Goal: Task Accomplishment & Management: Use online tool/utility

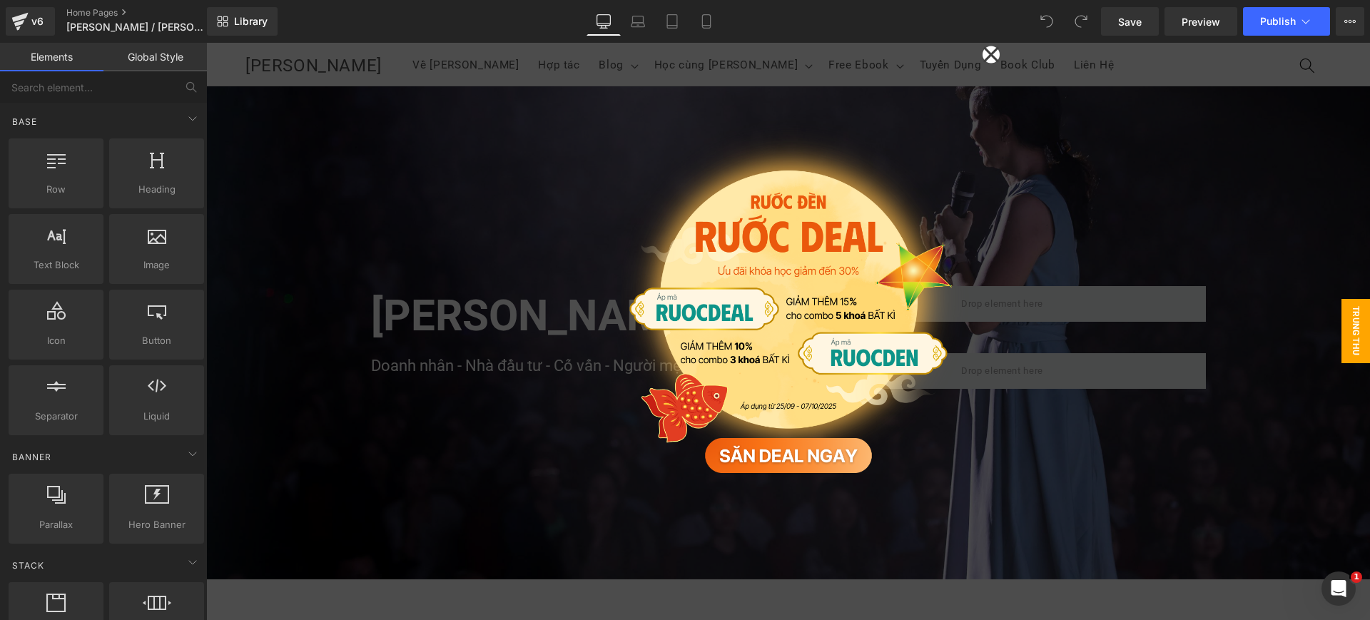
scroll to position [535, 0]
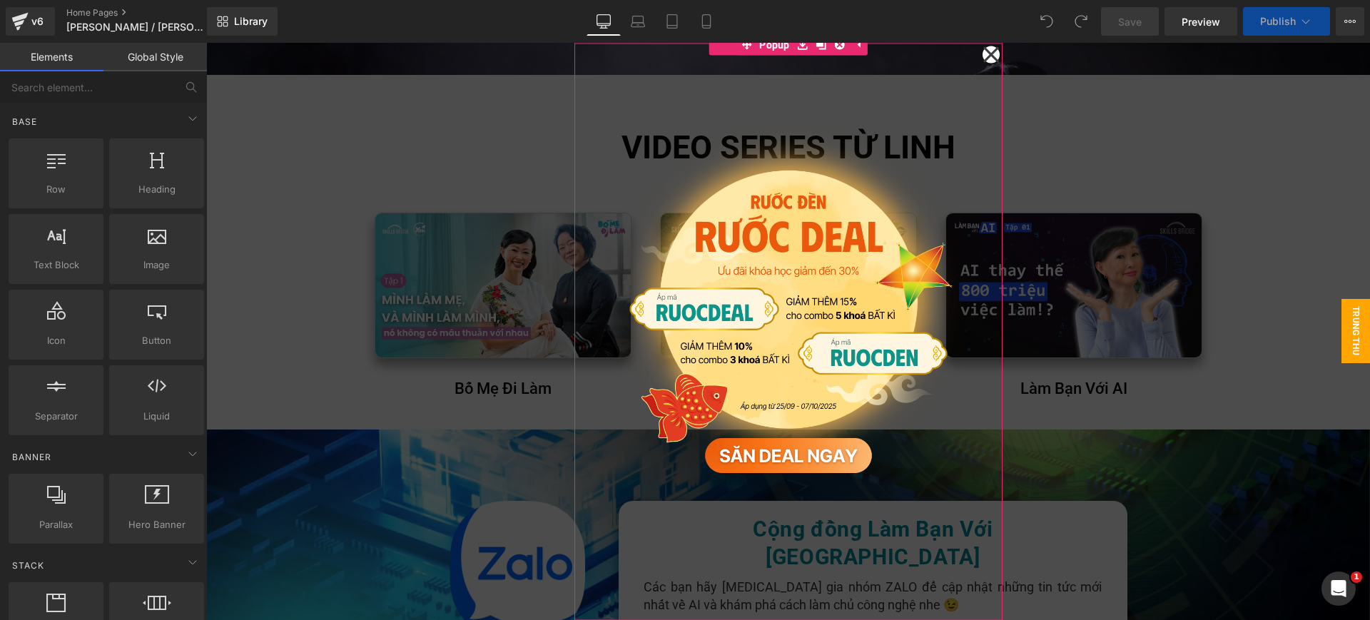
click at [984, 48] on icon at bounding box center [991, 54] width 17 height 71
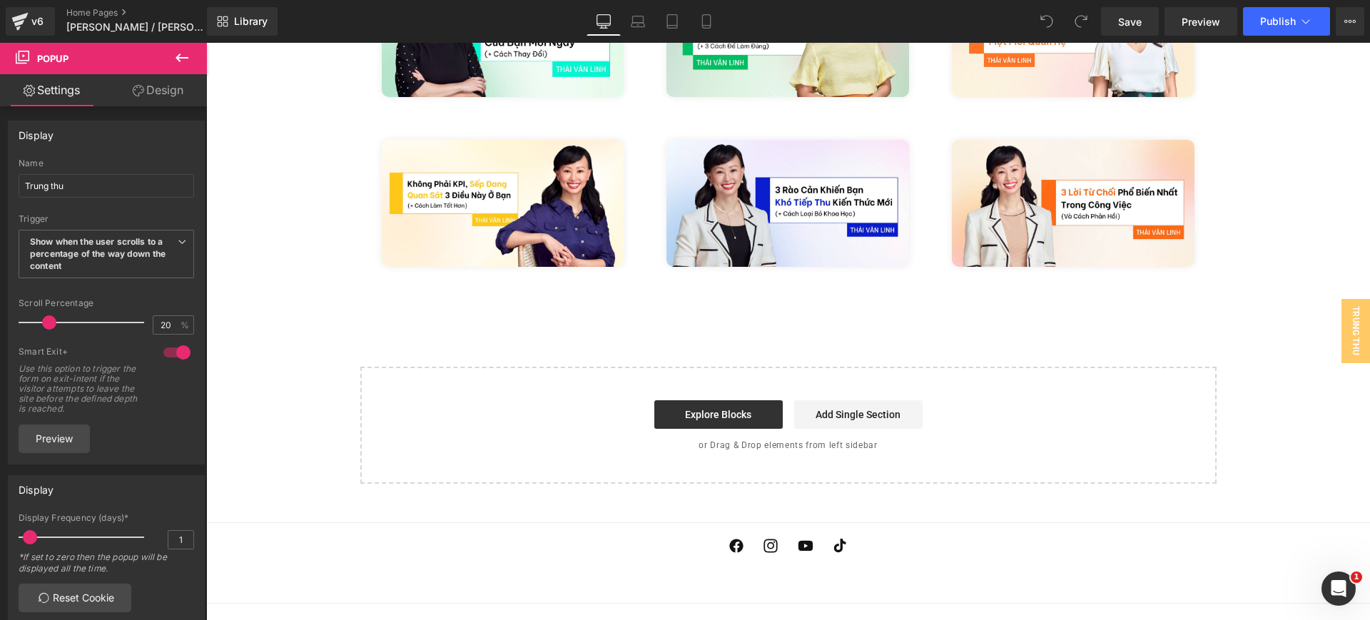
scroll to position [4113, 0]
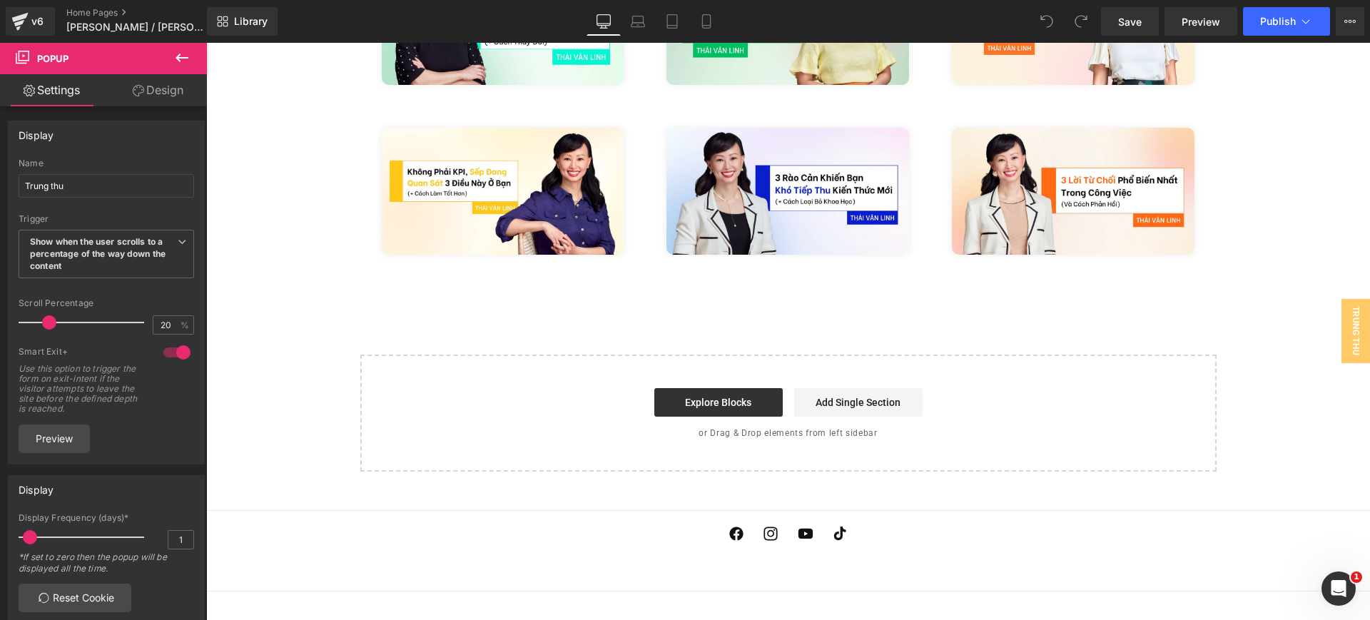
click at [181, 65] on icon at bounding box center [181, 57] width 17 height 17
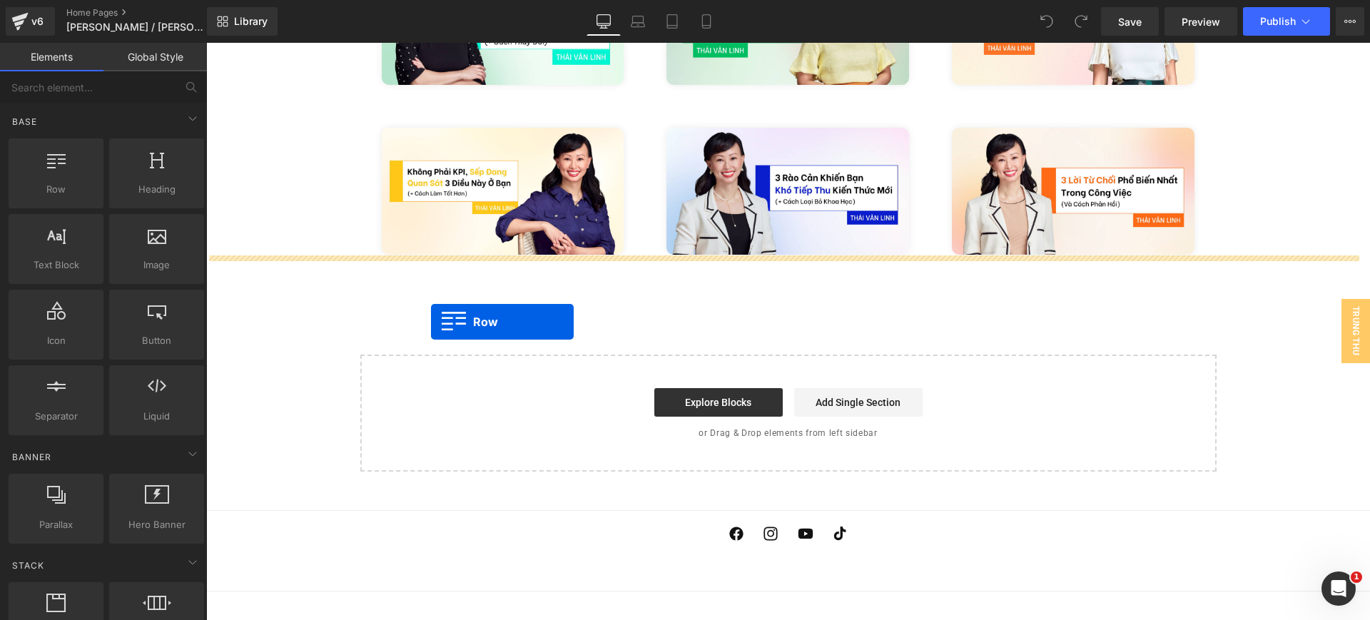
drag, startPoint x: 273, startPoint y: 213, endPoint x: 431, endPoint y: 322, distance: 192.4
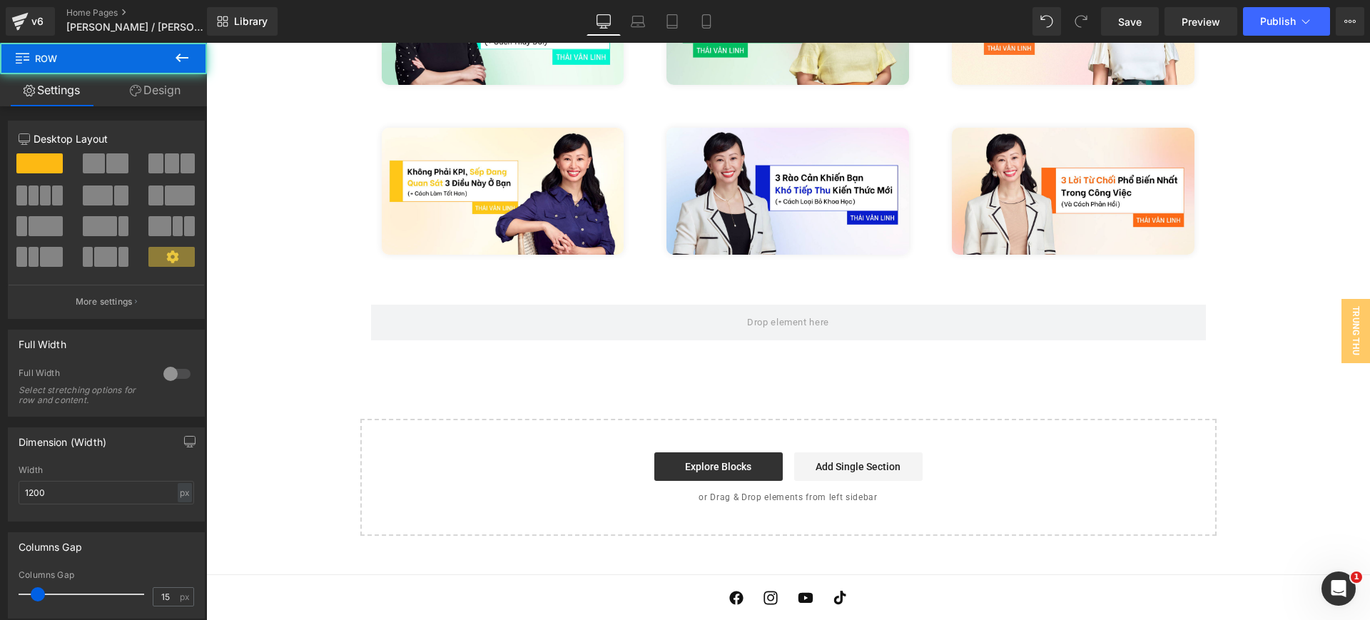
scroll to position [3230, 0]
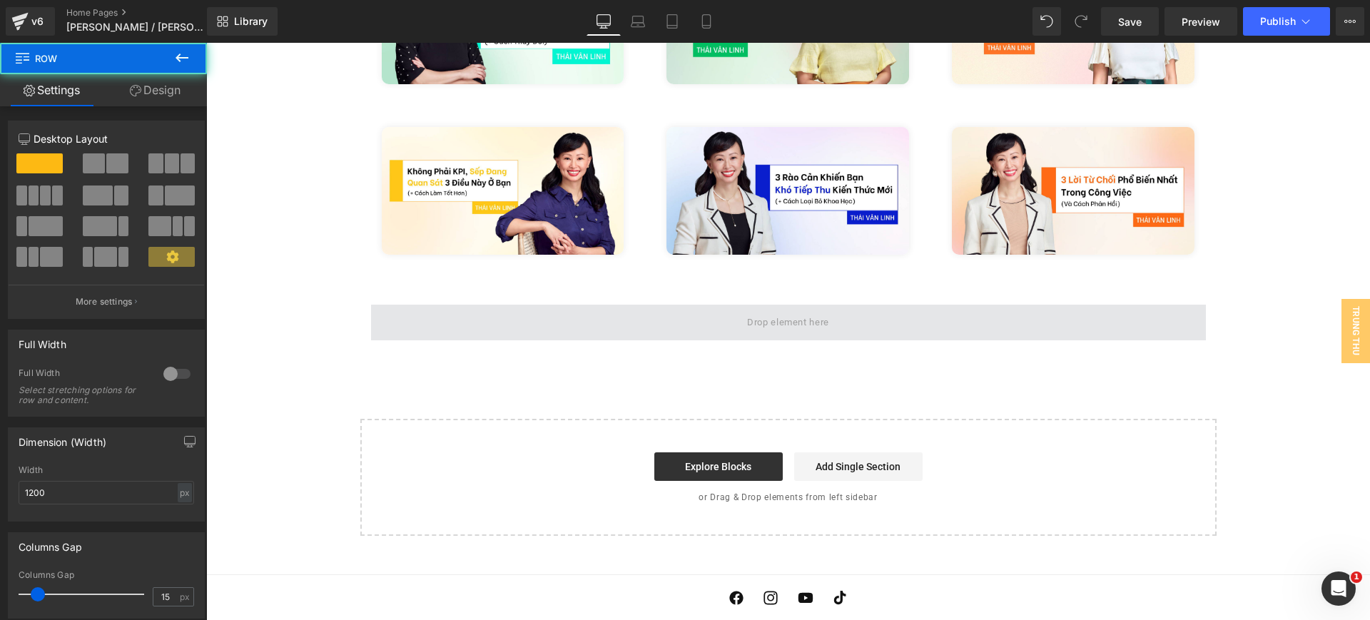
click at [629, 305] on span at bounding box center [788, 323] width 835 height 36
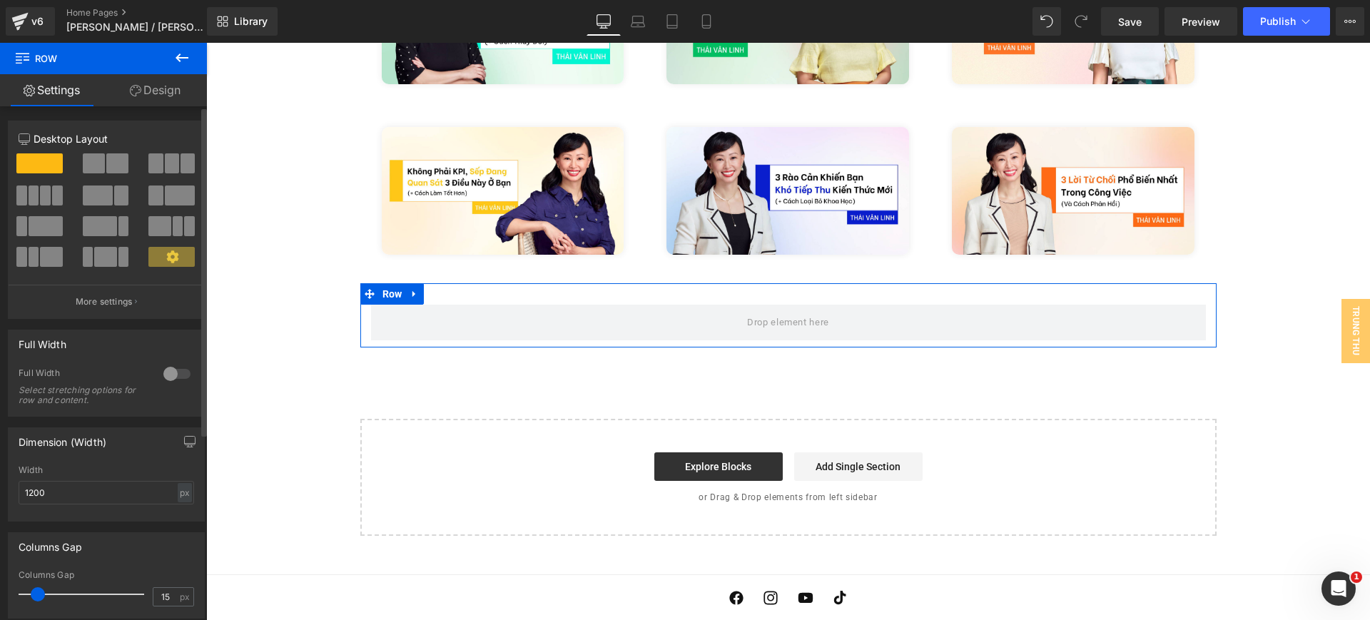
click at [168, 375] on div at bounding box center [177, 373] width 34 height 23
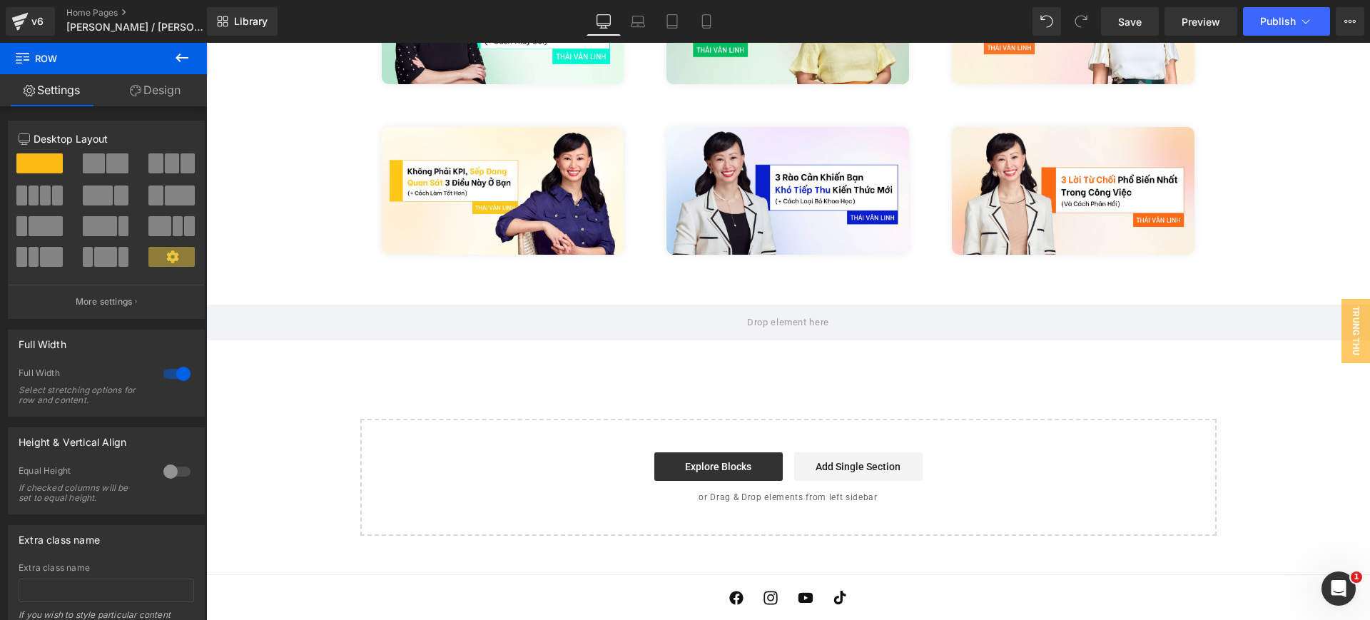
click at [171, 47] on button at bounding box center [182, 58] width 50 height 31
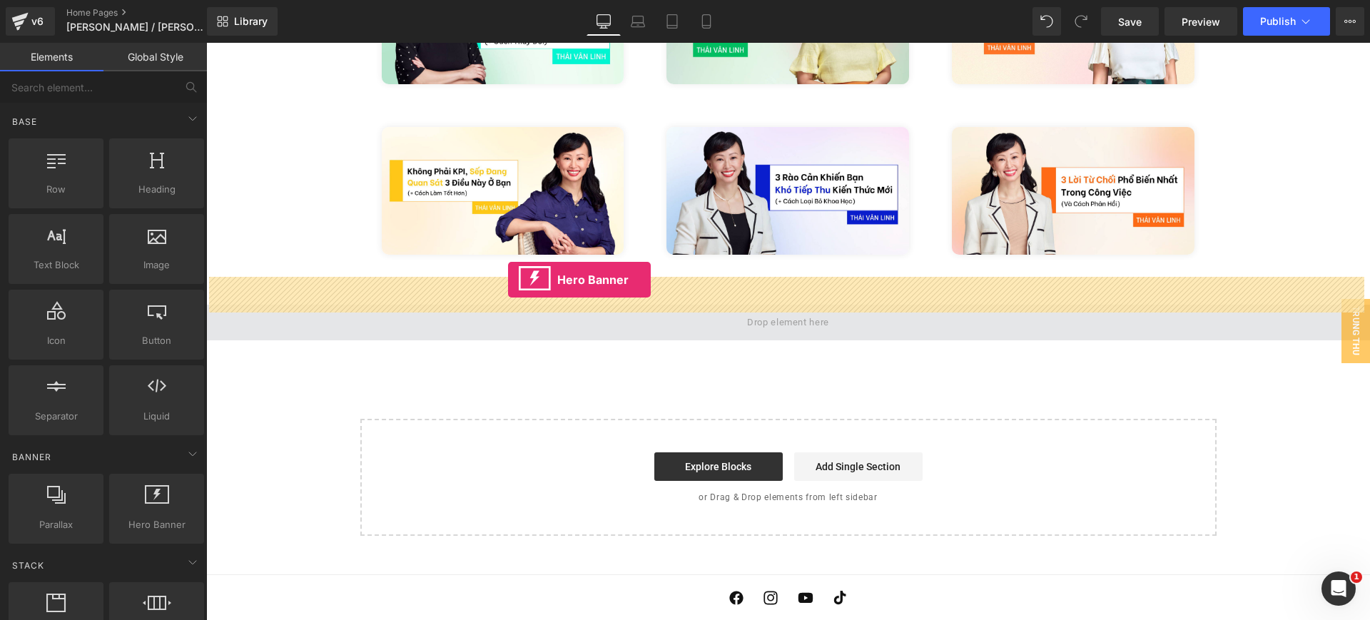
drag, startPoint x: 388, startPoint y: 548, endPoint x: 508, endPoint y: 280, distance: 293.9
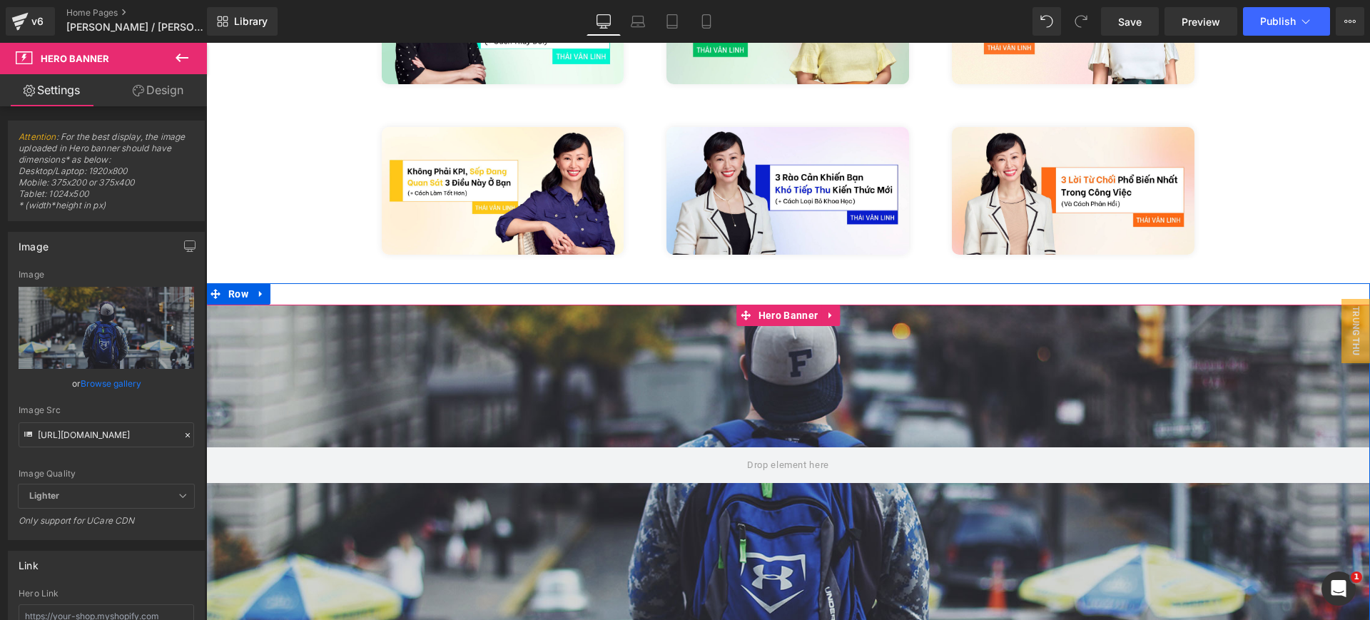
click at [575, 359] on div at bounding box center [788, 465] width 1164 height 321
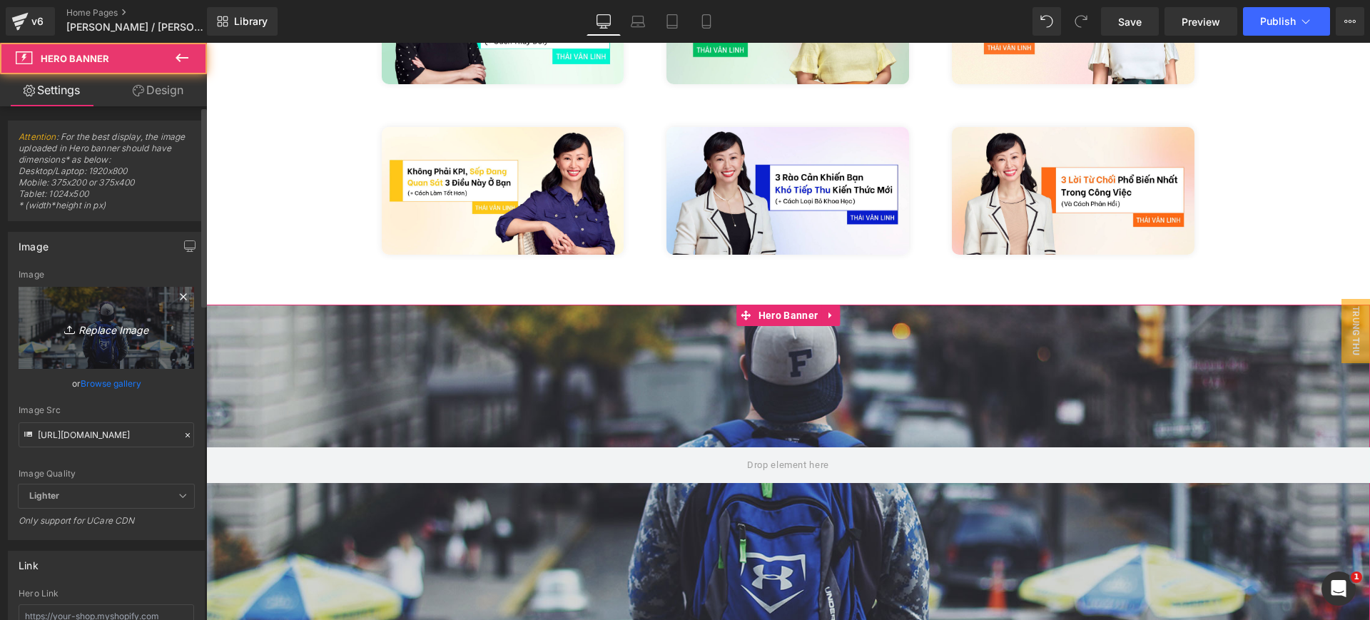
click at [70, 314] on link "Replace Image" at bounding box center [107, 328] width 176 height 82
click at [130, 322] on icon "Replace Image" at bounding box center [106, 328] width 114 height 18
type input "C:\fakepath\BG.jpg"
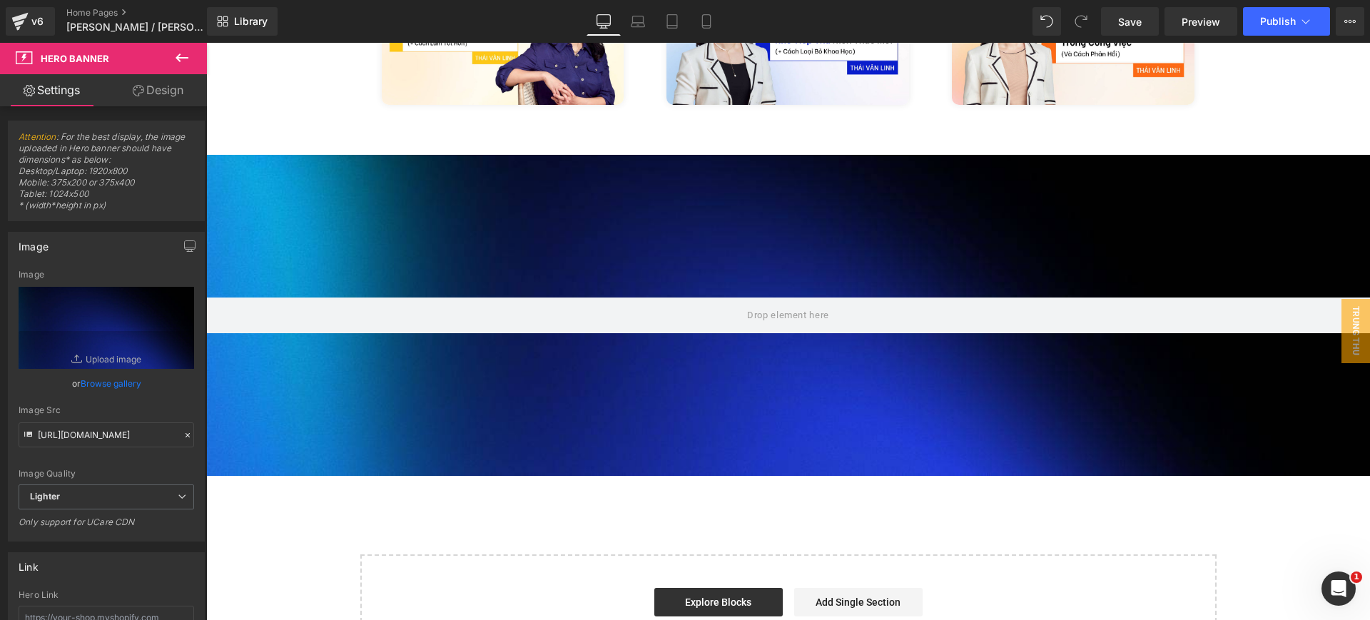
scroll to position [3408, 0]
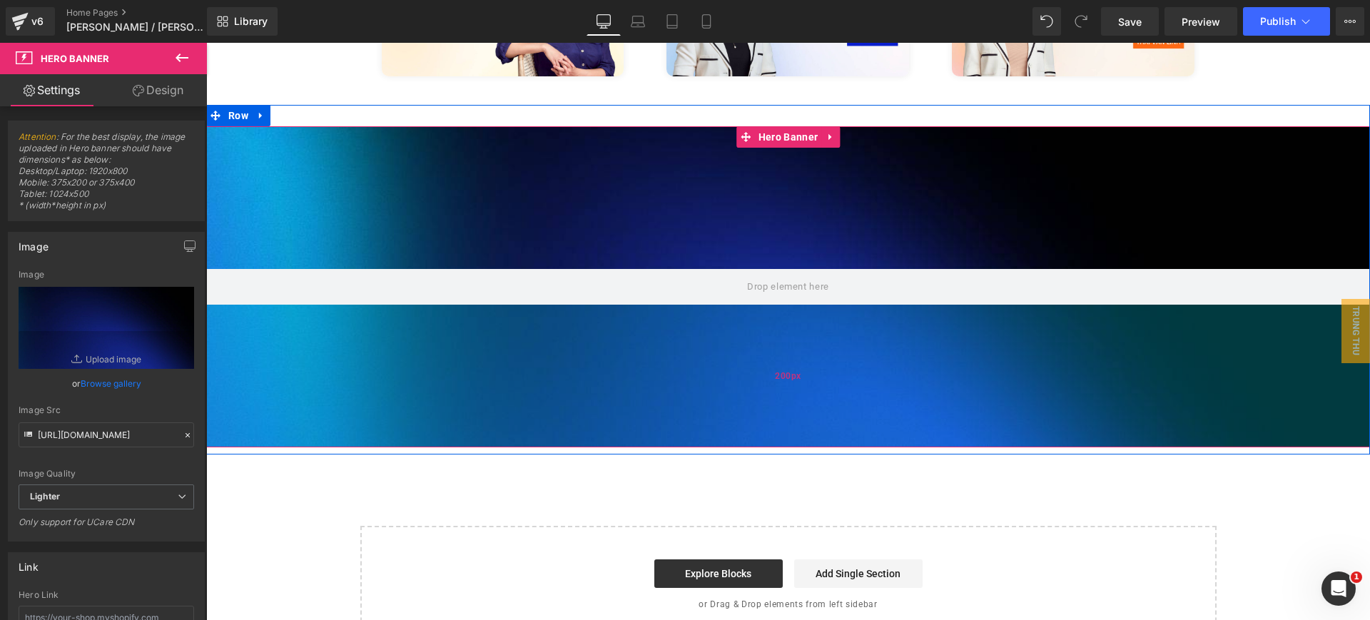
click at [456, 342] on div "Hero Banner 200px 200px" at bounding box center [788, 286] width 1164 height 321
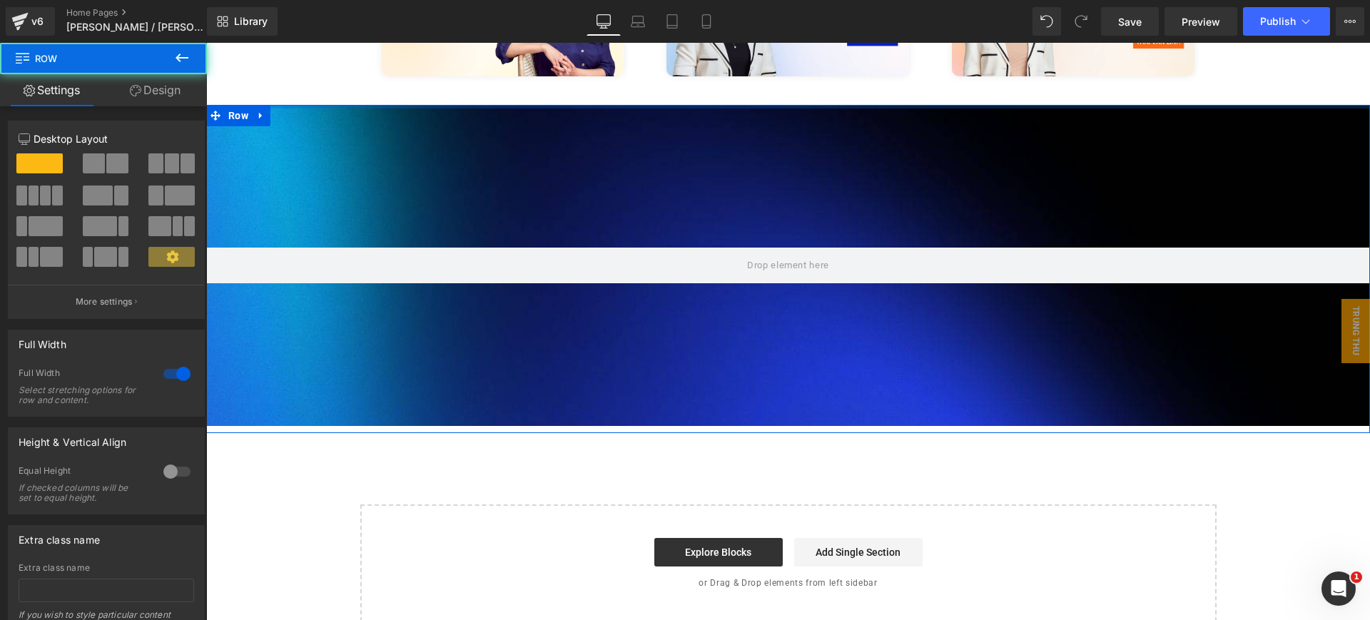
drag, startPoint x: 704, startPoint y: 93, endPoint x: 731, endPoint y: 53, distance: 48.9
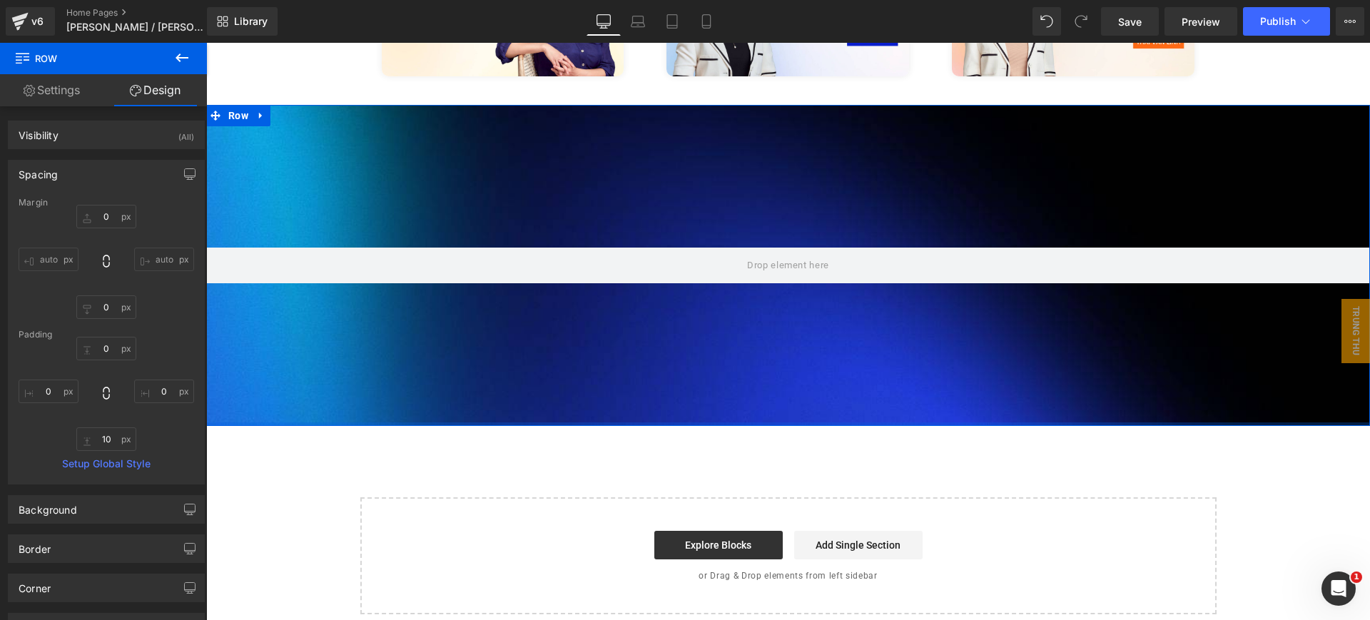
drag, startPoint x: 719, startPoint y: 405, endPoint x: 736, endPoint y: 362, distance: 45.7
click at [736, 362] on div "Hero Banner 200px 200px Row" at bounding box center [788, 265] width 1164 height 321
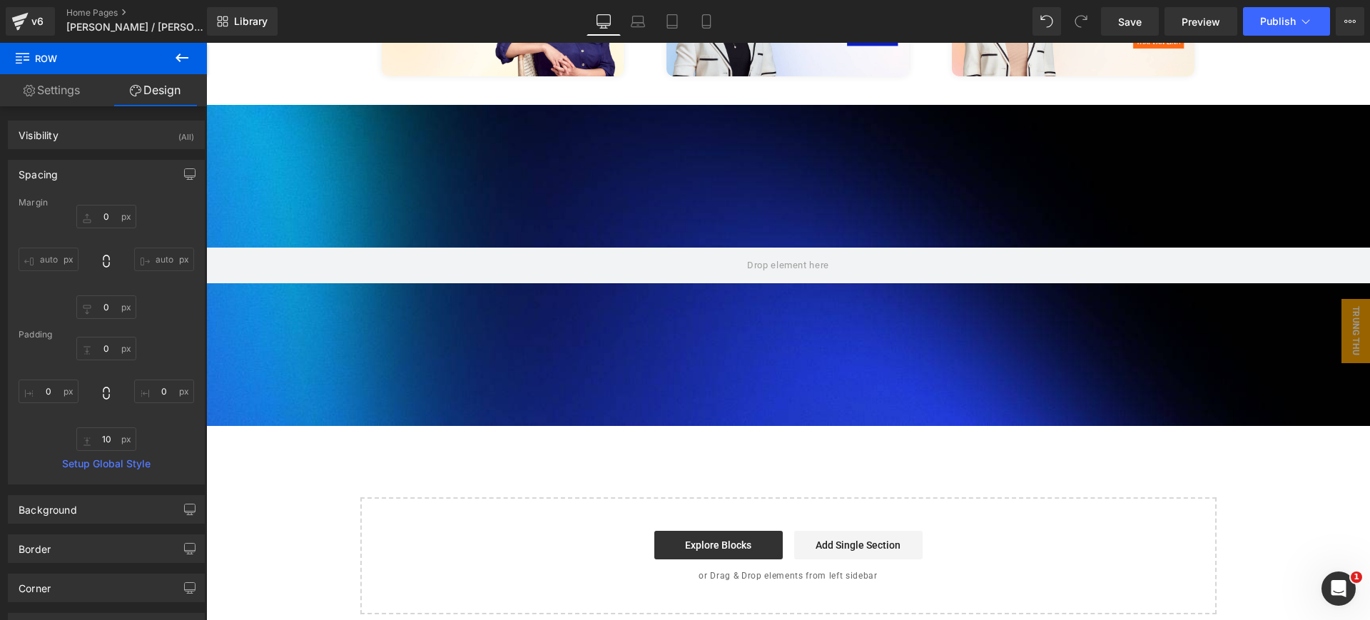
click at [181, 60] on icon at bounding box center [181, 57] width 17 height 17
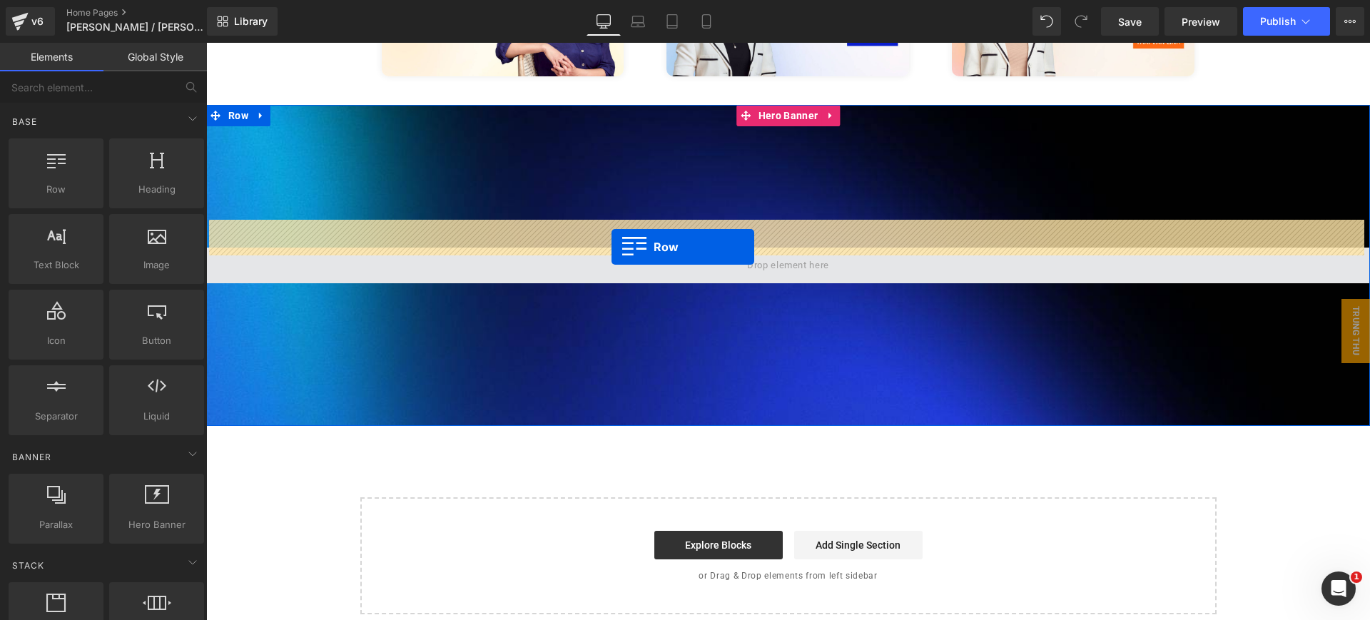
drag, startPoint x: 372, startPoint y: 238, endPoint x: 612, endPoint y: 247, distance: 239.9
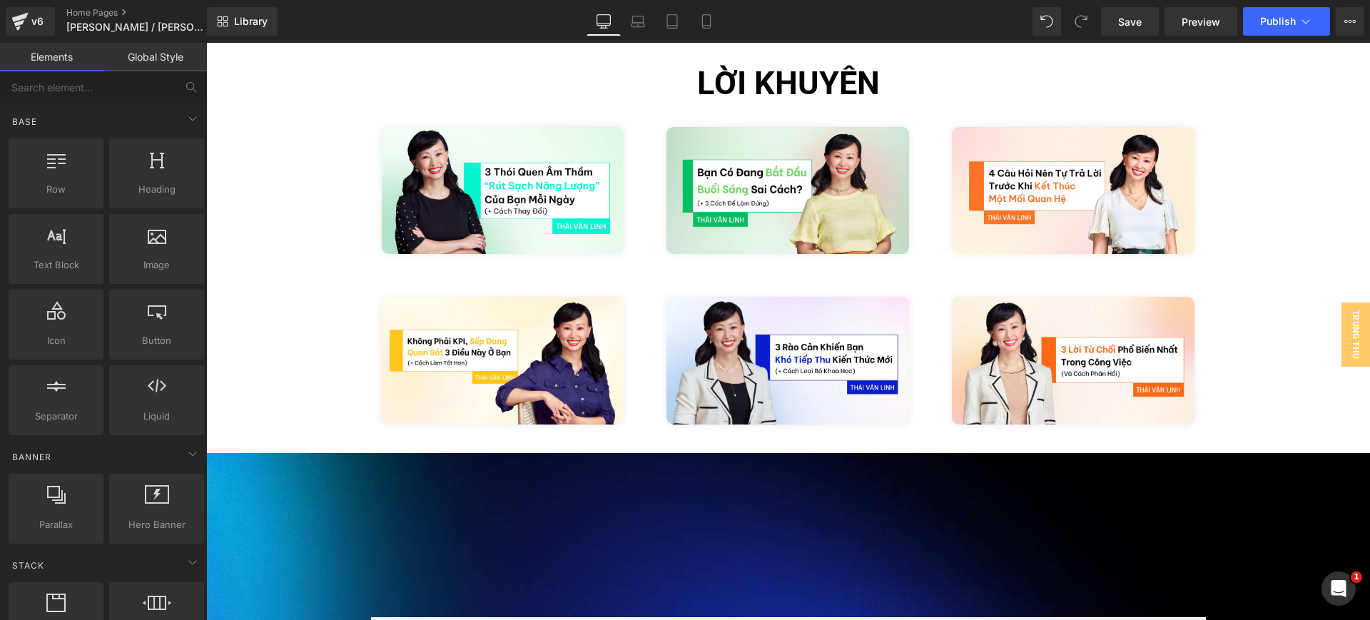
scroll to position [3051, 0]
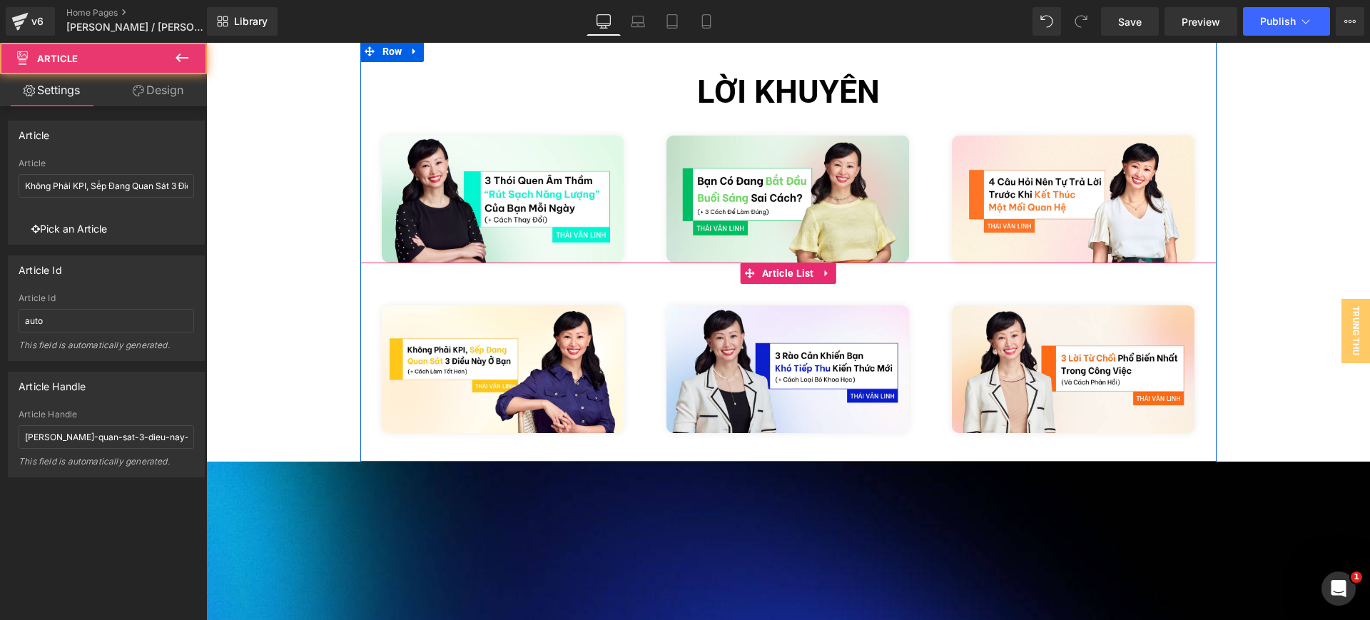
click at [372, 288] on div "(A) Image Article" at bounding box center [502, 369] width 285 height 171
click at [360, 290] on div "(A) Image Article" at bounding box center [502, 369] width 285 height 171
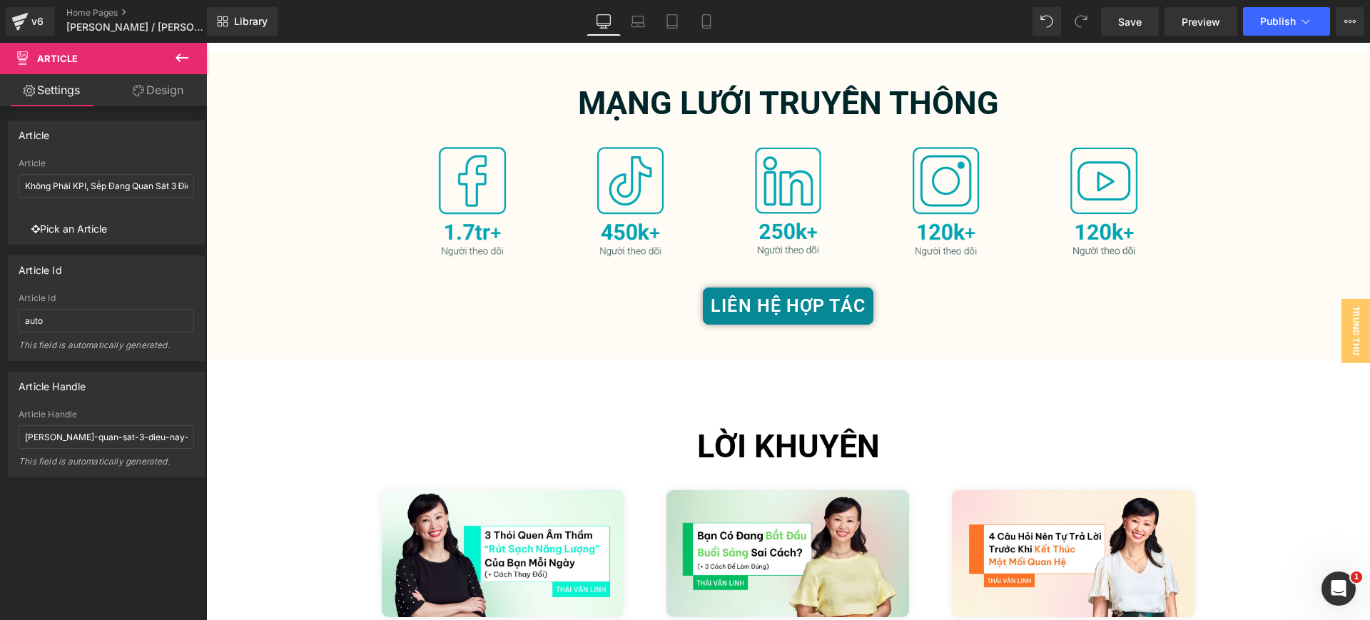
scroll to position [2694, 0]
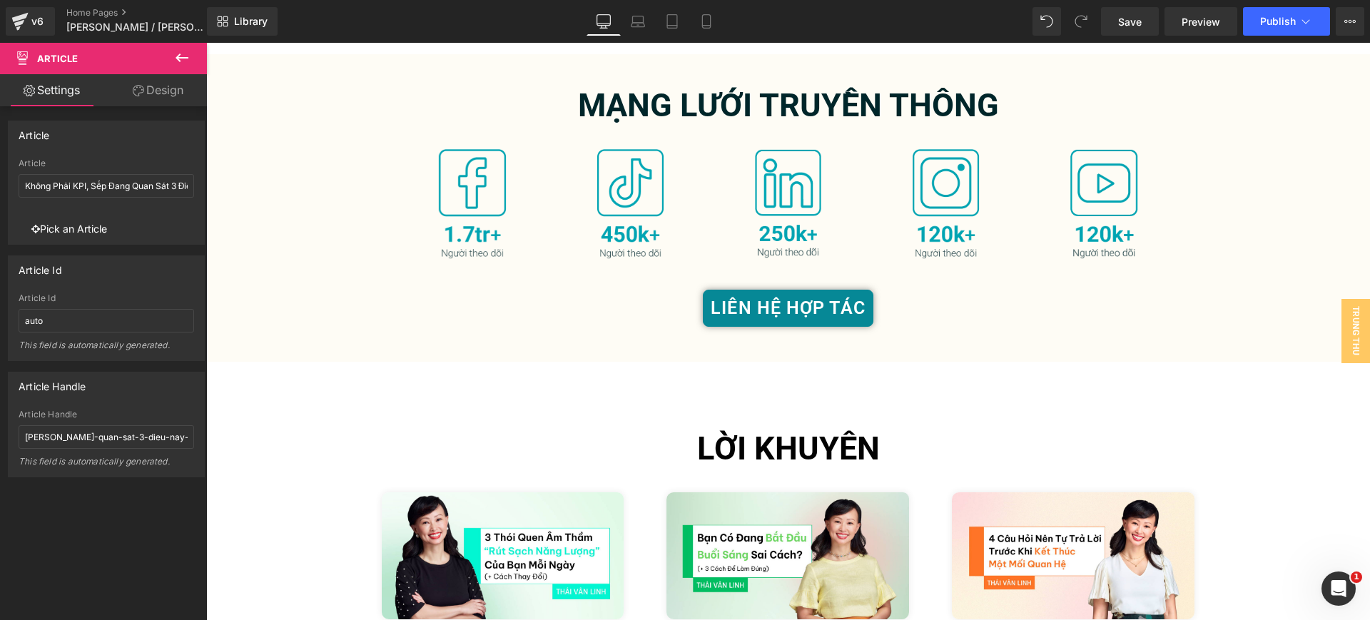
click at [369, 426] on h2 "LỜI KHUYÊN" at bounding box center [788, 448] width 856 height 45
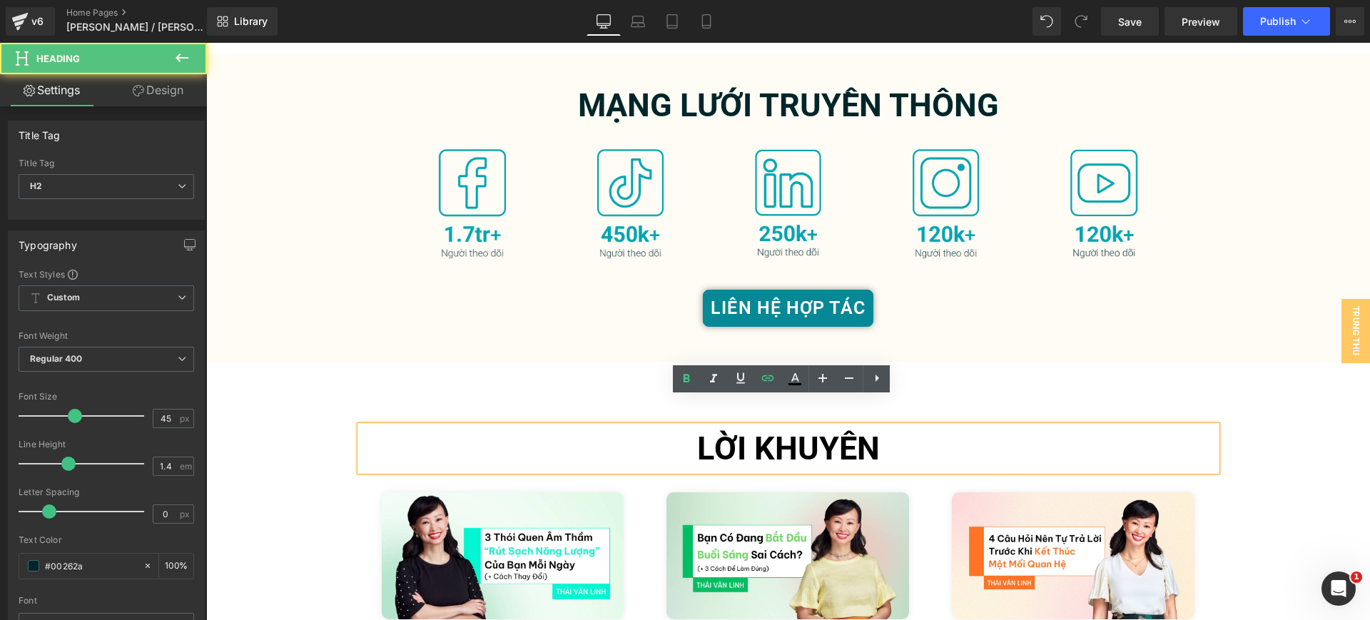
click at [382, 426] on h2 "LỜI KHUYÊN" at bounding box center [788, 448] width 856 height 45
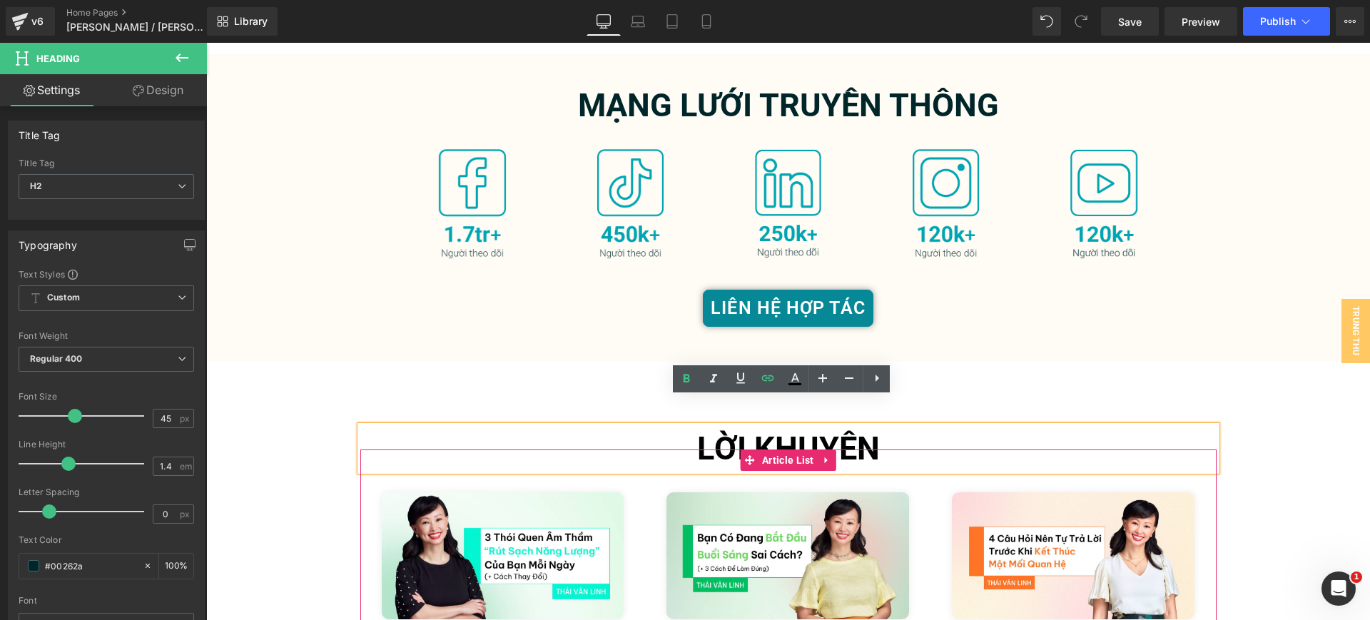
click at [375, 471] on div "(A) Image Article" at bounding box center [502, 556] width 285 height 171
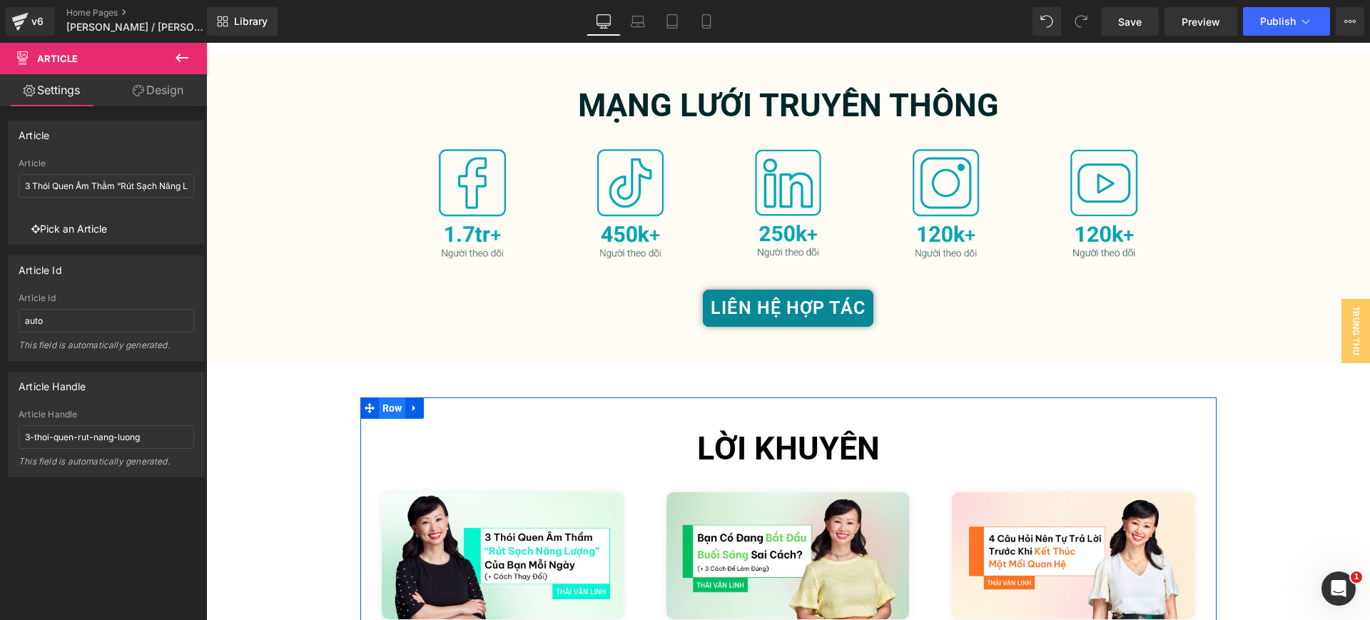
click at [379, 397] on span "Row" at bounding box center [392, 407] width 27 height 21
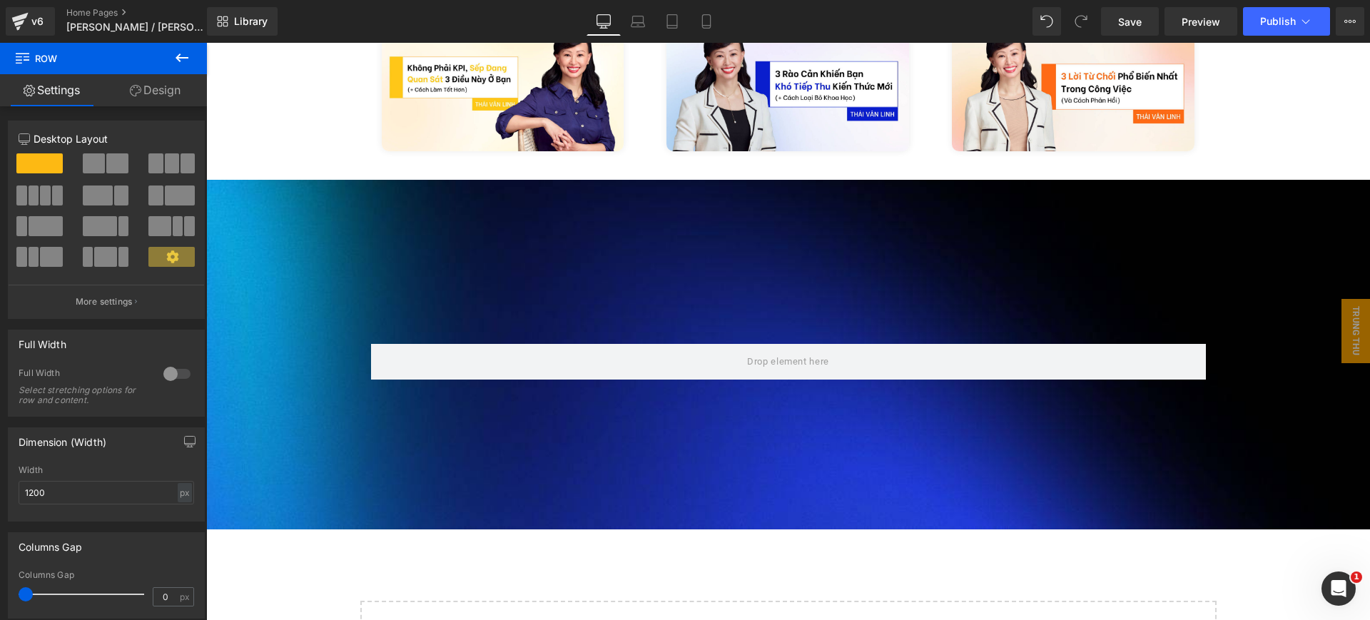
scroll to position [3408, 0]
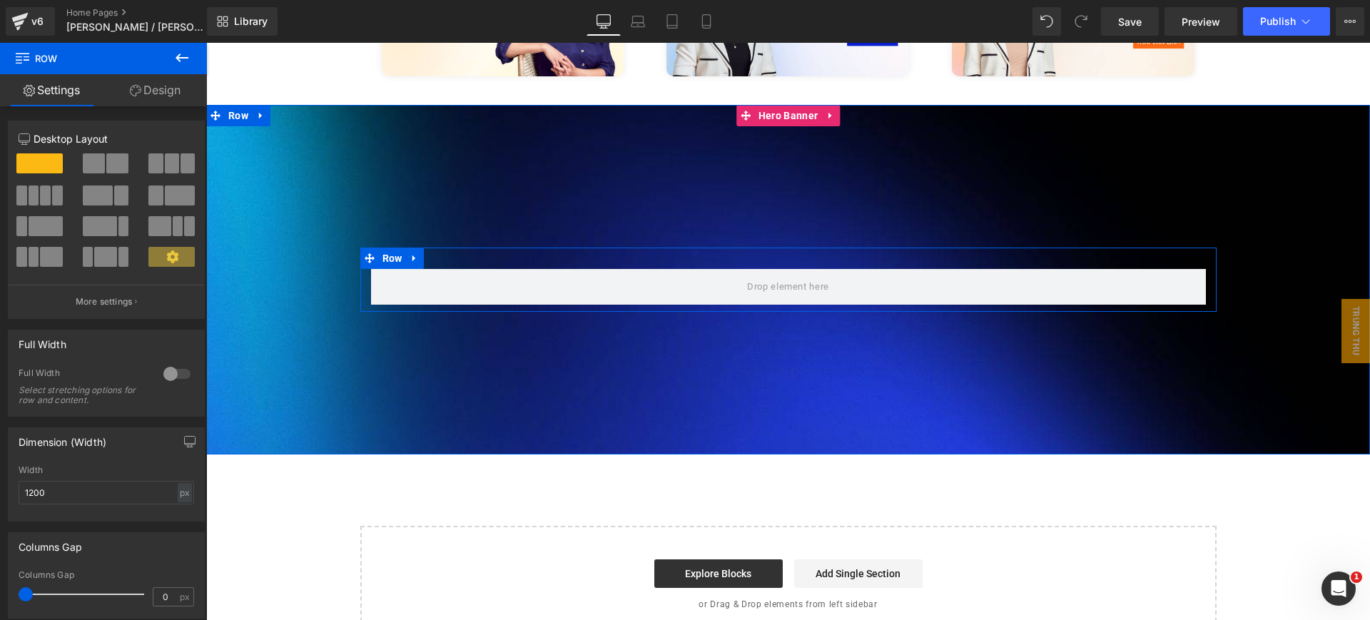
click at [791, 248] on div "Row" at bounding box center [788, 280] width 856 height 64
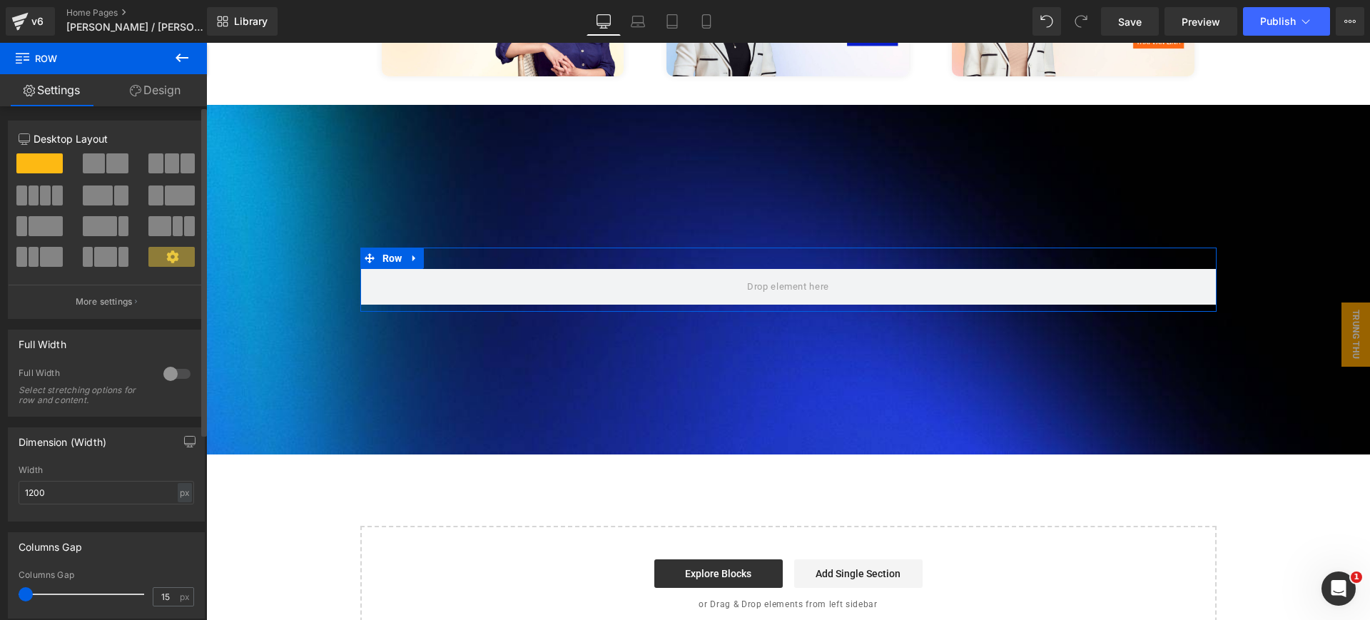
drag, startPoint x: 34, startPoint y: 591, endPoint x: 0, endPoint y: 571, distance: 39.0
click at [0, 571] on div "Columns Gap 15px Columns Gap 15 px" at bounding box center [106, 570] width 213 height 97
click at [87, 163] on span at bounding box center [94, 163] width 22 height 20
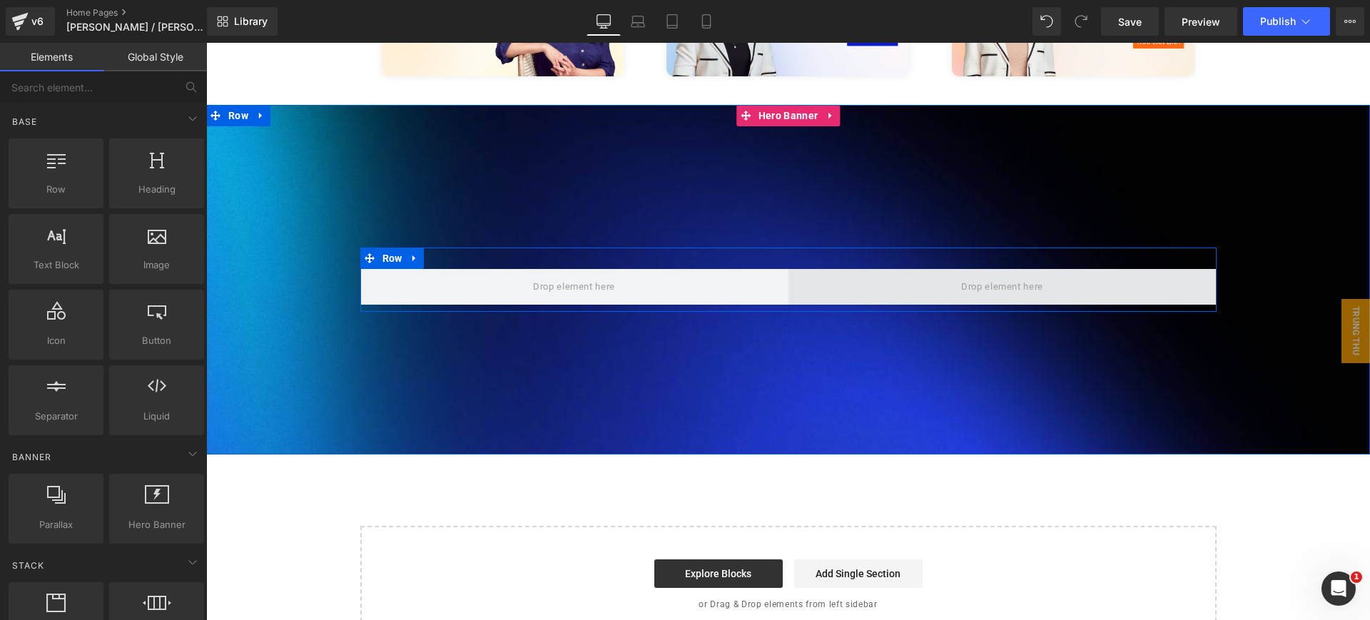
click at [956, 275] on span at bounding box center [1002, 286] width 92 height 23
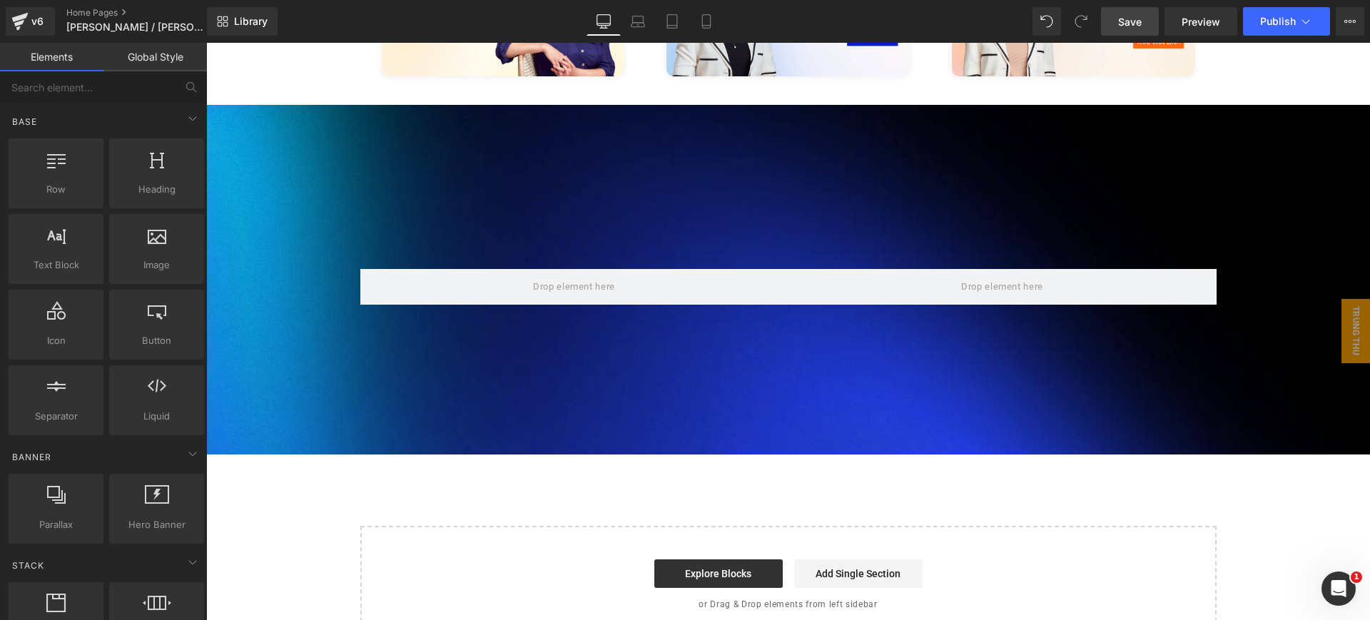
click at [1149, 23] on link "Save" at bounding box center [1130, 21] width 58 height 29
click at [91, 13] on link "Home Pages" at bounding box center [148, 12] width 164 height 11
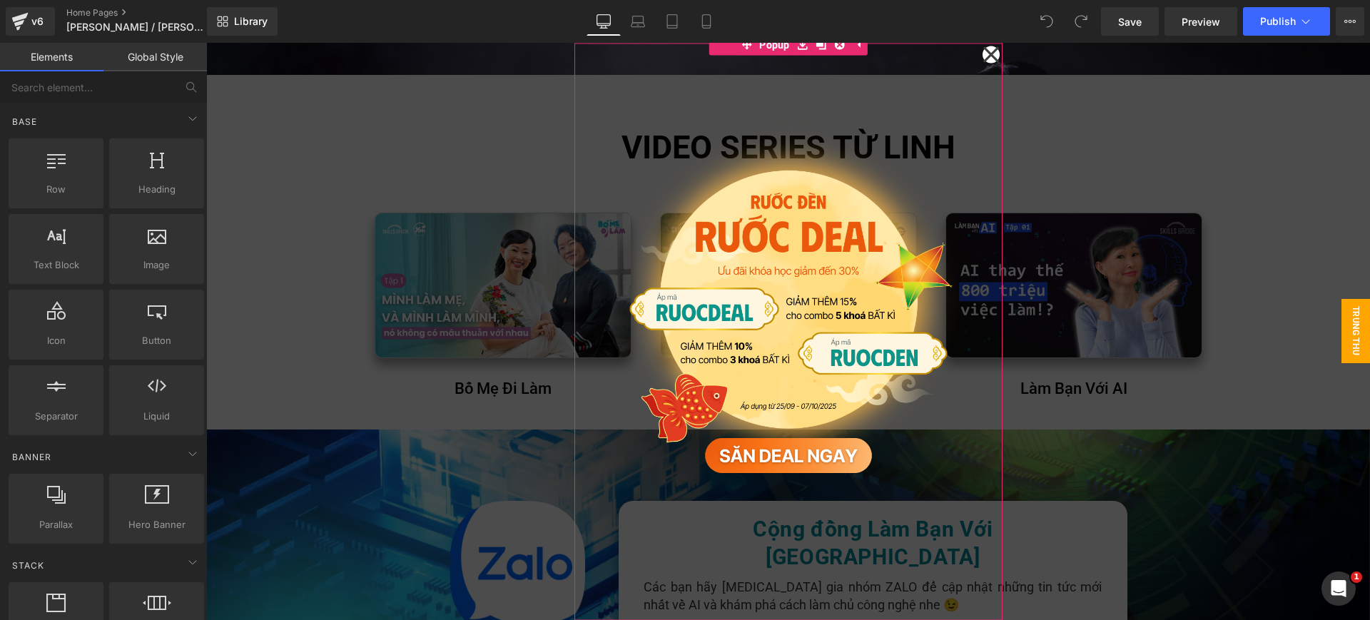
click at [985, 49] on icon at bounding box center [991, 54] width 17 height 71
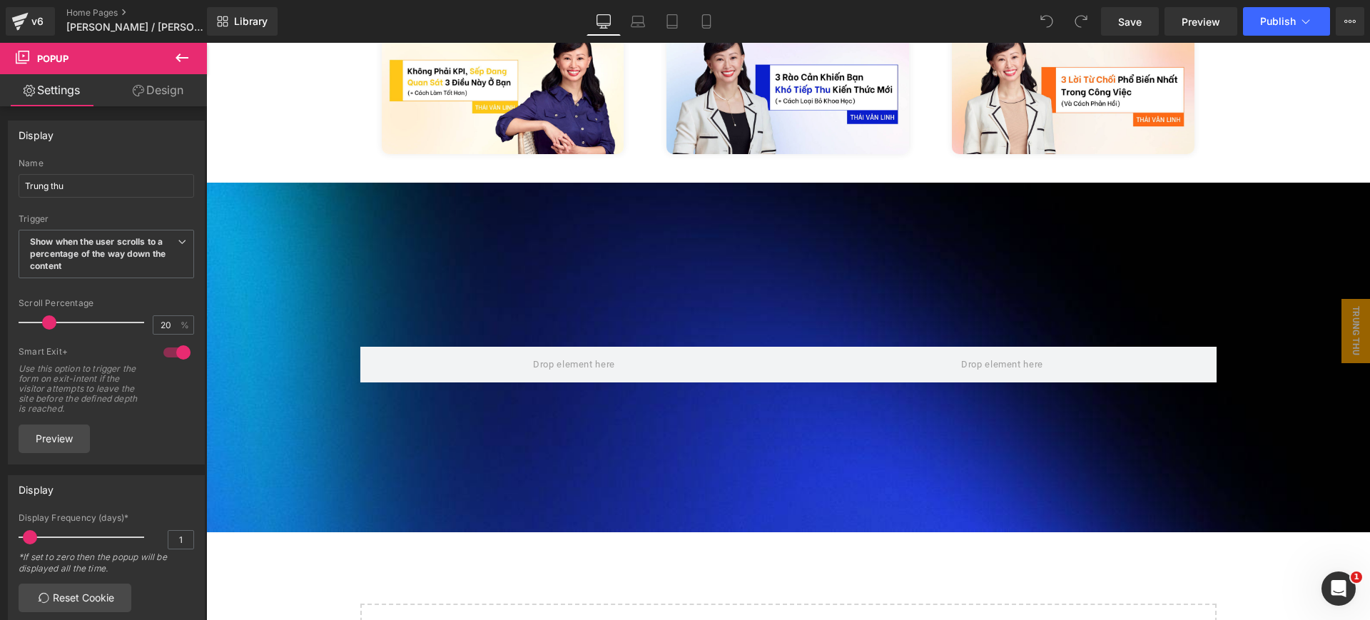
scroll to position [4463, 0]
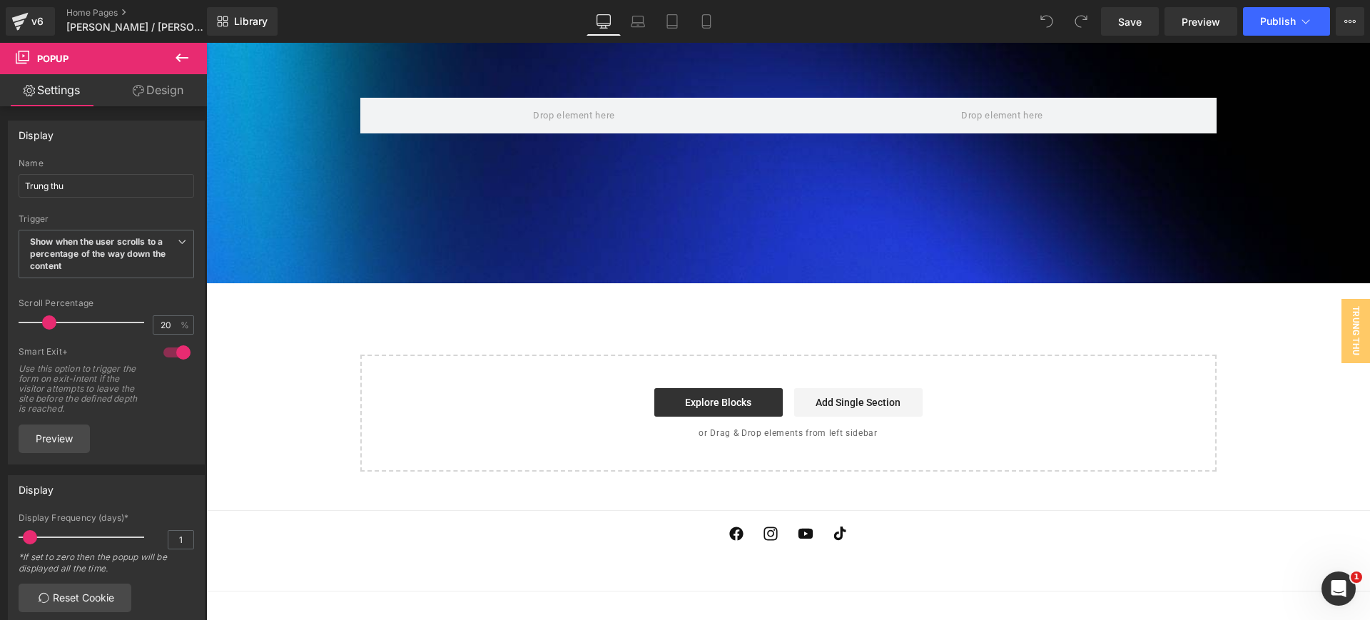
drag, startPoint x: 1362, startPoint y: 153, endPoint x: 234, endPoint y: 61, distance: 1131.9
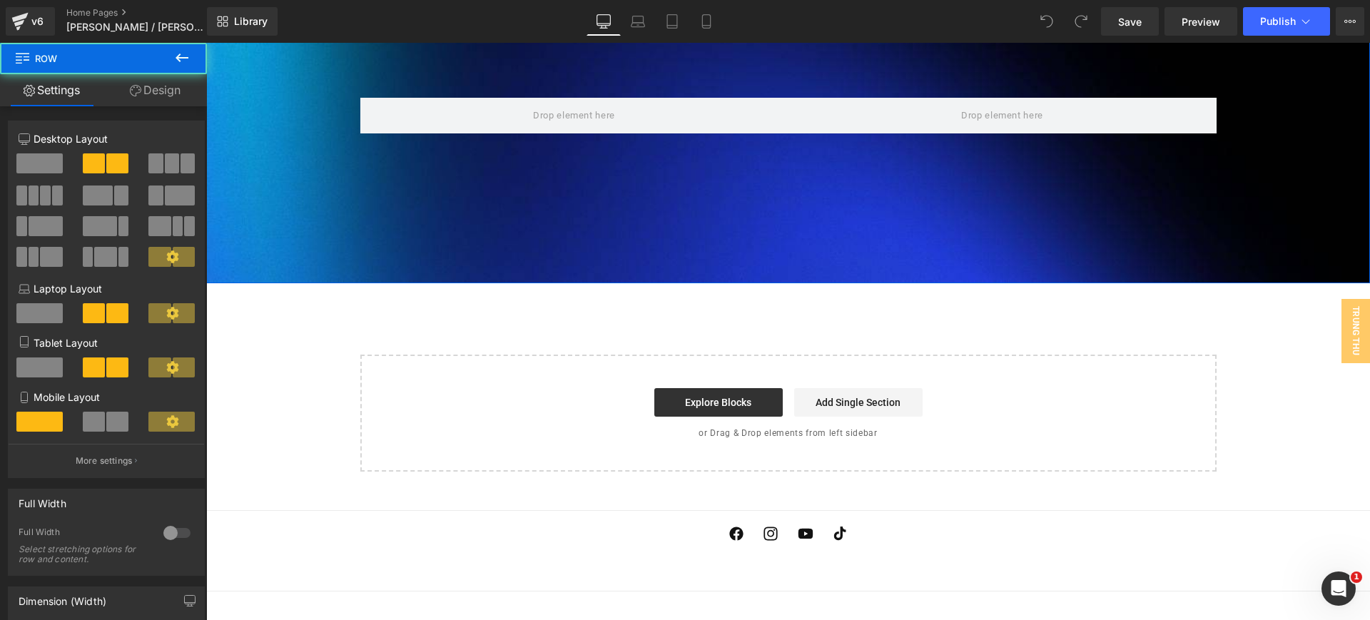
click at [206, 43] on div at bounding box center [206, 43] width 0 height 0
click at [392, 76] on span "Row" at bounding box center [392, 86] width 27 height 21
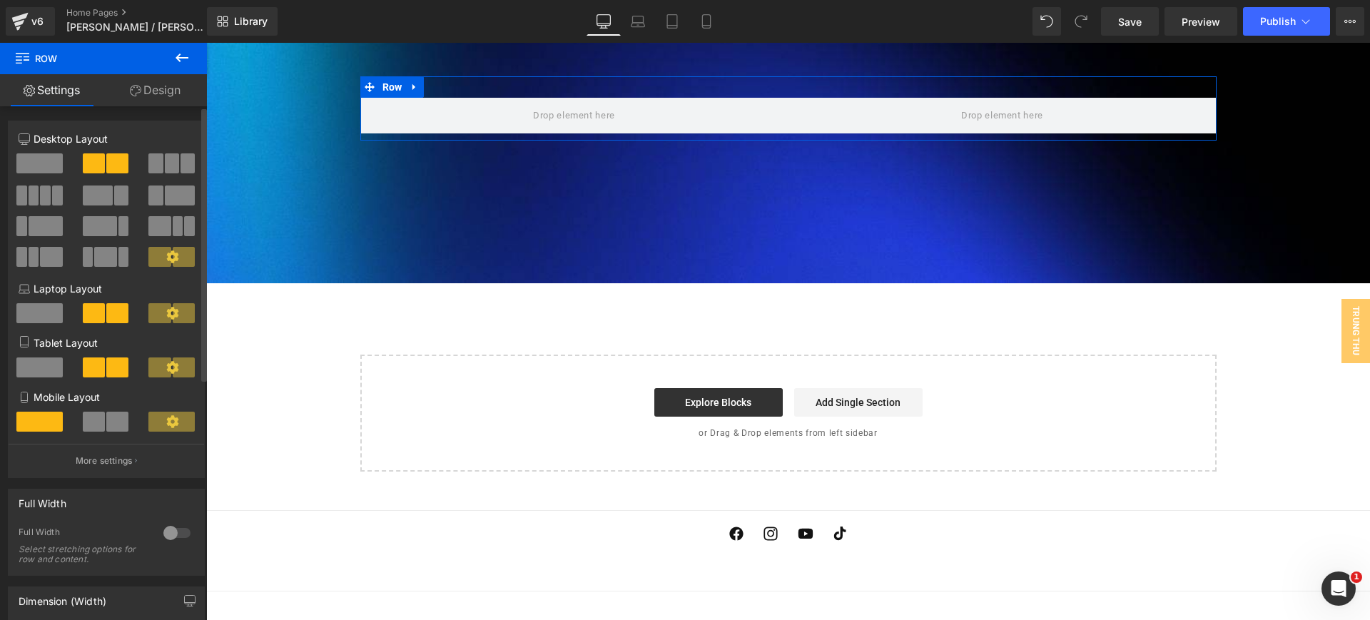
click at [41, 156] on span at bounding box center [39, 163] width 46 height 20
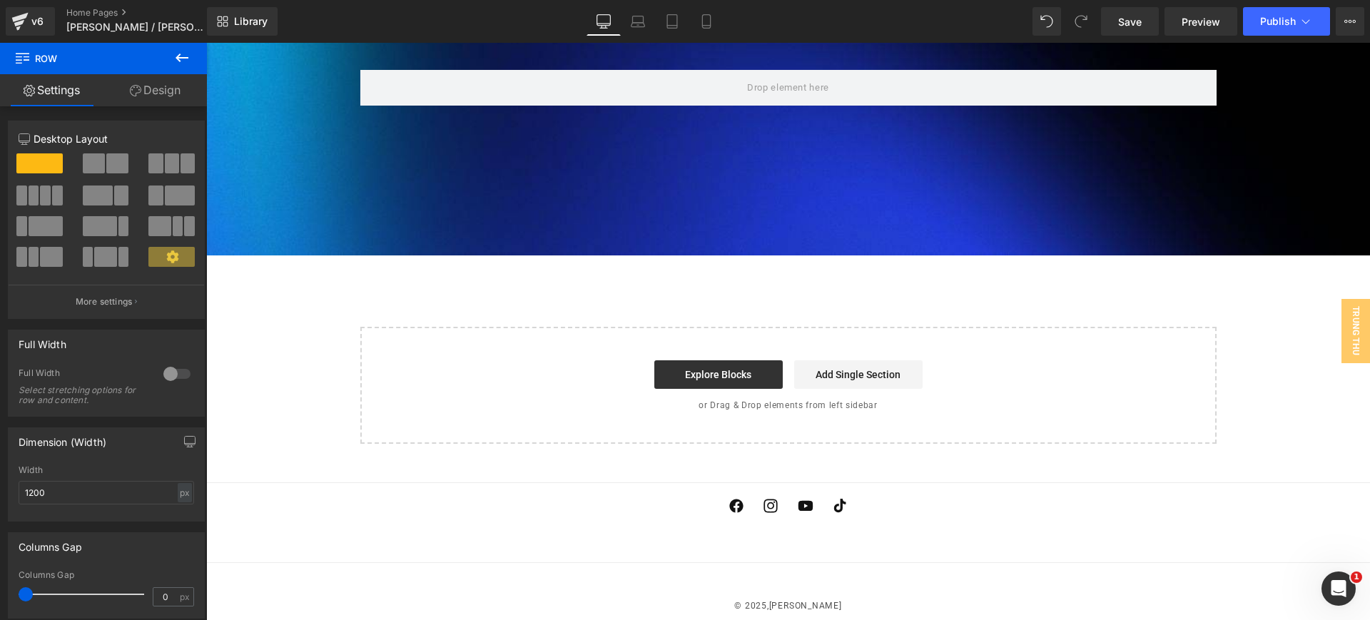
scroll to position [3572, 0]
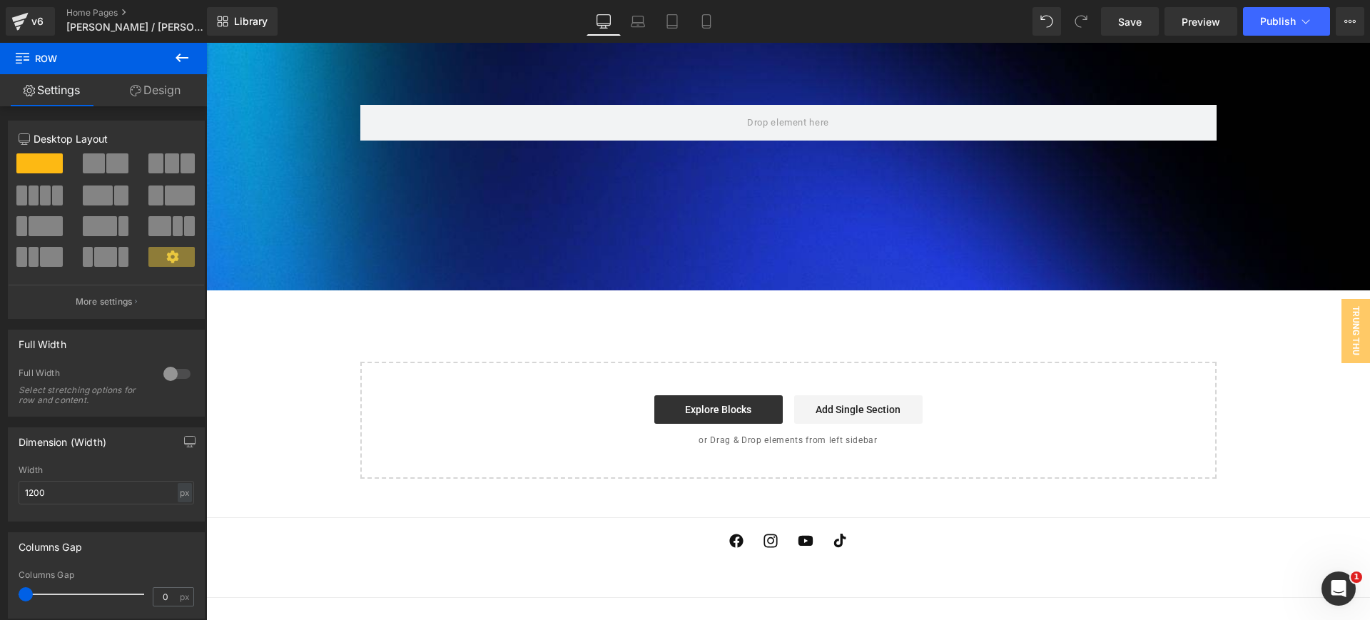
drag, startPoint x: 177, startPoint y: 72, endPoint x: 180, endPoint y: 61, distance: 11.8
click at [178, 69] on button at bounding box center [182, 58] width 50 height 31
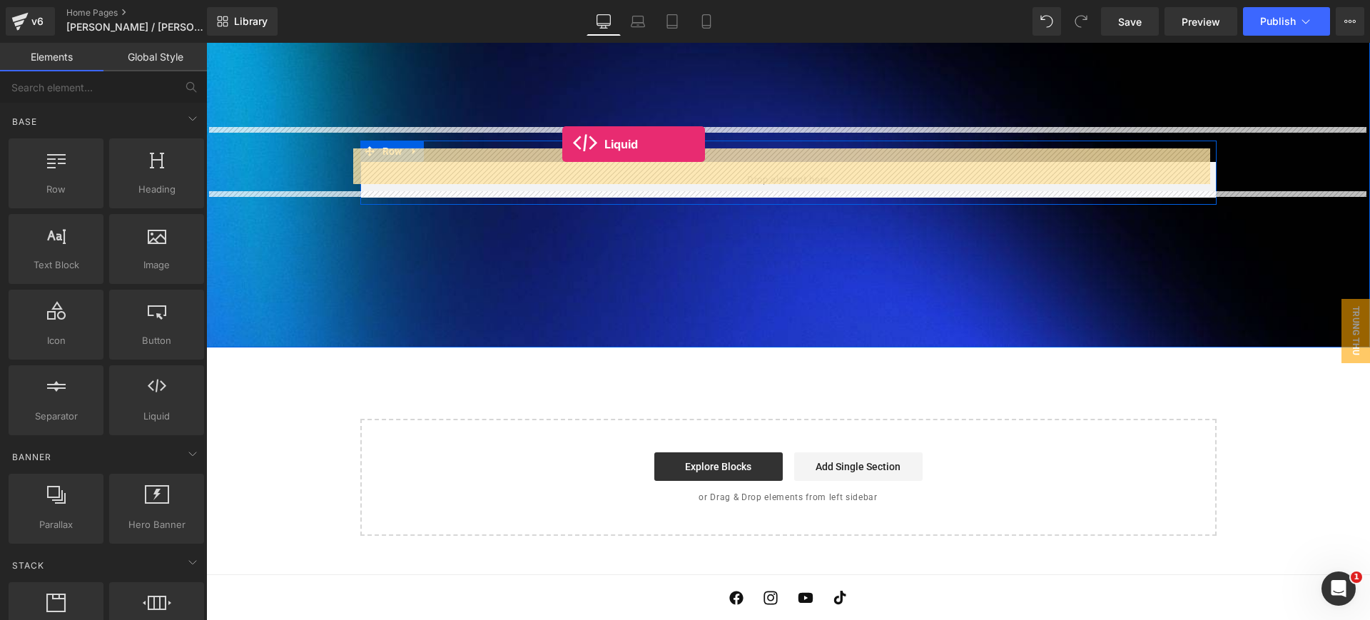
scroll to position [3501, 0]
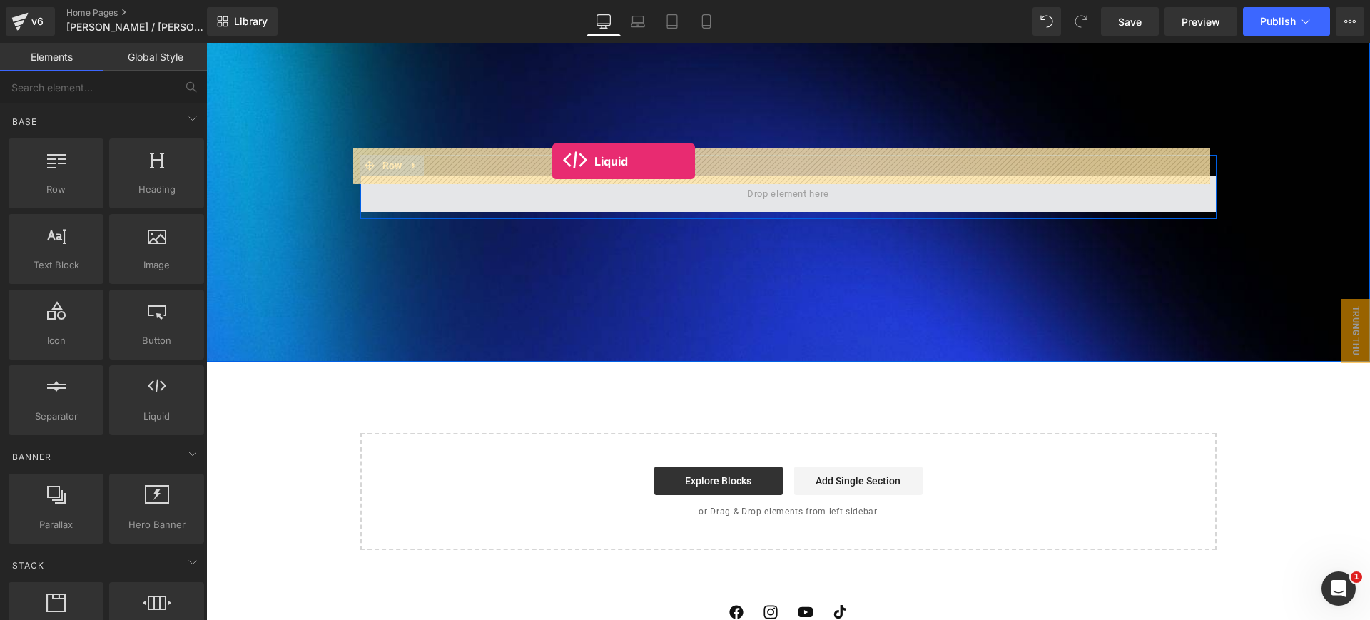
drag, startPoint x: 376, startPoint y: 415, endPoint x: 552, endPoint y: 161, distance: 309.2
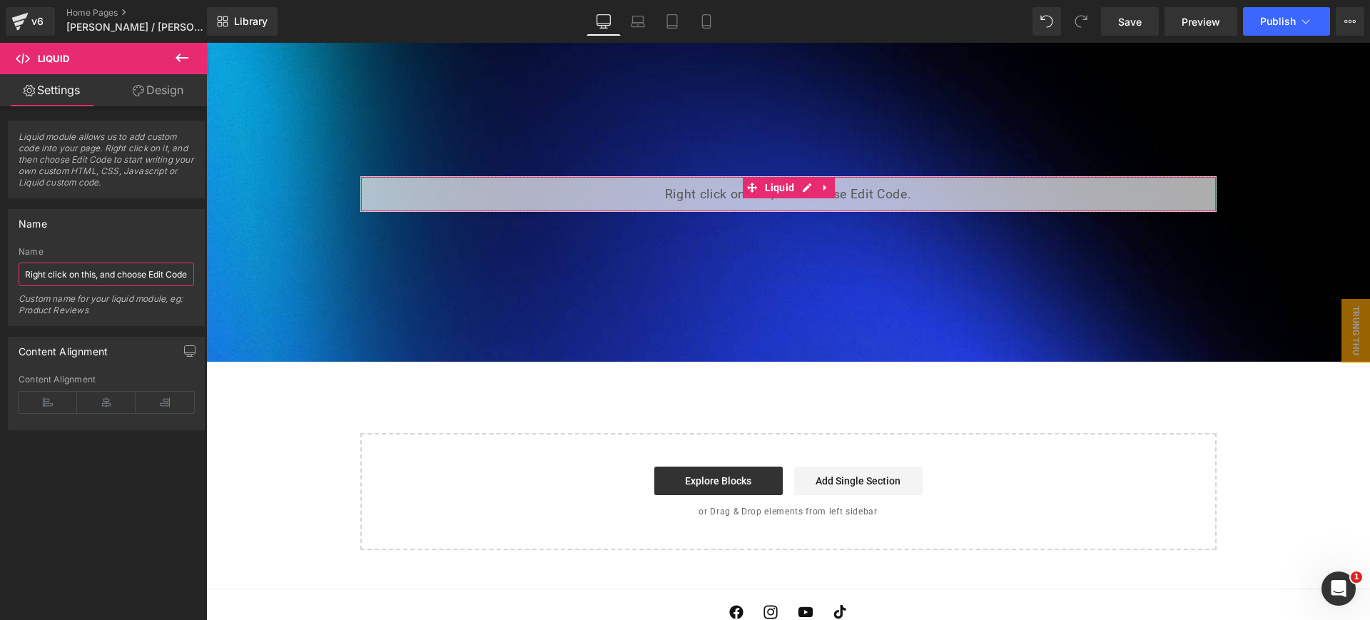
click at [96, 273] on input "Right click on this, and choose Edit Code." at bounding box center [107, 275] width 176 height 24
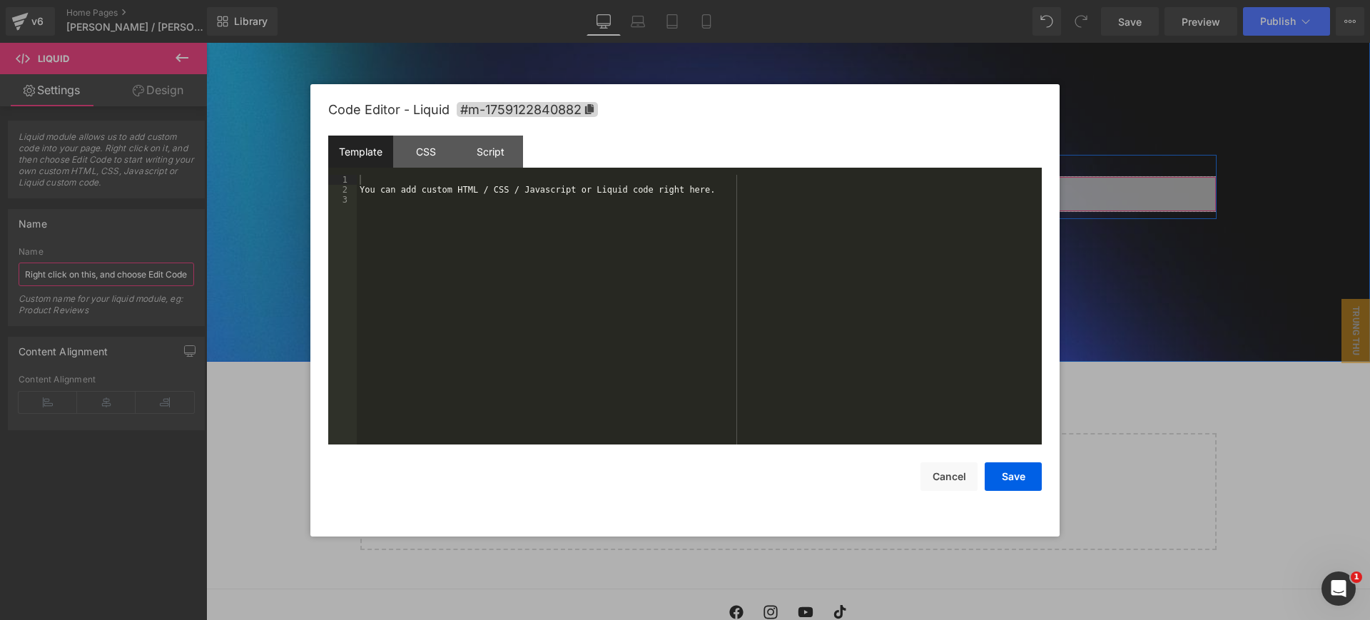
click at [800, 176] on div "Liquid" at bounding box center [788, 194] width 856 height 36
click at [582, 205] on div "You can add custom HTML / CSS / Javascript or Liquid code right here." at bounding box center [699, 320] width 685 height 290
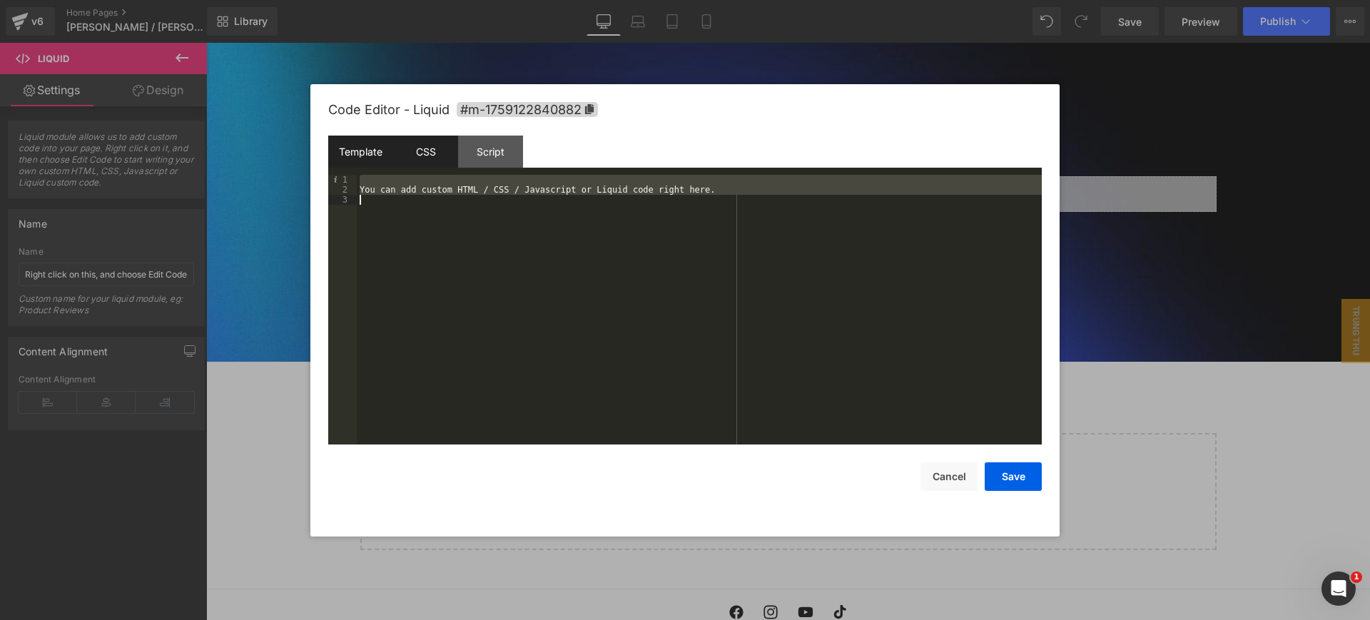
click at [436, 156] on div "CSS" at bounding box center [425, 152] width 65 height 32
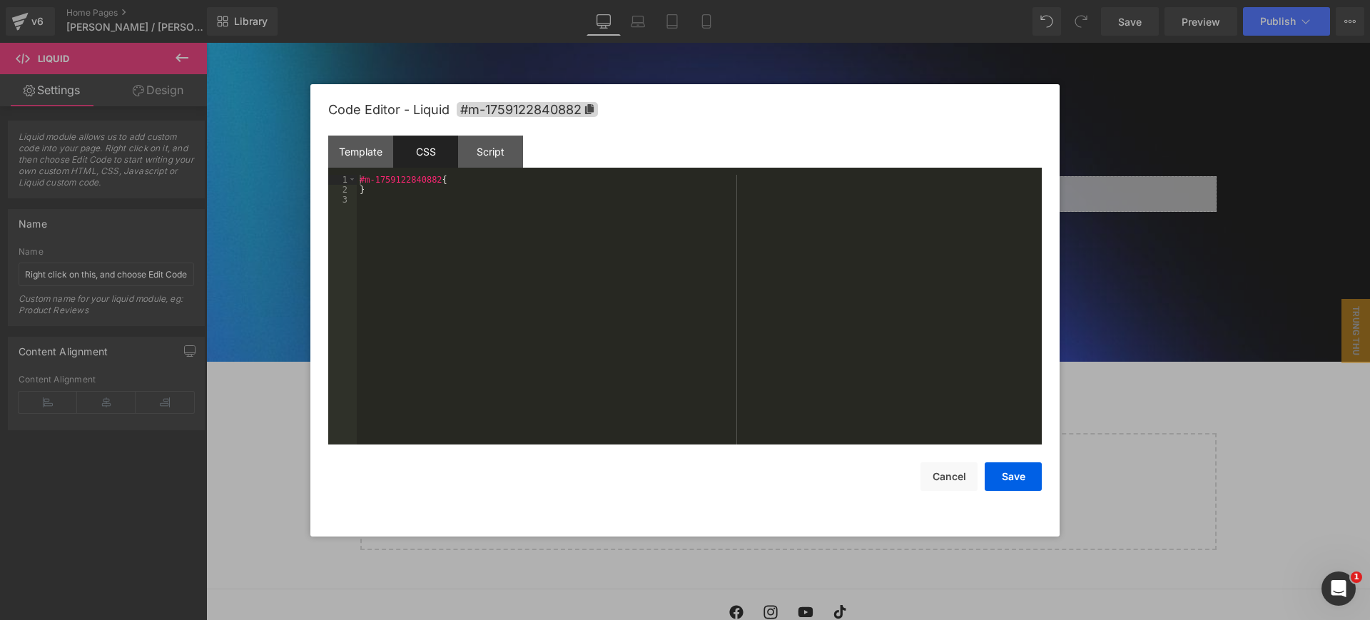
click at [460, 188] on div "#m-1759122840882 { }" at bounding box center [699, 320] width 685 height 290
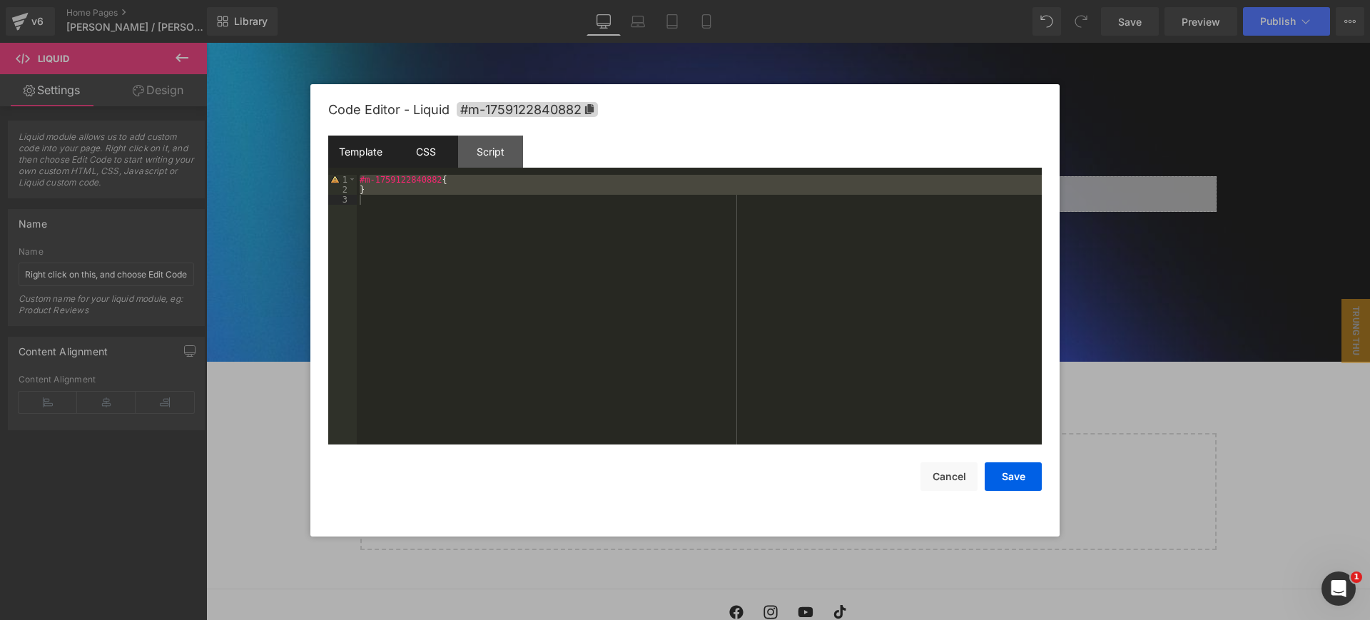
click at [378, 148] on div "Template" at bounding box center [360, 152] width 65 height 32
click at [430, 188] on div "You can add custom HTML / CSS / Javascript or Liquid code right here." at bounding box center [699, 310] width 685 height 270
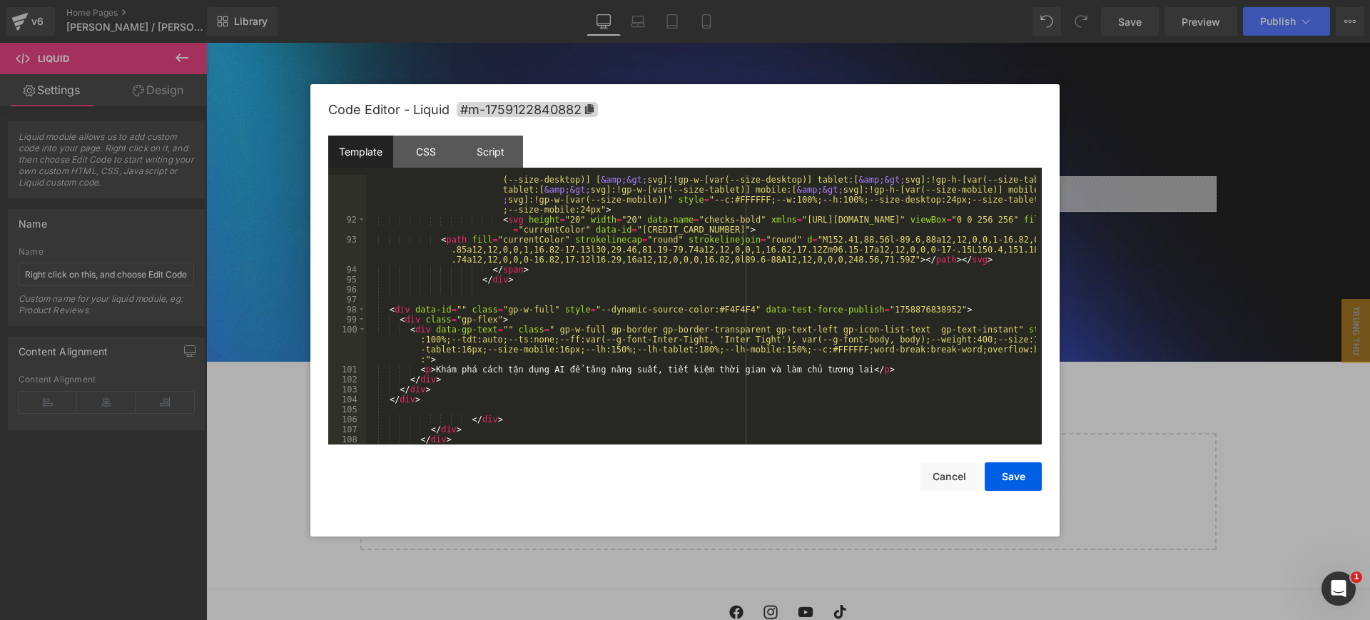
scroll to position [1568, 0]
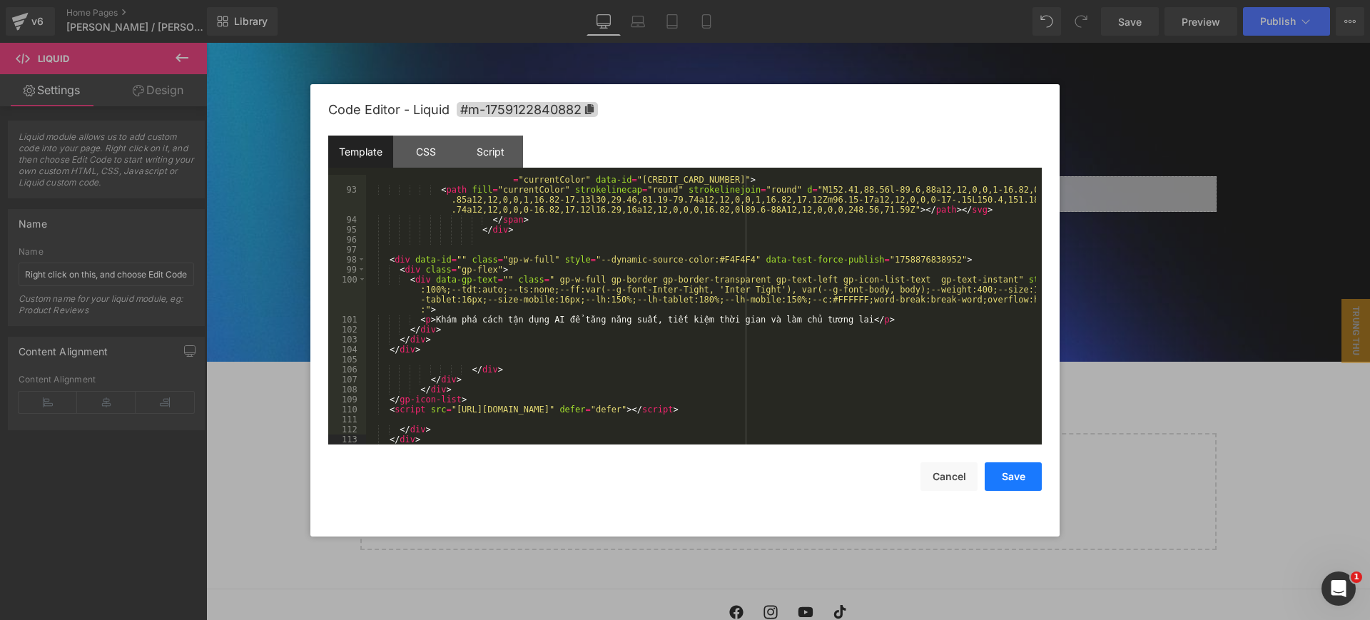
click at [1020, 489] on button "Save" at bounding box center [1013, 476] width 57 height 29
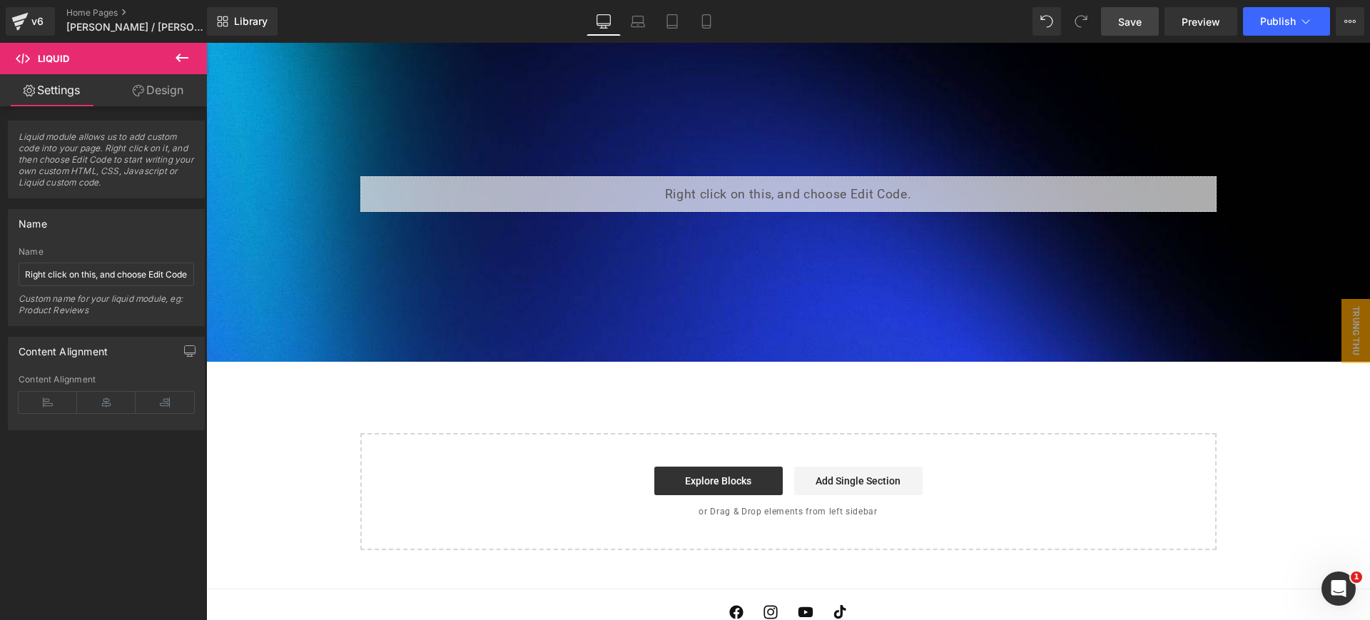
click at [1138, 21] on span "Save" at bounding box center [1130, 21] width 24 height 15
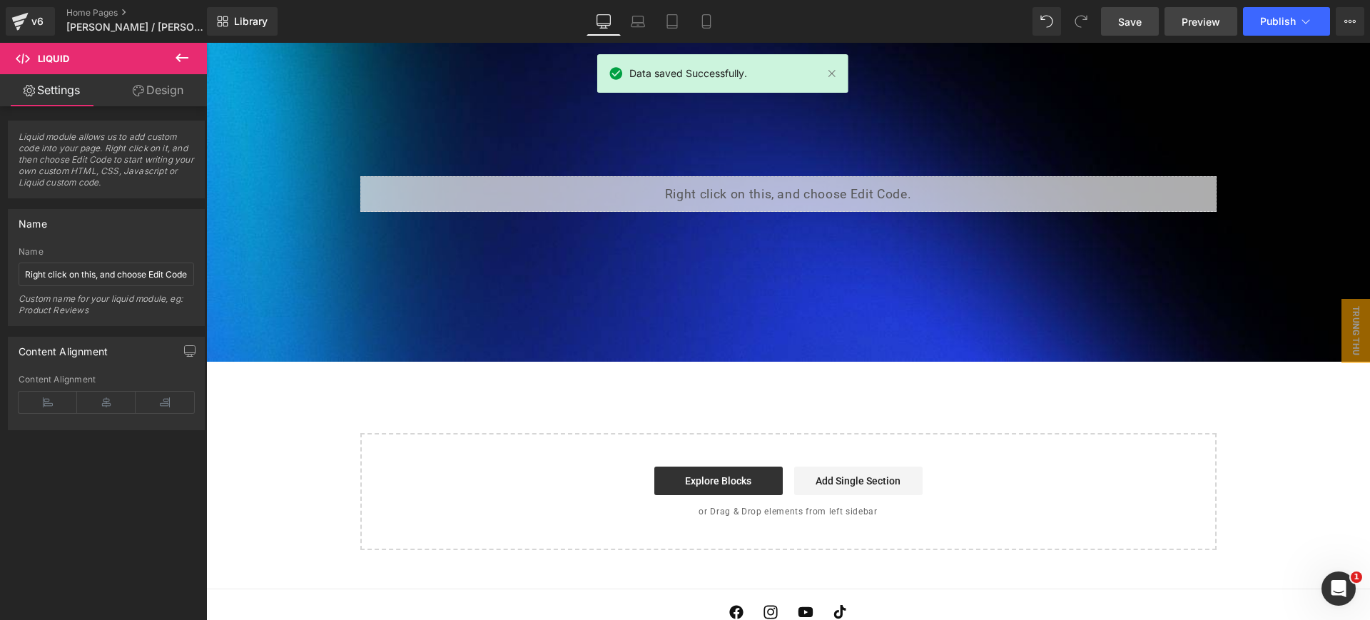
click at [1214, 23] on span "Preview" at bounding box center [1201, 21] width 39 height 15
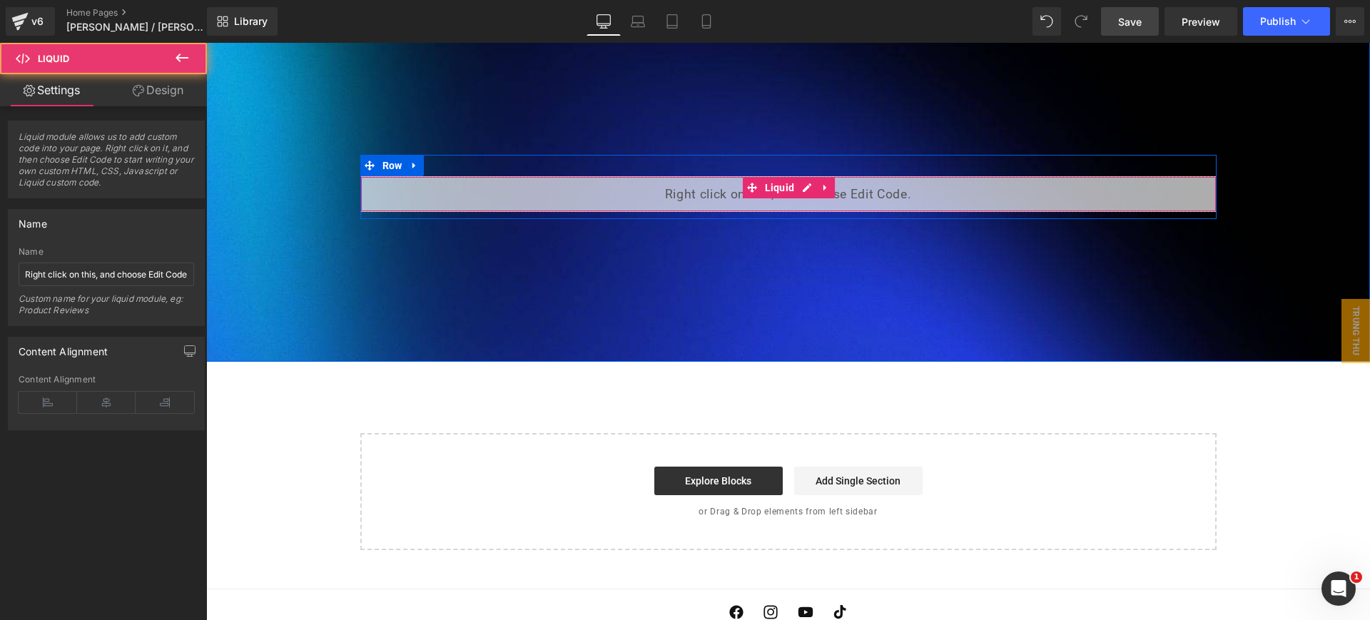
click at [495, 176] on div "Liquid" at bounding box center [788, 194] width 856 height 36
click at [798, 176] on div "Liquid" at bounding box center [788, 194] width 856 height 36
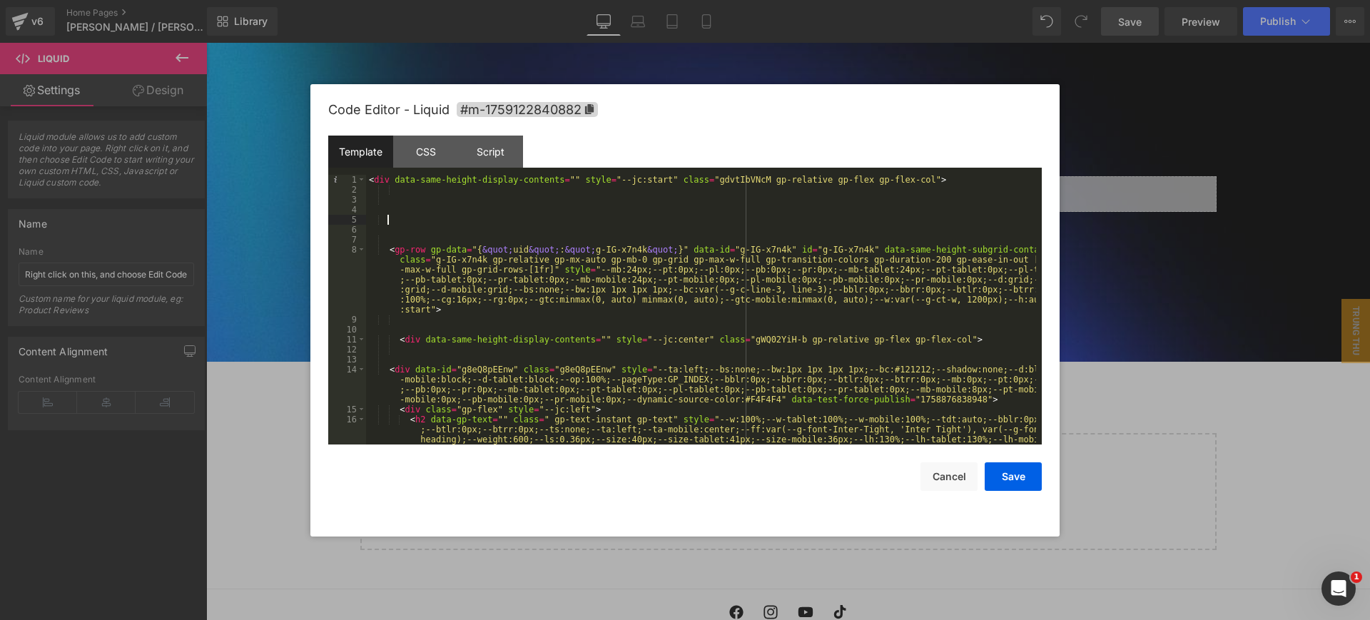
click at [714, 224] on div "< div data-same-height-display-contents = "" style = "--jc:start" class = "gdvt…" at bounding box center [701, 340] width 670 height 330
click at [741, 405] on div "< div data-same-height-display-contents = "" style = "--jc:start" class = "gdvt…" at bounding box center [701, 340] width 670 height 330
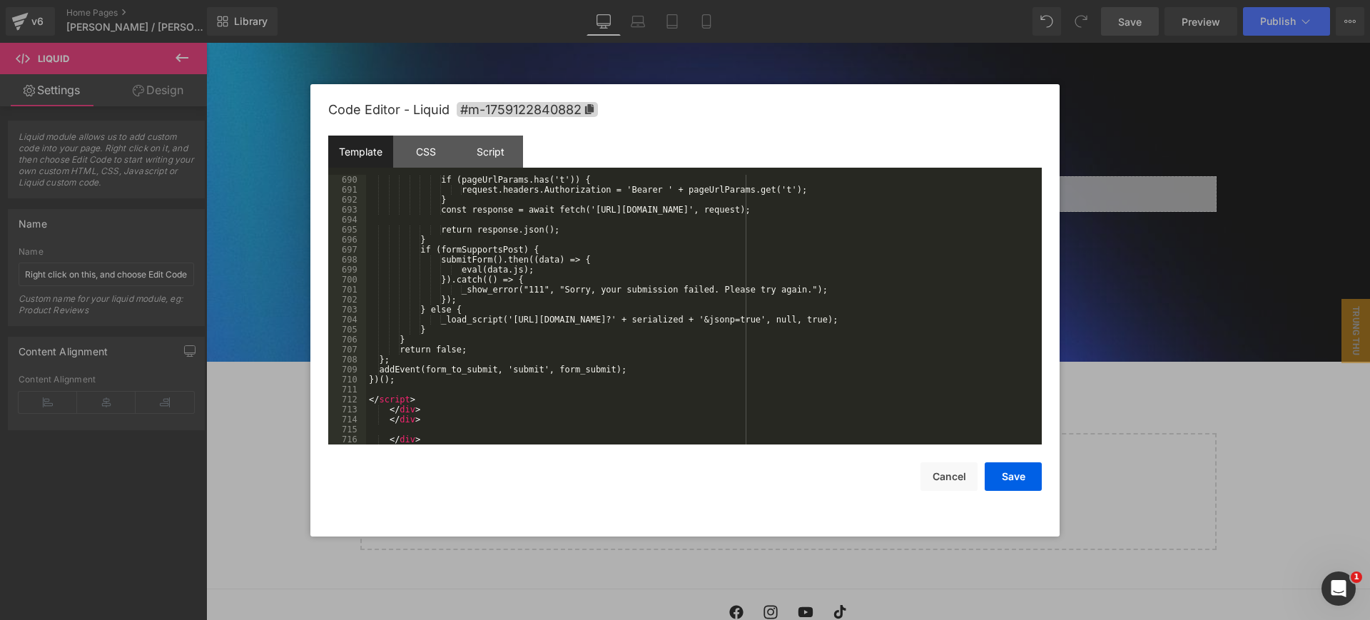
scroll to position [8971, 0]
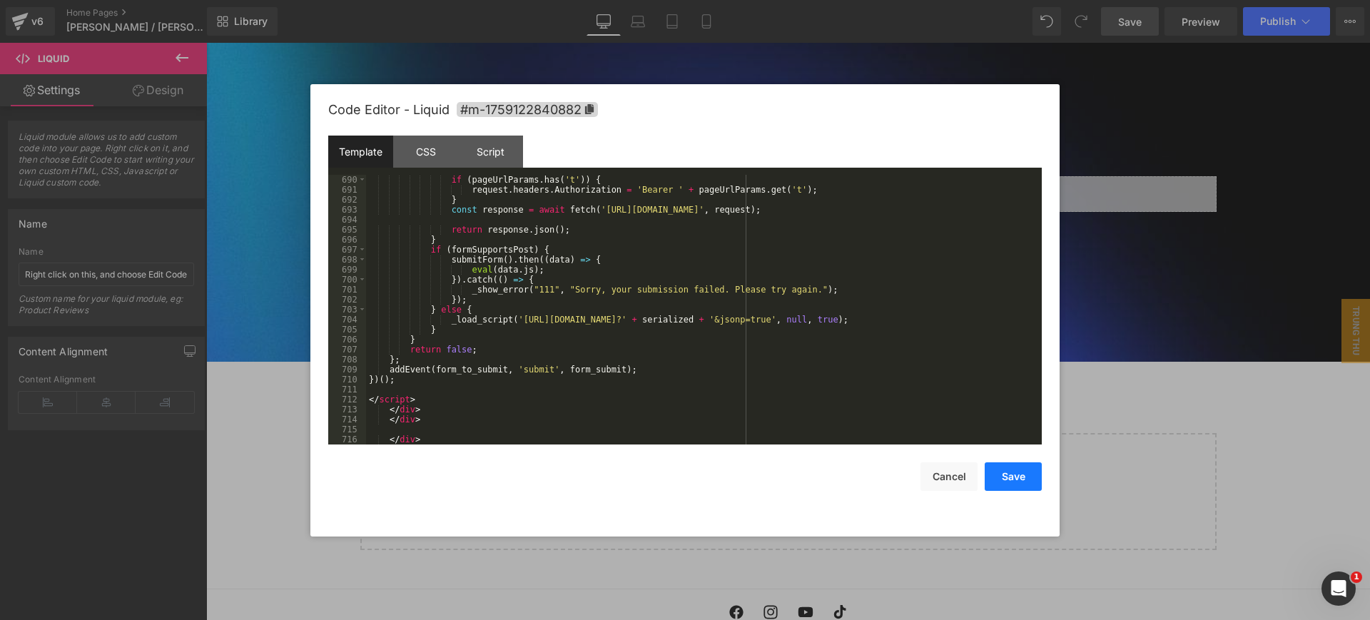
click at [1017, 478] on button "Save" at bounding box center [1013, 476] width 57 height 29
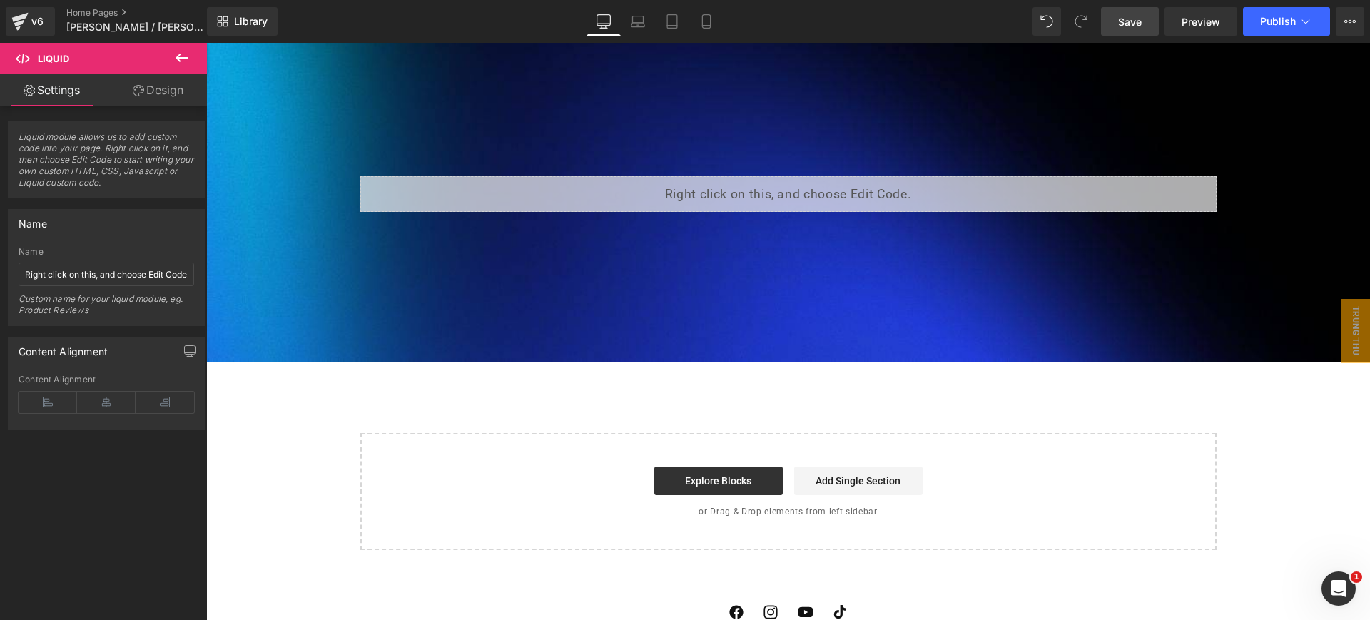
drag, startPoint x: 1135, startPoint y: 21, endPoint x: 729, endPoint y: 141, distance: 423.3
click at [1135, 20] on span "Save" at bounding box center [1130, 21] width 24 height 15
click at [1205, 16] on span "Preview" at bounding box center [1201, 21] width 39 height 15
click at [735, 176] on div "Liquid" at bounding box center [788, 194] width 856 height 36
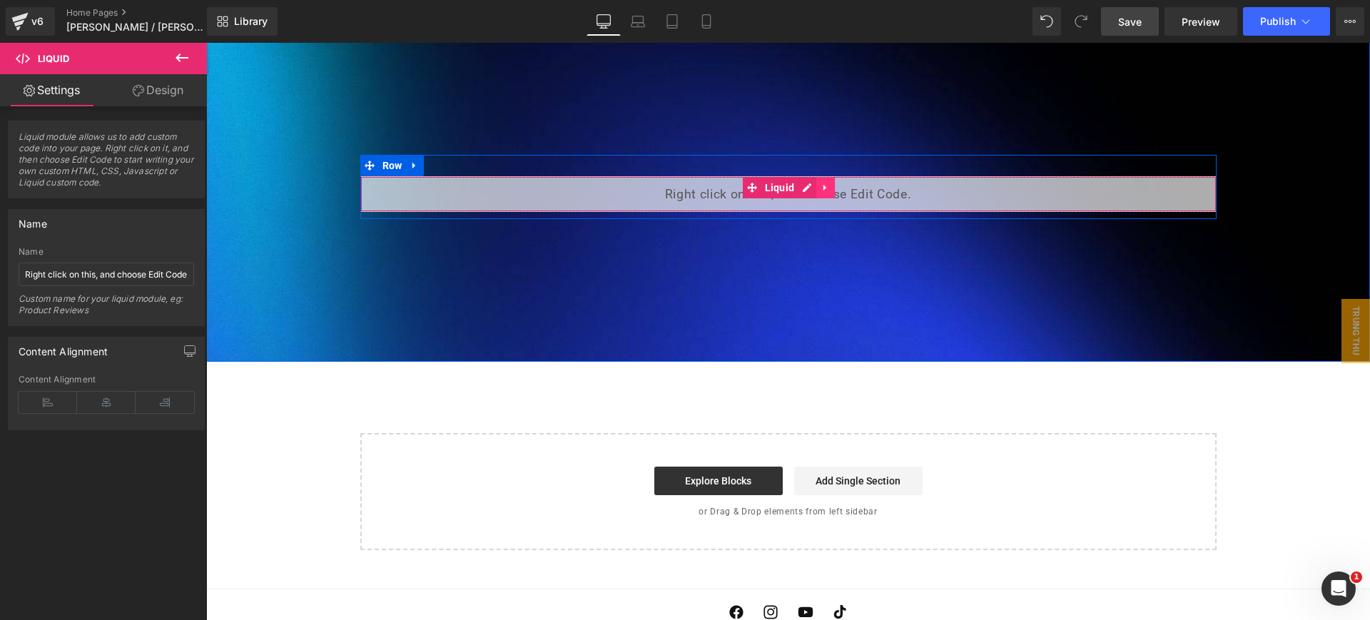
click at [821, 183] on icon at bounding box center [826, 188] width 10 height 11
click at [830, 183] on icon at bounding box center [835, 188] width 10 height 10
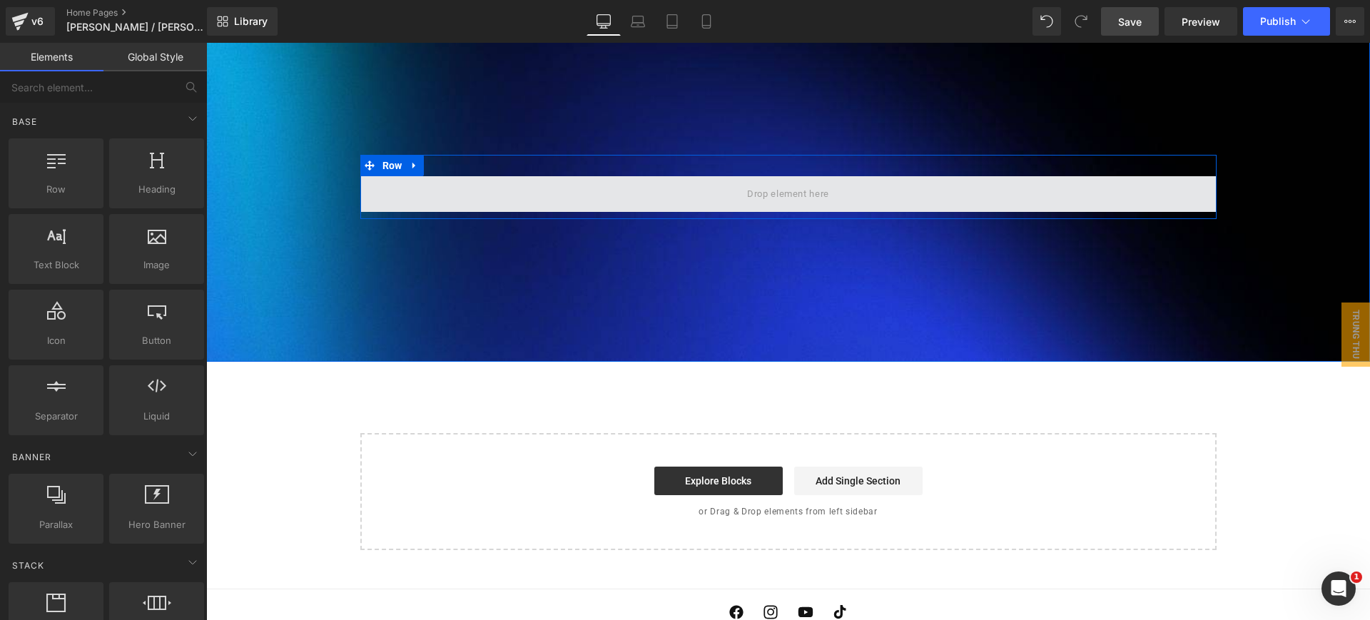
click at [572, 176] on span at bounding box center [788, 194] width 856 height 36
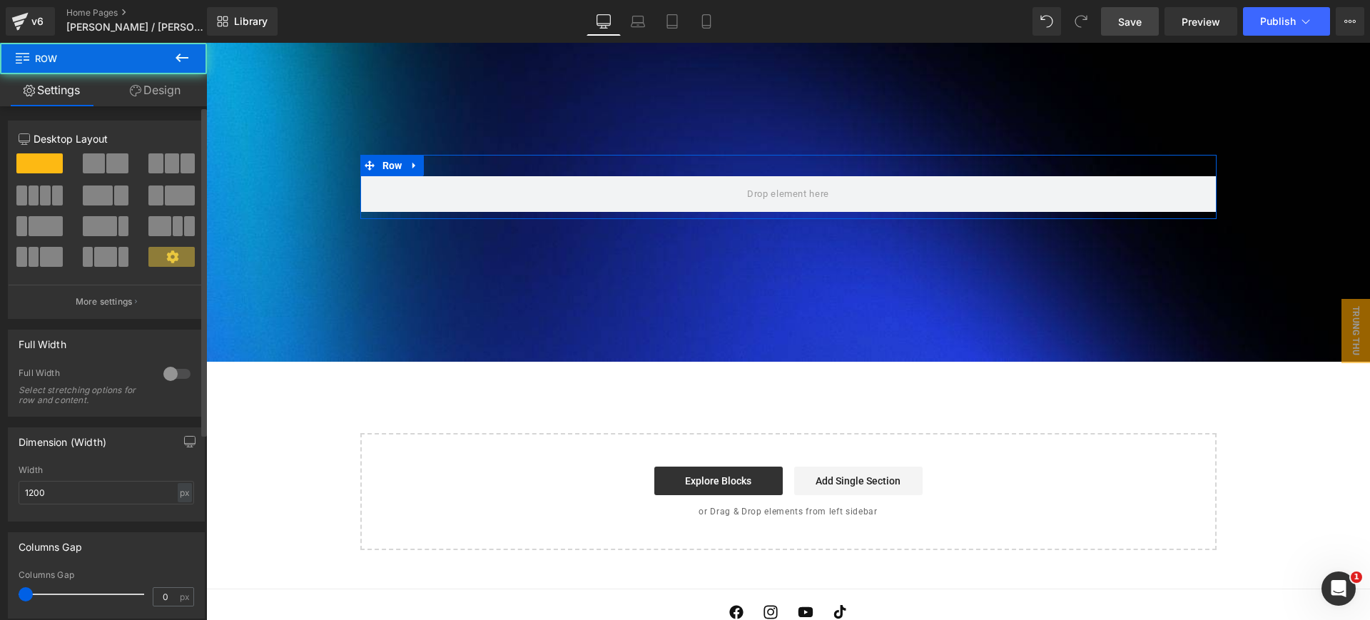
click at [108, 156] on span at bounding box center [117, 163] width 22 height 20
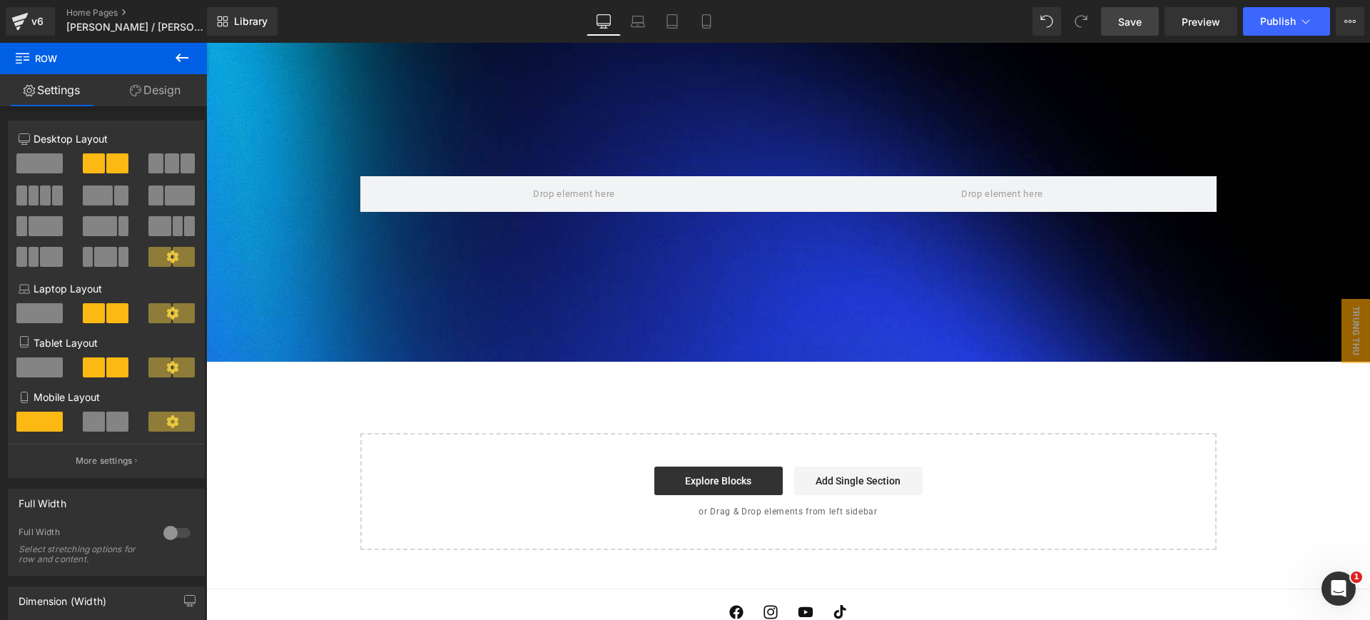
click at [181, 58] on icon at bounding box center [182, 58] width 13 height 9
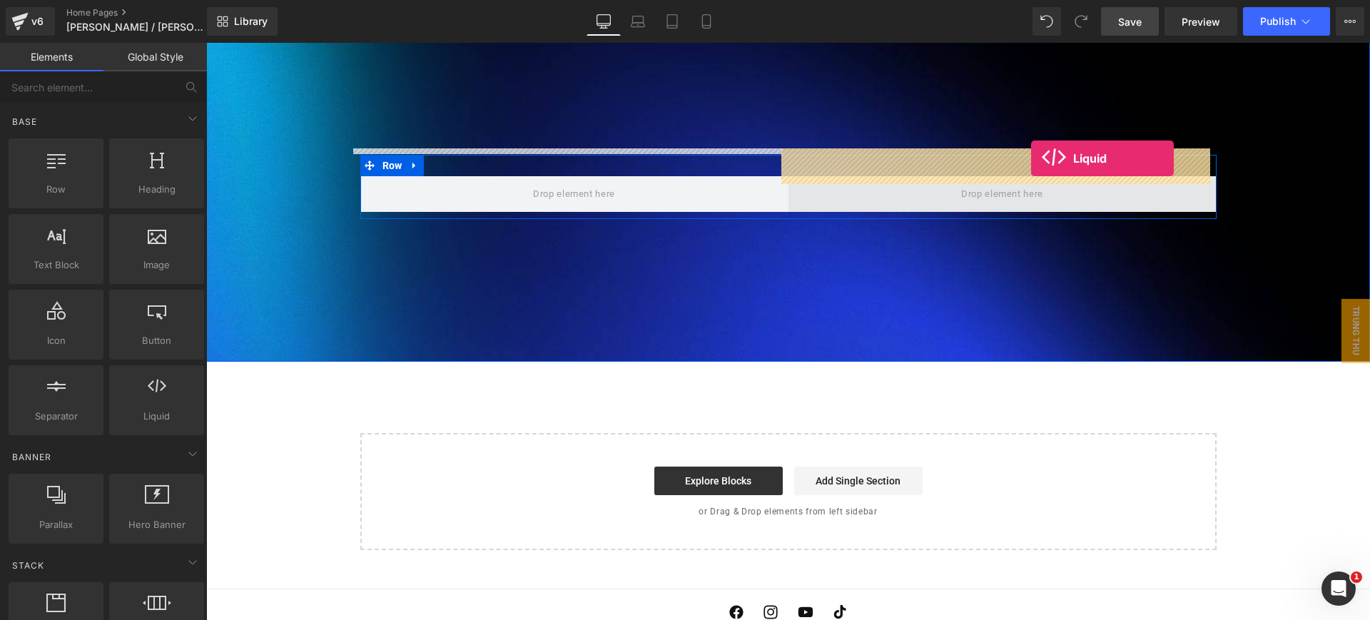
drag, startPoint x: 374, startPoint y: 431, endPoint x: 1031, endPoint y: 158, distance: 711.5
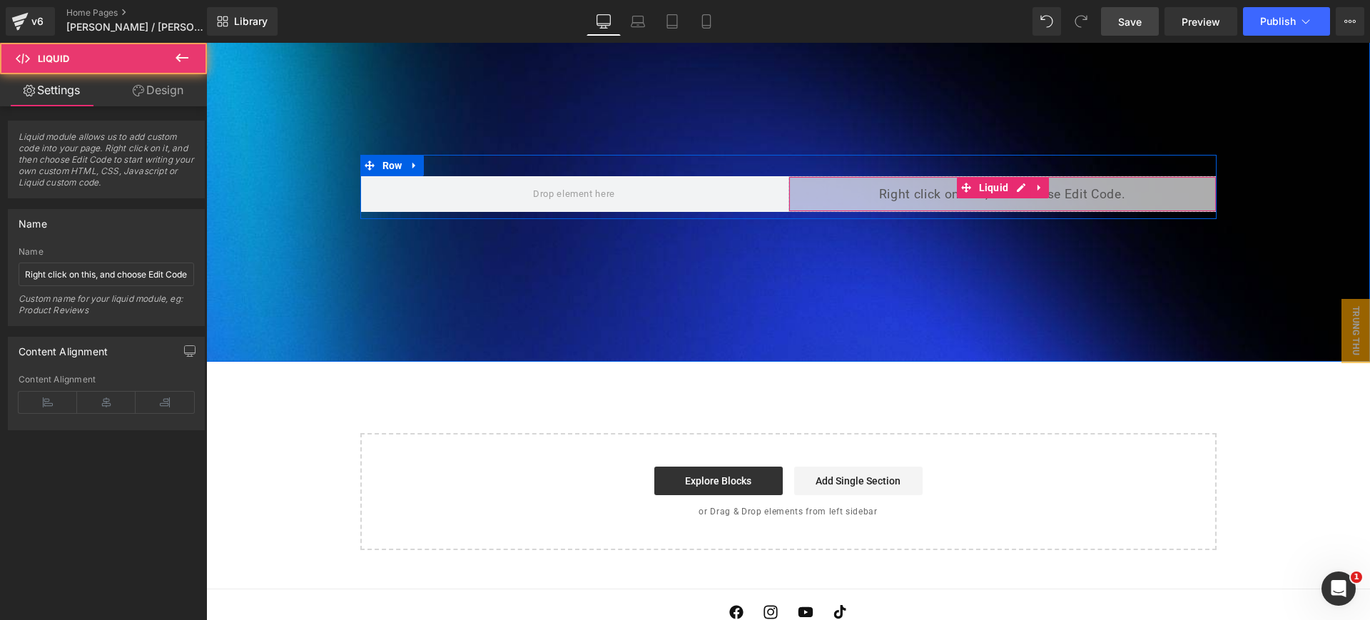
click at [947, 176] on div "Liquid" at bounding box center [1002, 194] width 428 height 36
click at [1014, 176] on div "Liquid" at bounding box center [1002, 194] width 428 height 36
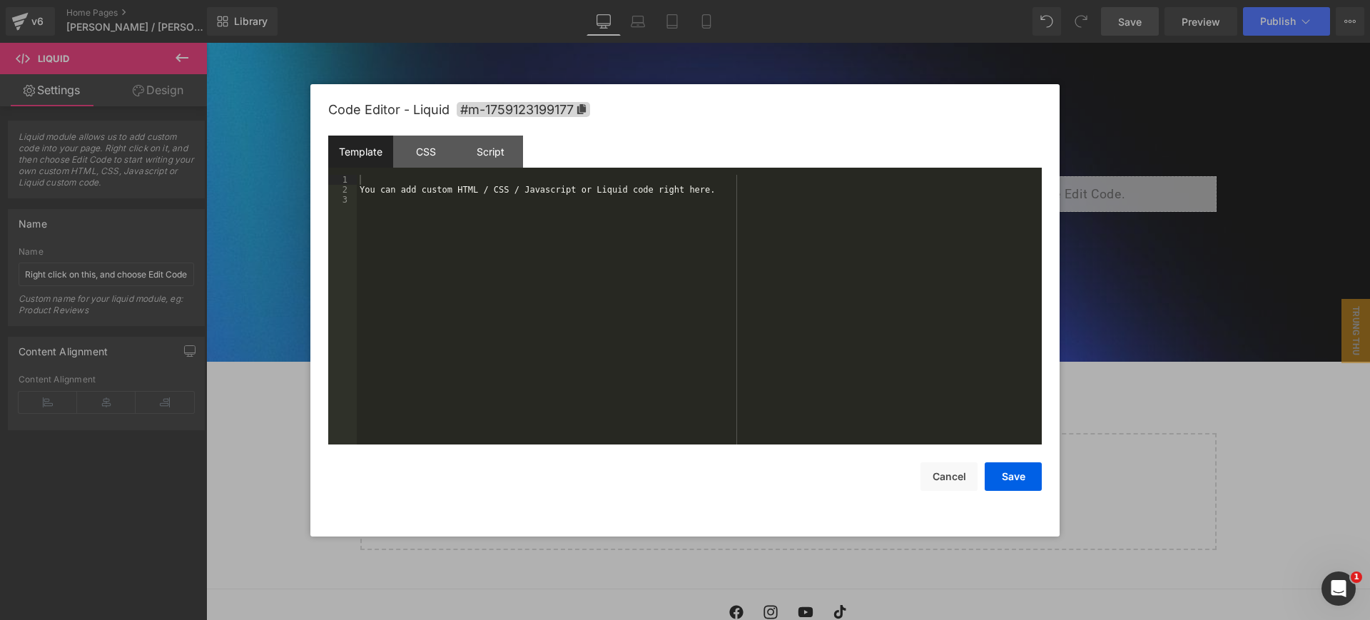
click at [637, 201] on div "You can add custom HTML / CSS / Javascript or Liquid code right here." at bounding box center [699, 320] width 685 height 290
click at [1006, 485] on button "Save" at bounding box center [1013, 476] width 57 height 29
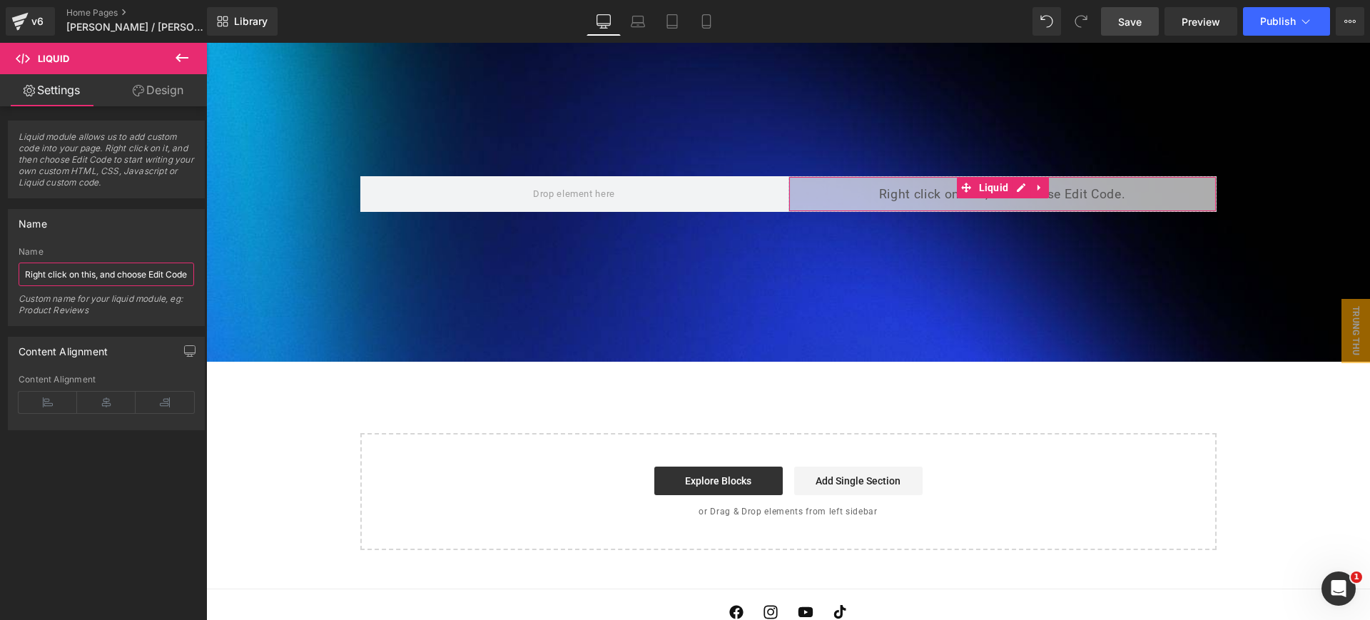
click at [105, 268] on input "Right click on this, and choose Edit Code." at bounding box center [107, 275] width 176 height 24
type input "[URL] form"
click at [449, 252] on div at bounding box center [788, 187] width 1164 height 350
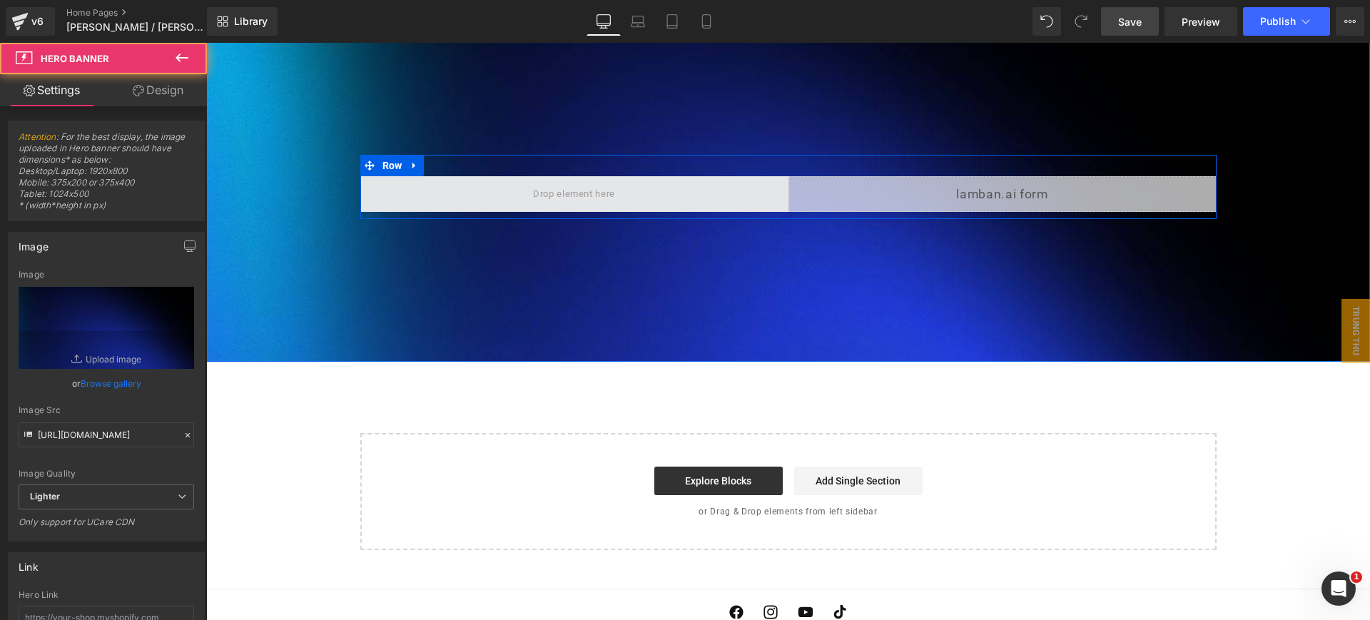
click at [544, 183] on span at bounding box center [574, 194] width 92 height 23
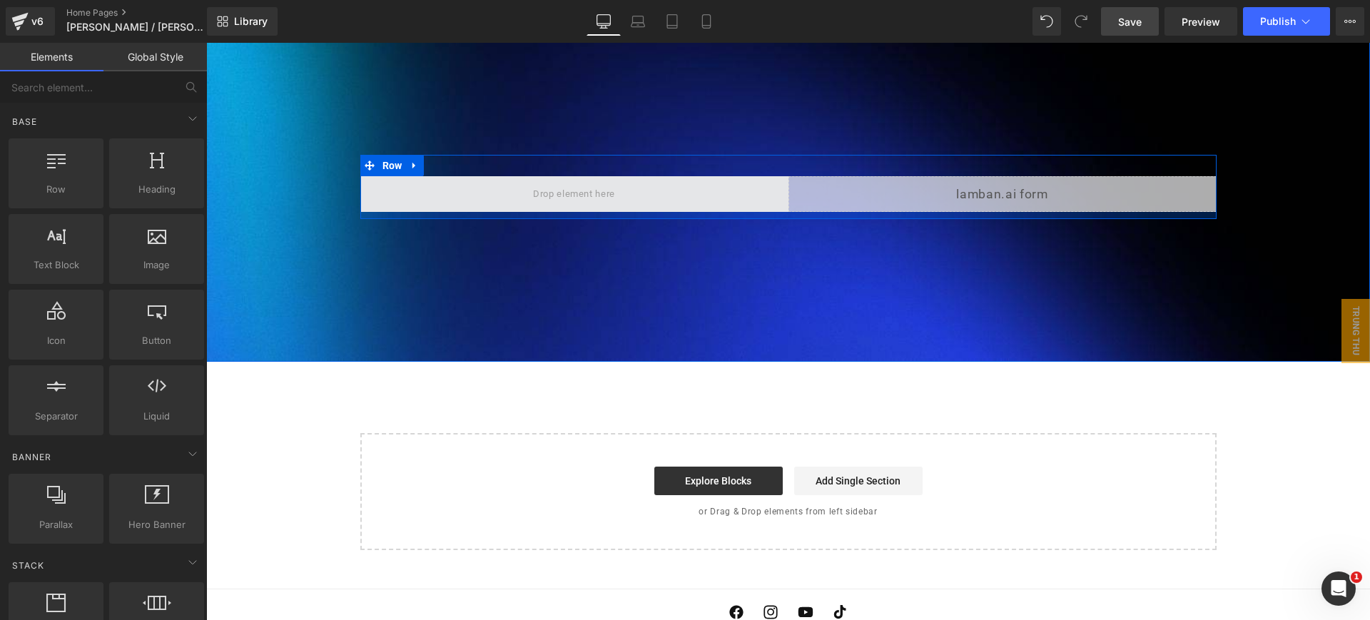
click at [493, 176] on span at bounding box center [574, 194] width 428 height 36
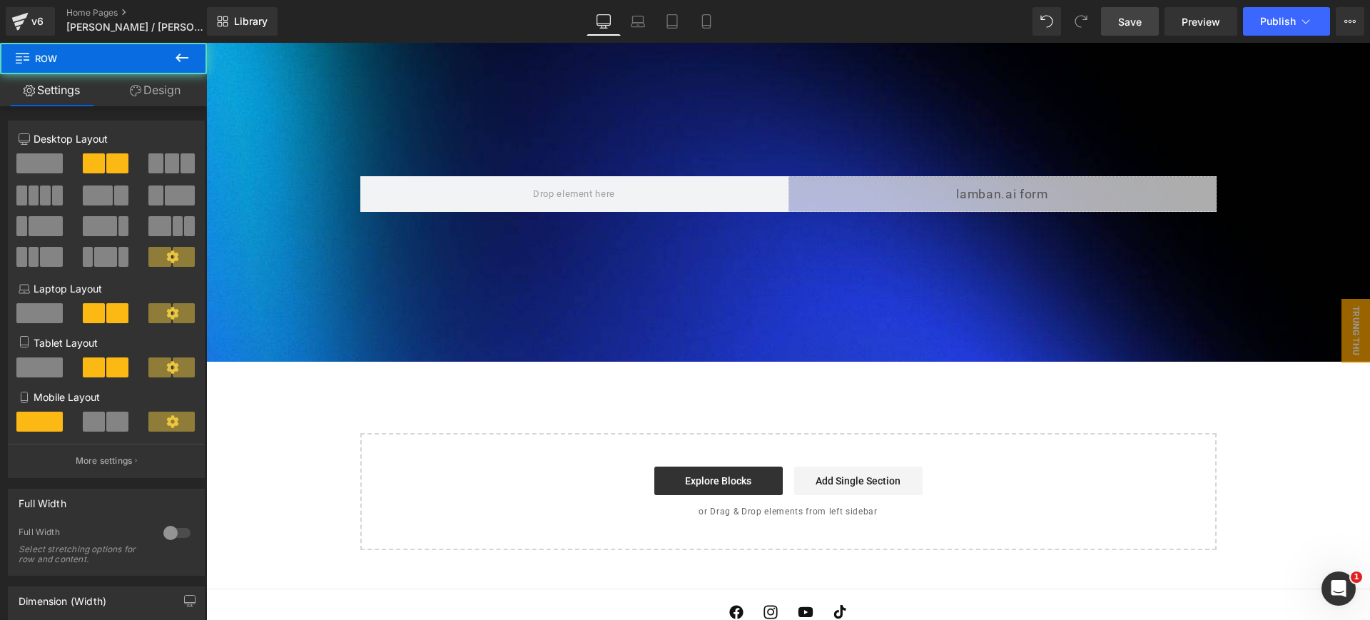
click at [177, 49] on icon at bounding box center [181, 57] width 17 height 17
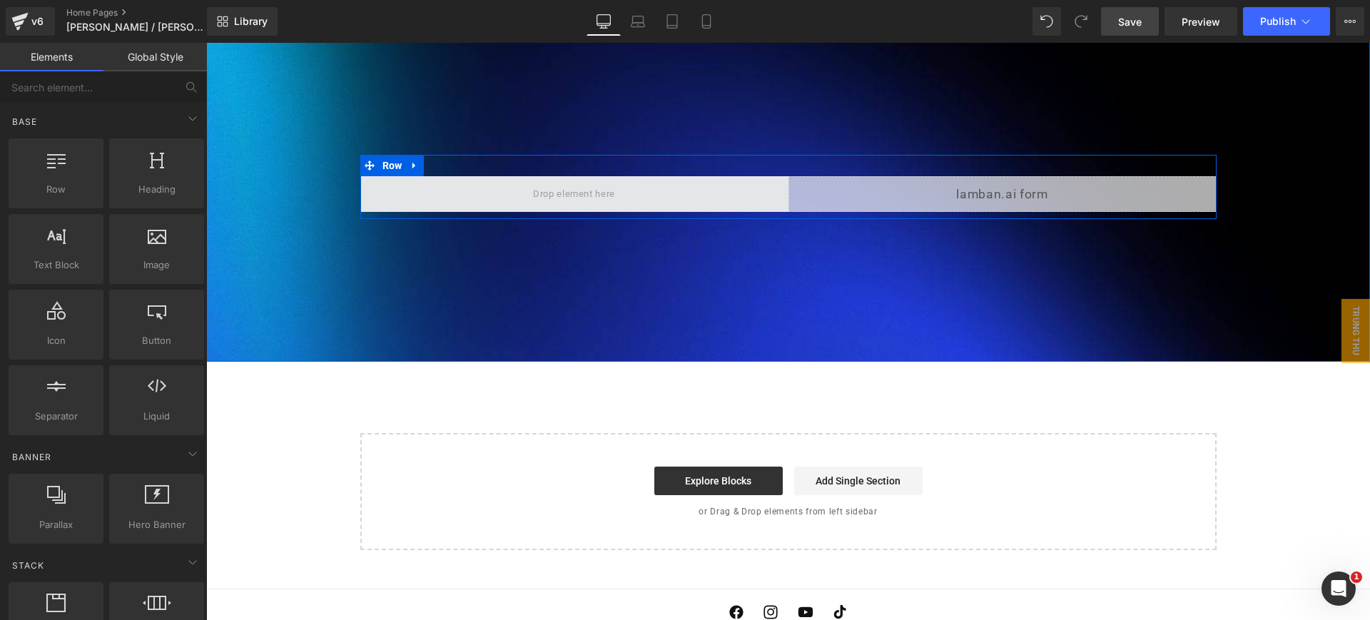
click at [512, 176] on span at bounding box center [574, 194] width 428 height 36
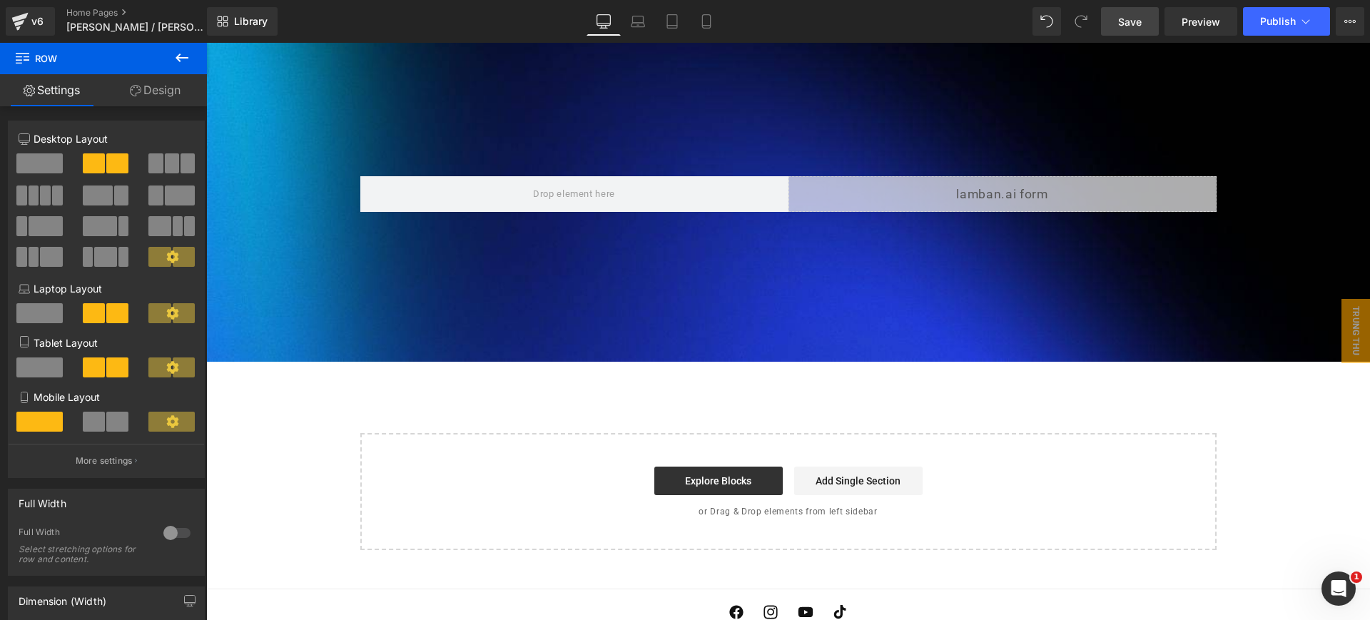
click at [181, 49] on icon at bounding box center [181, 57] width 17 height 17
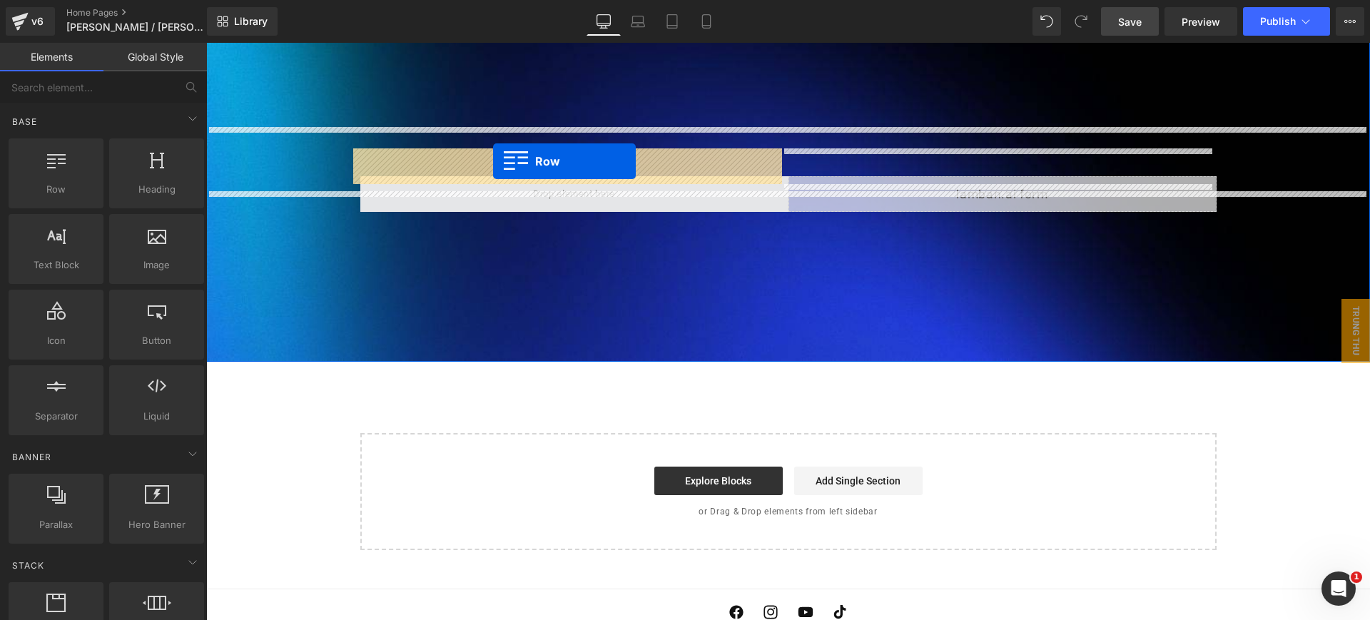
drag, startPoint x: 257, startPoint y: 206, endPoint x: 493, endPoint y: 161, distance: 240.4
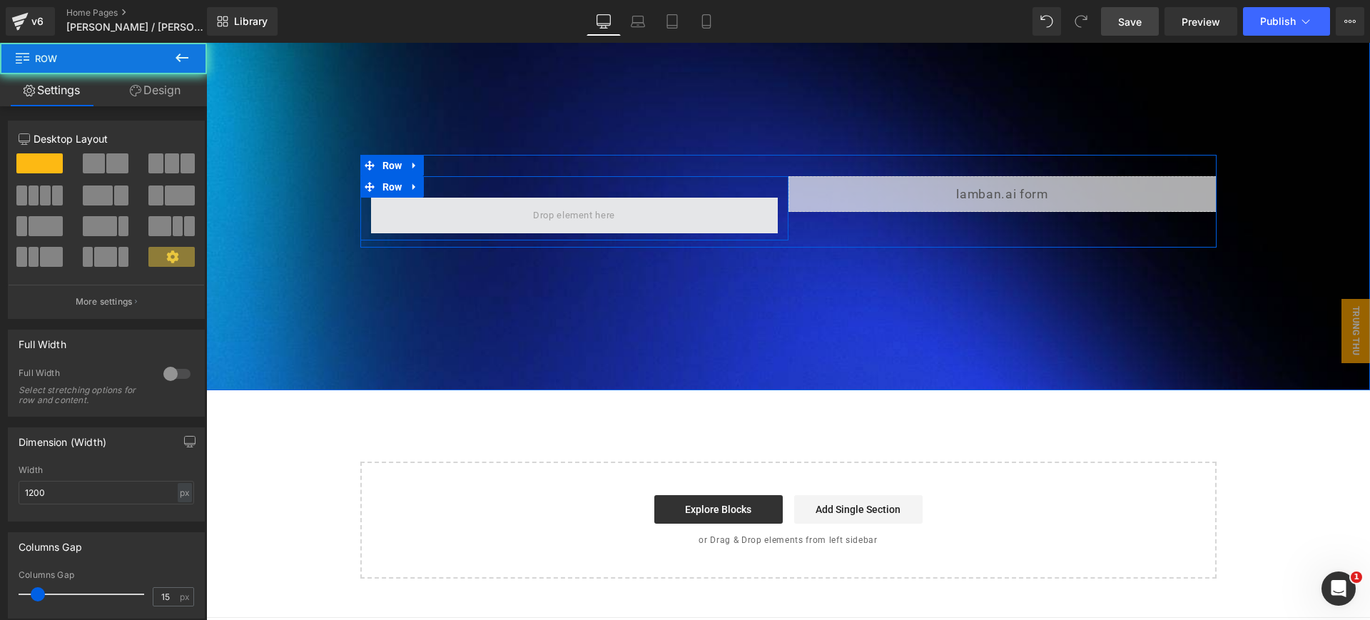
click at [499, 198] on span at bounding box center [574, 216] width 407 height 36
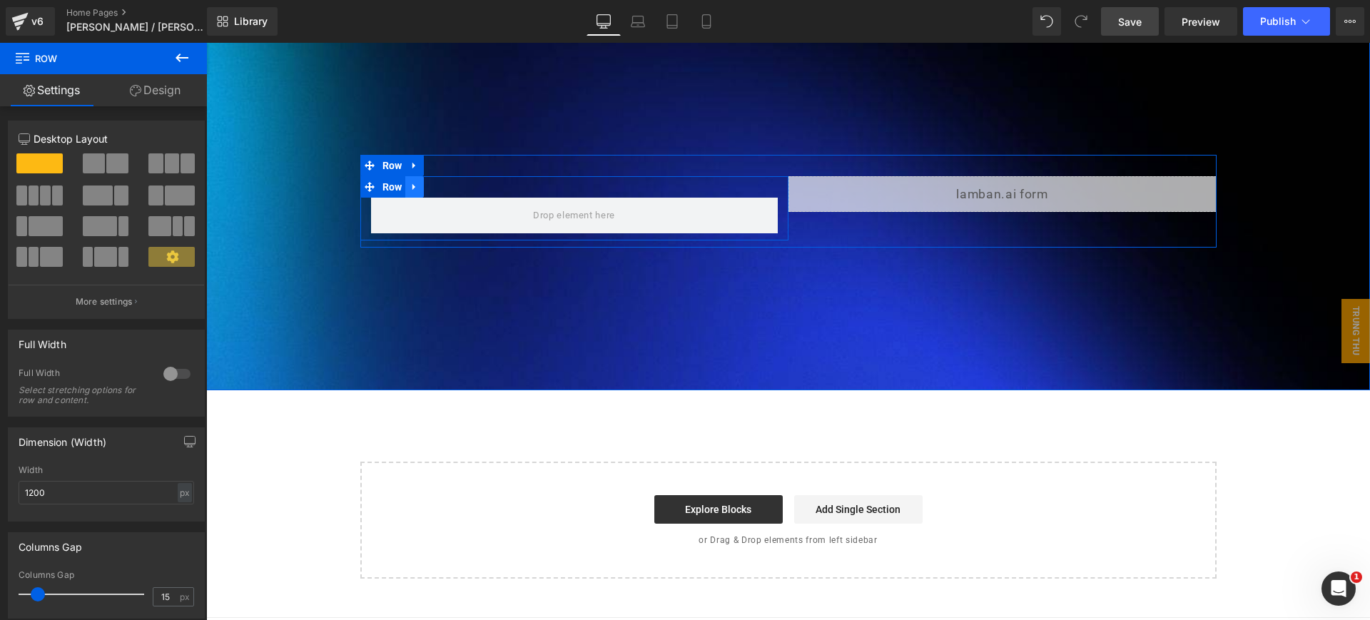
click at [412, 184] on icon at bounding box center [413, 187] width 3 height 6
click at [449, 182] on icon at bounding box center [452, 187] width 10 height 11
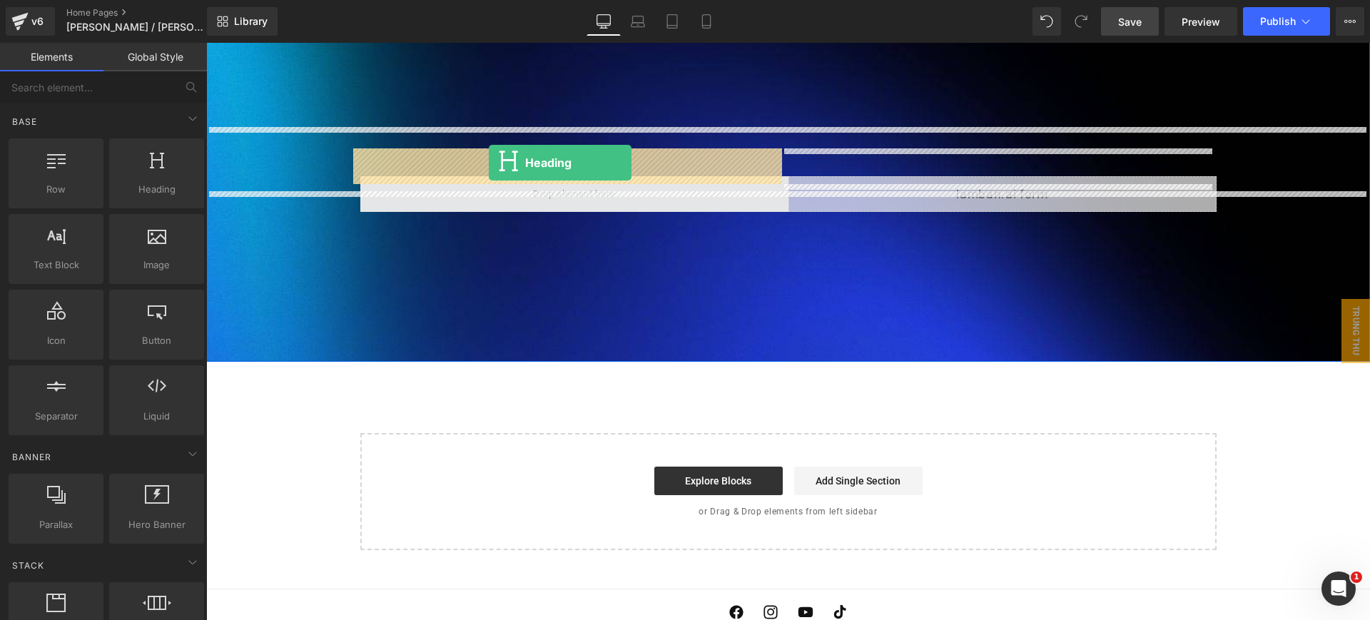
drag, startPoint x: 391, startPoint y: 220, endPoint x: 488, endPoint y: 161, distance: 114.1
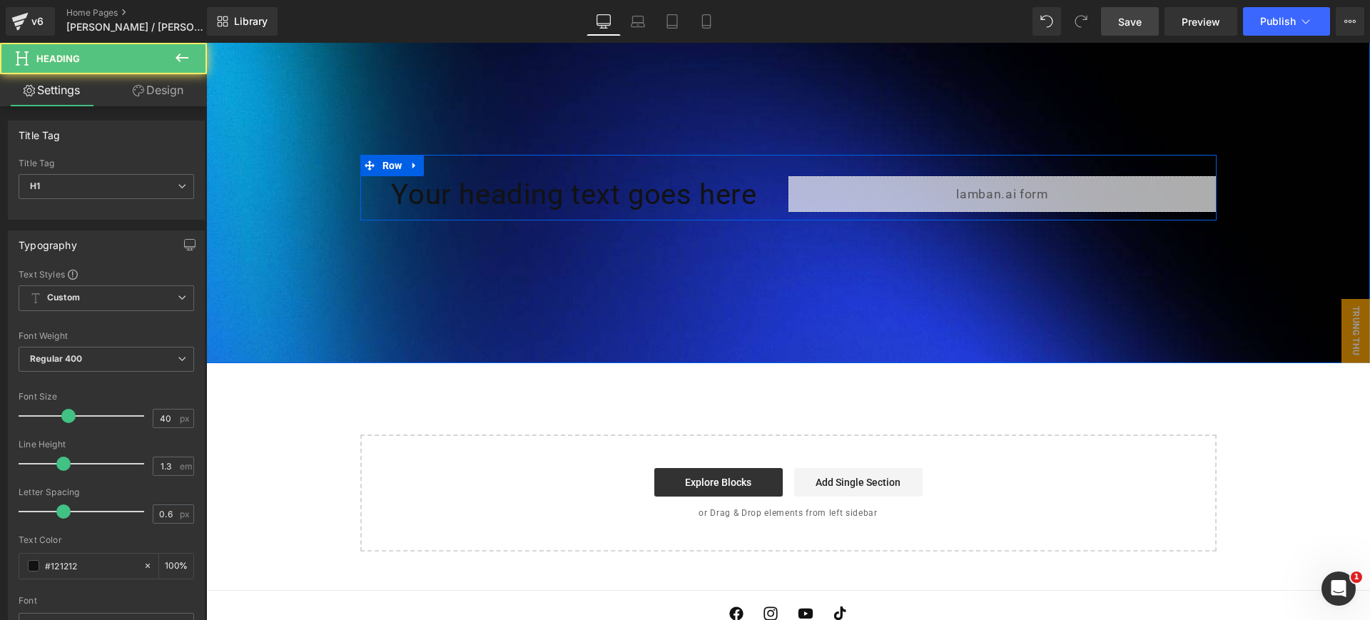
click at [503, 176] on h1 "Your heading text goes here" at bounding box center [574, 194] width 428 height 37
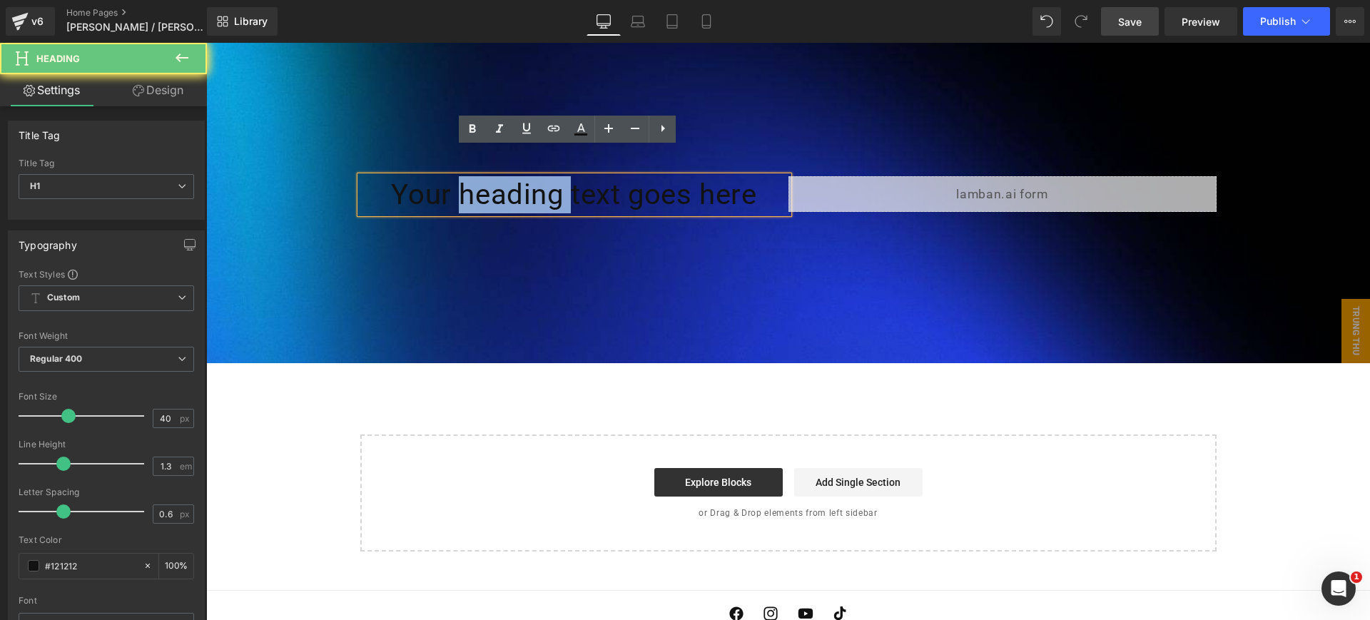
click at [503, 176] on h1 "Your heading text goes here" at bounding box center [574, 194] width 428 height 37
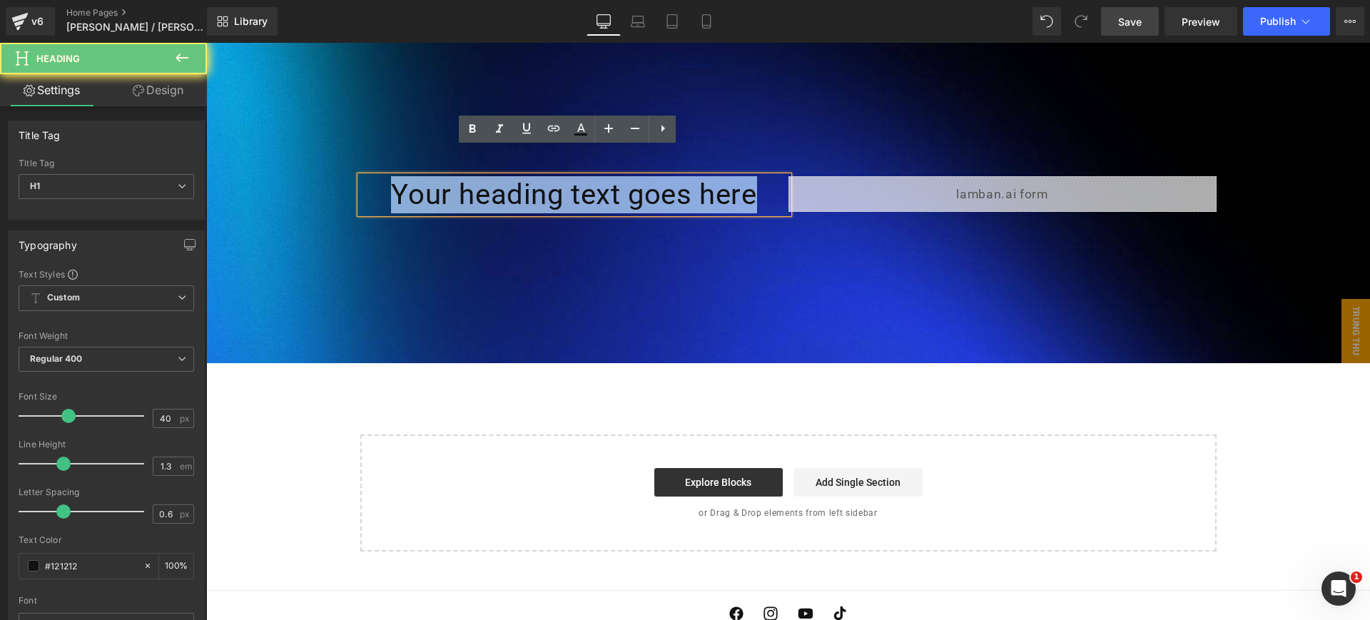
click at [503, 176] on h1 "Your heading text goes here" at bounding box center [574, 194] width 428 height 37
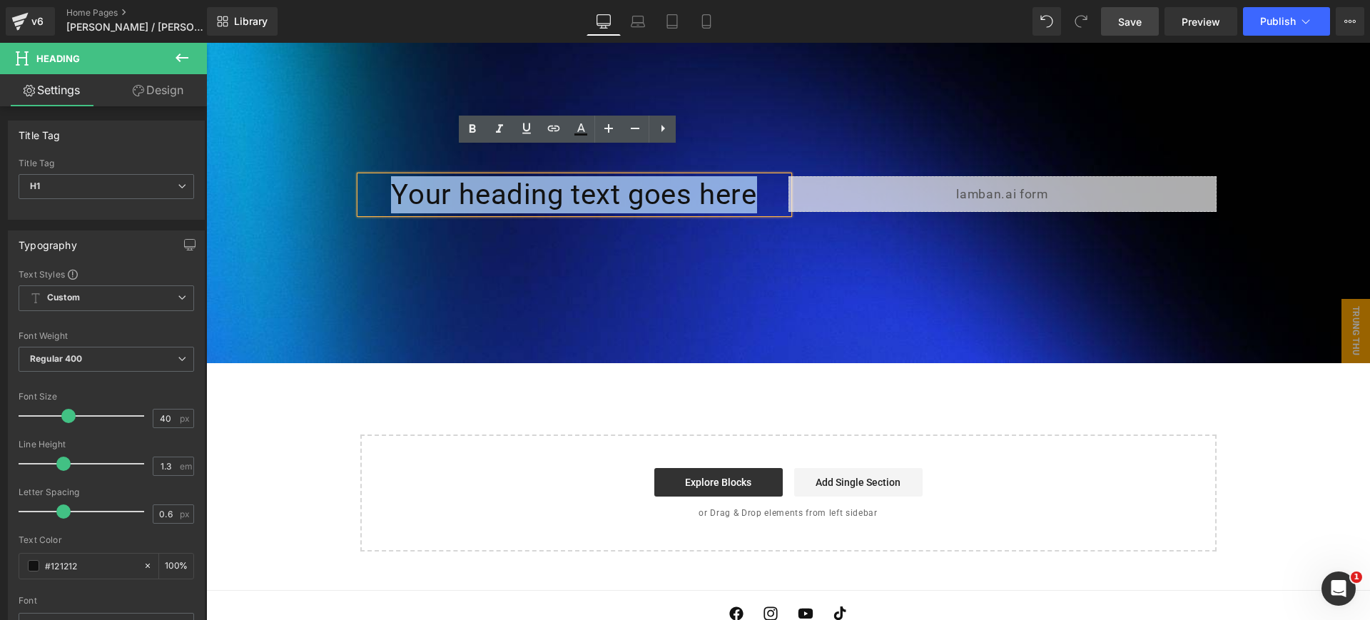
paste div
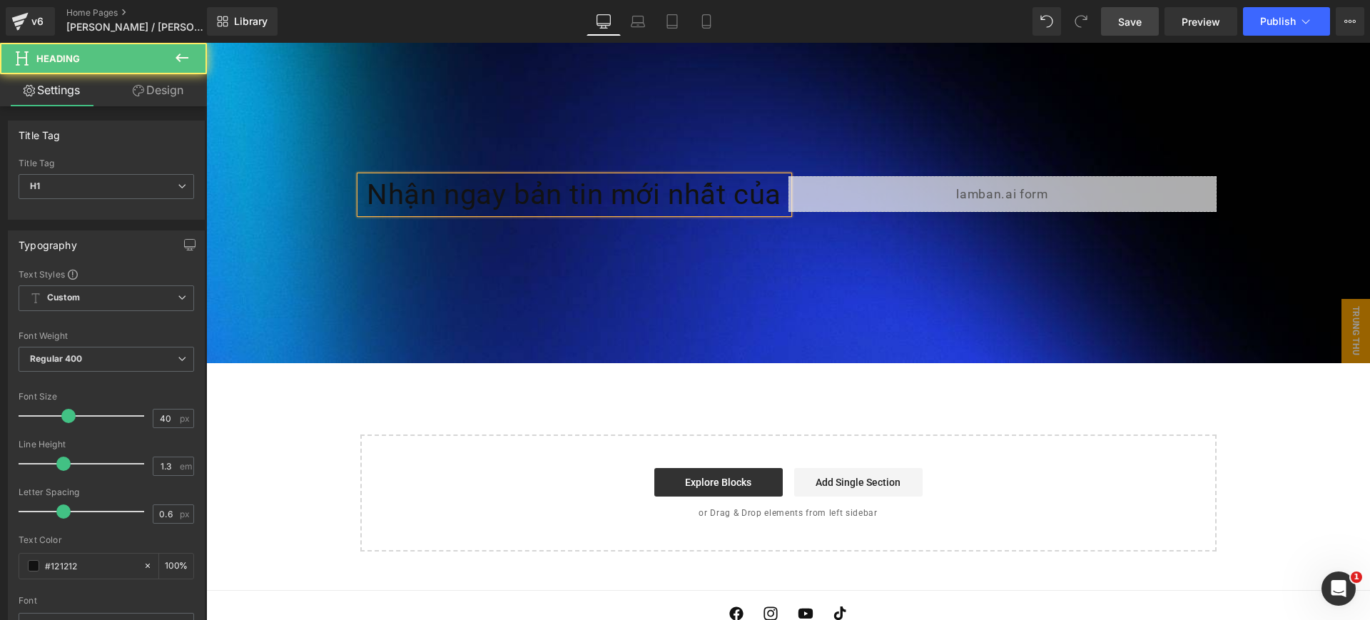
click at [503, 176] on h1 "Nhận ngay bản tin mới nhất của" at bounding box center [574, 194] width 428 height 37
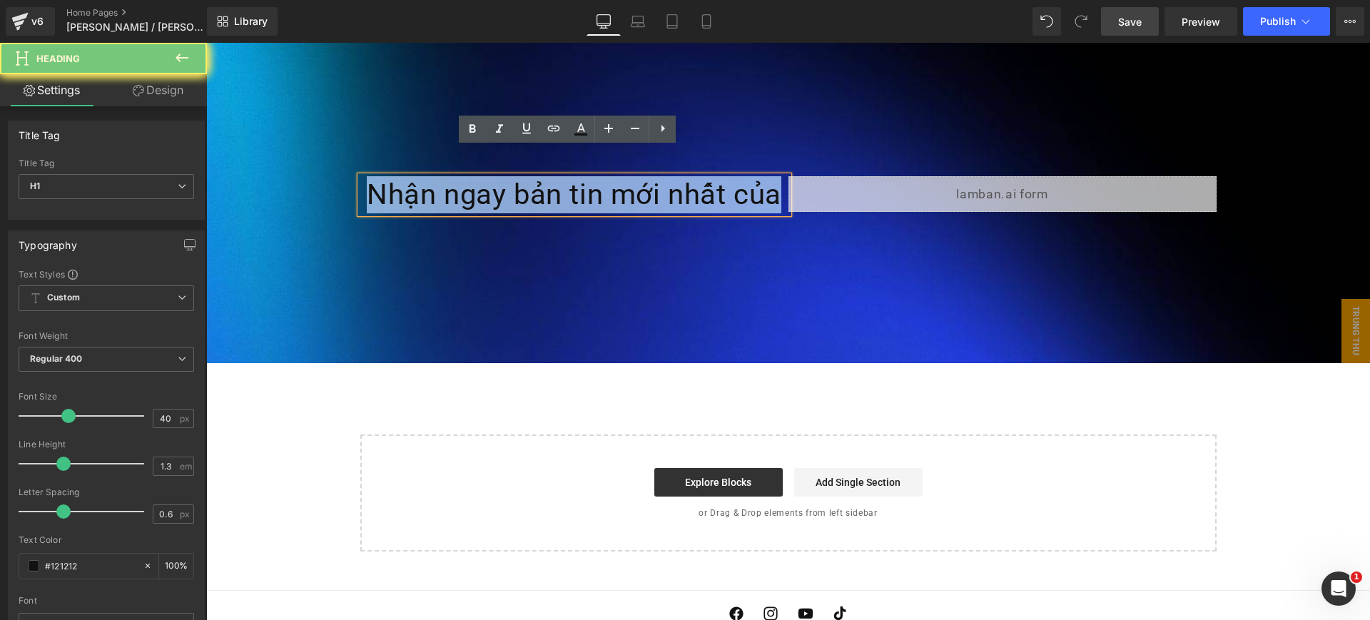
click at [503, 176] on h1 "Nhận ngay bản tin mới nhất của" at bounding box center [574, 194] width 428 height 37
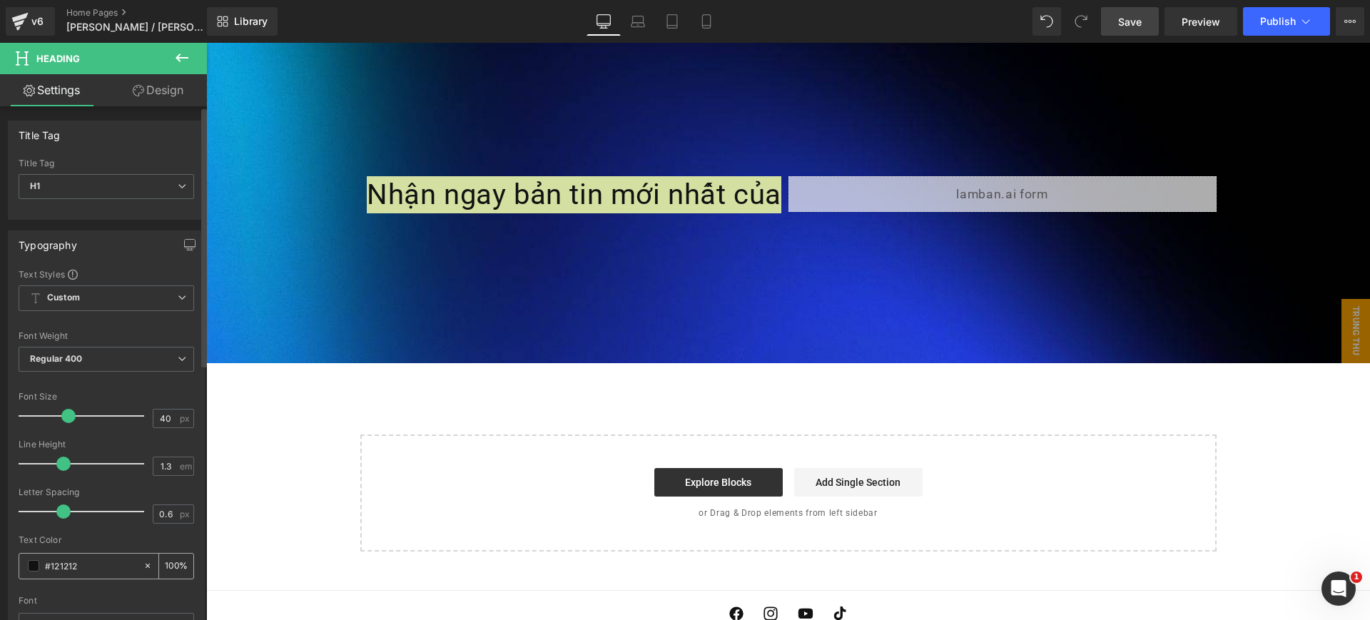
click at [24, 569] on div "#121212" at bounding box center [80, 566] width 123 height 25
click at [34, 568] on span at bounding box center [33, 565] width 11 height 11
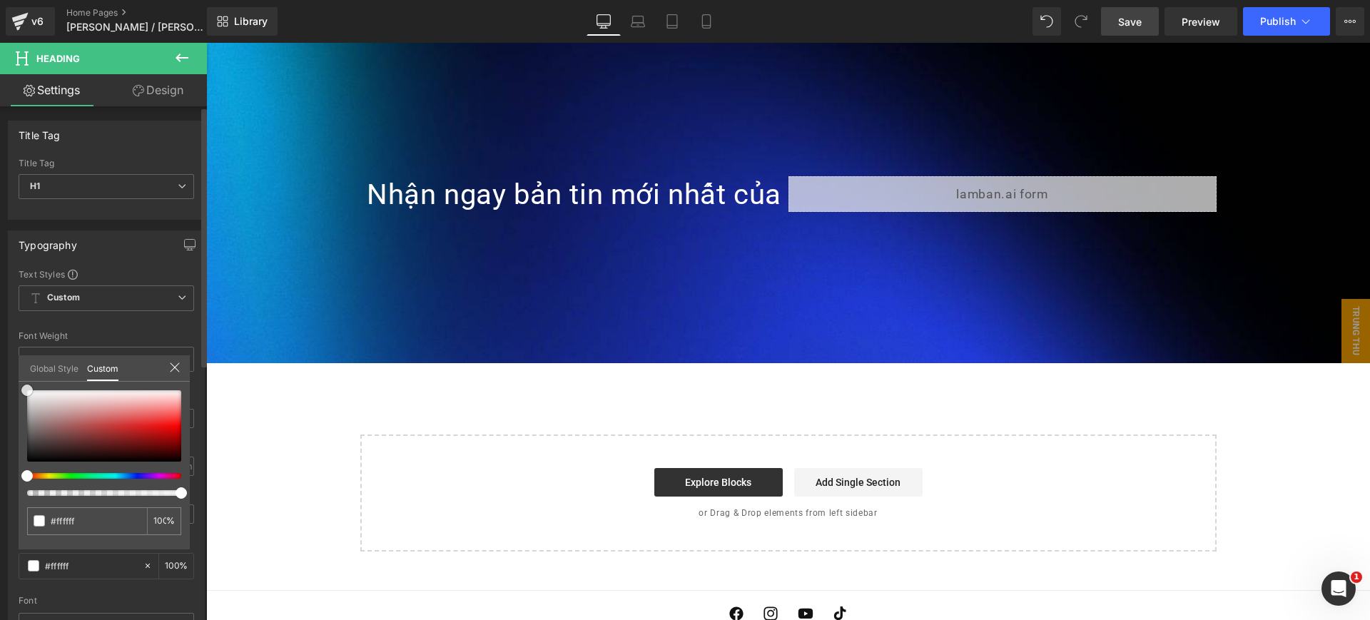
drag, startPoint x: 36, startPoint y: 397, endPoint x: 0, endPoint y: 361, distance: 50.5
click at [1, 361] on div "Typography Text Styles Custom Custom Setup Global Style Custom Setup Global Sty…" at bounding box center [106, 465] width 213 height 490
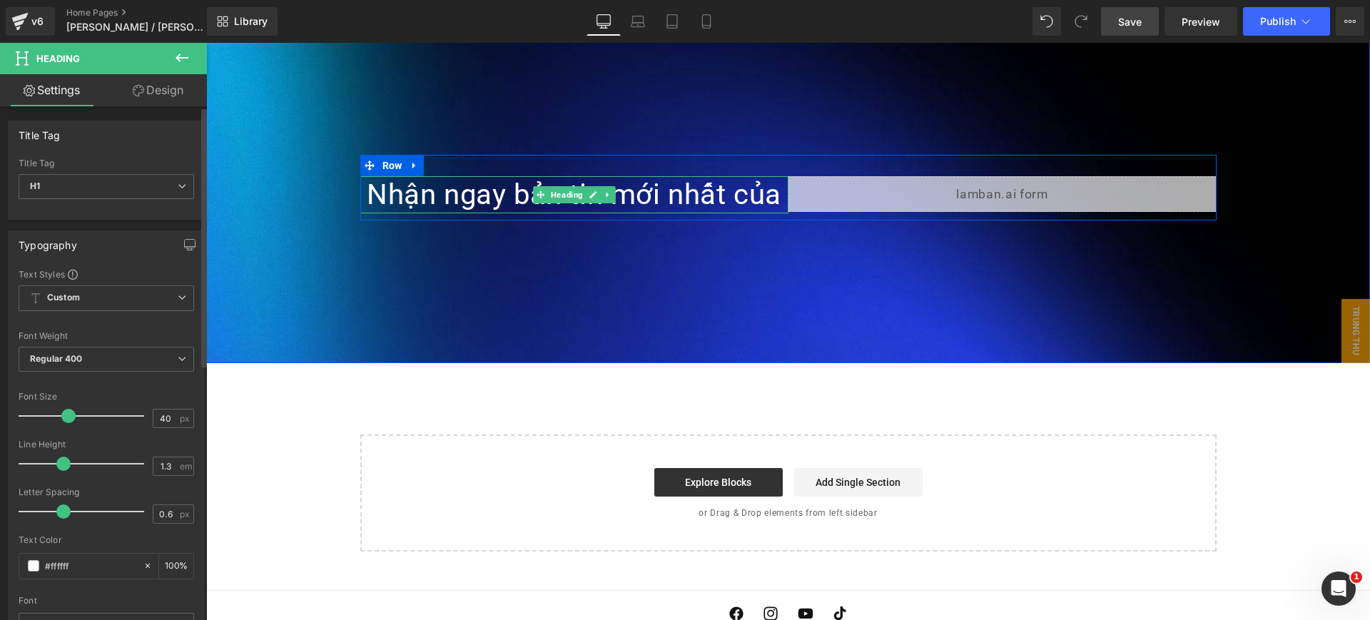
click at [420, 176] on h1 "Nhận ngay bản tin mới nhất của" at bounding box center [574, 194] width 428 height 37
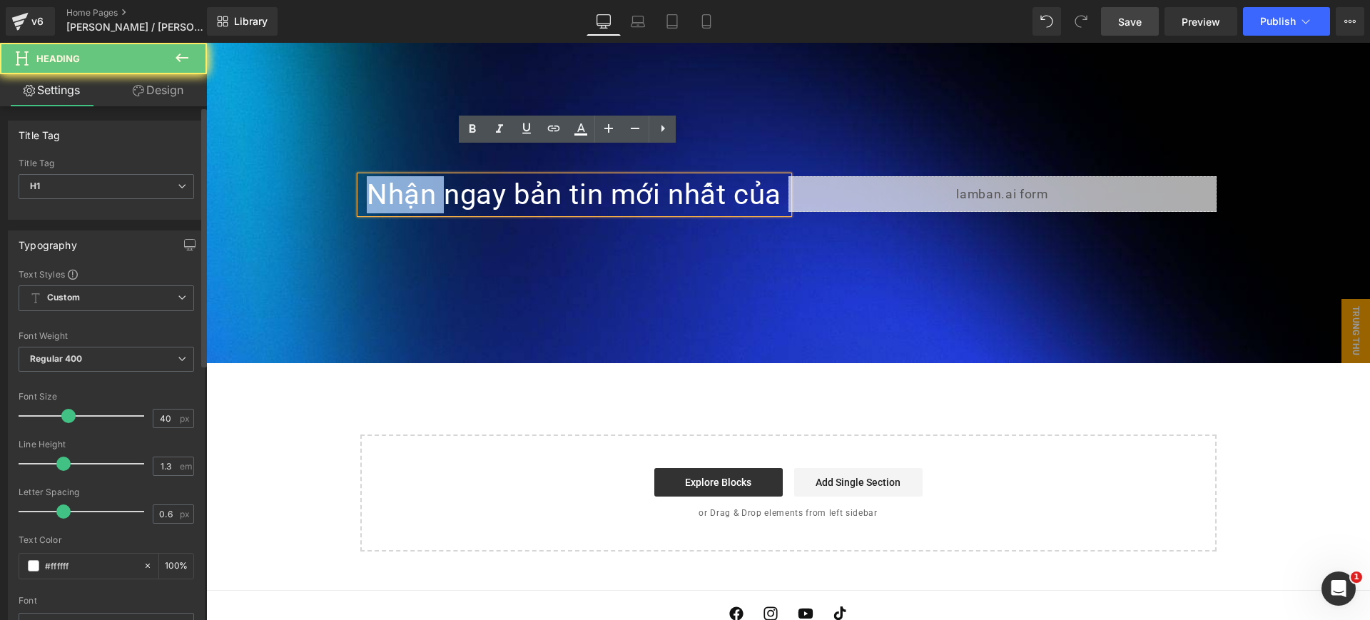
click at [420, 176] on h1 "Nhận ngay bản tin mới nhất của" at bounding box center [574, 194] width 428 height 37
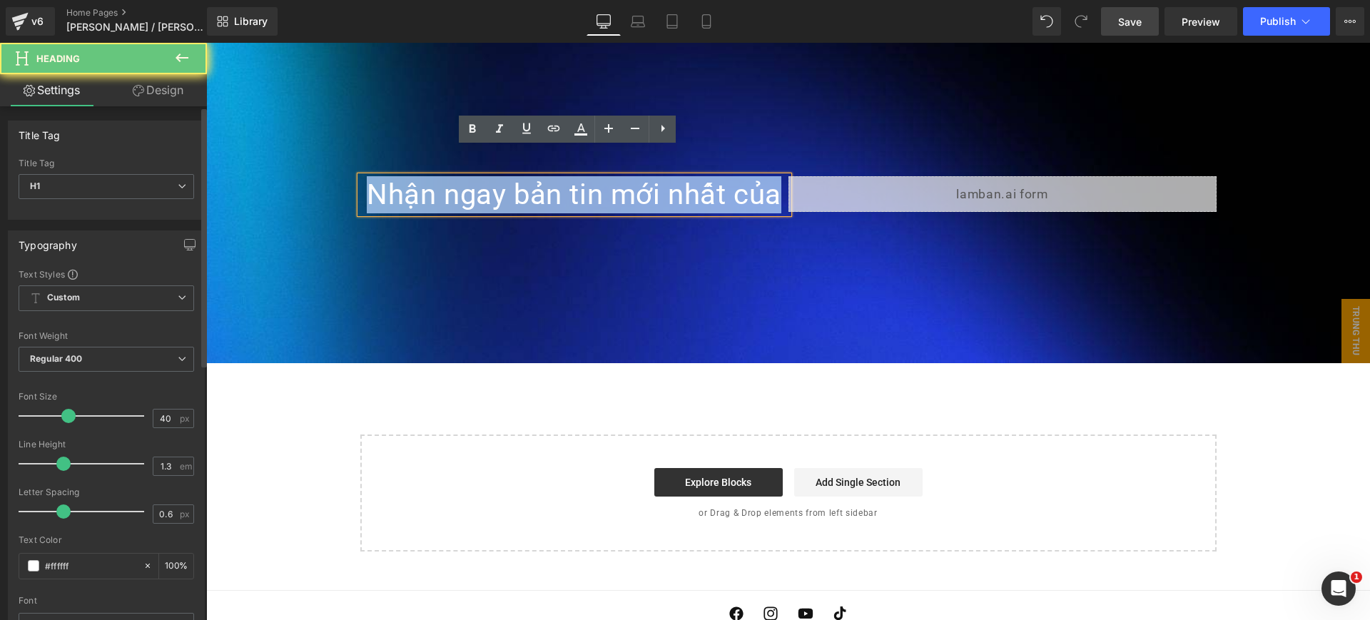
click at [420, 176] on h1 "Nhận ngay bản tin mới nhất của" at bounding box center [574, 194] width 428 height 37
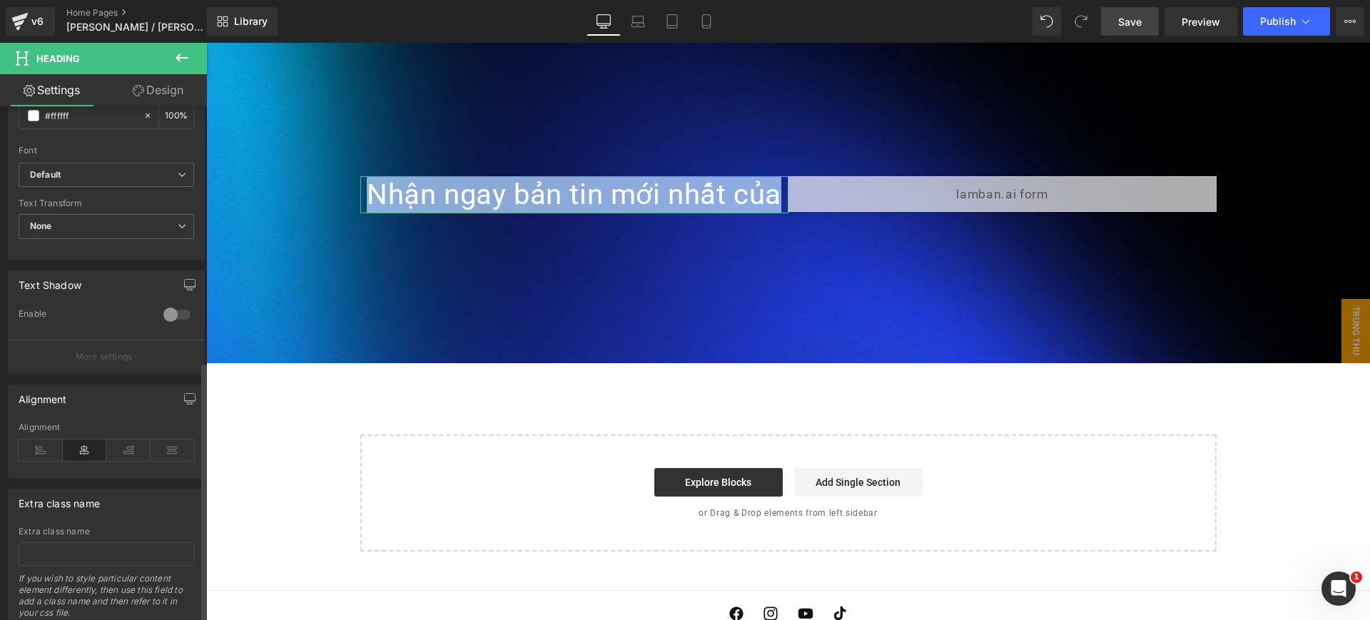
scroll to position [502, 0]
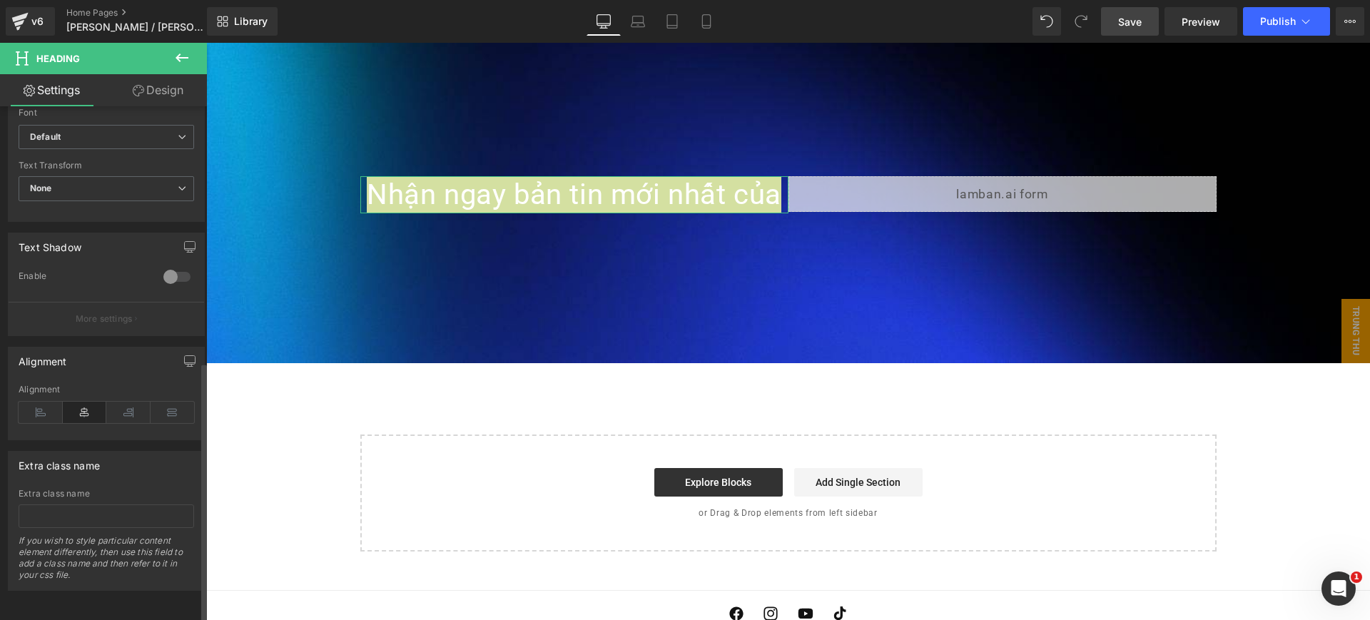
click at [40, 385] on div "Alignment" at bounding box center [107, 412] width 176 height 55
click at [40, 402] on icon at bounding box center [41, 412] width 44 height 21
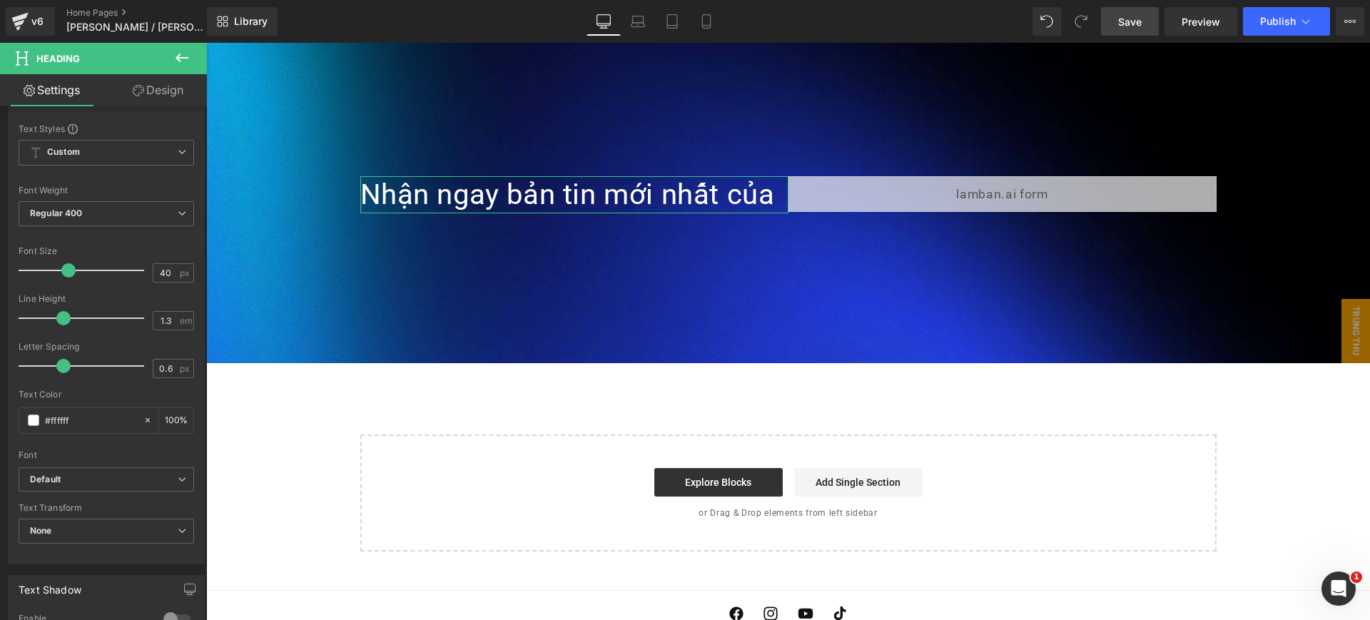
scroll to position [145, 0]
click at [171, 268] on input "40" at bounding box center [165, 274] width 25 height 18
type input "4"
type input "35"
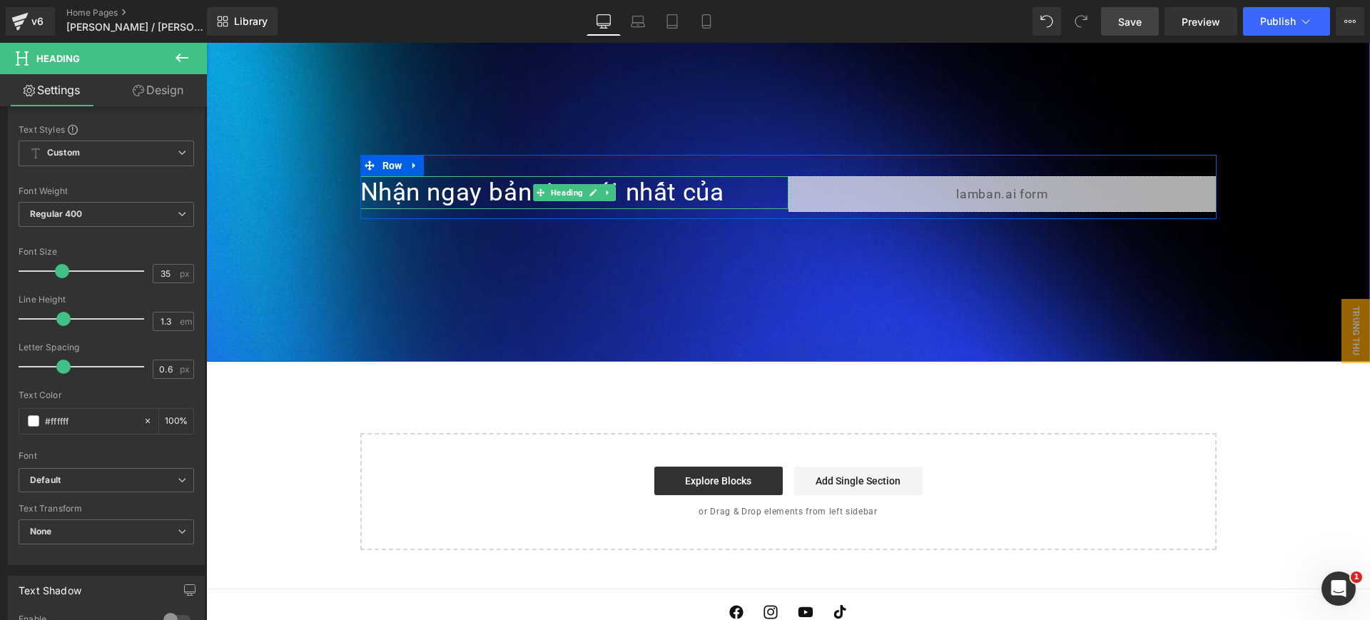
click at [586, 184] on link at bounding box center [593, 192] width 15 height 17
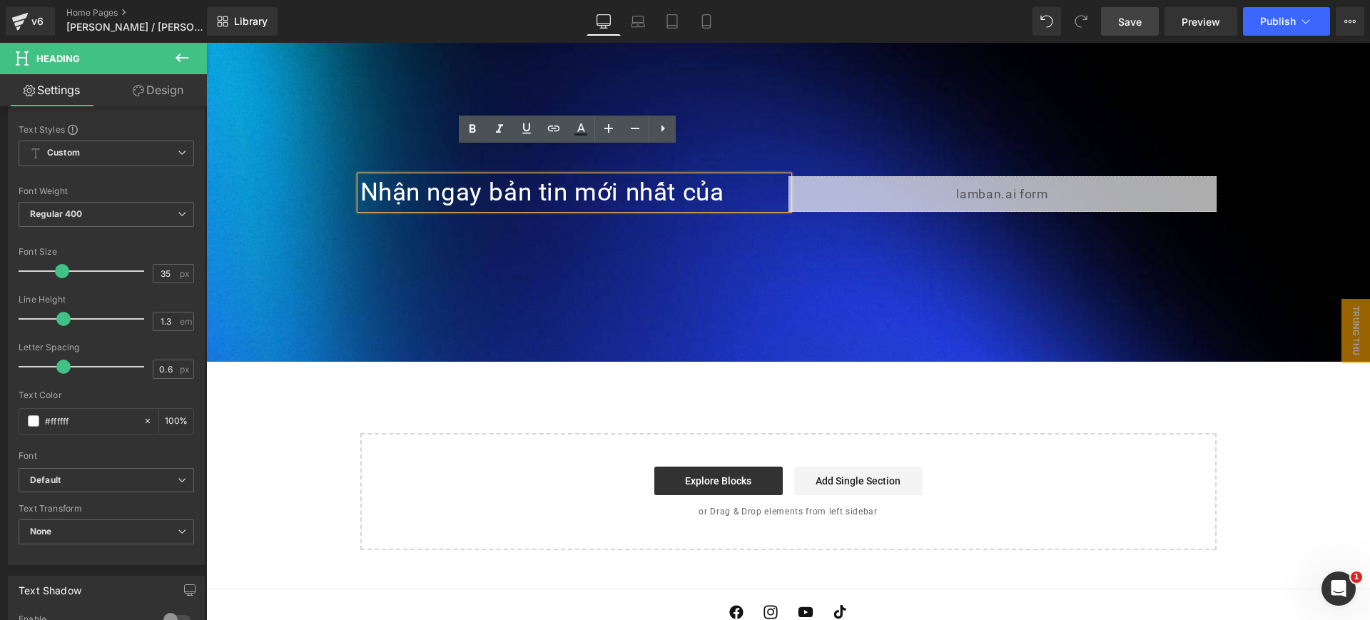
click at [584, 176] on div "Nhận ngay bản tin mới nhất của" at bounding box center [574, 192] width 428 height 33
click at [836, 155] on div "Nhận ngay bản tin mới nhất của Heading Liquid Row" at bounding box center [788, 187] width 856 height 64
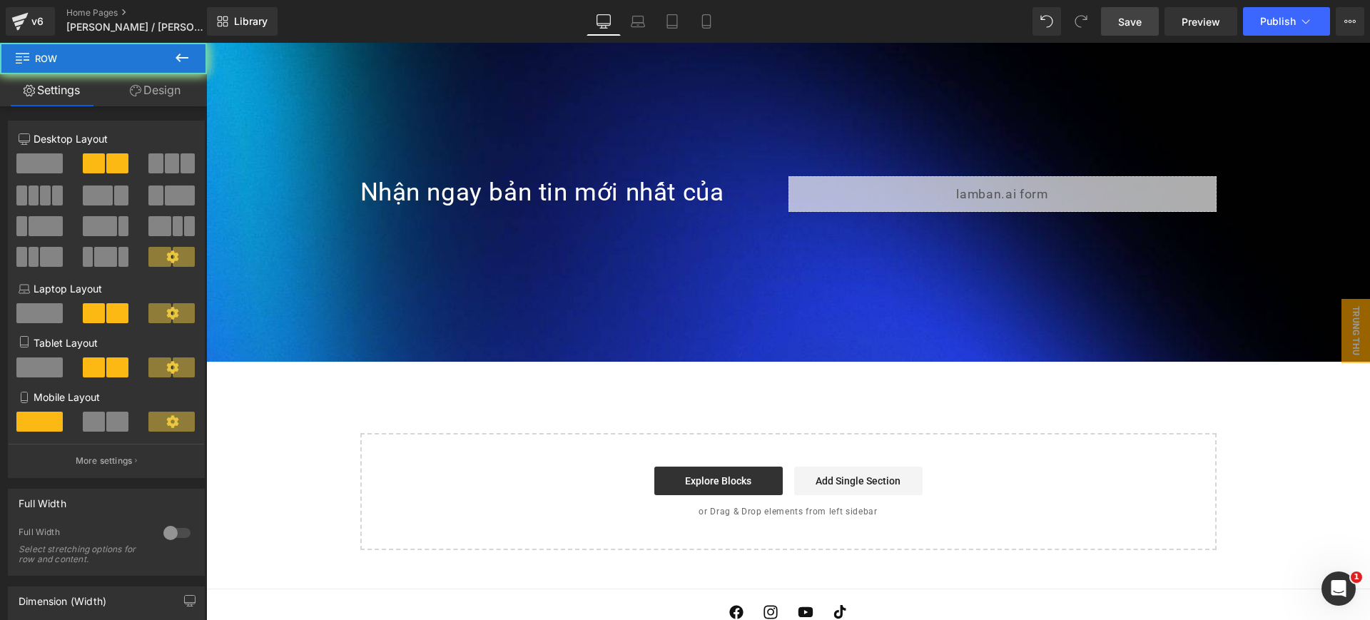
click at [816, 155] on div "Nhận ngay bản tin mới nhất của Heading Liquid Row" at bounding box center [788, 187] width 856 height 64
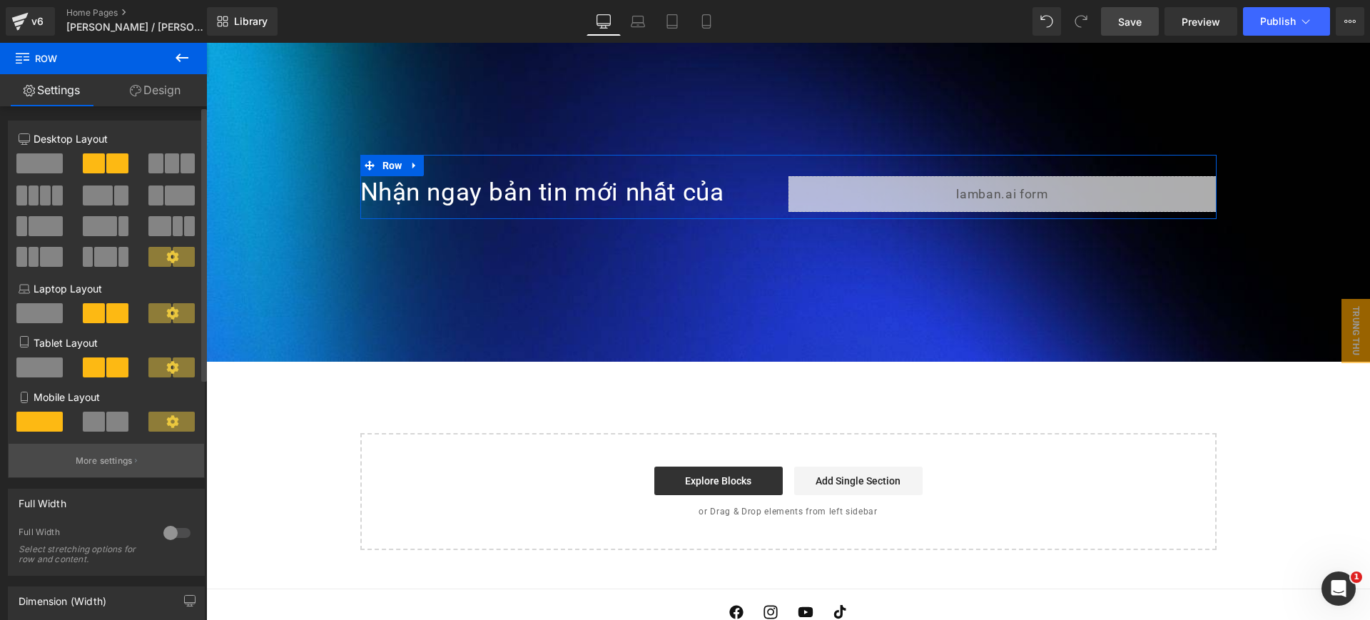
click at [127, 447] on button "More settings" at bounding box center [107, 461] width 196 height 34
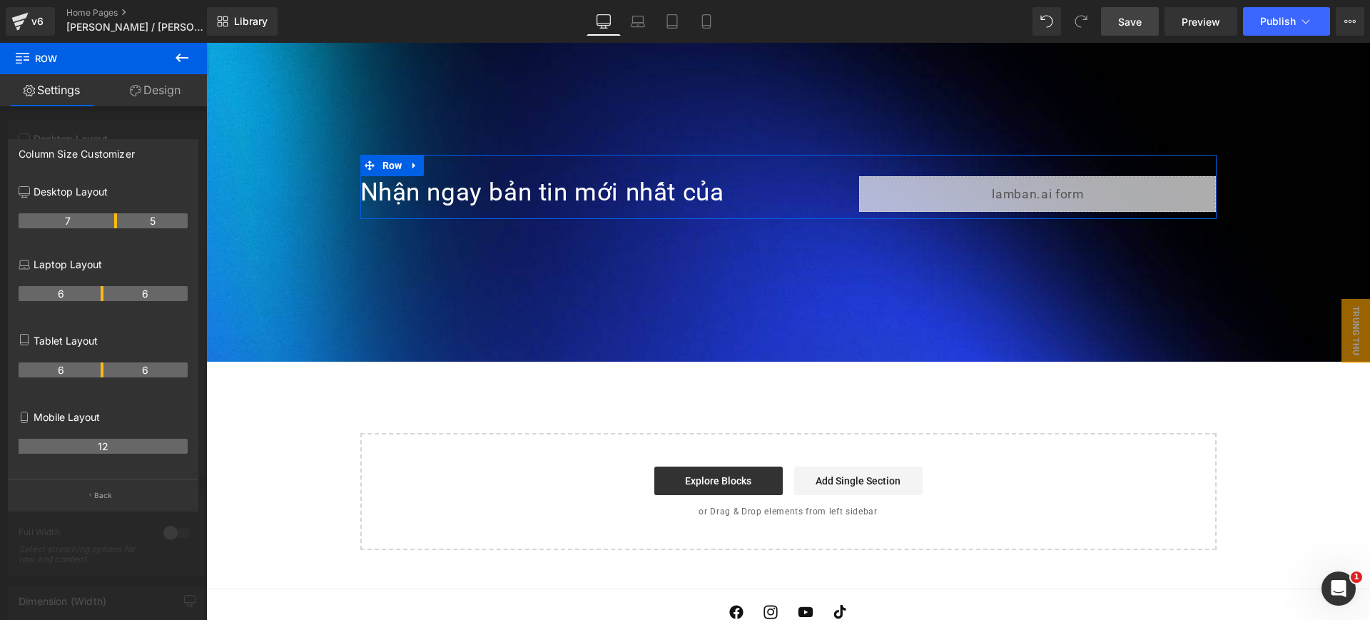
drag, startPoint x: 101, startPoint y: 216, endPoint x: 121, endPoint y: 226, distance: 22.3
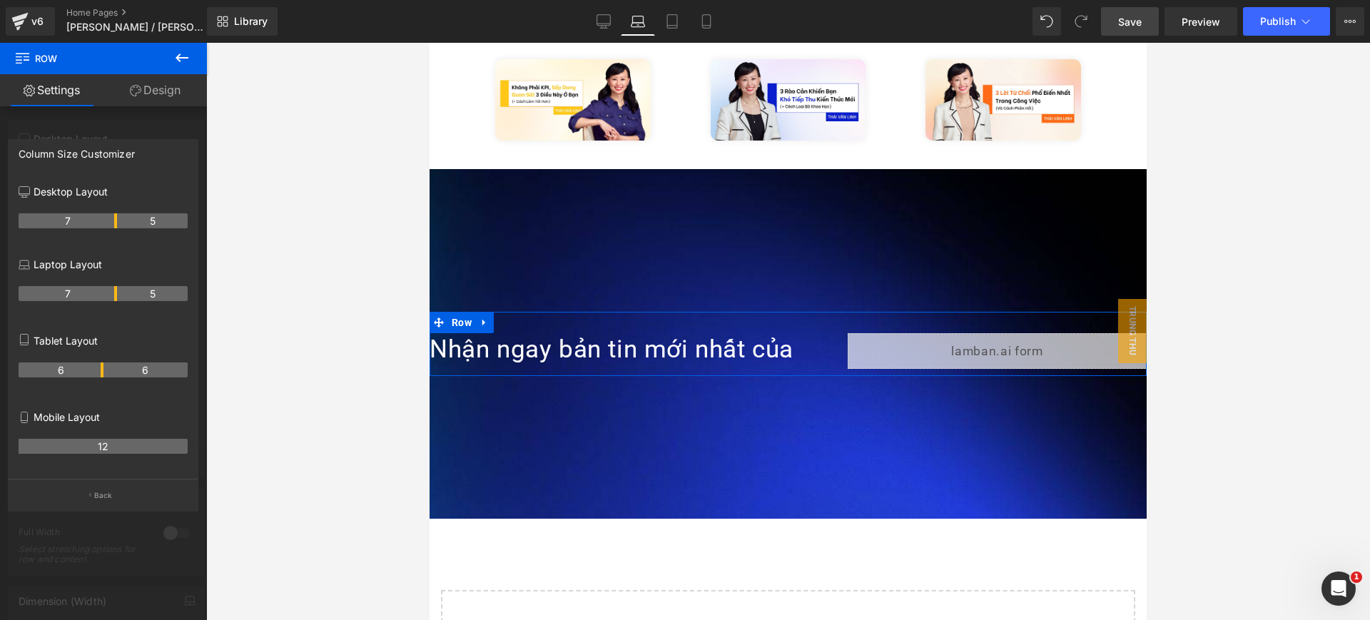
scroll to position [3135, 0]
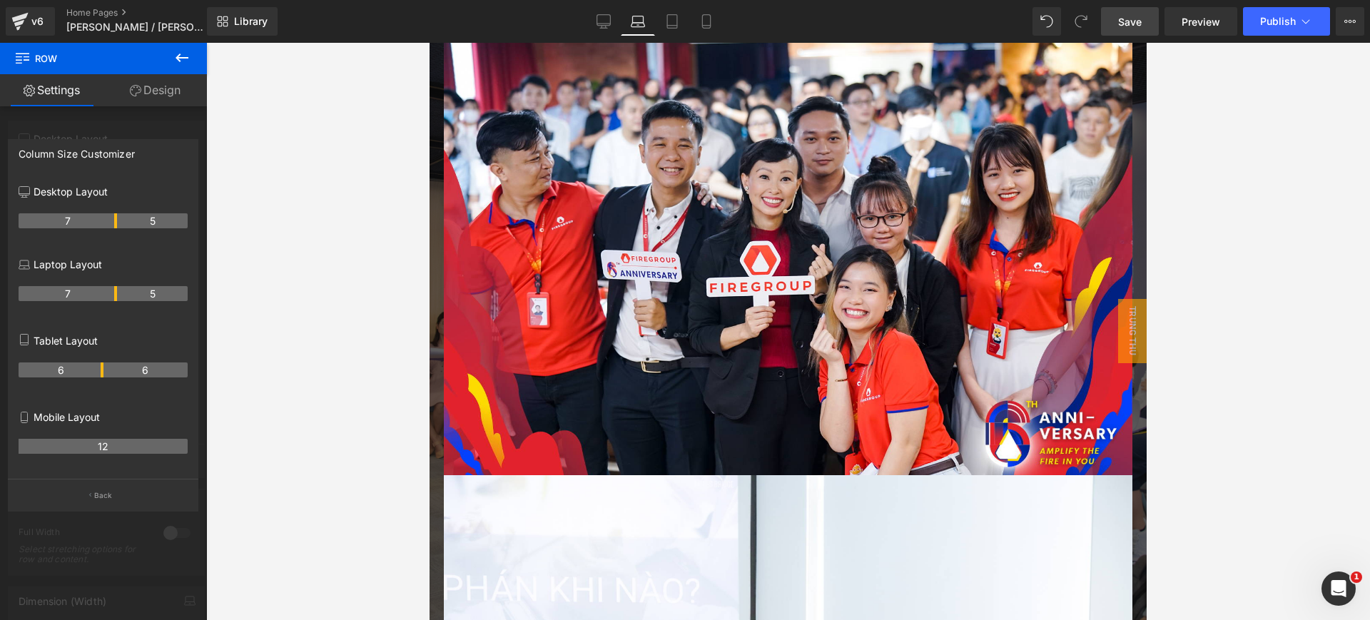
drag, startPoint x: 101, startPoint y: 293, endPoint x: 118, endPoint y: 295, distance: 18.0
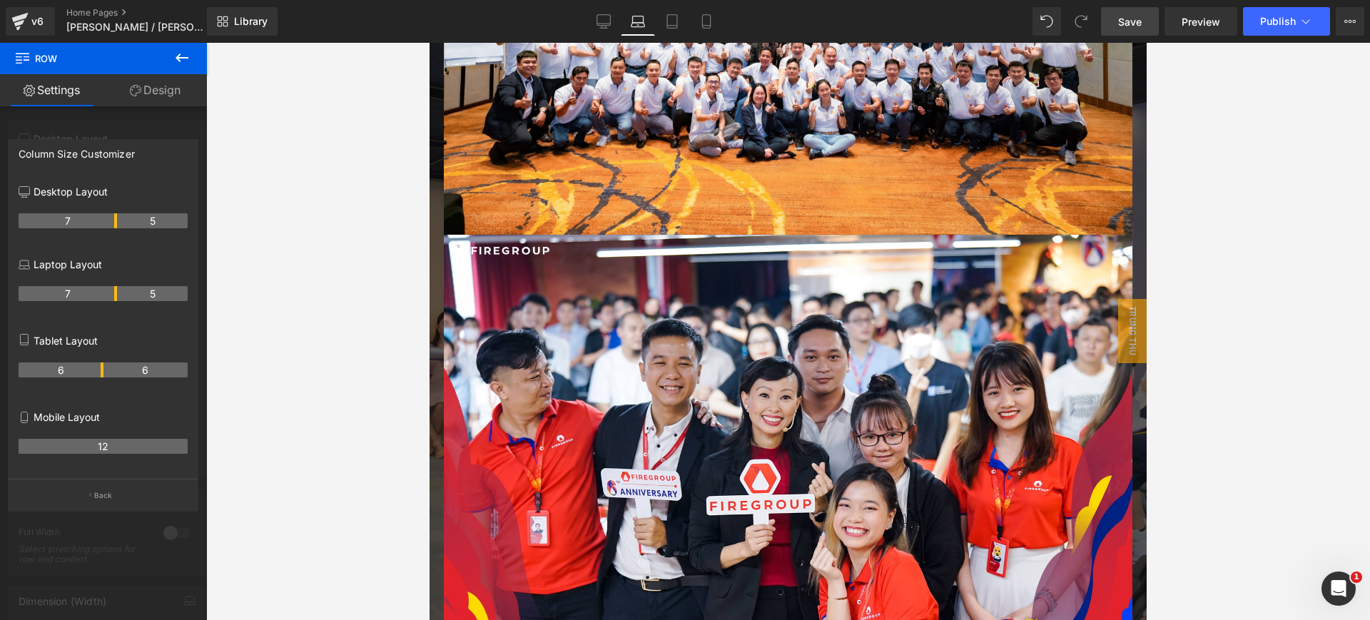
click at [118, 295] on tr "7 5" at bounding box center [103, 293] width 169 height 15
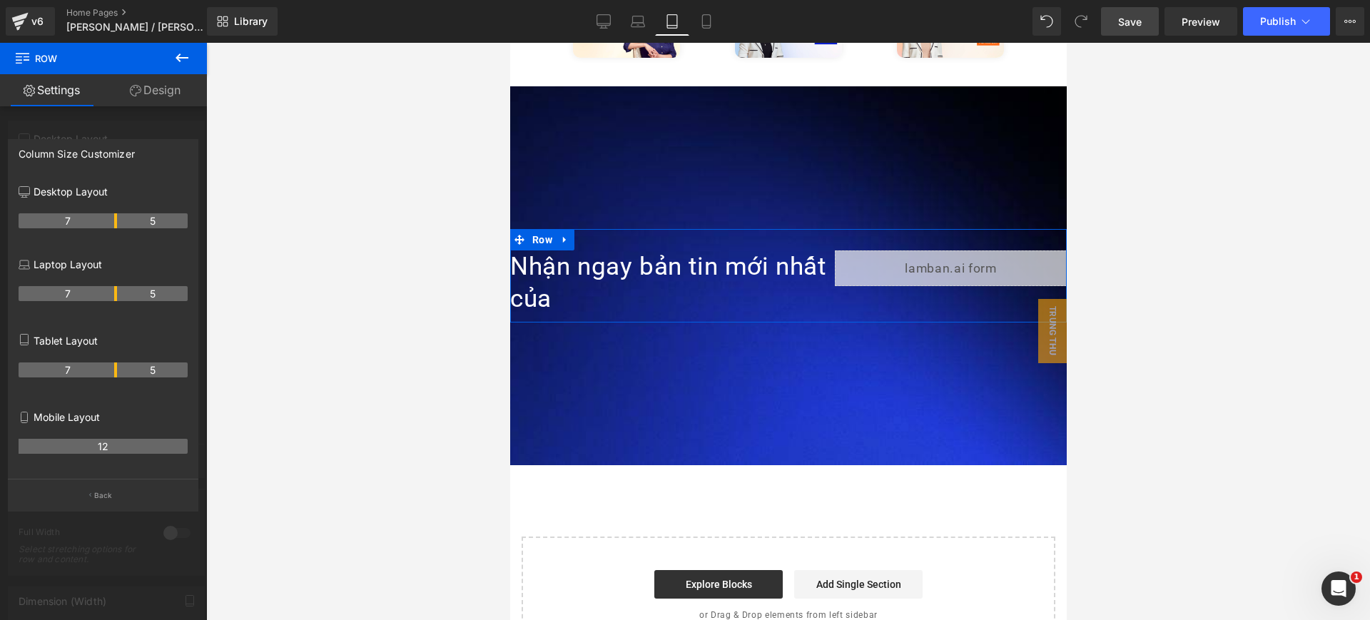
scroll to position [3444, 0]
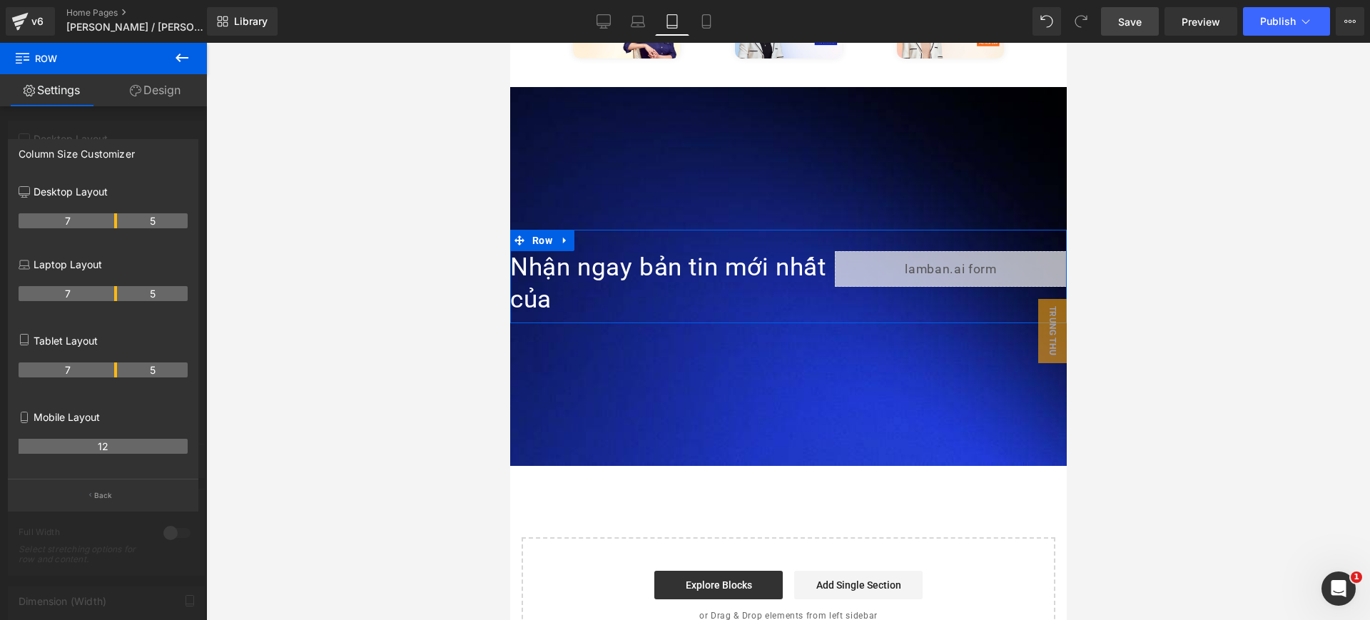
drag, startPoint x: 102, startPoint y: 374, endPoint x: 116, endPoint y: 375, distance: 14.3
click at [116, 375] on th "7" at bounding box center [68, 369] width 98 height 15
click at [123, 121] on div at bounding box center [103, 335] width 207 height 584
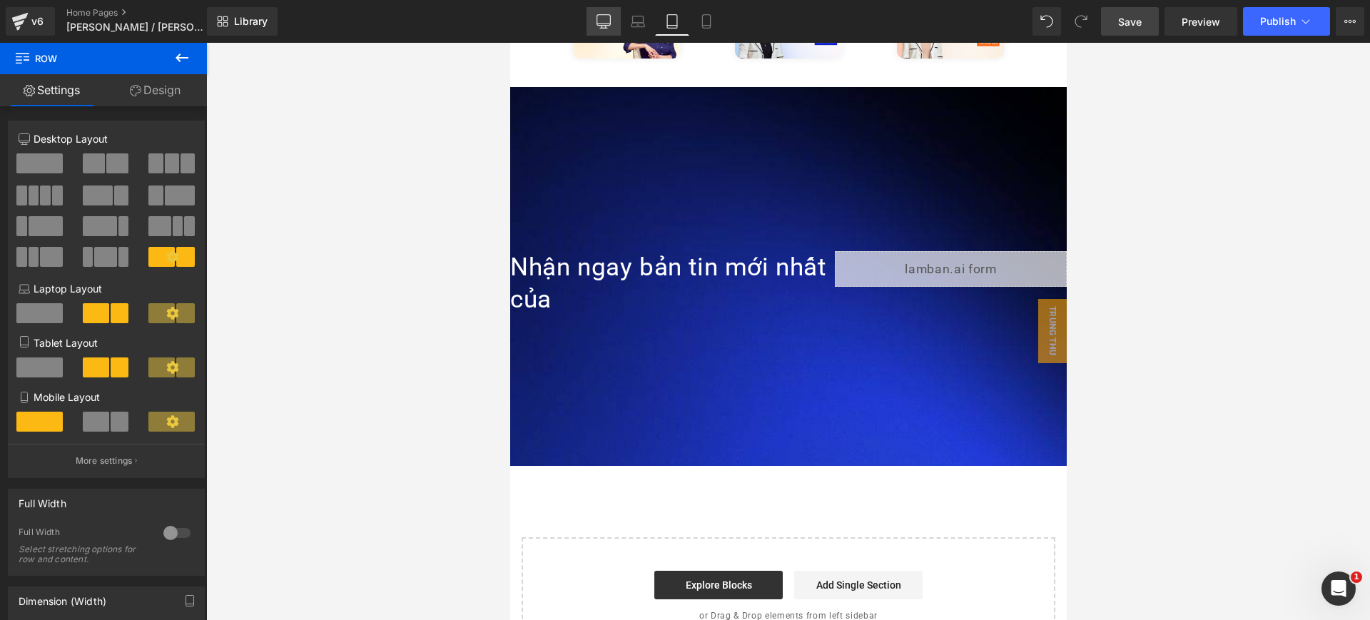
click at [608, 22] on icon at bounding box center [604, 21] width 14 height 14
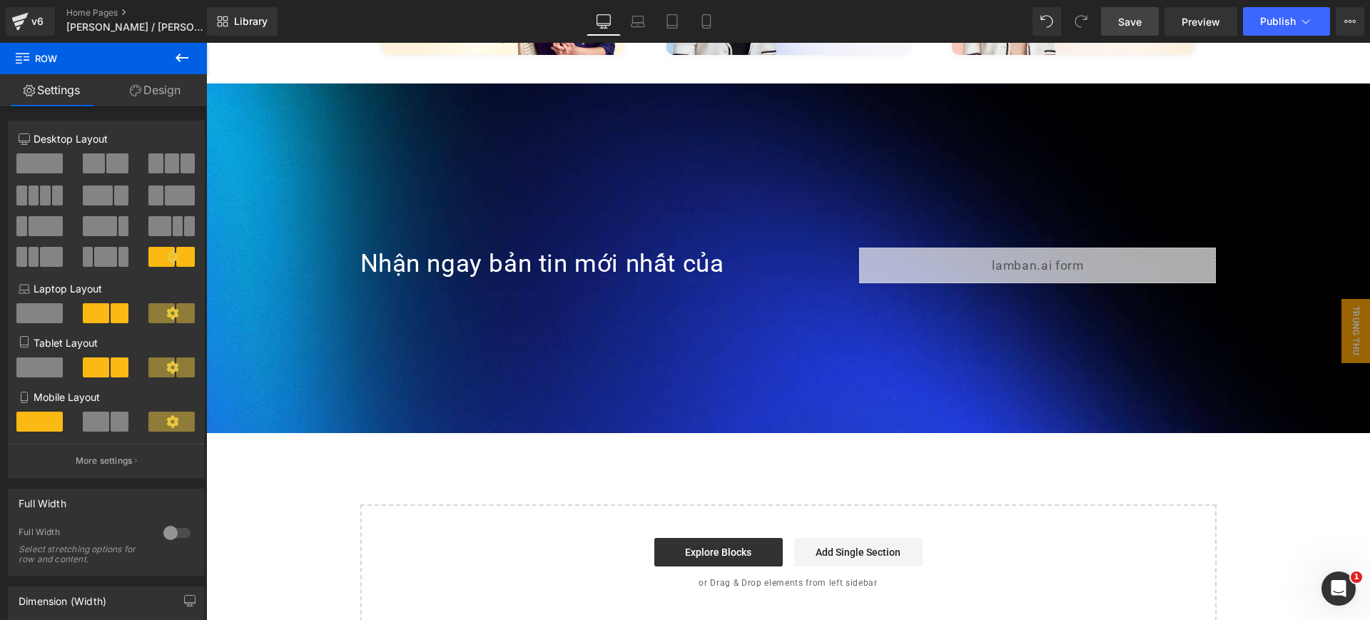
scroll to position [3429, 0]
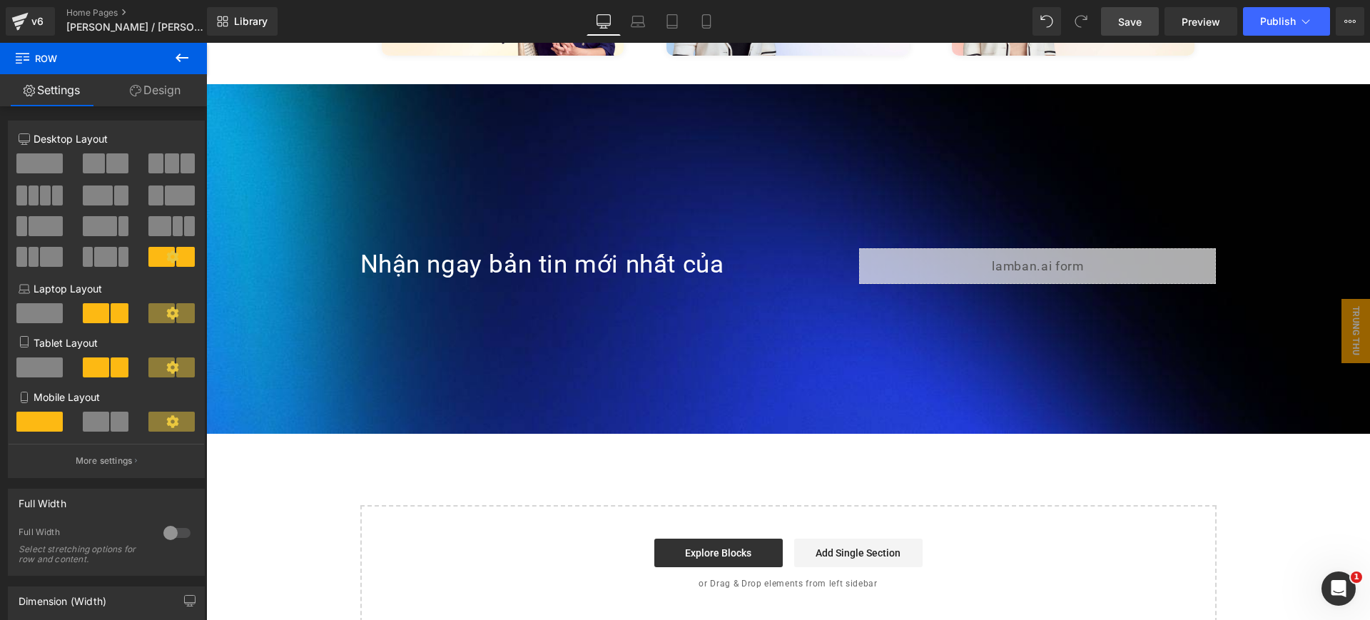
click at [553, 248] on h1 "Nhận ngay bản tin mới nhất của" at bounding box center [609, 264] width 499 height 33
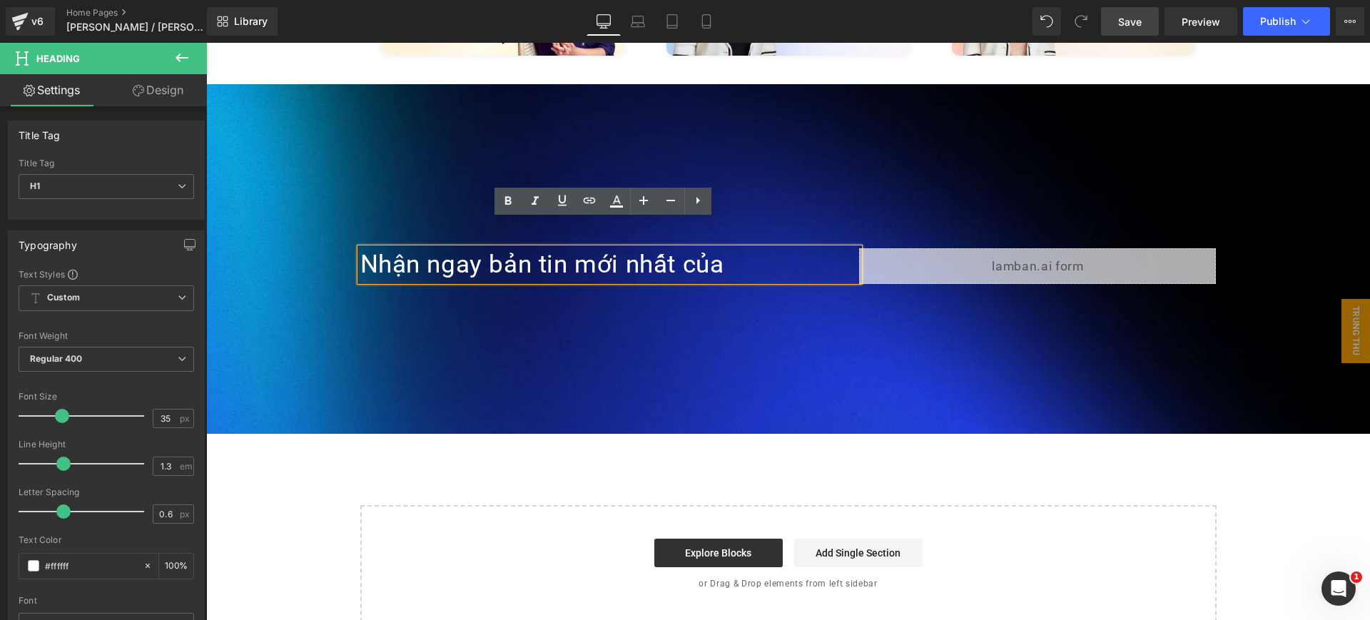
click at [751, 257] on div "Nhận ngay bản tin mới nhất của Heading Liquid Row" at bounding box center [788, 259] width 856 height 64
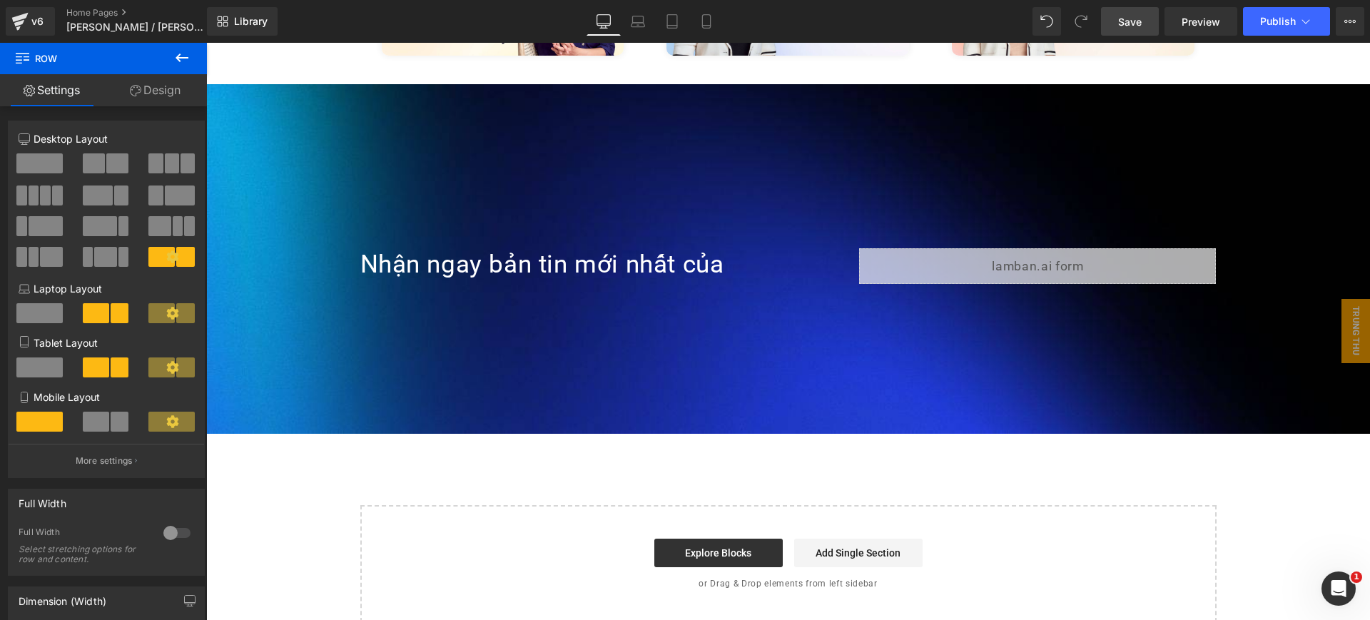
click at [183, 60] on icon at bounding box center [181, 57] width 17 height 17
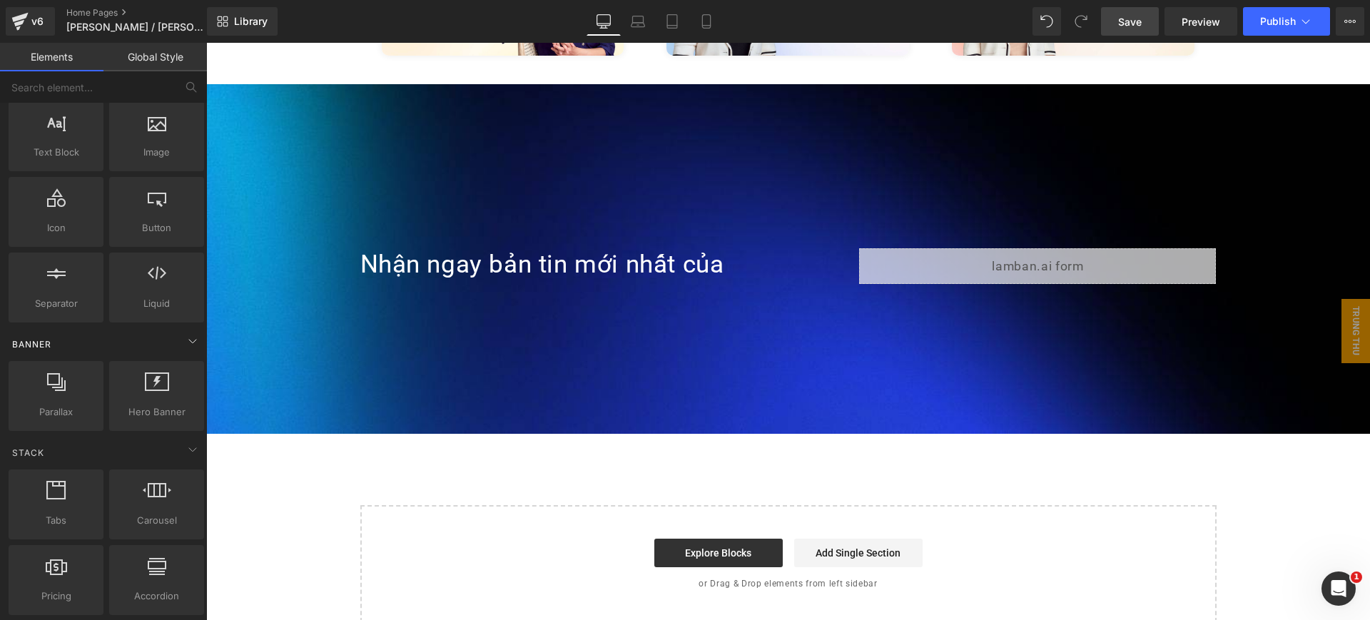
scroll to position [357, 0]
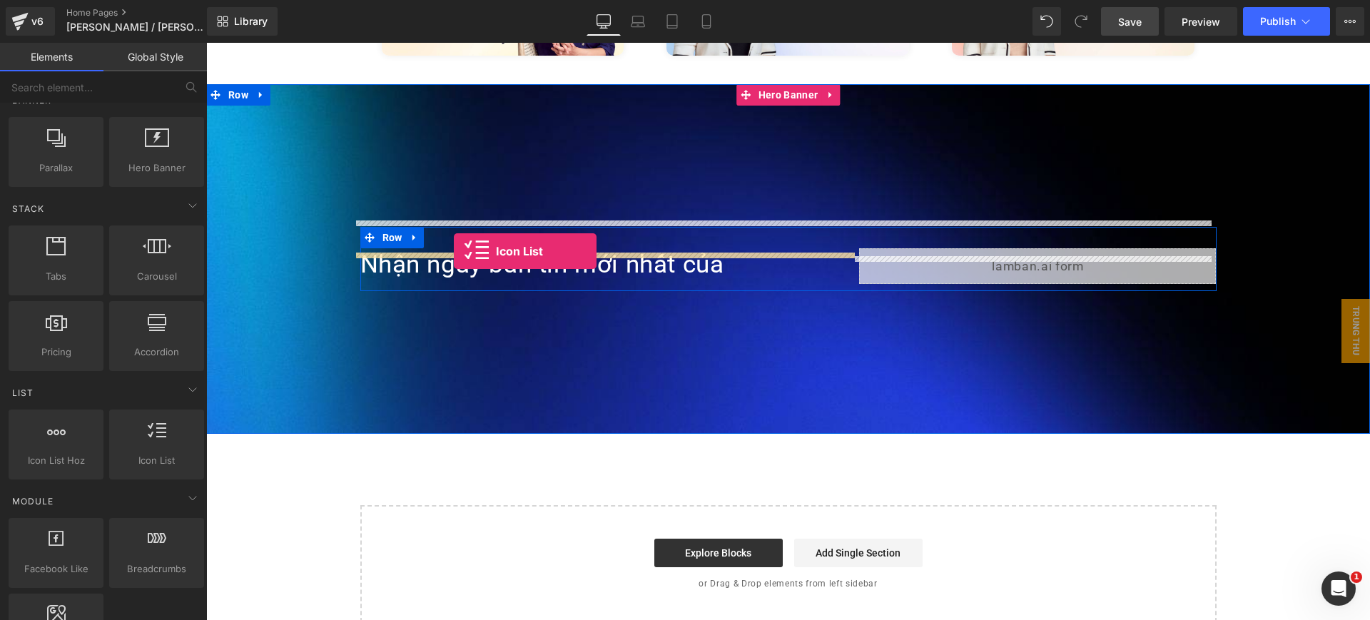
drag, startPoint x: 353, startPoint y: 480, endPoint x: 454, endPoint y: 251, distance: 250.5
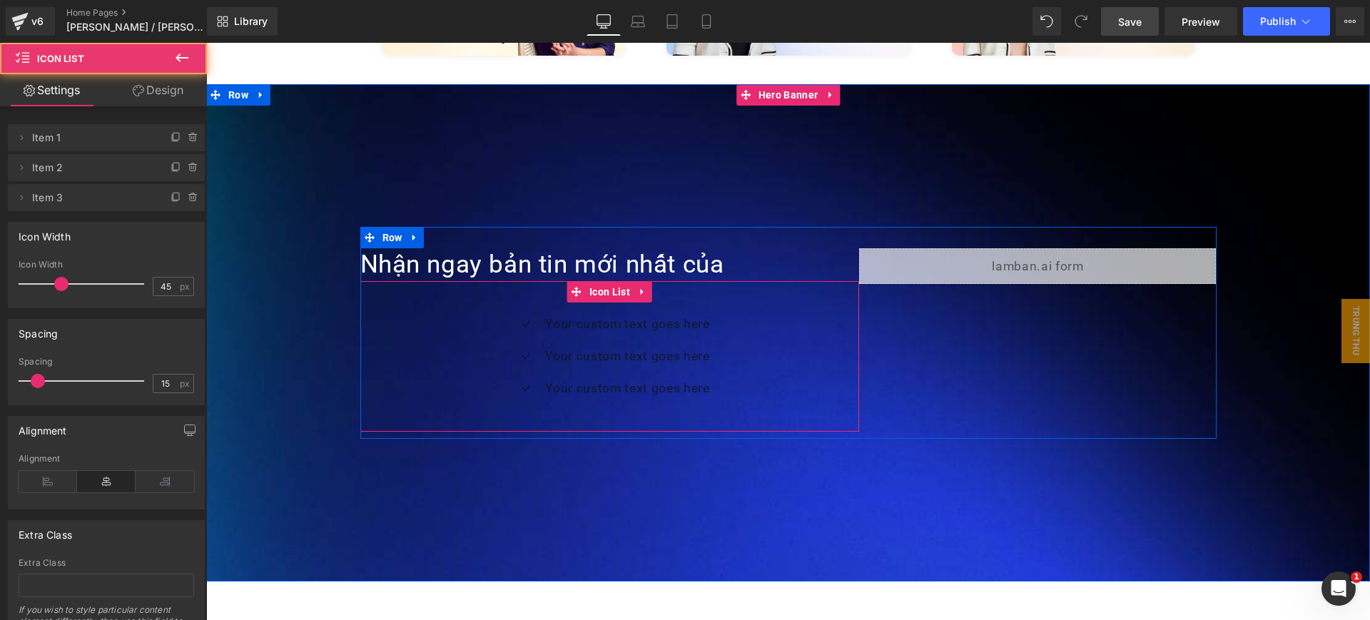
scroll to position [3428, 0]
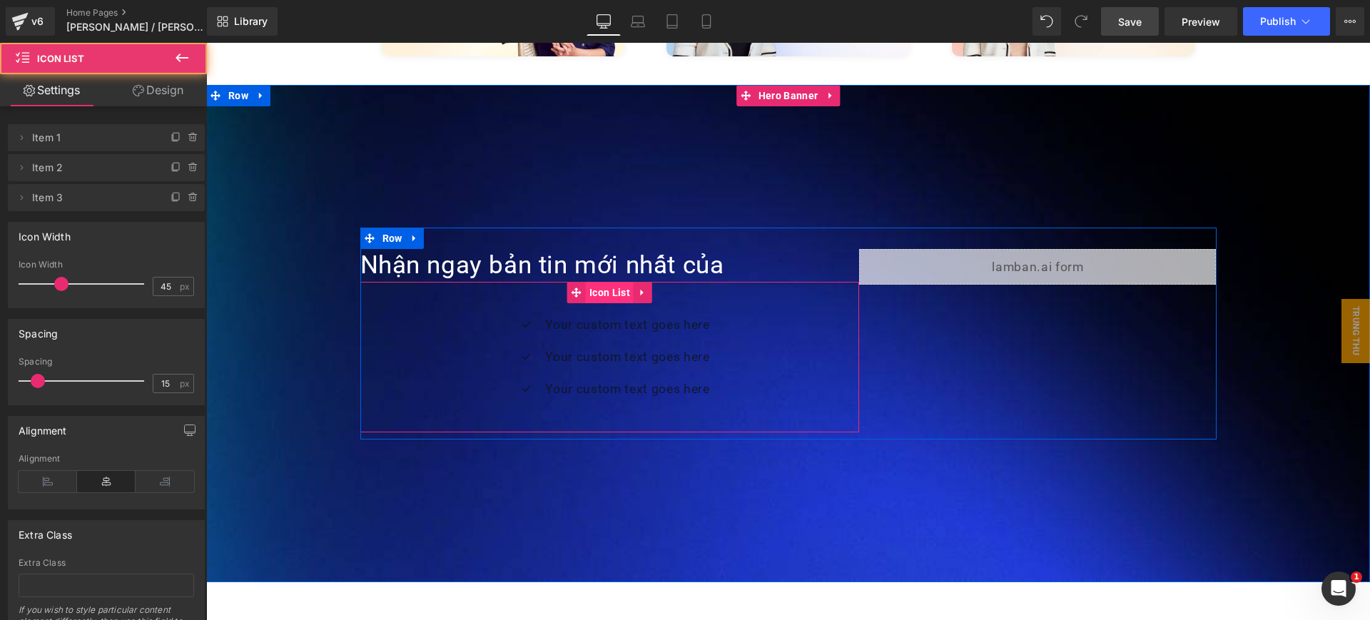
click at [593, 282] on span "Icon List" at bounding box center [610, 292] width 48 height 21
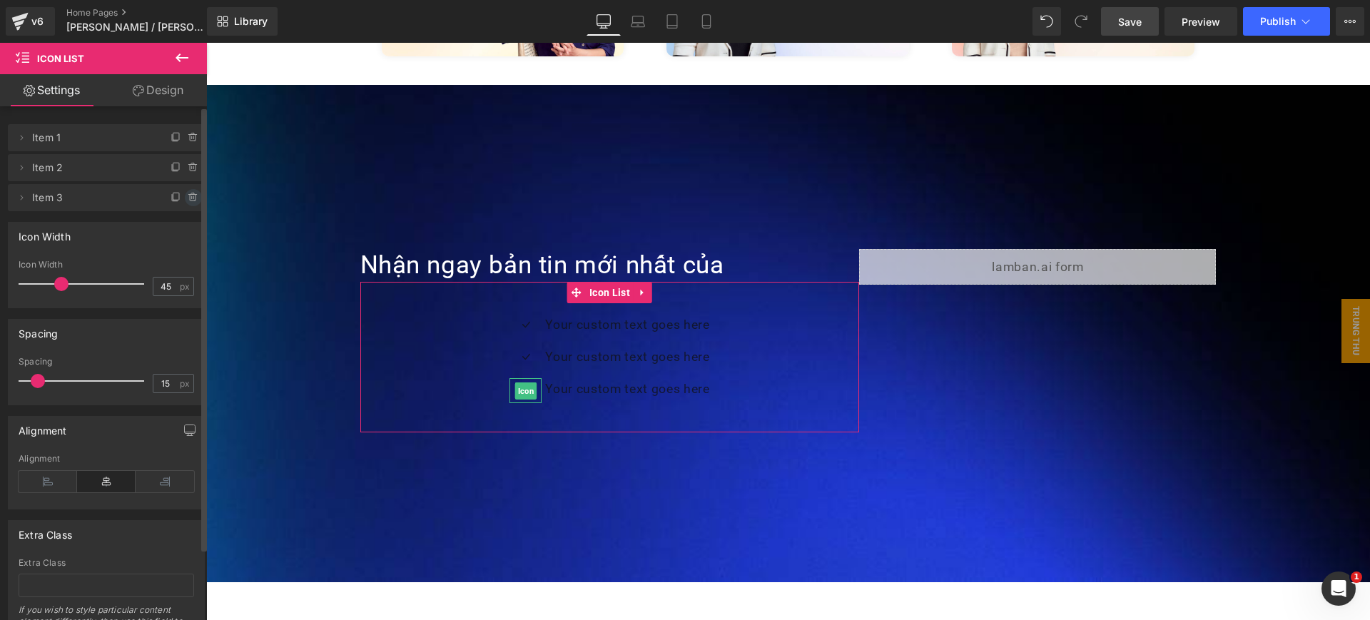
click at [193, 195] on icon at bounding box center [193, 197] width 11 height 11
click at [186, 194] on button "Delete" at bounding box center [178, 198] width 45 height 19
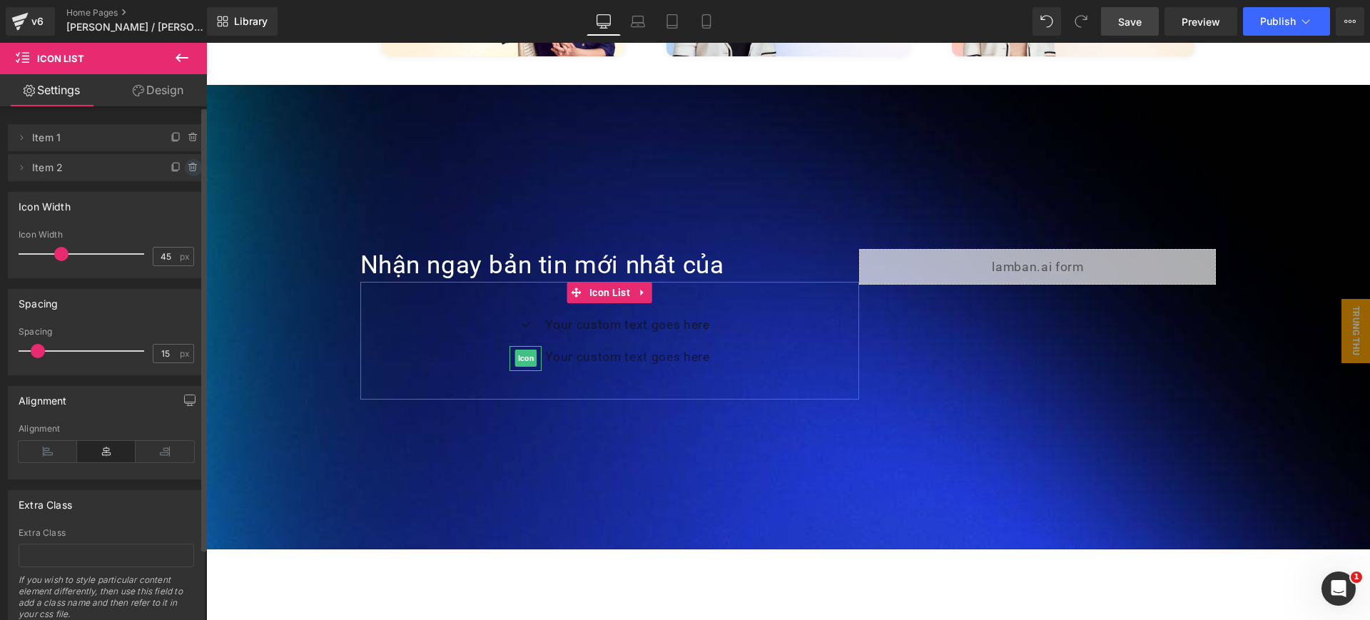
click at [188, 165] on icon at bounding box center [193, 167] width 11 height 11
click at [183, 168] on button "Delete" at bounding box center [178, 168] width 45 height 19
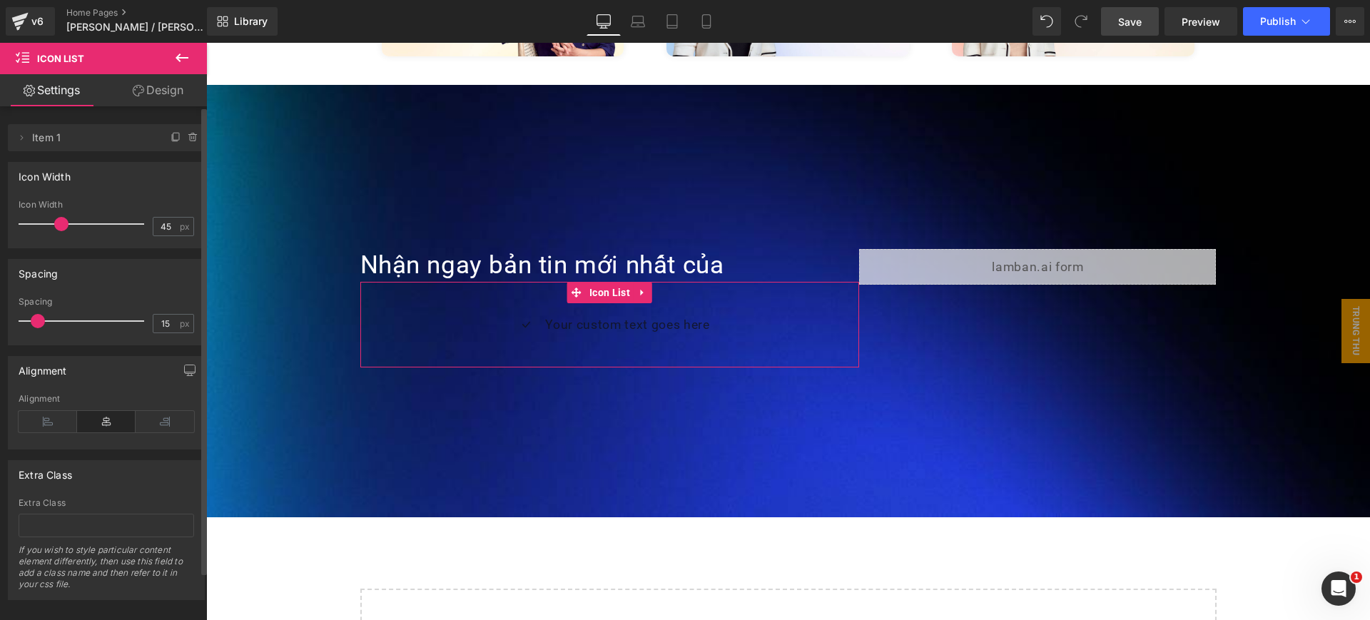
click at [71, 143] on span "Item 1" at bounding box center [92, 137] width 120 height 27
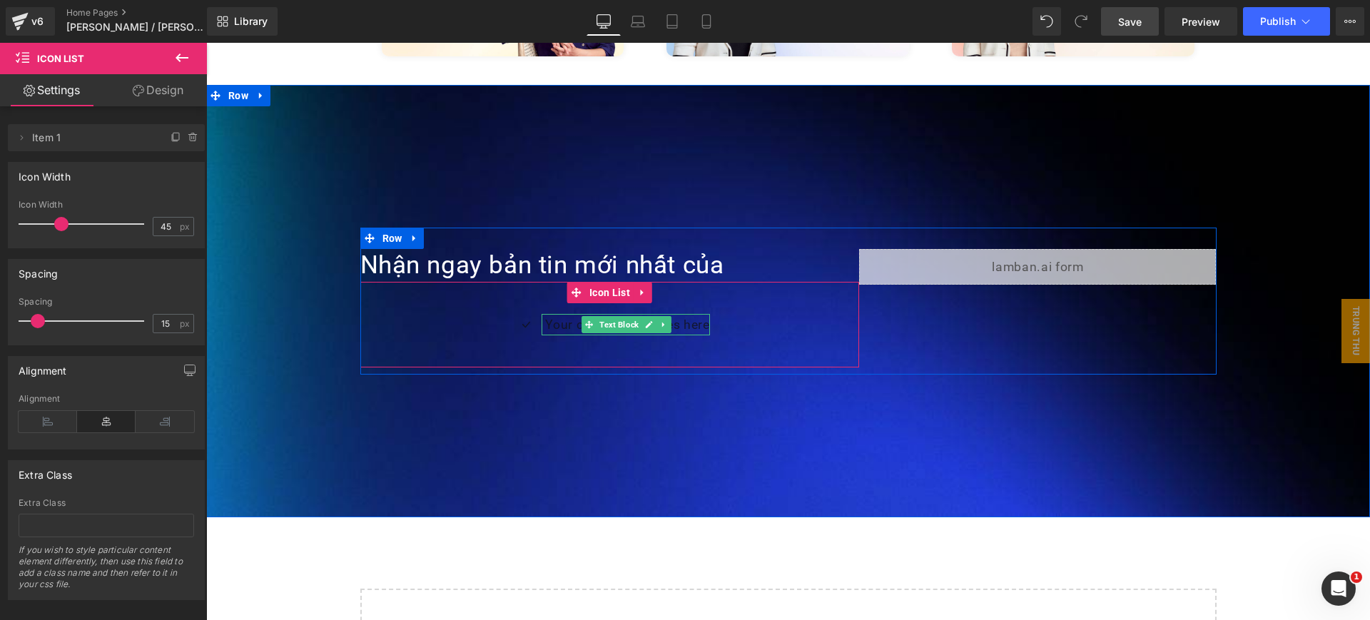
click at [585, 320] on icon at bounding box center [589, 324] width 8 height 8
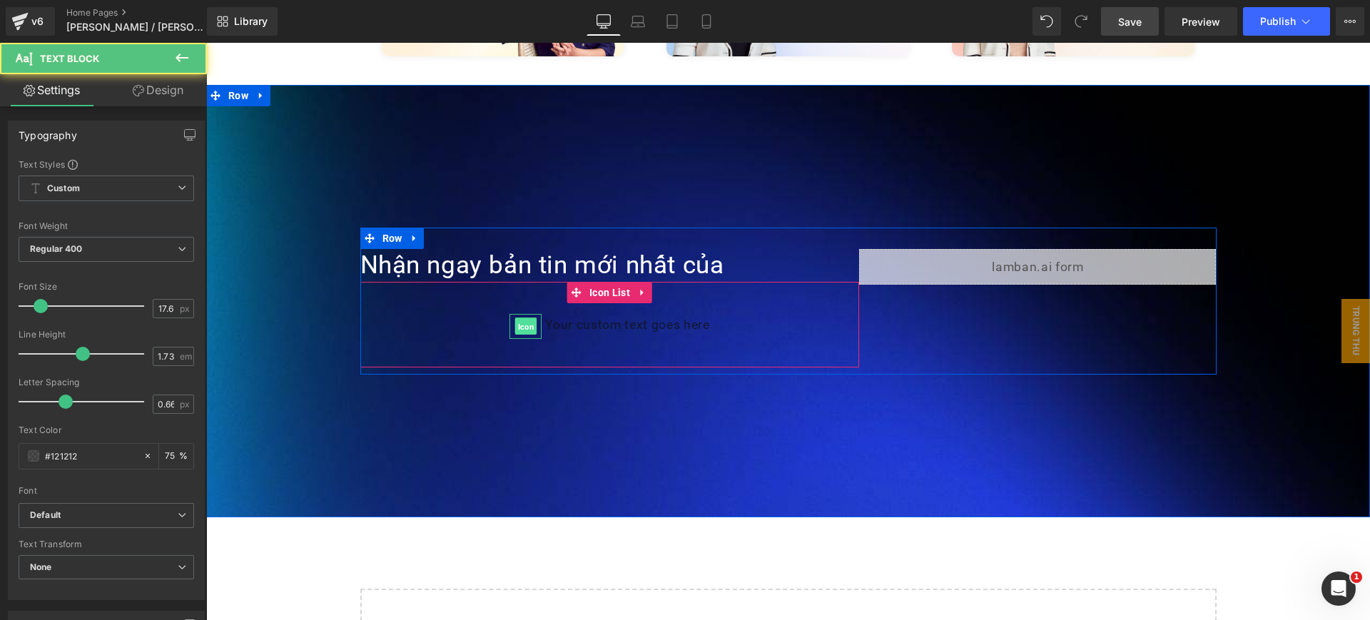
click at [522, 318] on span "Icon" at bounding box center [526, 326] width 22 height 17
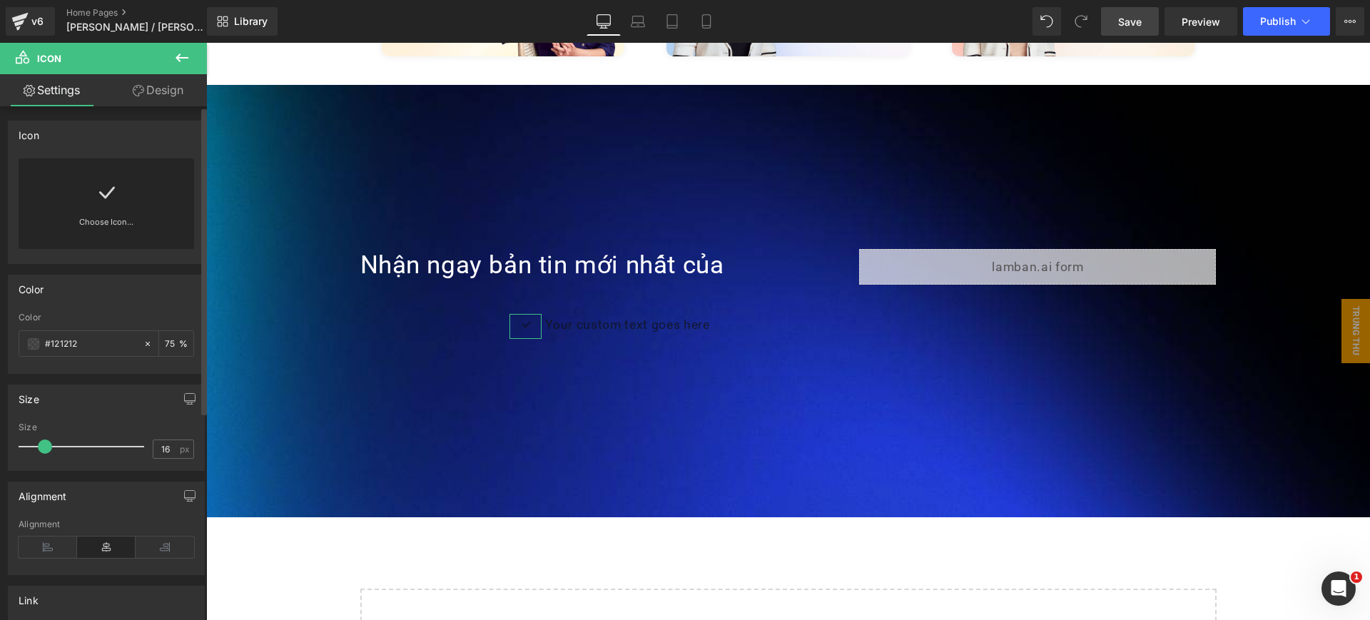
click at [119, 186] on div "Choose Icon..." at bounding box center [107, 203] width 176 height 91
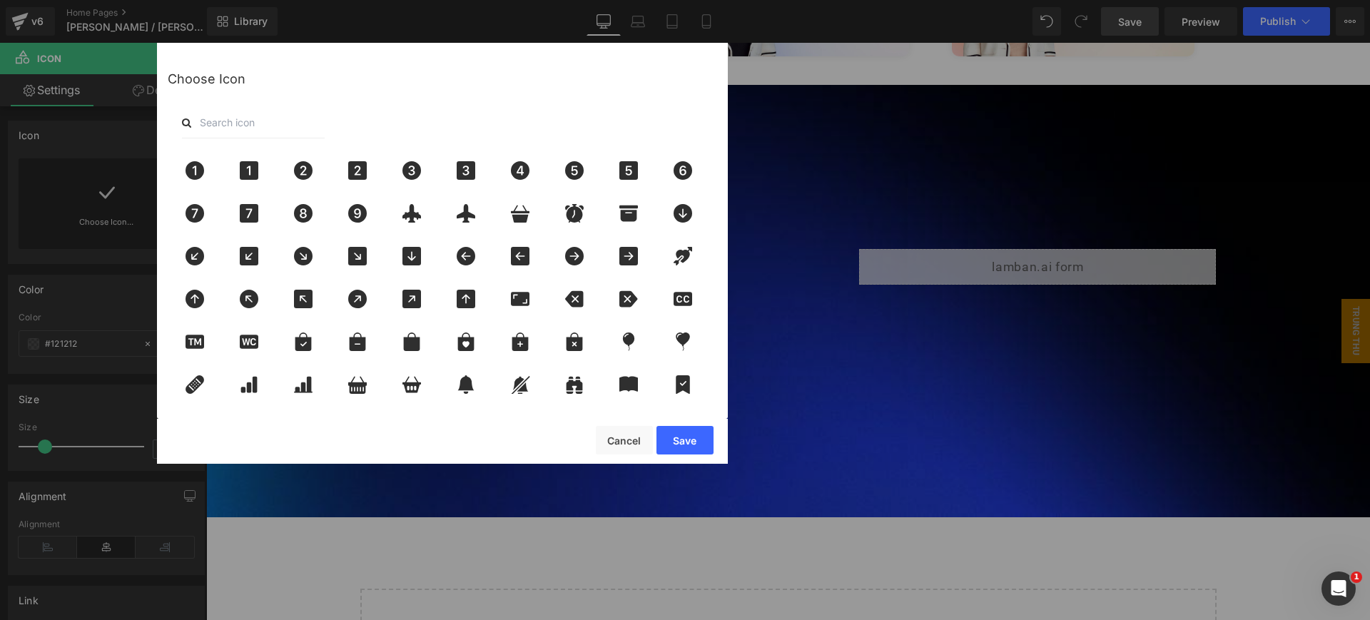
click at [273, 119] on input "text" at bounding box center [253, 122] width 143 height 31
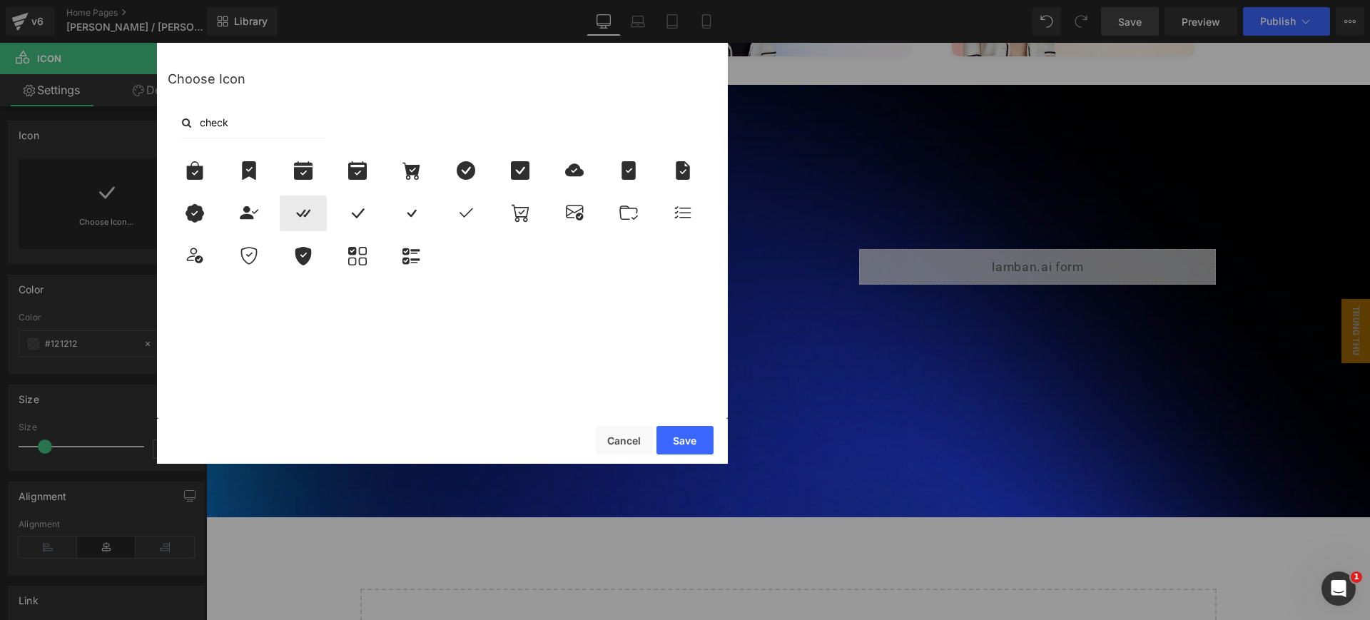
type input "check"
click at [304, 227] on div at bounding box center [303, 214] width 47 height 36
click at [708, 433] on button "Save" at bounding box center [684, 440] width 57 height 29
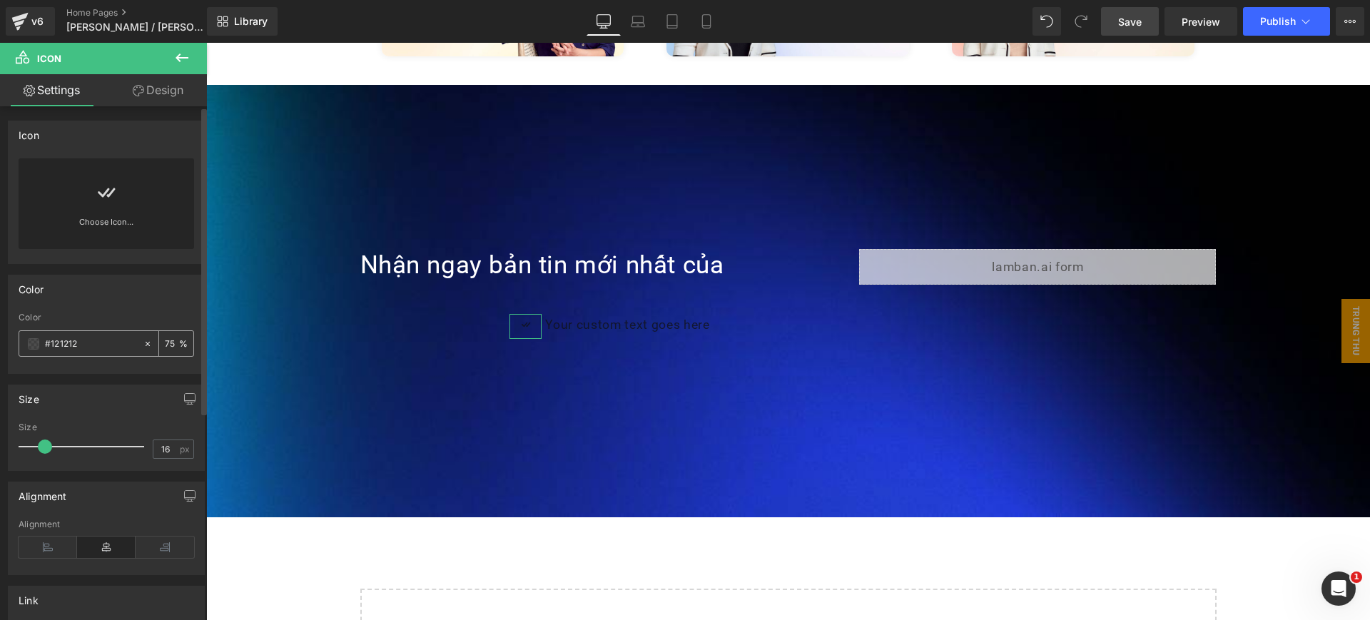
click at [43, 344] on div "#121212" at bounding box center [80, 343] width 123 height 25
click at [34, 344] on span at bounding box center [33, 343] width 11 height 11
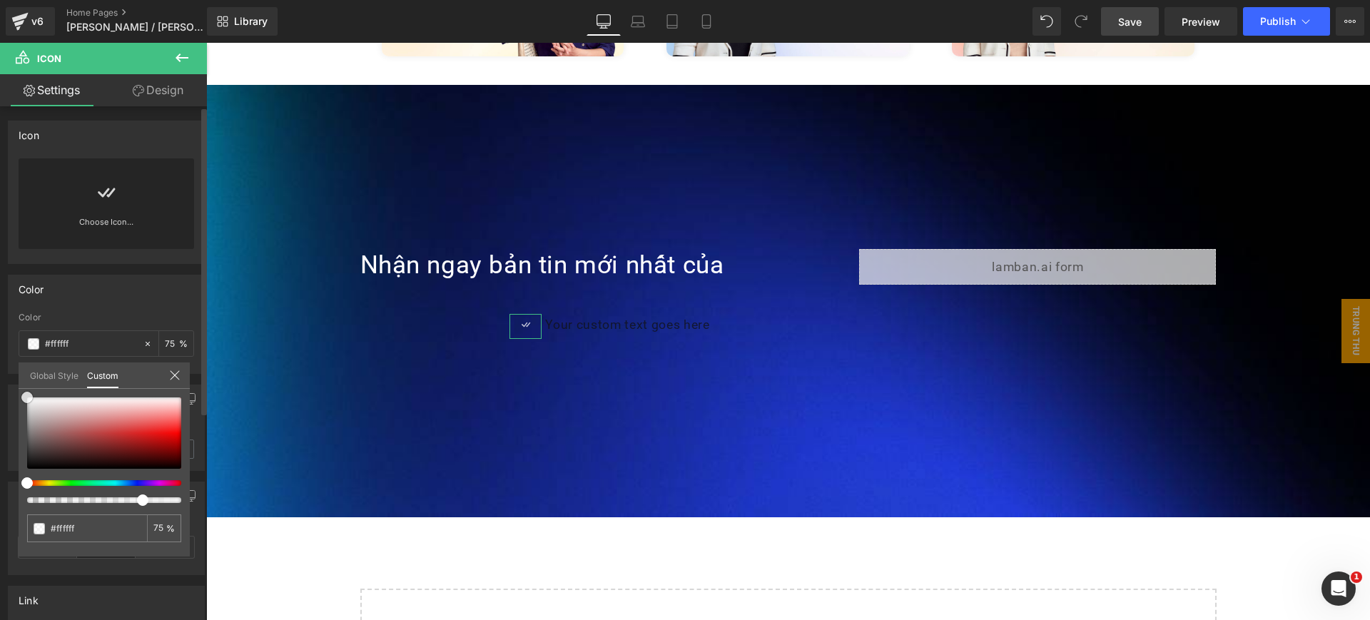
drag, startPoint x: 39, startPoint y: 415, endPoint x: 23, endPoint y: 358, distance: 58.5
click at [15, 365] on div "Color rgba(18, 18, 18, 0.75) Color #121212 75 % Global Style Custom Setup Globa…" at bounding box center [106, 319] width 213 height 110
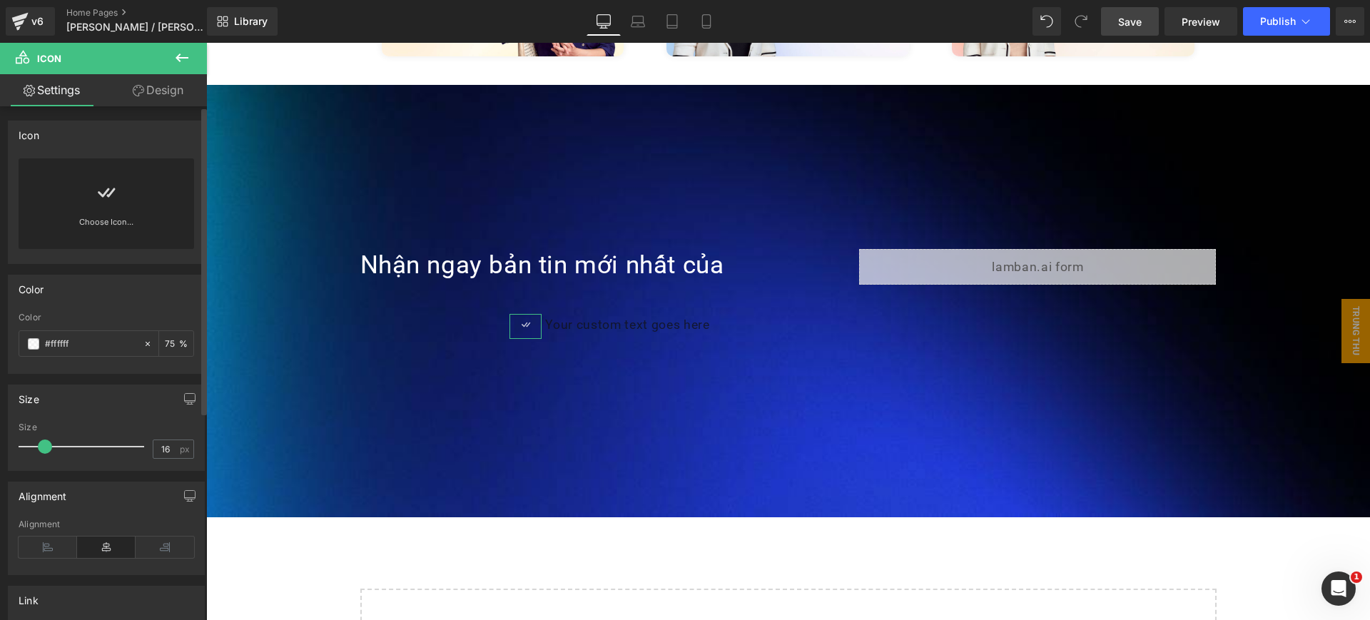
drag, startPoint x: 105, startPoint y: 318, endPoint x: 124, endPoint y: 318, distance: 19.3
click at [167, 340] on input "75" at bounding box center [172, 343] width 14 height 16
click at [165, 342] on input "75" at bounding box center [172, 343] width 14 height 16
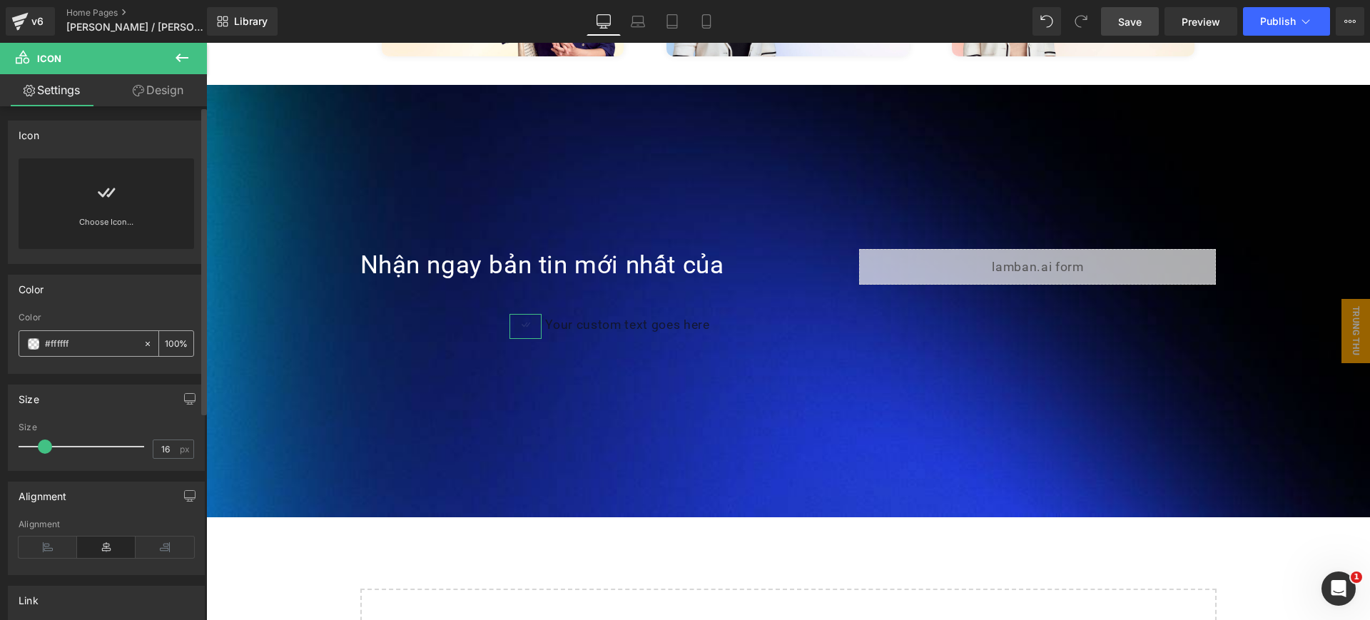
scroll to position [0, 1]
type input "100"
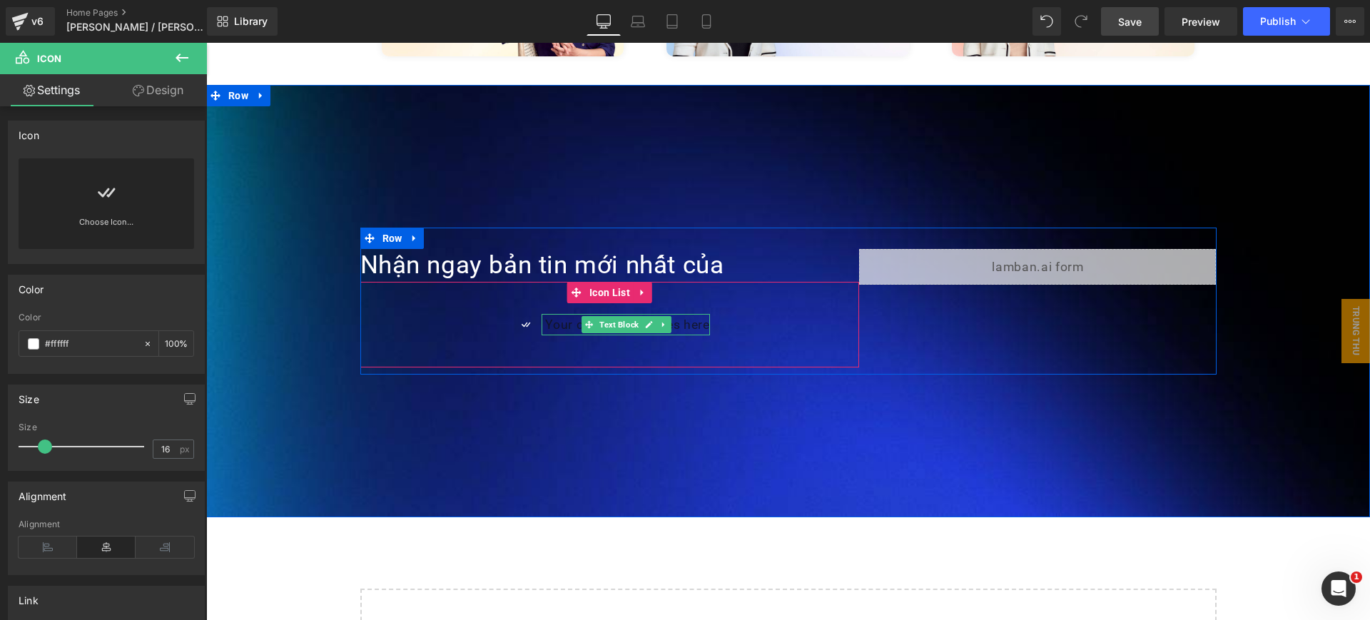
click at [549, 314] on p "Your custom text goes here" at bounding box center [627, 324] width 164 height 21
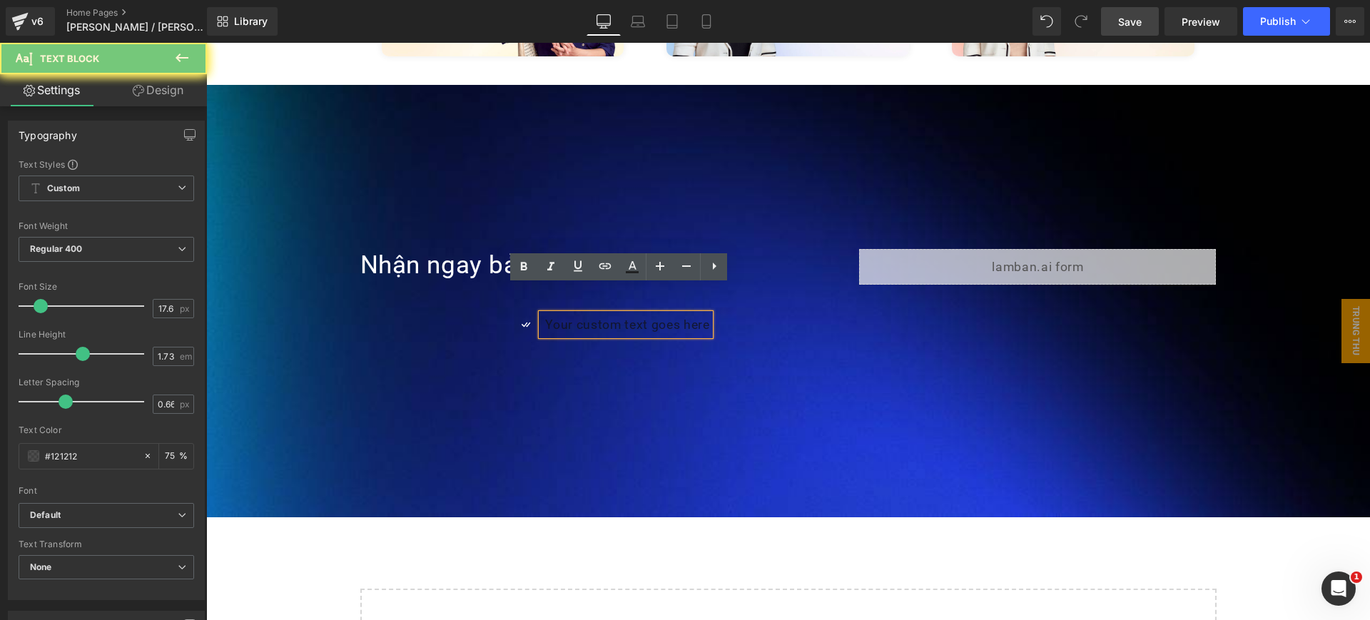
click at [549, 314] on p "Your custom text goes here" at bounding box center [627, 324] width 164 height 21
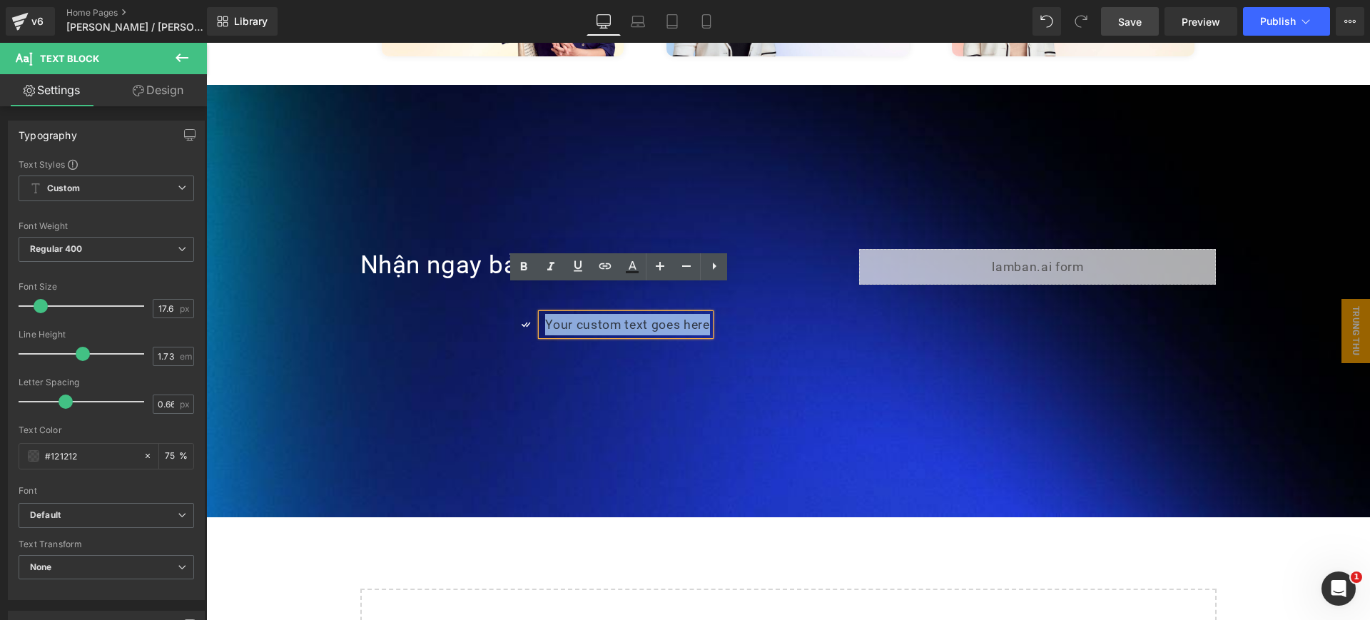
paste div
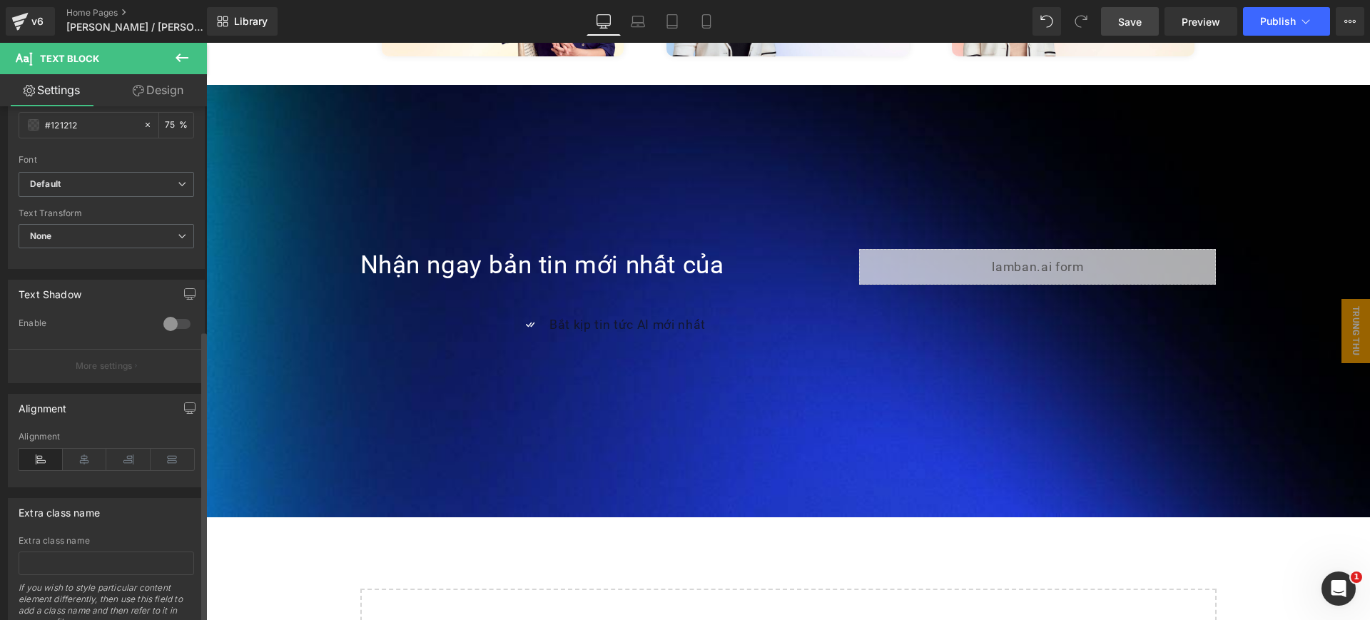
scroll to position [392, 0]
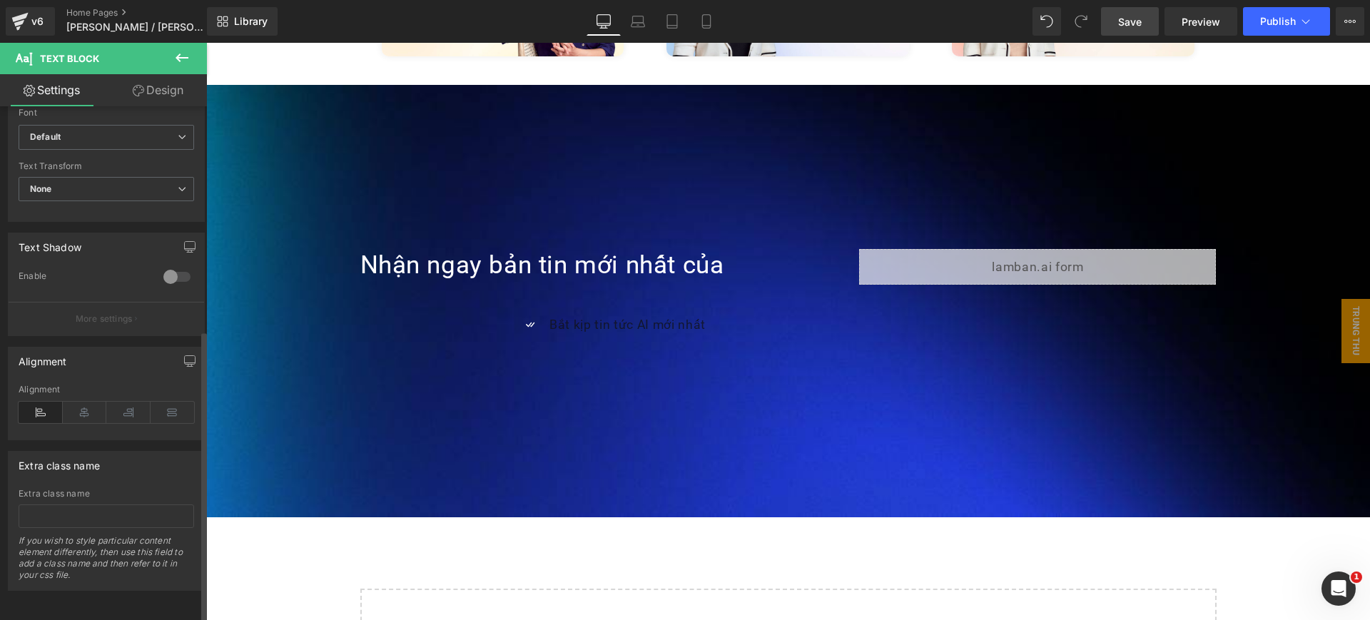
click at [39, 402] on icon at bounding box center [41, 412] width 44 height 21
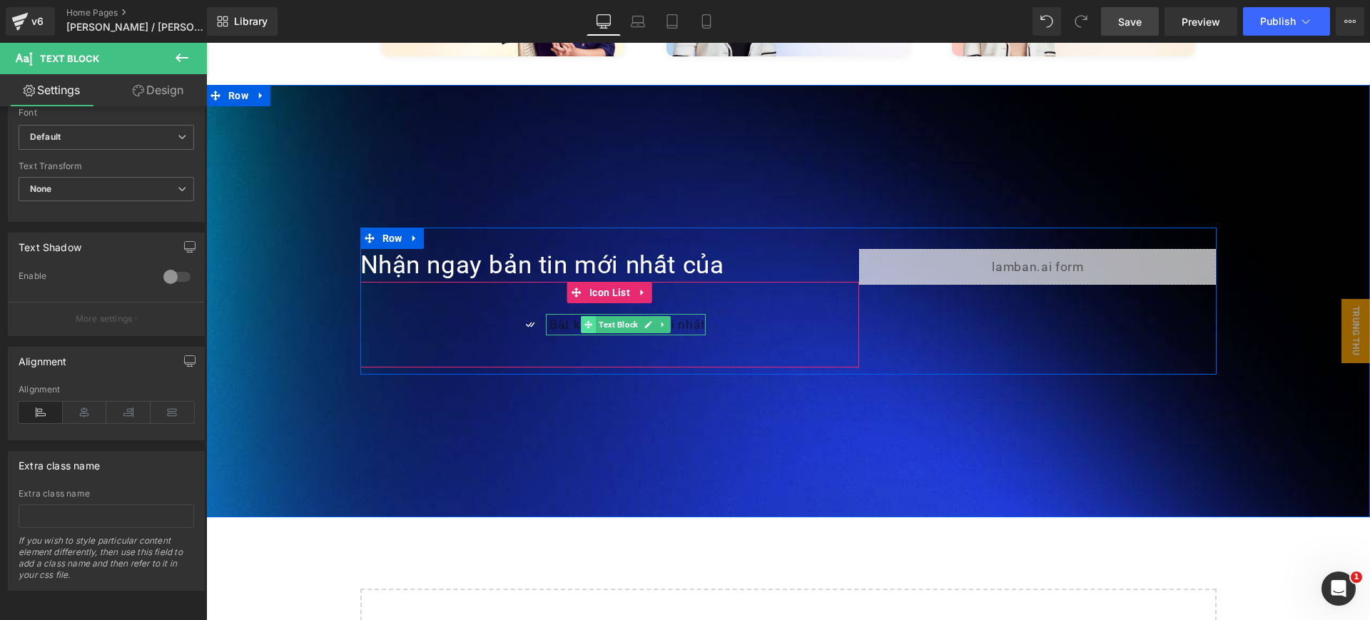
click at [584, 320] on icon at bounding box center [588, 324] width 8 height 8
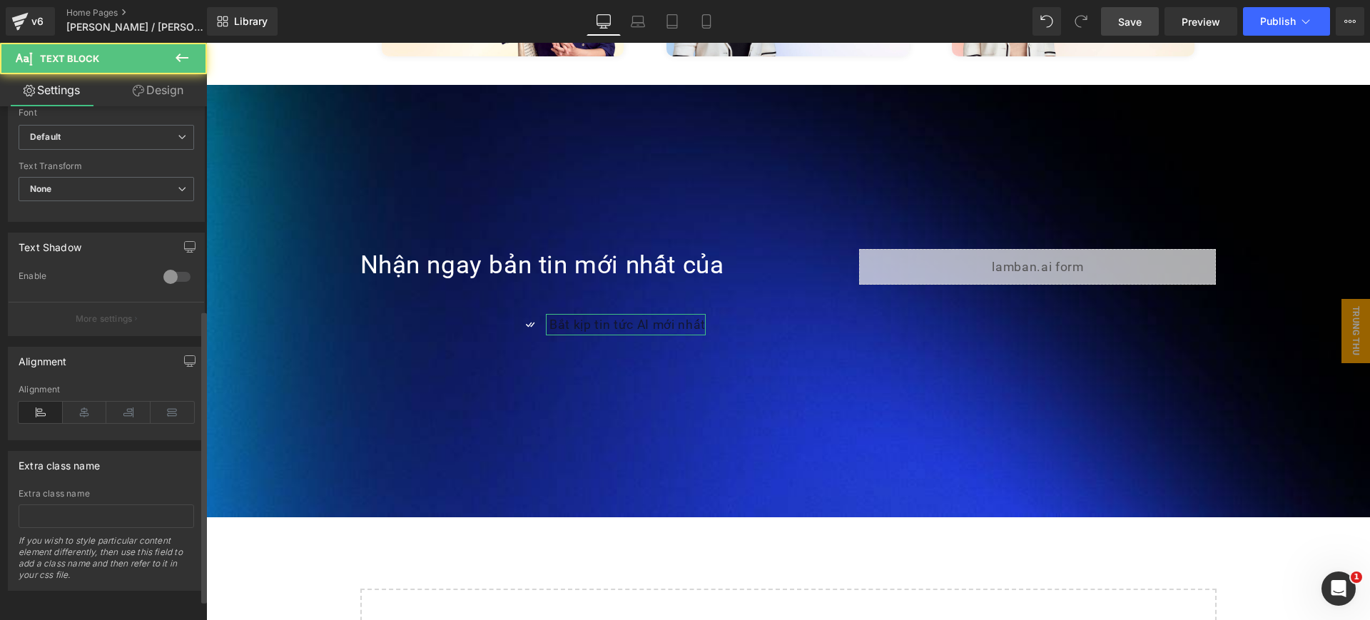
scroll to position [0, 0]
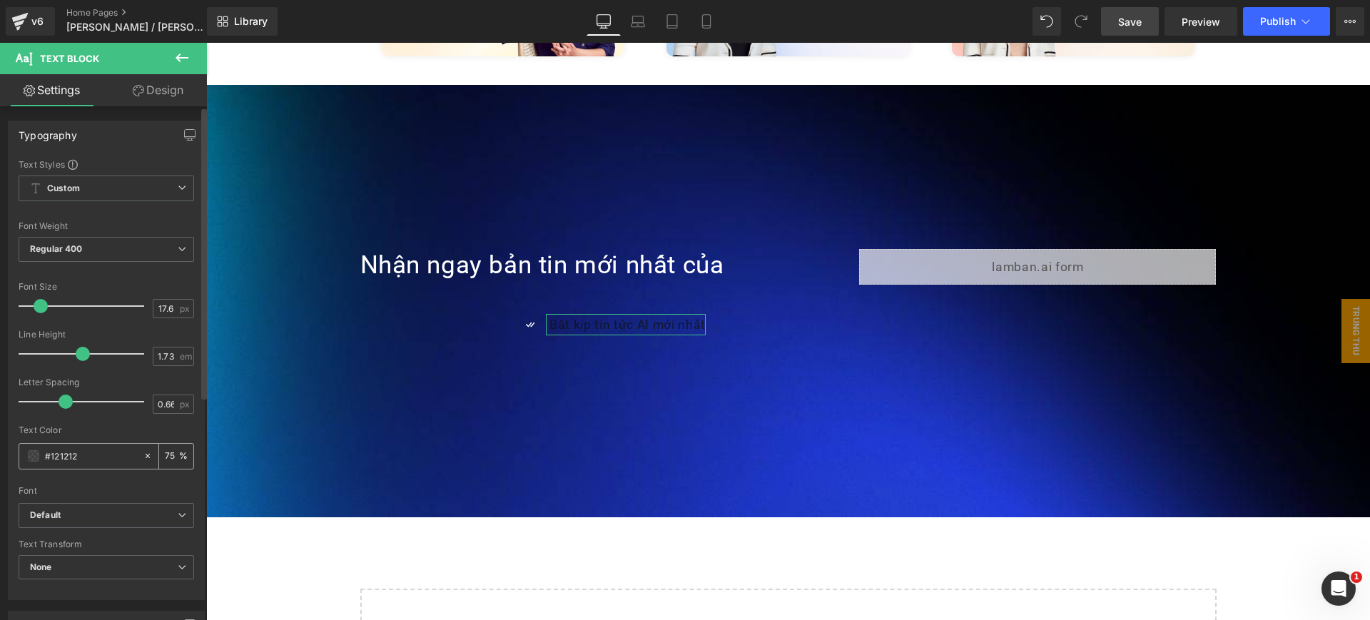
click at [42, 464] on div "#121212" at bounding box center [80, 456] width 123 height 25
click at [36, 456] on span at bounding box center [33, 455] width 11 height 11
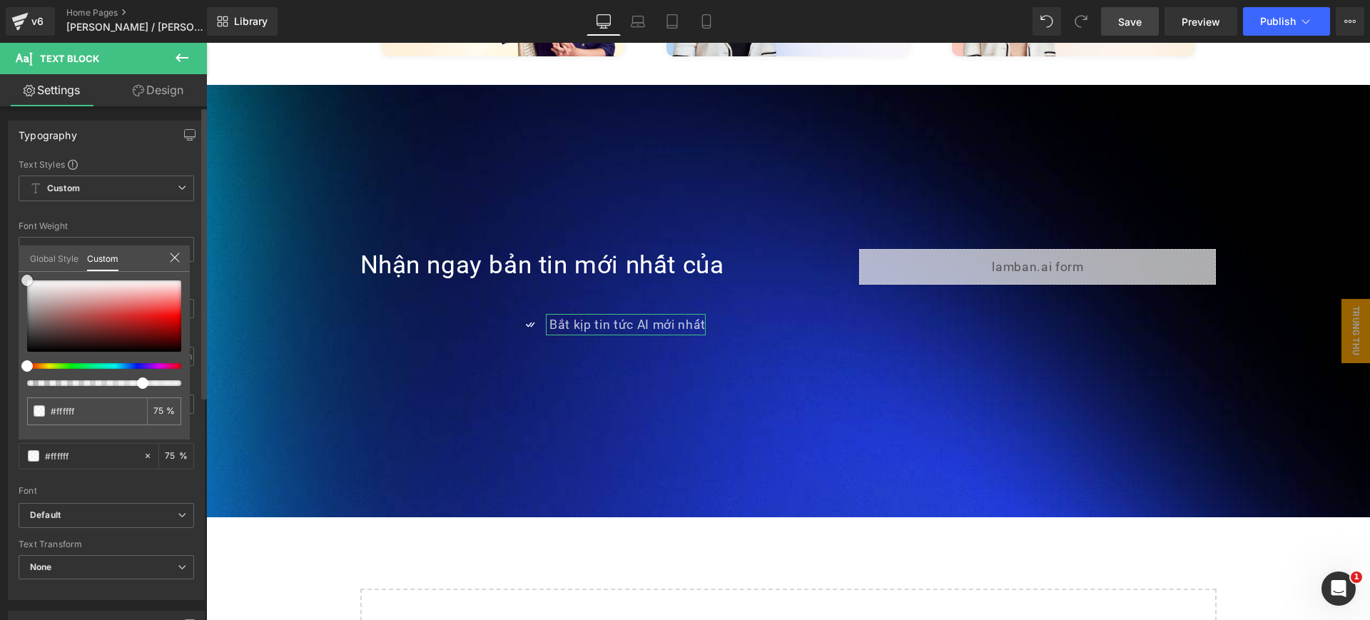
drag, startPoint x: 59, startPoint y: 302, endPoint x: 0, endPoint y: 257, distance: 73.8
click at [0, 257] on div "Typography Text Styles Custom Custom Setup Global Style Custom Setup Global Sty…" at bounding box center [106, 355] width 213 height 490
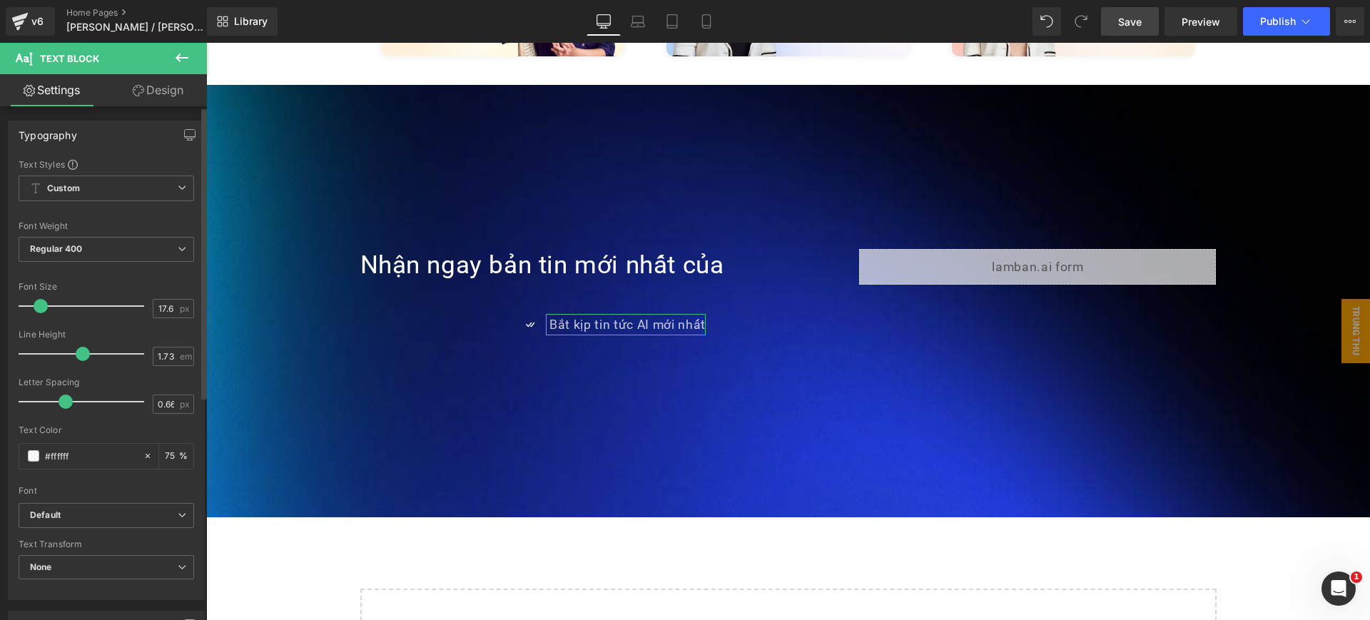
click at [167, 456] on input "75" at bounding box center [172, 456] width 14 height 16
type input "100"
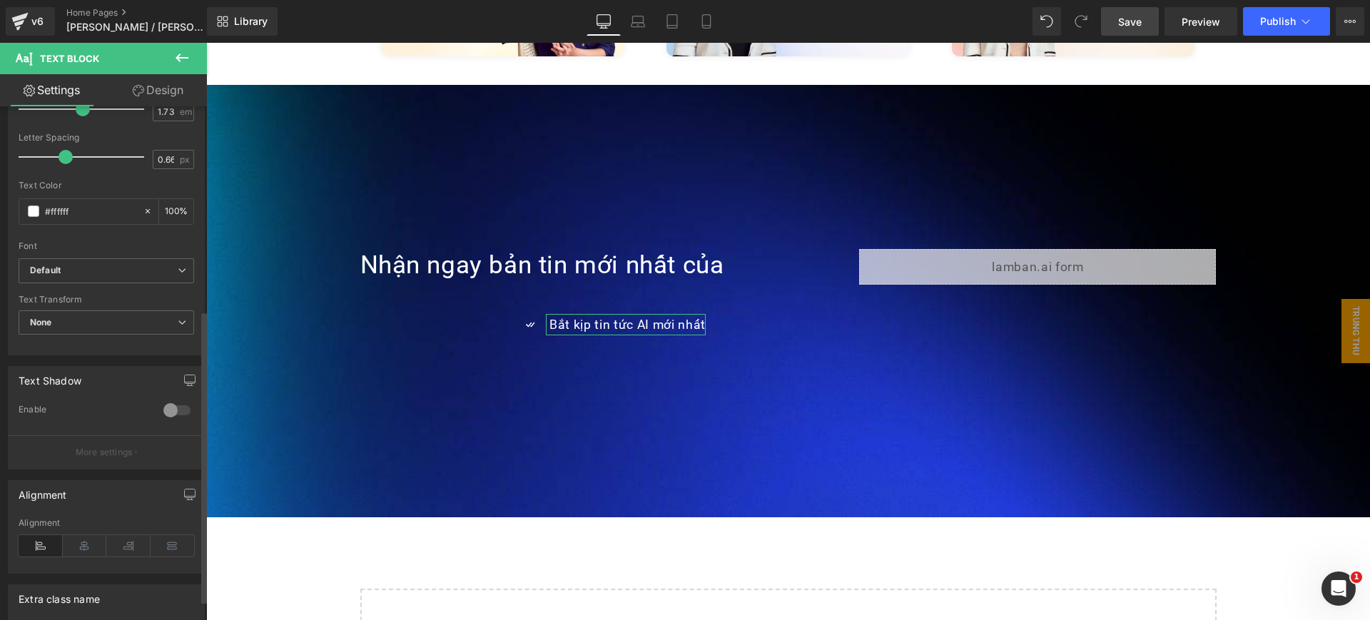
scroll to position [357, 0]
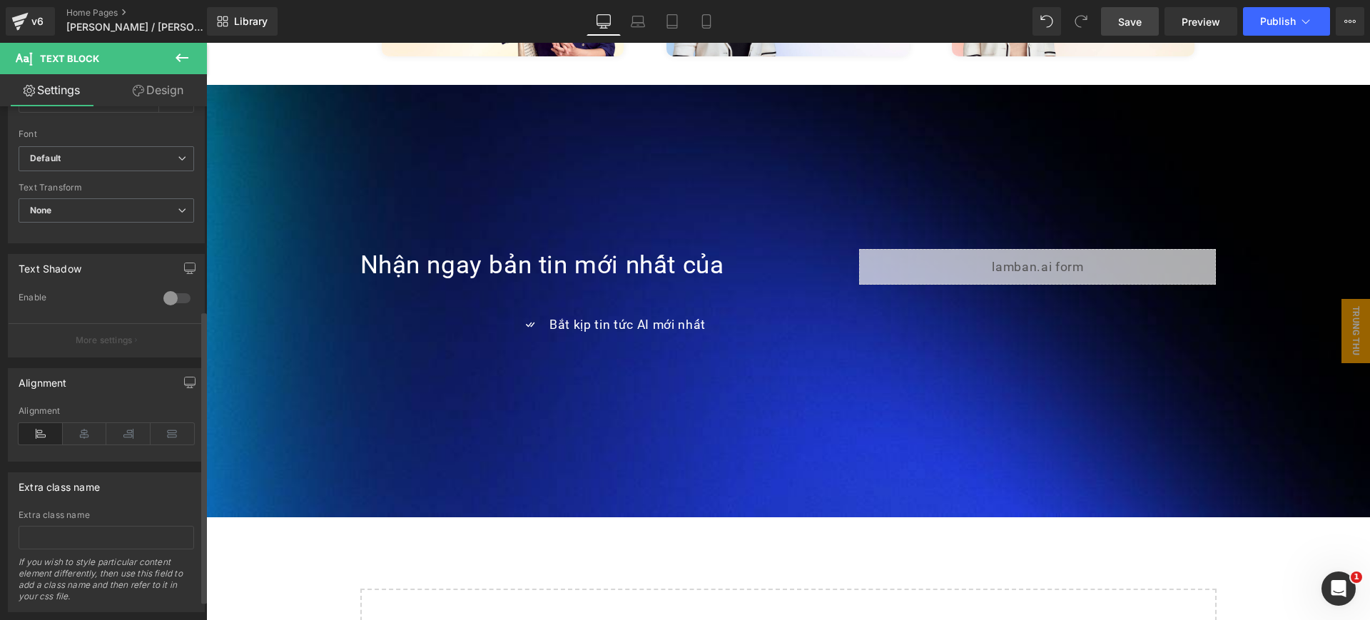
click at [483, 314] on div "Icon Bắt kịp tin tức AI mới nhất Text Block" at bounding box center [609, 330] width 499 height 32
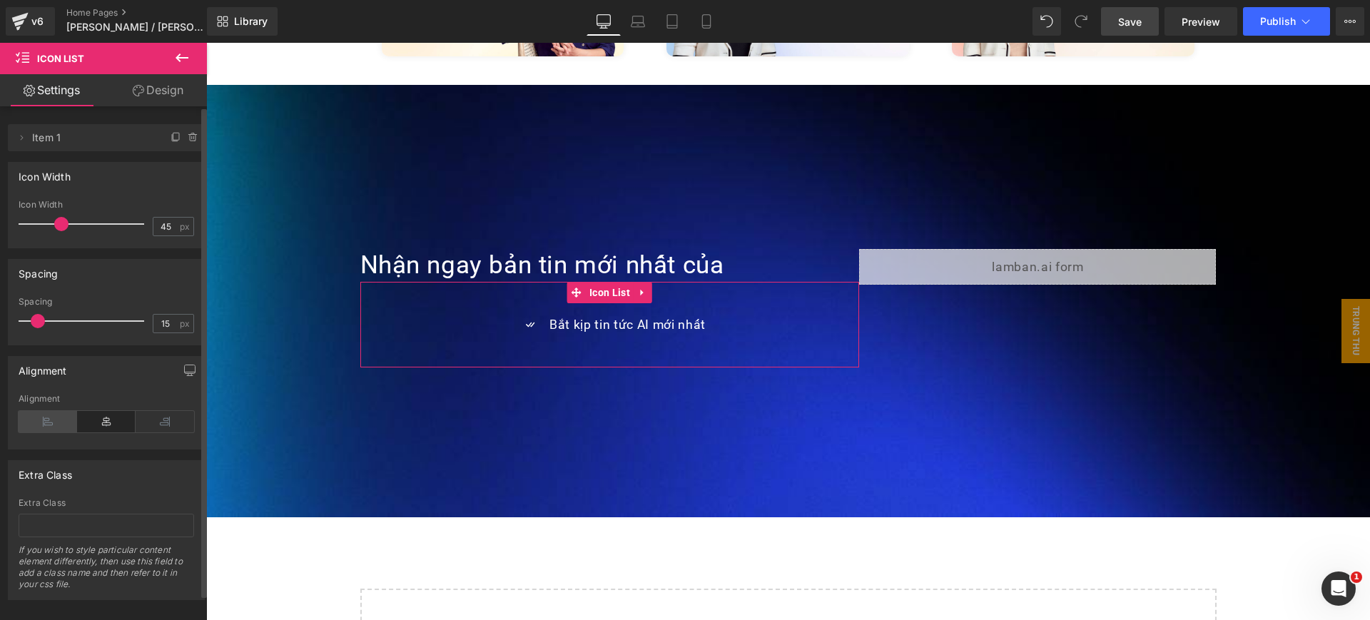
click at [56, 424] on icon at bounding box center [48, 421] width 59 height 21
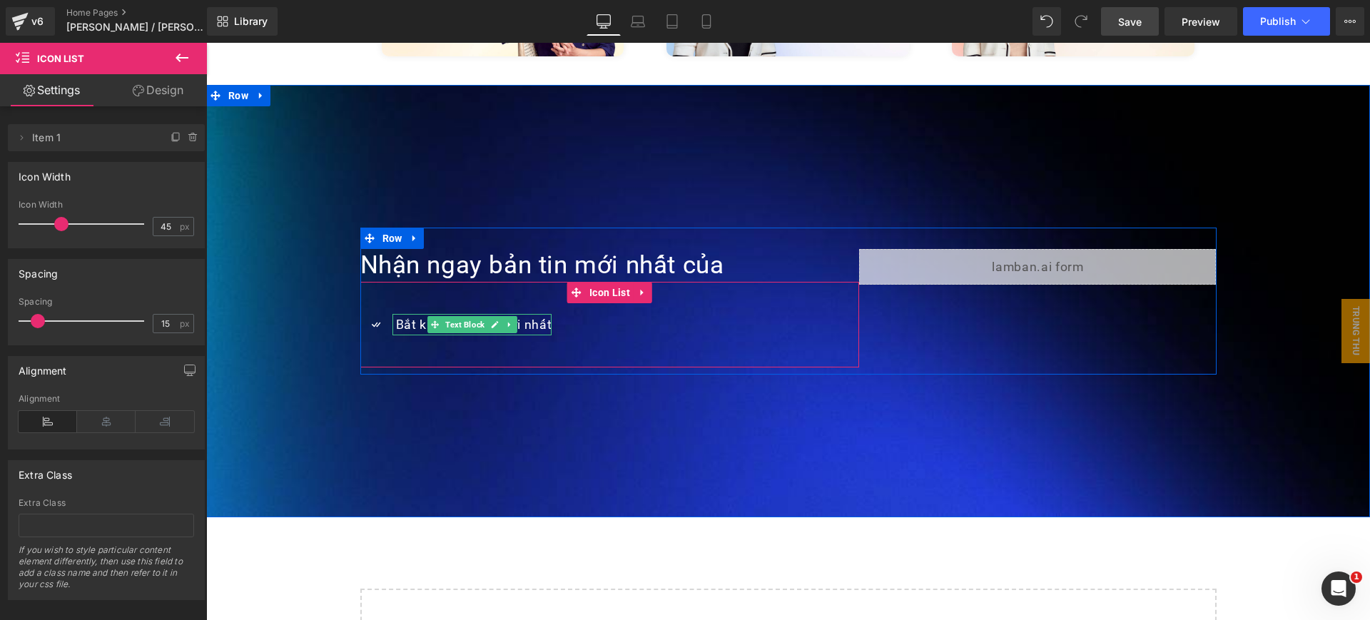
click at [427, 316] on span at bounding box center [434, 324] width 15 height 17
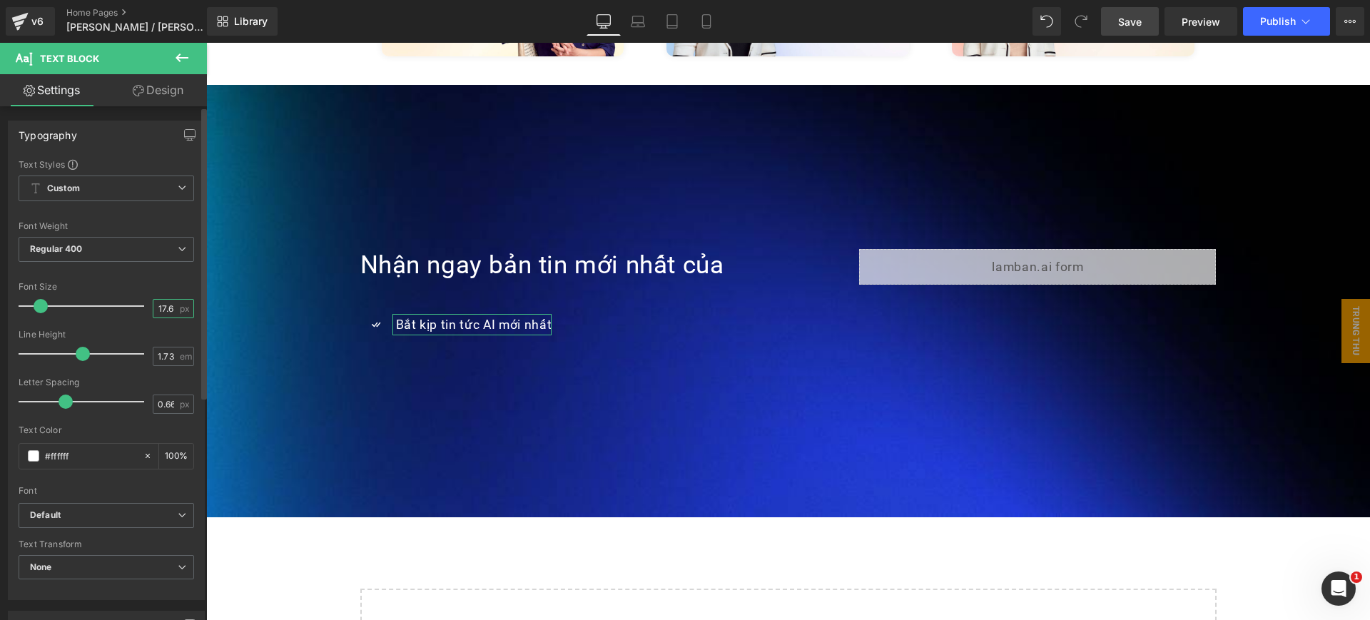
click at [163, 305] on input "17.6" at bounding box center [165, 309] width 25 height 18
type input "20"
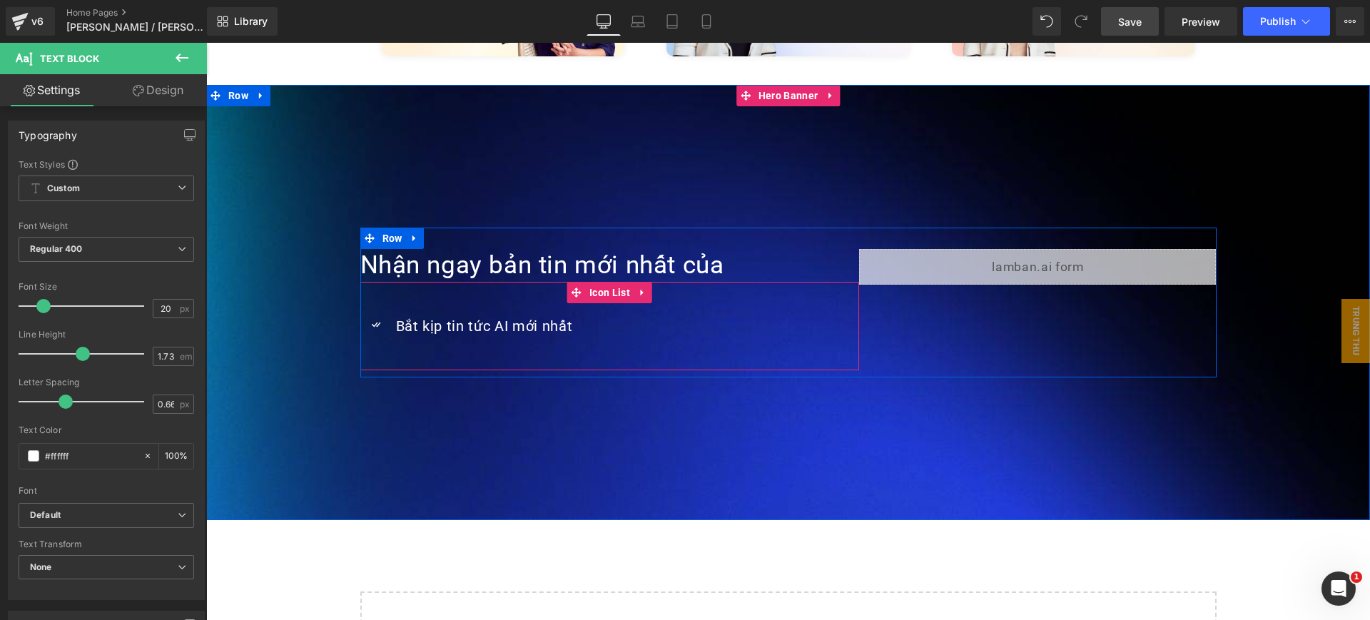
click at [567, 282] on span at bounding box center [576, 292] width 19 height 21
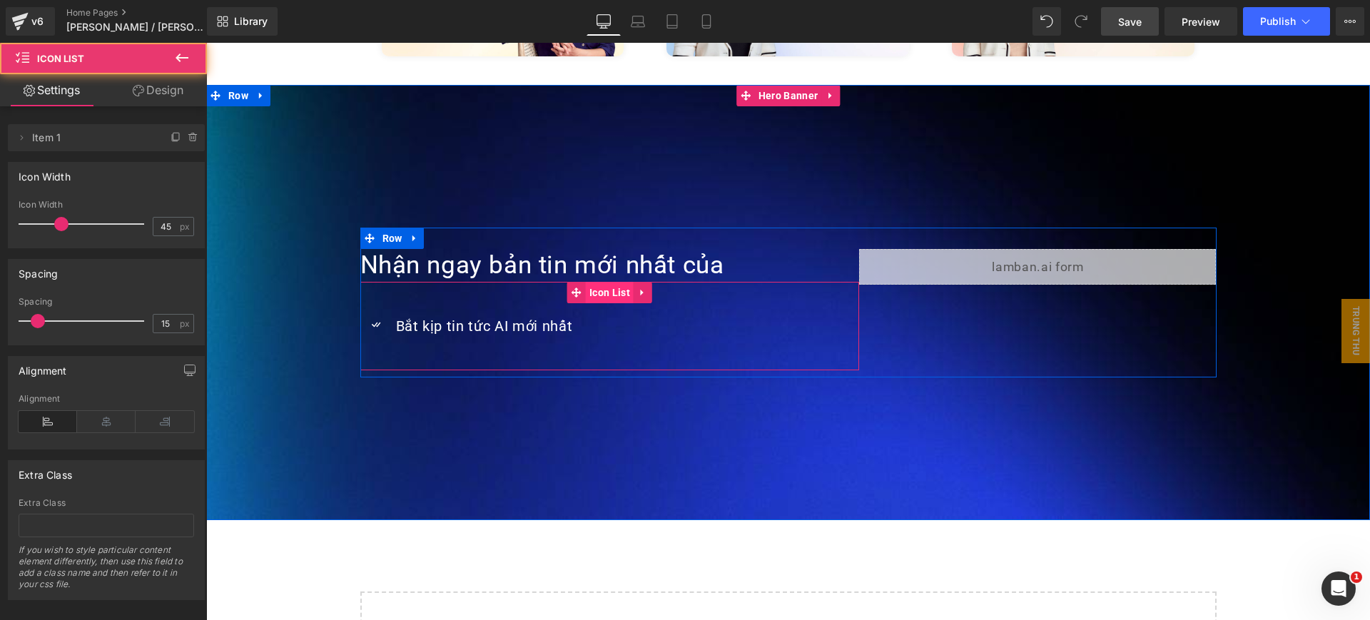
click at [604, 282] on span "Icon List" at bounding box center [610, 292] width 48 height 21
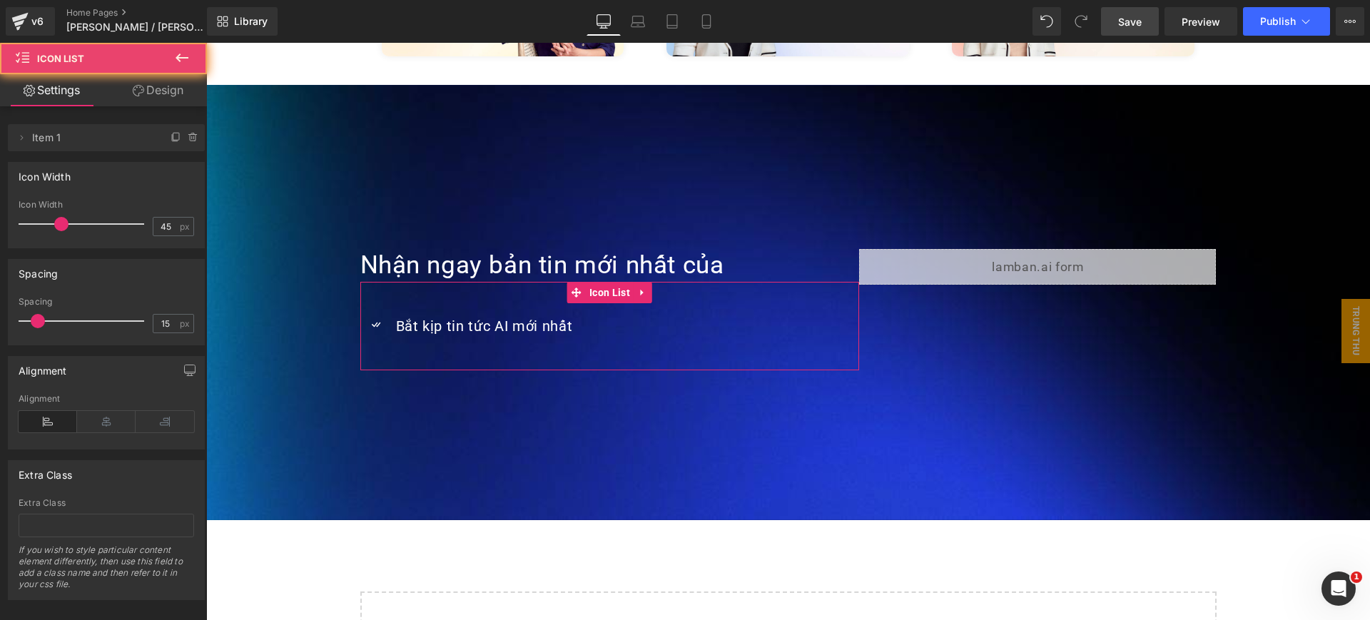
click at [155, 98] on link "Design" at bounding box center [157, 90] width 103 height 32
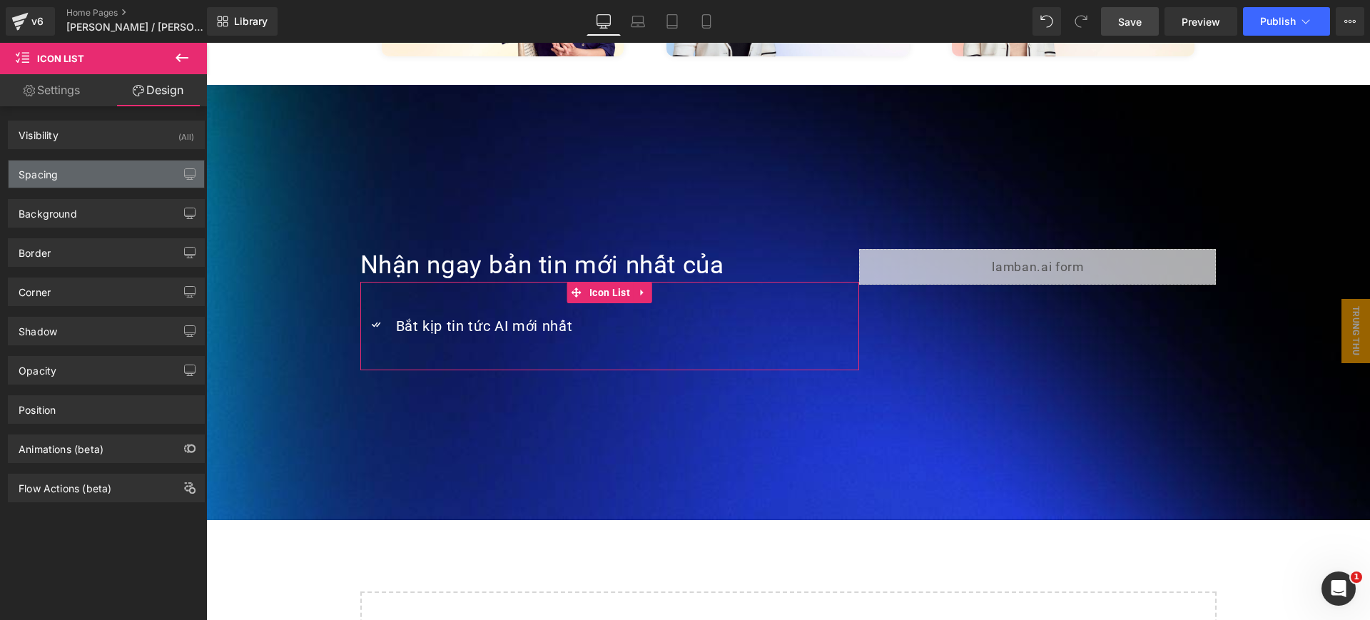
click at [129, 176] on div "Spacing" at bounding box center [107, 174] width 196 height 27
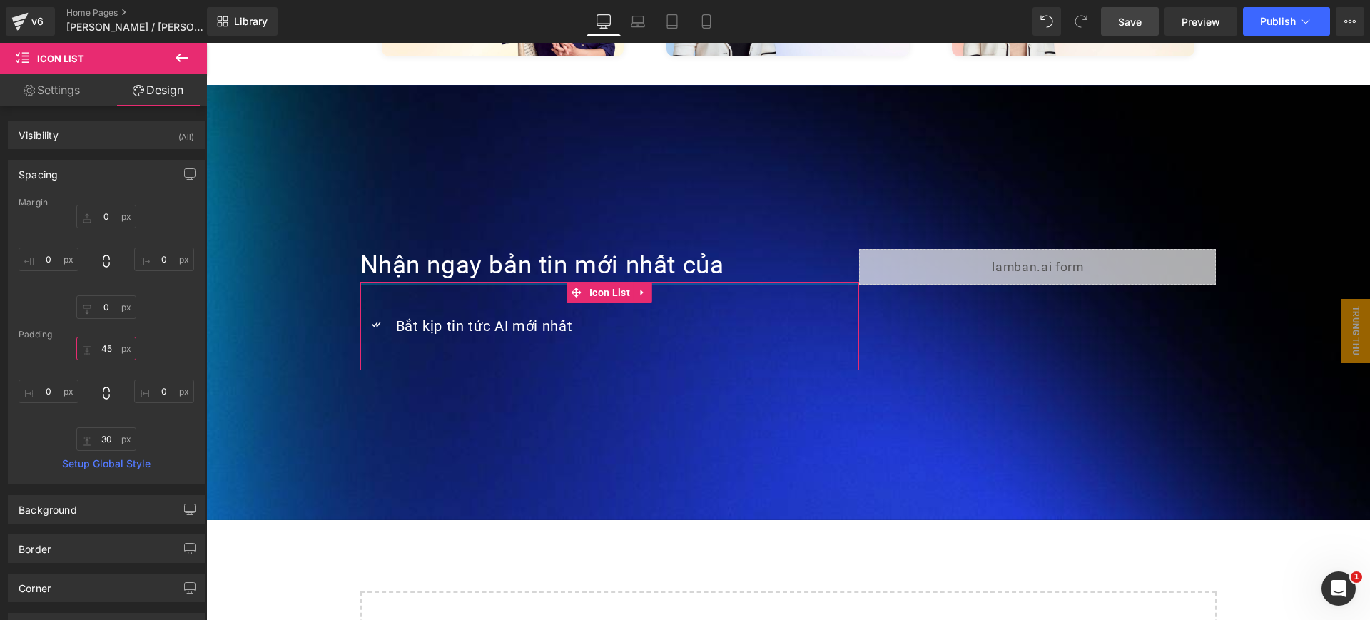
click at [112, 345] on input "text" at bounding box center [106, 349] width 60 height 24
type input "0"
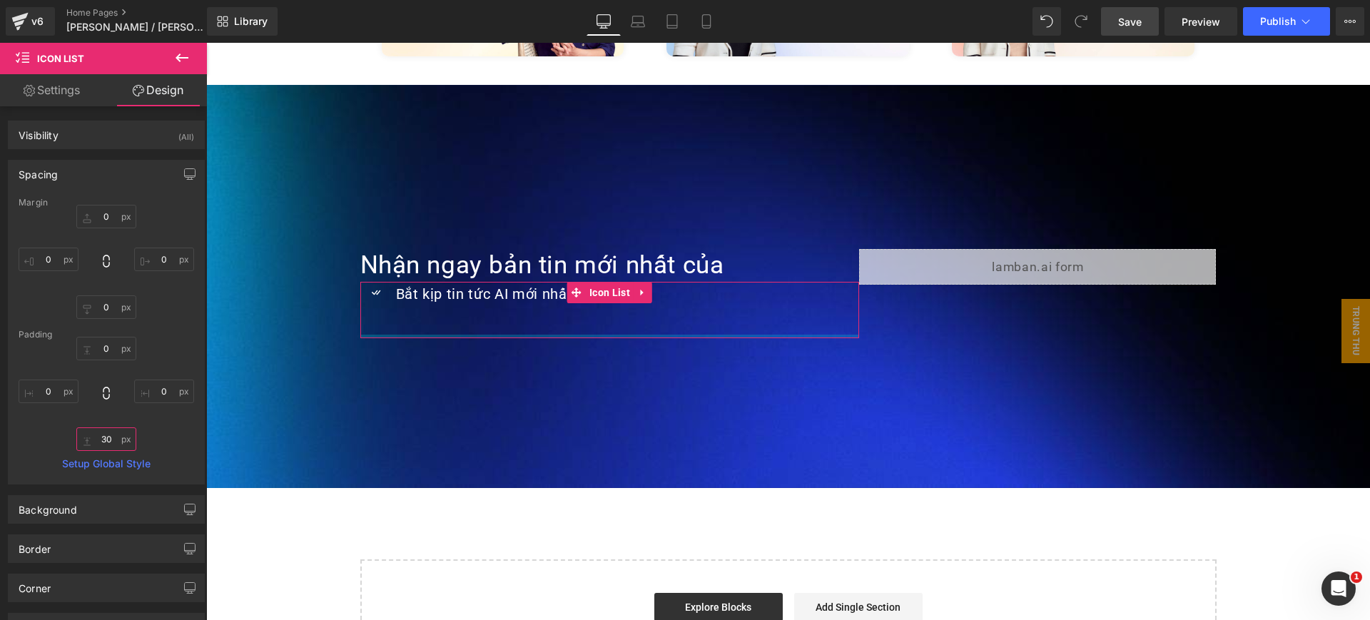
click at [112, 443] on input "text" at bounding box center [106, 439] width 60 height 24
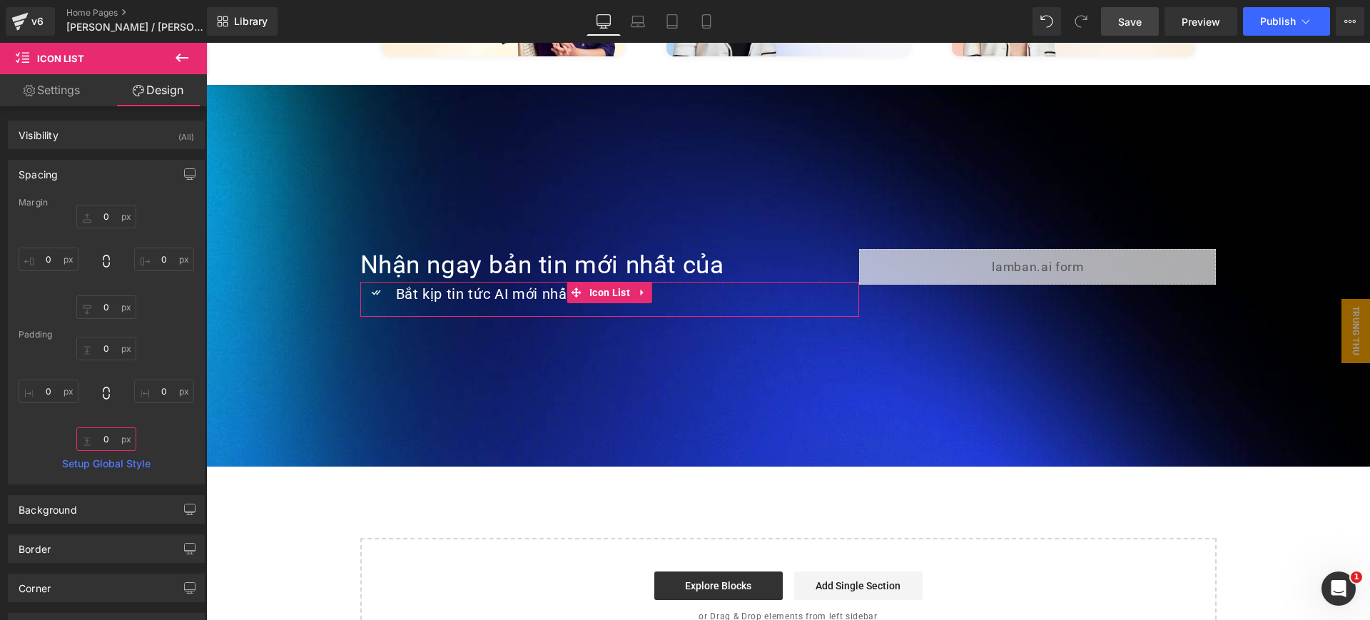
type input "0"
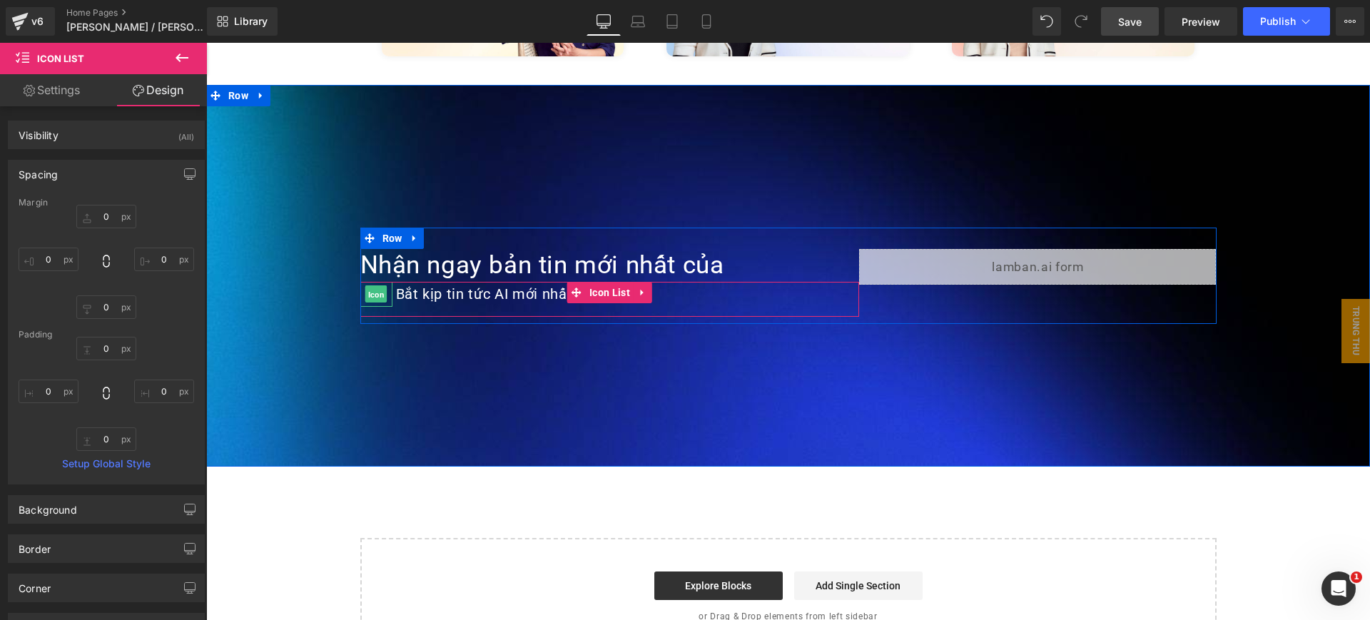
click at [370, 286] on span "Icon" at bounding box center [376, 294] width 22 height 17
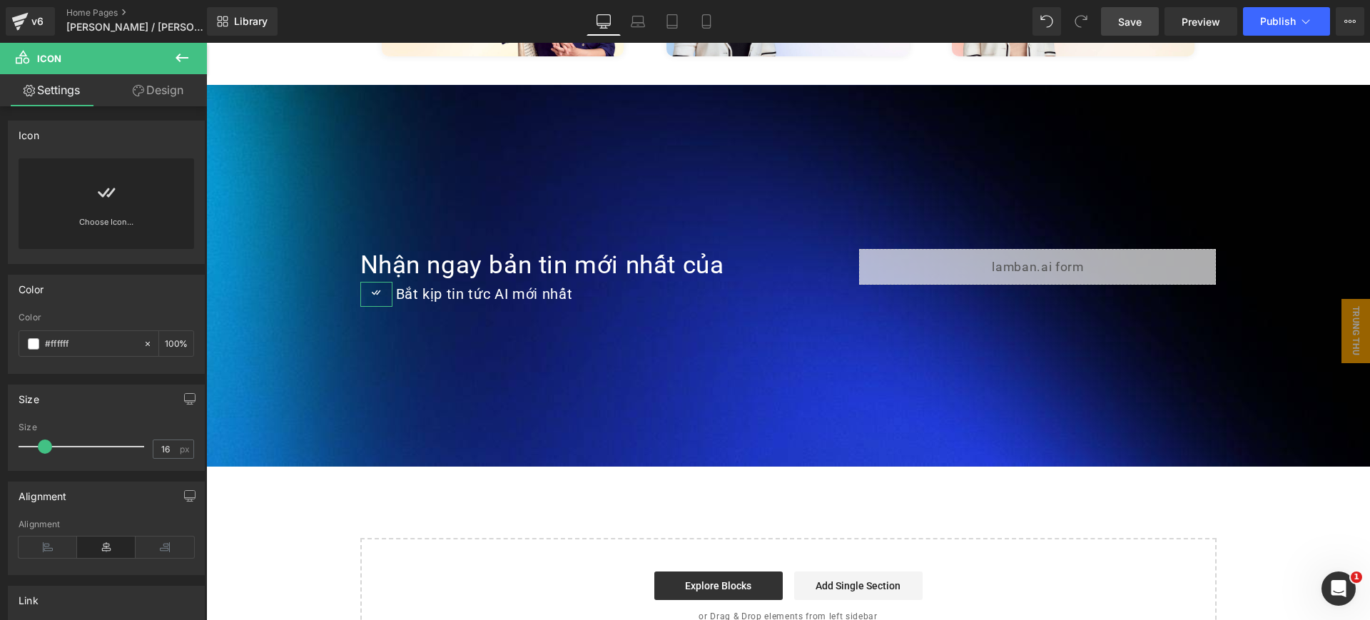
click at [165, 88] on link "Design" at bounding box center [157, 90] width 103 height 32
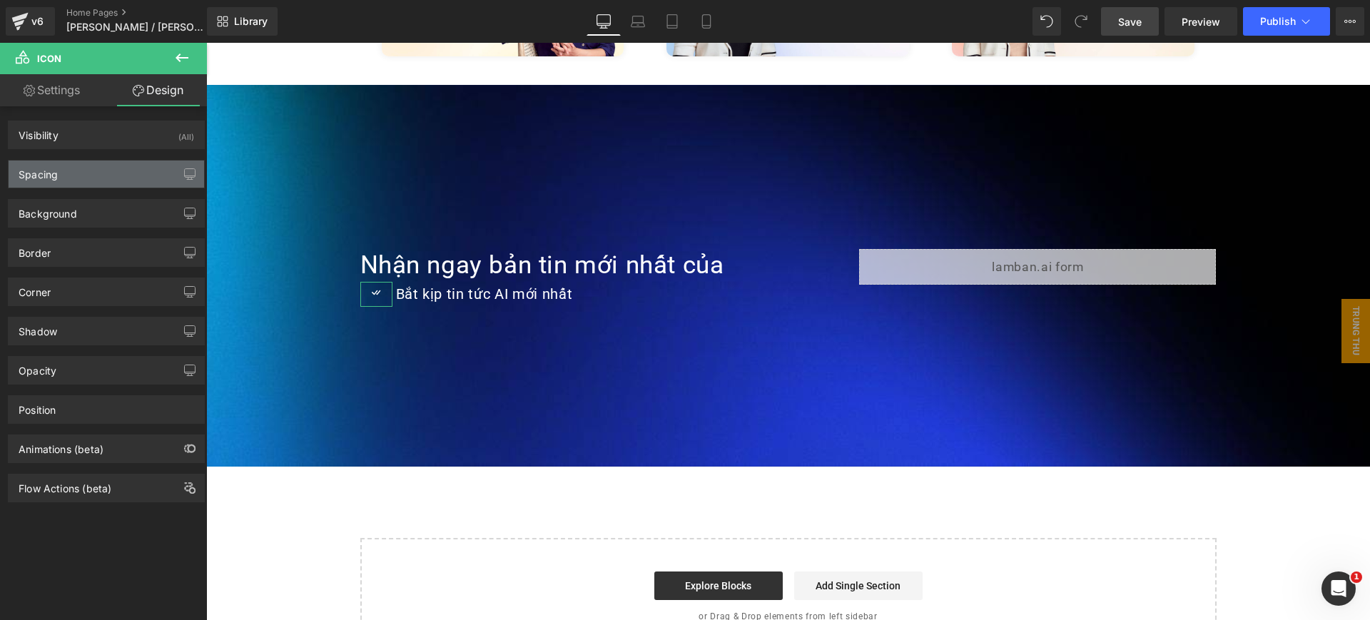
click at [128, 175] on div "Spacing" at bounding box center [107, 174] width 196 height 27
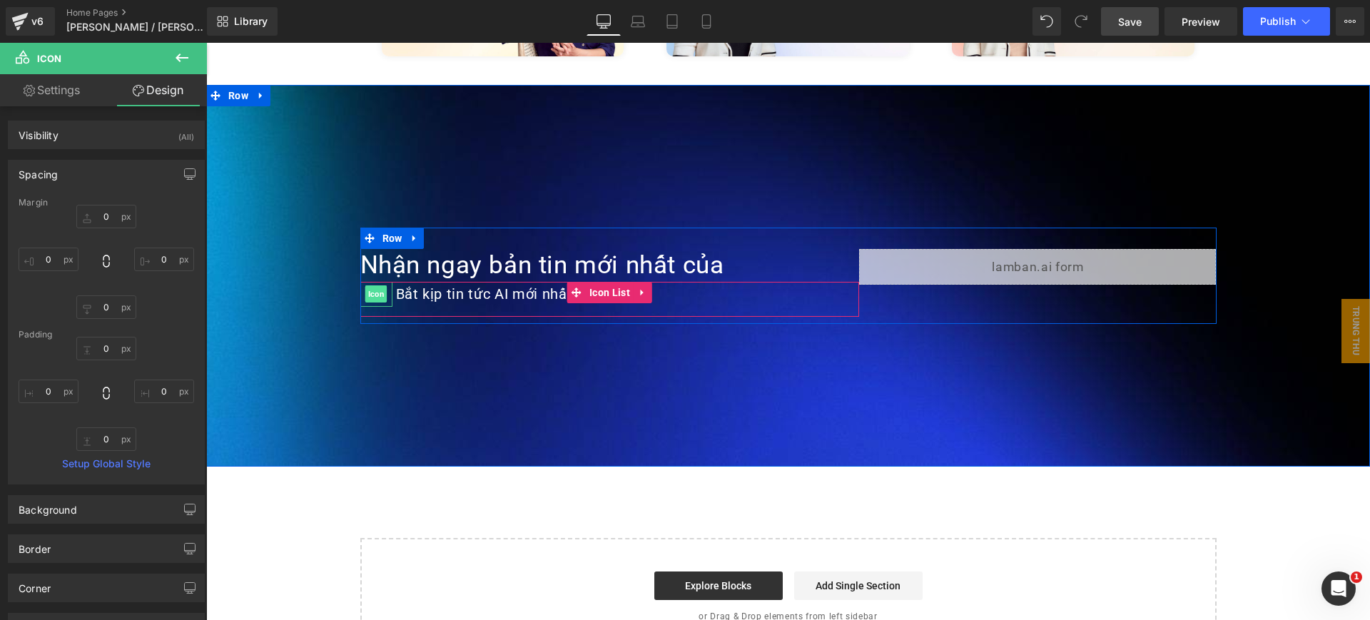
click at [372, 285] on span "Icon" at bounding box center [376, 293] width 22 height 17
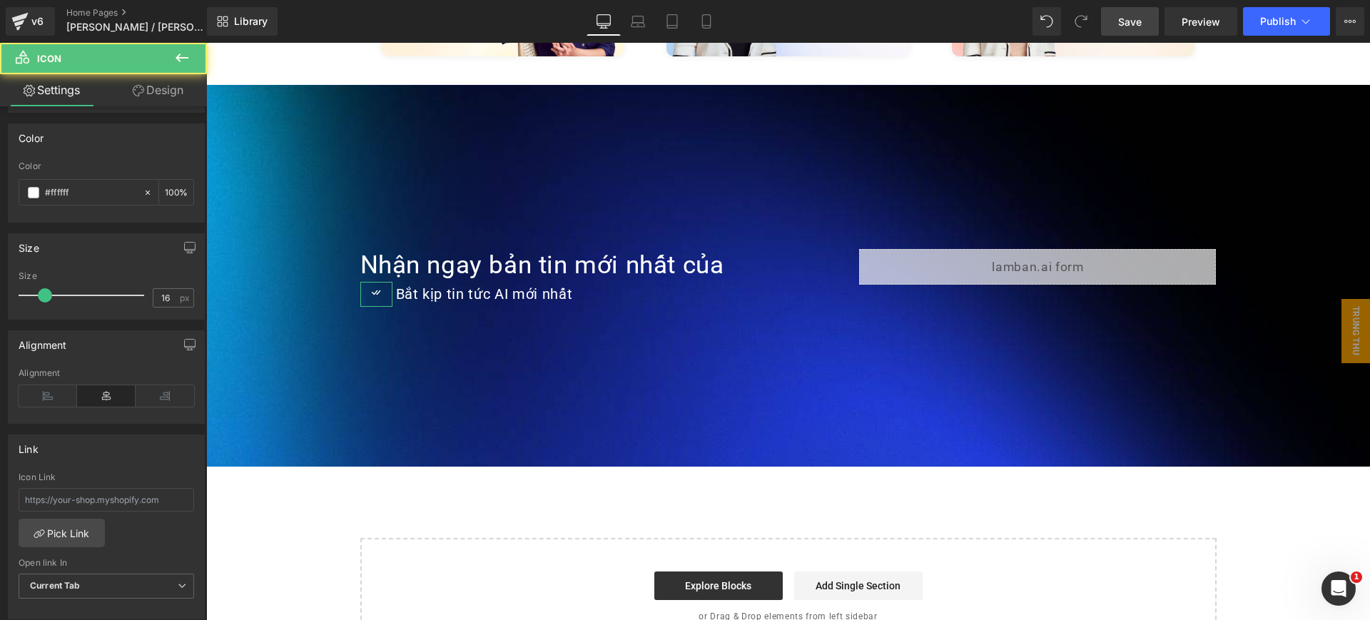
scroll to position [178, 0]
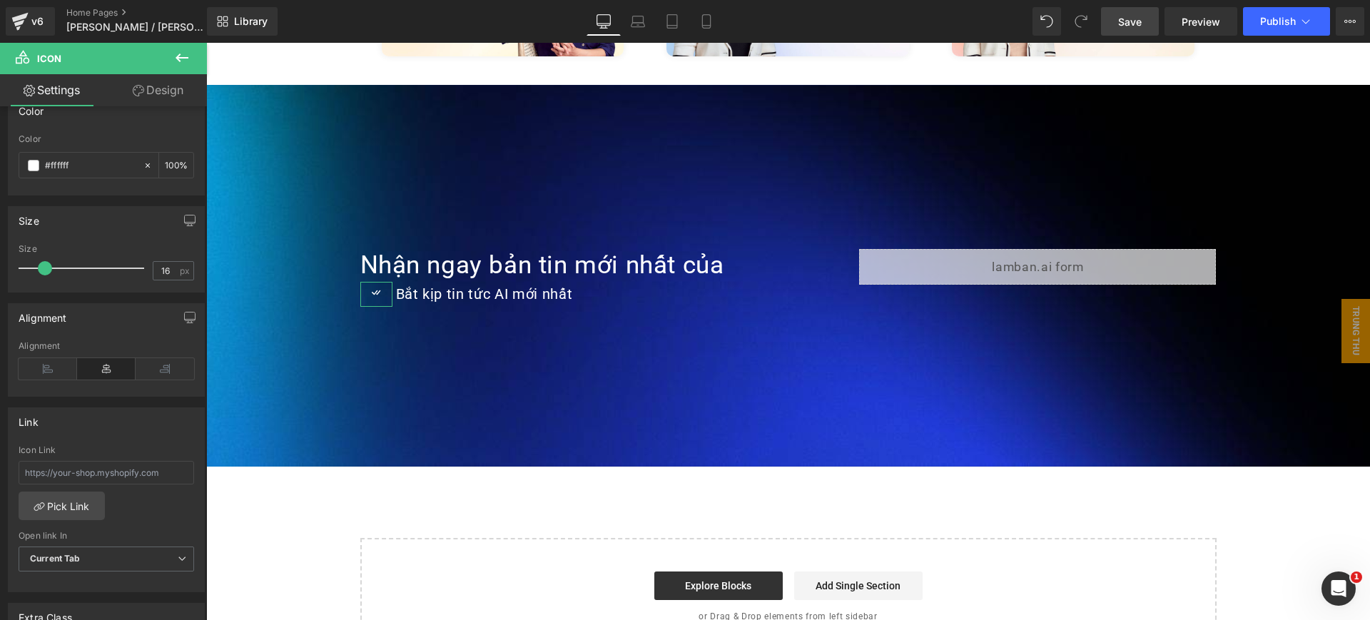
click at [49, 268] on span at bounding box center [45, 268] width 14 height 14
click at [49, 361] on icon at bounding box center [48, 368] width 59 height 21
click at [49, 271] on span at bounding box center [49, 268] width 14 height 14
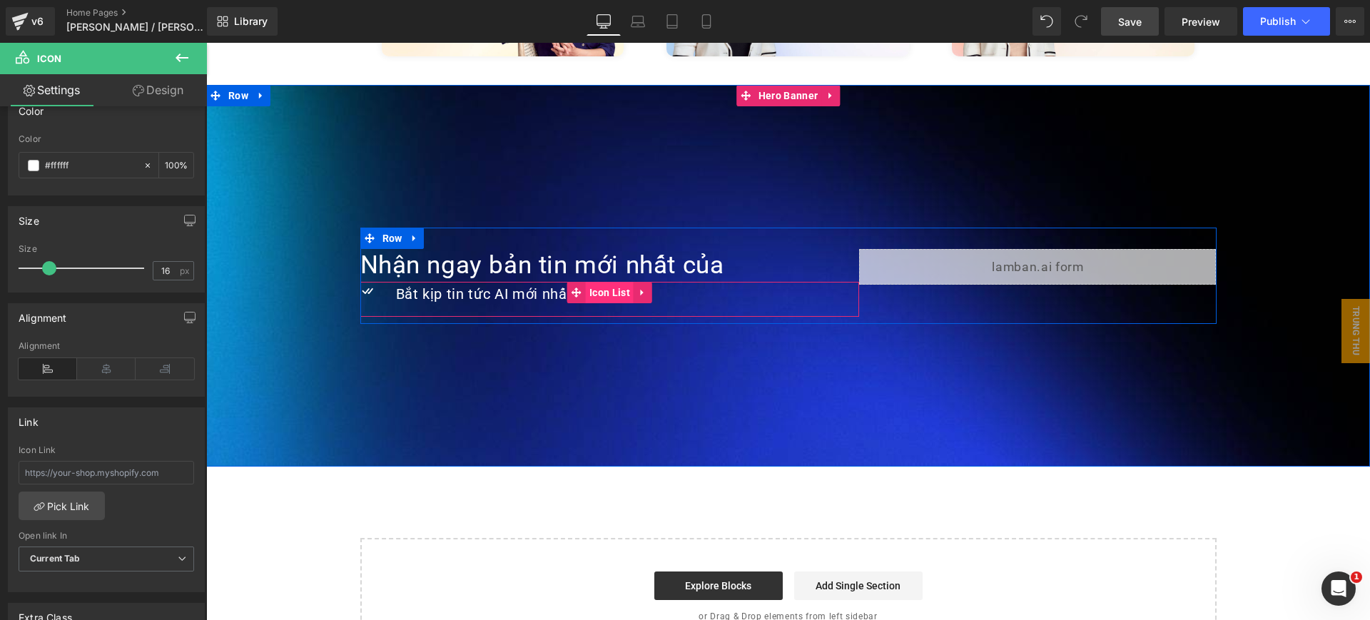
click at [621, 282] on span "Icon List" at bounding box center [610, 292] width 48 height 21
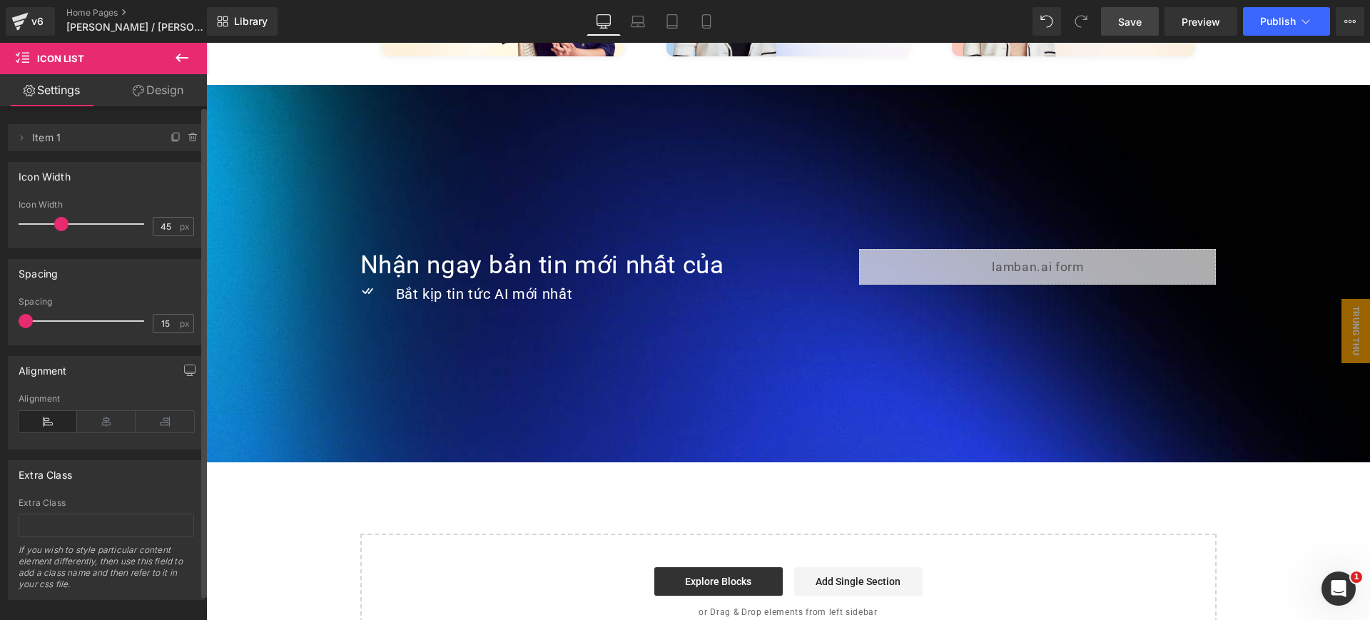
drag, startPoint x: 43, startPoint y: 324, endPoint x: 7, endPoint y: 316, distance: 36.5
click at [7, 316] on div "Spacing 15px Spacing 15 px" at bounding box center [106, 296] width 213 height 97
drag, startPoint x: 33, startPoint y: 222, endPoint x: 51, endPoint y: 253, distance: 35.9
click at [51, 253] on div "Delete Cancel Item 1 Item 1 Name Item 1 Icon Width 45px Icon Width 45 px Spacin…" at bounding box center [106, 353] width 213 height 494
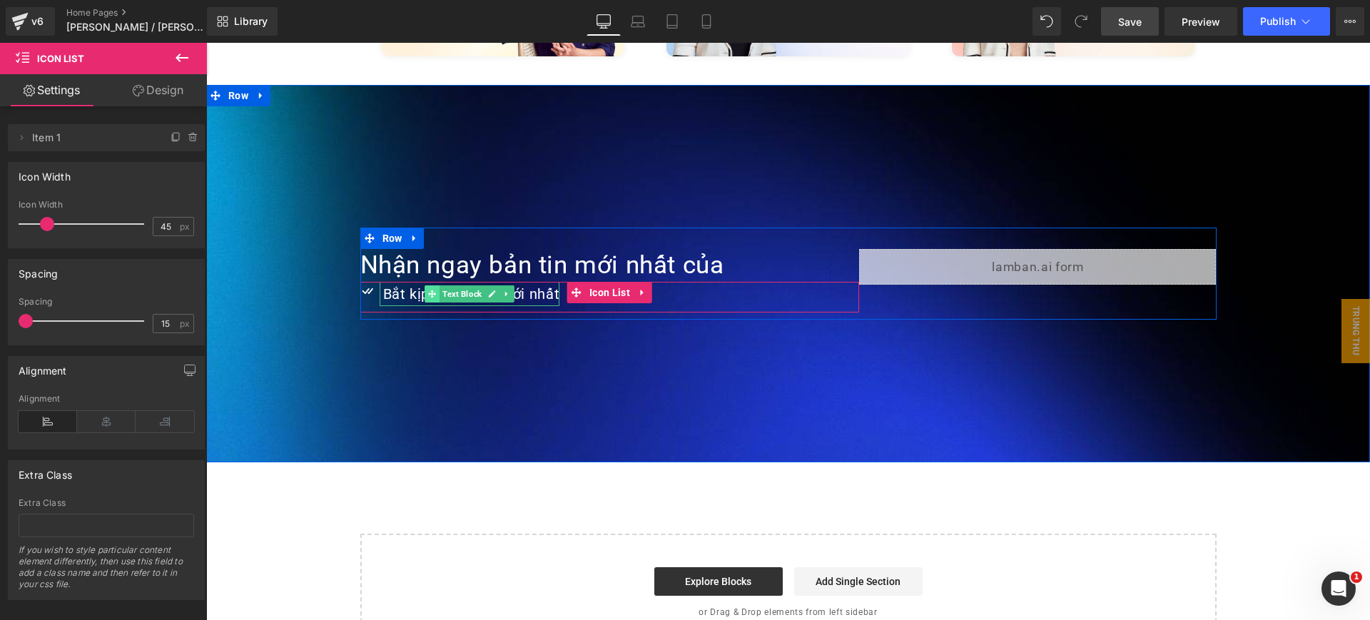
click at [431, 285] on span at bounding box center [432, 293] width 15 height 17
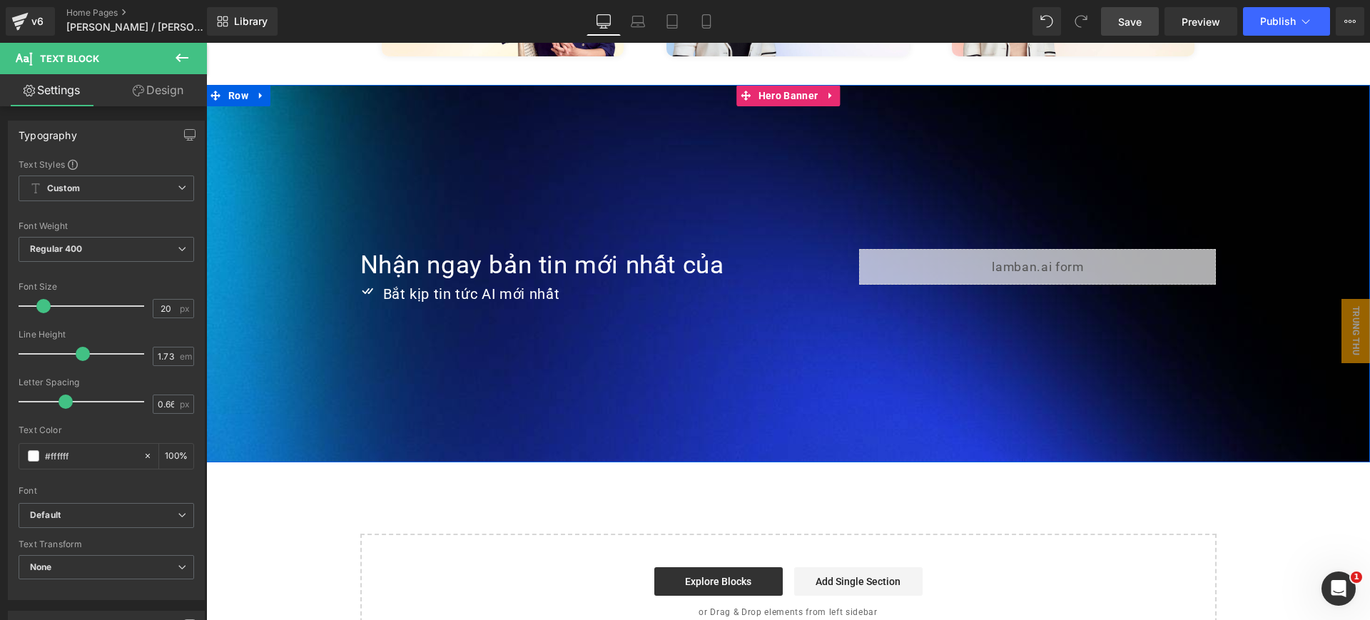
click at [353, 266] on span "Nhận ngay bản tin mới nhất của Heading Icon Bắt kịp tin tức AI mới nhất Text Bl…" at bounding box center [788, 274] width 1164 height 92
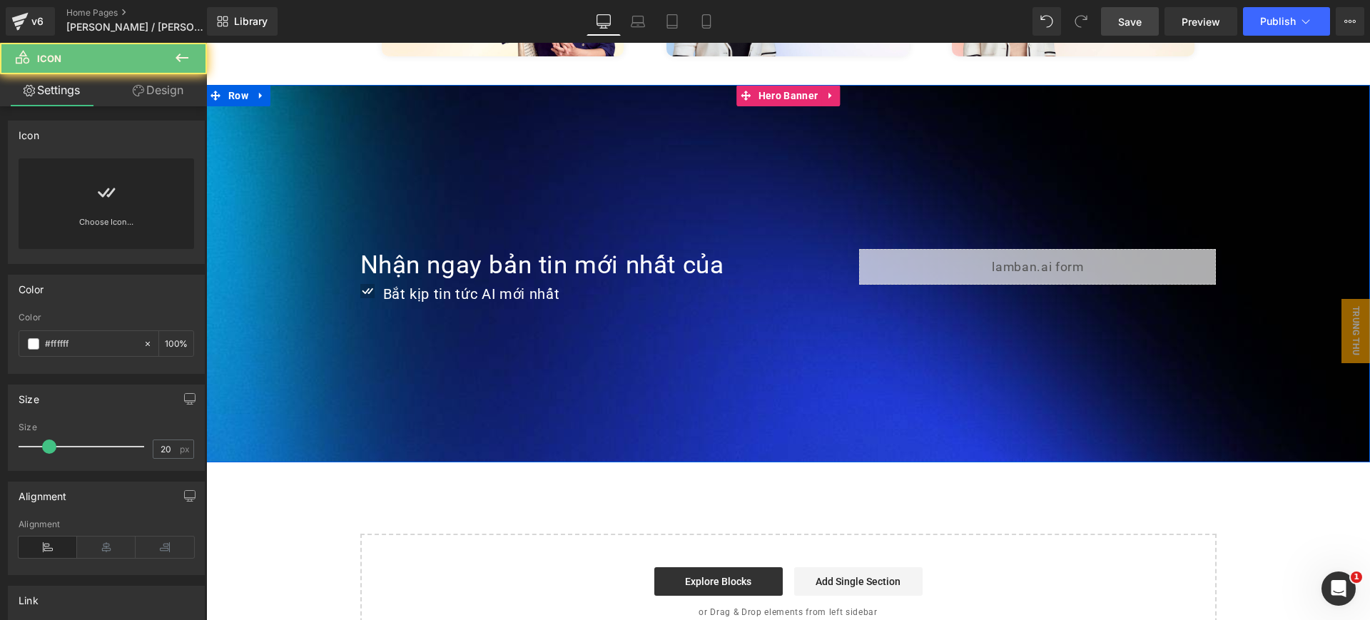
click at [360, 282] on div "Icon" at bounding box center [369, 294] width 19 height 25
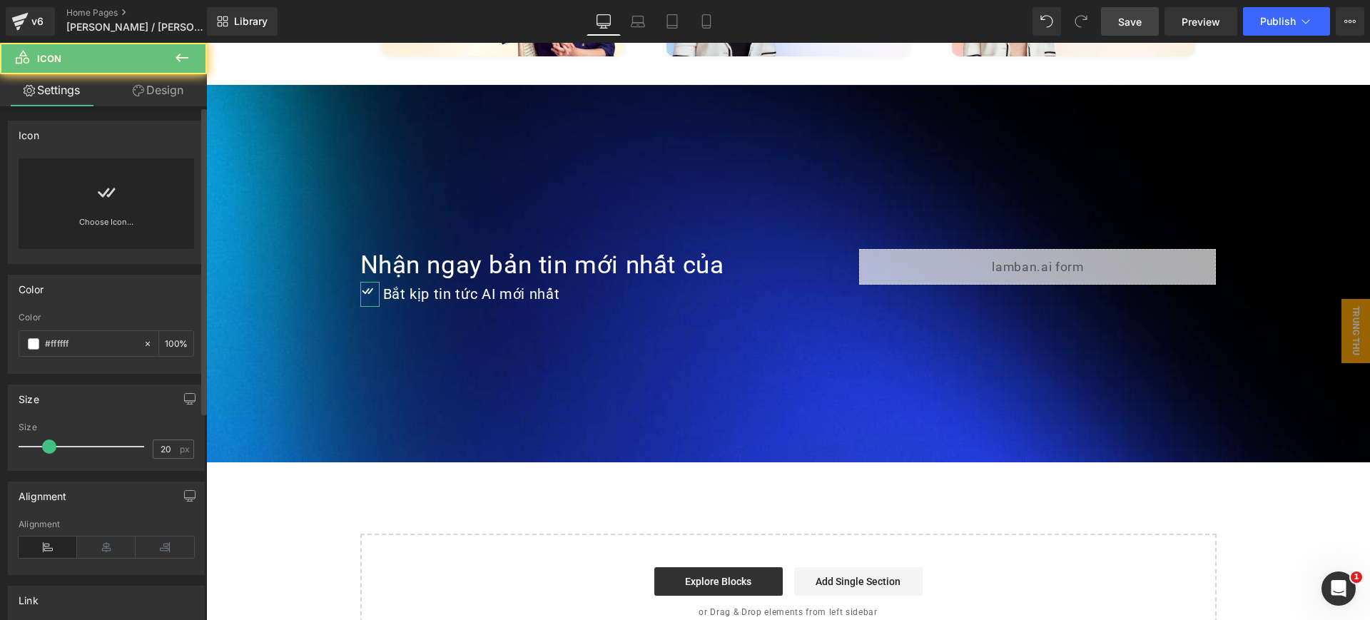
click at [154, 106] on link "Design" at bounding box center [157, 90] width 103 height 32
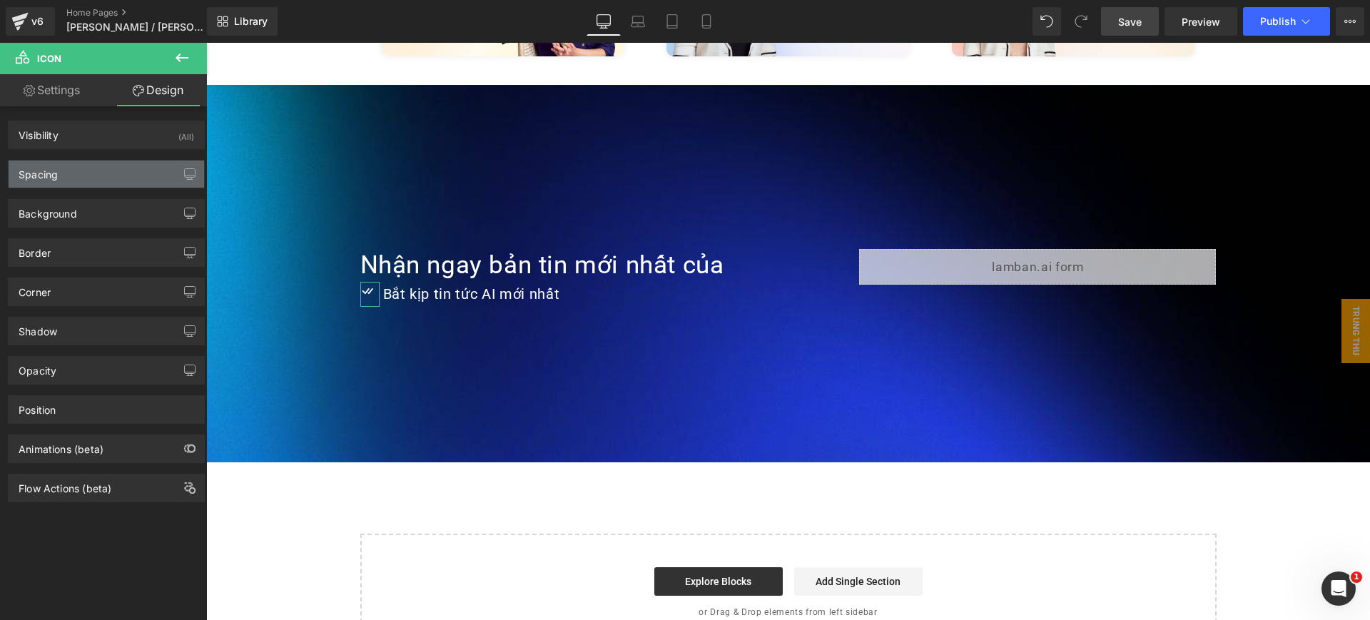
click at [101, 177] on div "Spacing" at bounding box center [107, 174] width 196 height 27
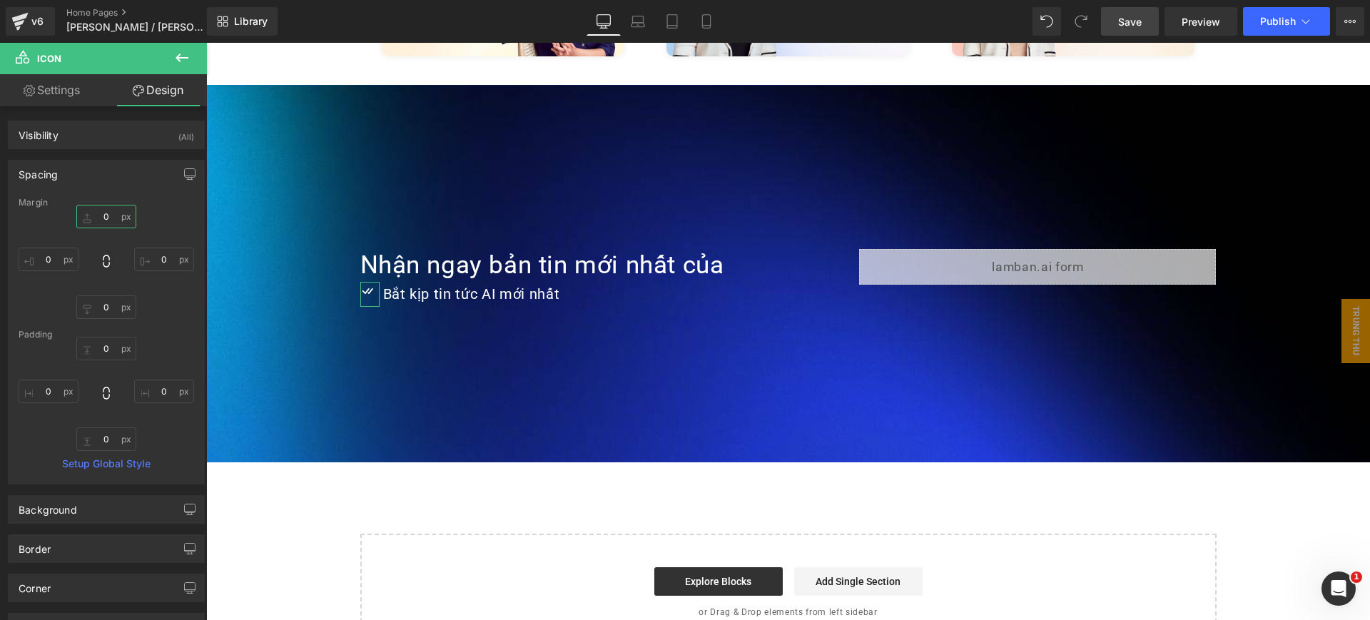
click at [110, 218] on input "0" at bounding box center [106, 217] width 60 height 24
type input "3"
click at [142, 201] on div "Margin" at bounding box center [107, 203] width 176 height 10
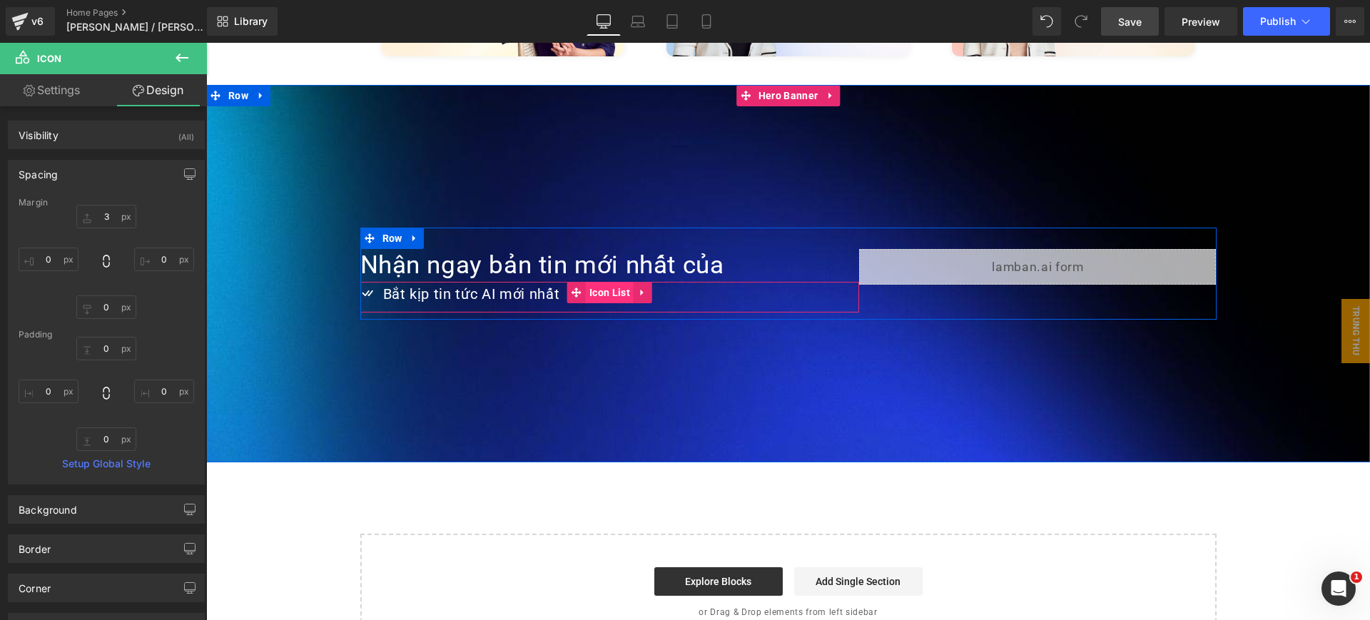
click at [602, 282] on span "Icon List" at bounding box center [610, 292] width 48 height 21
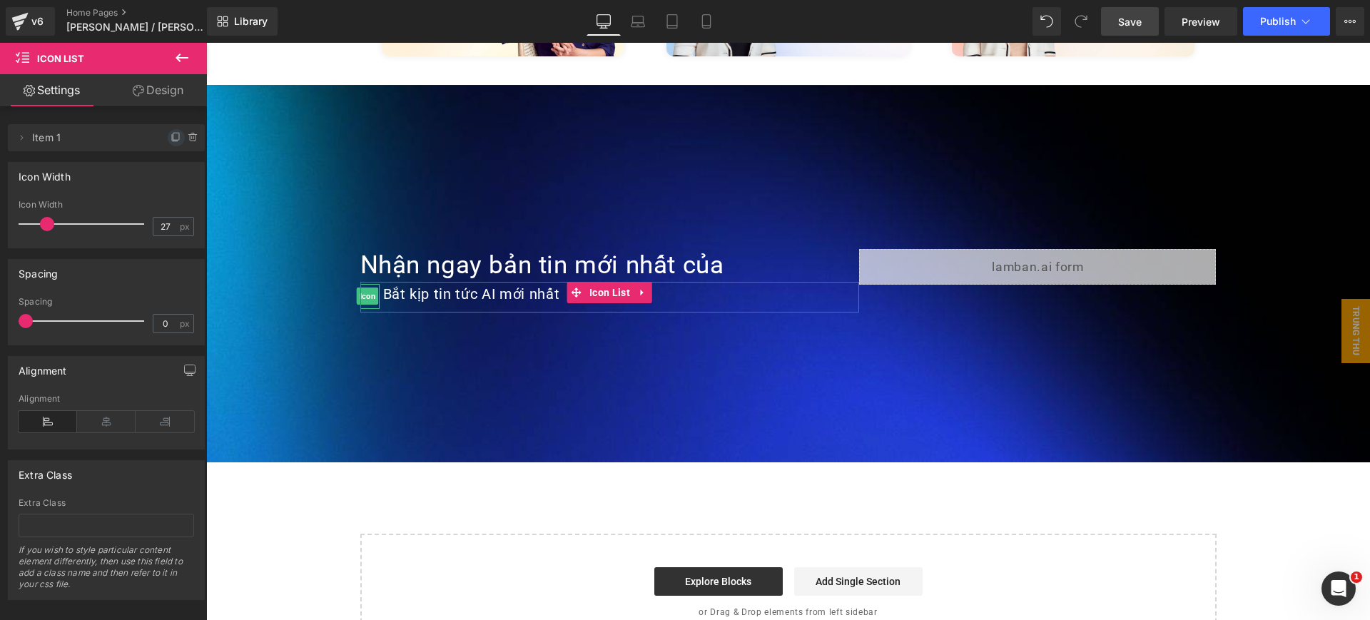
click at [171, 133] on icon at bounding box center [176, 137] width 11 height 11
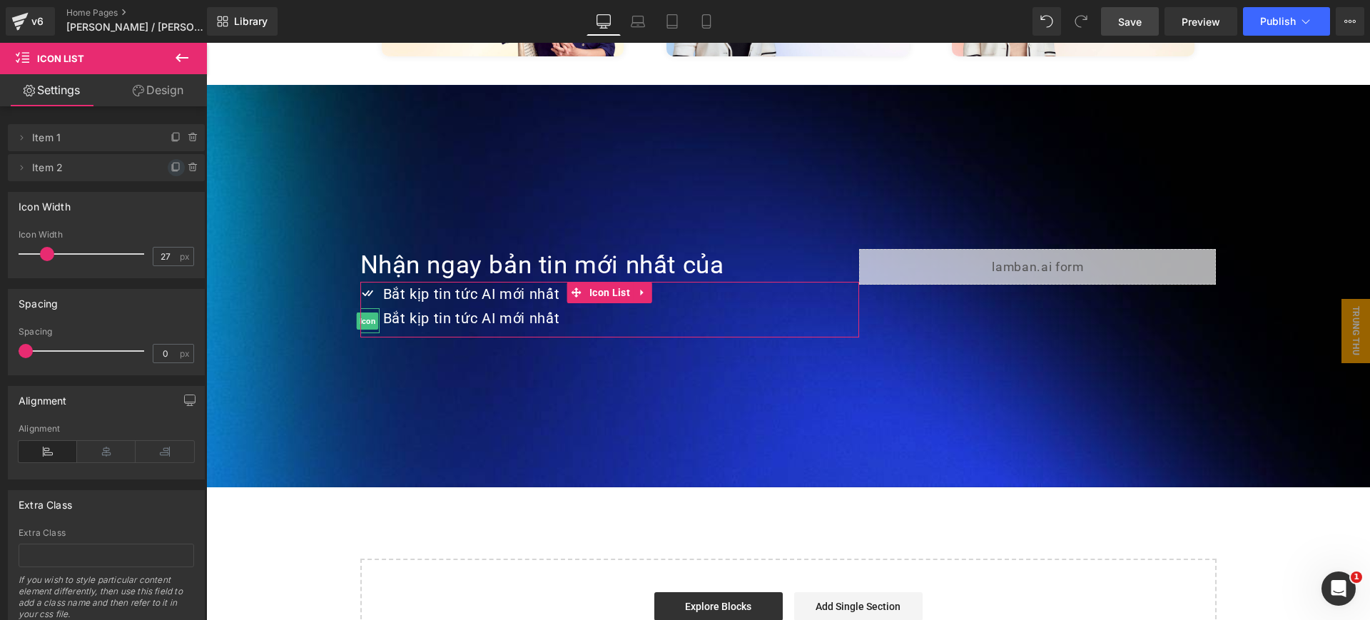
click at [168, 174] on span at bounding box center [176, 167] width 17 height 17
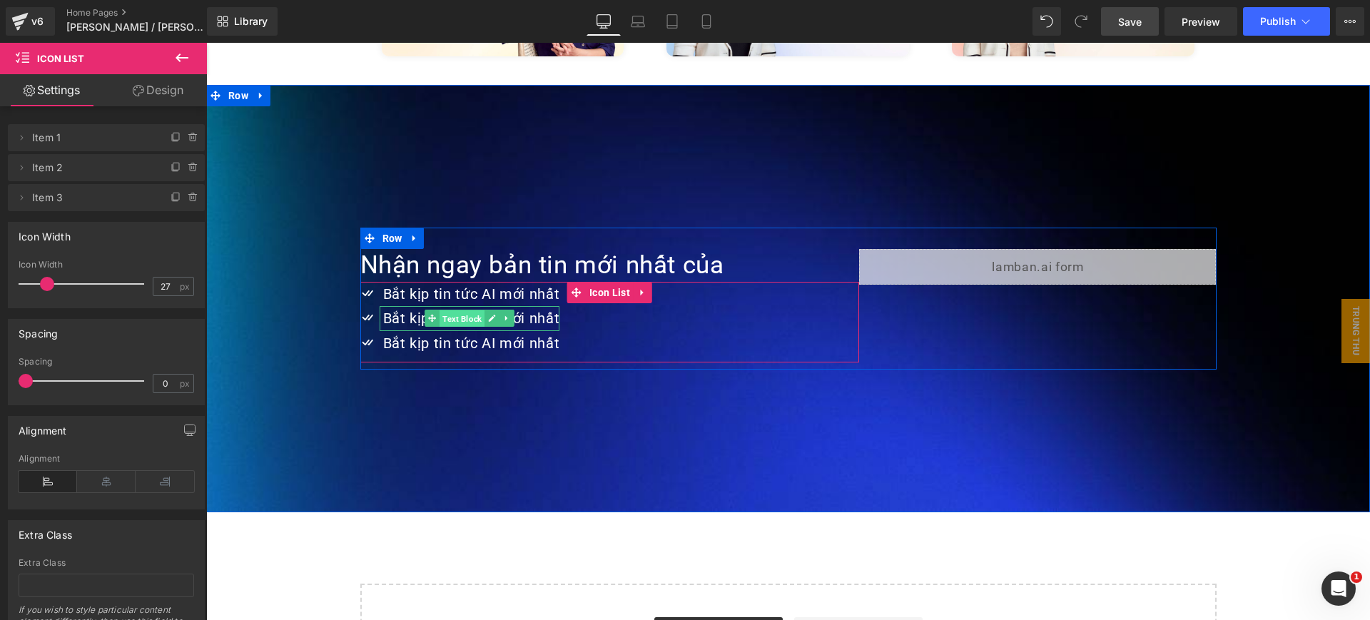
click at [448, 310] on span "Text Block" at bounding box center [462, 318] width 45 height 17
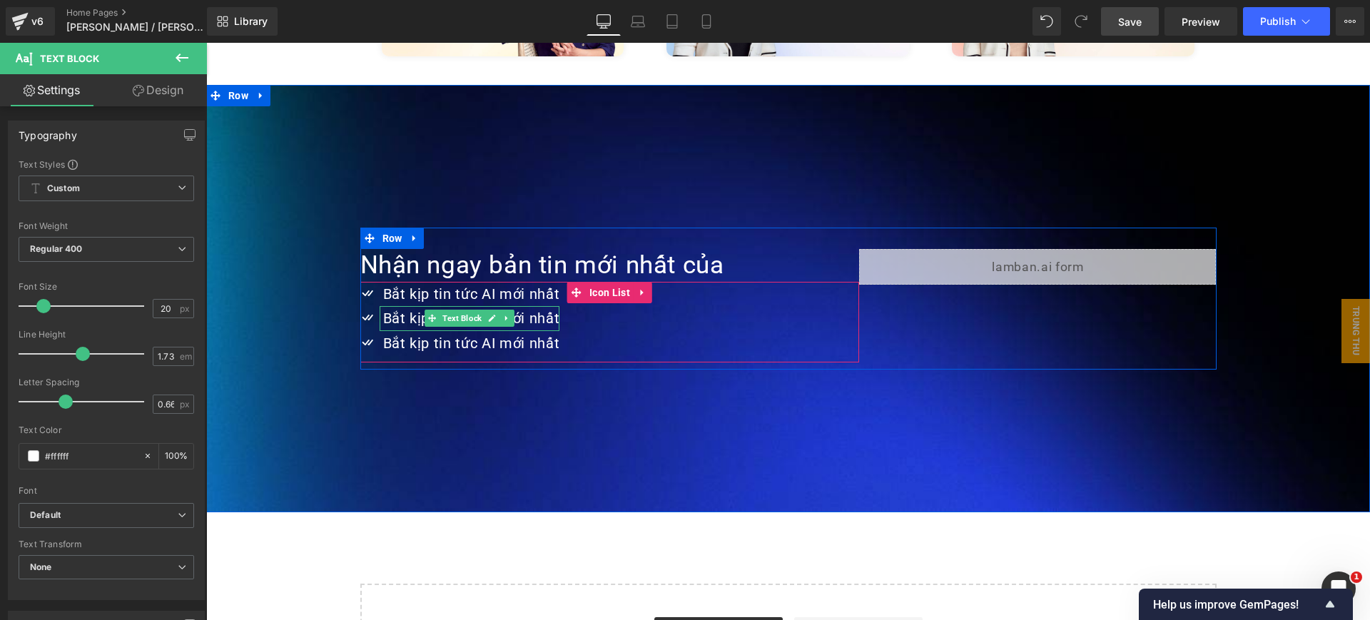
click at [437, 306] on div "Bắt kịp tin tức AI mới nhất Text Block" at bounding box center [470, 318] width 181 height 25
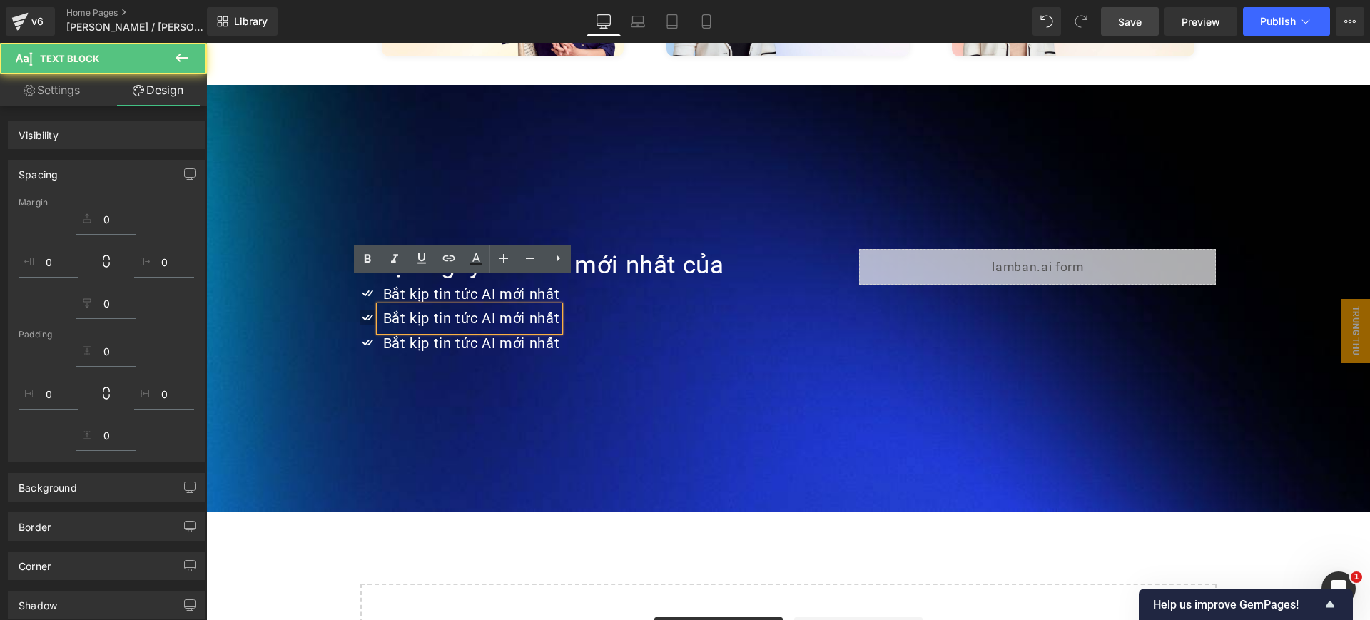
click at [360, 308] on div "Icon" at bounding box center [369, 320] width 19 height 25
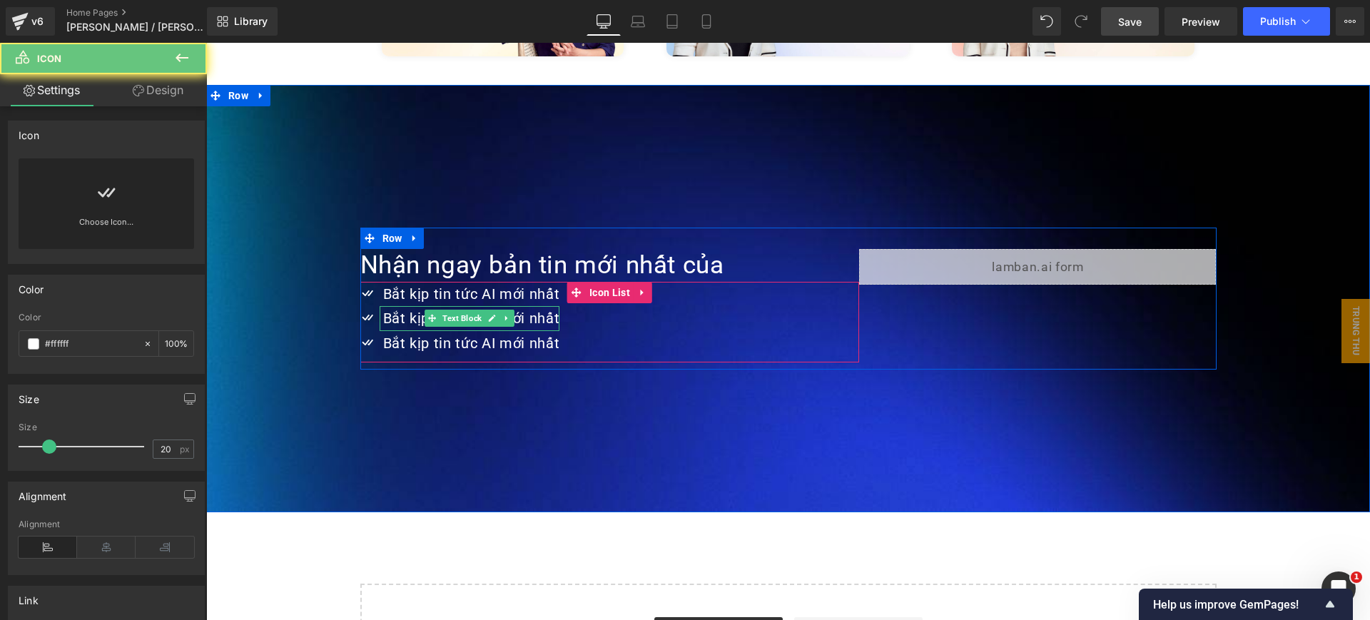
click at [425, 310] on span at bounding box center [432, 318] width 15 height 17
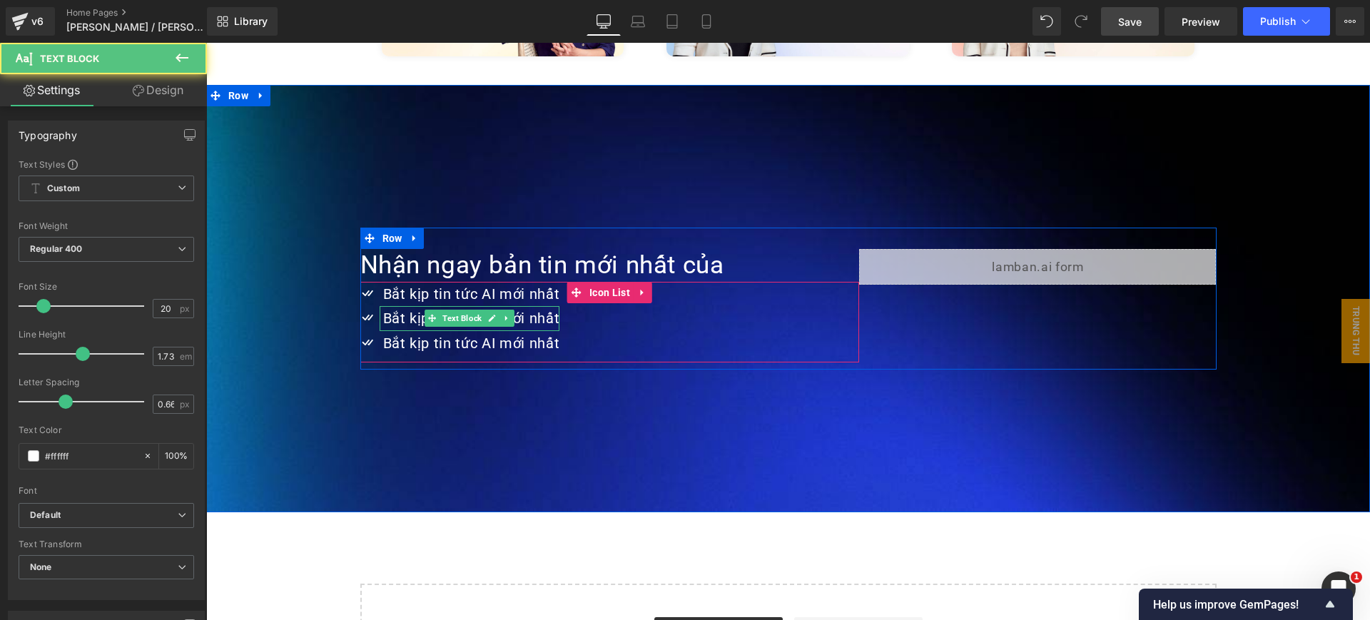
click at [425, 310] on span at bounding box center [432, 318] width 15 height 17
click at [401, 306] on p "Bắt kịp tin tức AI mới nhất" at bounding box center [471, 318] width 177 height 25
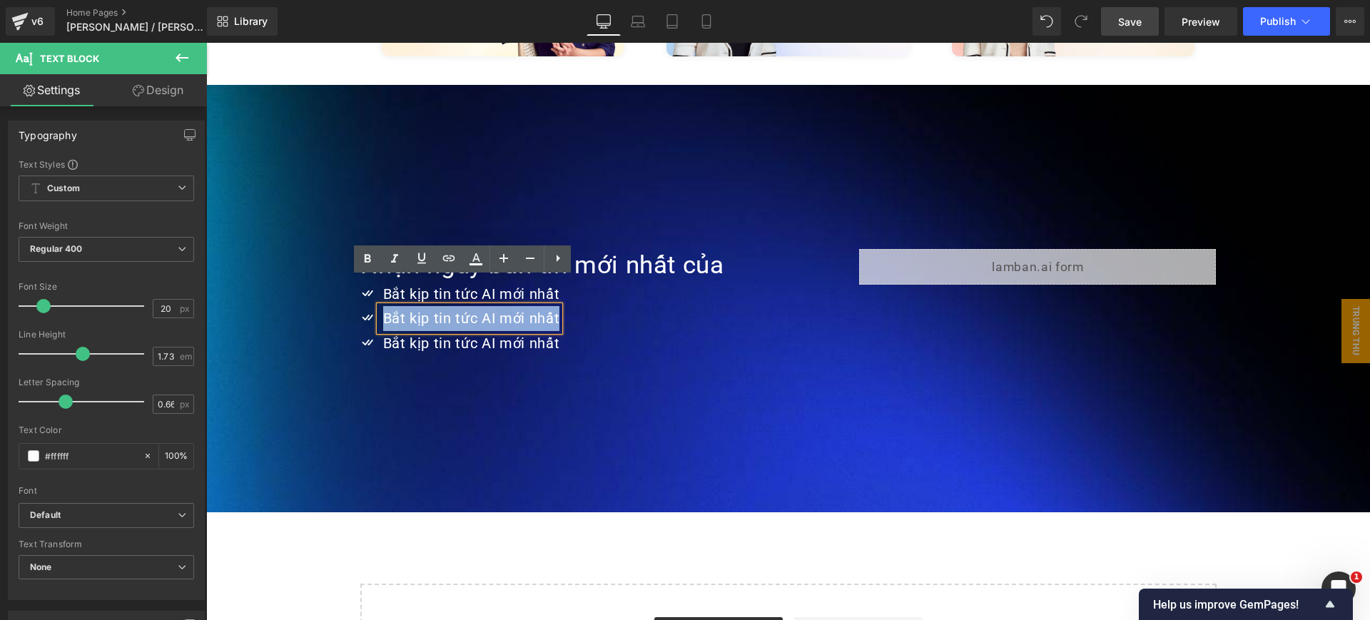
paste div
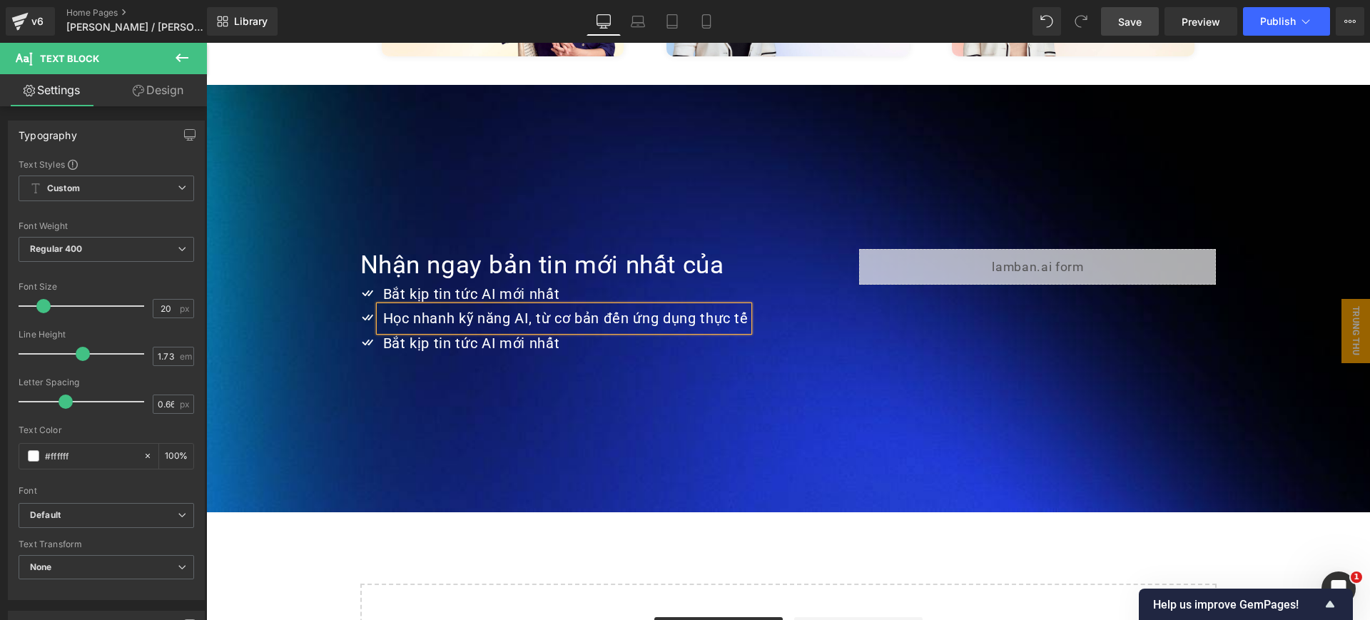
click at [418, 331] on p "Bắt kịp tin tức AI mới nhất" at bounding box center [565, 343] width 365 height 25
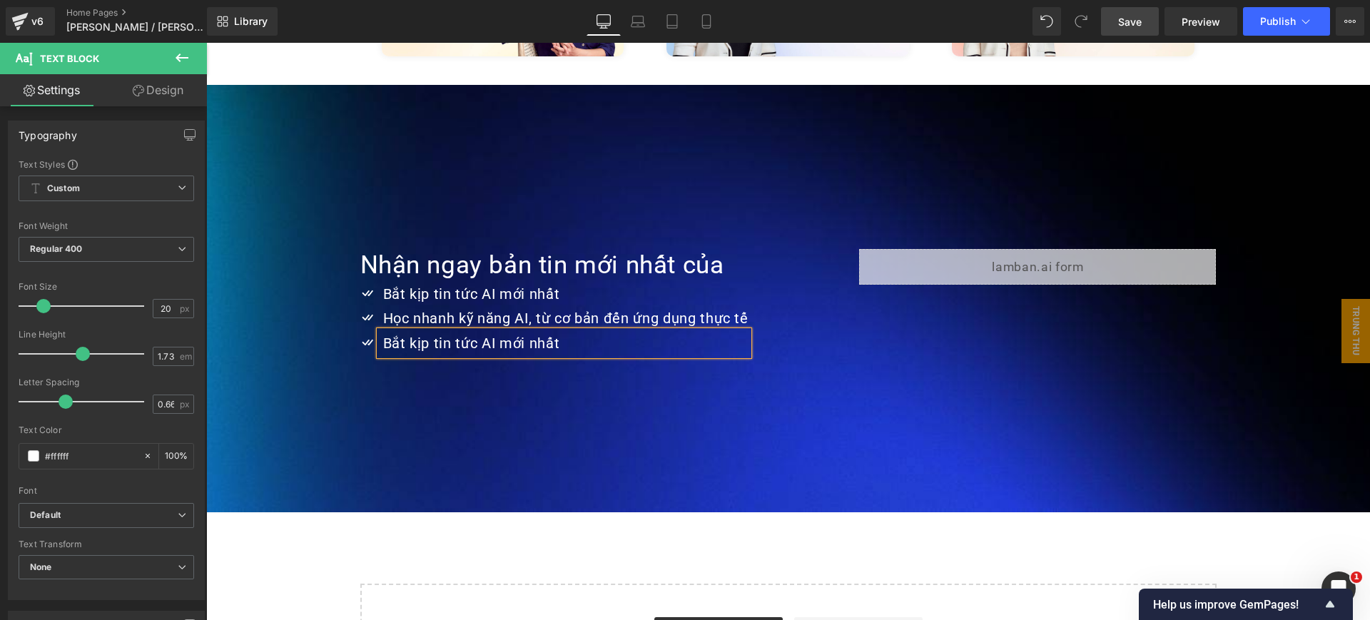
click at [418, 331] on p "Bắt kịp tin tức AI mới nhất" at bounding box center [565, 343] width 365 height 25
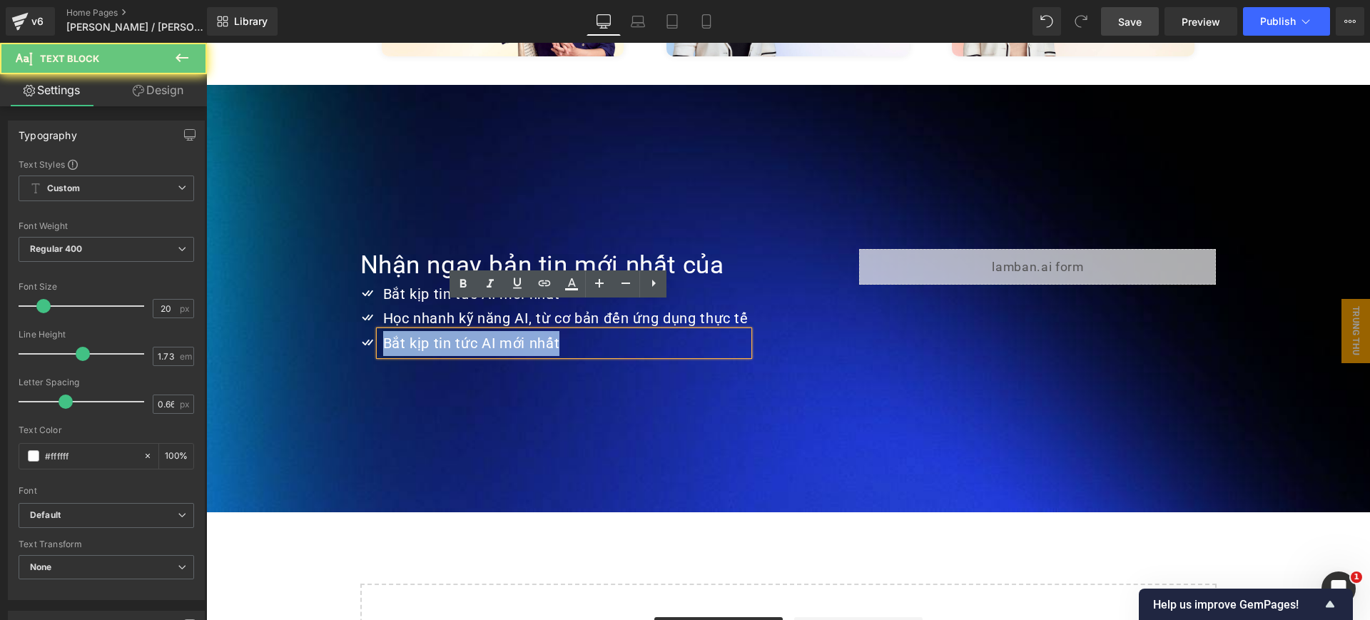
click at [418, 331] on p "Bắt kịp tin tức AI mới nhất" at bounding box center [565, 343] width 365 height 25
paste div
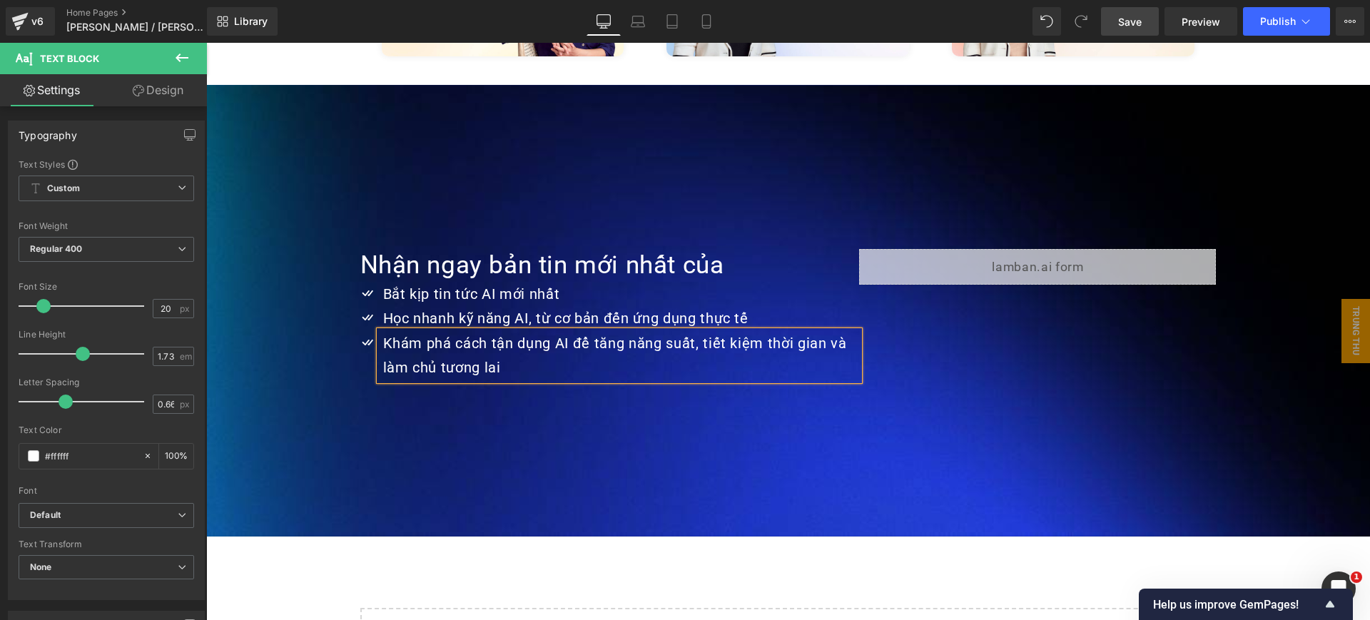
click at [1082, 384] on div at bounding box center [788, 311] width 1164 height 452
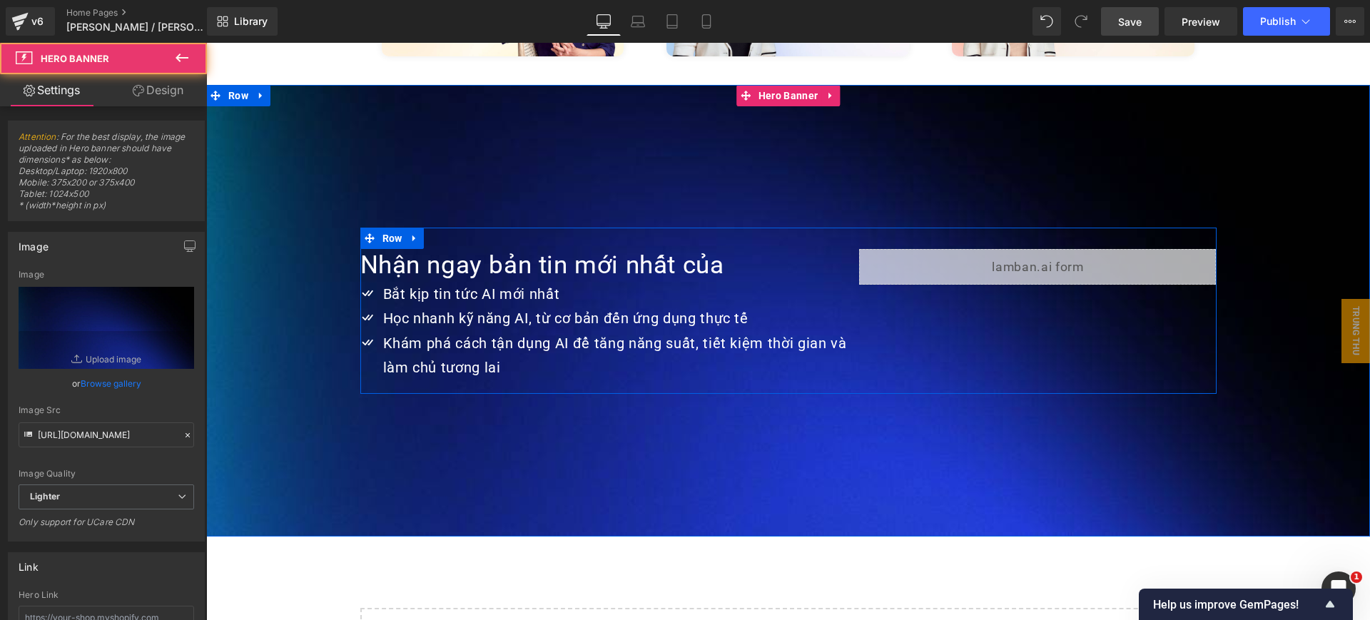
click at [673, 249] on h1 "Nhận ngay bản tin mới nhất của" at bounding box center [609, 265] width 499 height 33
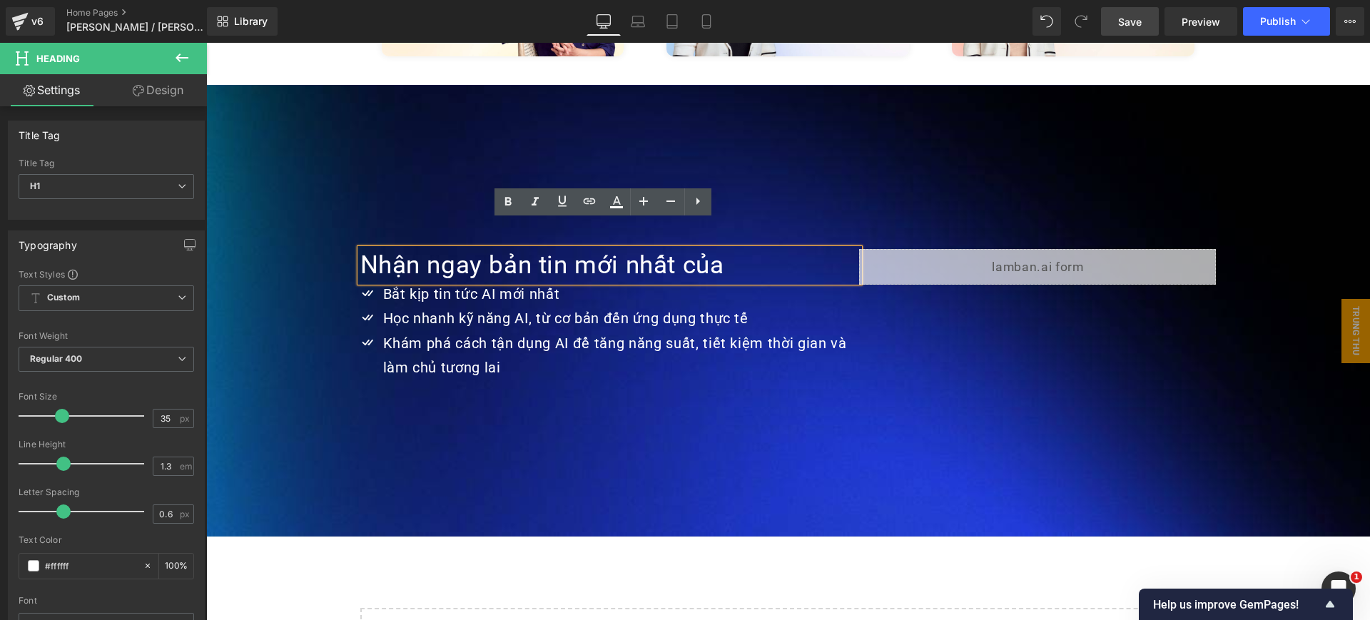
click at [512, 249] on h1 "Nhận ngay bản tin mới nhất của" at bounding box center [609, 265] width 499 height 33
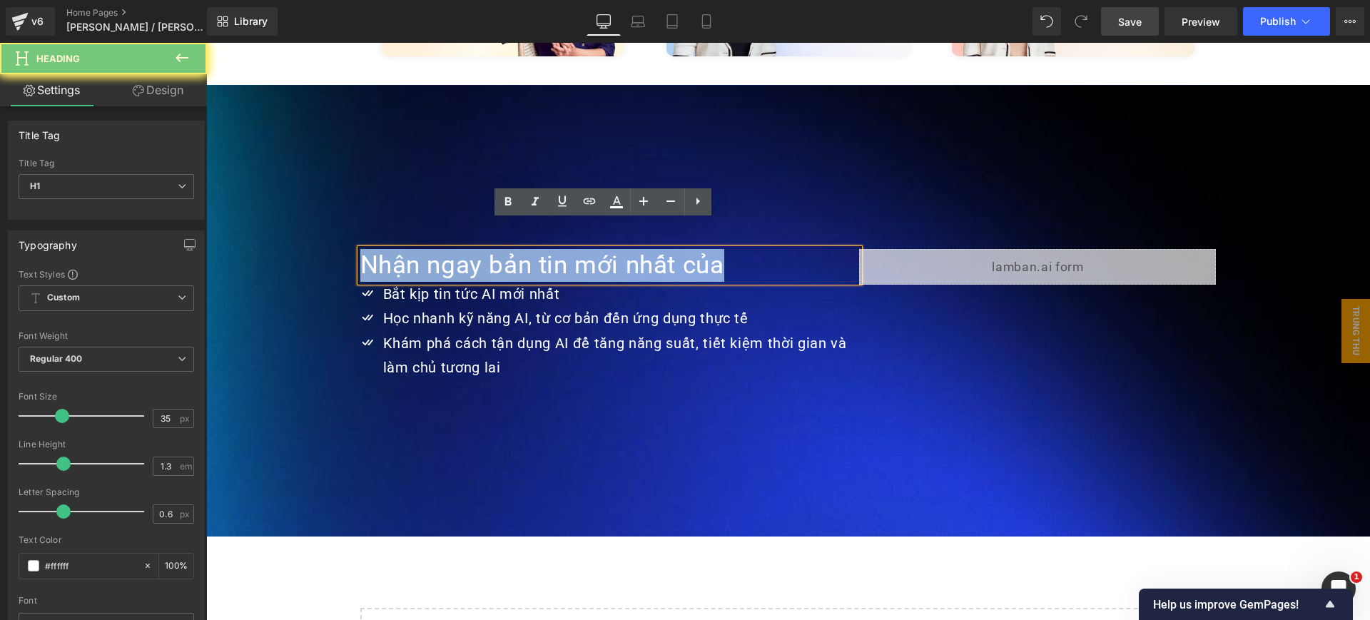
click at [512, 249] on h1 "Nhận ngay bản tin mới nhất của" at bounding box center [609, 265] width 499 height 33
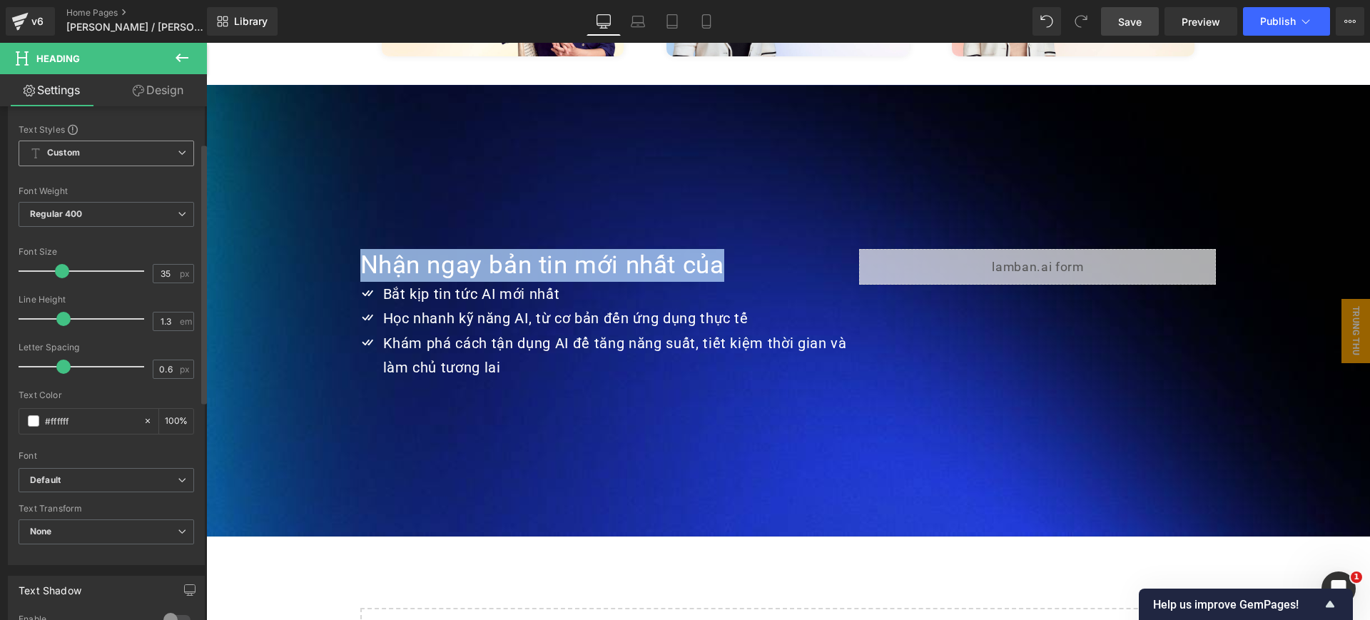
scroll to position [0, 0]
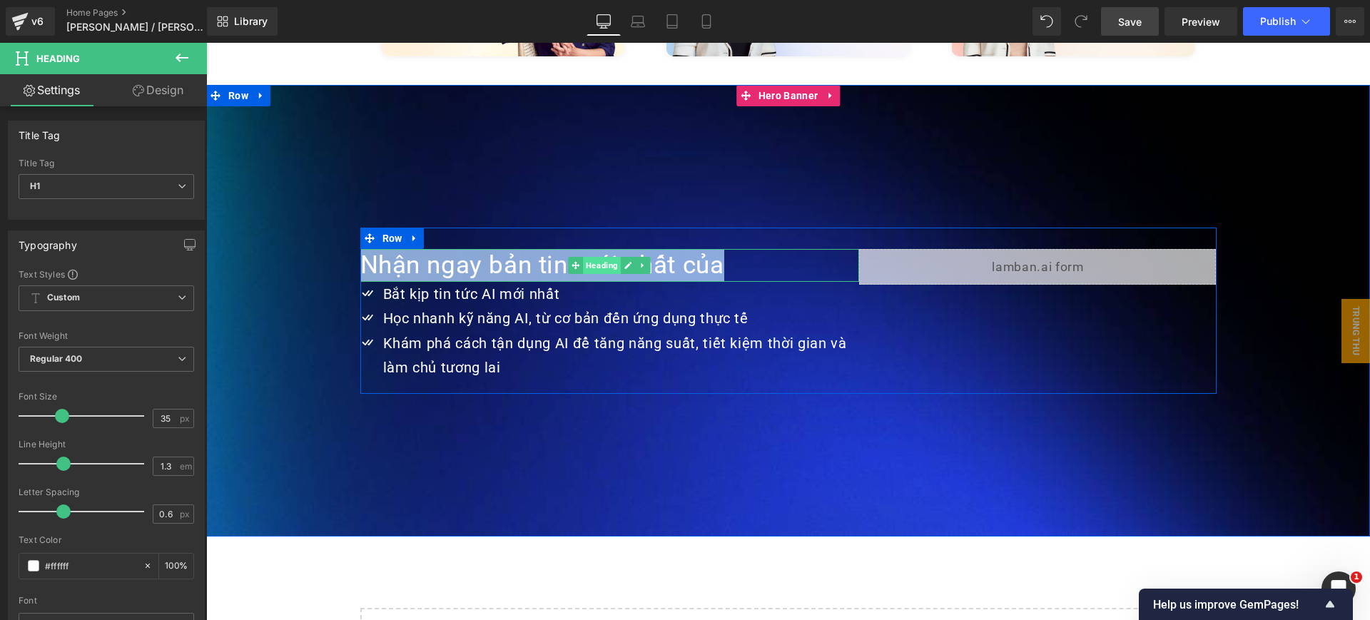
click at [584, 257] on span "Heading" at bounding box center [603, 265] width 38 height 17
click at [584, 258] on span "Heading" at bounding box center [603, 266] width 38 height 17
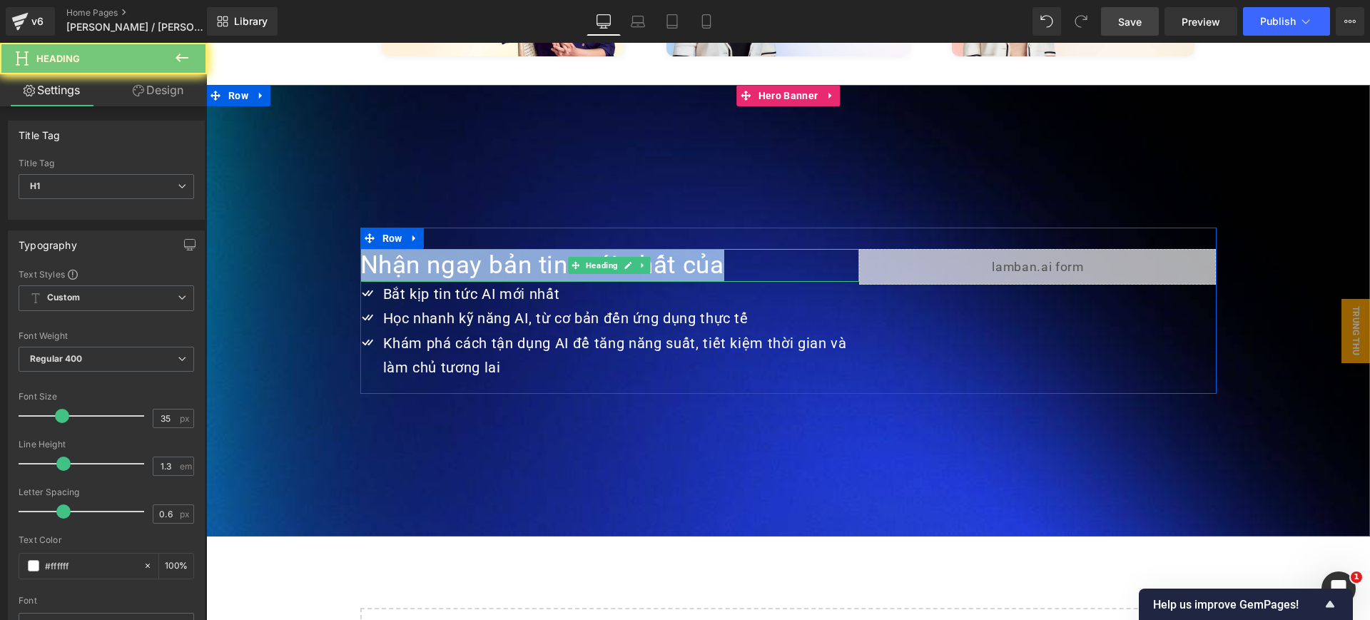
click at [502, 249] on h1 "Nhận ngay bản tin mới nhất của" at bounding box center [609, 265] width 499 height 33
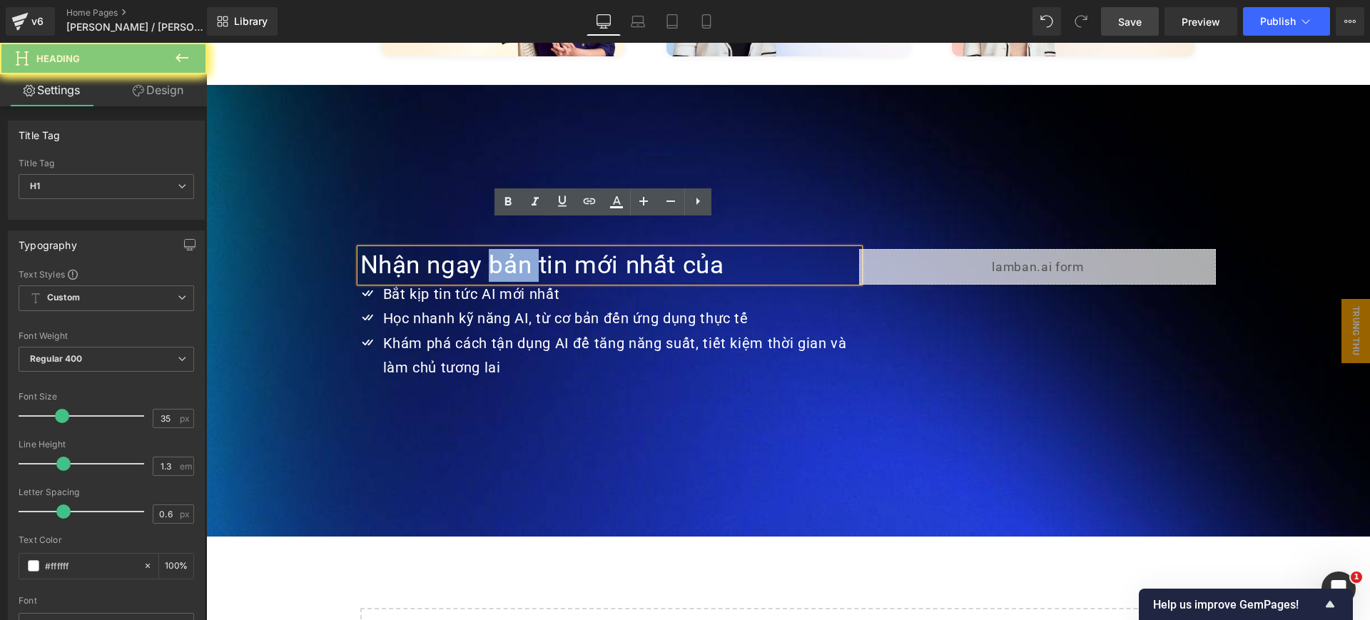
click at [502, 249] on h1 "Nhận ngay bản tin mới nhất của" at bounding box center [609, 265] width 499 height 33
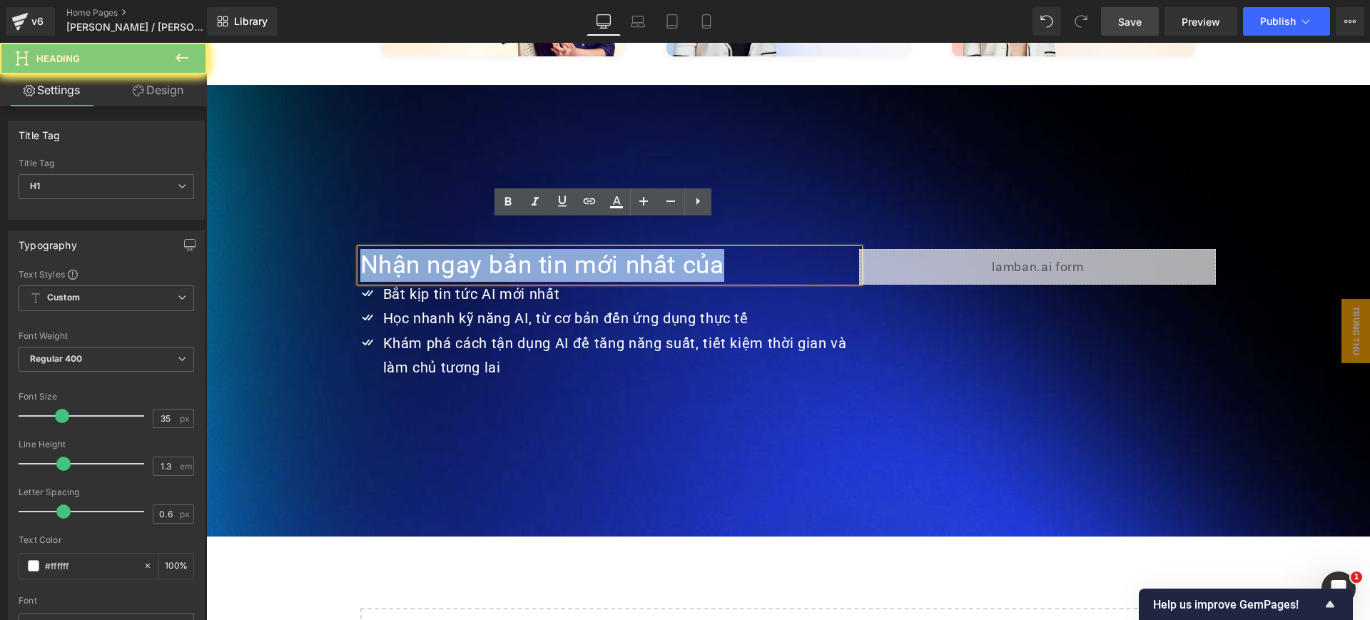
click at [502, 249] on h1 "Nhận ngay bản tin mới nhất của" at bounding box center [609, 265] width 499 height 33
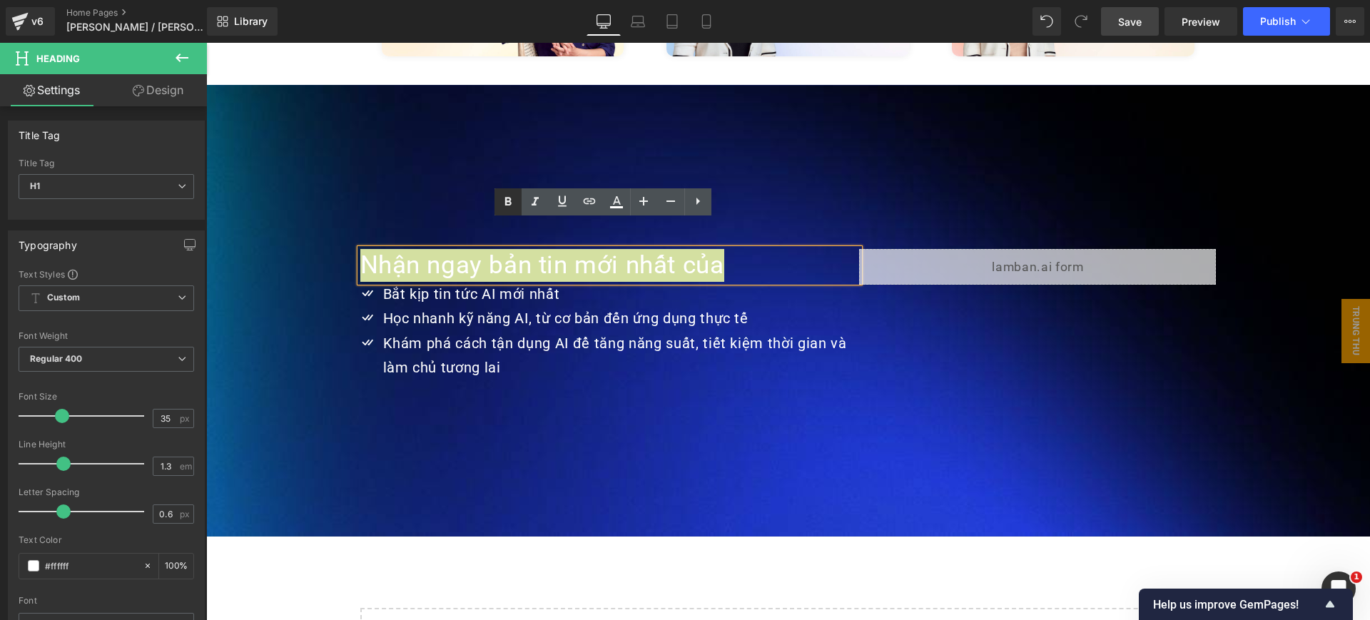
click at [507, 202] on icon at bounding box center [508, 201] width 6 height 9
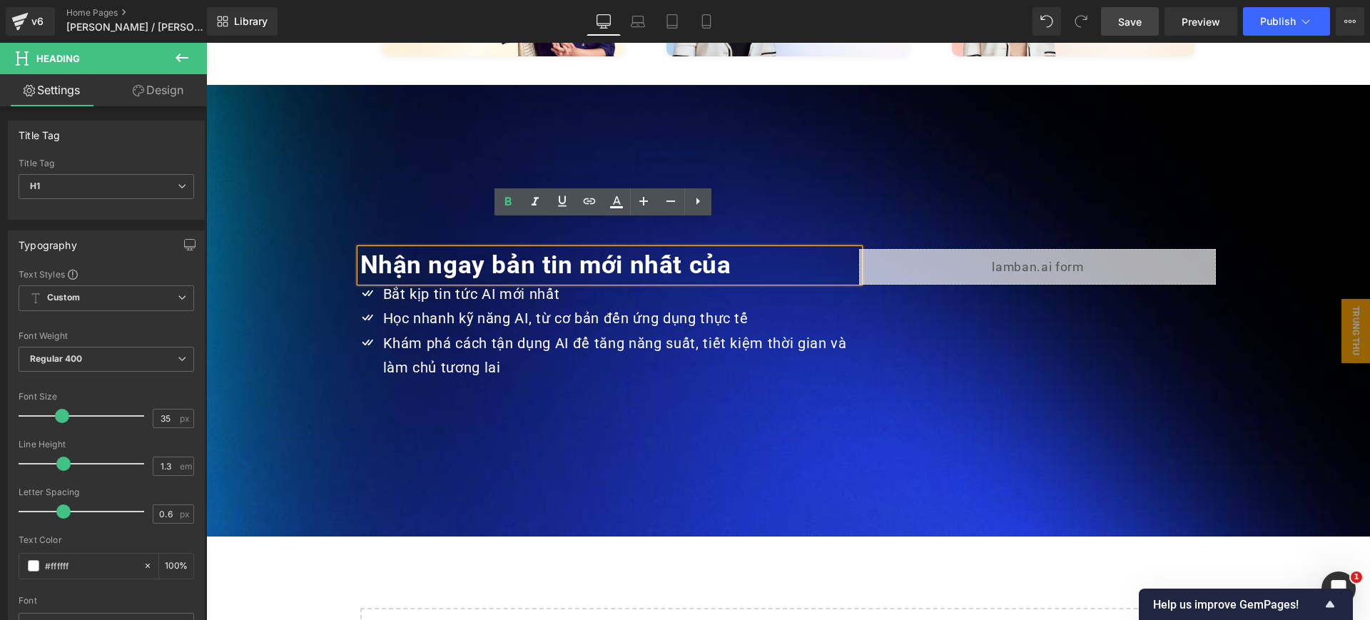
click at [475, 129] on div at bounding box center [788, 311] width 1164 height 452
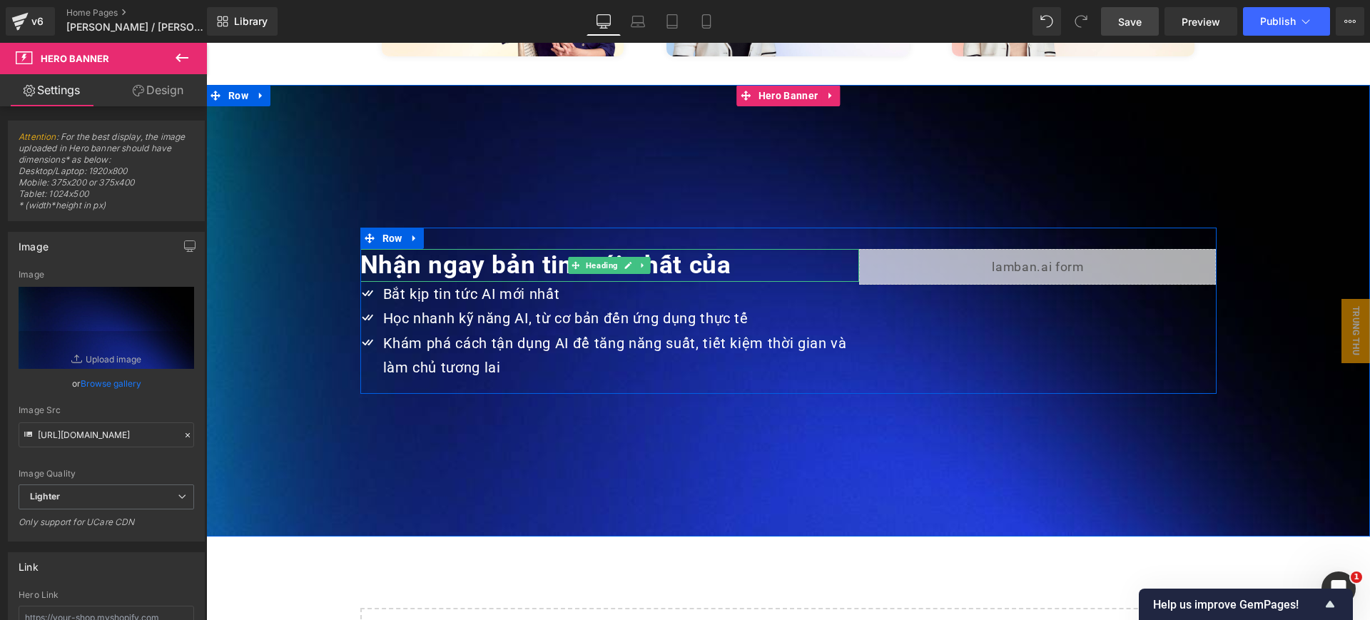
click at [555, 250] on strong "Nhận ngay bản tin mới nhất của" at bounding box center [545, 264] width 371 height 29
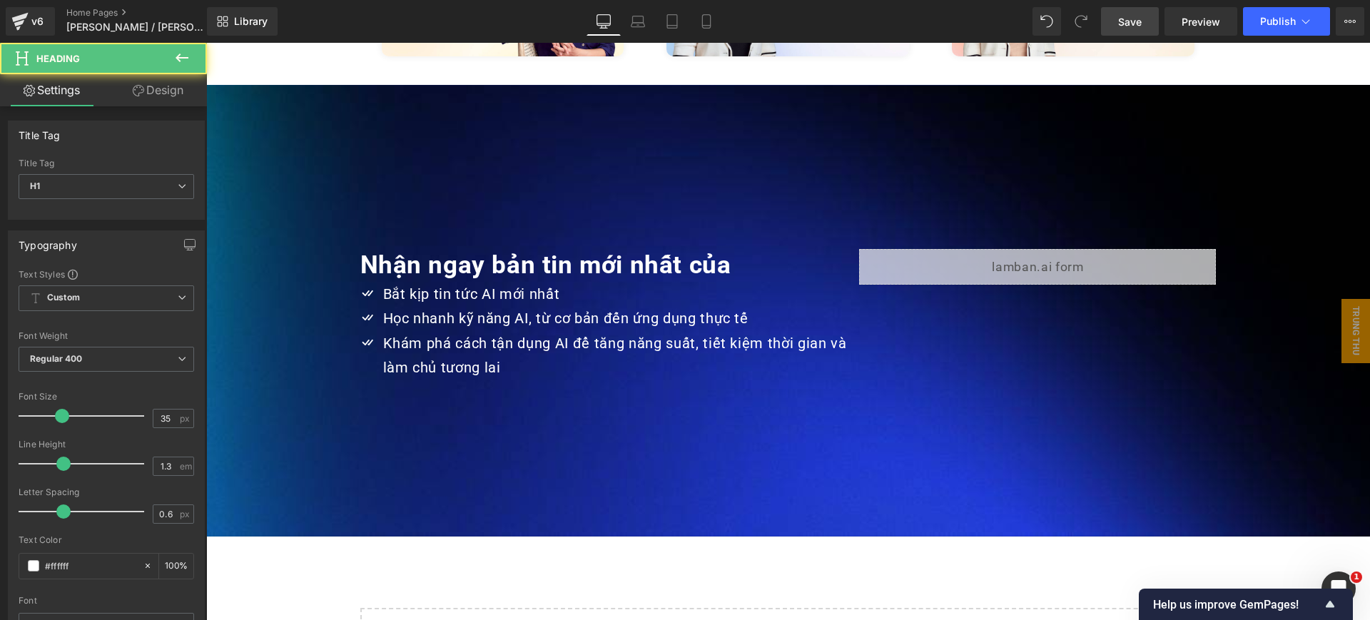
click at [152, 88] on link "Design" at bounding box center [157, 90] width 103 height 32
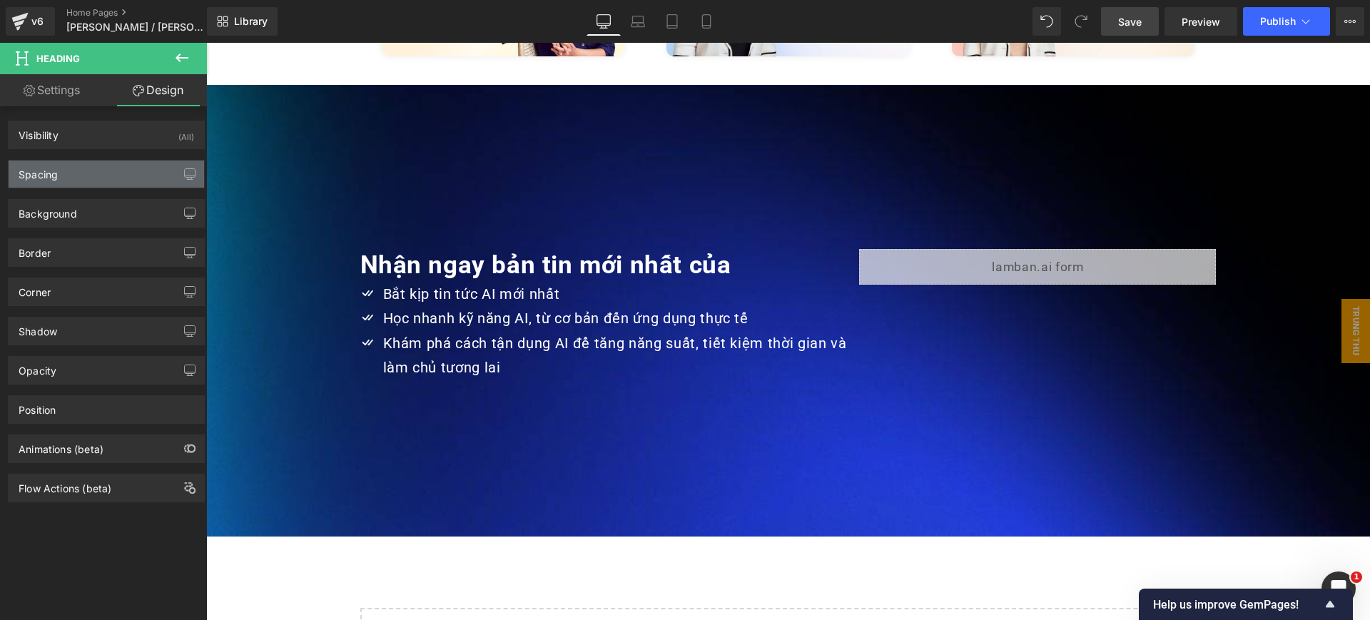
click at [106, 179] on div "Spacing" at bounding box center [107, 174] width 196 height 27
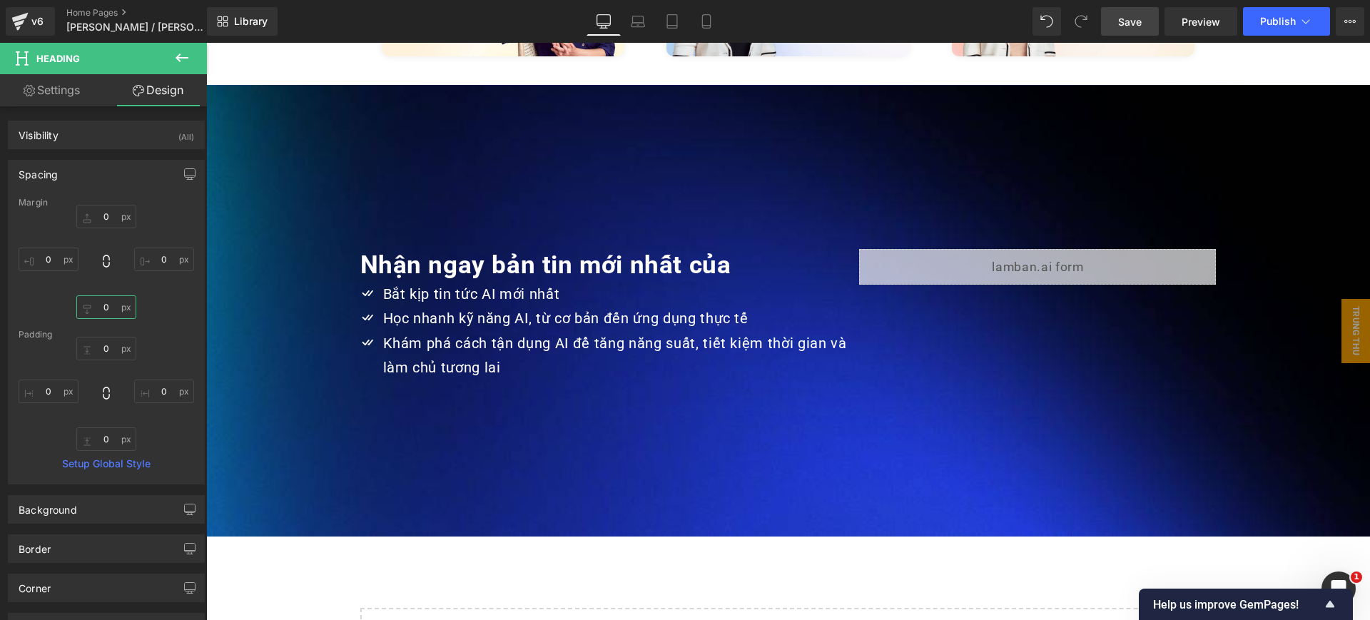
click at [103, 308] on input "0" at bounding box center [106, 307] width 60 height 24
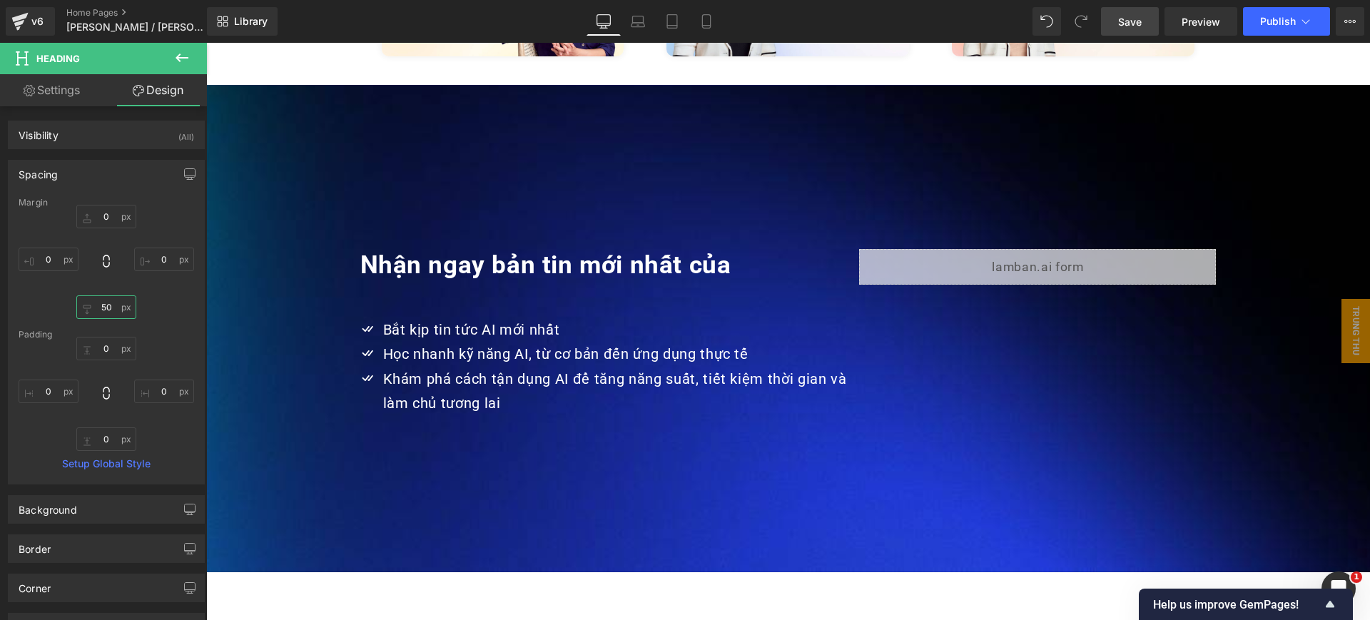
type input "5"
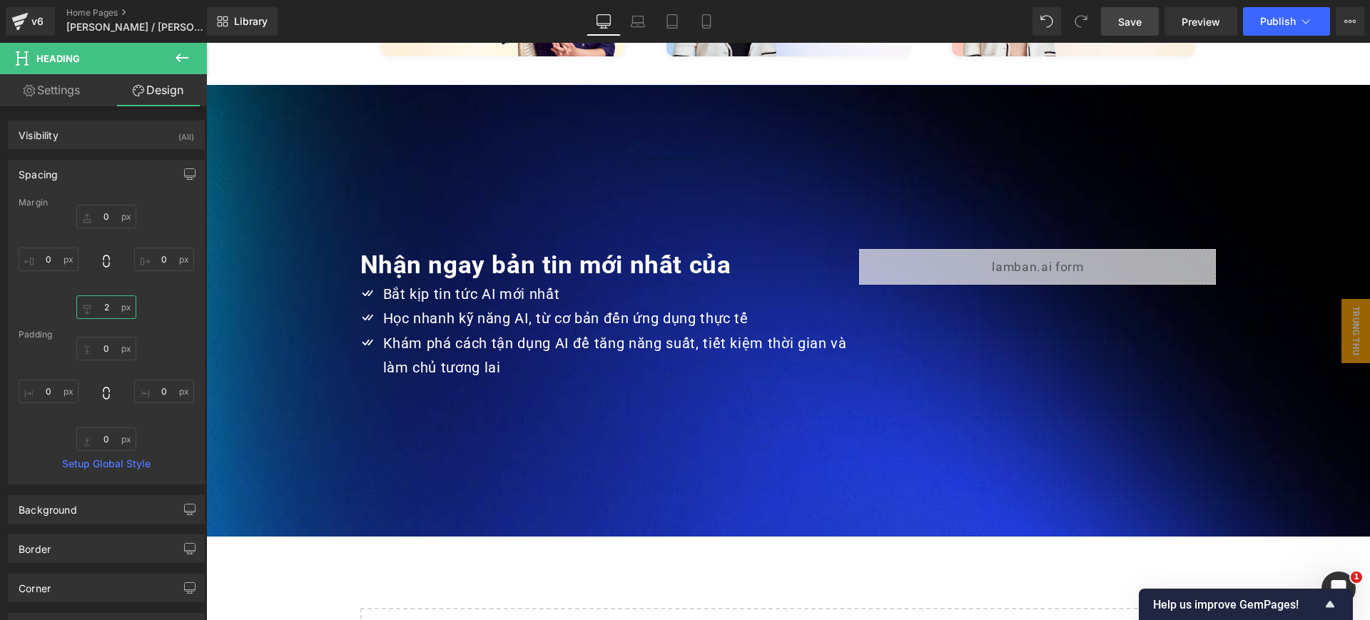
type input "20"
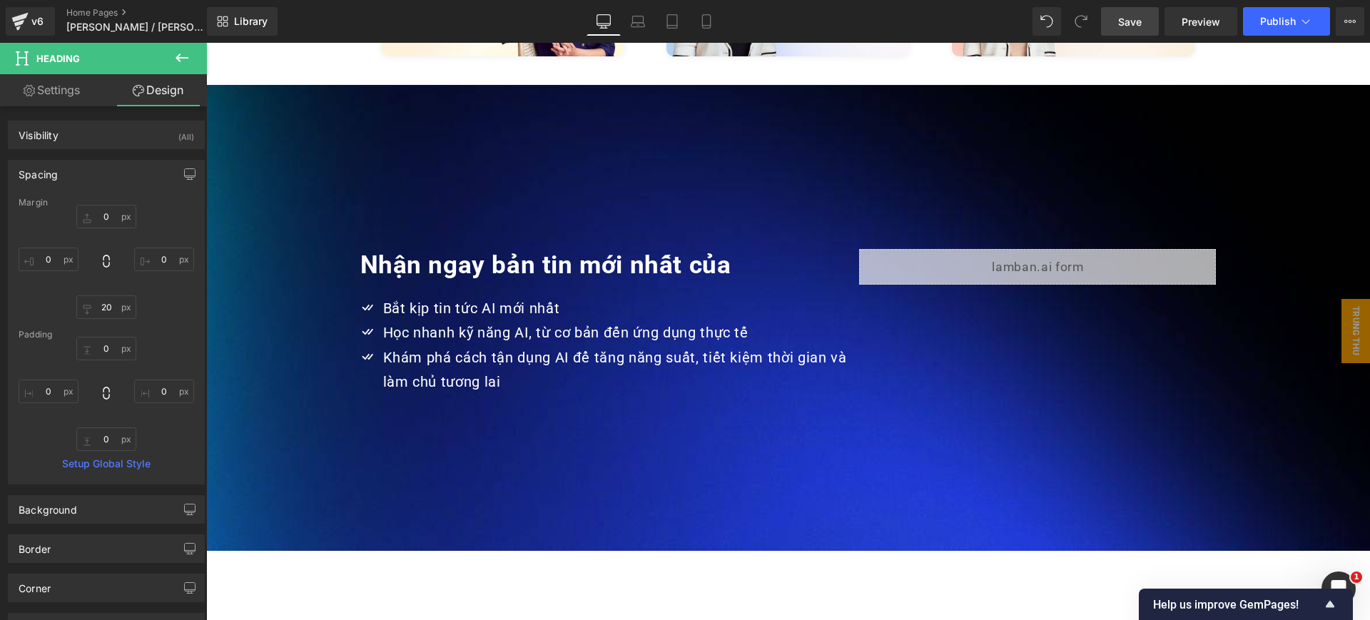
click at [1006, 253] on div "Liquid" at bounding box center [1037, 267] width 357 height 36
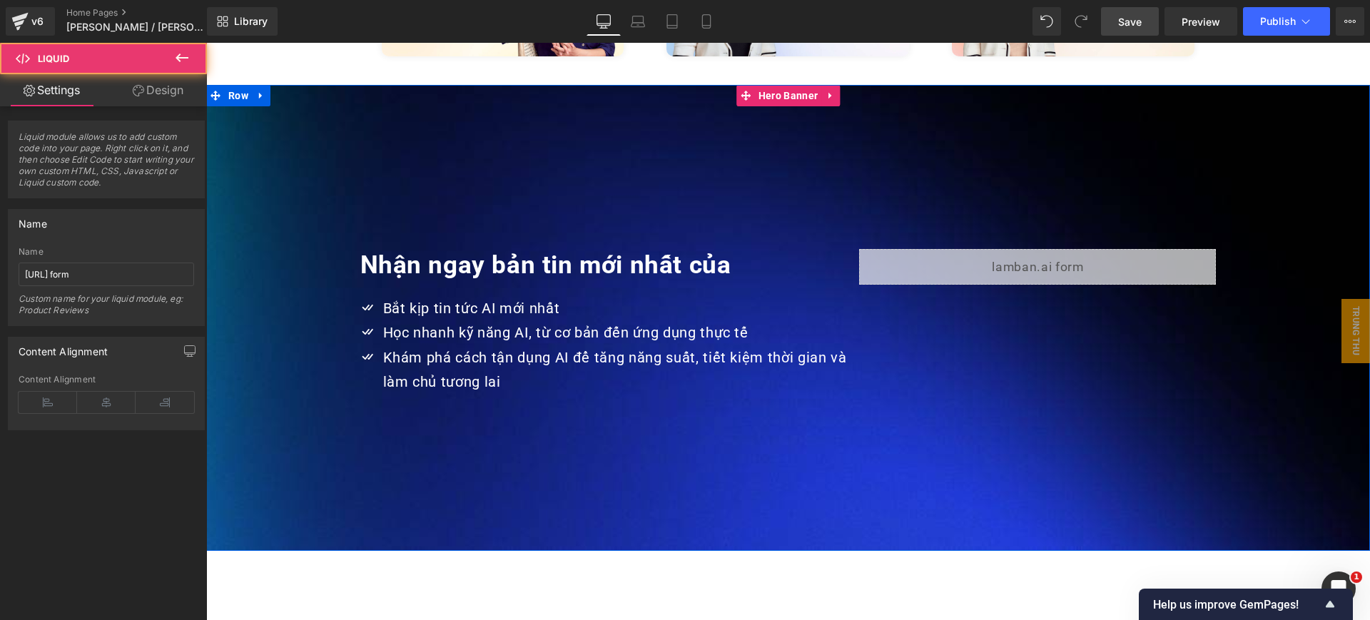
click at [869, 95] on div at bounding box center [788, 318] width 1164 height 466
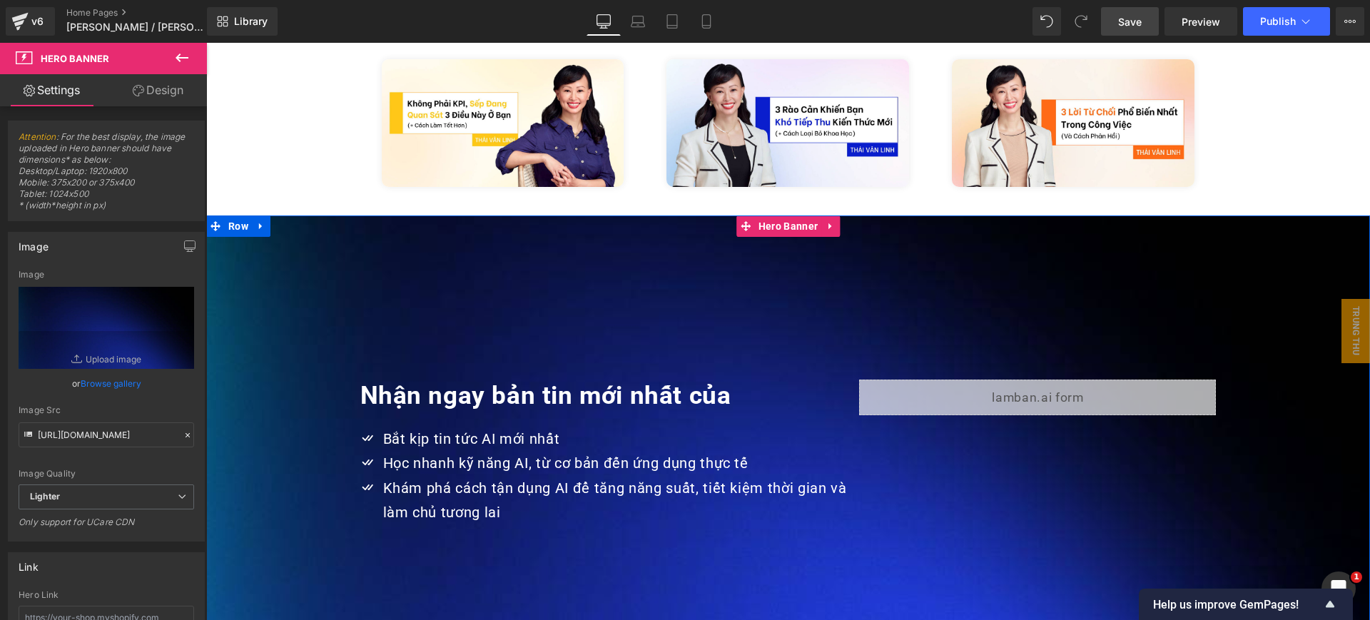
scroll to position [3250, 0]
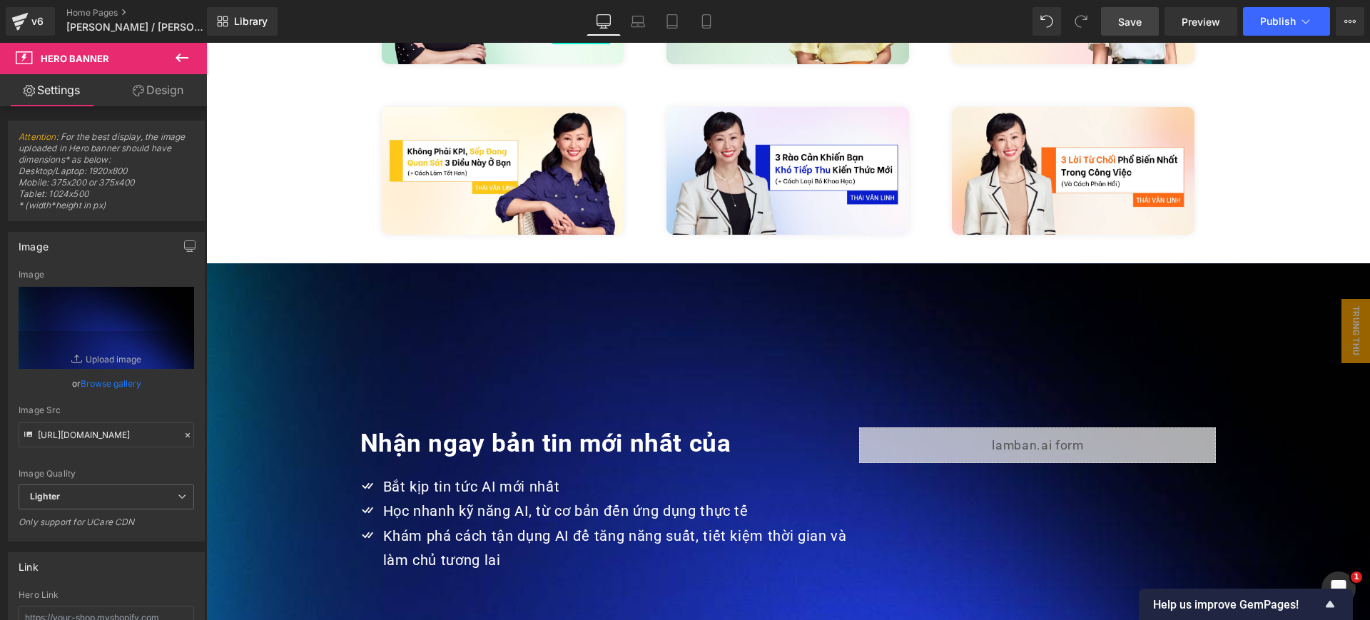
click at [1135, 19] on span "Save" at bounding box center [1130, 21] width 24 height 15
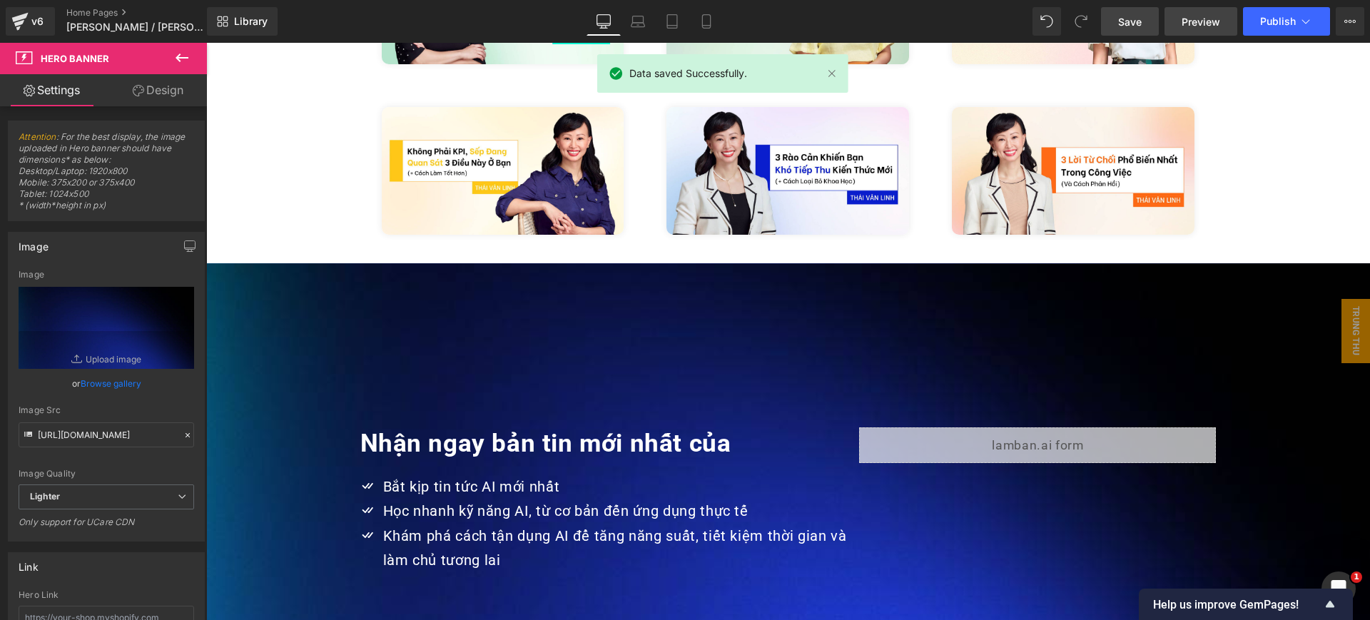
click at [1198, 19] on span "Preview" at bounding box center [1201, 21] width 39 height 15
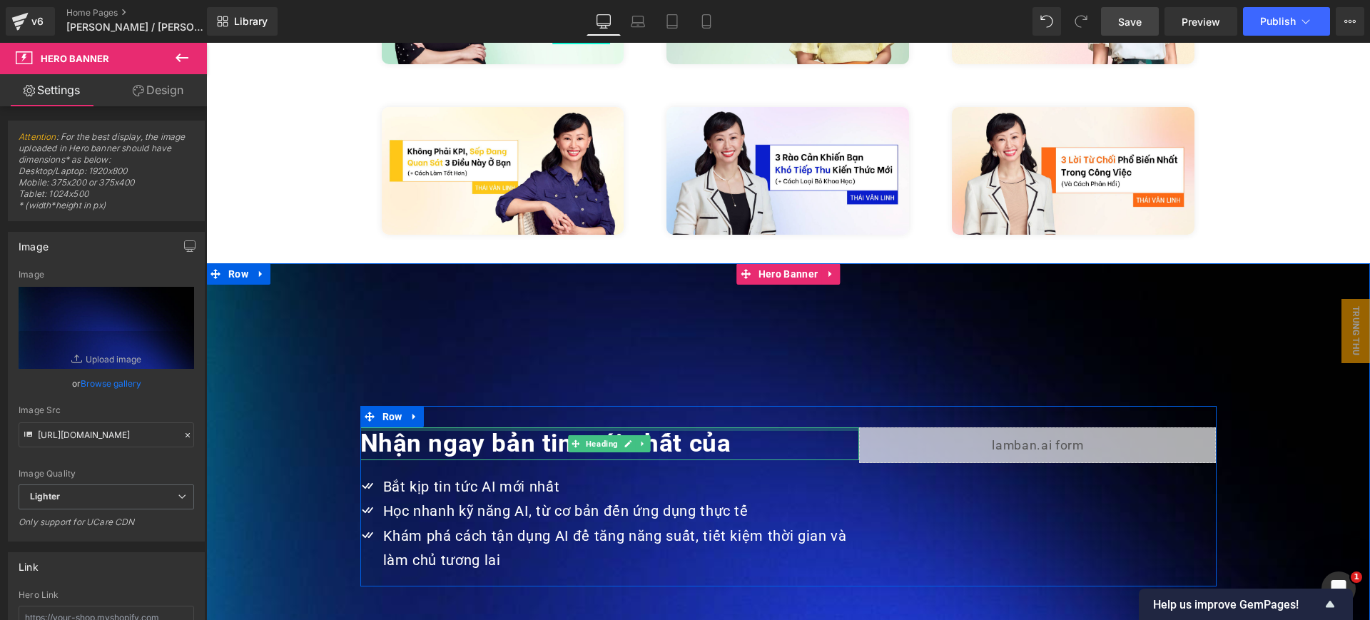
click at [628, 427] on div at bounding box center [609, 429] width 499 height 4
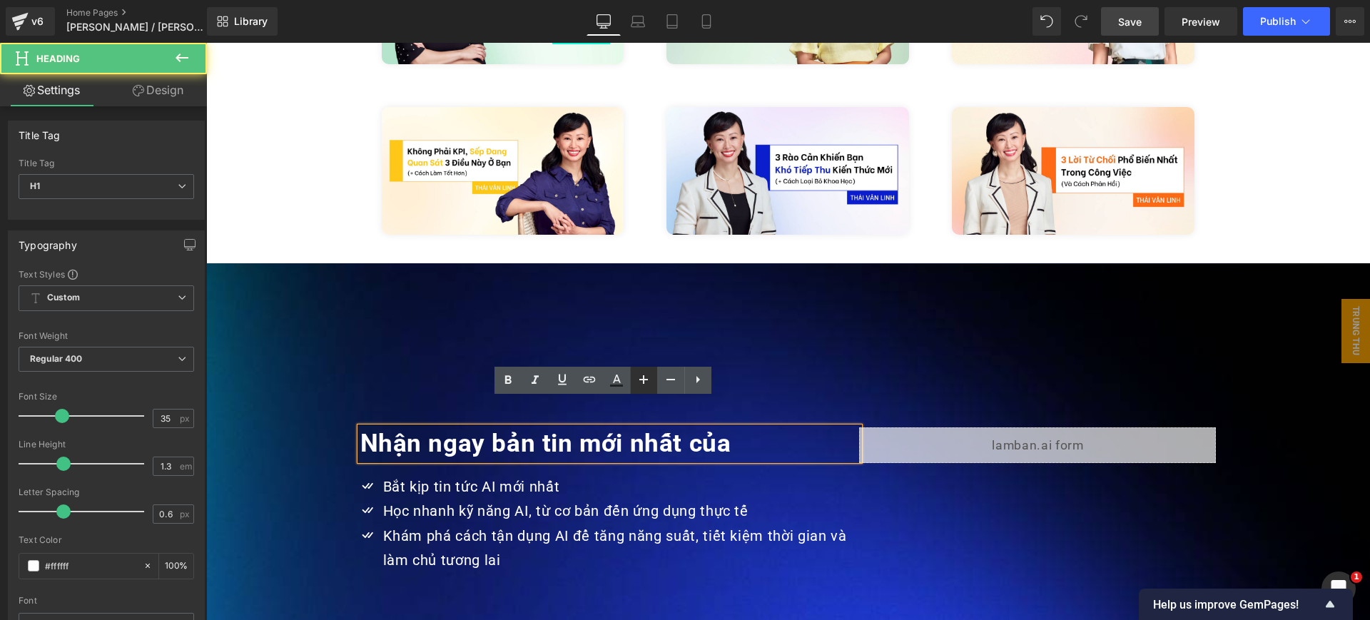
click at [632, 390] on link at bounding box center [643, 380] width 27 height 27
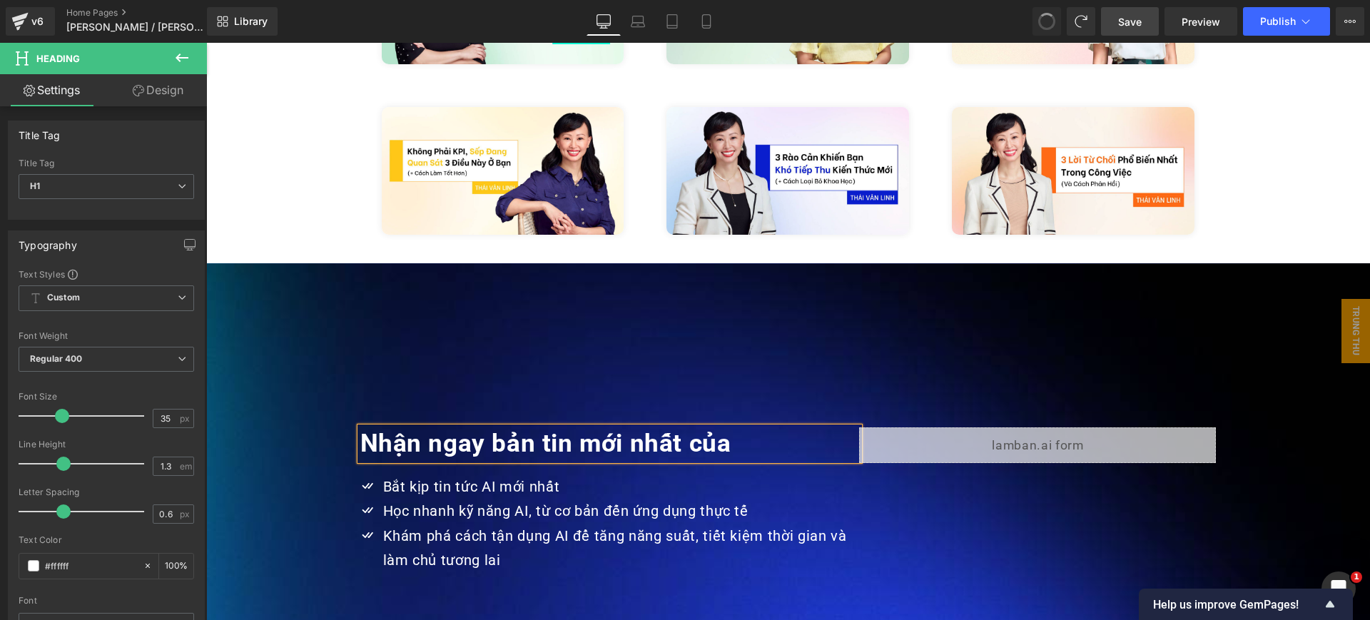
click at [796, 406] on div "Nhận ngay bản tin mới nhất của Heading Icon Bắt kịp tin tức AI mới nhất Text Bl…" at bounding box center [788, 496] width 856 height 181
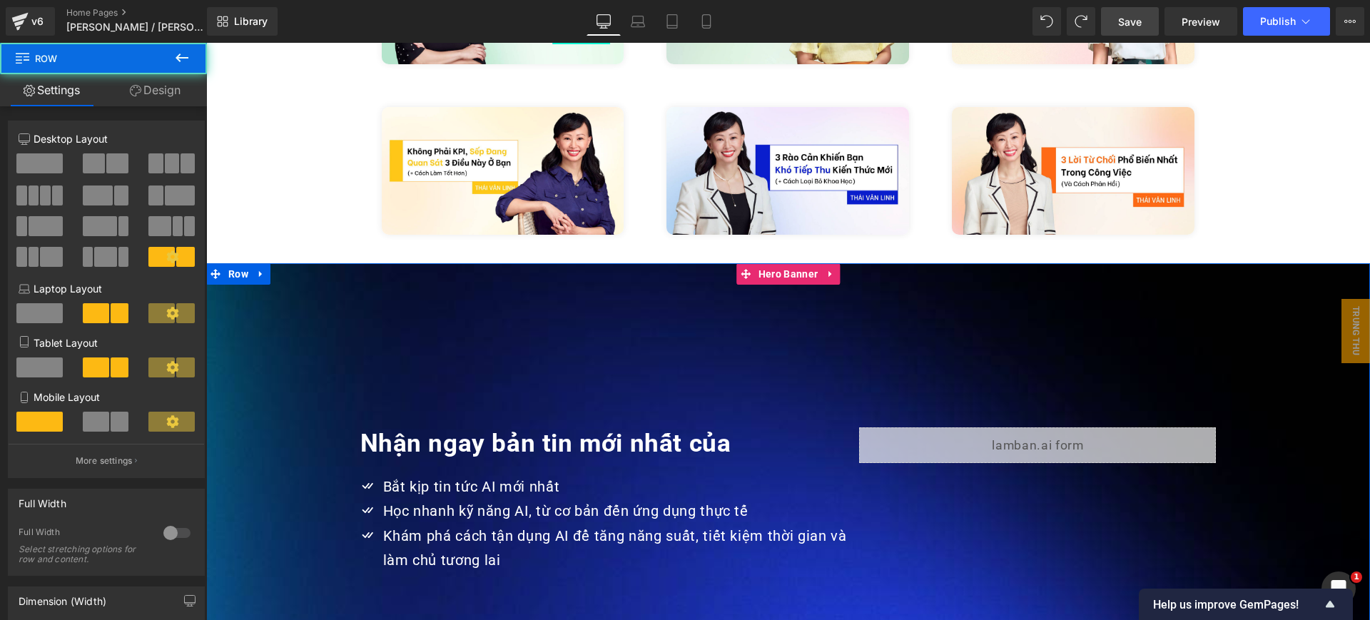
click at [206, 43] on div at bounding box center [206, 43] width 0 height 0
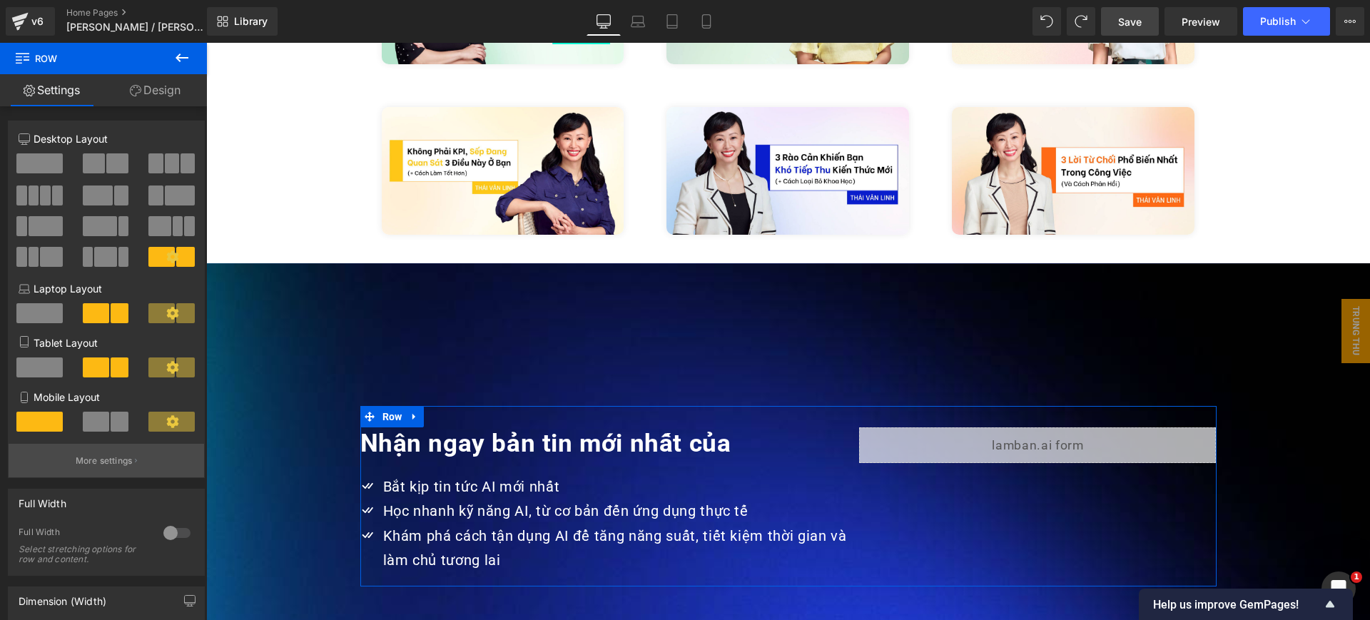
click at [126, 461] on p "More settings" at bounding box center [104, 461] width 57 height 13
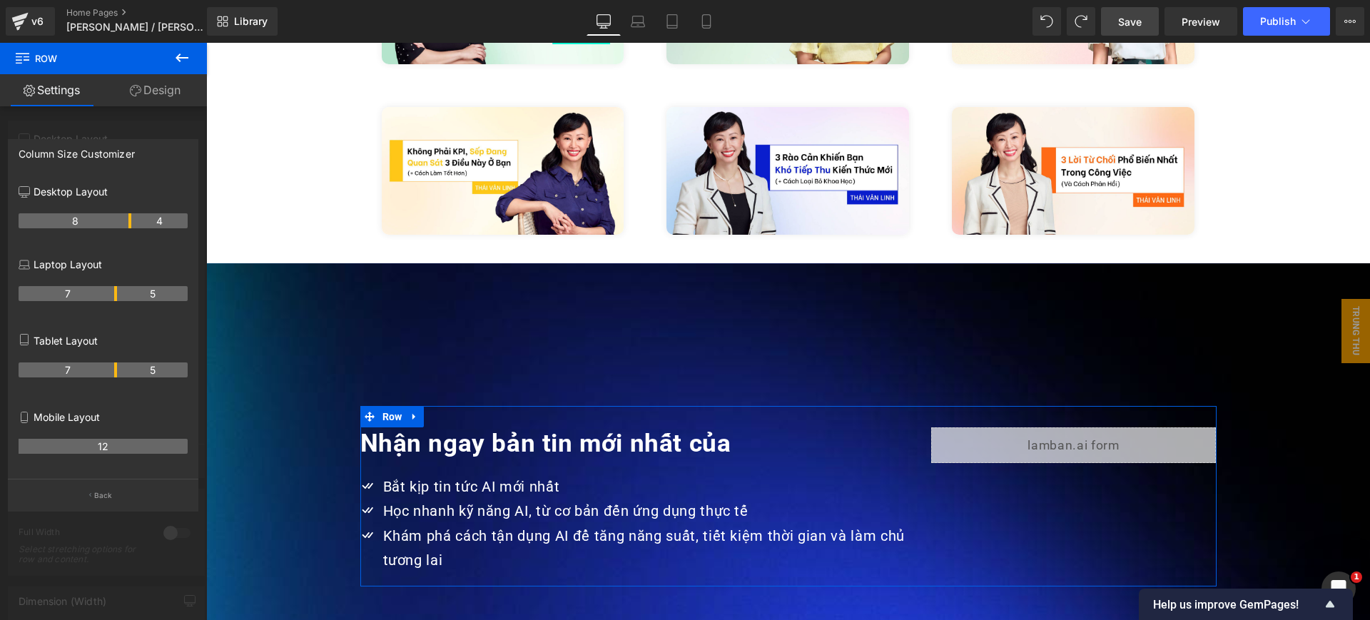
drag, startPoint x: 115, startPoint y: 219, endPoint x: 124, endPoint y: 221, distance: 9.5
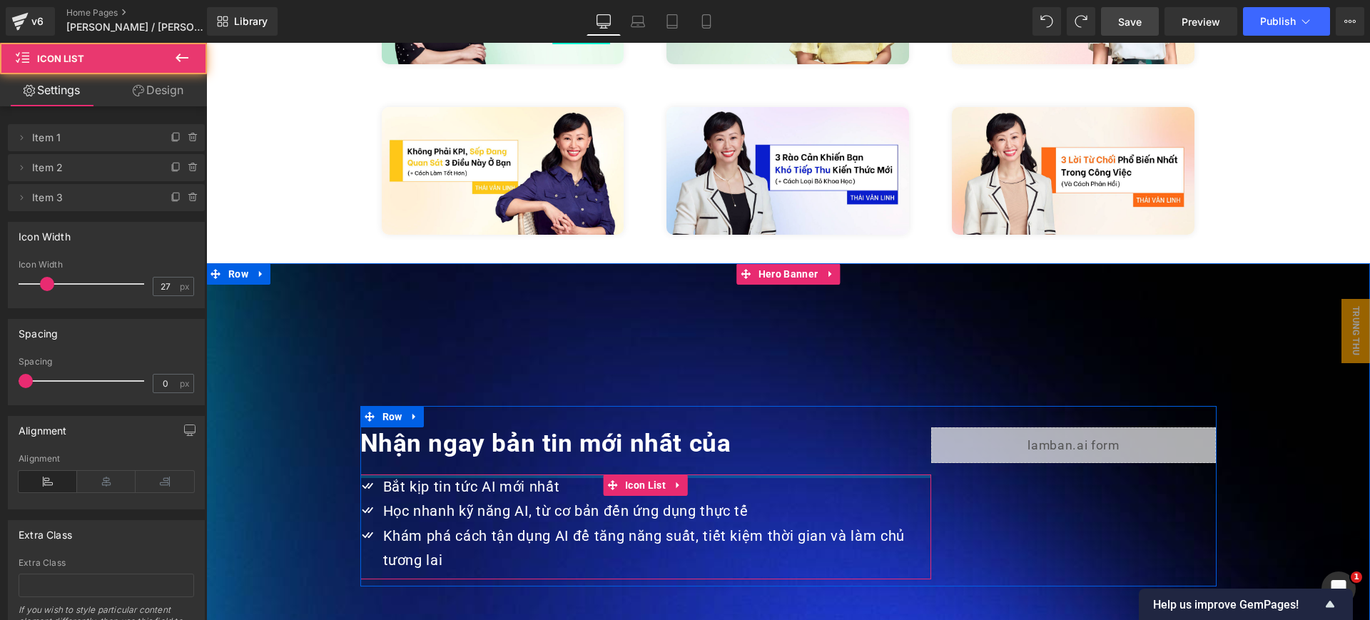
click at [819, 475] on div at bounding box center [645, 477] width 571 height 4
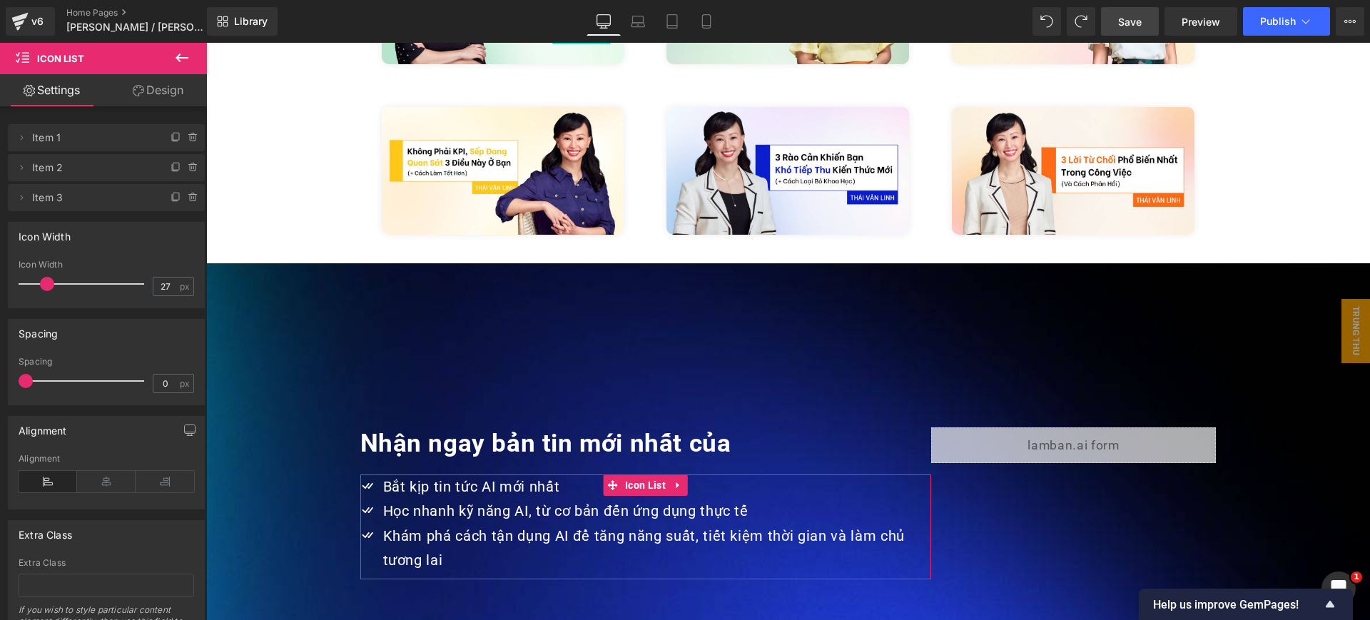
click at [163, 86] on link "Design" at bounding box center [157, 90] width 103 height 32
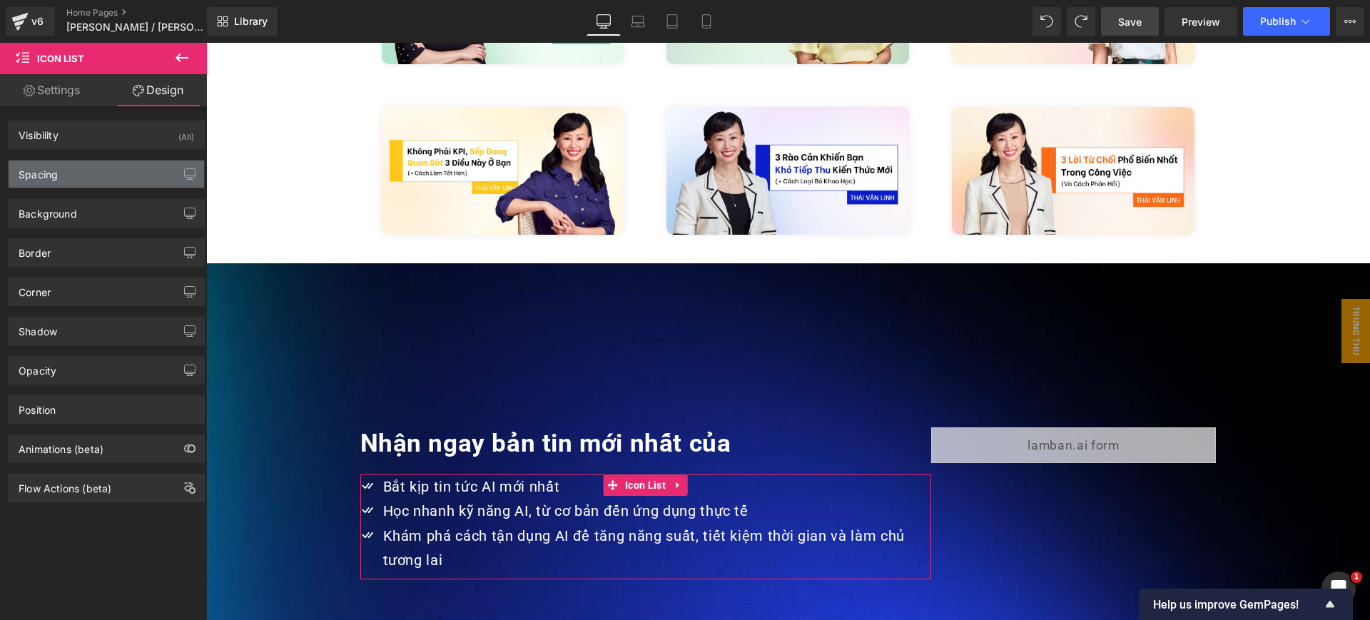
click at [152, 178] on div "Spacing" at bounding box center [107, 174] width 196 height 27
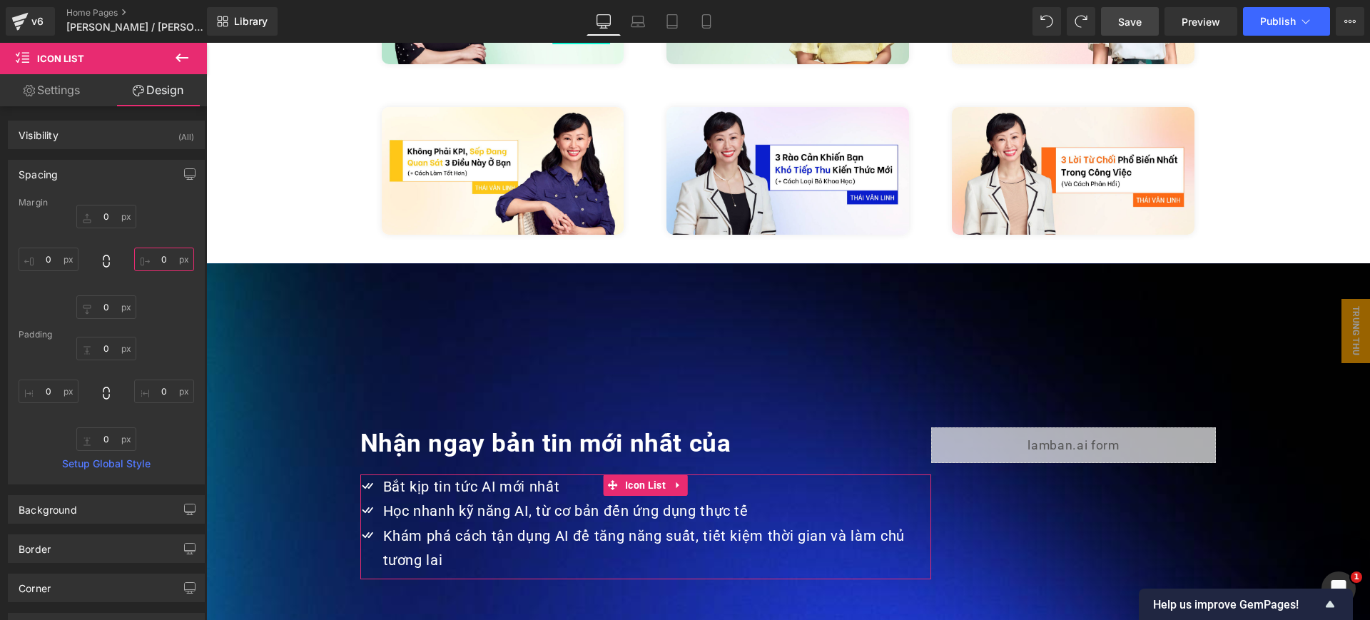
click at [163, 255] on input "0" at bounding box center [164, 260] width 60 height 24
type input "1"
type input "20"
click at [1131, 27] on span "Save" at bounding box center [1130, 21] width 24 height 15
click at [1223, 19] on link "Preview" at bounding box center [1201, 21] width 73 height 29
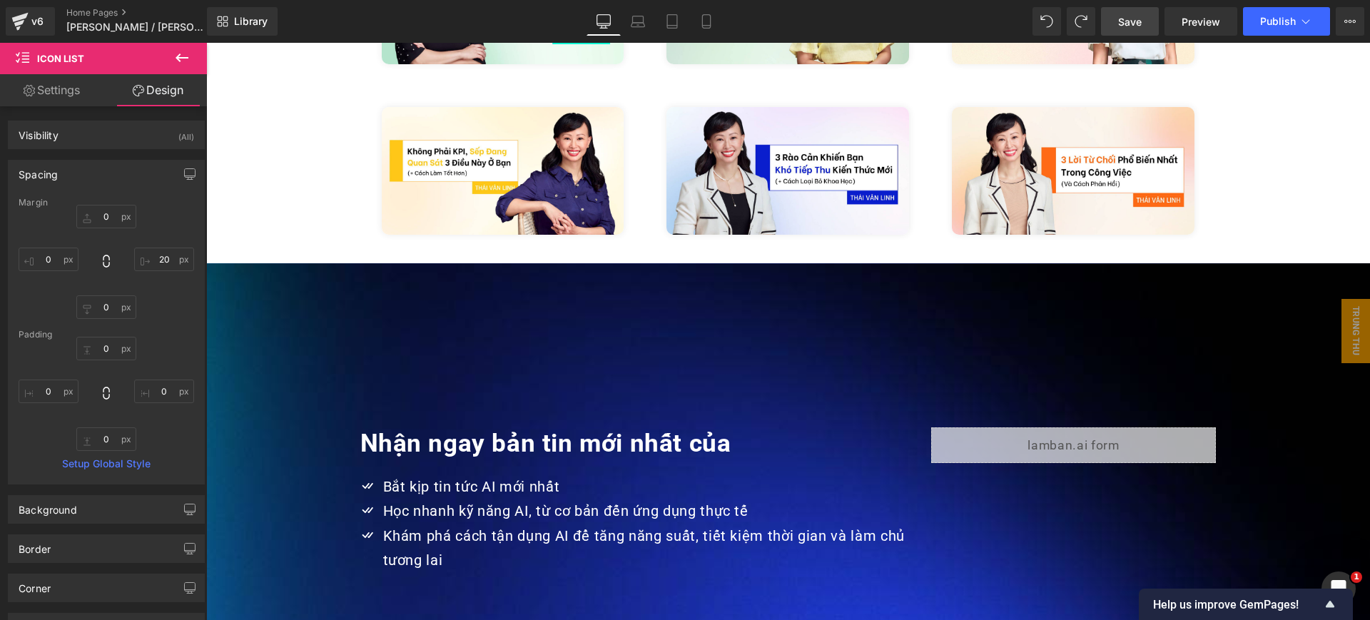
click at [188, 54] on icon at bounding box center [181, 57] width 17 height 17
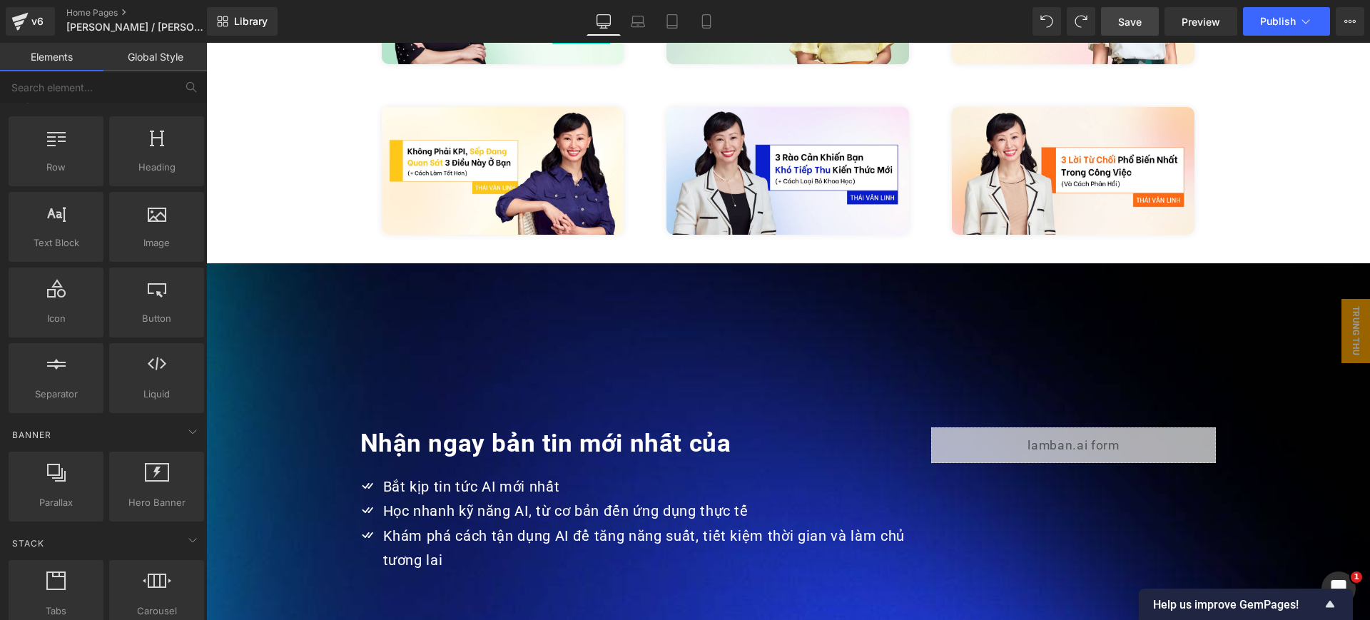
scroll to position [0, 0]
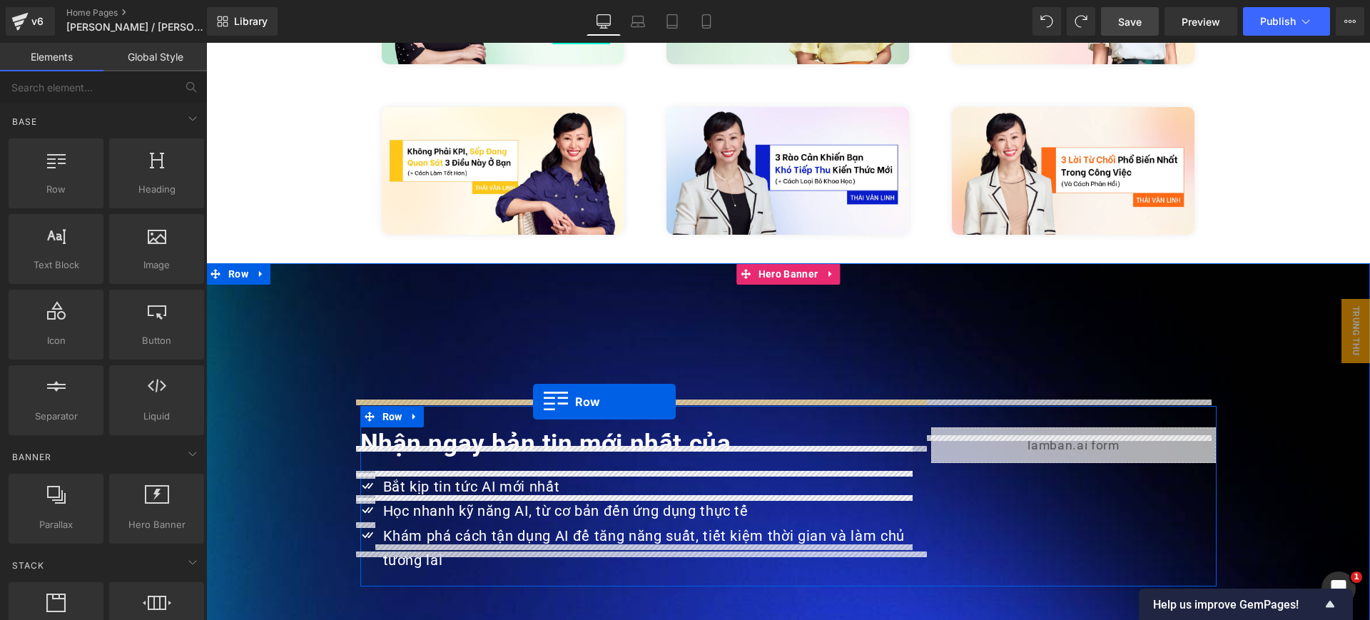
drag, startPoint x: 306, startPoint y: 248, endPoint x: 533, endPoint y: 402, distance: 273.9
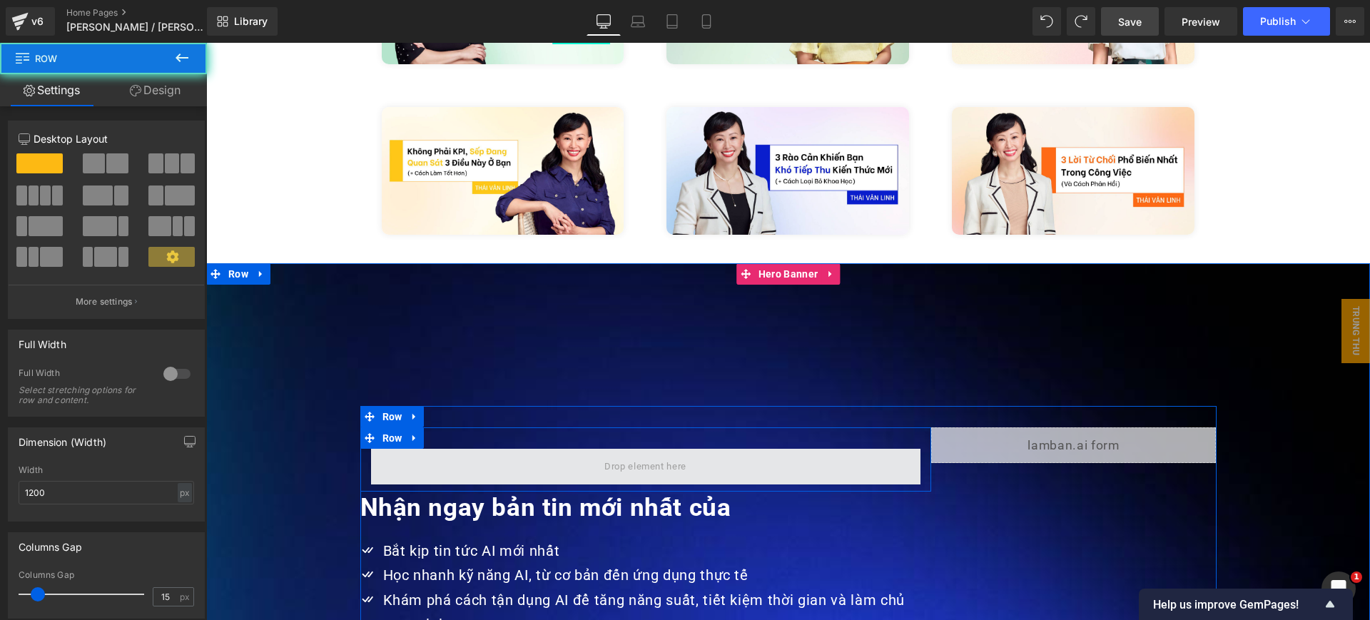
drag, startPoint x: 418, startPoint y: 430, endPoint x: 347, endPoint y: 506, distance: 104.5
click at [418, 449] on span at bounding box center [645, 467] width 549 height 36
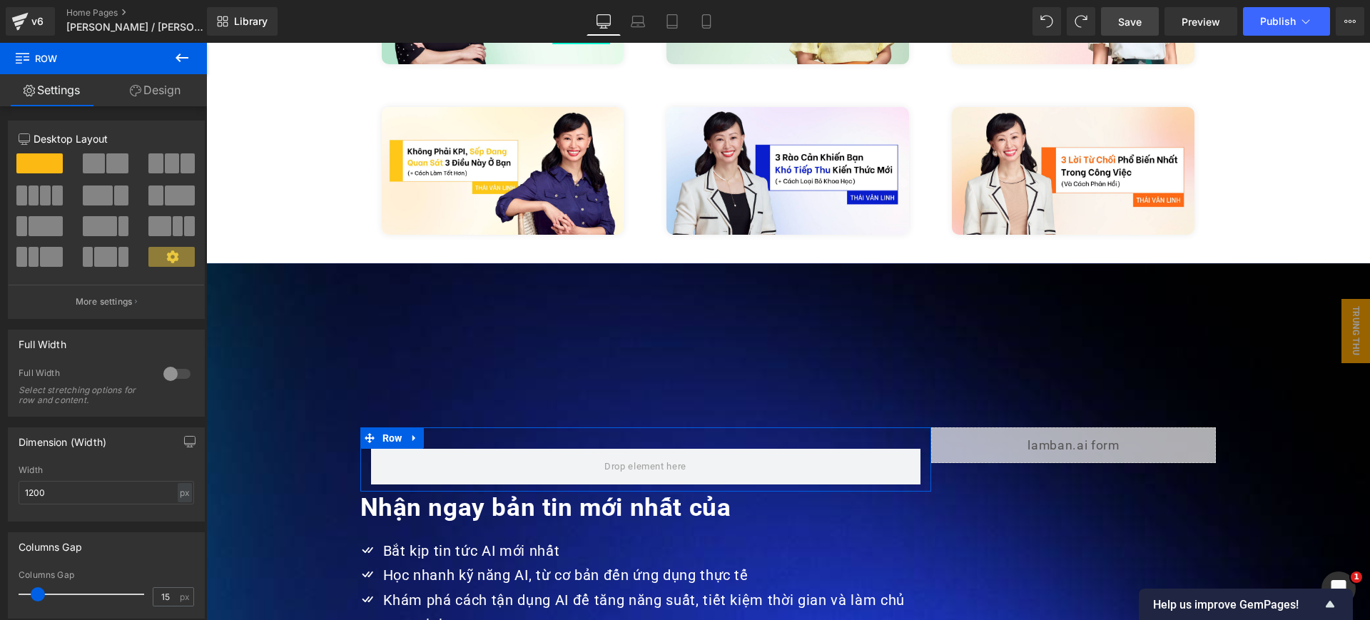
scroll to position [290, 0]
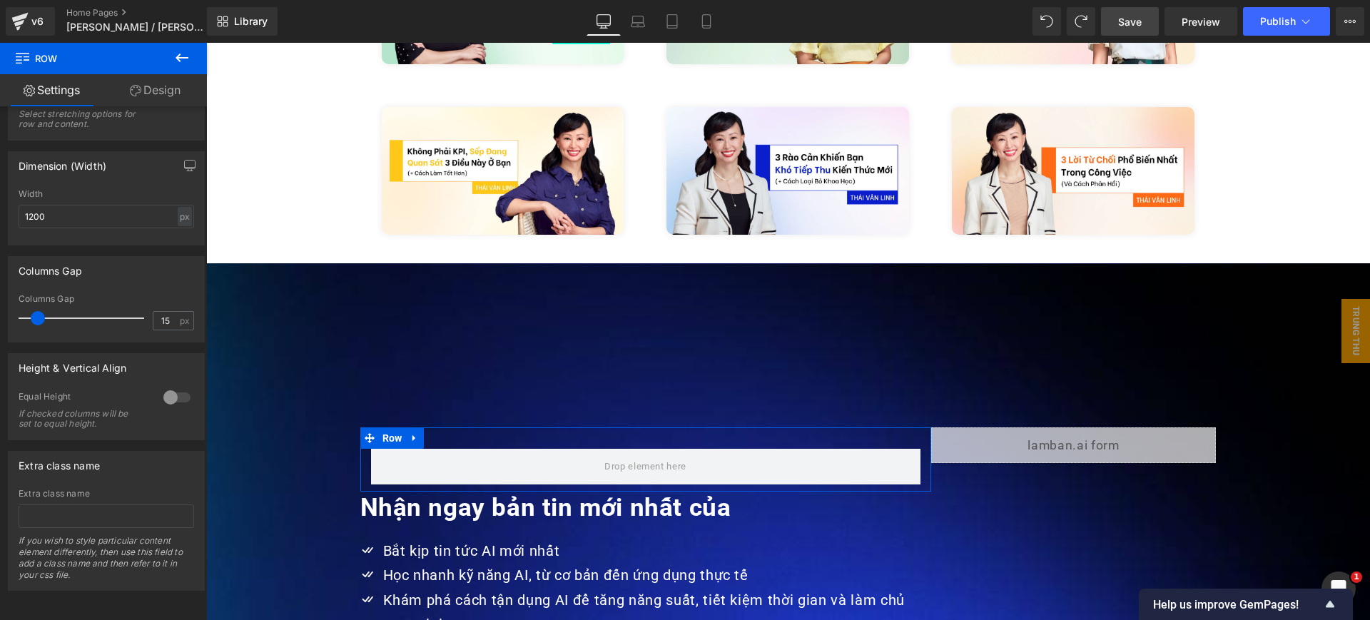
click at [0, 303] on div "Columns Gap 15px Columns Gap 15 px" at bounding box center [106, 293] width 213 height 97
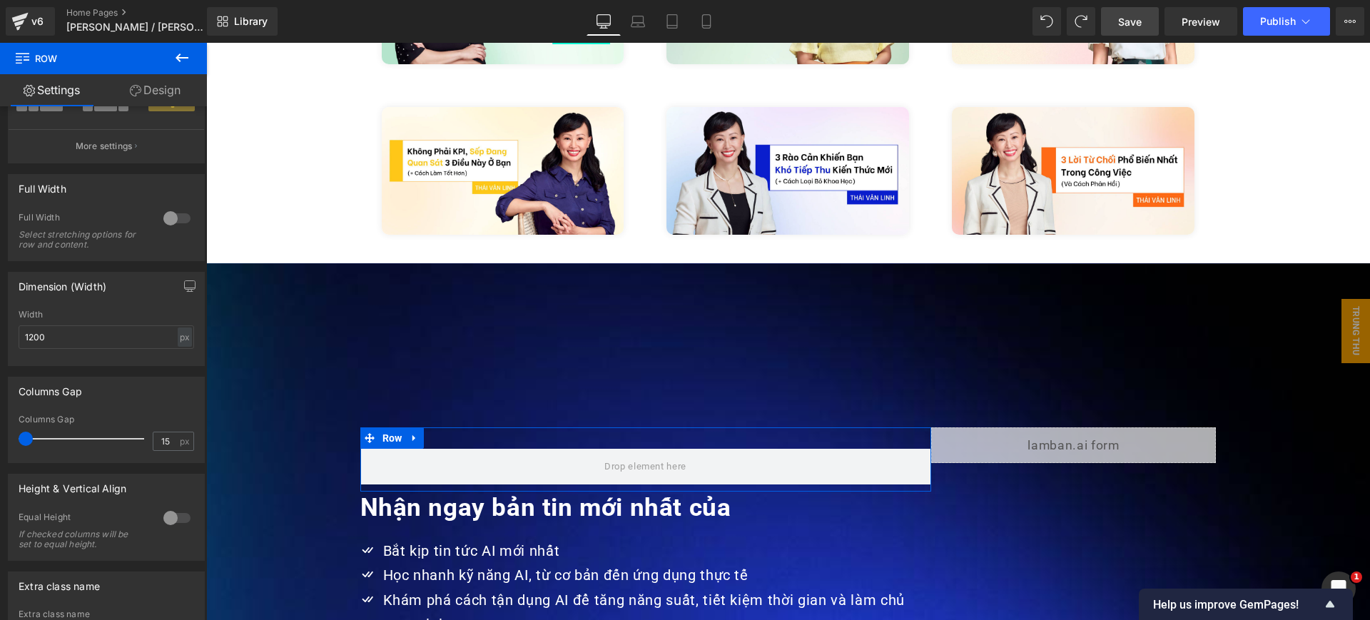
scroll to position [0, 0]
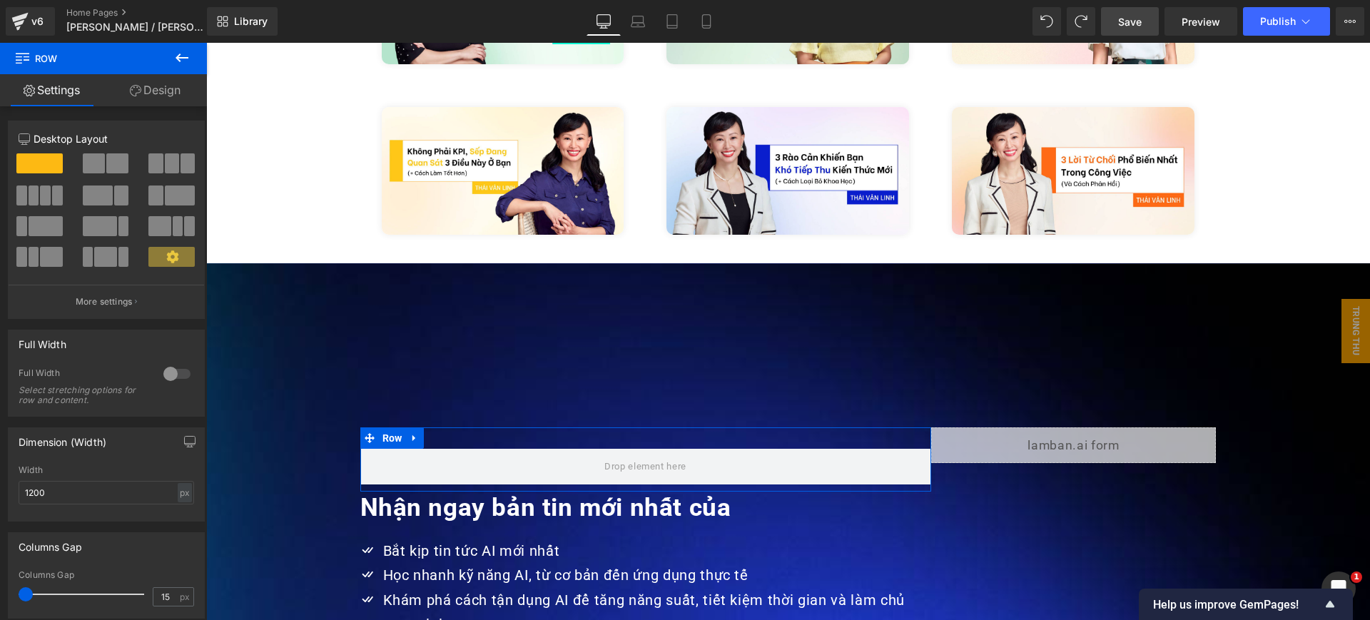
click at [113, 164] on span at bounding box center [117, 163] width 22 height 20
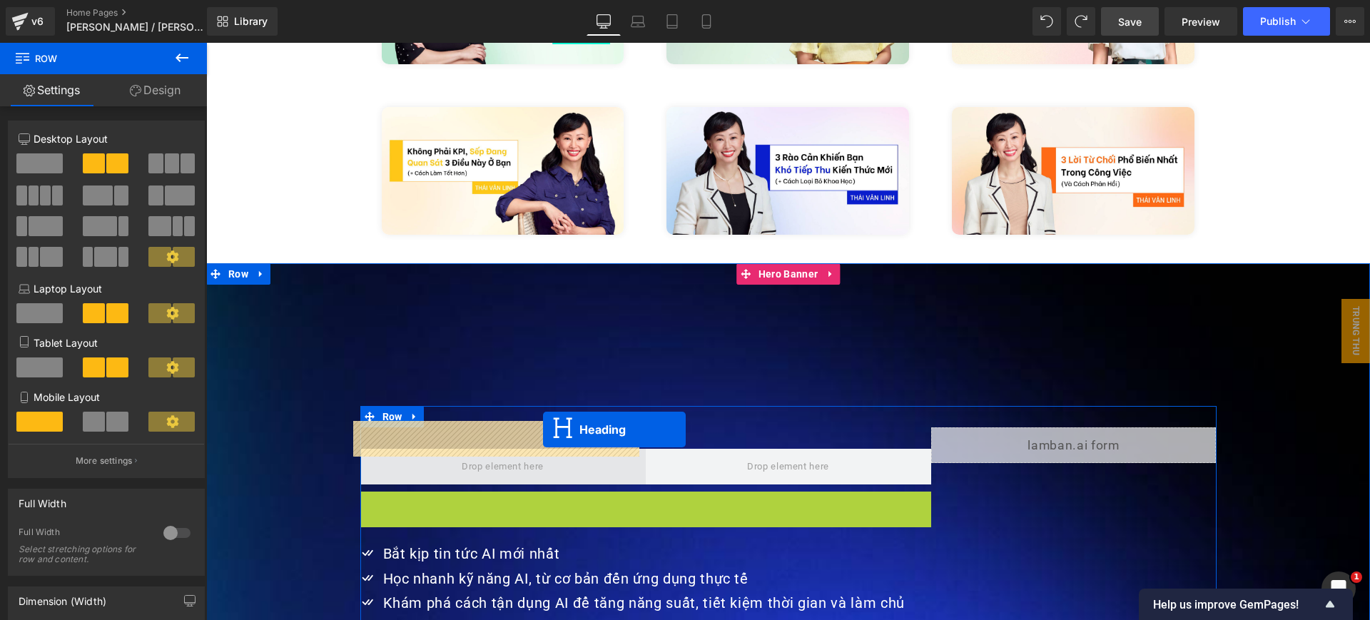
drag, startPoint x: 617, startPoint y: 475, endPoint x: 543, endPoint y: 430, distance: 87.1
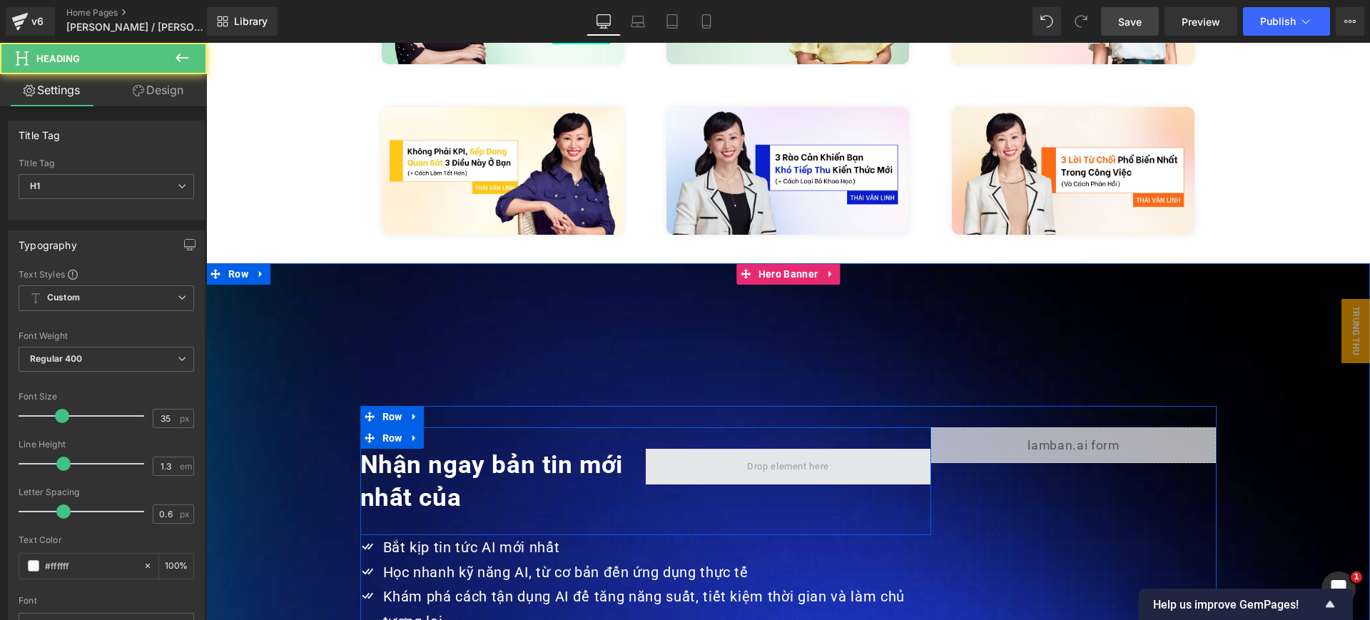
click at [816, 455] on span at bounding box center [788, 466] width 92 height 23
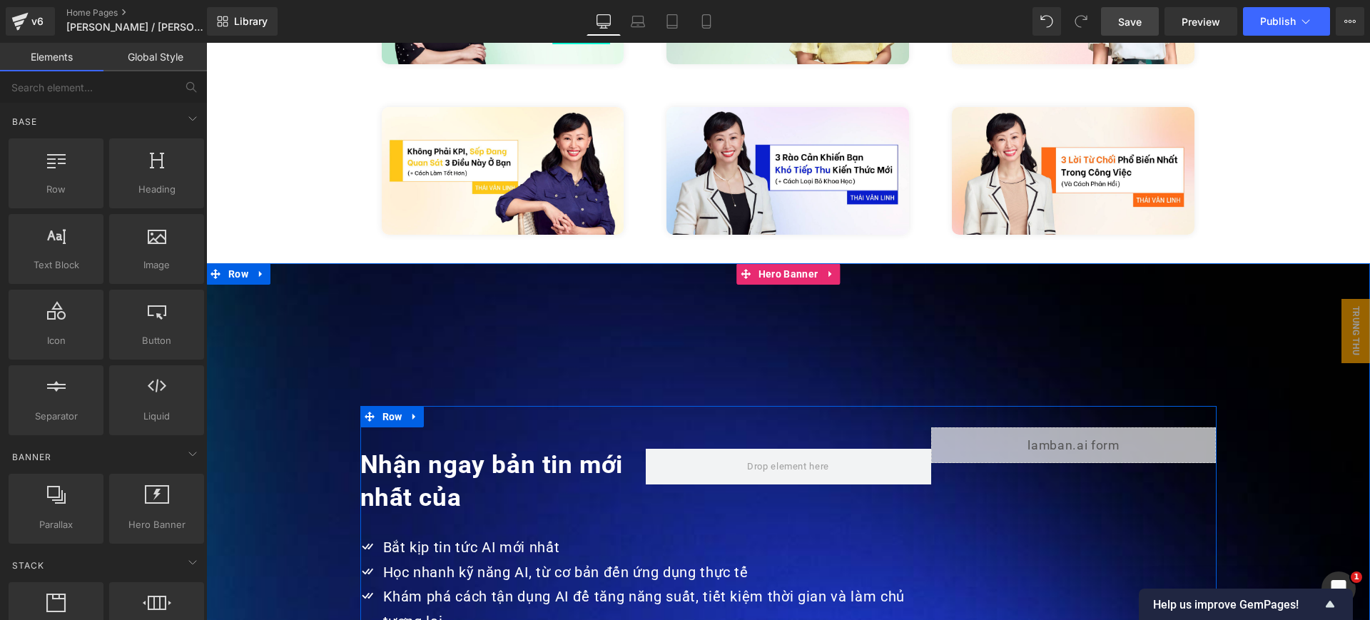
click at [430, 450] on strong "Nhận ngay bản tin mới nhất của" at bounding box center [491, 481] width 263 height 62
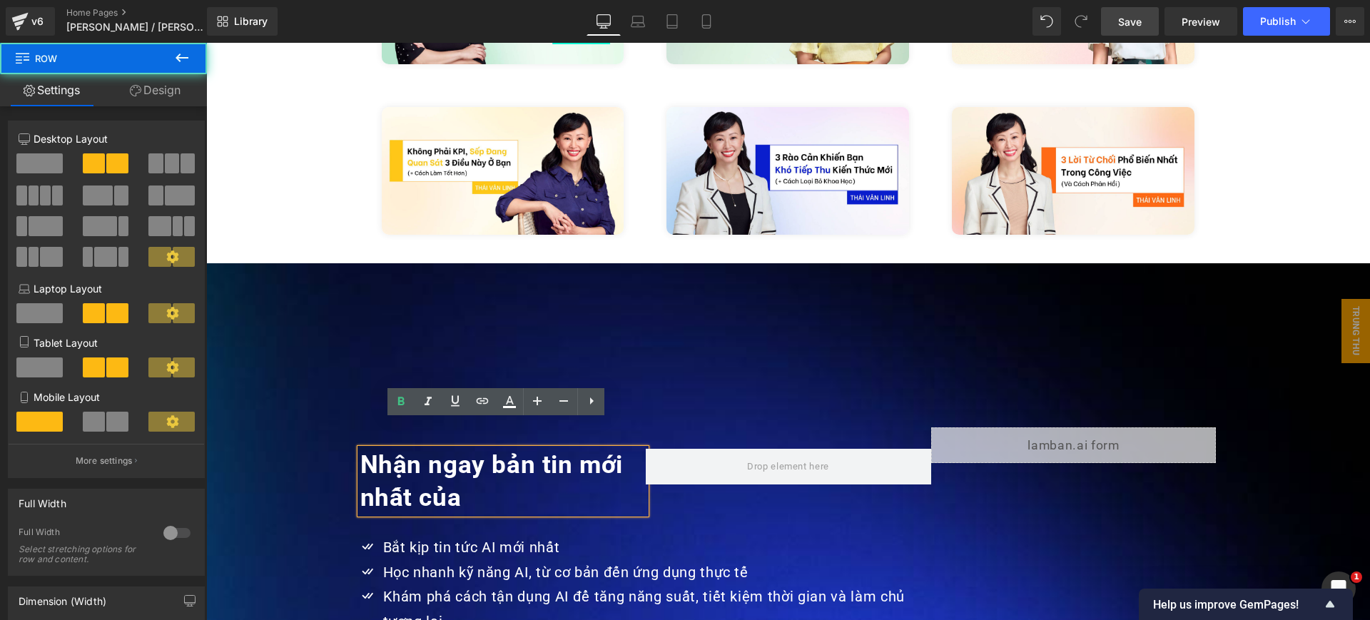
click at [703, 475] on div "Nhận ngay bản tin mới nhất của Heading Row" at bounding box center [645, 481] width 571 height 108
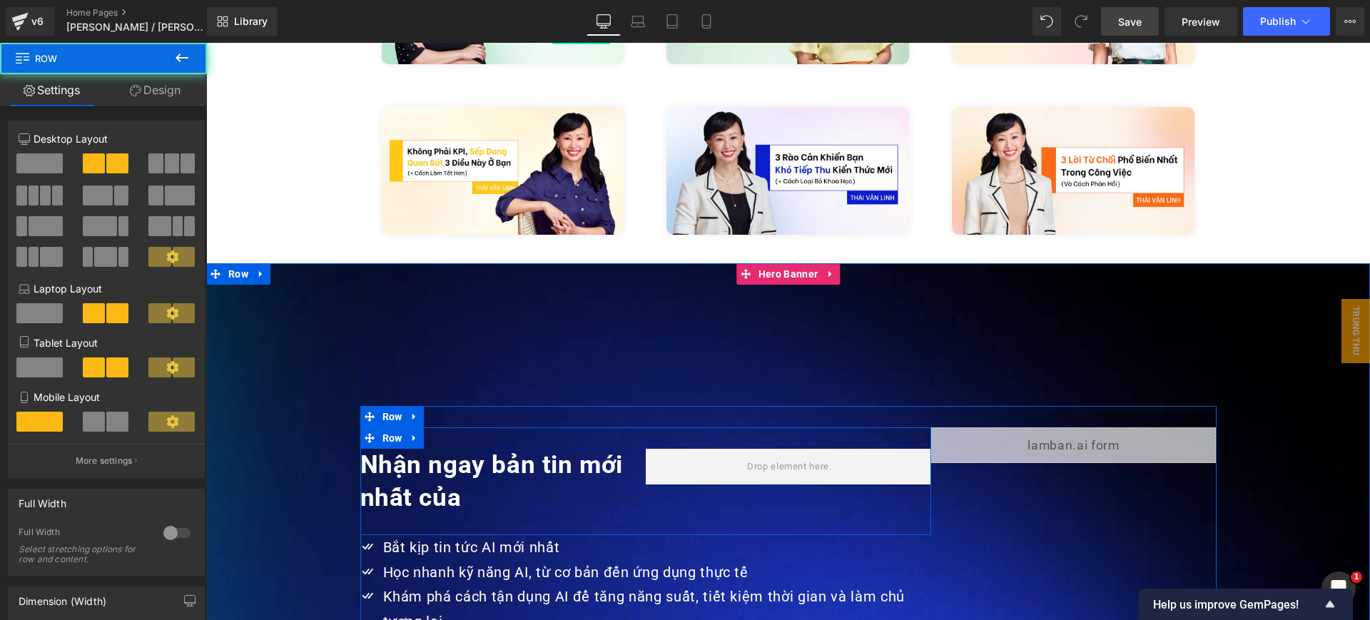
click at [559, 427] on div "Nhận ngay bản tin mới nhất của Heading Row" at bounding box center [645, 481] width 571 height 108
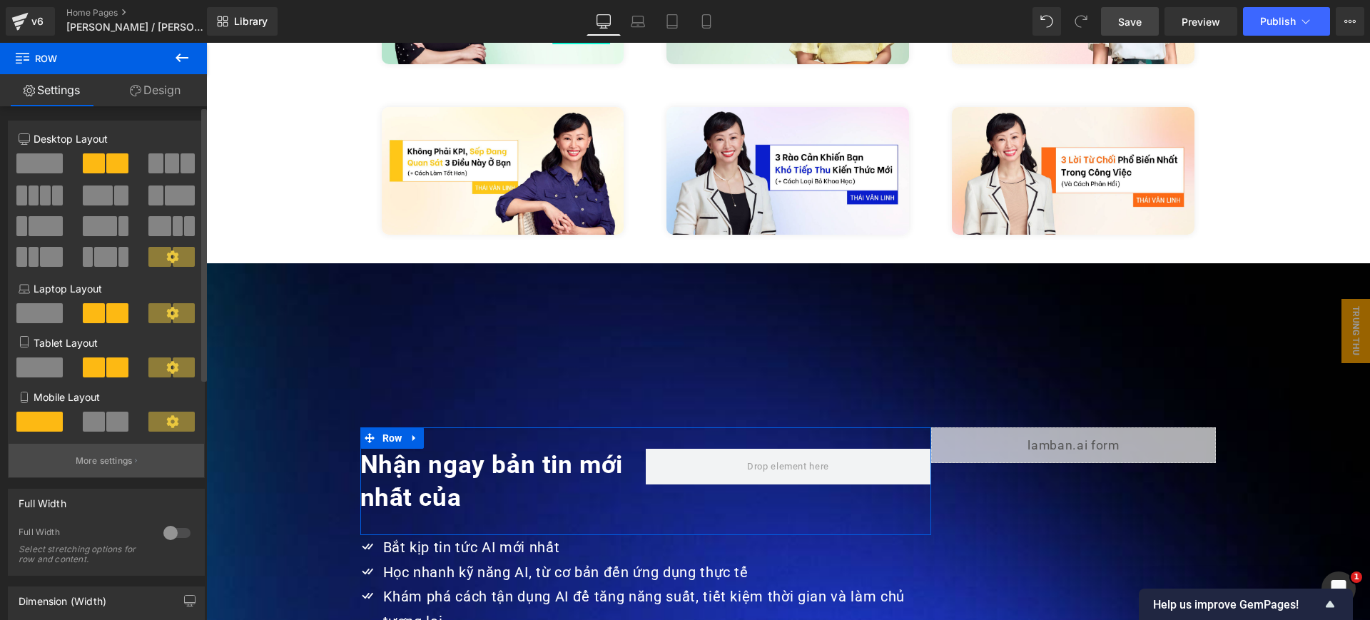
click at [114, 468] on button "More settings" at bounding box center [107, 461] width 196 height 34
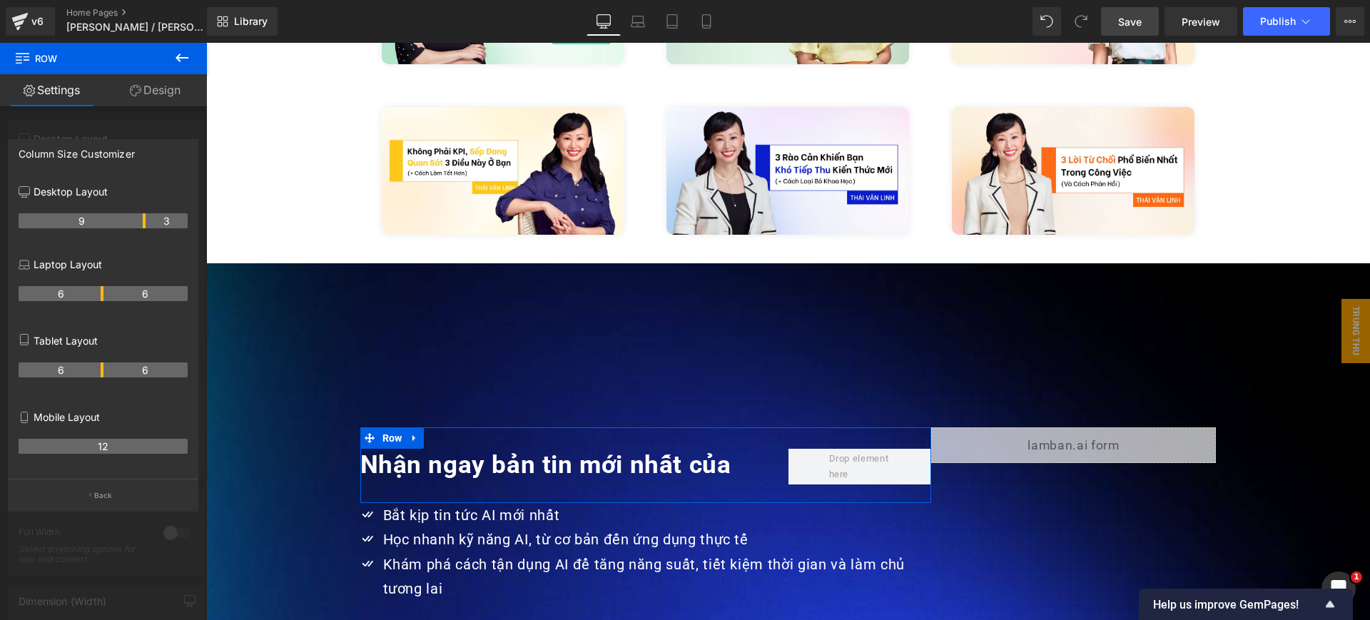
drag, startPoint x: 102, startPoint y: 218, endPoint x: 143, endPoint y: 228, distance: 42.4
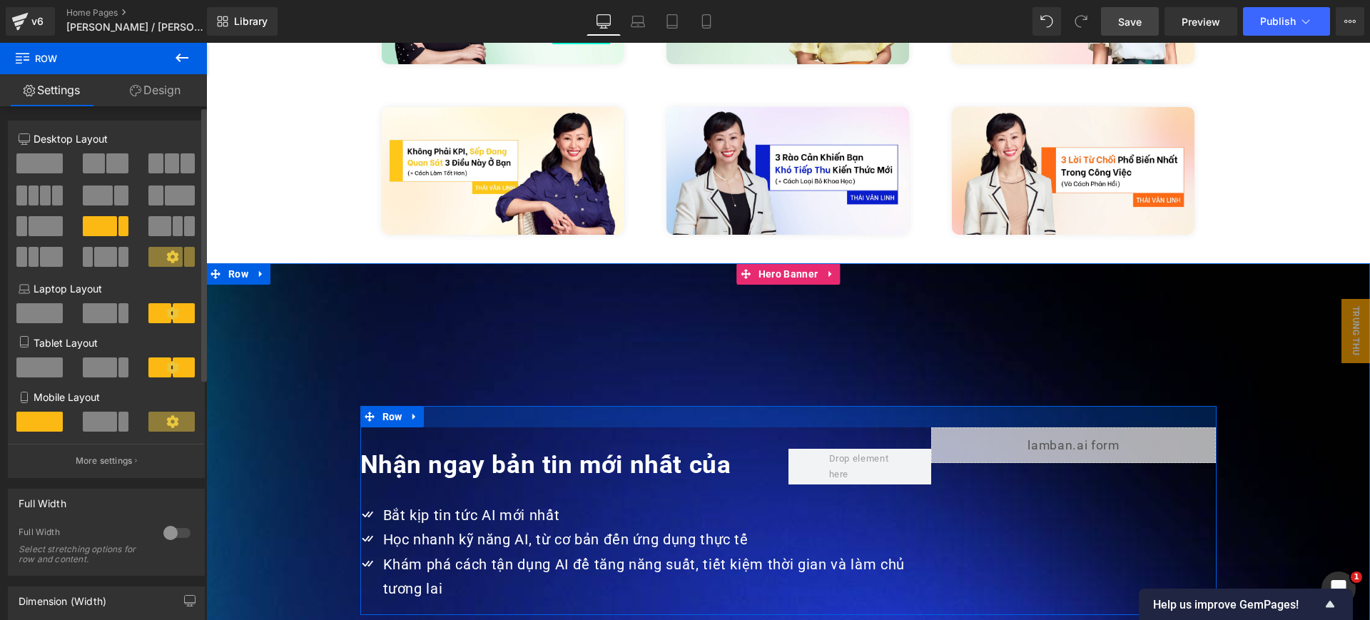
click at [833, 406] on div at bounding box center [788, 416] width 856 height 21
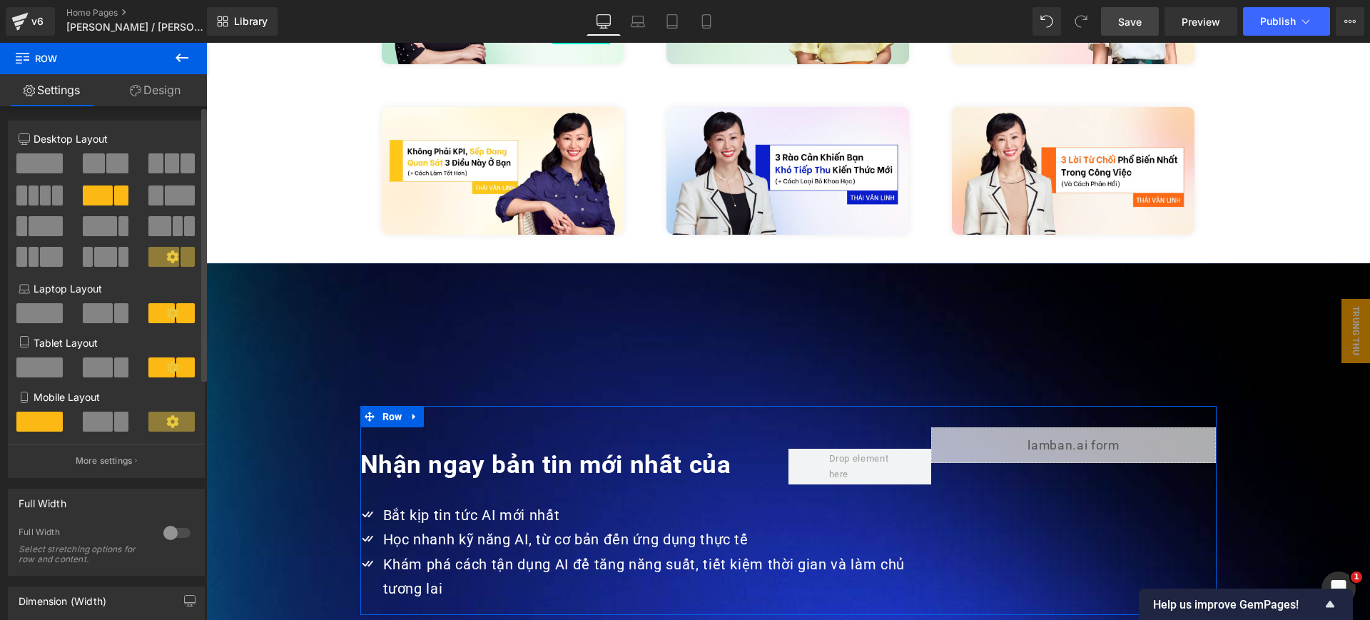
click at [49, 156] on span at bounding box center [39, 163] width 46 height 20
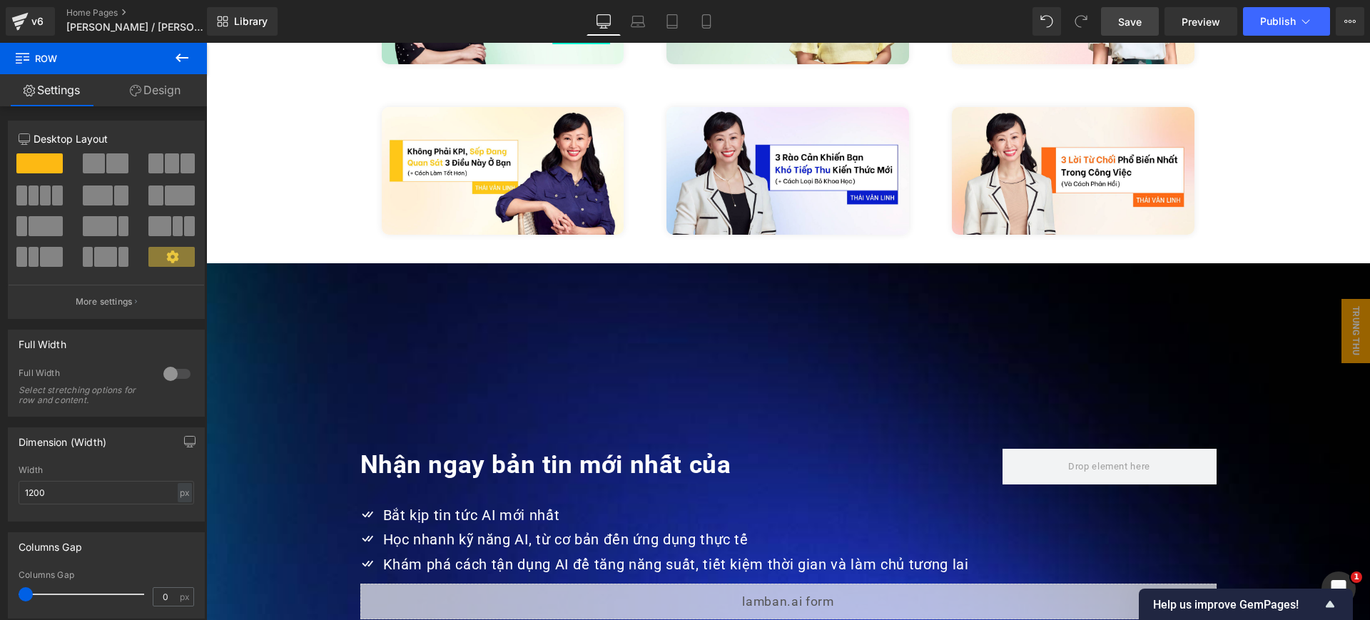
click at [189, 65] on icon at bounding box center [181, 57] width 17 height 17
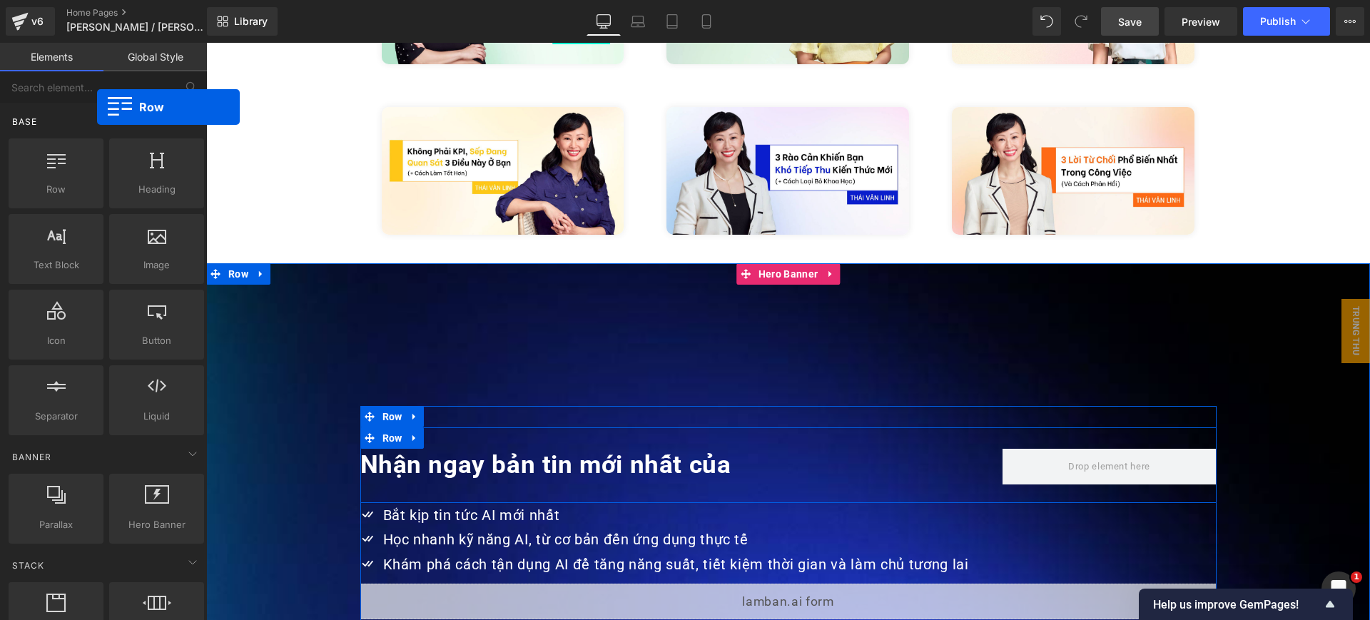
drag, startPoint x: 79, startPoint y: 172, endPoint x: 97, endPoint y: 106, distance: 68.0
click at [97, 106] on div "Base Row rows, columns, layouts, div Heading headings, titles, h1,h2,h3,h4,h5,h…" at bounding box center [106, 270] width 201 height 335
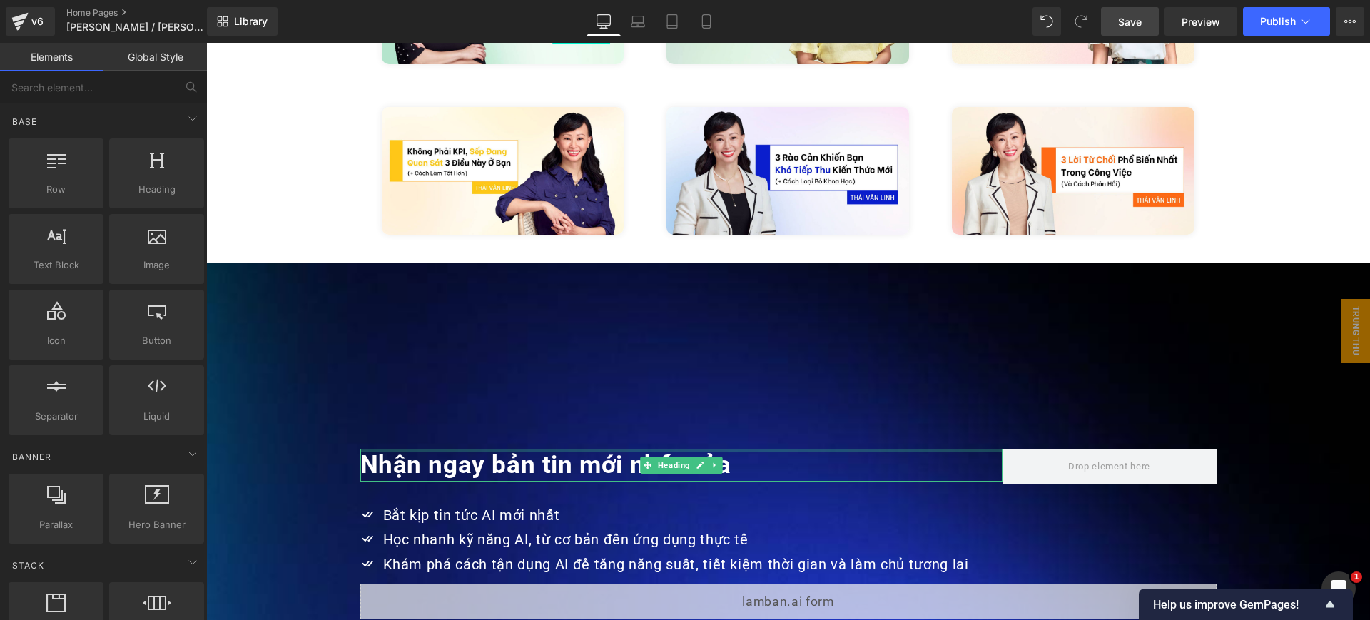
click at [862, 449] on div at bounding box center [681, 451] width 642 height 4
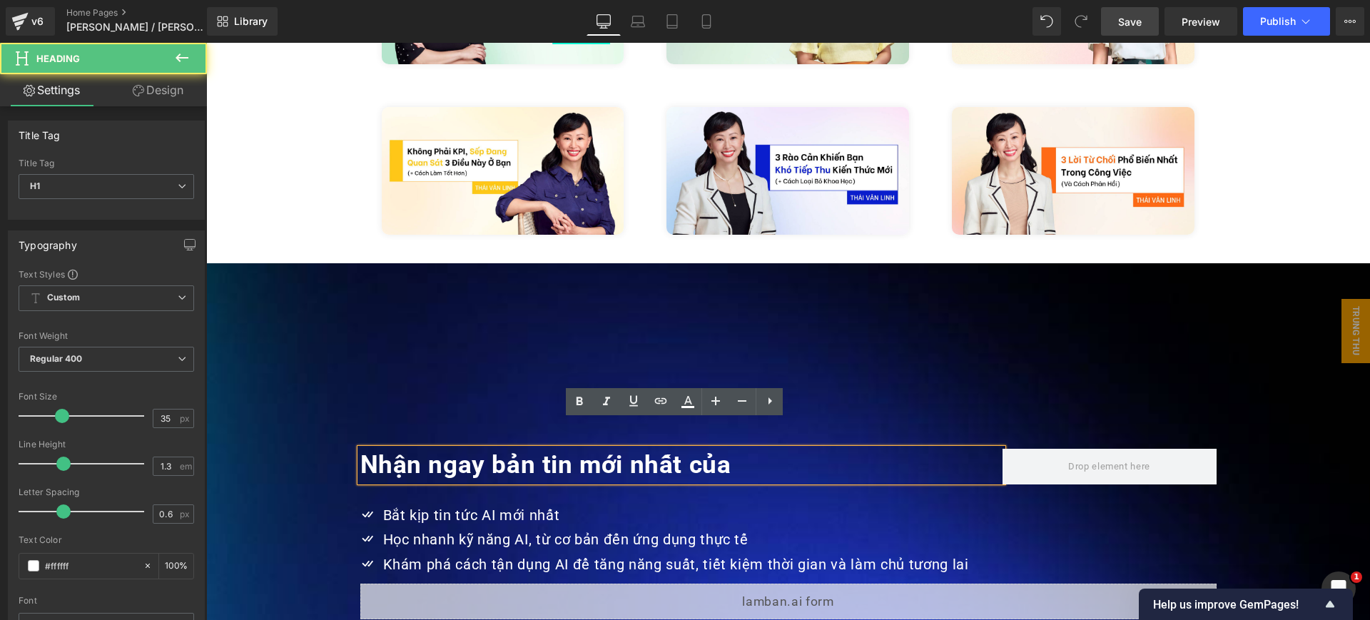
click at [443, 427] on div "Nhận ngay bản tin mới nhất của Heading Row" at bounding box center [788, 465] width 856 height 76
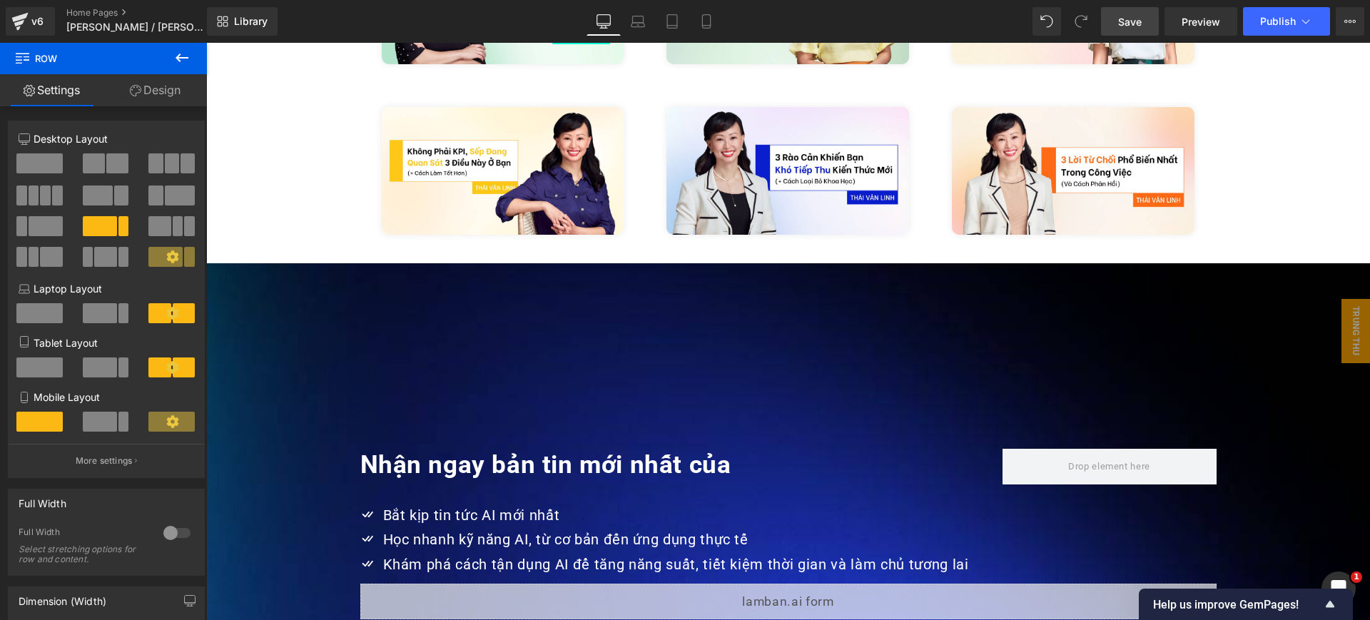
click at [390, 427] on div "Nhận ngay bản tin mới nhất của Heading Row" at bounding box center [788, 465] width 856 height 76
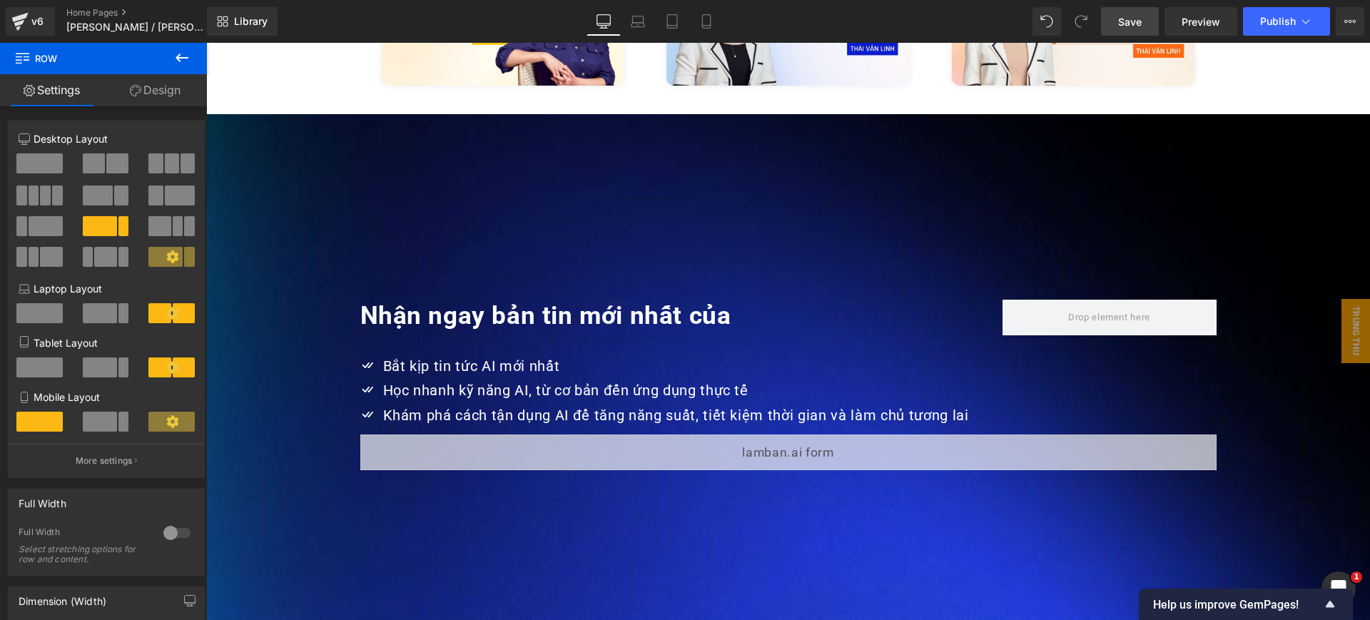
scroll to position [3428, 0]
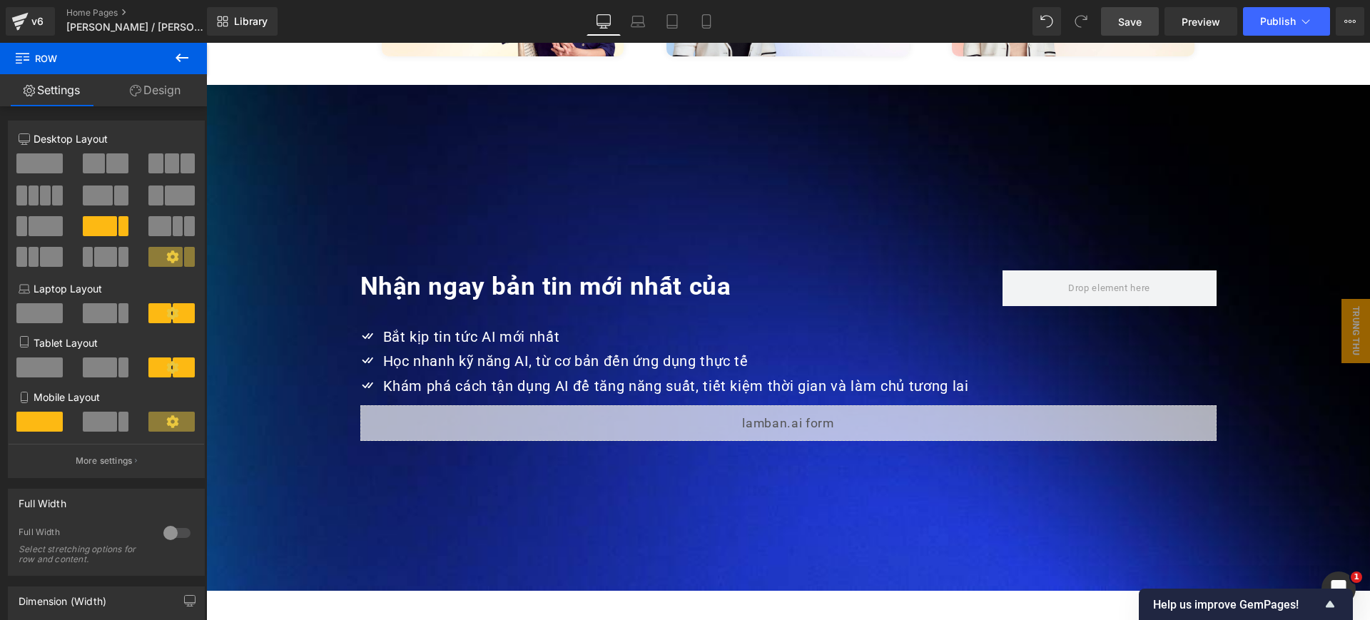
click at [639, 349] on div "Học nhanh kỹ năng AI, từ cơ bản đến ứng dụng thực tế Text Block" at bounding box center [674, 361] width 589 height 25
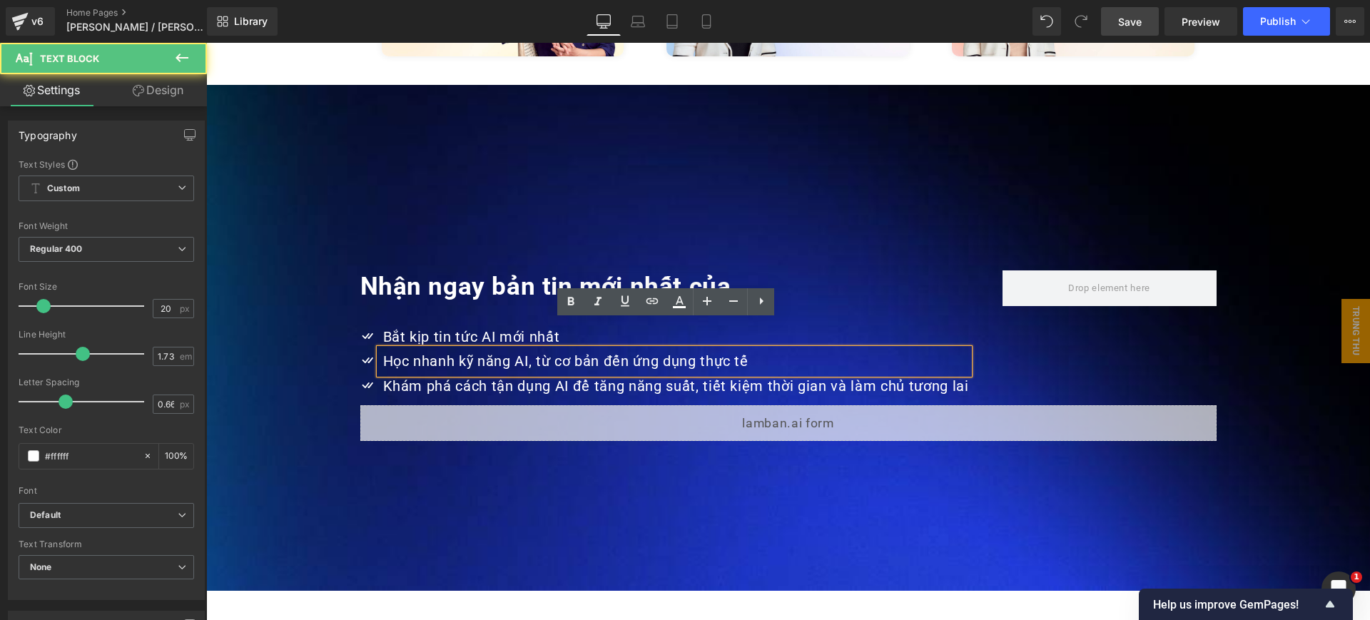
click at [832, 270] on h1 "Nhận ngay bản tin mới nhất của" at bounding box center [681, 286] width 642 height 33
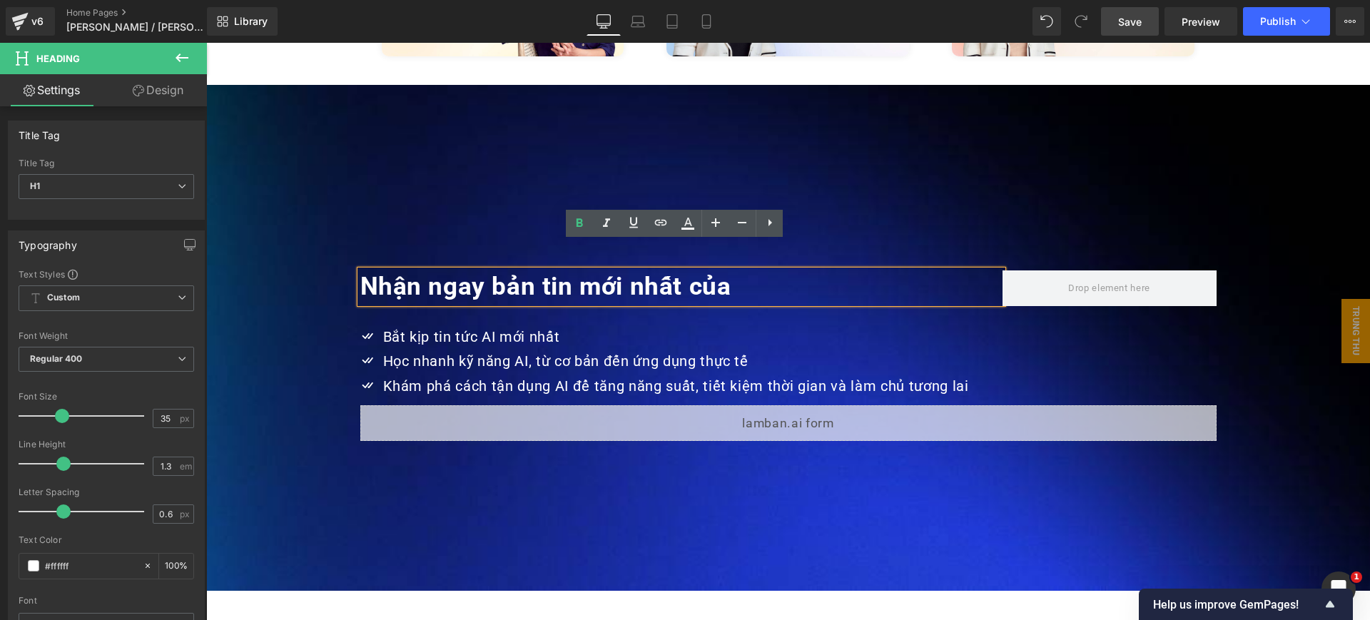
click at [943, 294] on div "Nhận ngay bản tin mới nhất của Heading Row" at bounding box center [788, 287] width 856 height 76
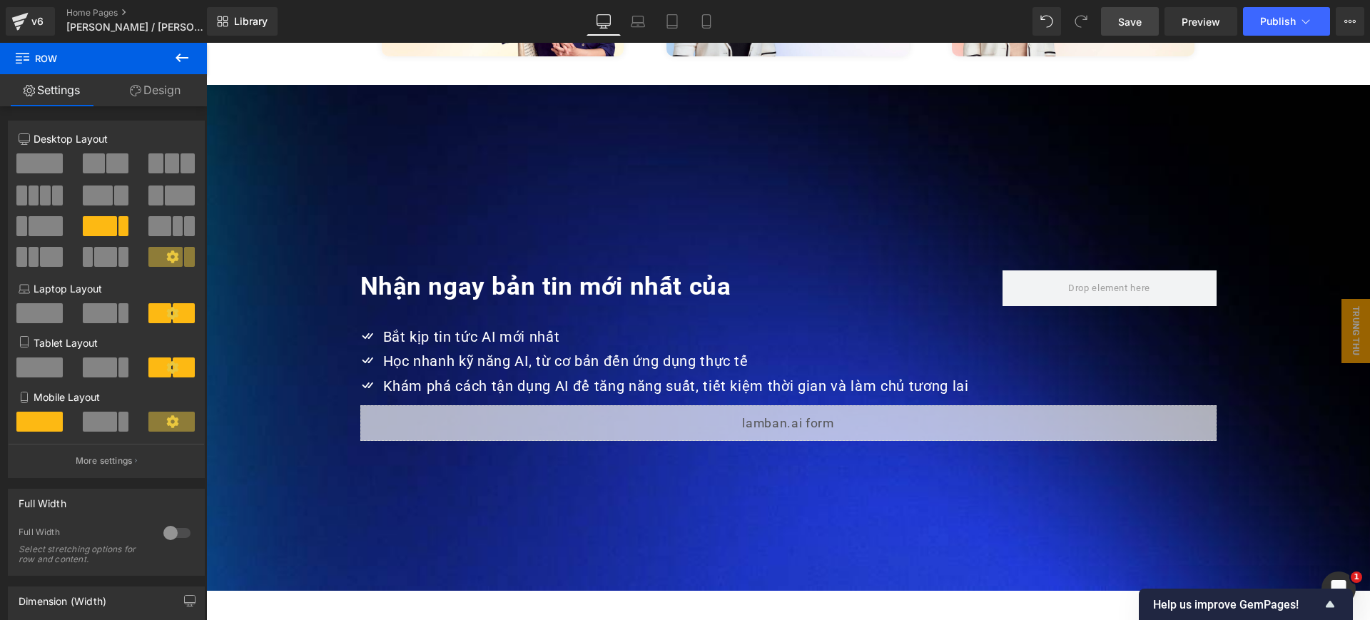
click at [939, 284] on div "Nhận ngay bản tin mới nhất của Heading" at bounding box center [681, 293] width 642 height 47
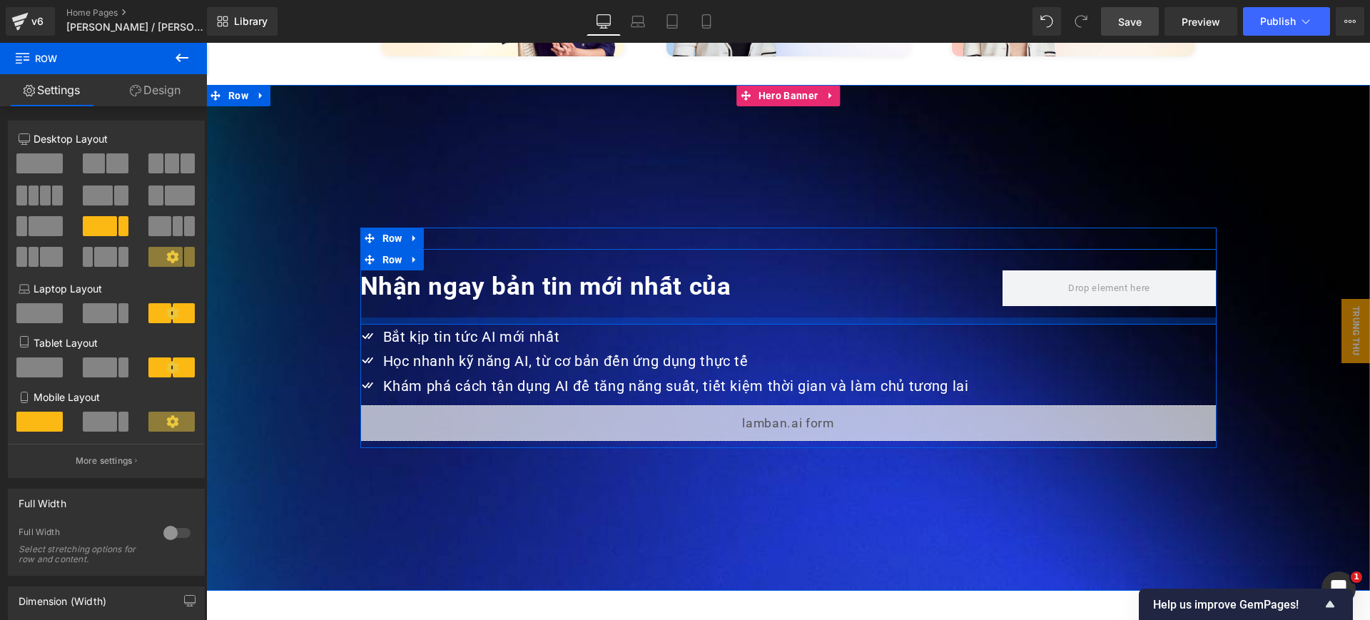
click at [944, 318] on div at bounding box center [788, 321] width 856 height 7
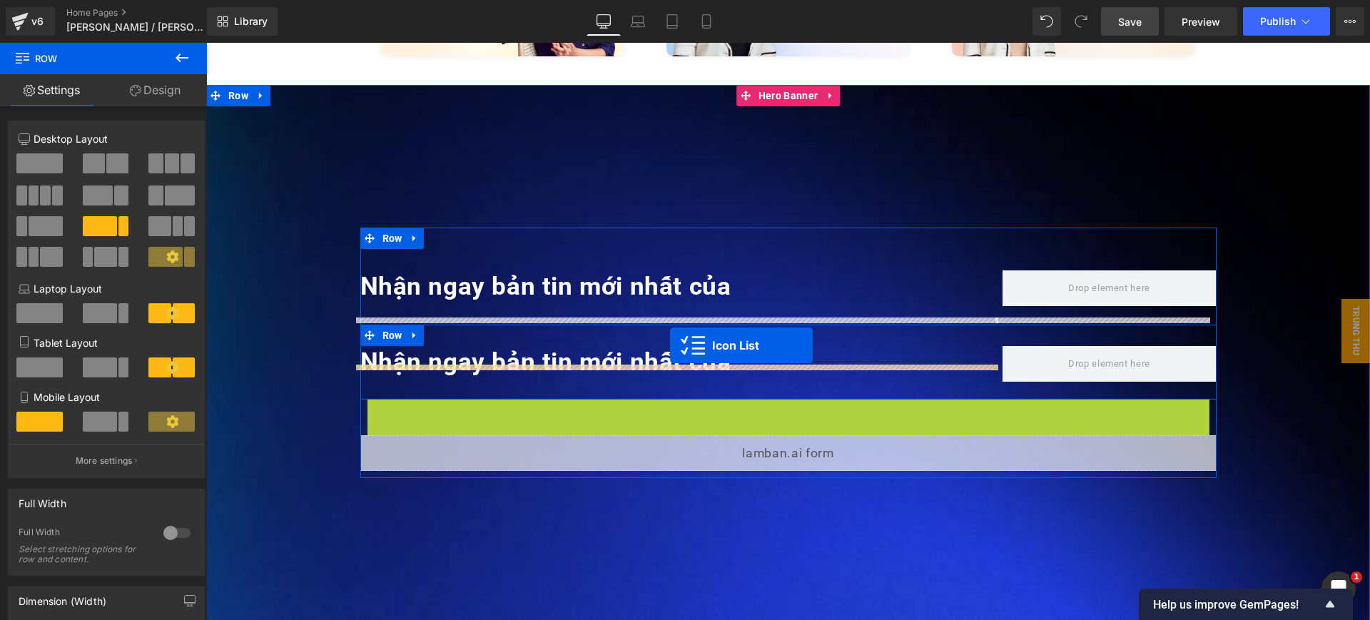
drag, startPoint x: 759, startPoint y: 380, endPoint x: 670, endPoint y: 345, distance: 95.8
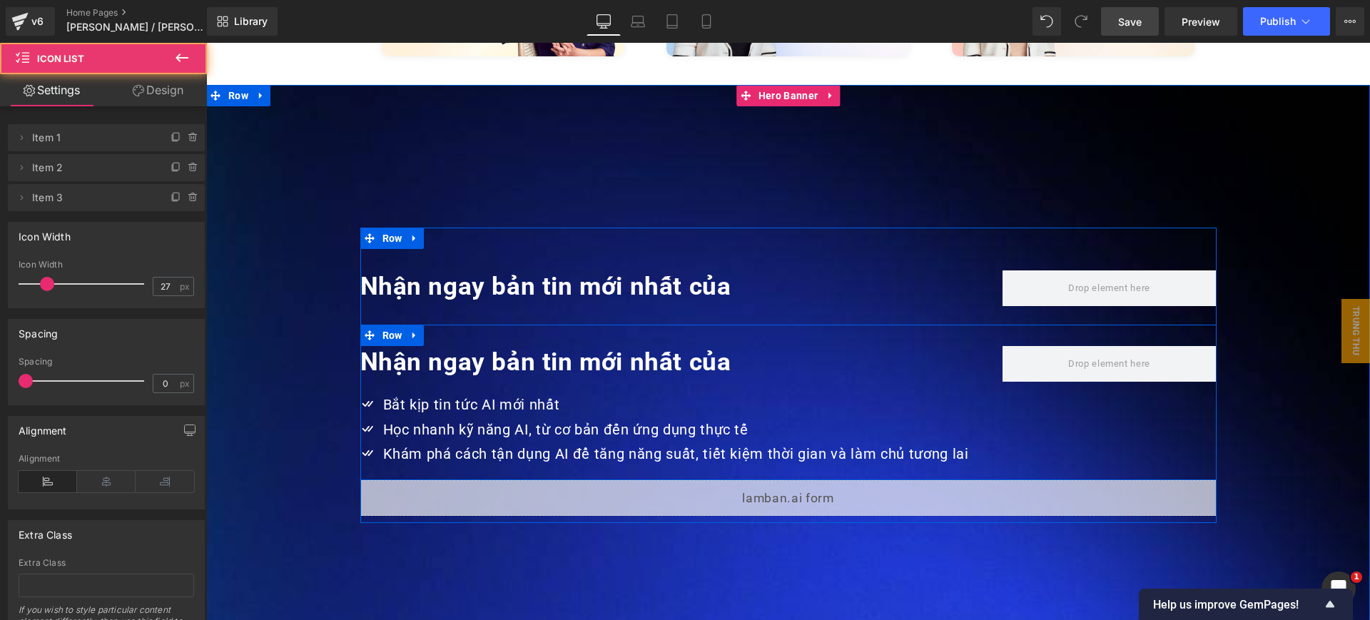
click at [607, 348] on strong "Nhận ngay bản tin mới nhất của" at bounding box center [545, 362] width 371 height 29
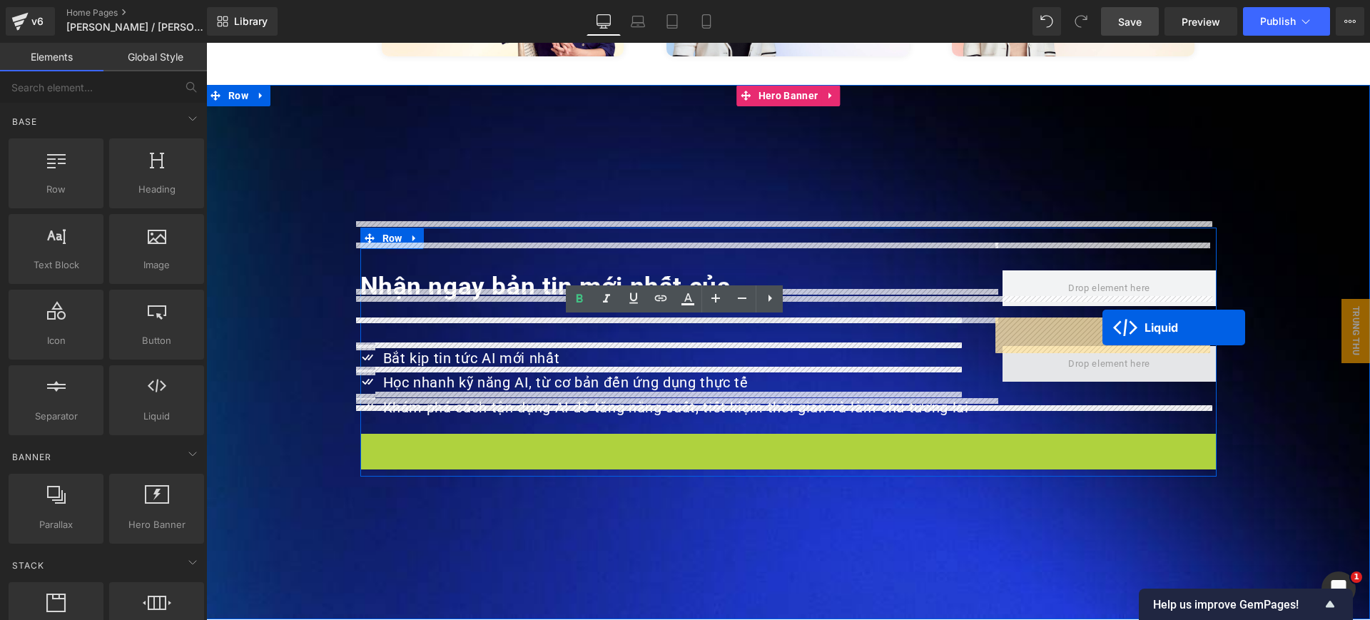
drag, startPoint x: 758, startPoint y: 417, endPoint x: 1102, endPoint y: 328, distance: 356.0
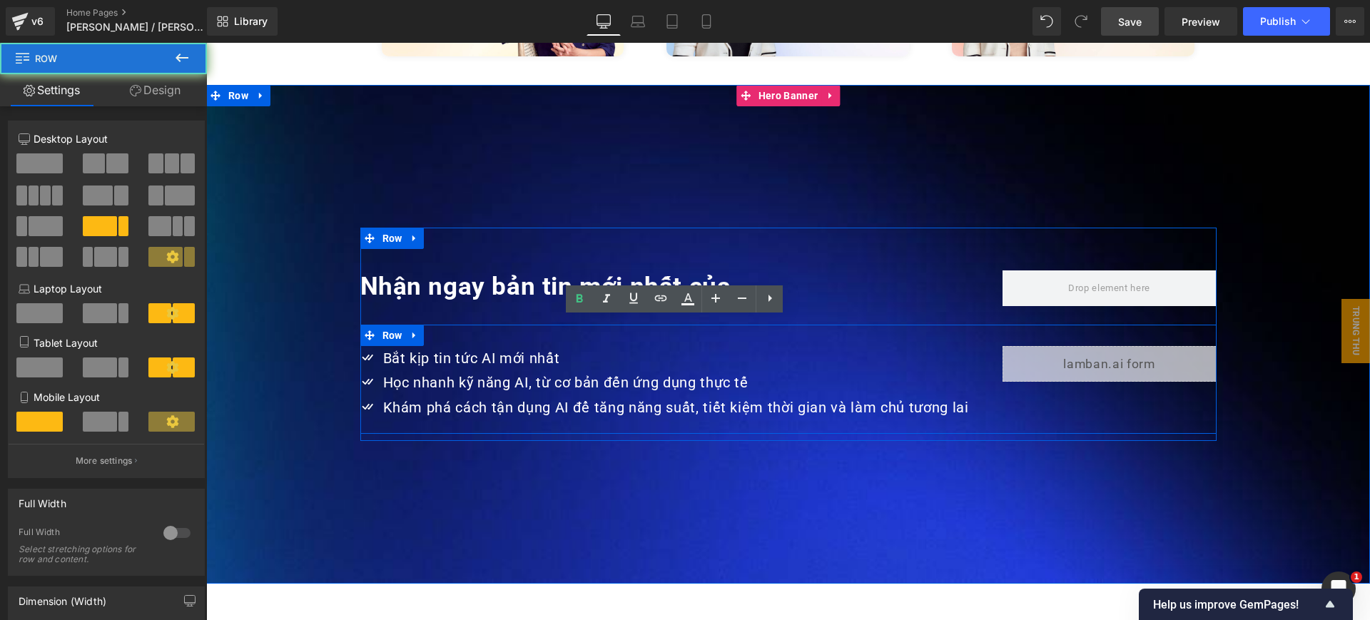
click at [1014, 325] on div "Icon Bắt kịp tin tức AI mới nhất Text Block Icon Học nhanh kỹ năng AI, từ cơ bả…" at bounding box center [788, 379] width 856 height 109
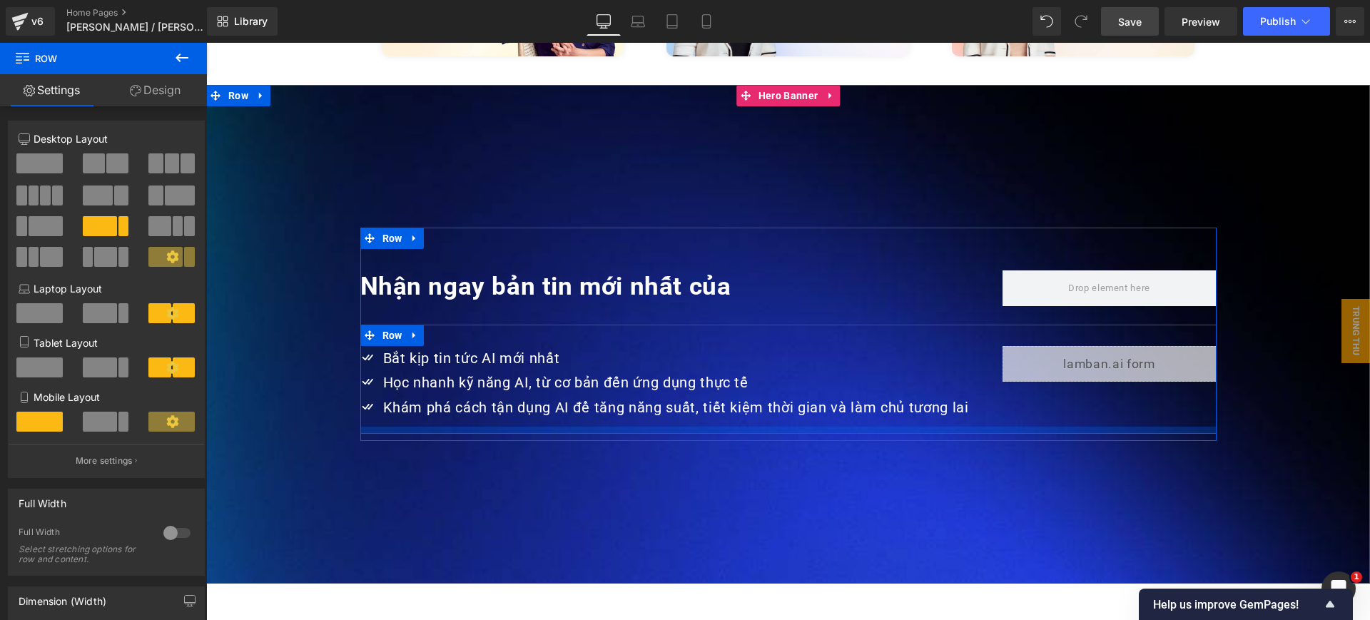
click at [1001, 427] on div at bounding box center [788, 430] width 856 height 7
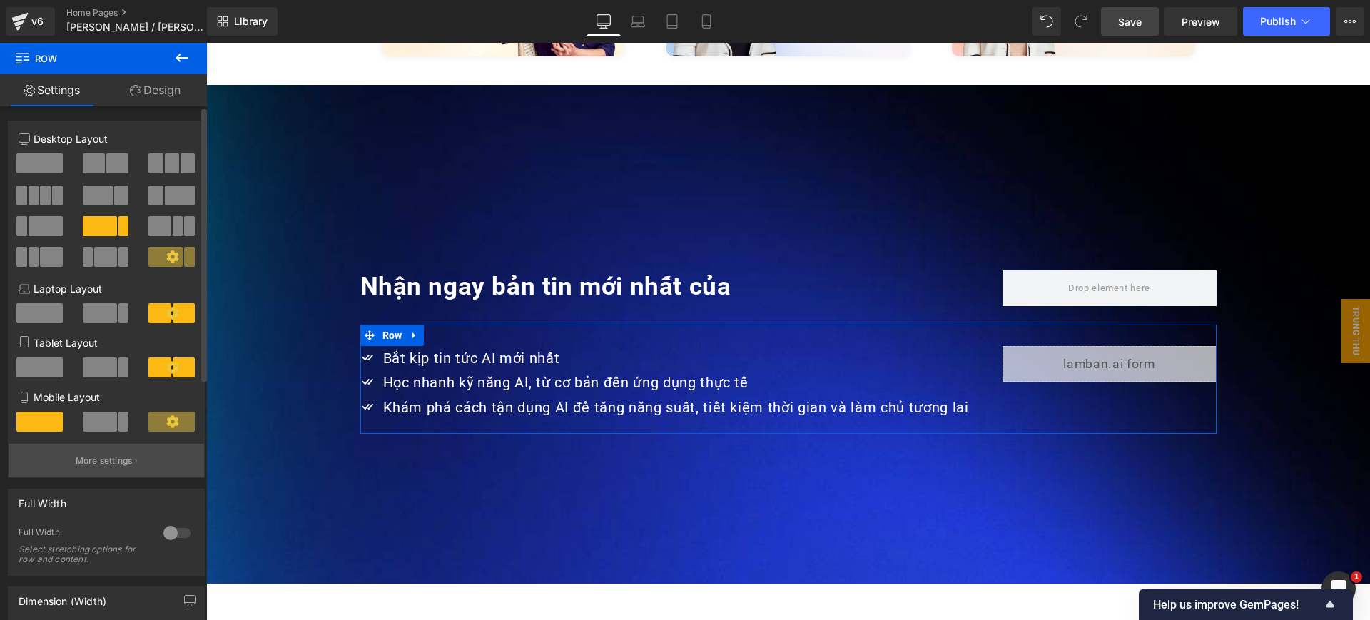
click at [116, 460] on p "More settings" at bounding box center [104, 461] width 57 height 13
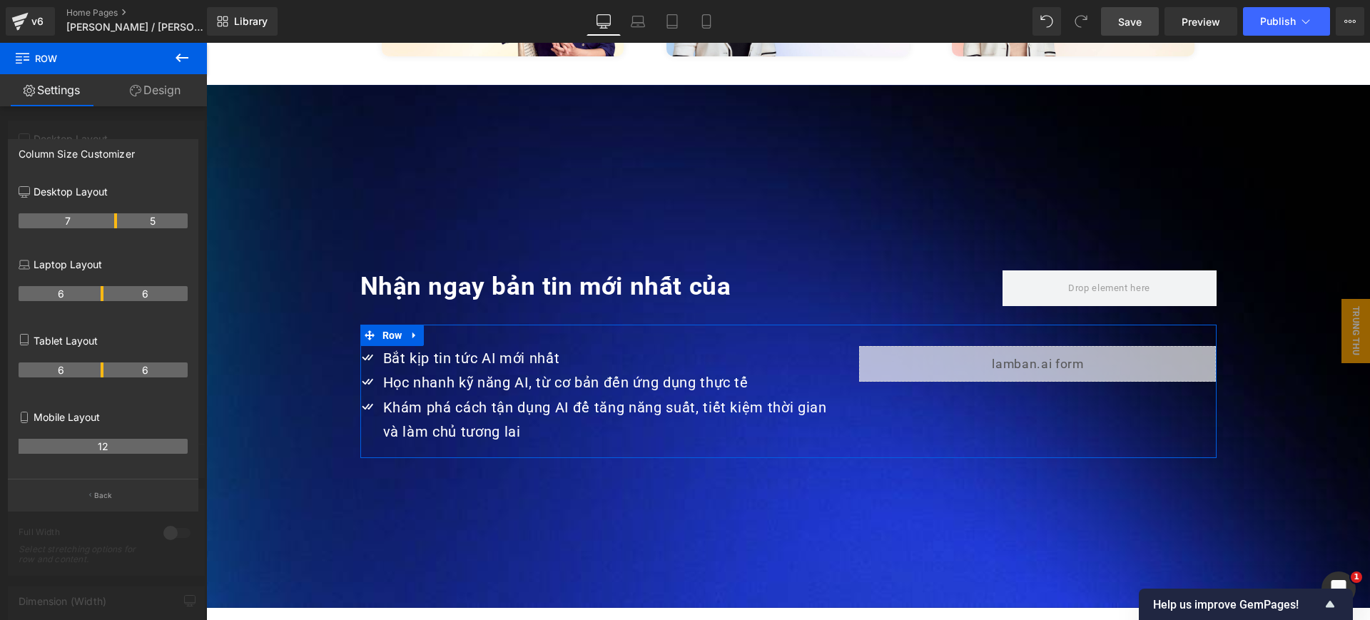
drag, startPoint x: 143, startPoint y: 220, endPoint x: 110, endPoint y: 228, distance: 33.7
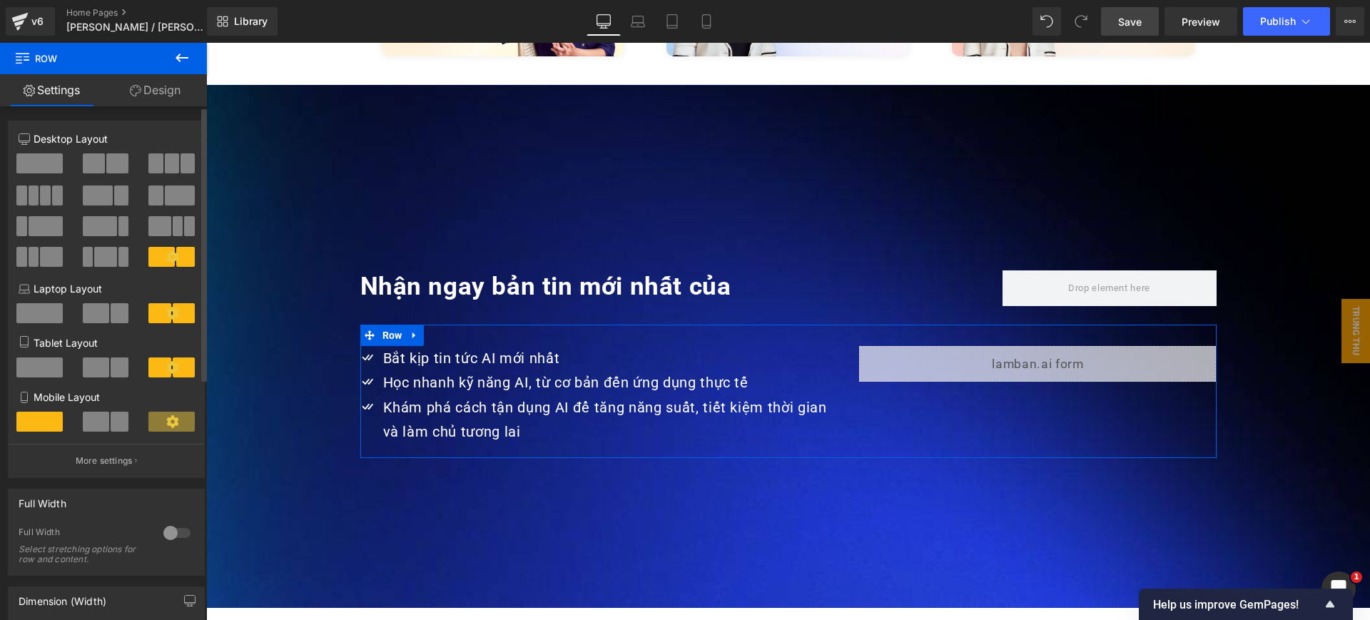
click at [108, 169] on span at bounding box center [117, 163] width 22 height 20
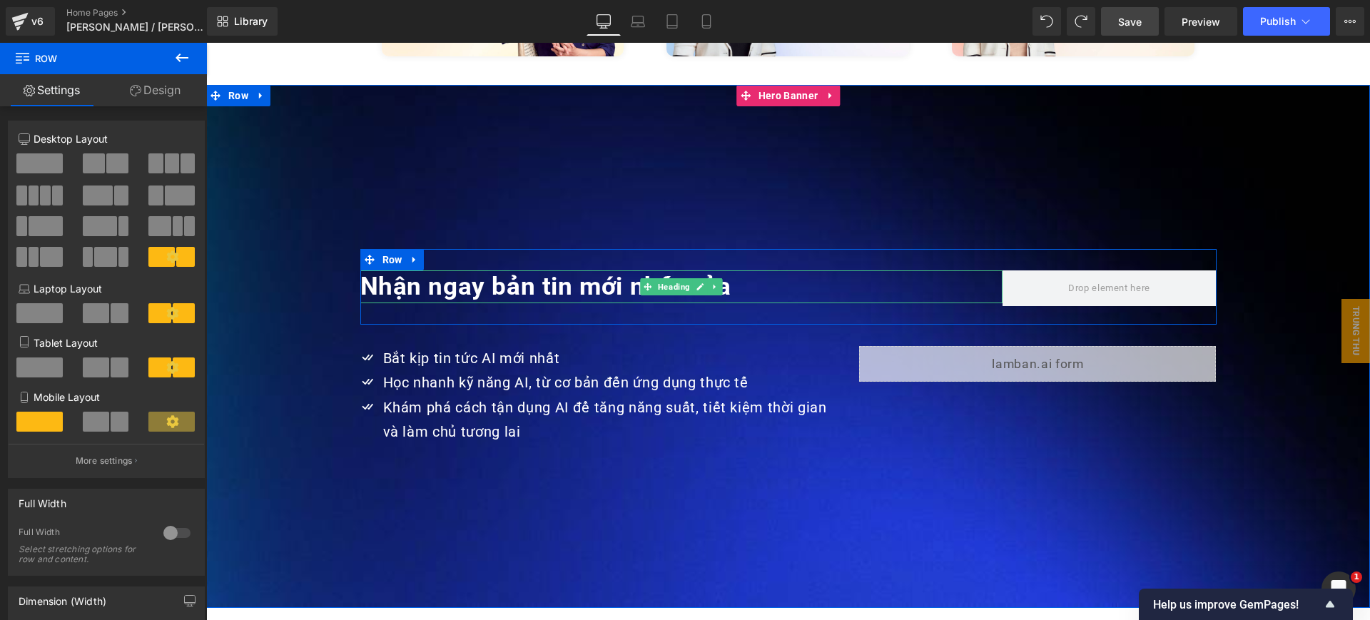
click at [803, 270] on h1 "Nhận ngay bản tin mới nhất của" at bounding box center [681, 286] width 642 height 33
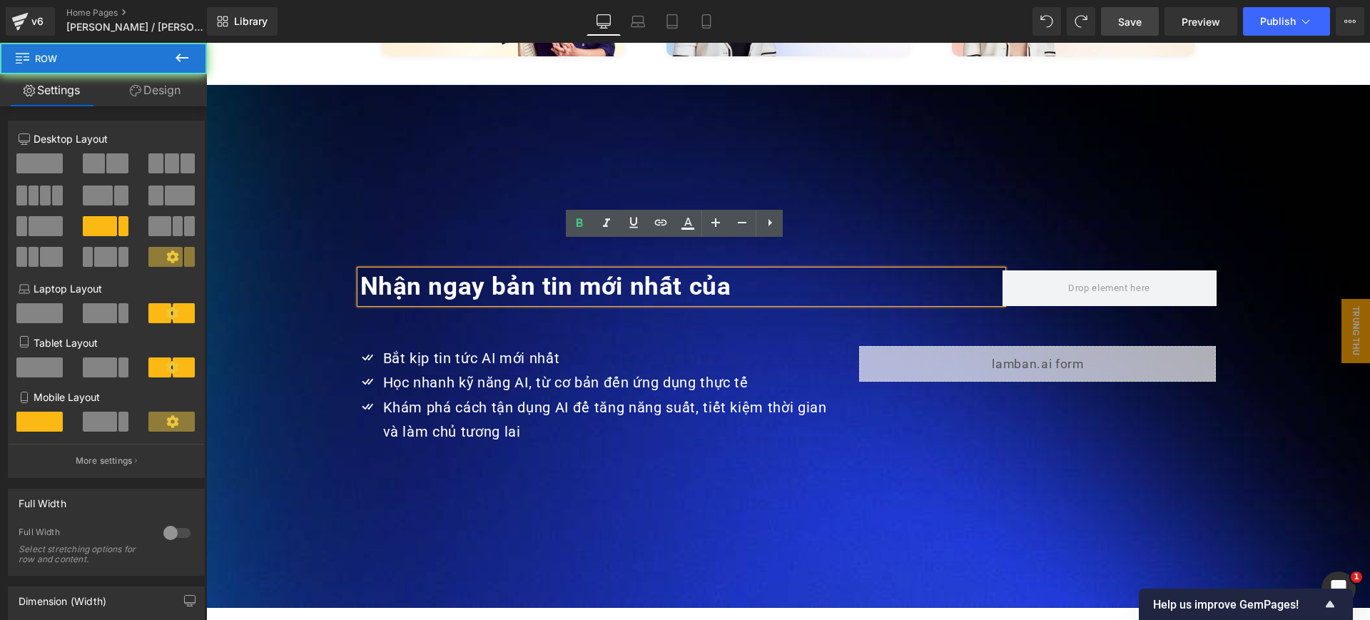
click at [816, 249] on div "Nhận ngay bản tin mới nhất của Heading Row" at bounding box center [788, 287] width 856 height 76
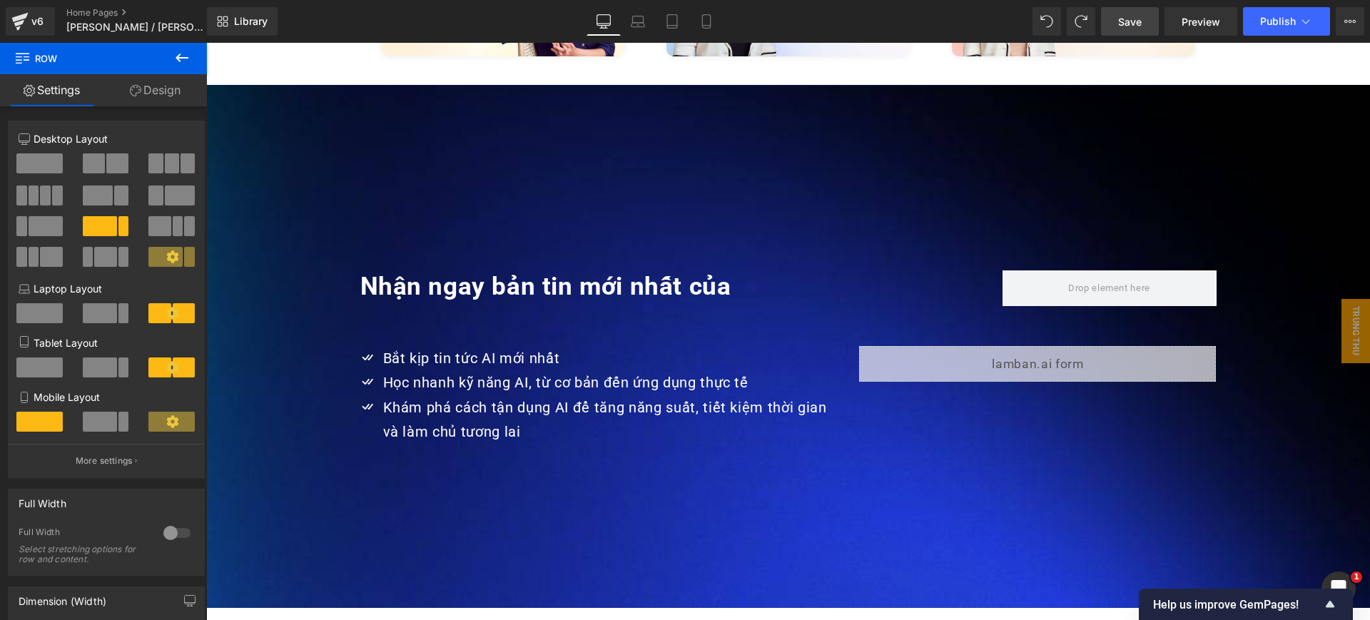
click at [818, 249] on div "Nhận ngay bản tin mới nhất của Heading Row" at bounding box center [788, 287] width 856 height 76
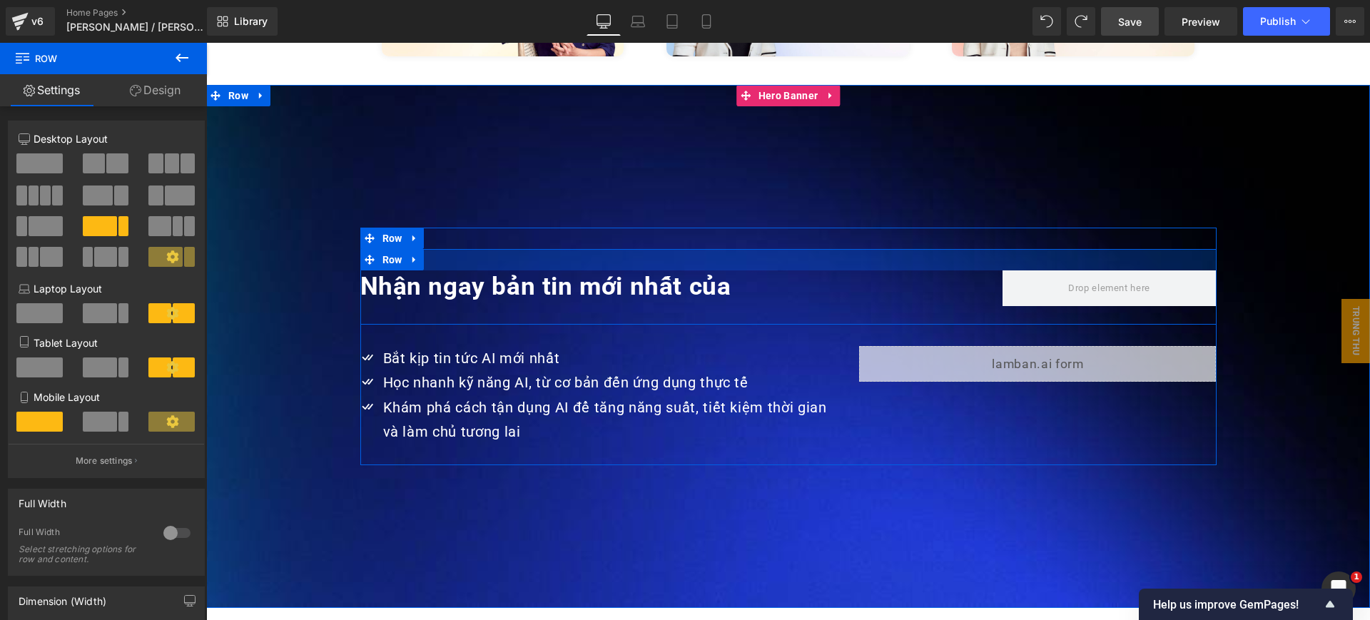
click at [819, 249] on div at bounding box center [788, 259] width 856 height 21
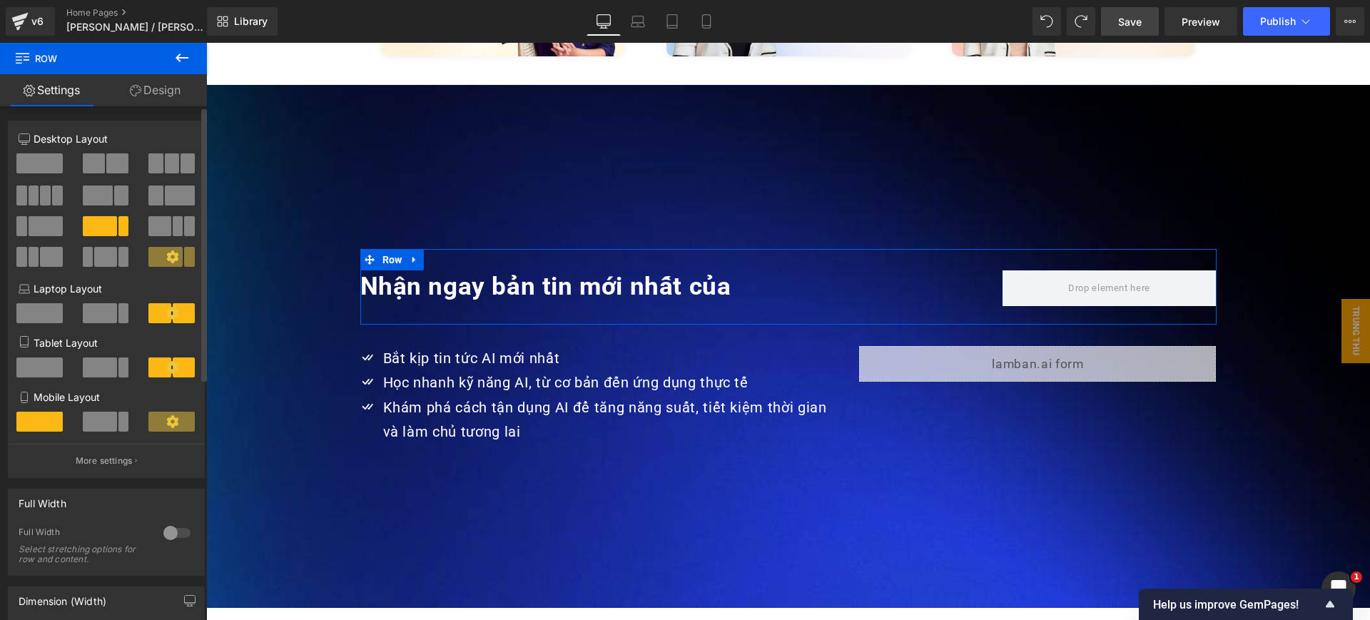
click at [106, 161] on span at bounding box center [117, 163] width 22 height 20
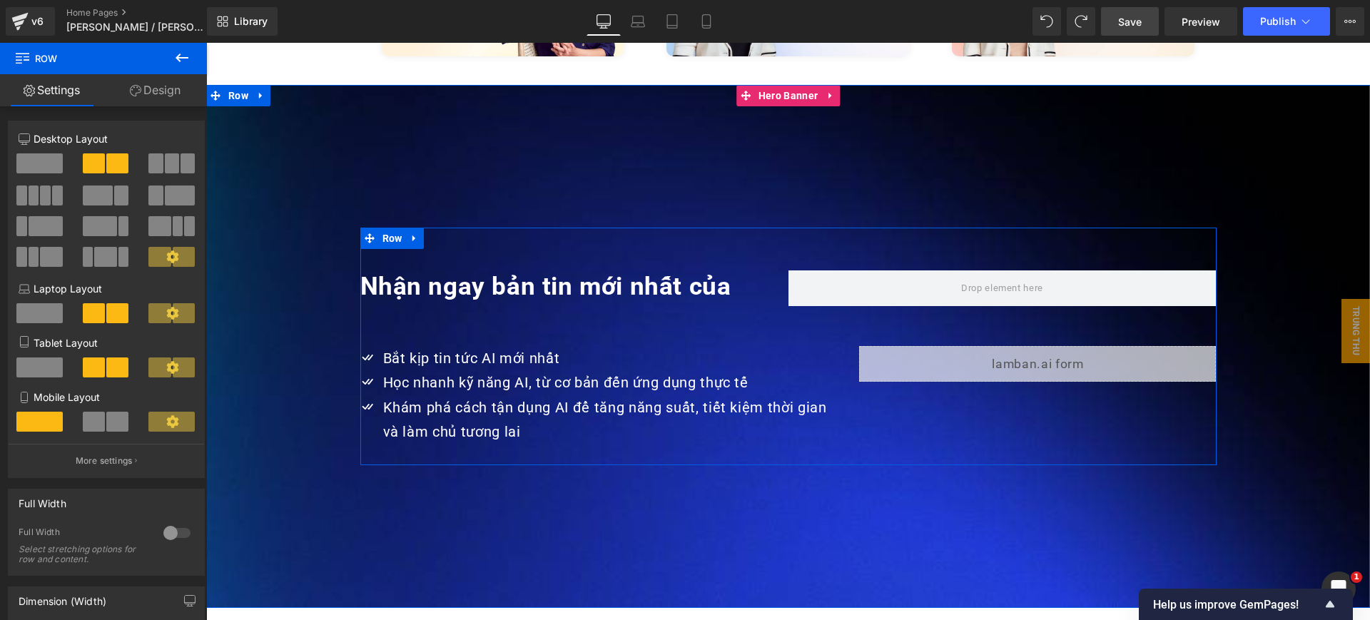
click at [497, 272] on strong "Nhận ngay bản tin mới nhất của" at bounding box center [545, 286] width 371 height 29
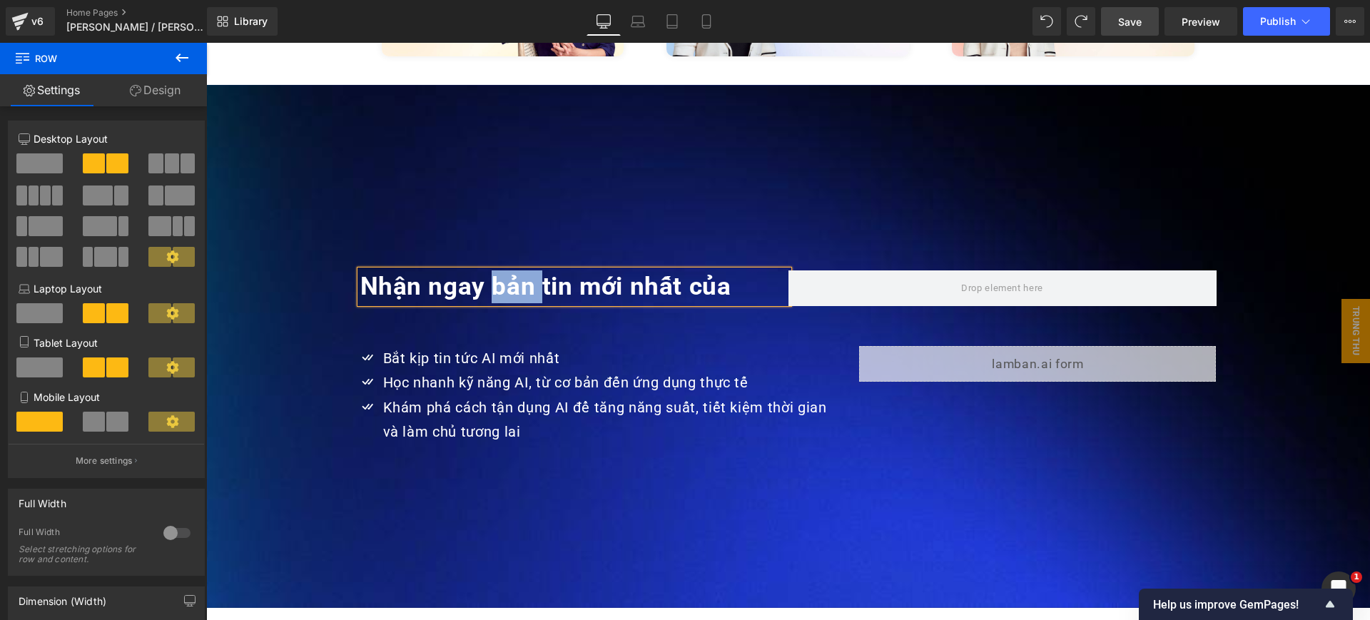
click at [497, 272] on strong "Nhận ngay bản tin mới nhất của" at bounding box center [545, 286] width 371 height 29
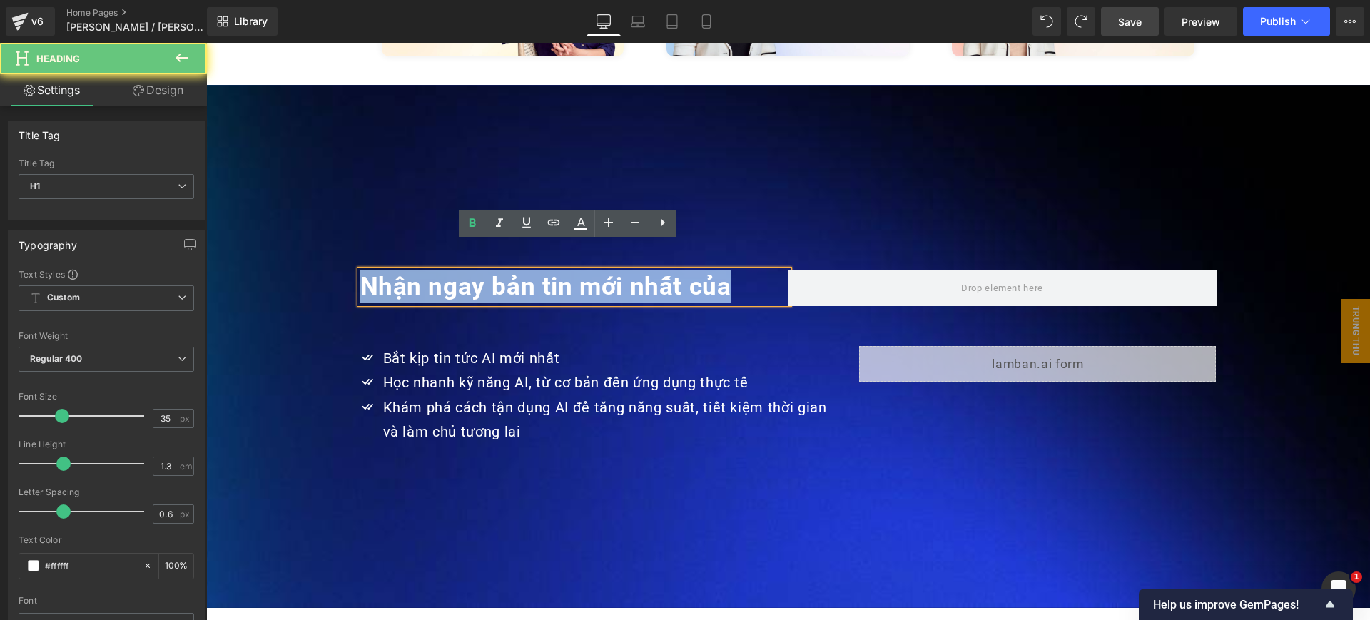
click at [497, 272] on strong "Nhận ngay bản tin mới nhất của" at bounding box center [545, 286] width 371 height 29
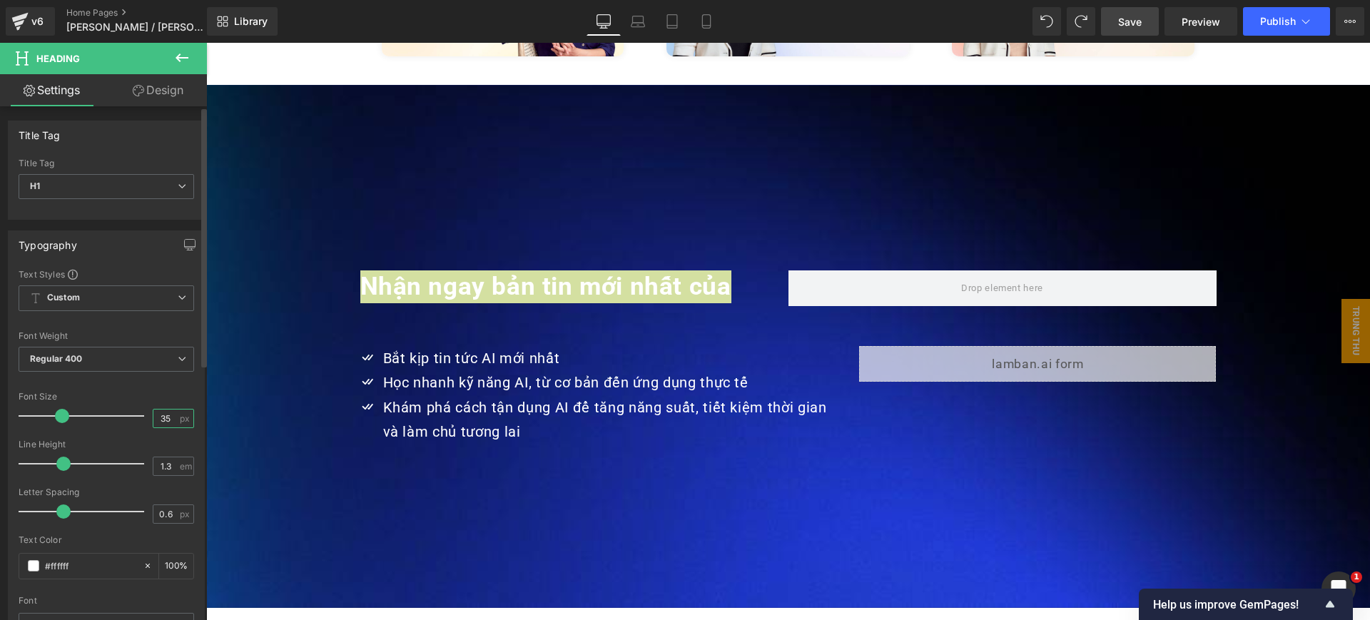
click at [165, 416] on input "35" at bounding box center [165, 419] width 25 height 18
type input "3"
type input "40"
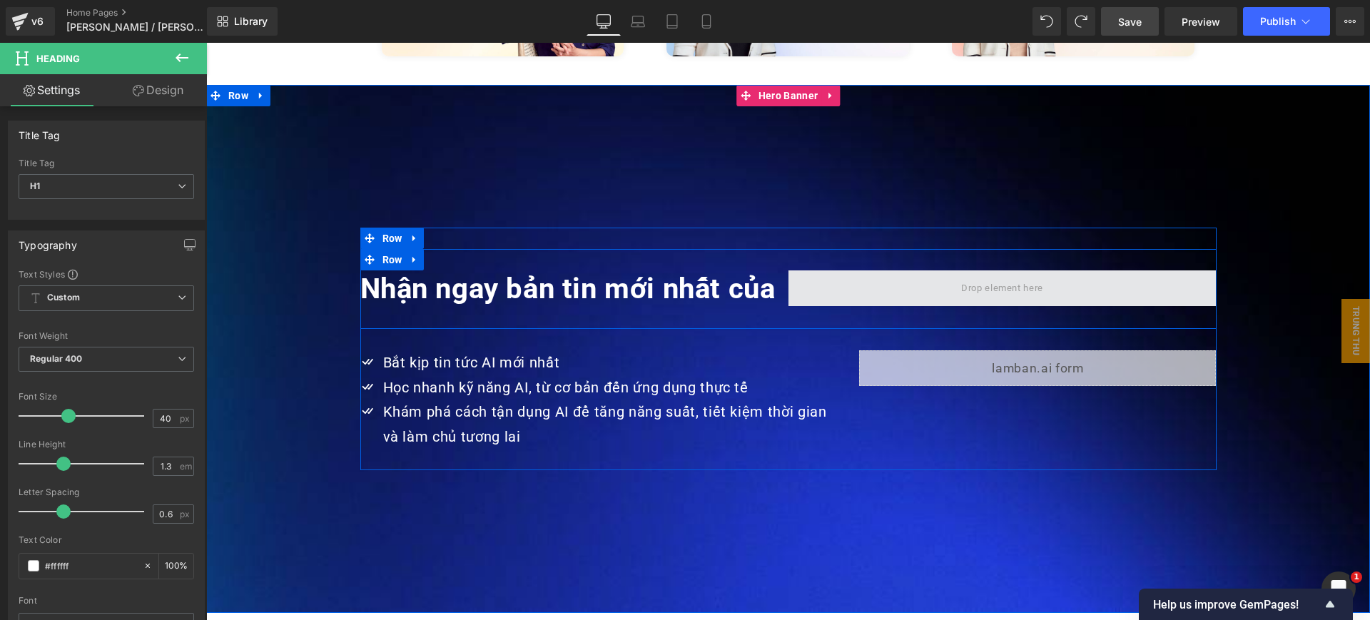
click at [830, 270] on span at bounding box center [1002, 288] width 428 height 36
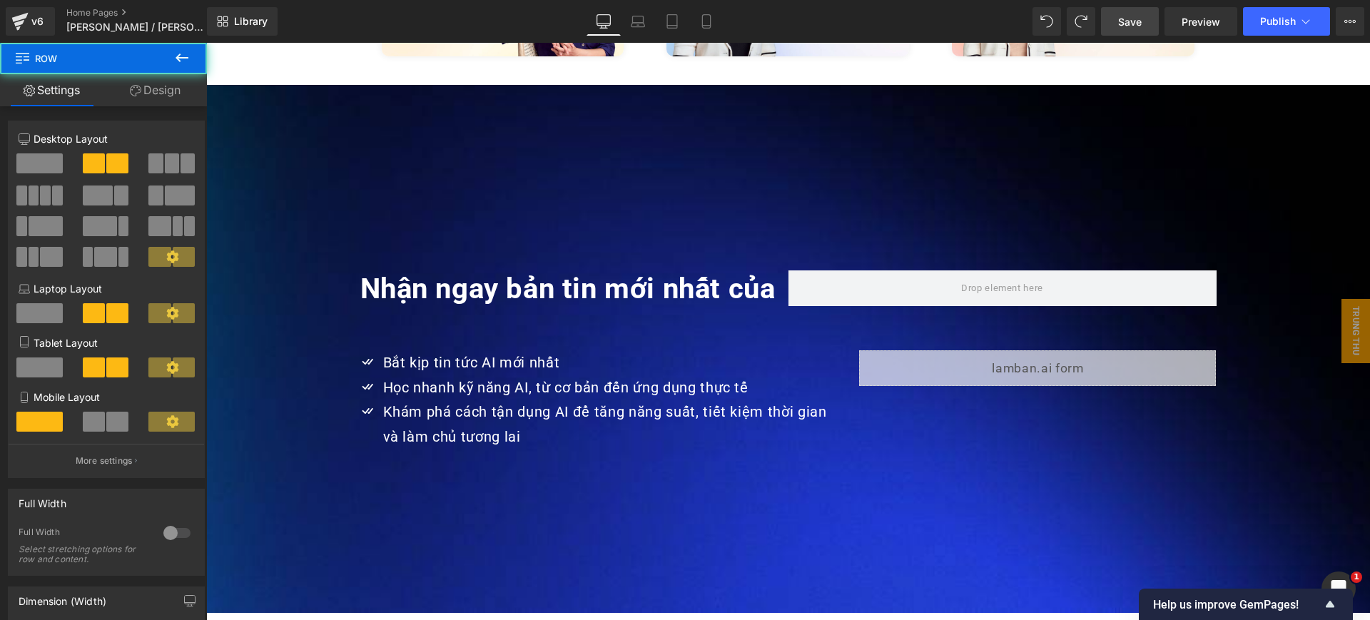
click at [186, 49] on icon at bounding box center [181, 57] width 17 height 17
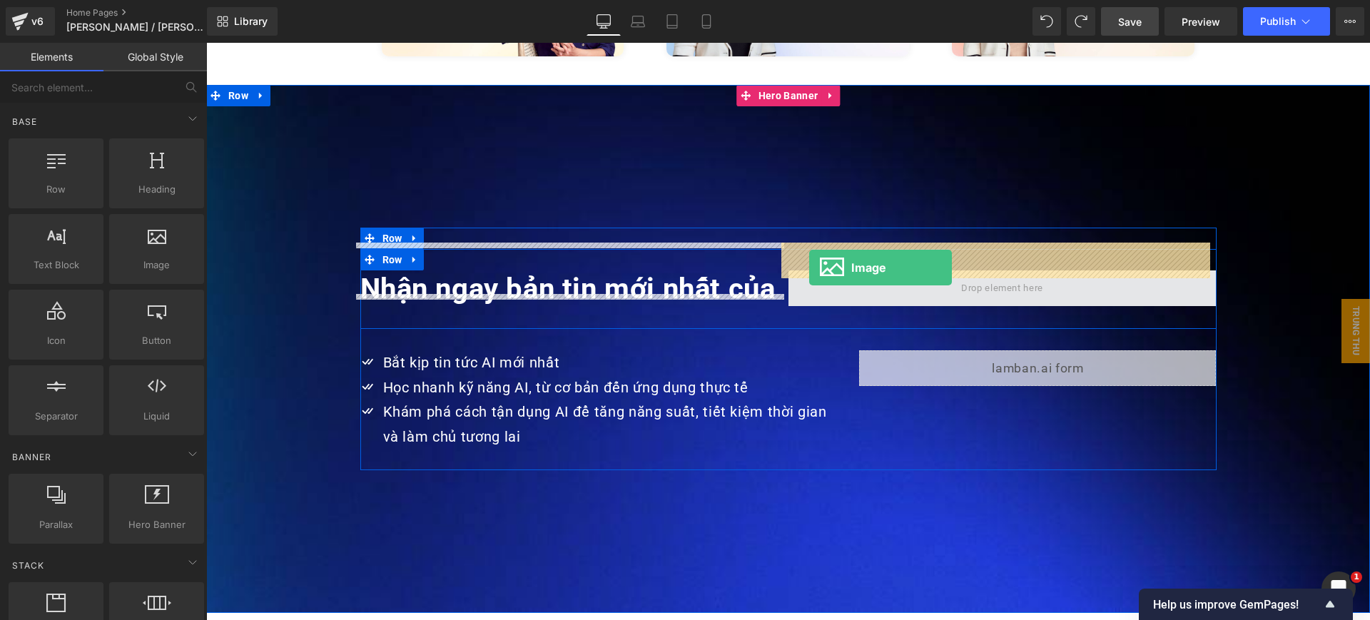
drag, startPoint x: 362, startPoint y: 306, endPoint x: 809, endPoint y: 268, distance: 449.1
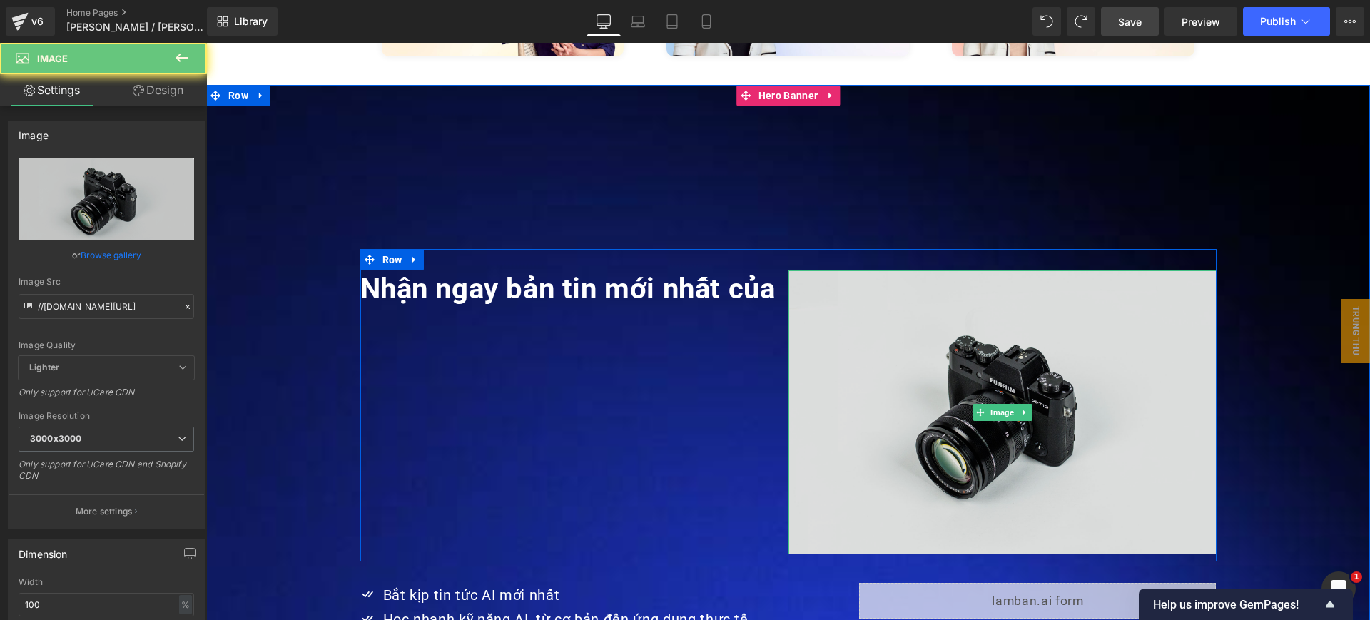
click at [928, 325] on img at bounding box center [1002, 412] width 428 height 284
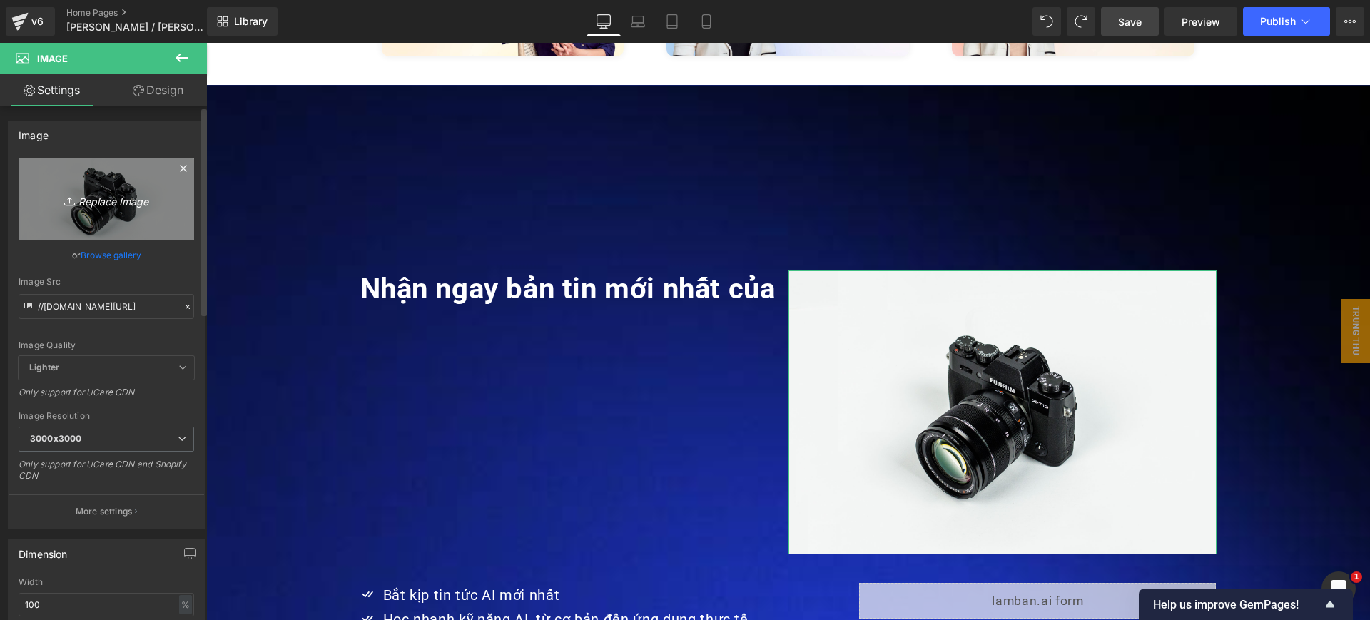
click at [93, 195] on icon "Replace Image" at bounding box center [106, 200] width 114 height 18
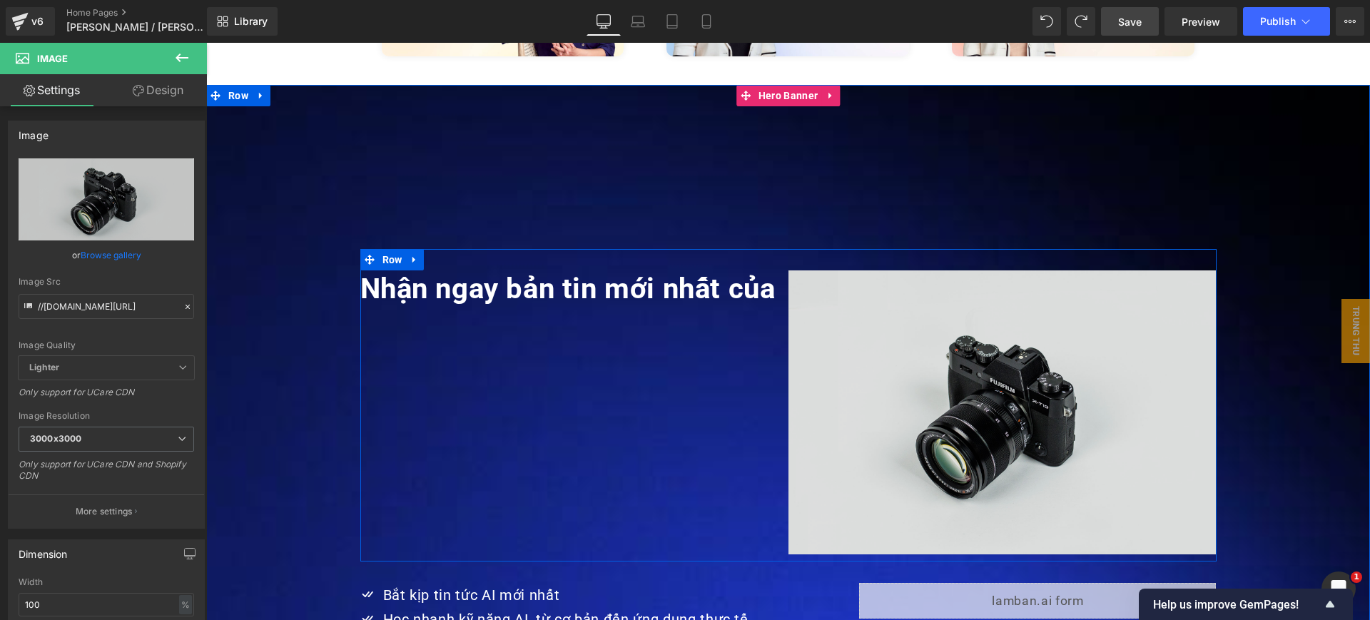
click at [890, 295] on img at bounding box center [1002, 412] width 428 height 284
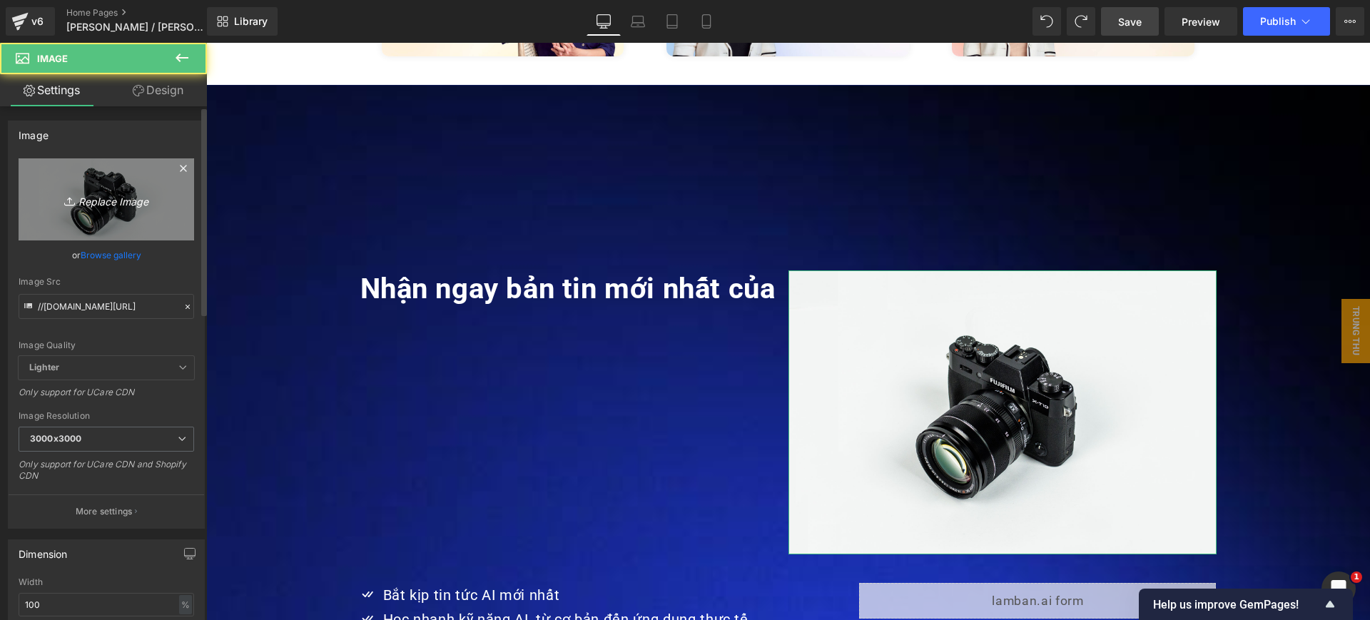
click at [96, 208] on link "Replace Image" at bounding box center [107, 199] width 176 height 82
type input "C:\fakepath\LBVA-Logo-Horizontal-01.png"
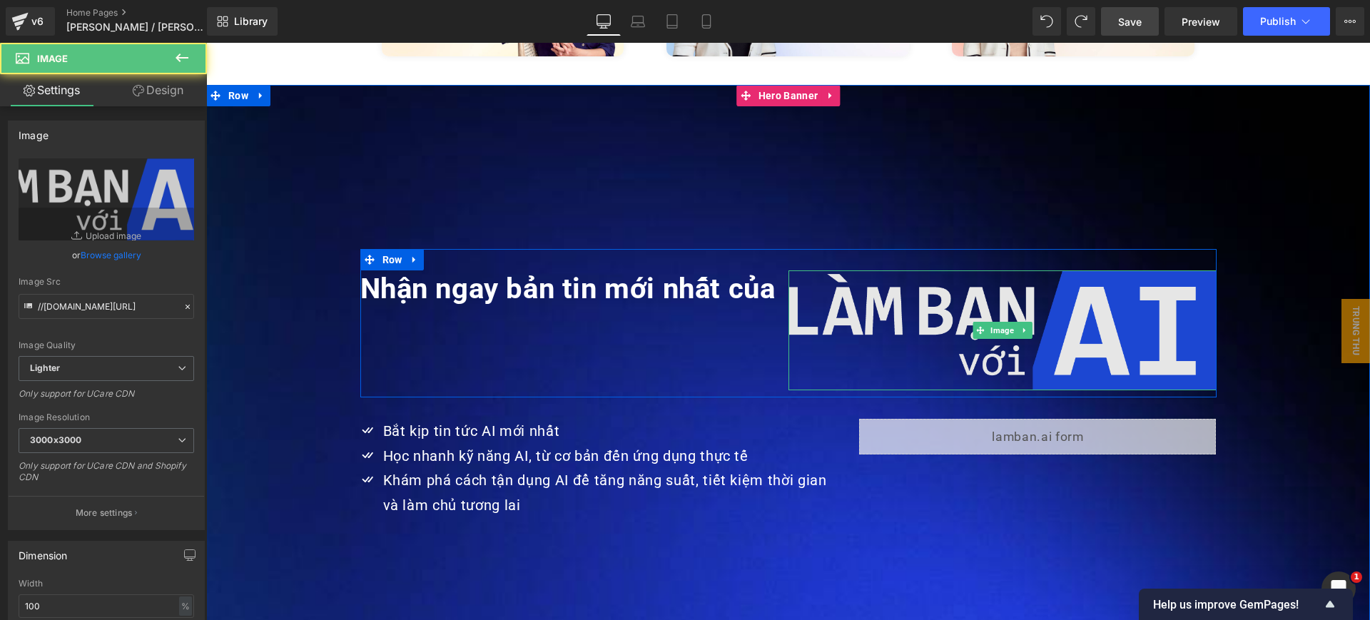
click at [1062, 279] on img at bounding box center [1002, 330] width 428 height 120
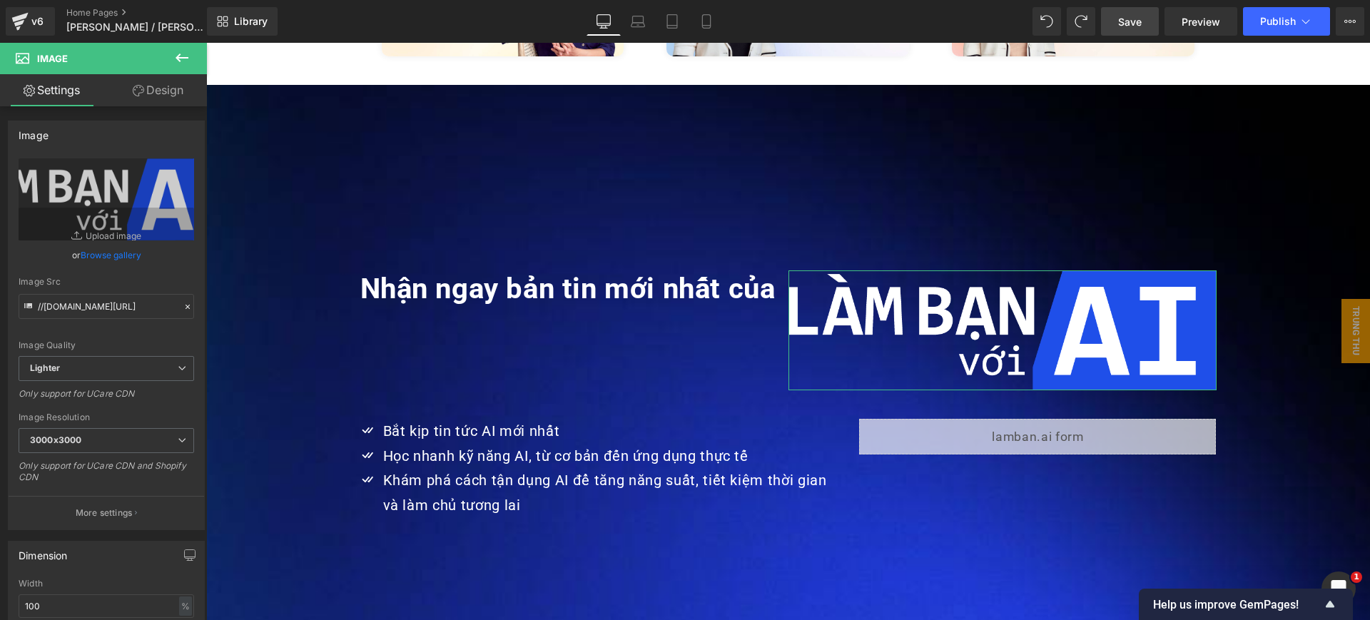
click at [173, 91] on link "Design" at bounding box center [157, 90] width 103 height 32
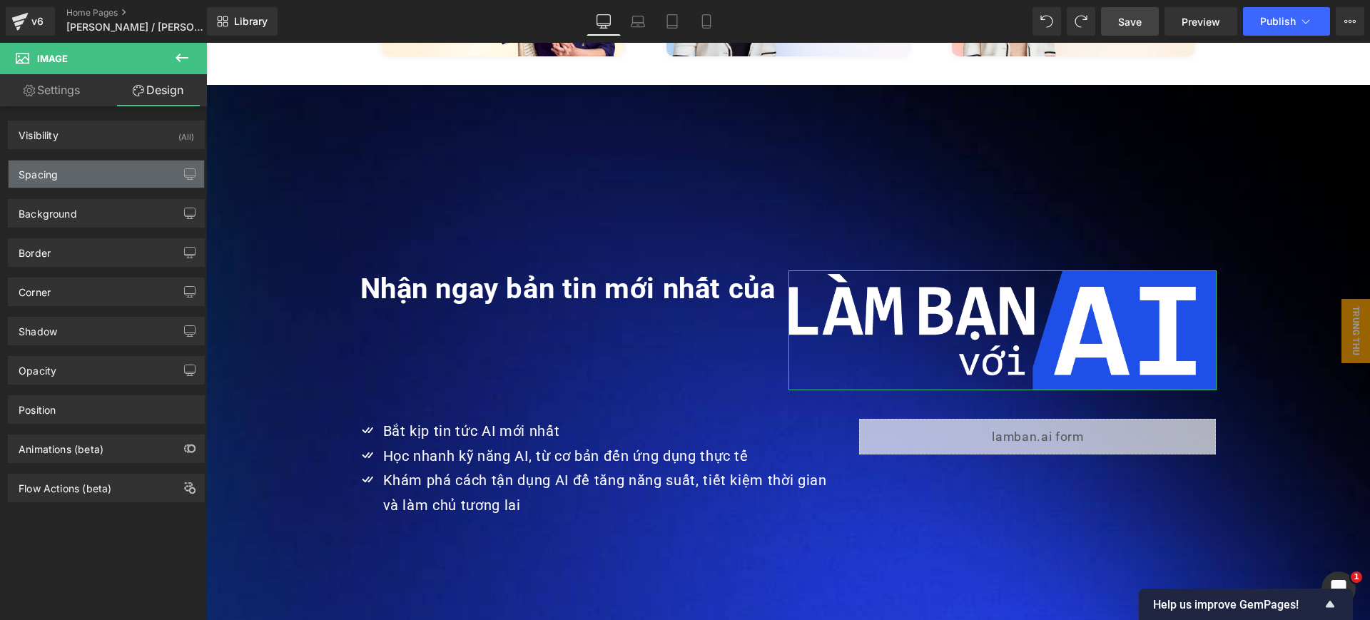
click at [110, 168] on div "Spacing" at bounding box center [107, 174] width 196 height 27
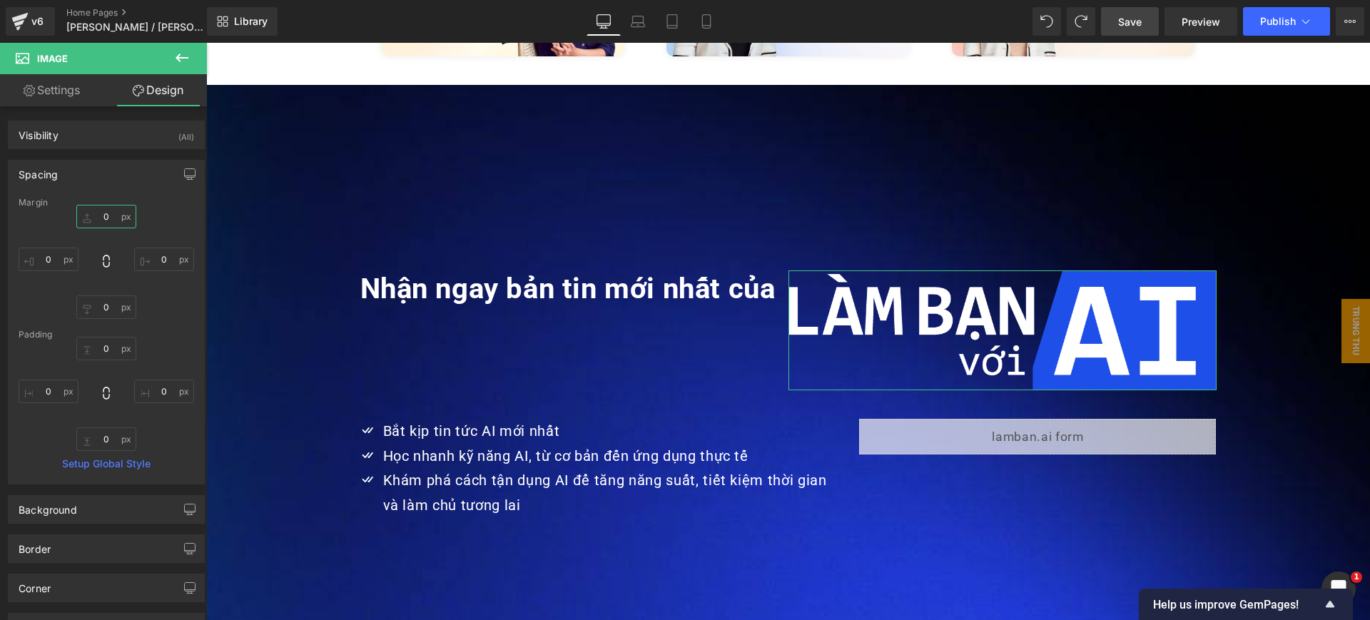
click at [111, 213] on input "0" at bounding box center [106, 217] width 60 height 24
type input "-5"
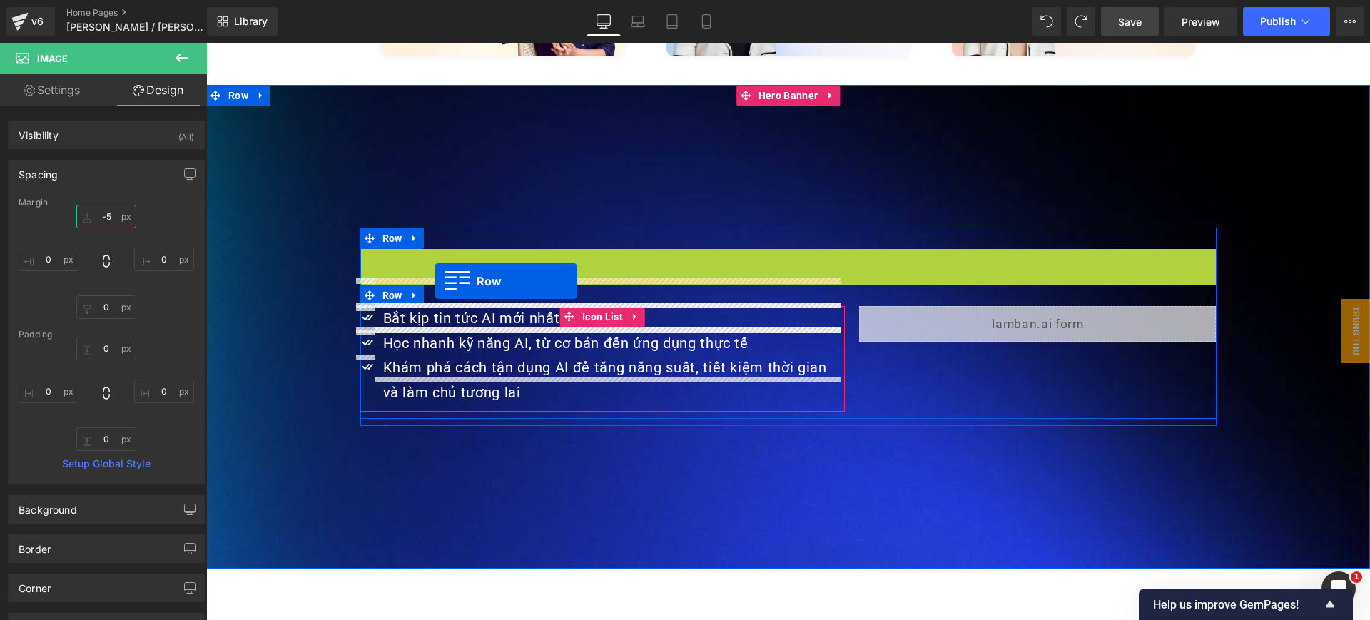
drag, startPoint x: 380, startPoint y: 234, endPoint x: 435, endPoint y: 281, distance: 71.8
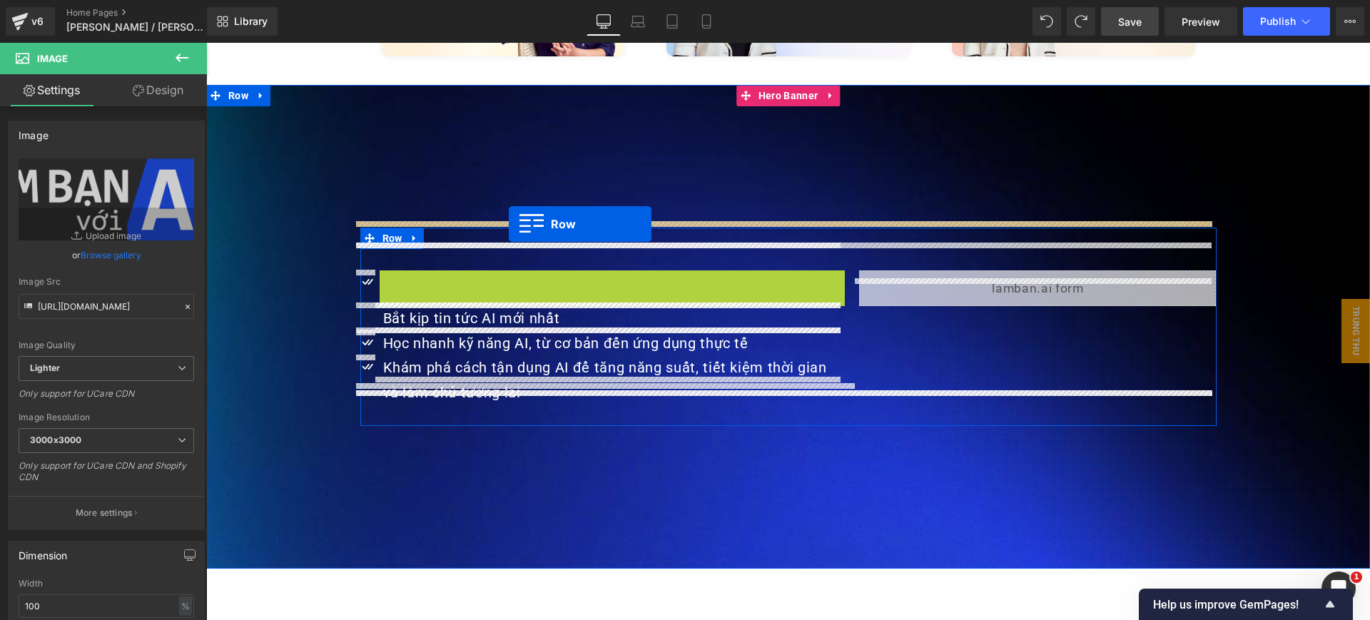
drag, startPoint x: 405, startPoint y: 253, endPoint x: 509, endPoint y: 224, distance: 107.3
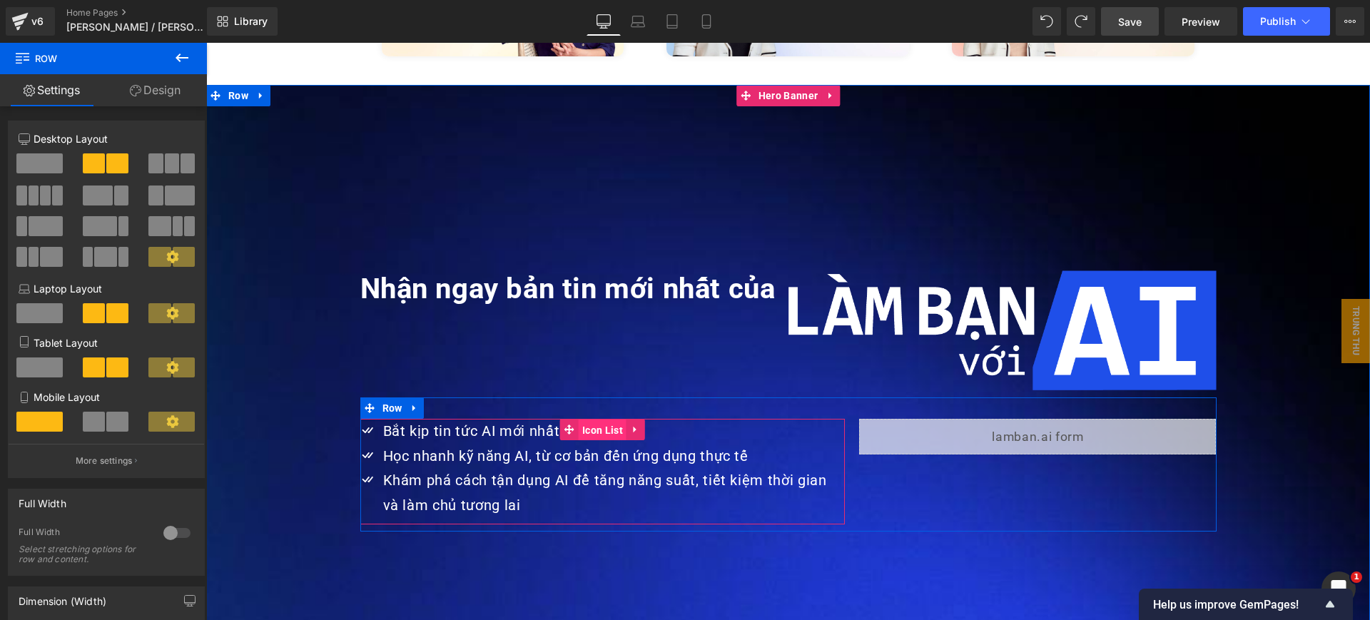
click at [583, 420] on span "Icon List" at bounding box center [603, 430] width 48 height 21
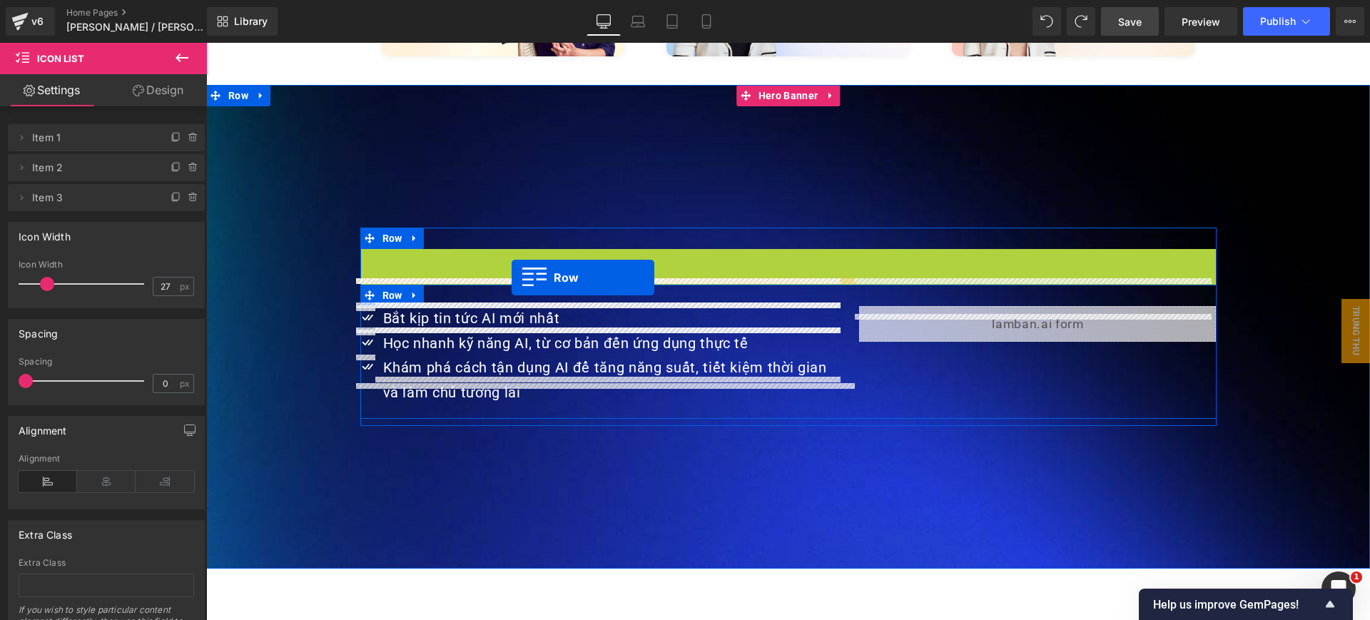
drag, startPoint x: 387, startPoint y: 227, endPoint x: 512, endPoint y: 278, distance: 134.8
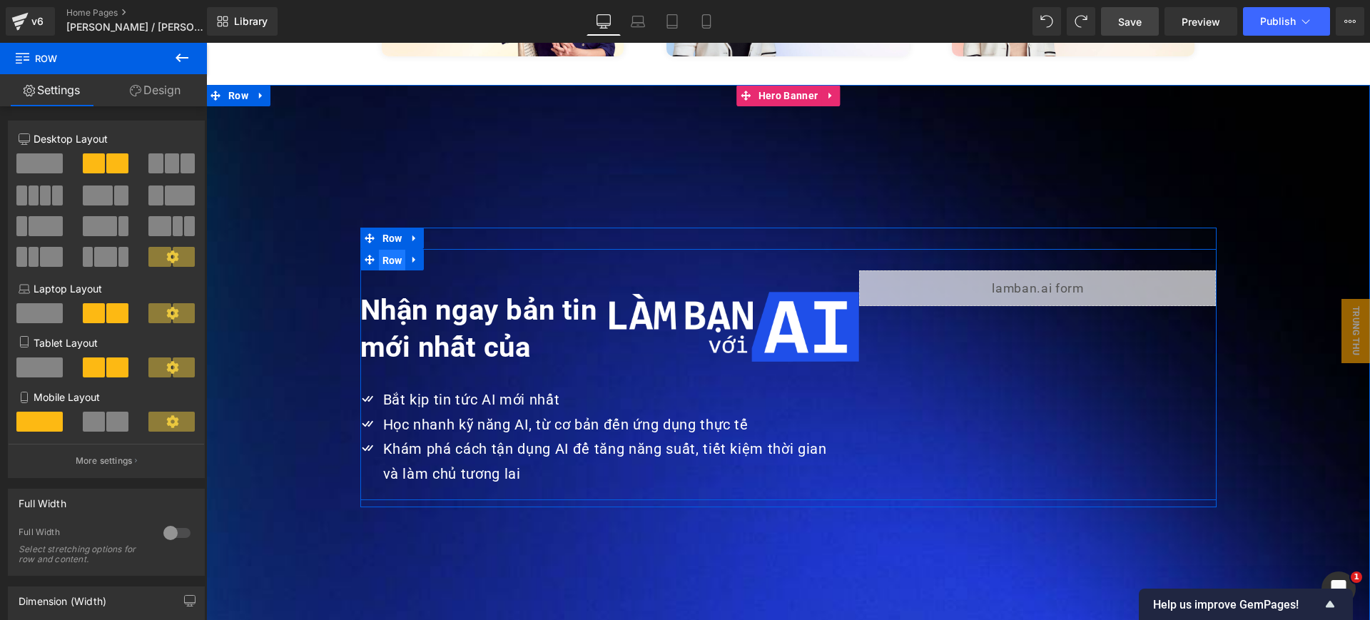
click at [392, 250] on span "Row" at bounding box center [392, 260] width 27 height 21
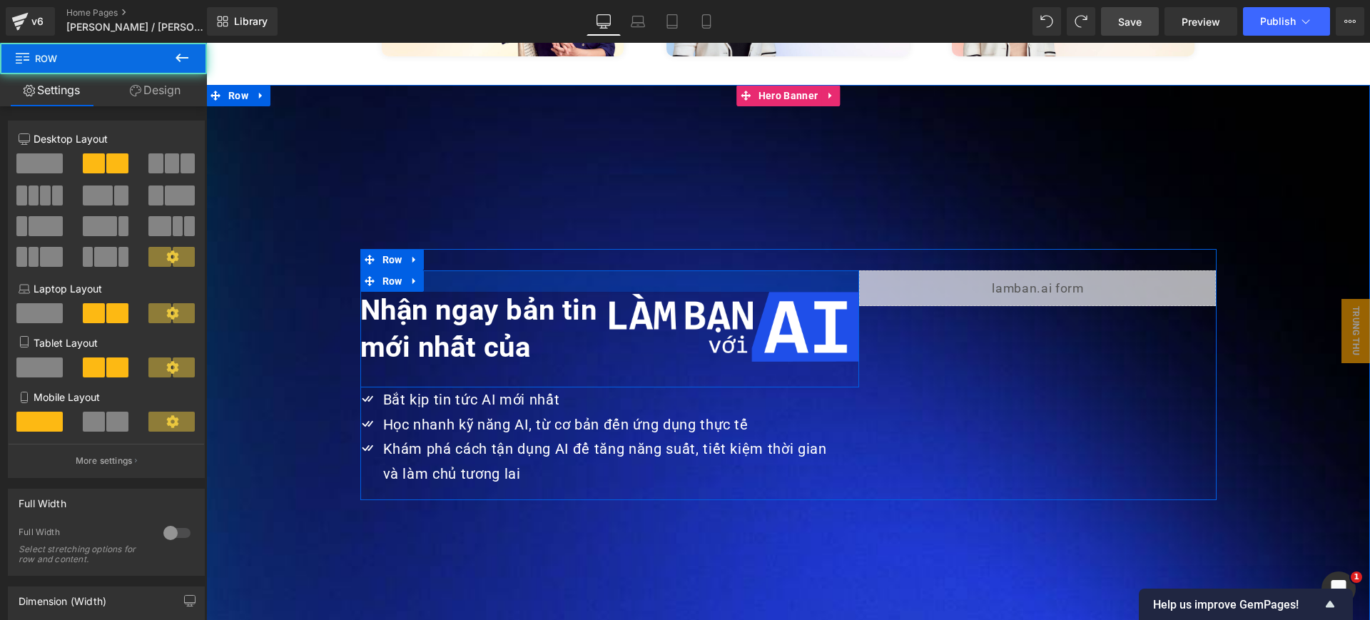
click at [558, 270] on div at bounding box center [609, 280] width 499 height 21
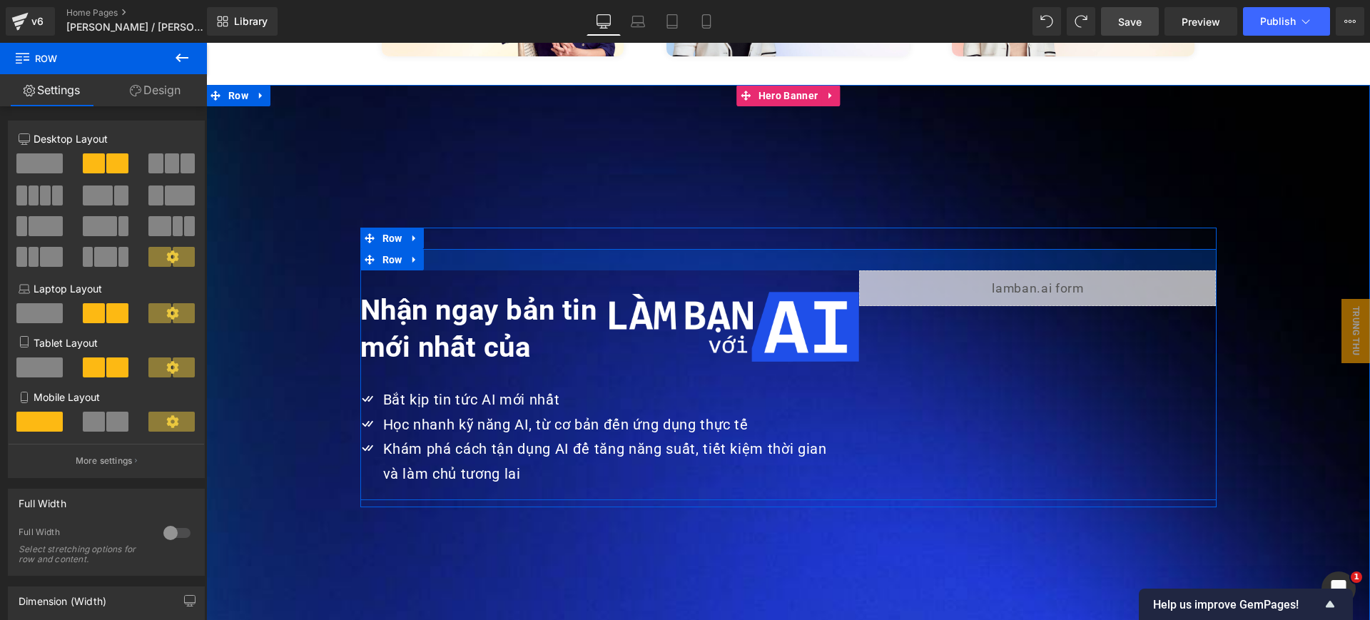
click at [554, 249] on div at bounding box center [788, 259] width 856 height 21
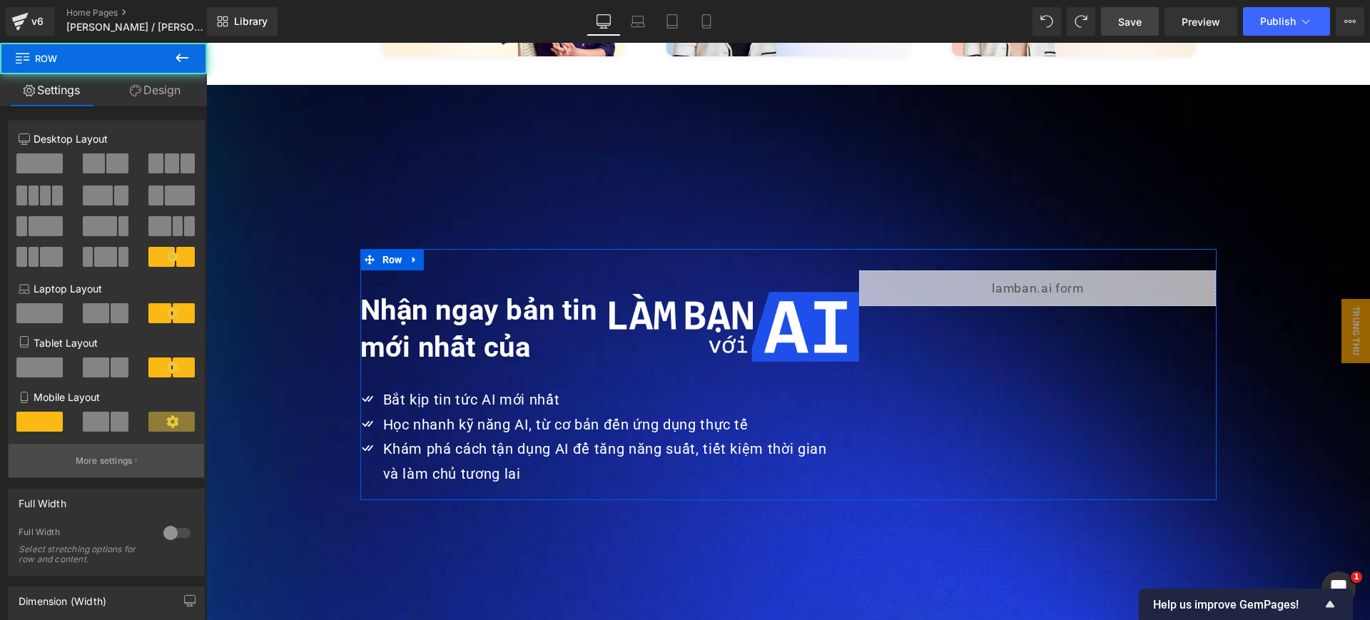
click at [130, 465] on p "More settings" at bounding box center [104, 461] width 57 height 13
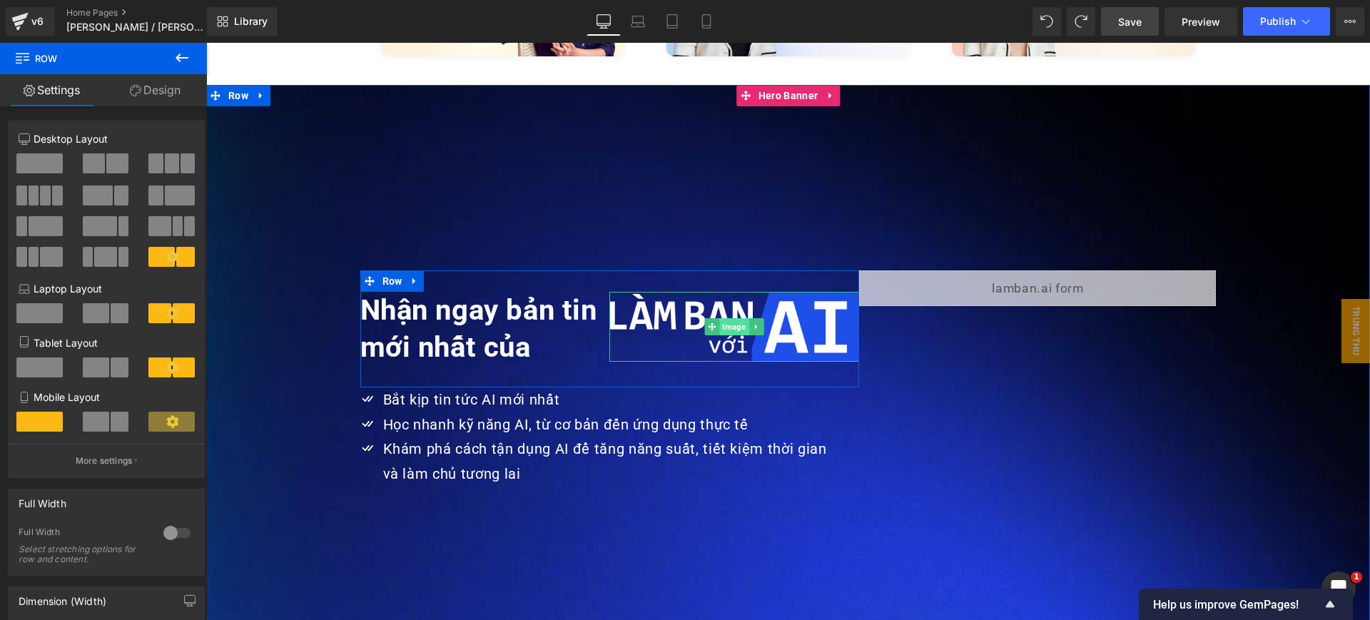
click at [733, 318] on span "Image" at bounding box center [734, 326] width 29 height 17
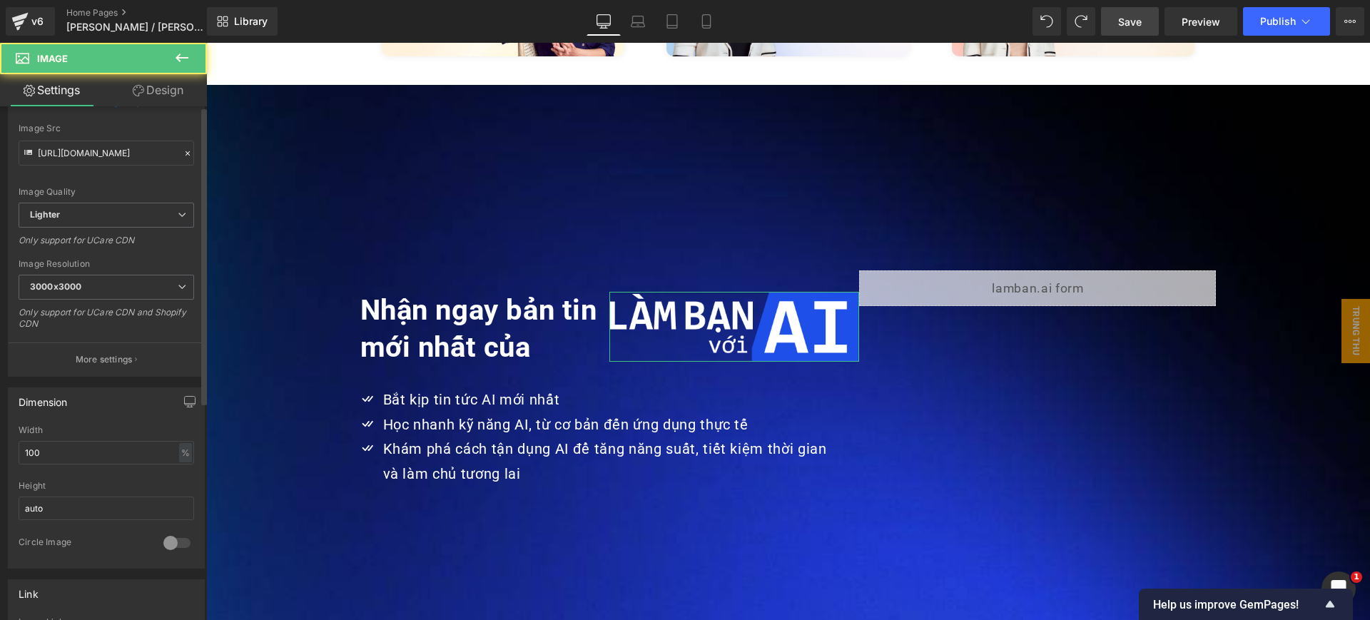
scroll to position [178, 0]
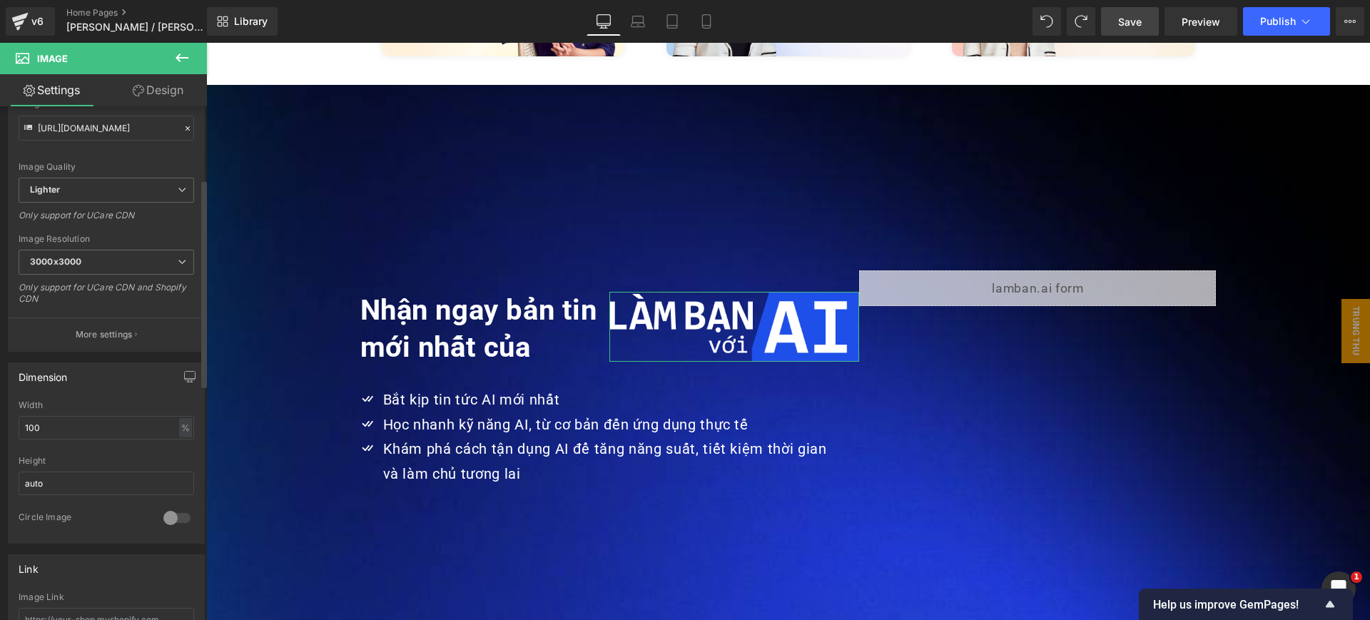
click at [110, 400] on div "Width" at bounding box center [107, 405] width 176 height 10
click at [112, 424] on input "100" at bounding box center [107, 428] width 176 height 24
click at [115, 427] on input "auto" at bounding box center [107, 428] width 176 height 24
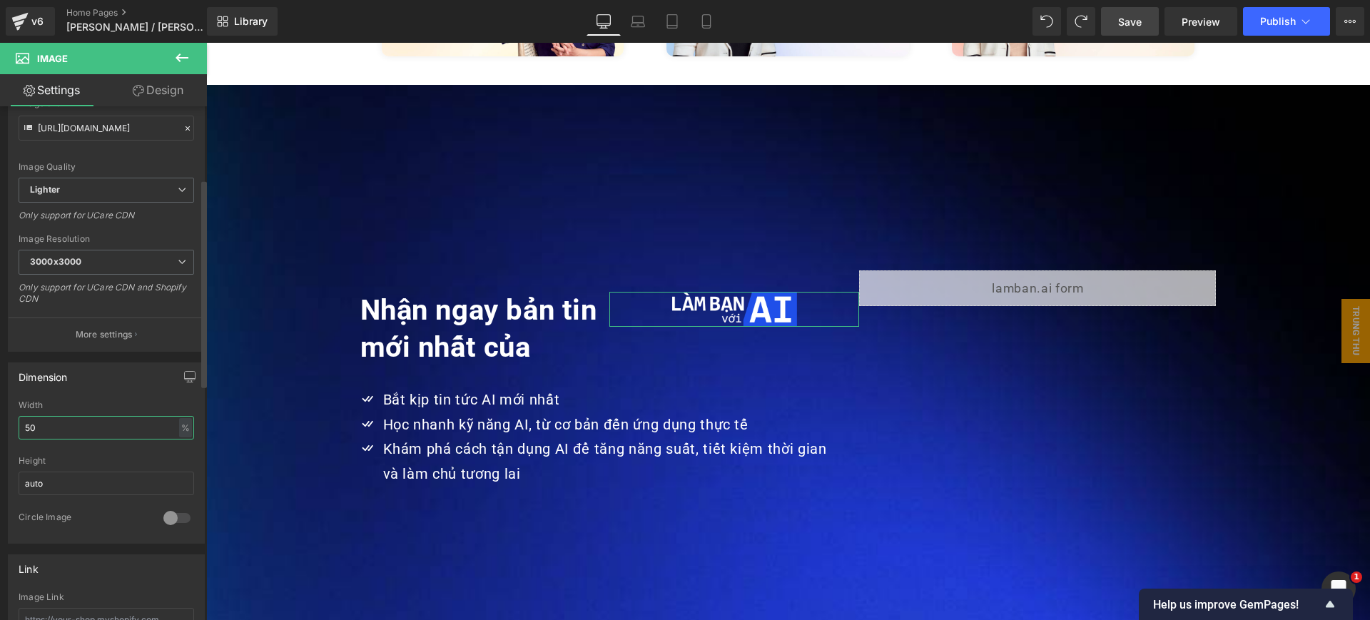
type input "50"
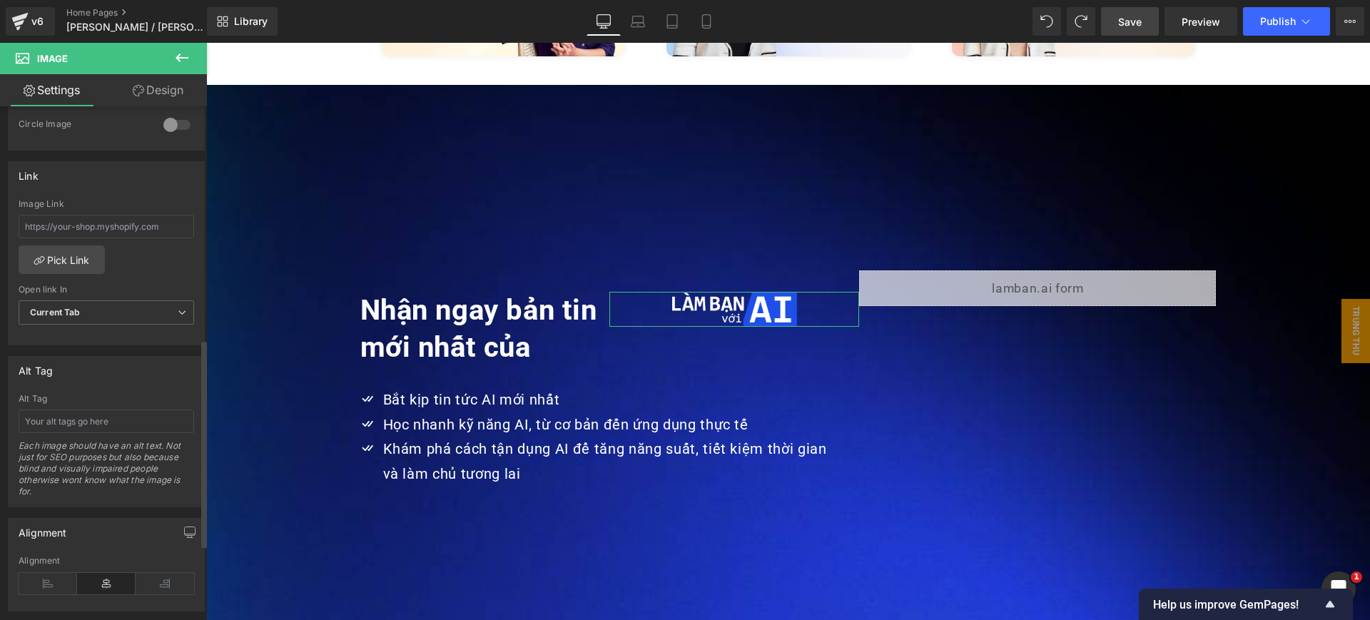
scroll to position [714, 0]
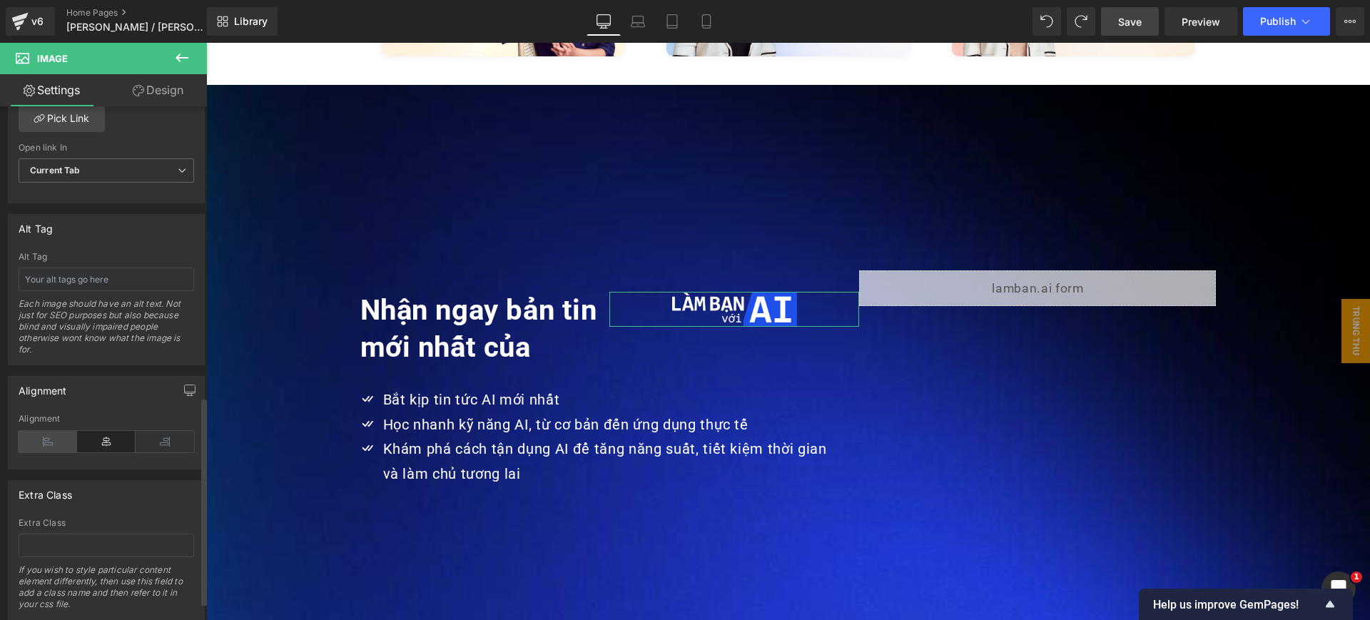
click at [50, 441] on icon at bounding box center [48, 441] width 59 height 21
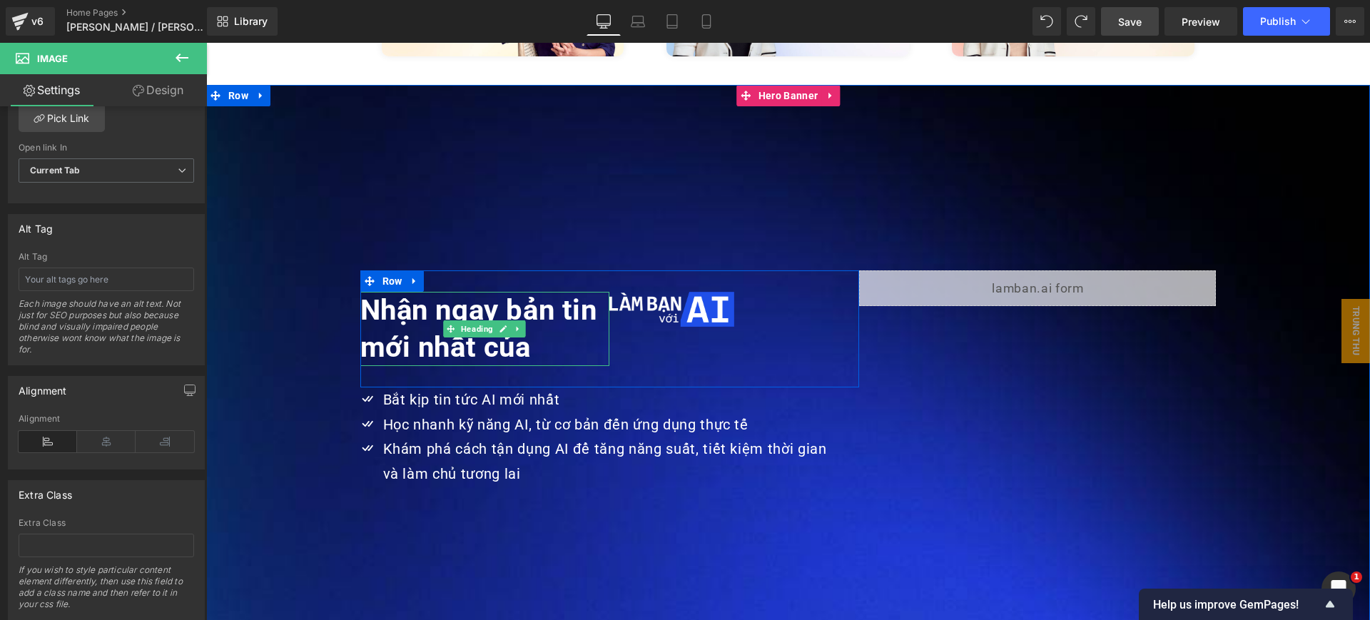
click at [547, 293] on strong "Nhận ngay bản tin mới nhất của" at bounding box center [478, 328] width 237 height 71
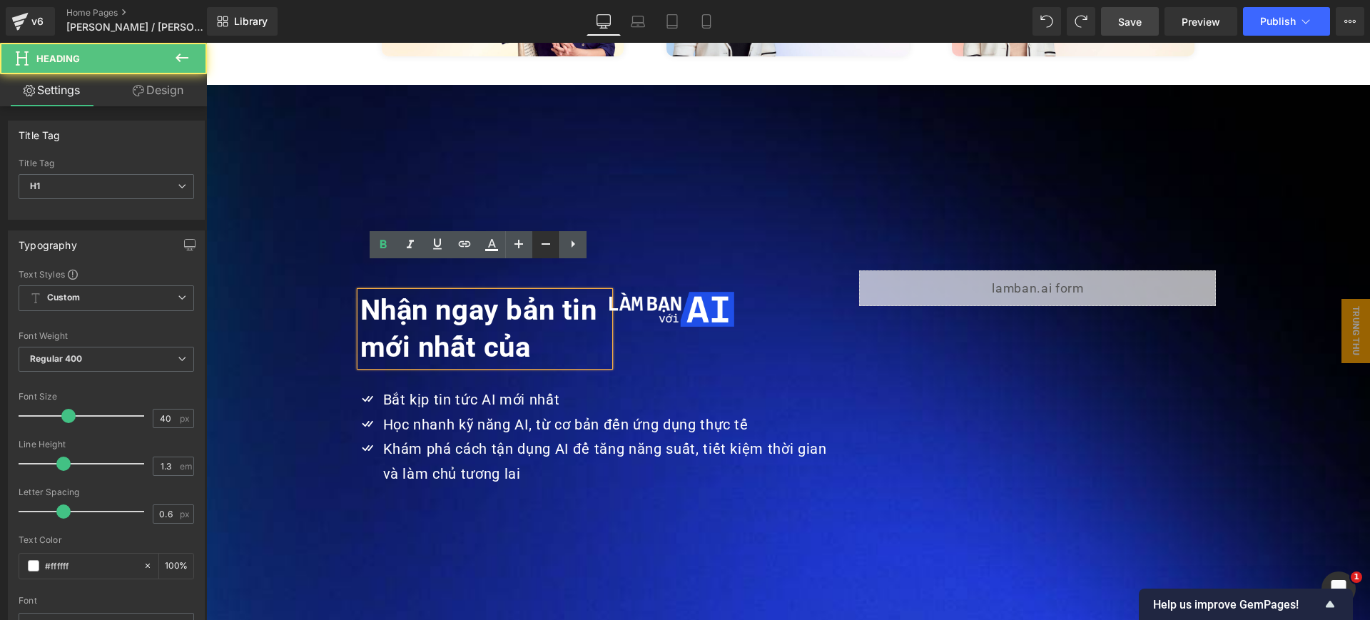
click at [554, 255] on link at bounding box center [545, 244] width 27 height 27
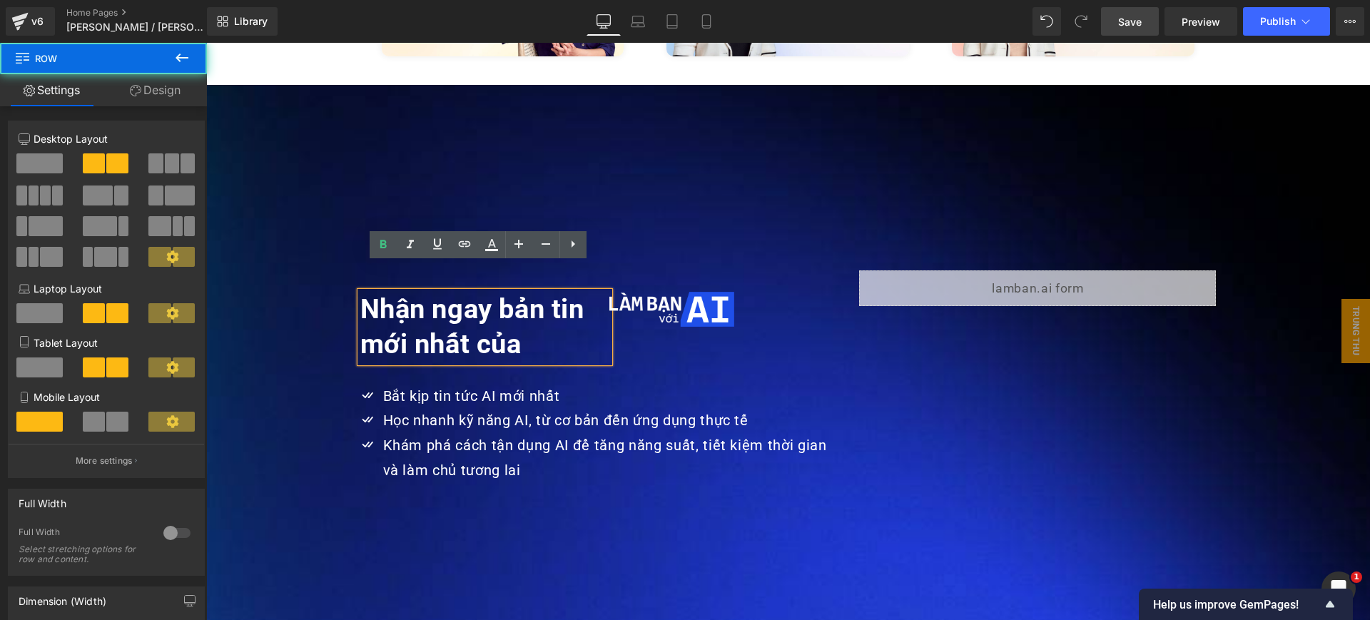
click at [646, 270] on div "Nhận ngay bản tin mới nhất của Heading Image Row" at bounding box center [609, 326] width 499 height 113
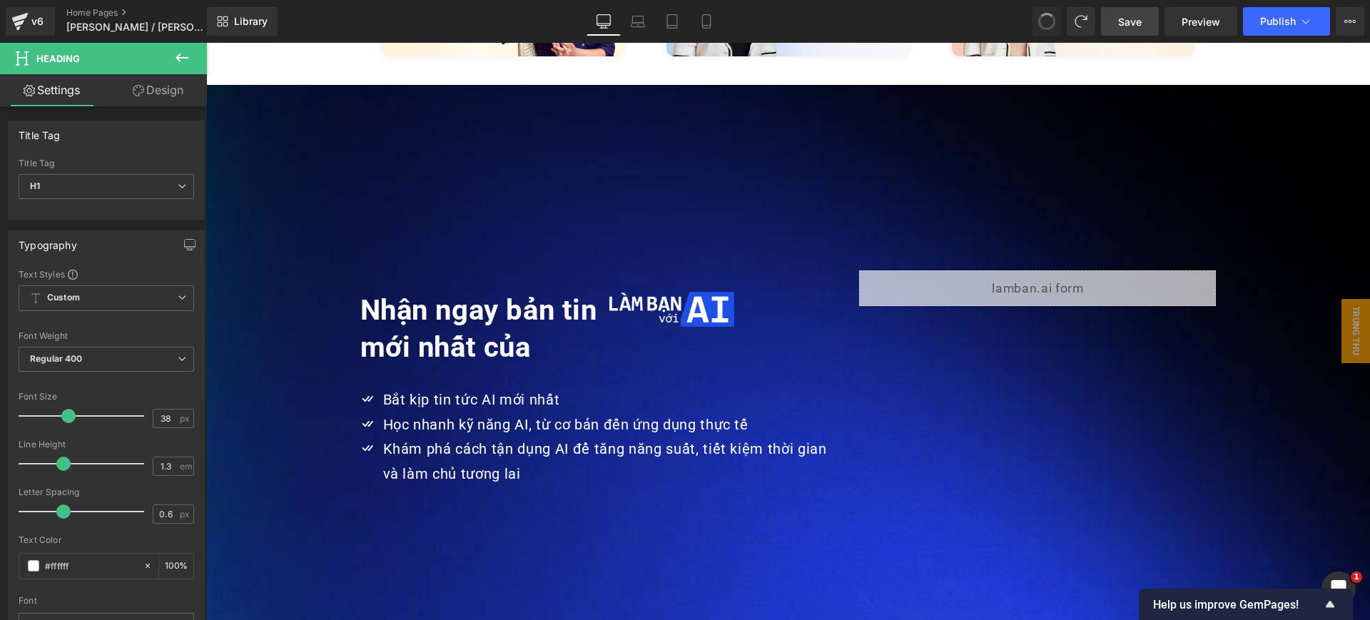
click at [752, 318] on div "Nhận ngay bản tin mới nhất của Heading Image Row" at bounding box center [609, 328] width 499 height 117
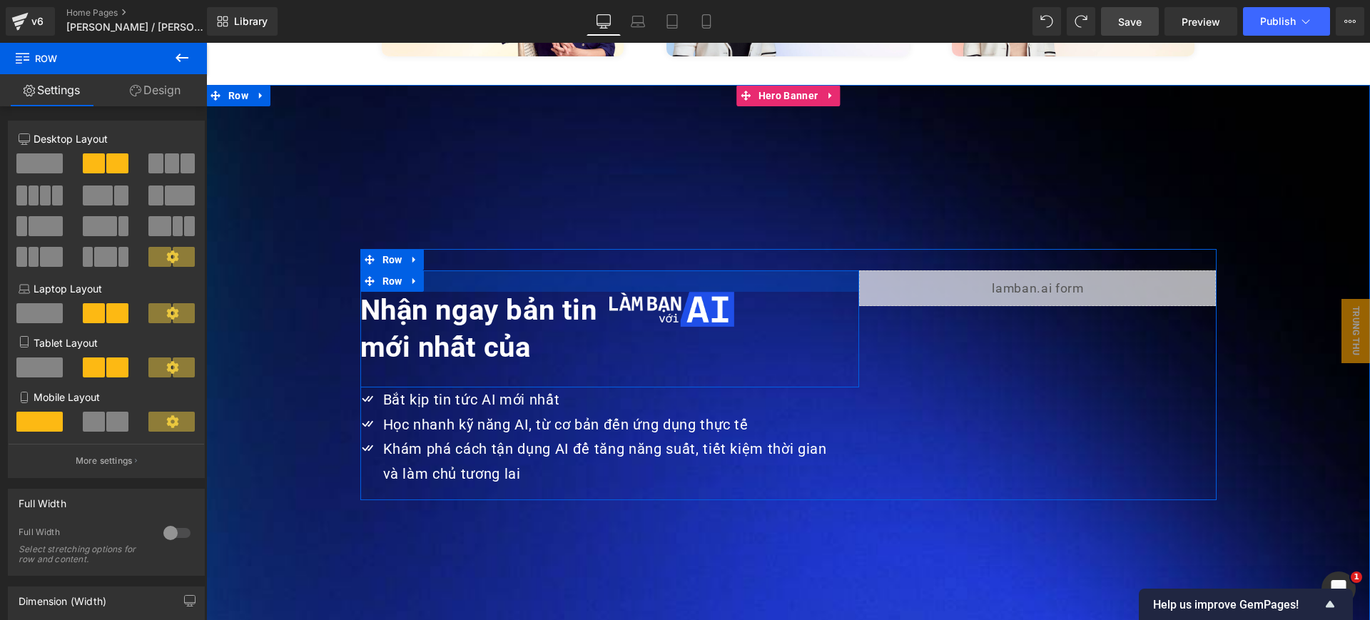
click at [762, 270] on div at bounding box center [609, 280] width 499 height 21
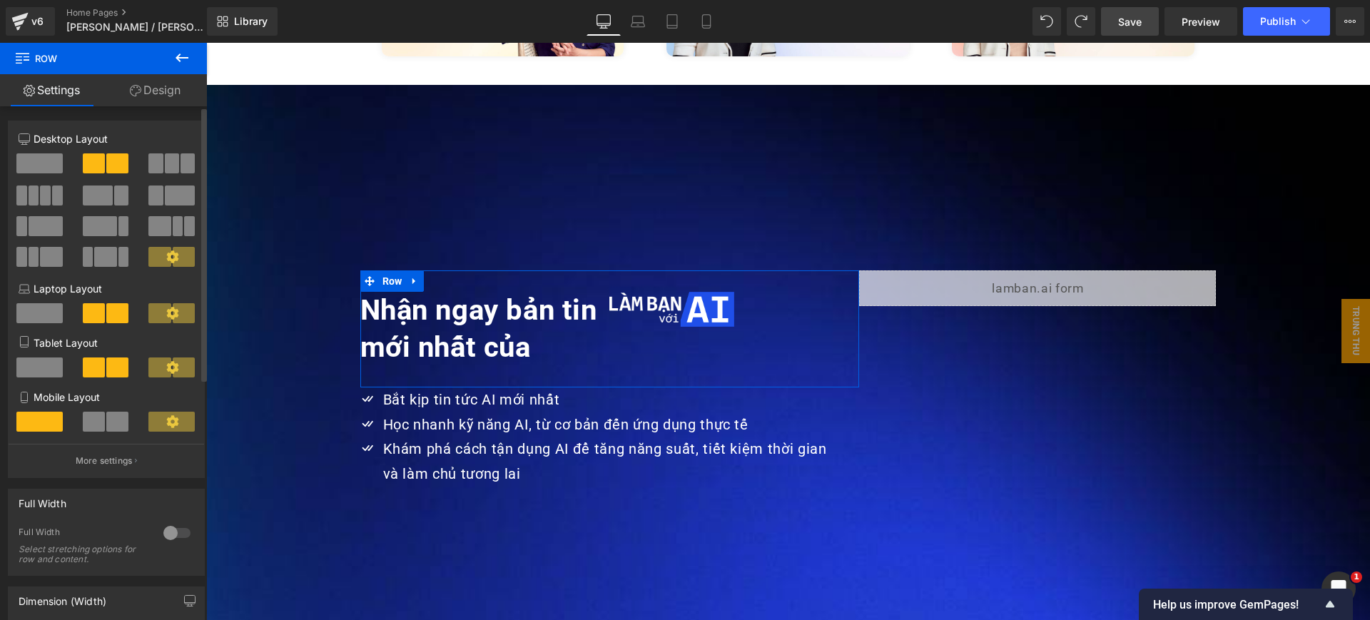
click at [173, 249] on span at bounding box center [184, 257] width 22 height 20
click at [138, 456] on button "More settings" at bounding box center [107, 461] width 196 height 34
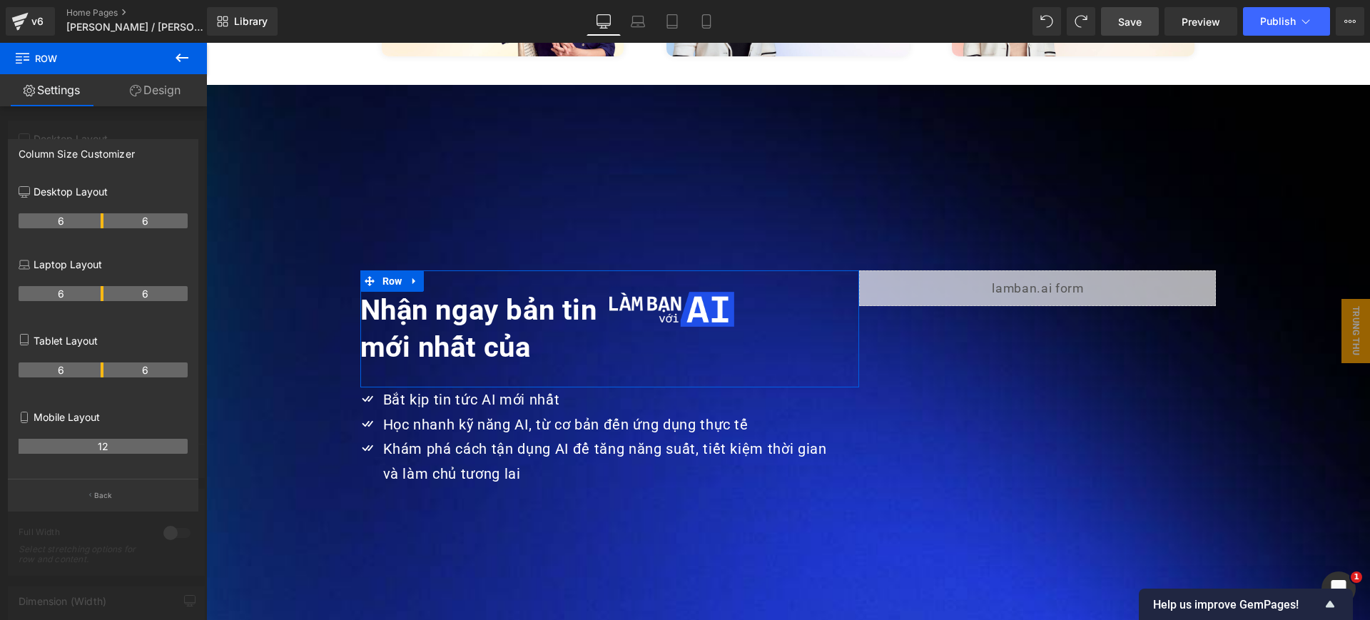
drag, startPoint x: 103, startPoint y: 225, endPoint x: 133, endPoint y: 225, distance: 29.3
drag, startPoint x: 102, startPoint y: 218, endPoint x: 121, endPoint y: 220, distance: 19.4
click at [103, 292] on th "6" at bounding box center [145, 293] width 85 height 15
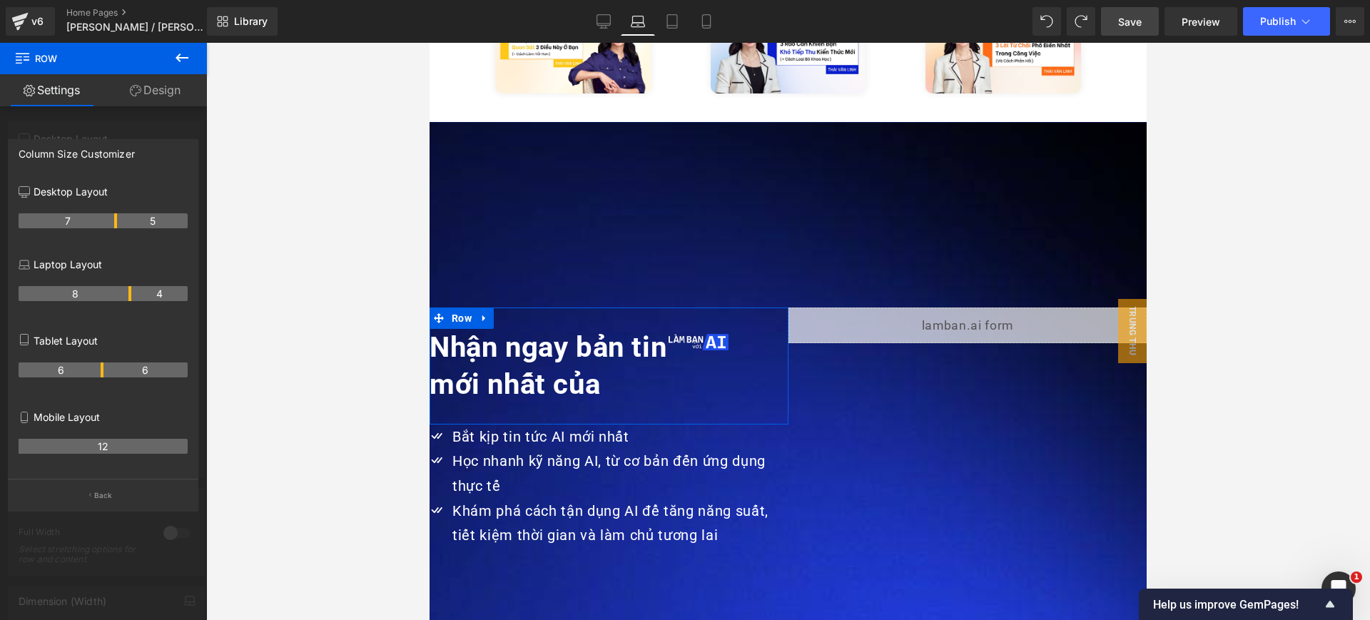
scroll to position [3173, 0]
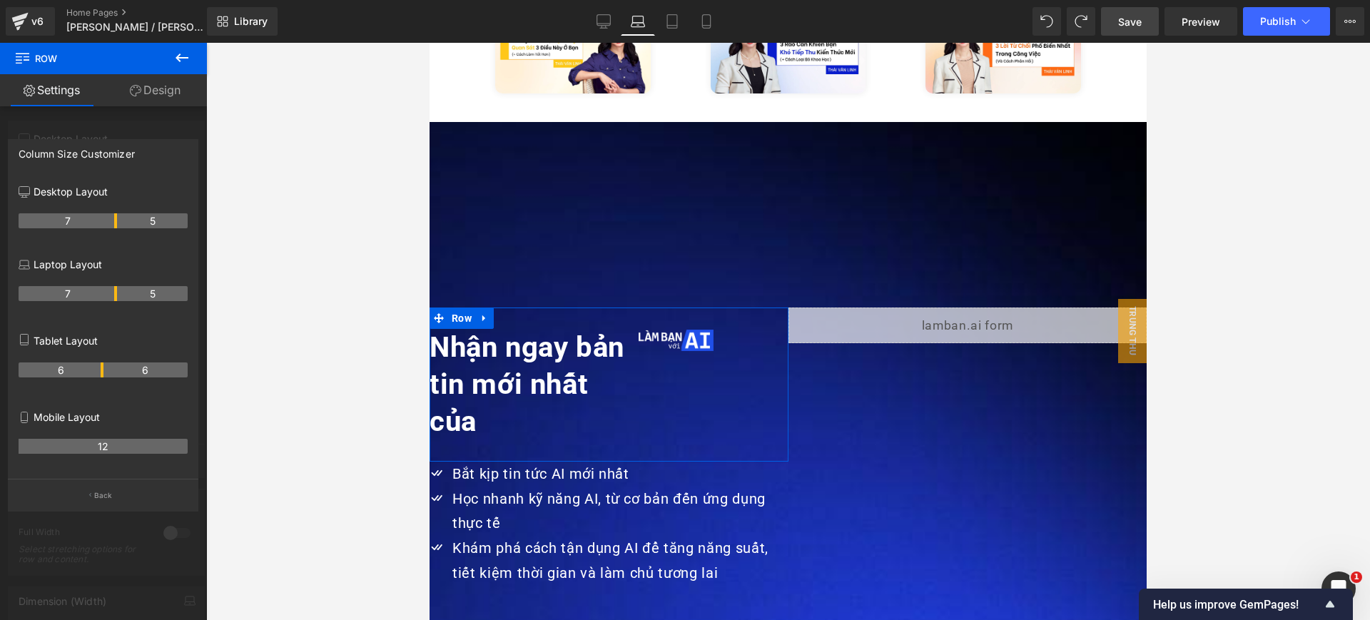
drag, startPoint x: 102, startPoint y: 296, endPoint x: 120, endPoint y: 295, distance: 17.9
click at [120, 295] on tr "7 5" at bounding box center [103, 293] width 169 height 15
click at [607, 22] on icon at bounding box center [604, 21] width 14 height 14
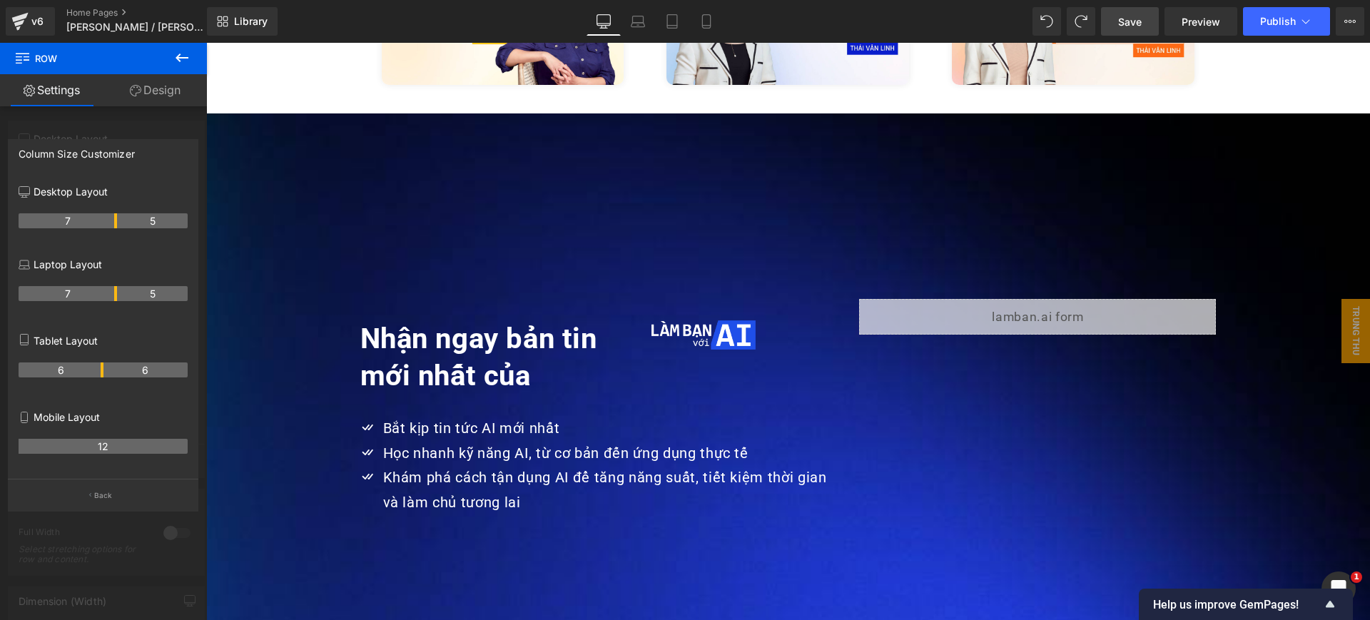
scroll to position [3429, 0]
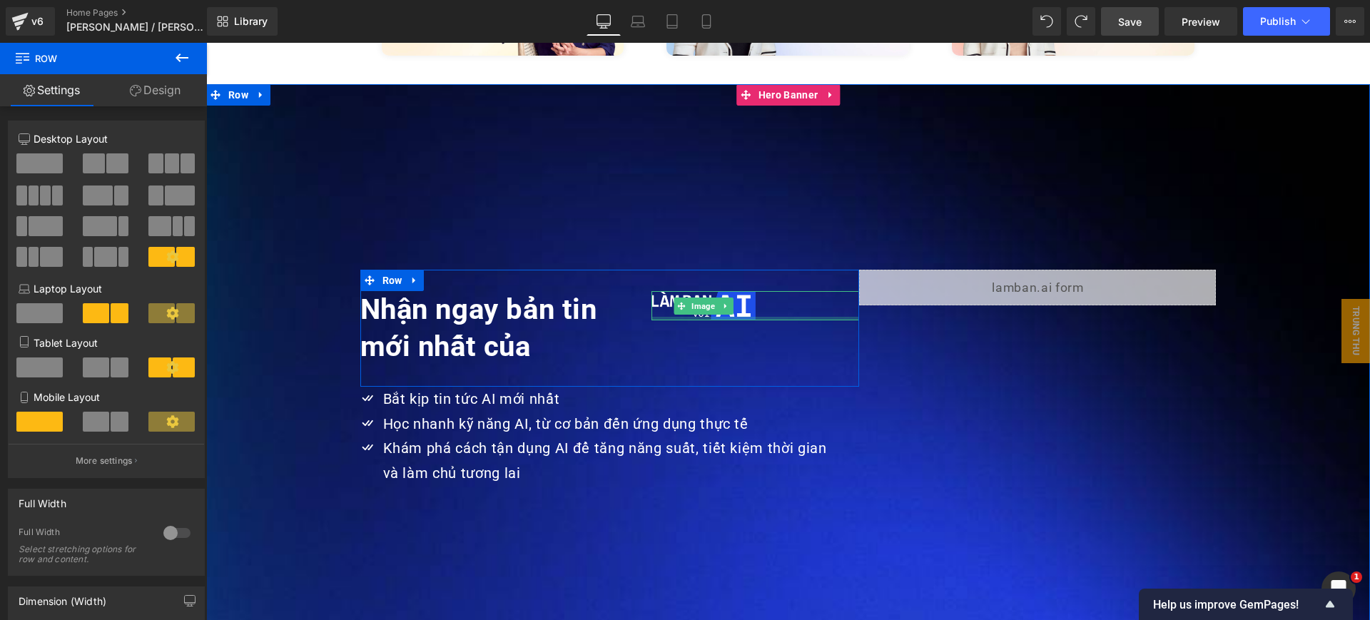
click at [663, 317] on div at bounding box center [755, 319] width 208 height 4
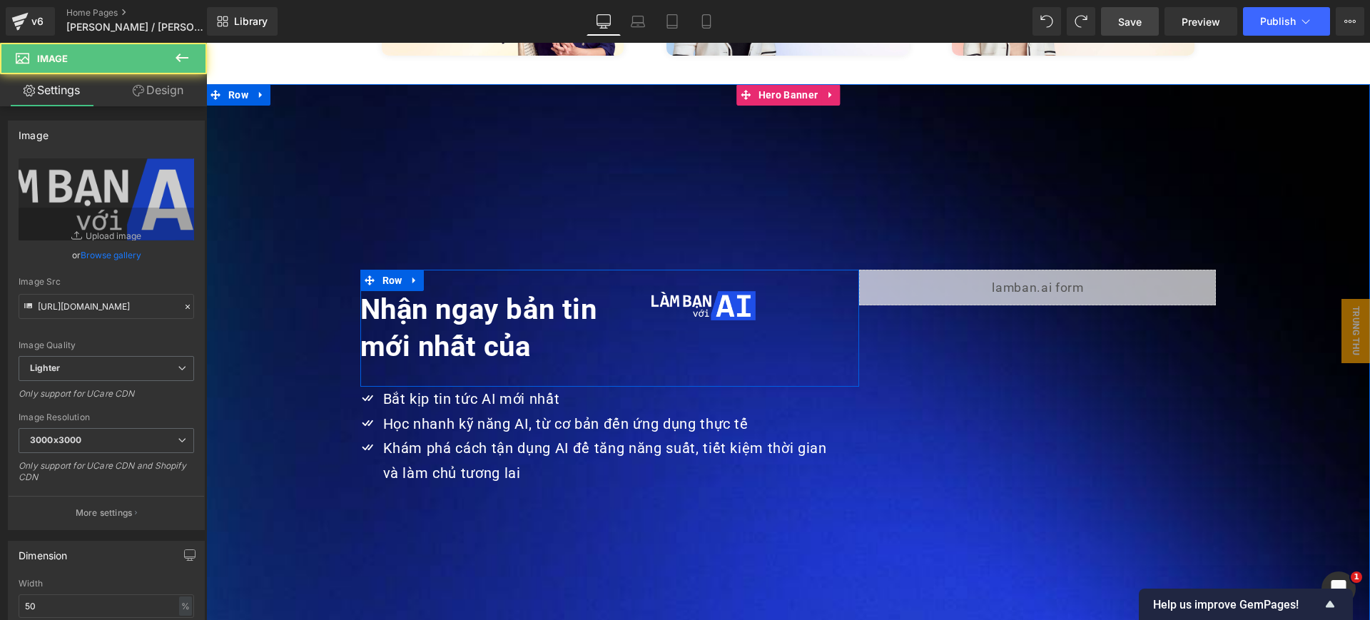
click at [624, 291] on h1 "Nhận ngay bản tin mới nhất của" at bounding box center [505, 328] width 291 height 74
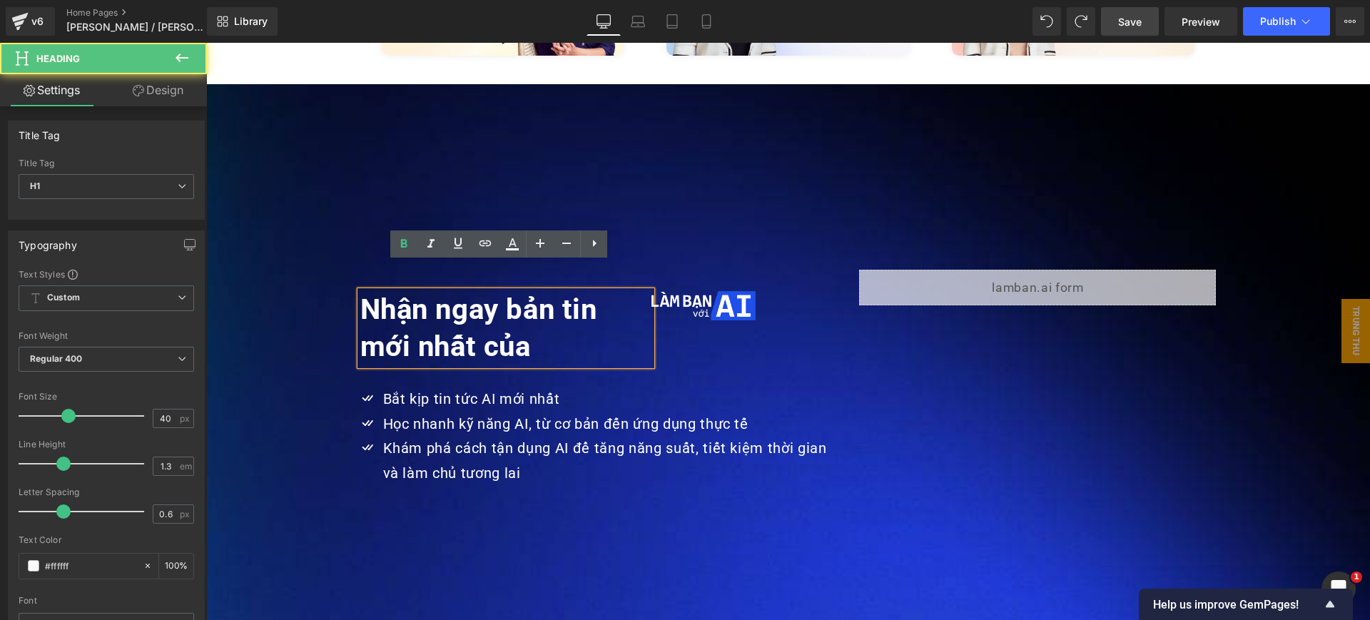
click at [447, 317] on strong "Nhận ngay bản tin mới nhất của" at bounding box center [478, 328] width 237 height 71
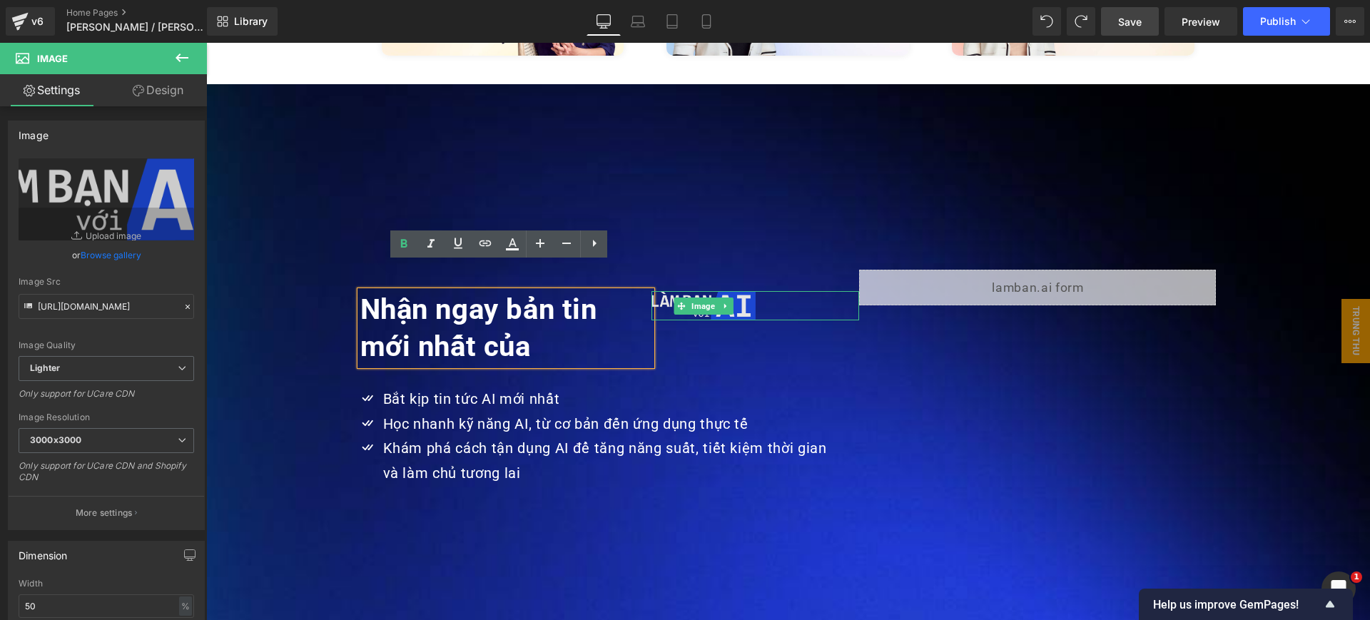
click at [741, 291] on img at bounding box center [703, 305] width 104 height 29
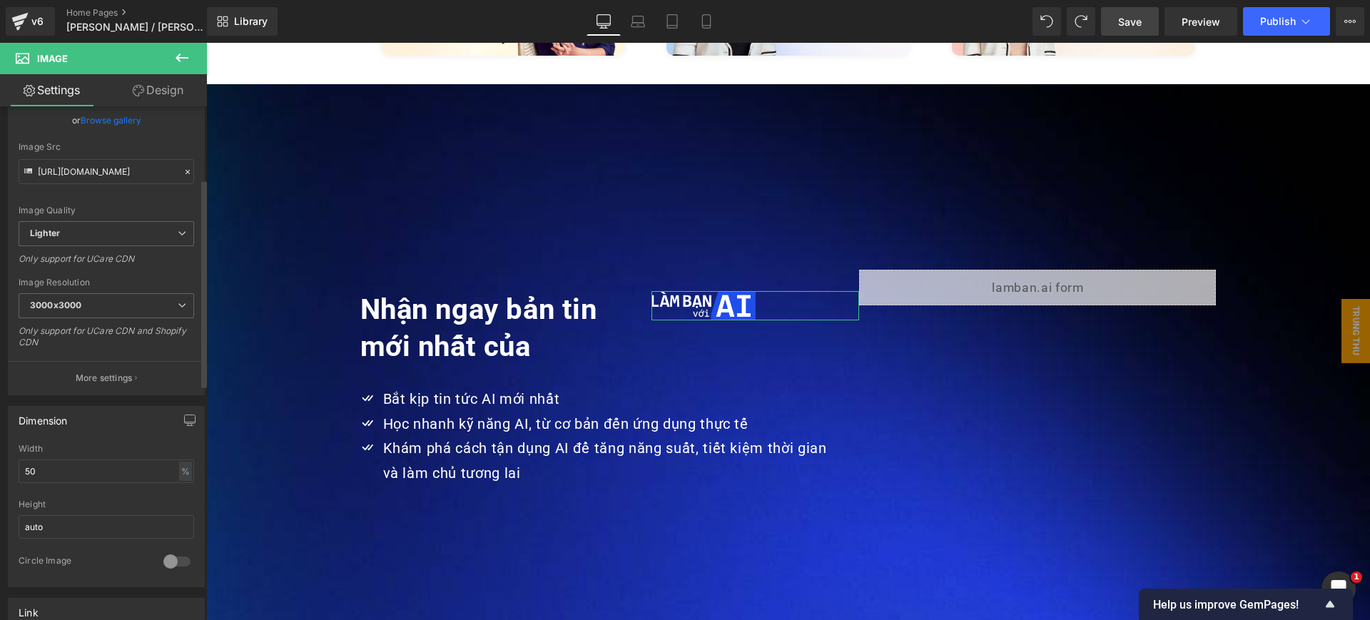
scroll to position [178, 0]
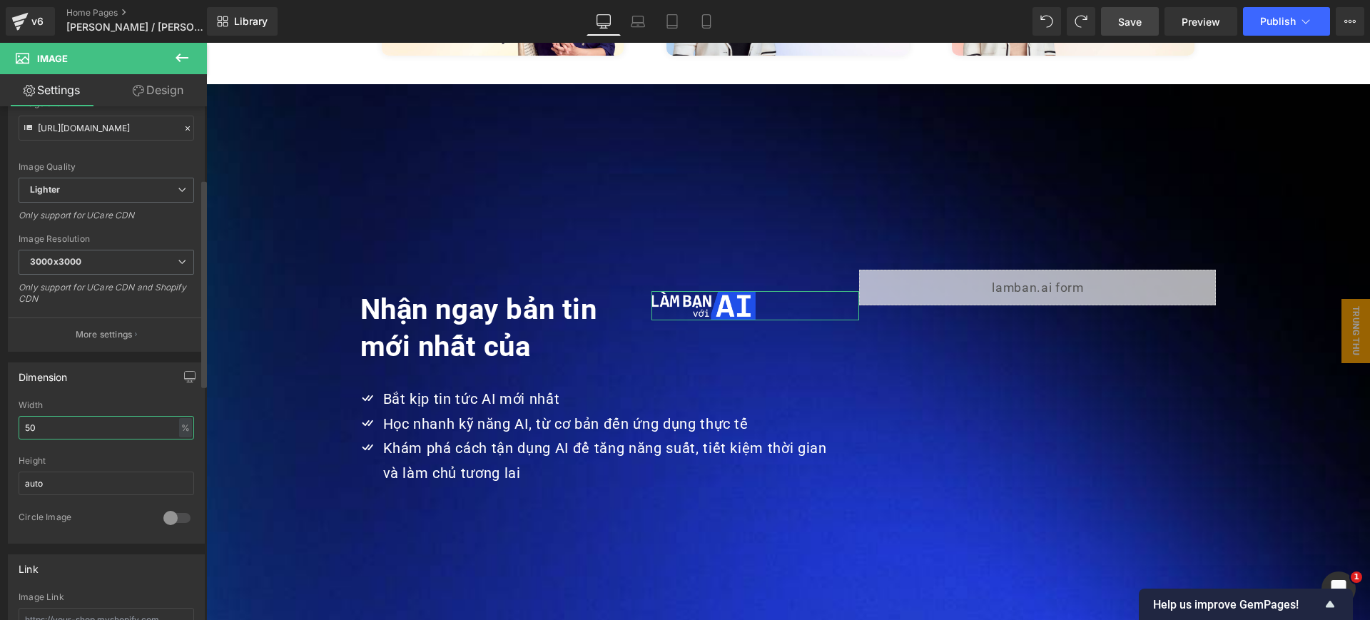
click at [76, 422] on input "50" at bounding box center [107, 428] width 176 height 24
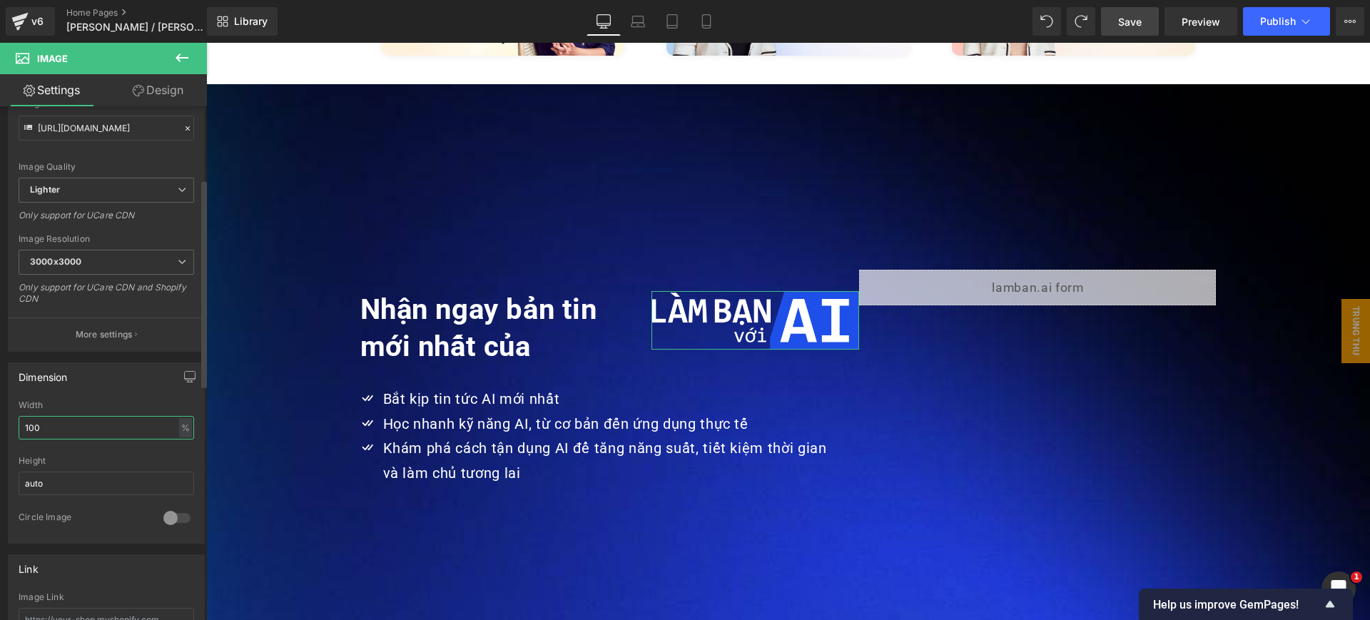
type input "100"
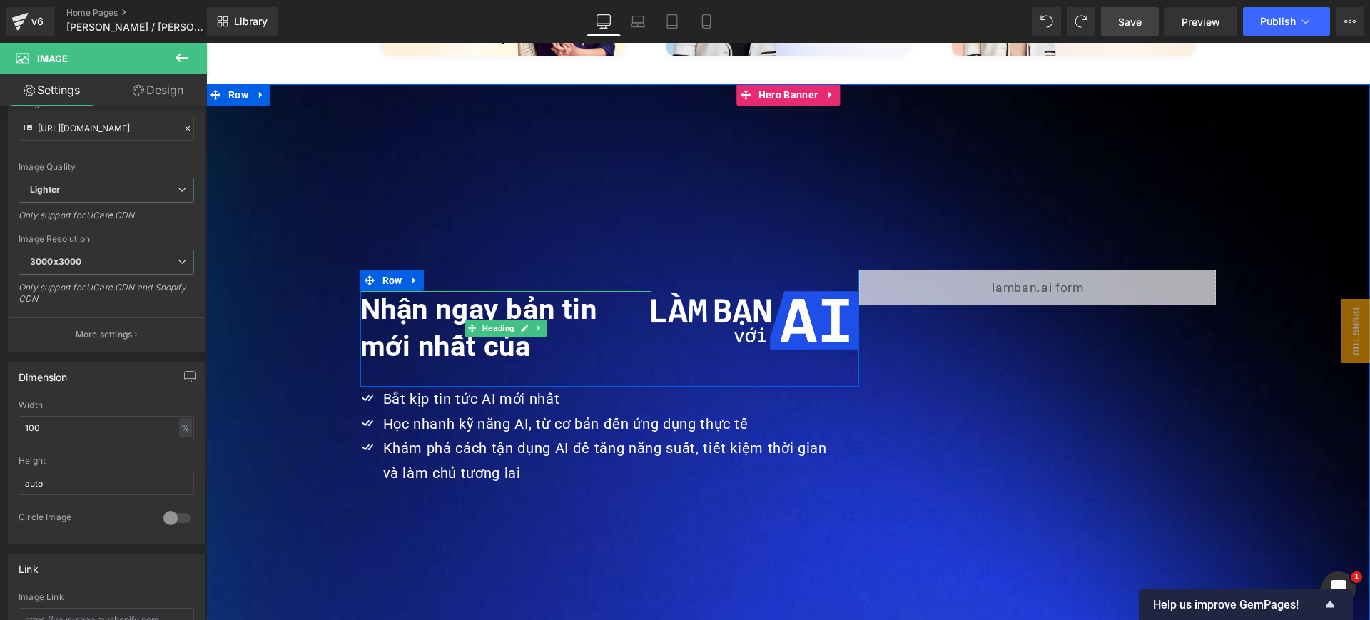
click at [516, 293] on strong "Nhận ngay bản tin mới nhất của" at bounding box center [478, 328] width 237 height 71
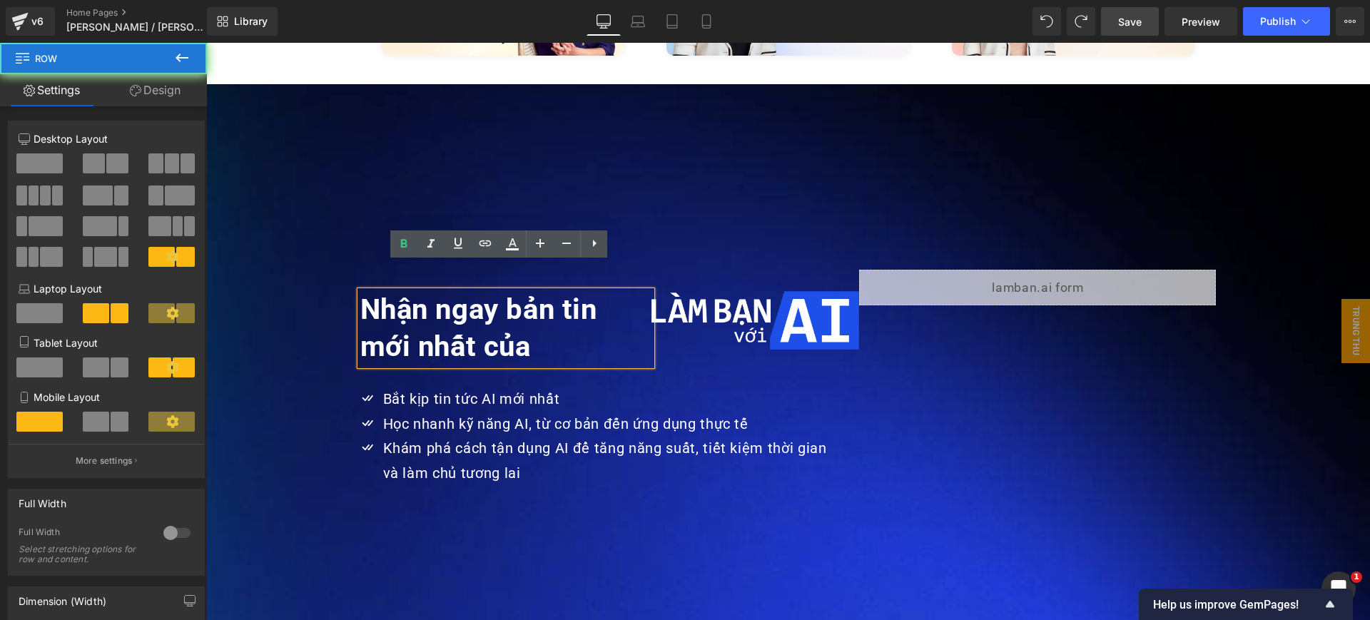
click at [707, 270] on div "Nhận ngay bản tin mới nhất của Heading Image Row" at bounding box center [609, 328] width 499 height 117
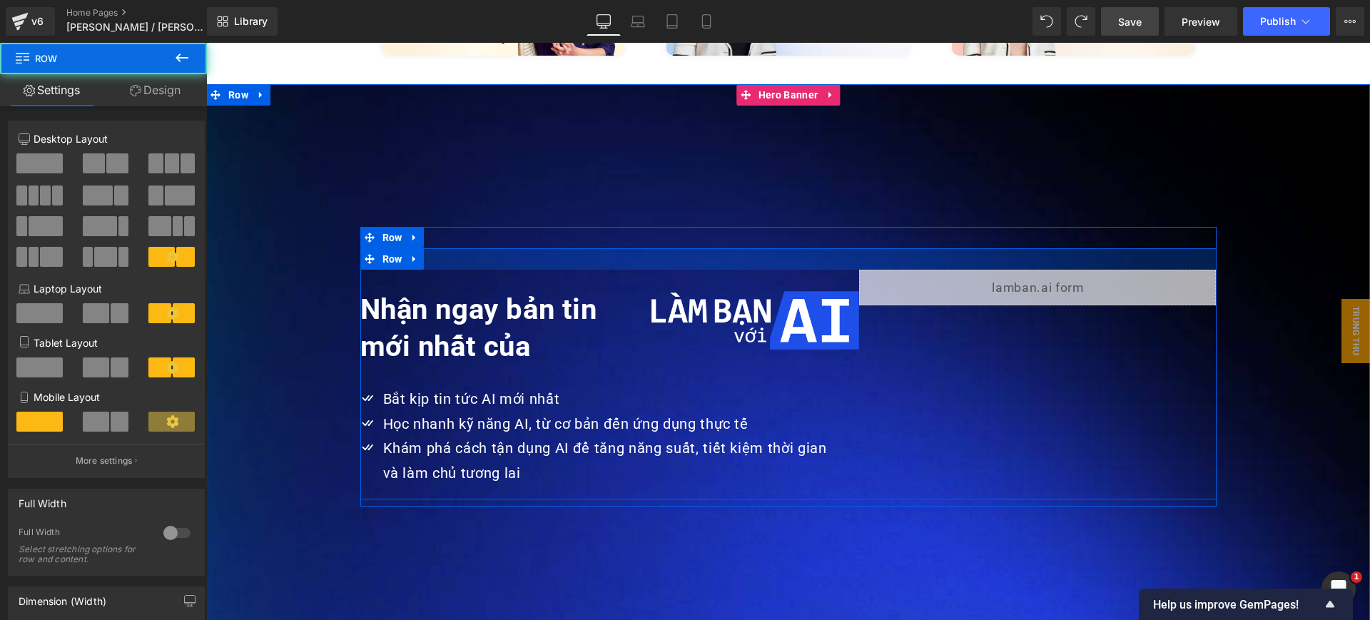
click at [903, 248] on div at bounding box center [788, 258] width 856 height 21
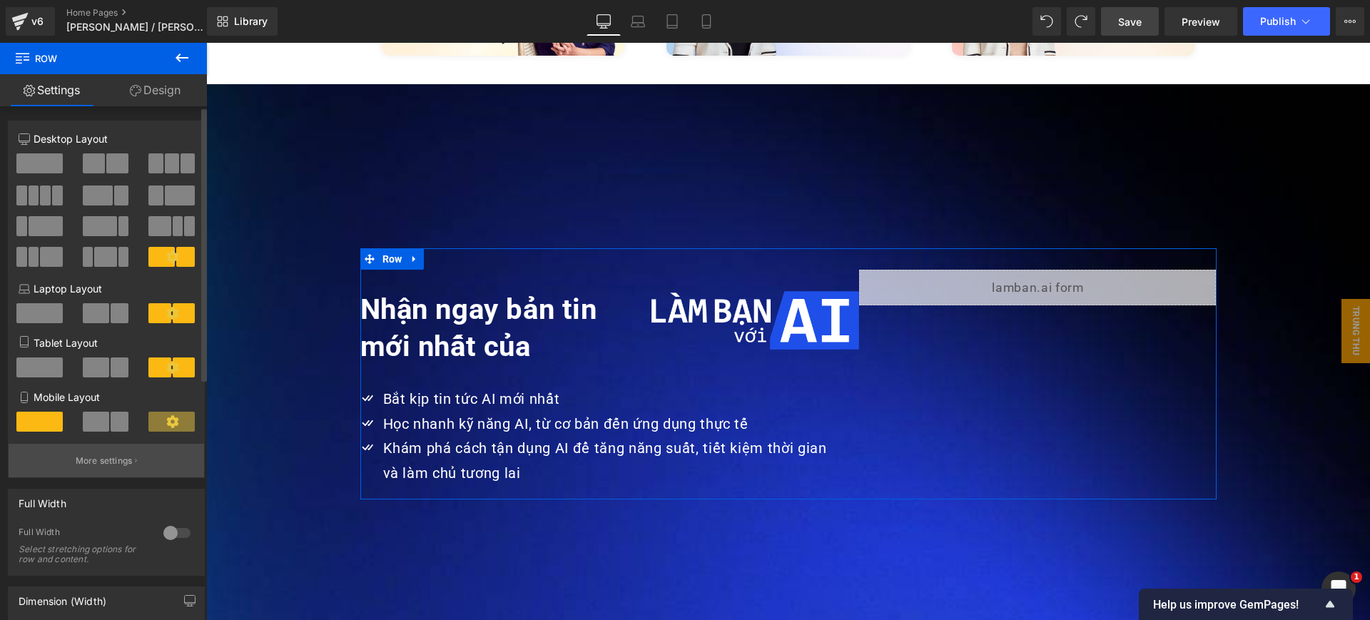
click at [127, 459] on p "More settings" at bounding box center [104, 461] width 57 height 13
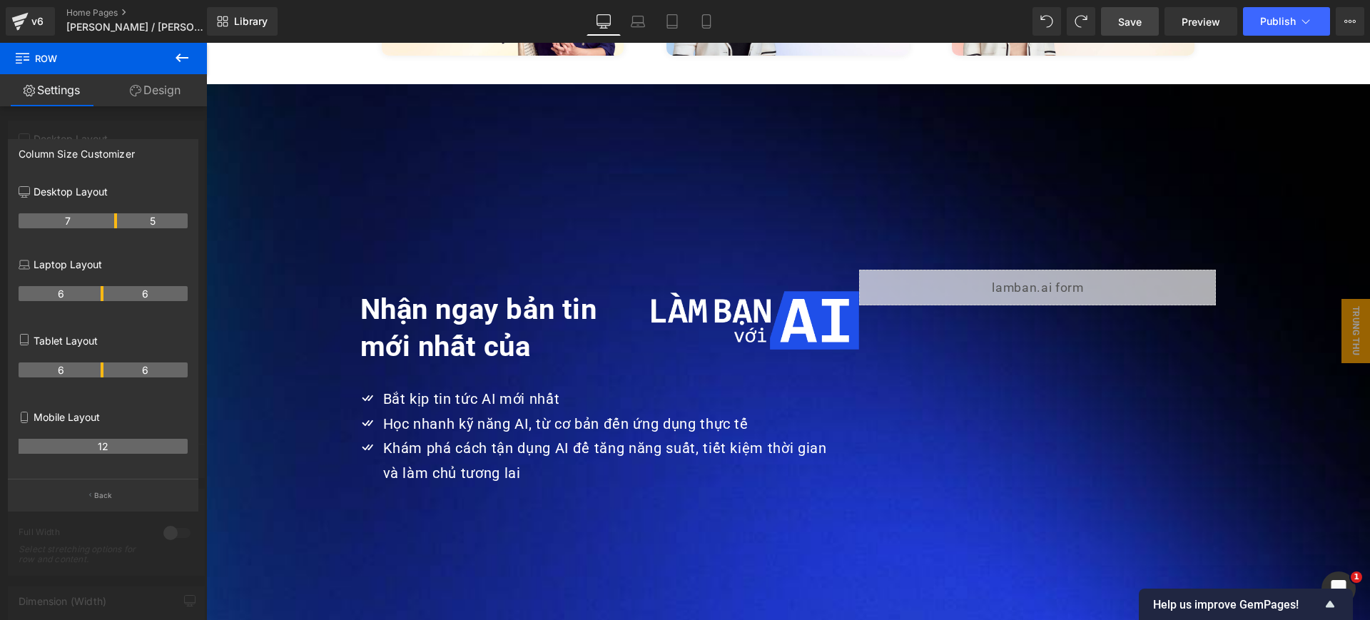
scroll to position [3428, 0]
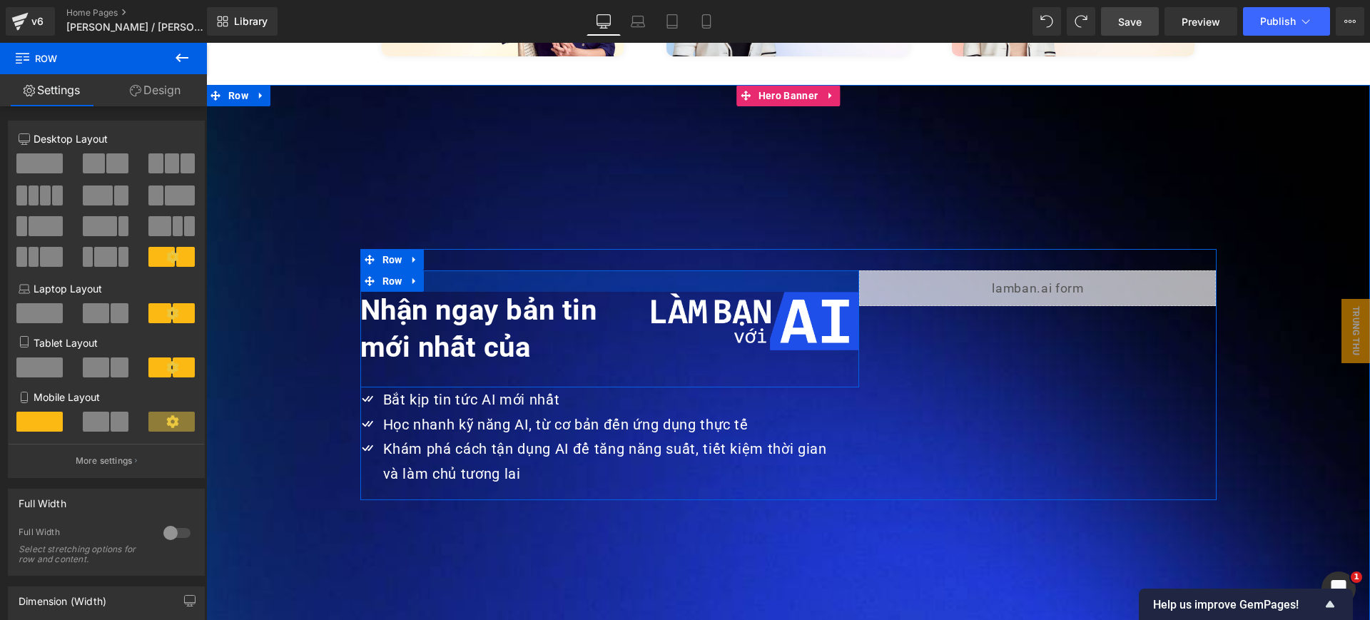
click at [626, 270] on div at bounding box center [609, 280] width 499 height 21
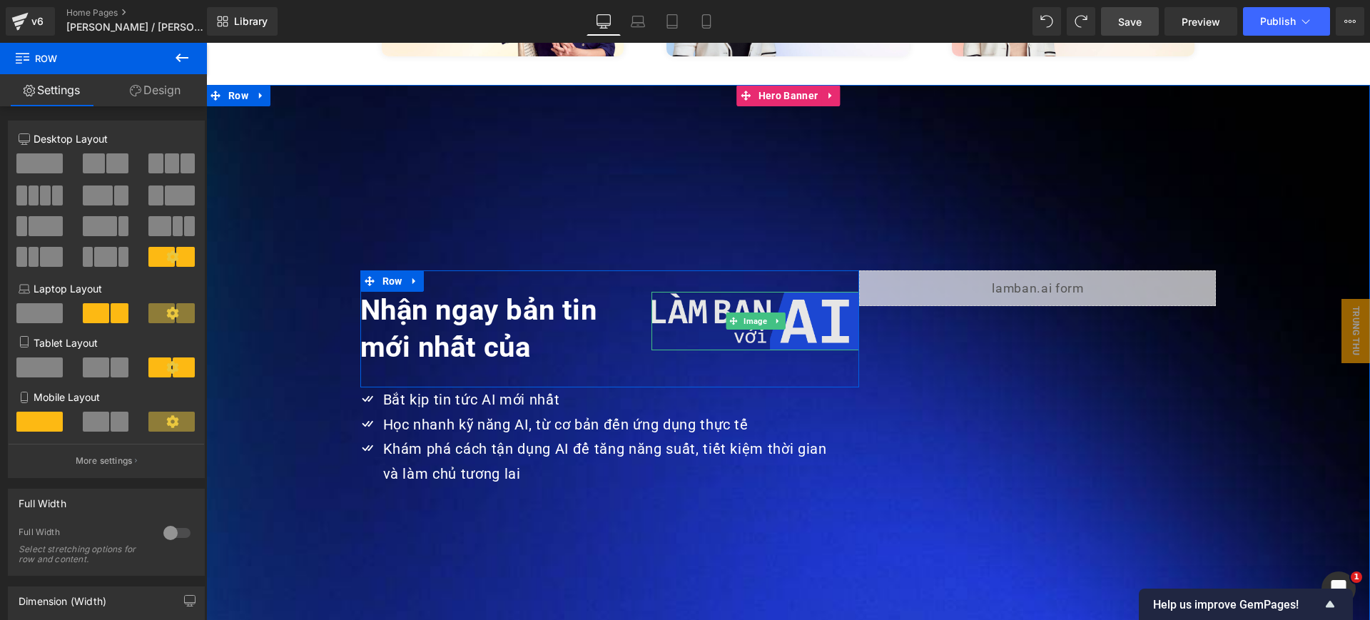
click at [701, 297] on img at bounding box center [755, 321] width 208 height 59
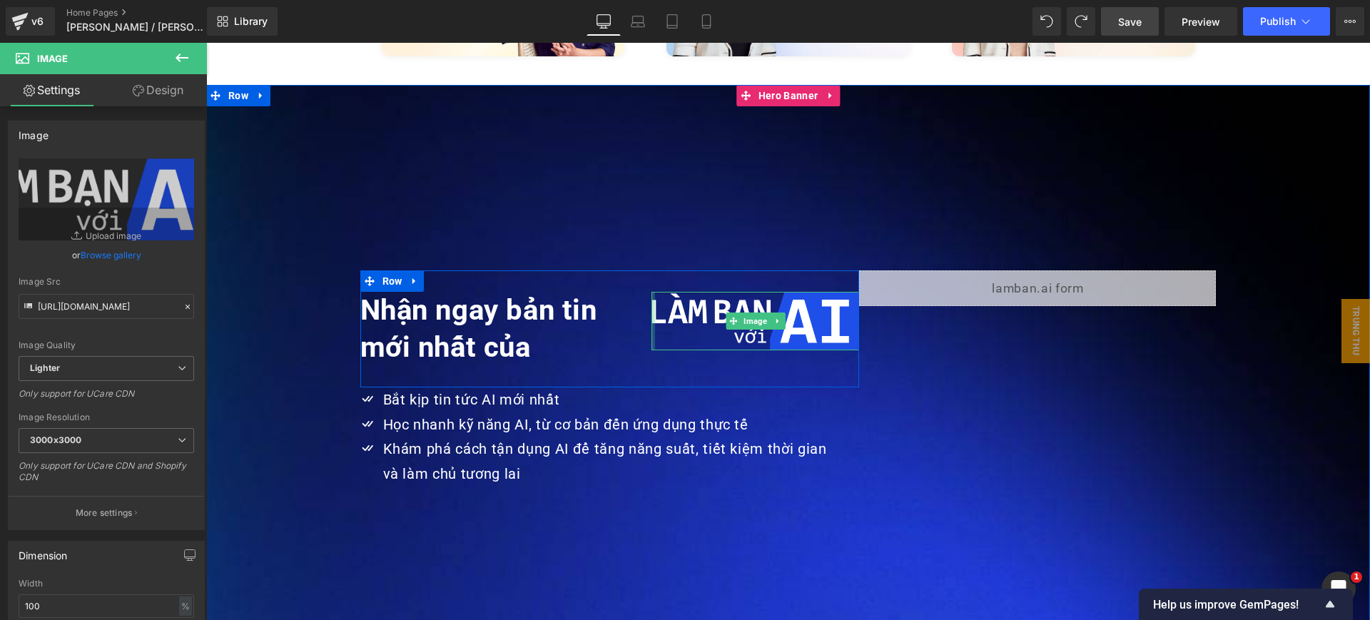
click at [644, 301] on div "Nhận ngay bản tin mới nhất của Heading Image Row" at bounding box center [609, 328] width 499 height 117
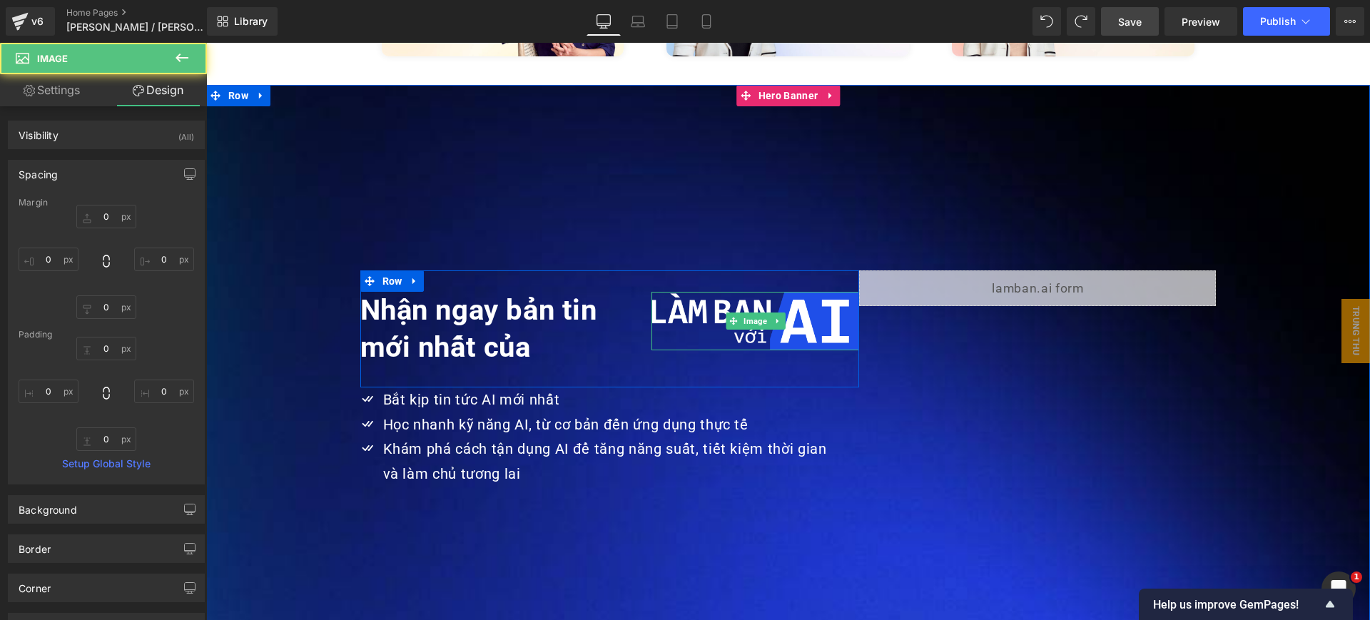
click at [545, 299] on strong "Nhận ngay bản tin mới nhất của" at bounding box center [478, 328] width 237 height 71
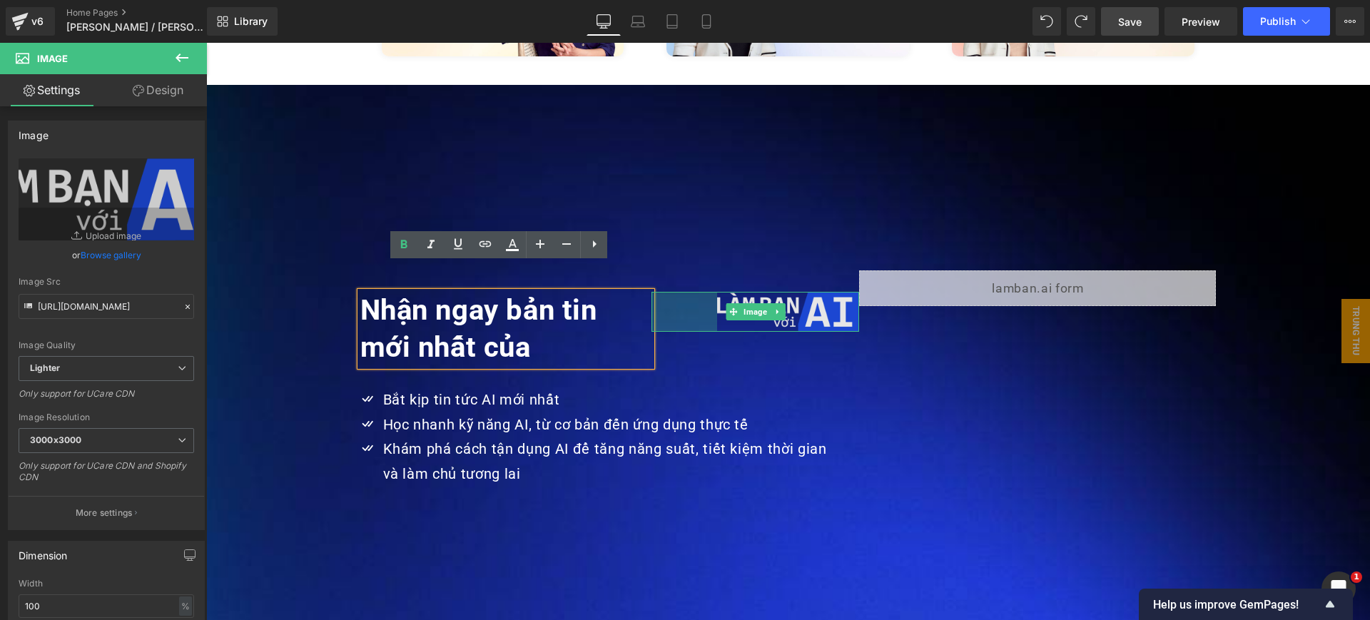
drag, startPoint x: 646, startPoint y: 305, endPoint x: 712, endPoint y: 302, distance: 65.7
click at [712, 302] on div "Image 92px" at bounding box center [755, 312] width 208 height 40
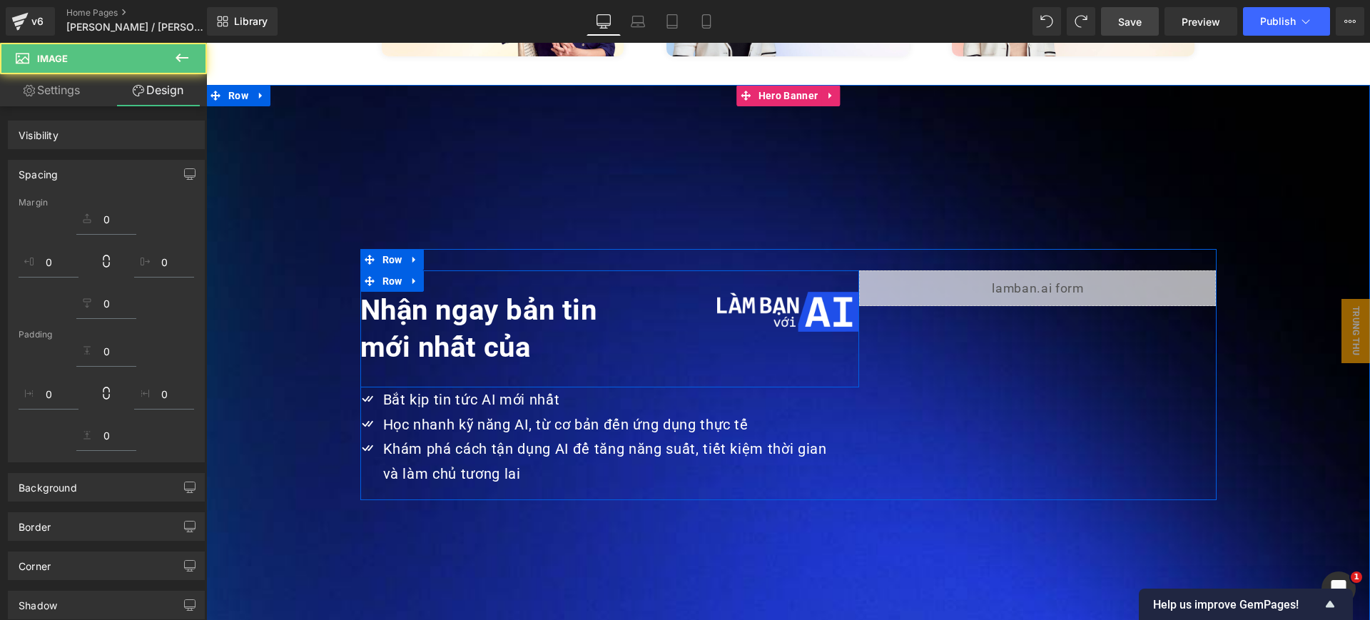
click at [760, 339] on div "Nhận ngay bản tin mới nhất của Heading Image 92px Row" at bounding box center [609, 328] width 499 height 117
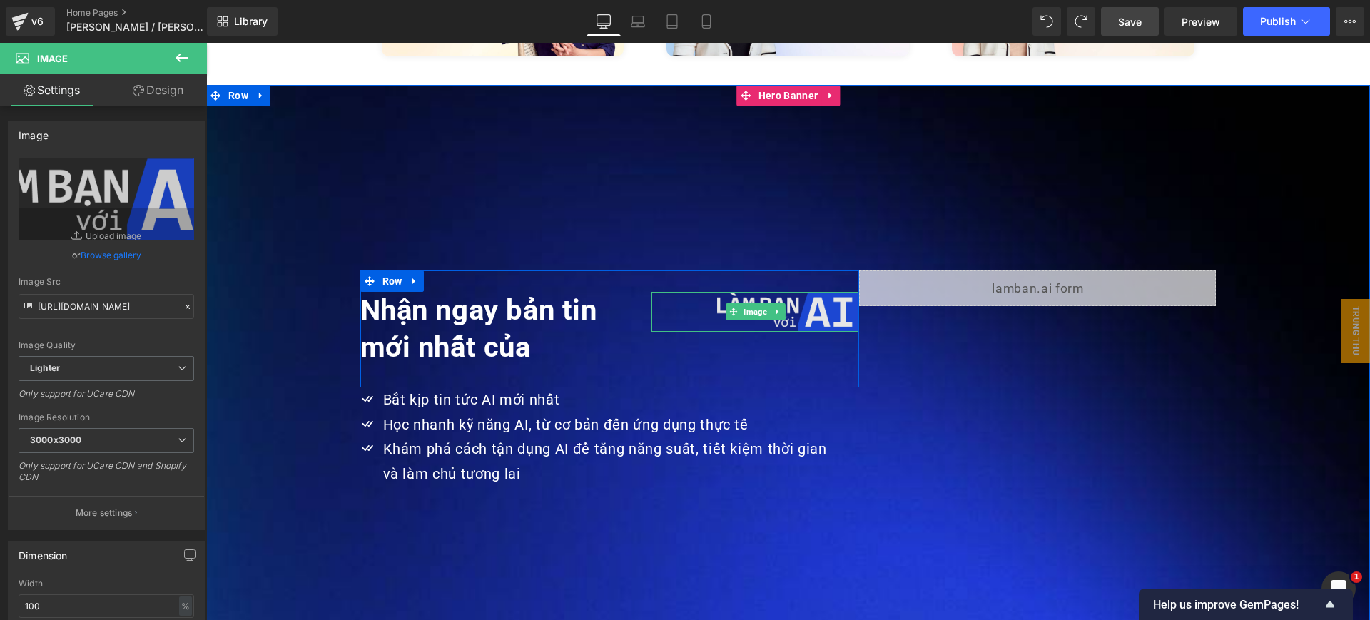
click at [789, 292] on img at bounding box center [755, 312] width 208 height 40
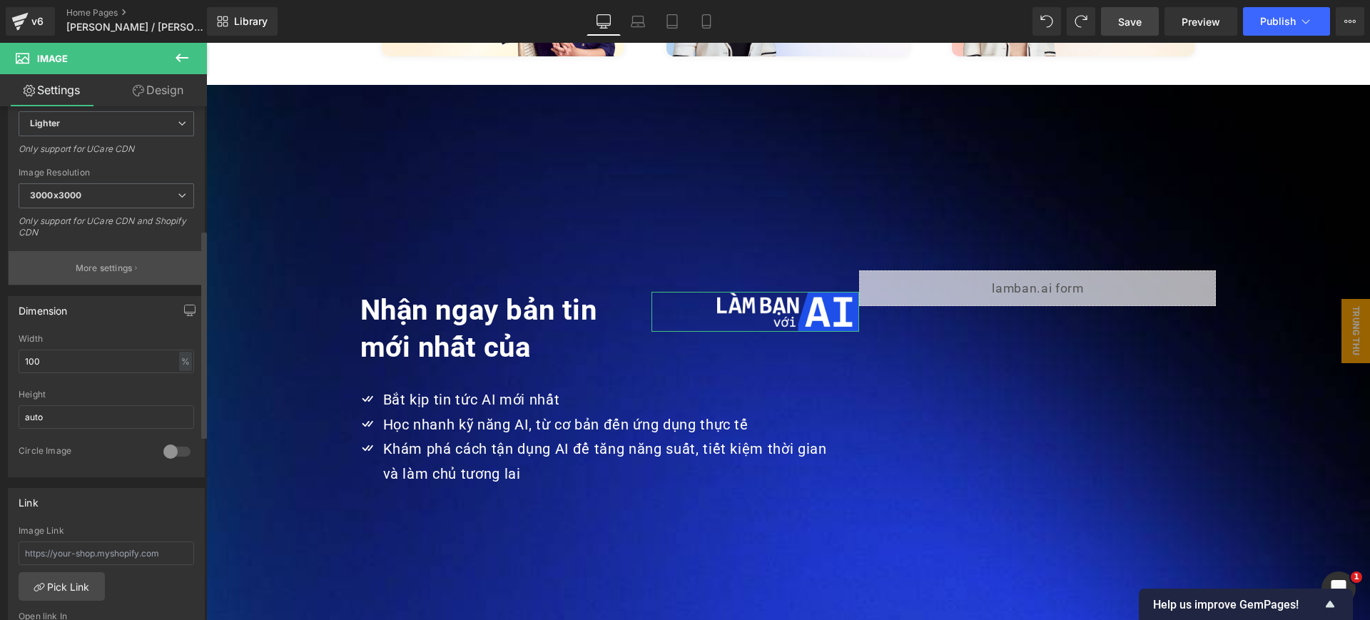
scroll to position [357, 0]
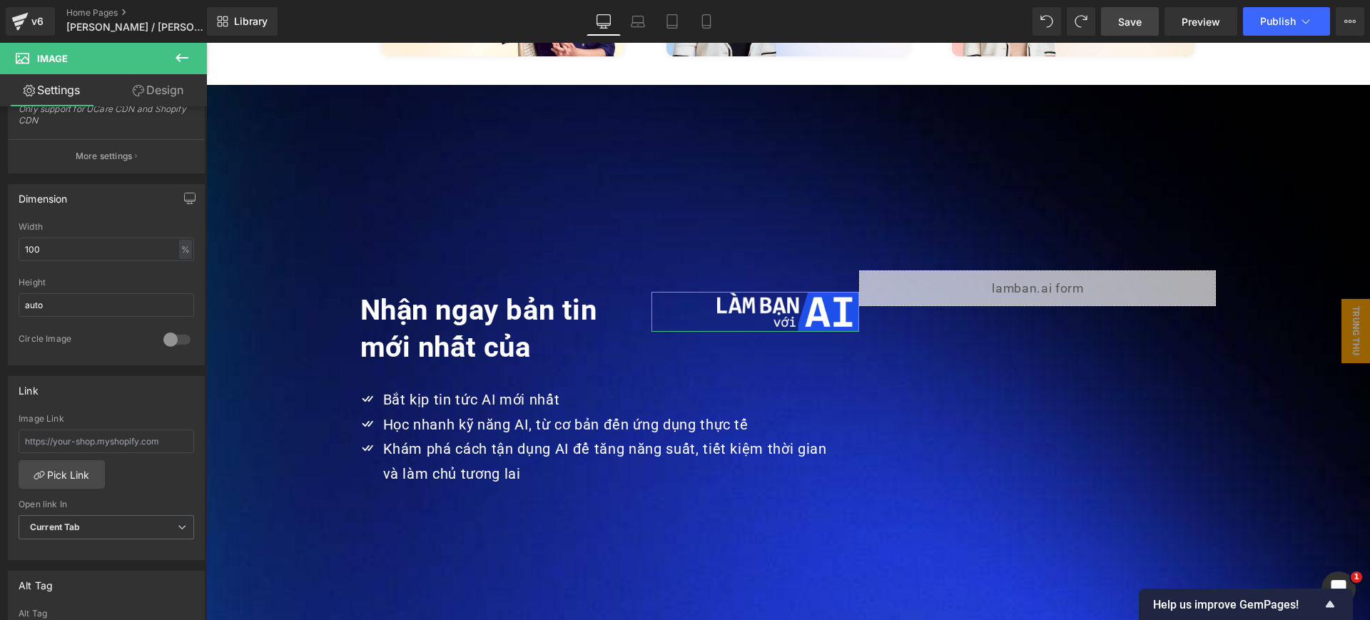
click at [171, 86] on link "Design" at bounding box center [157, 90] width 103 height 32
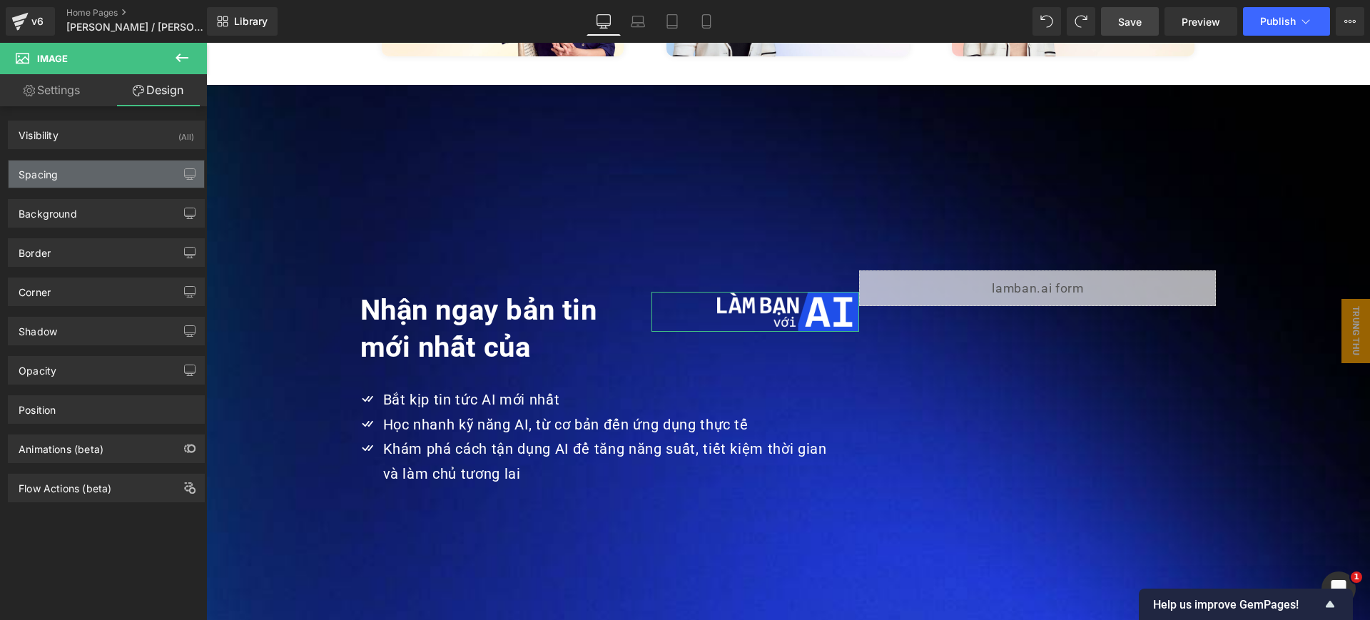
click at [96, 173] on div "Spacing" at bounding box center [107, 174] width 196 height 27
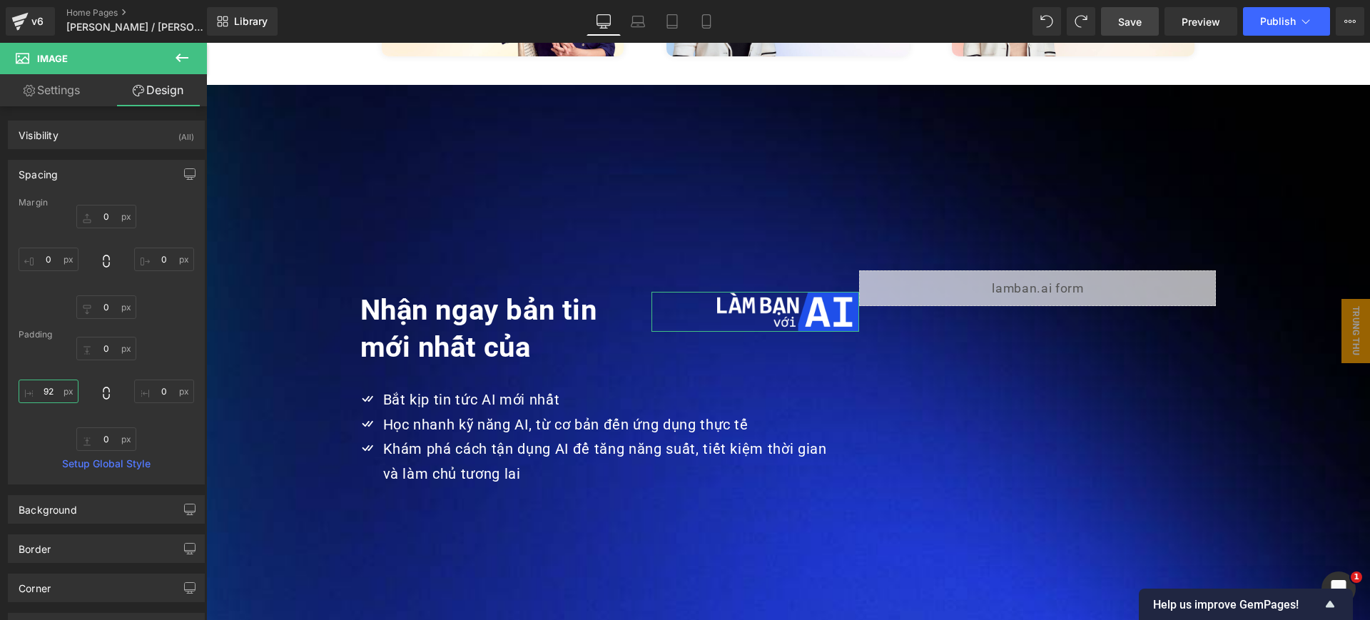
click at [54, 382] on input "92" at bounding box center [49, 392] width 60 height 24
type input "0"
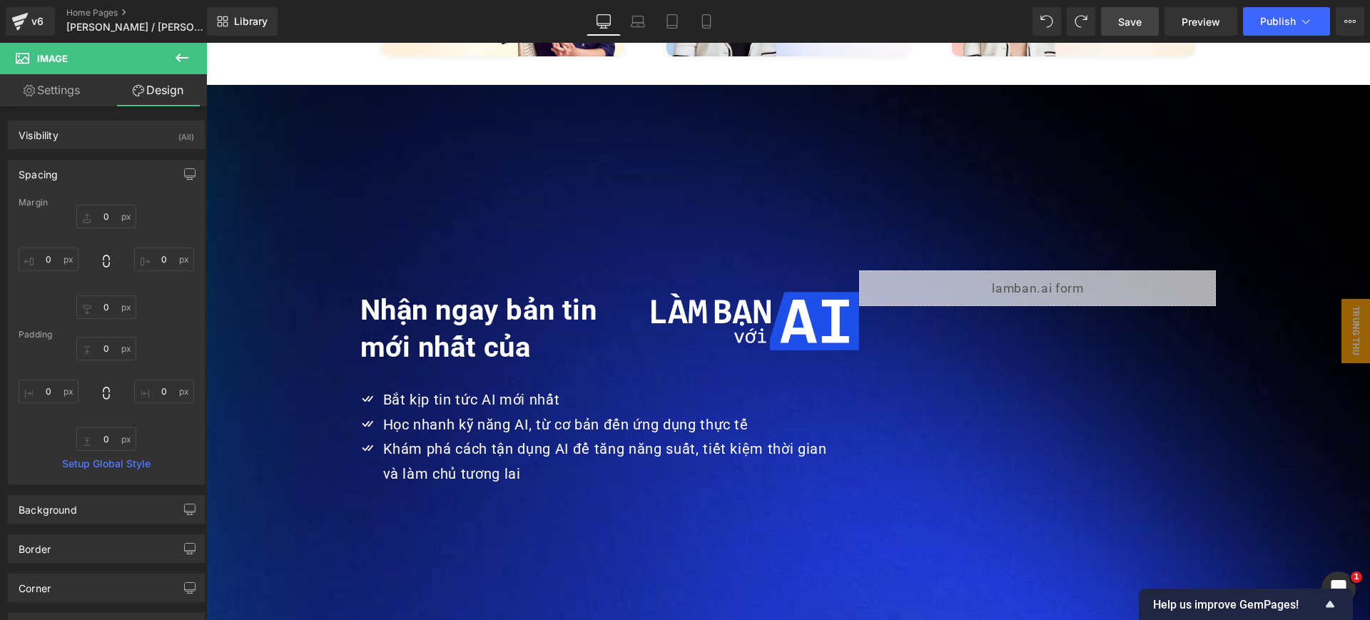
click at [427, 320] on strong "Nhận ngay bản tin mới nhất của" at bounding box center [478, 328] width 237 height 71
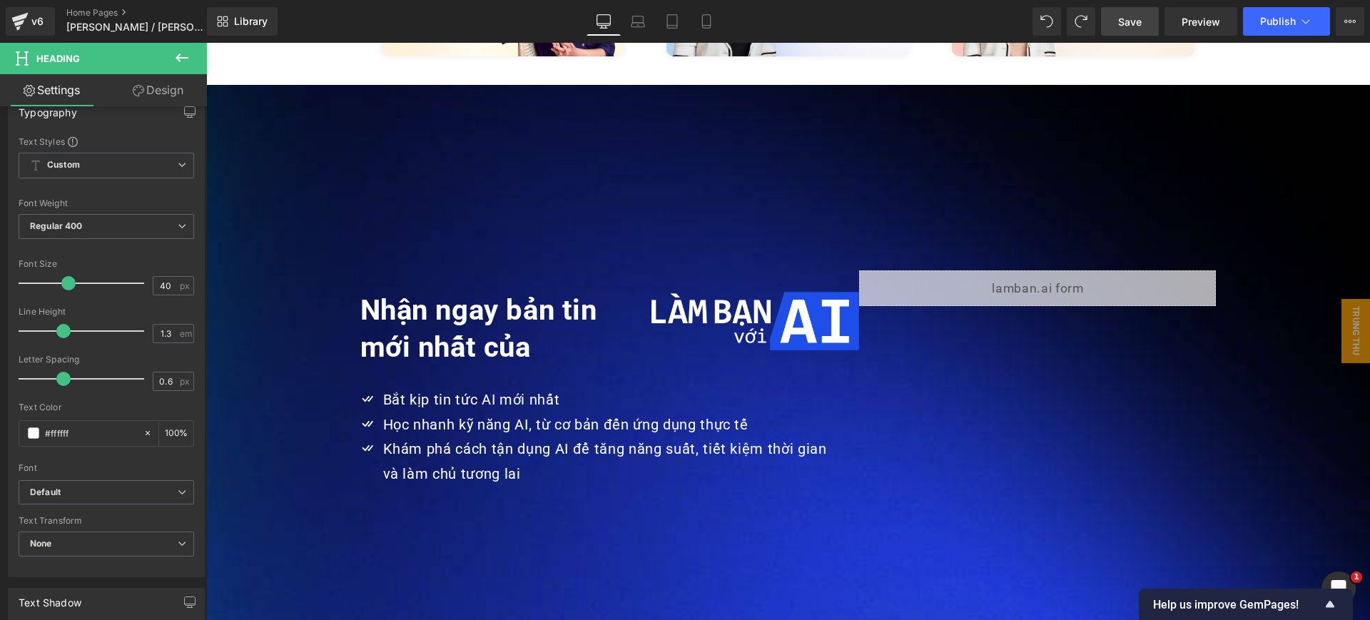
scroll to position [178, 0]
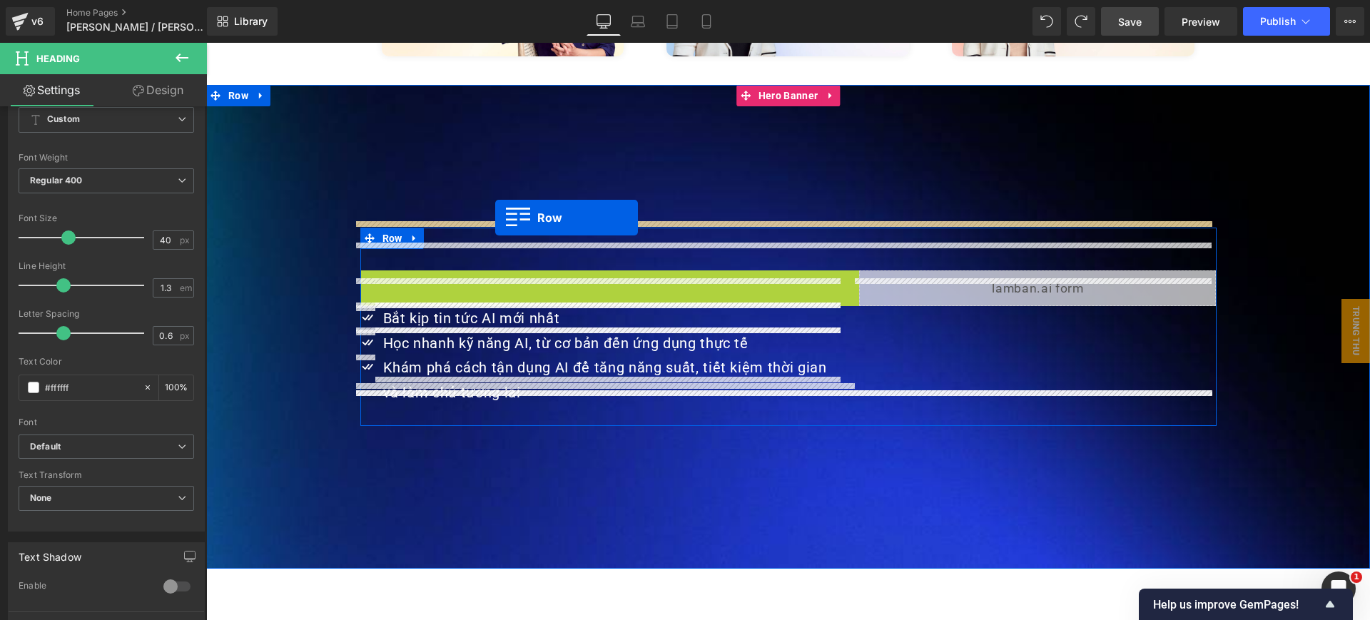
drag, startPoint x: 385, startPoint y: 248, endPoint x: 495, endPoint y: 218, distance: 114.6
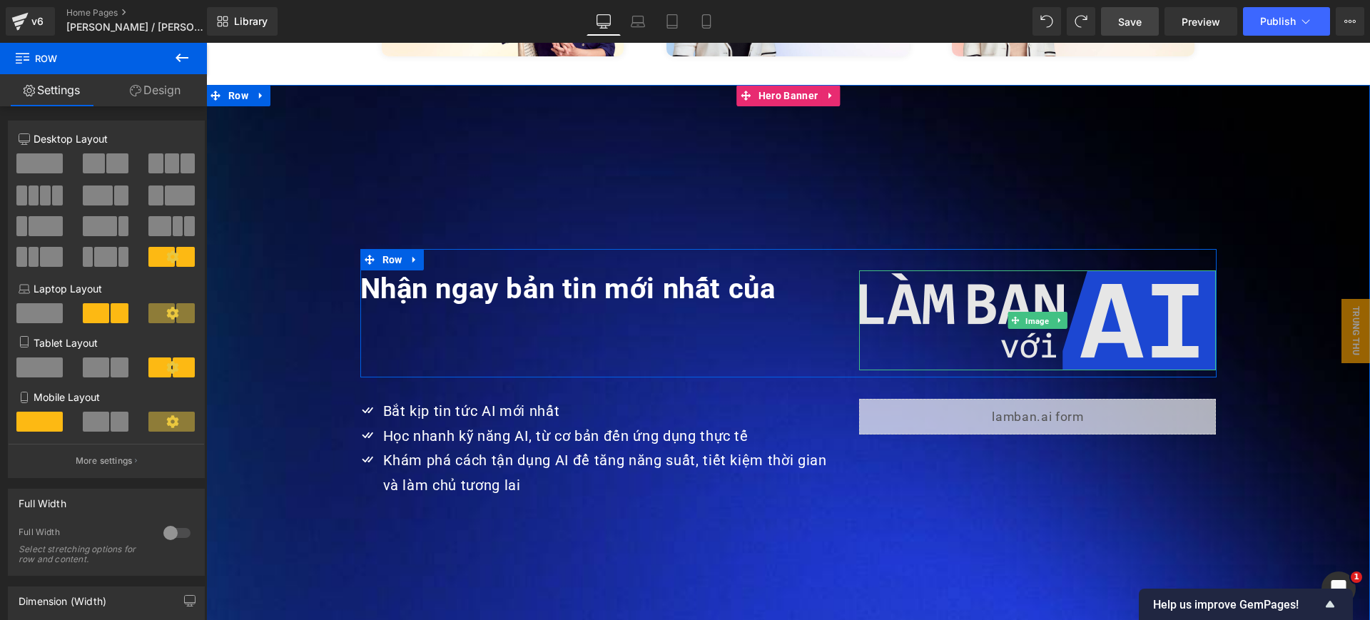
click at [1040, 313] on span "Image" at bounding box center [1037, 321] width 29 height 17
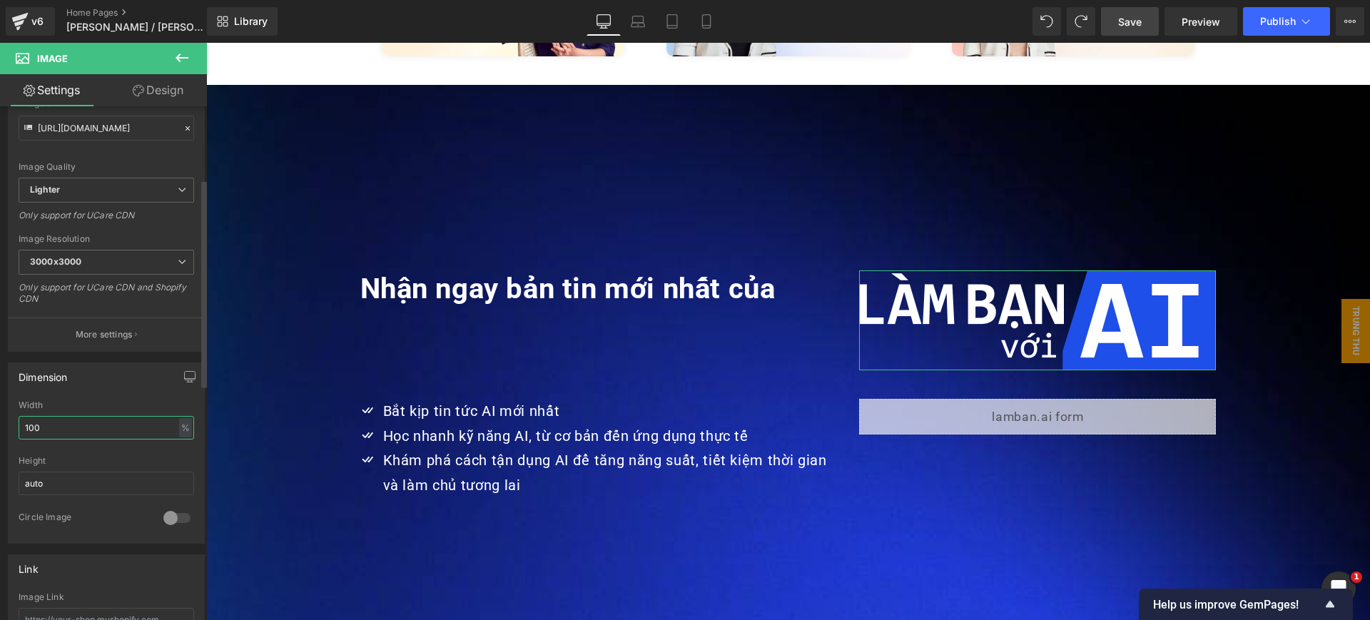
click at [64, 424] on input "100" at bounding box center [107, 428] width 176 height 24
type input "50"
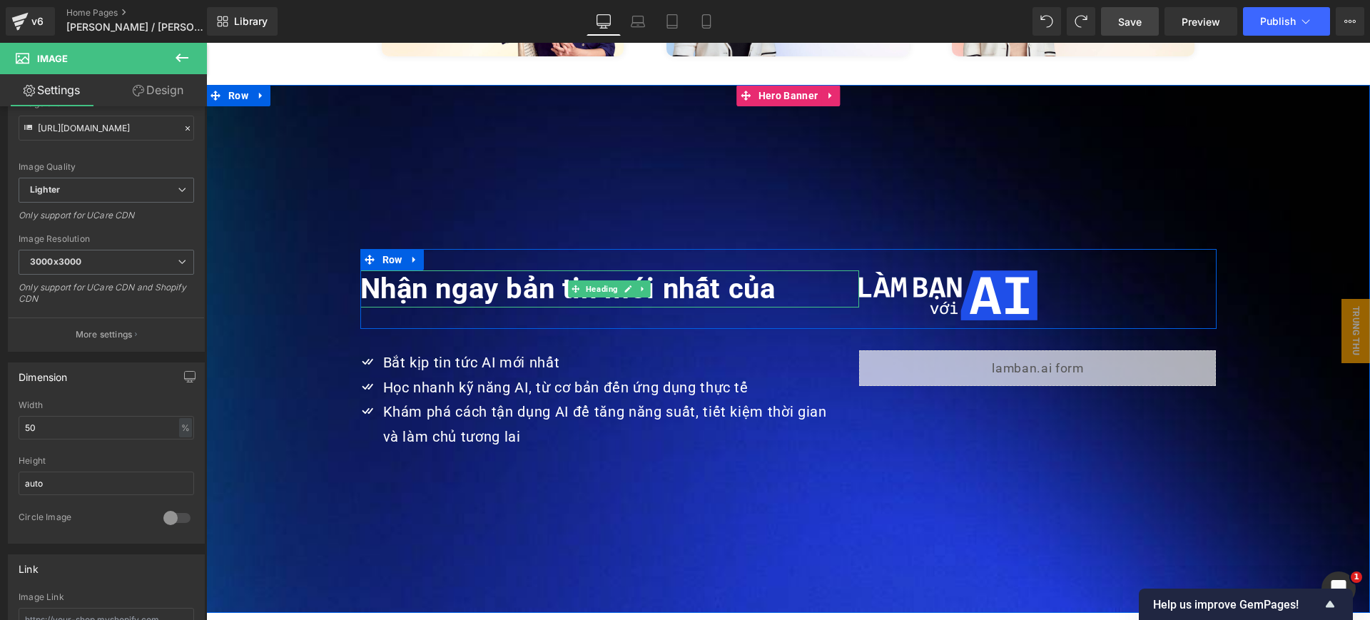
click at [841, 270] on h1 "Nhận ngay bản tin mới nhất của" at bounding box center [609, 288] width 499 height 37
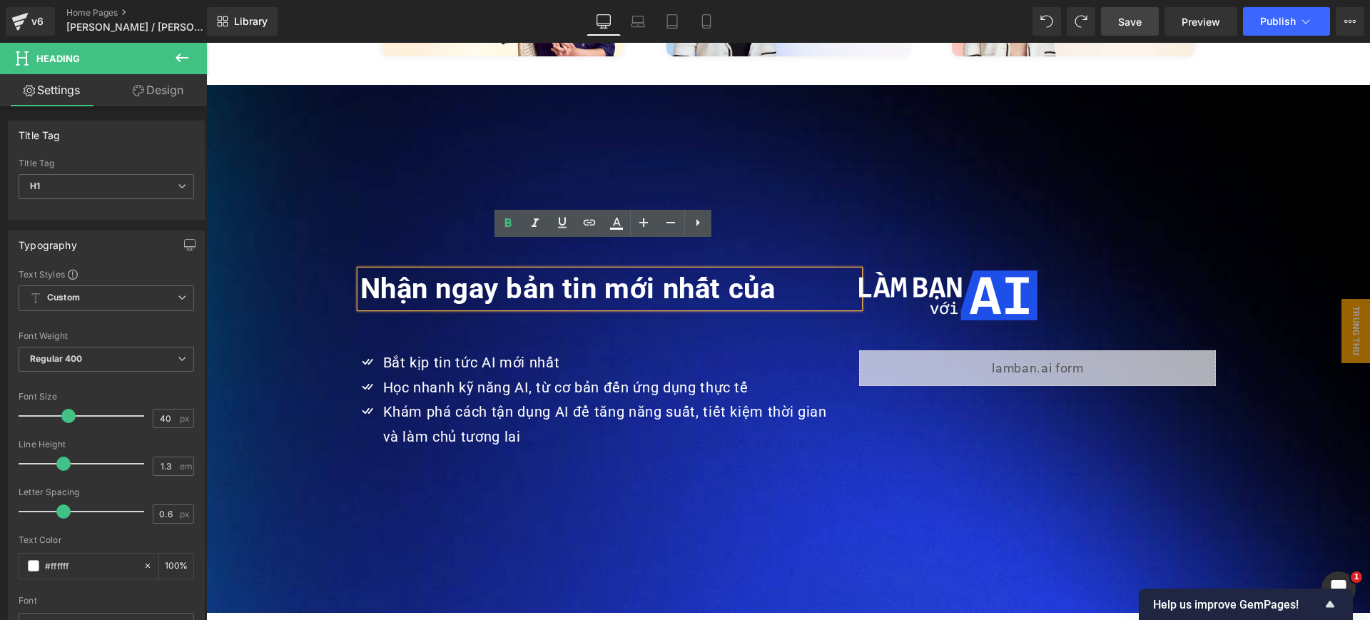
click at [374, 249] on div "Nhận ngay bản tin mới nhất của Heading Image Row" at bounding box center [788, 289] width 856 height 80
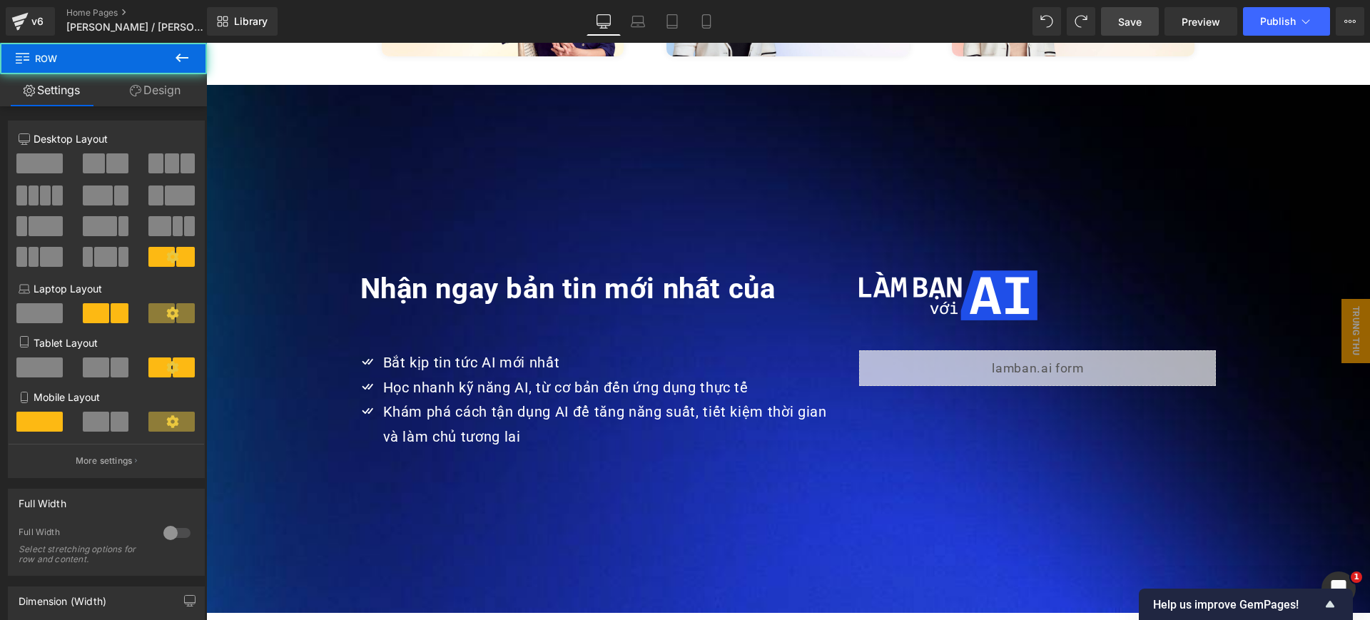
click at [383, 249] on div "Nhận ngay bản tin mới nhất của Heading Image Row" at bounding box center [788, 289] width 856 height 80
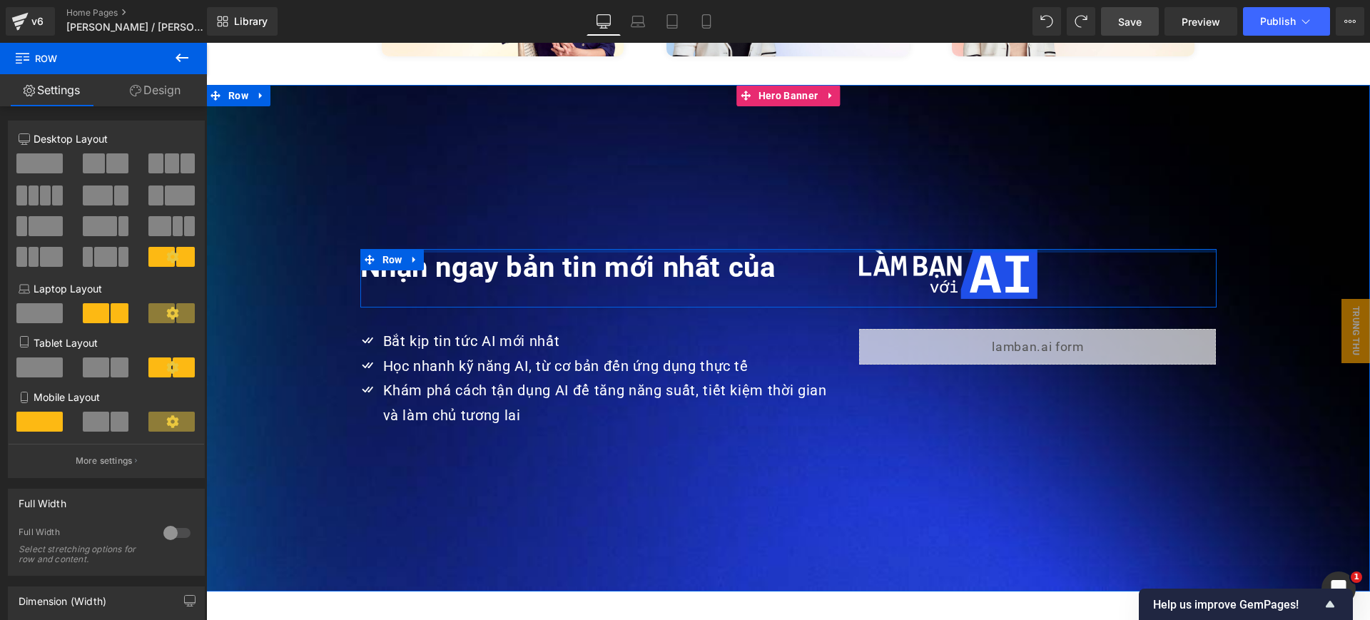
drag, startPoint x: 1100, startPoint y: 227, endPoint x: 1105, endPoint y: 191, distance: 36.1
click at [1105, 191] on div "Nhận ngay bản tin mới nhất của Heading Image Row Icon Bắt kịp tin tức AI mới nh…" at bounding box center [788, 338] width 1164 height 507
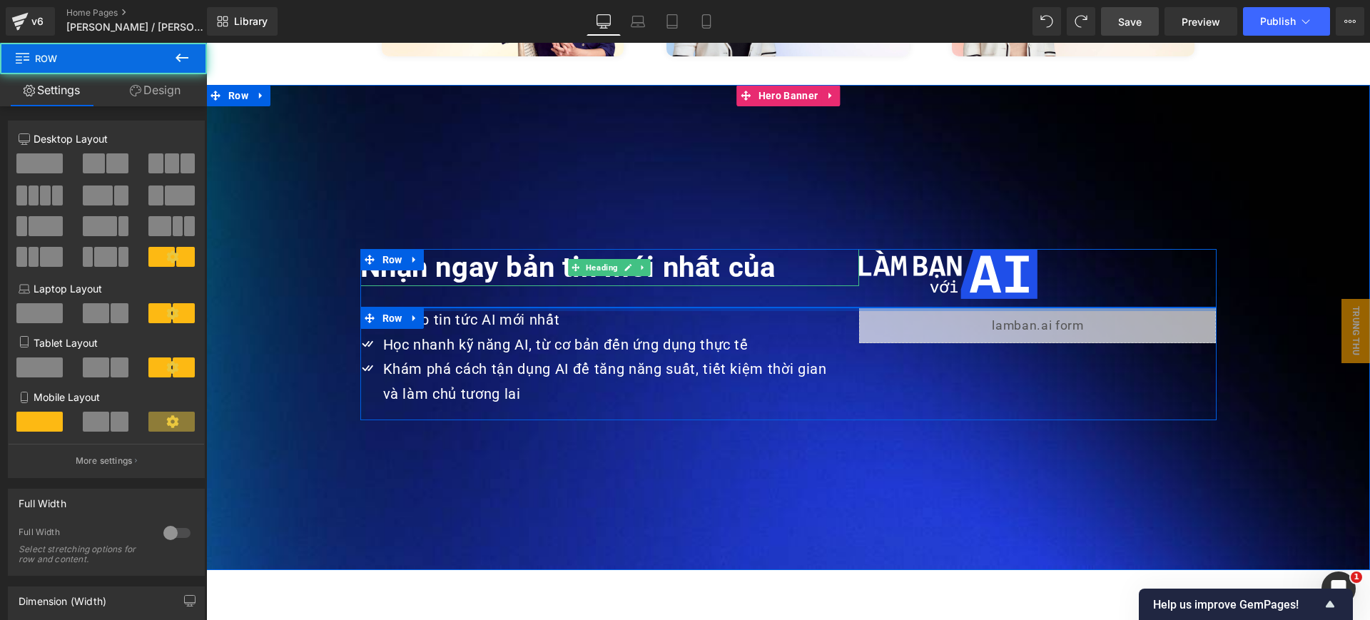
drag, startPoint x: 696, startPoint y: 284, endPoint x: 707, endPoint y: 245, distance: 40.9
click at [707, 249] on div "Nhận ngay bản tin mới nhất của Heading Image Row Icon Bắt kịp tin tức AI mới nh…" at bounding box center [788, 334] width 856 height 171
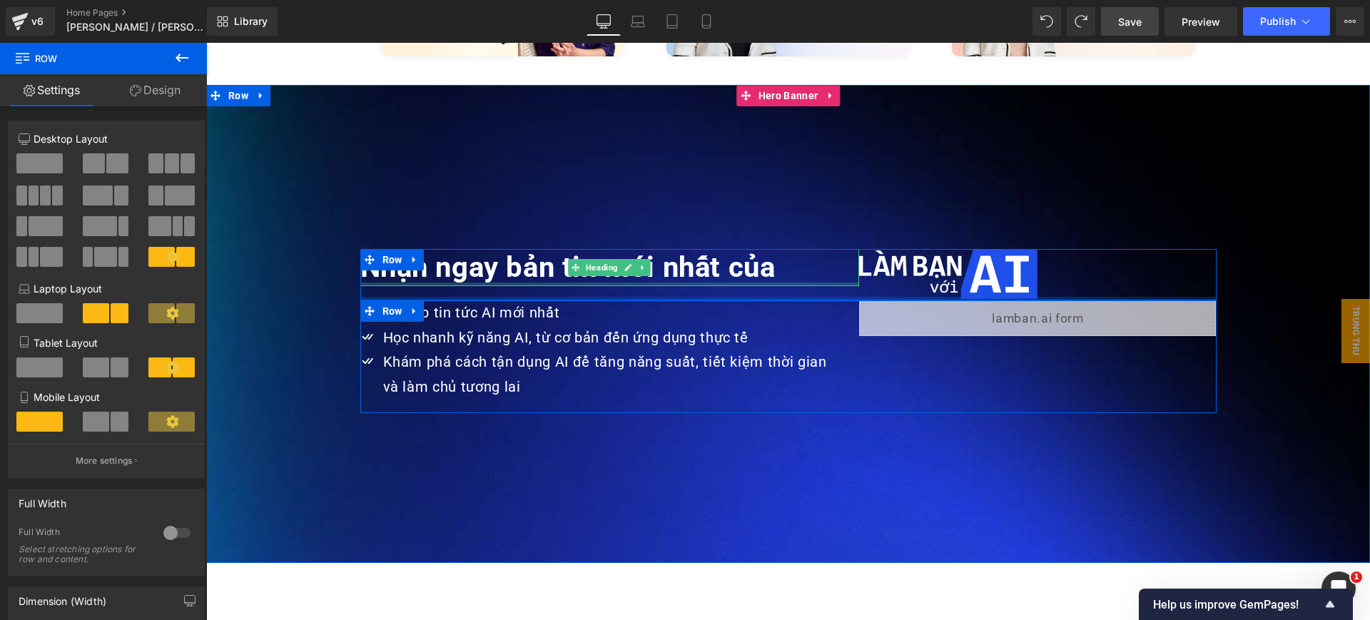
drag, startPoint x: 755, startPoint y: 275, endPoint x: 766, endPoint y: 253, distance: 24.6
click at [766, 253] on div "Nhận ngay bản tin mới nhất của Heading Image Row" at bounding box center [788, 274] width 856 height 51
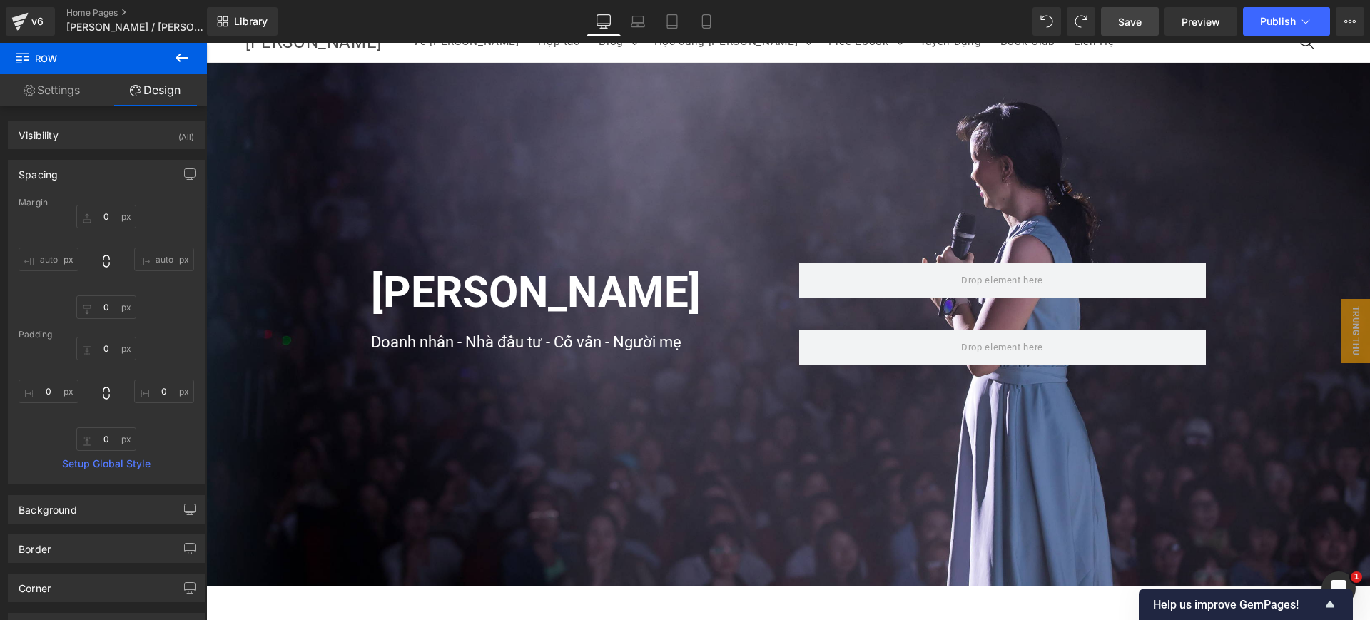
scroll to position [0, 0]
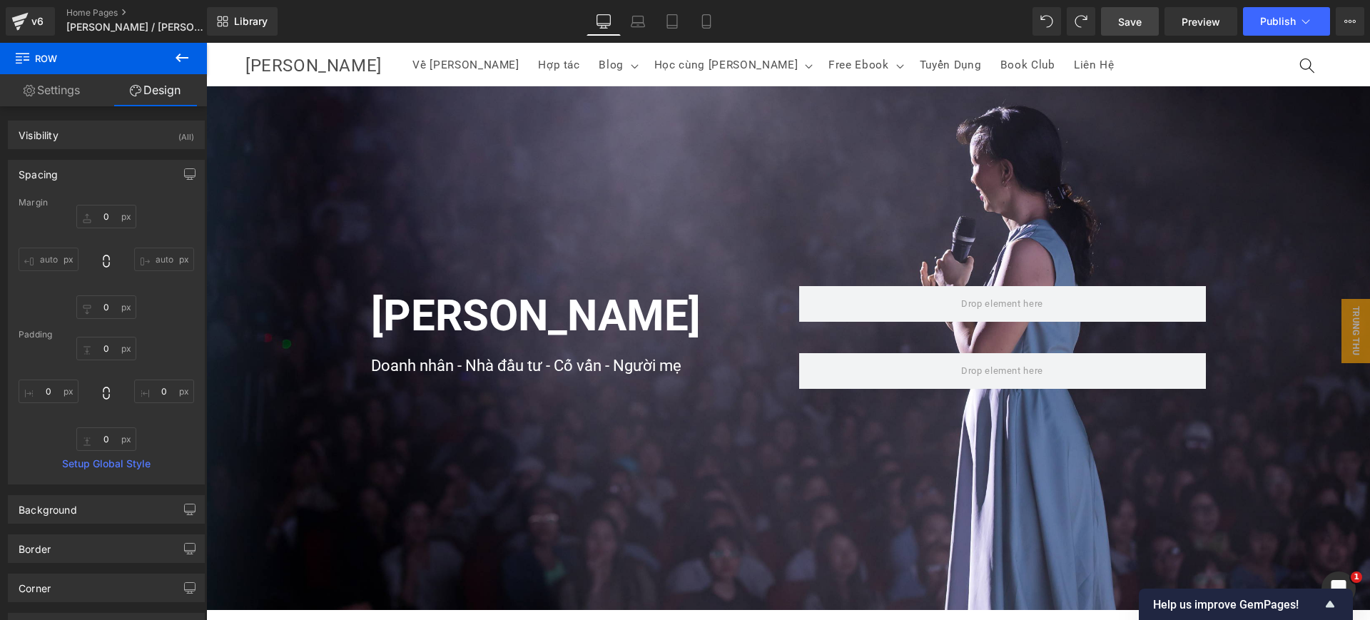
click at [637, 308] on strong "[PERSON_NAME]" at bounding box center [536, 315] width 330 height 51
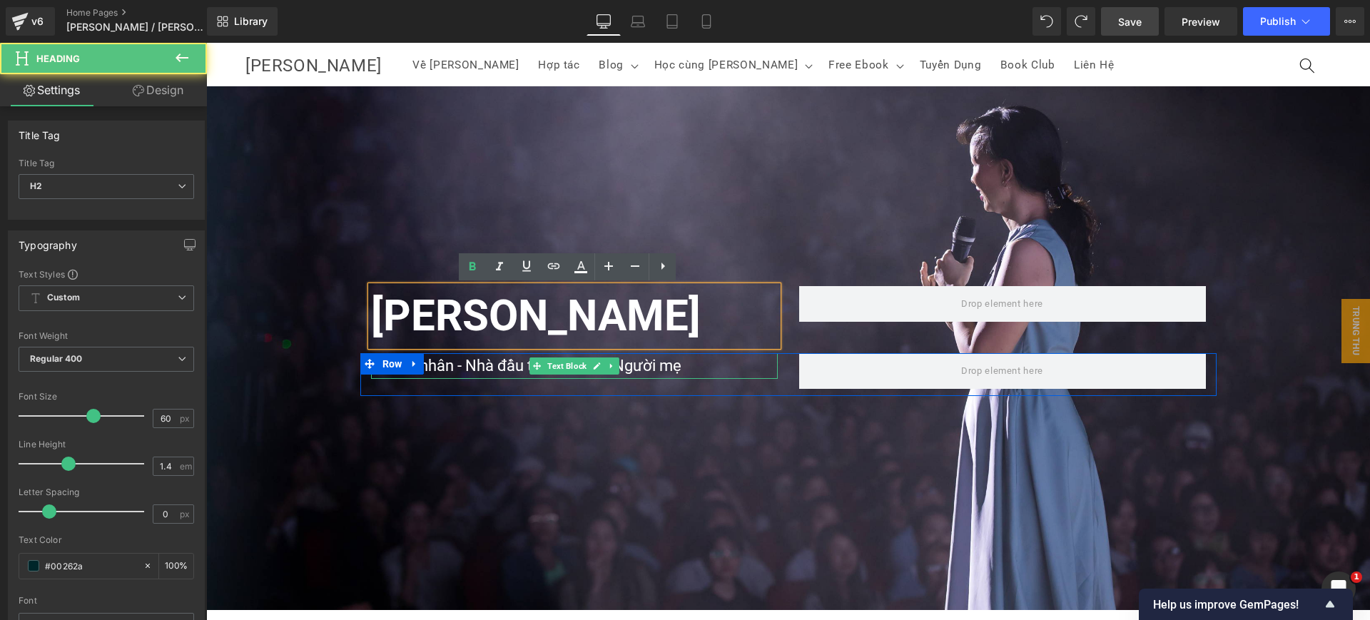
click at [637, 370] on span "Doanh nhân - Nhà đầu tư - Cố vấn - Người mẹ" at bounding box center [526, 366] width 310 height 18
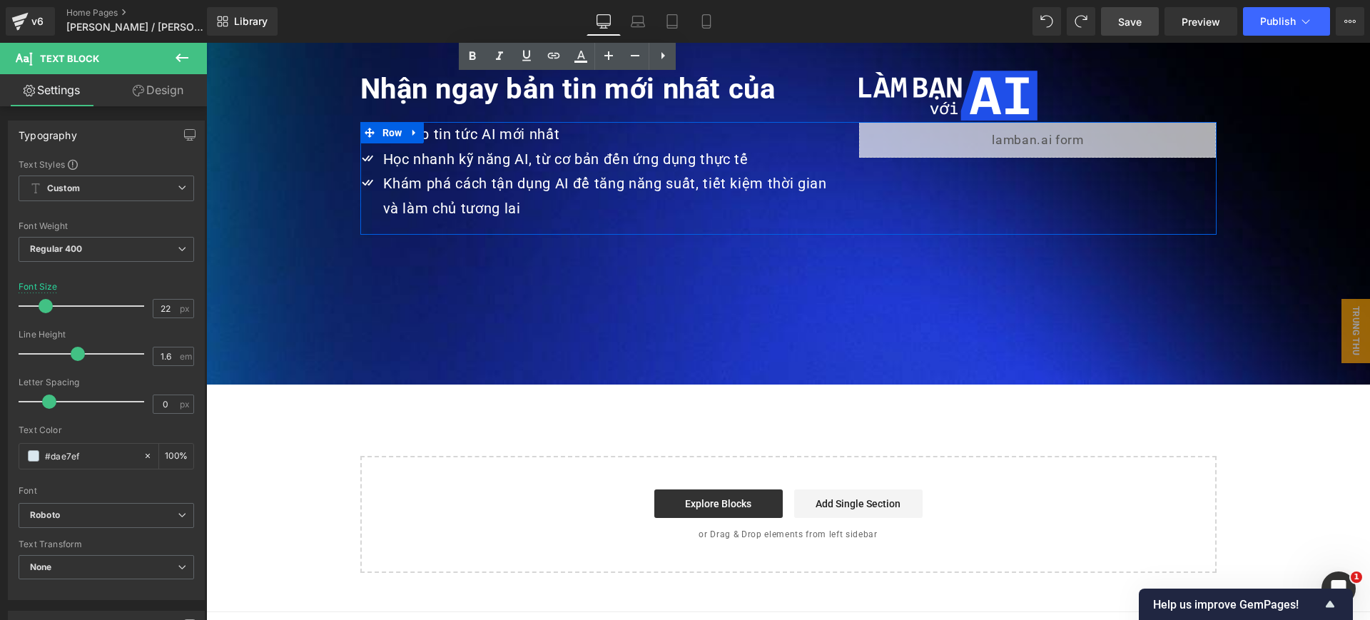
scroll to position [3707, 0]
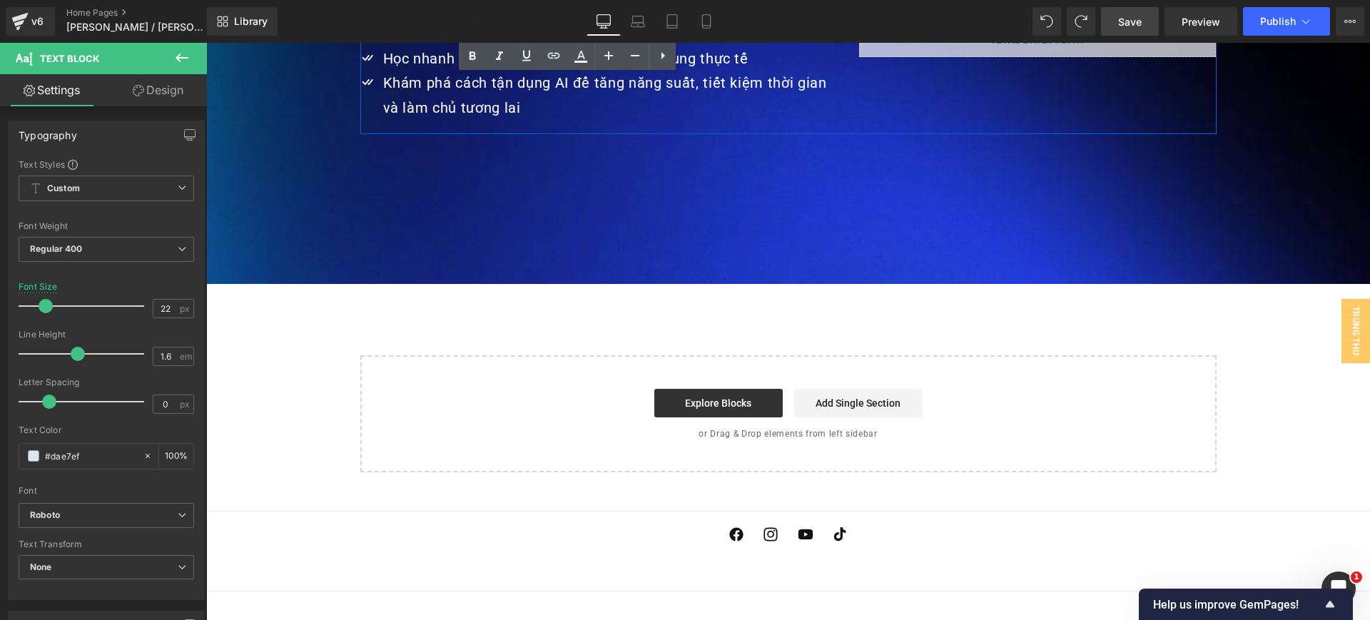
click at [664, 225] on div at bounding box center [788, 45] width 1164 height 478
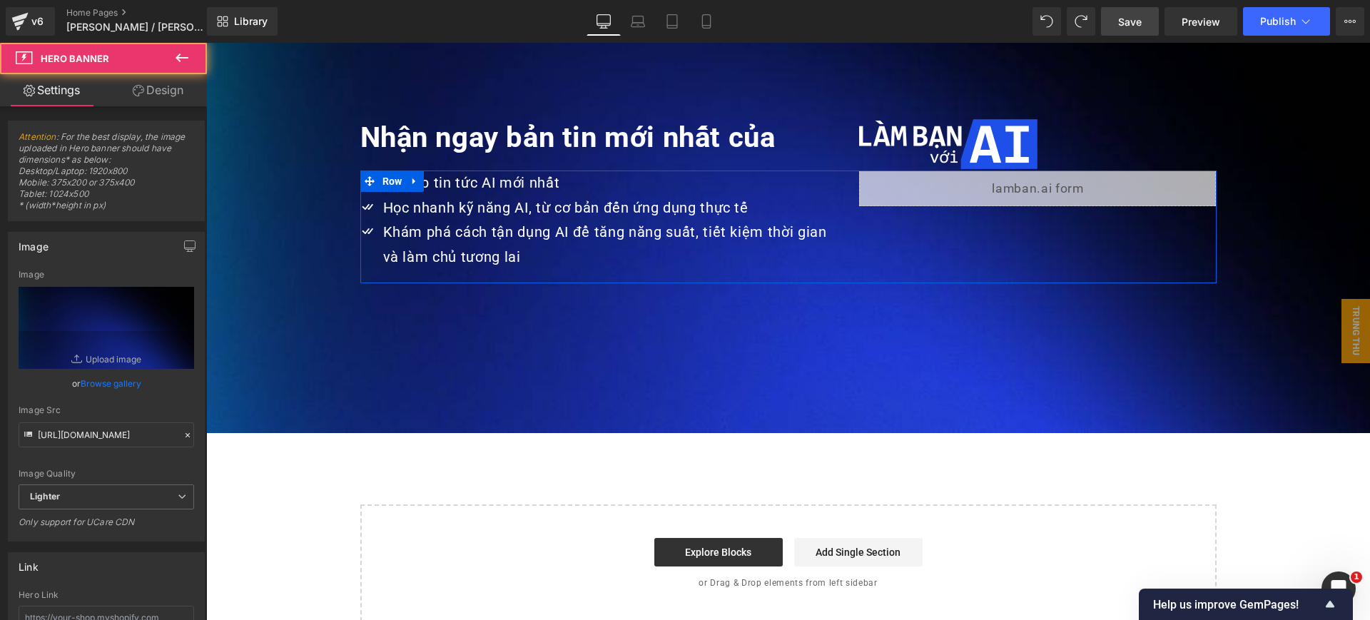
scroll to position [3350, 0]
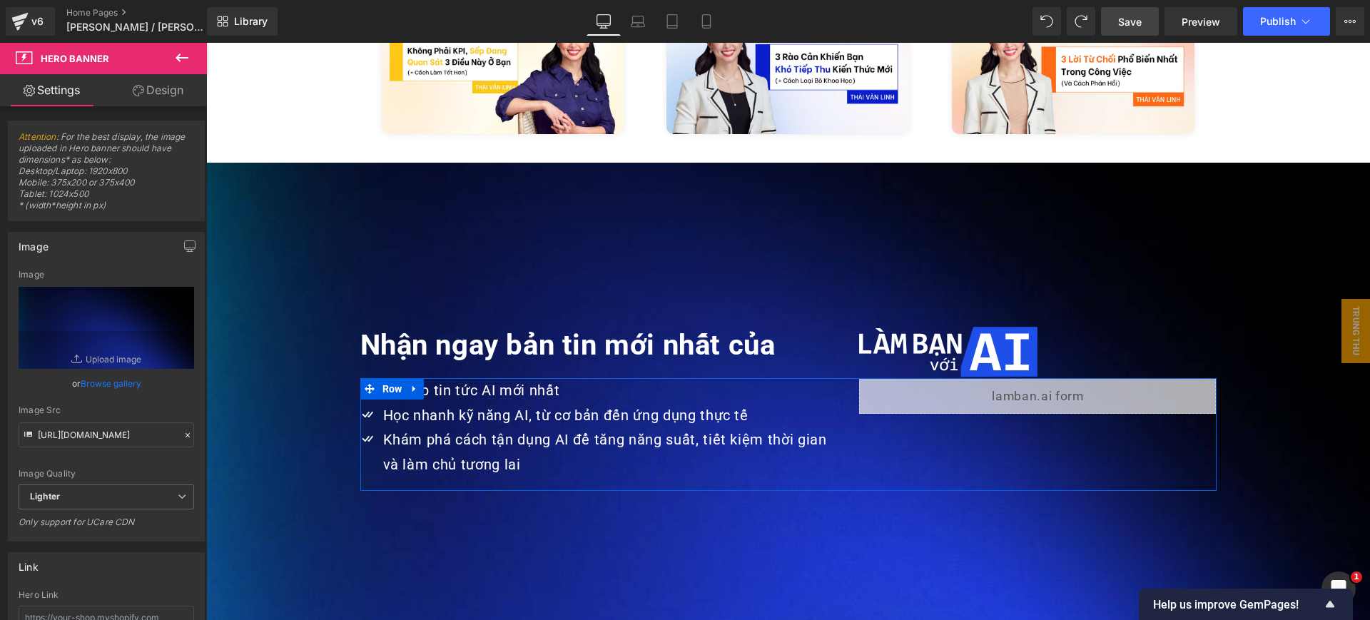
click at [822, 163] on div at bounding box center [788, 402] width 1164 height 478
click at [153, 88] on link "Design" at bounding box center [157, 90] width 103 height 32
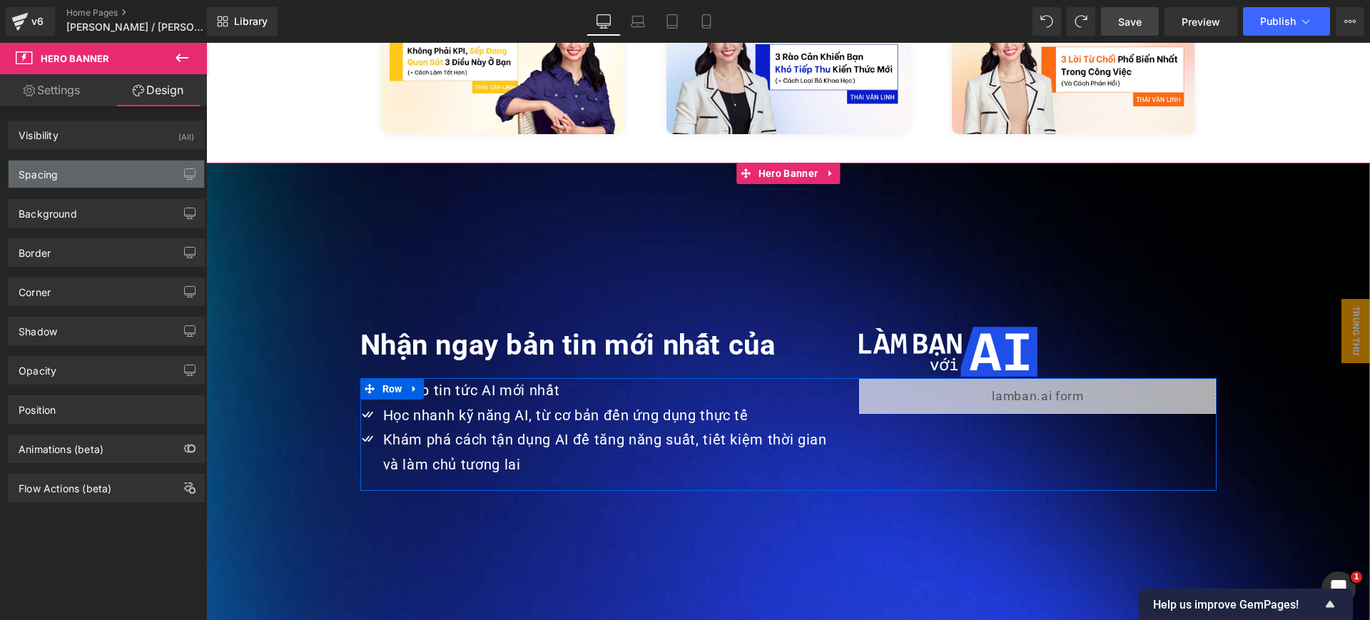
click at [111, 170] on div "Spacing" at bounding box center [107, 174] width 196 height 27
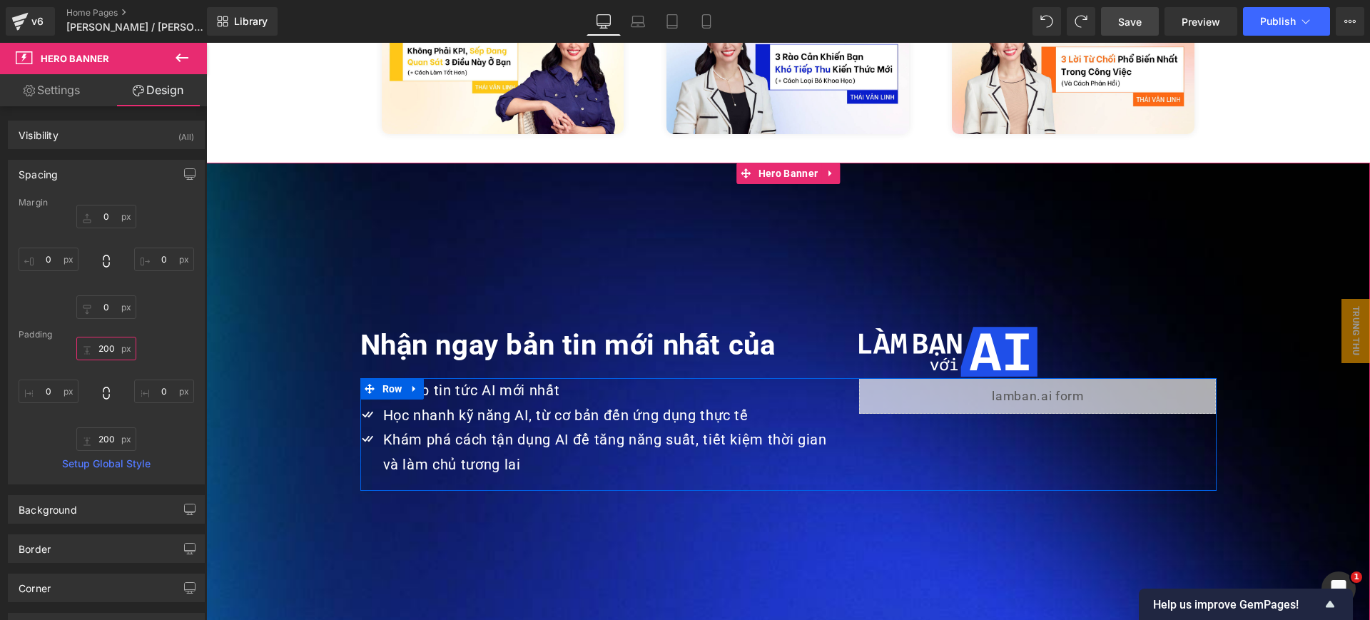
click at [112, 355] on input "text" at bounding box center [106, 349] width 60 height 24
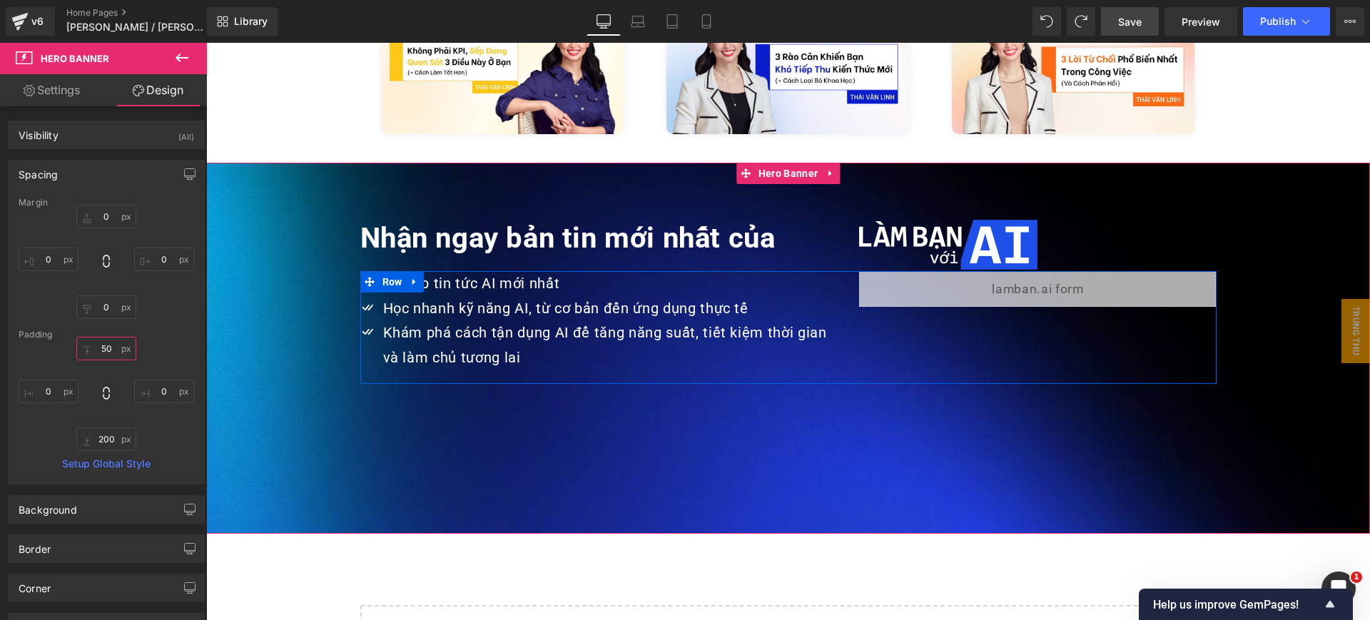
type input "50"
click at [111, 441] on input "text" at bounding box center [106, 439] width 60 height 24
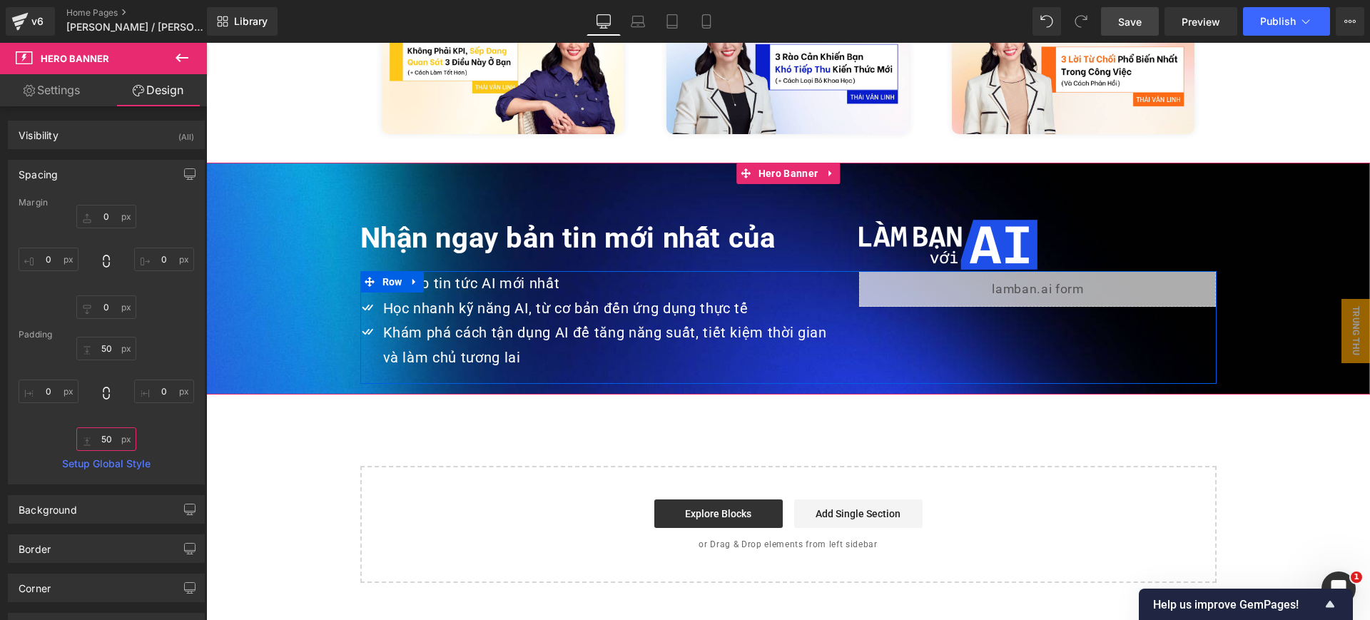
type input "50"
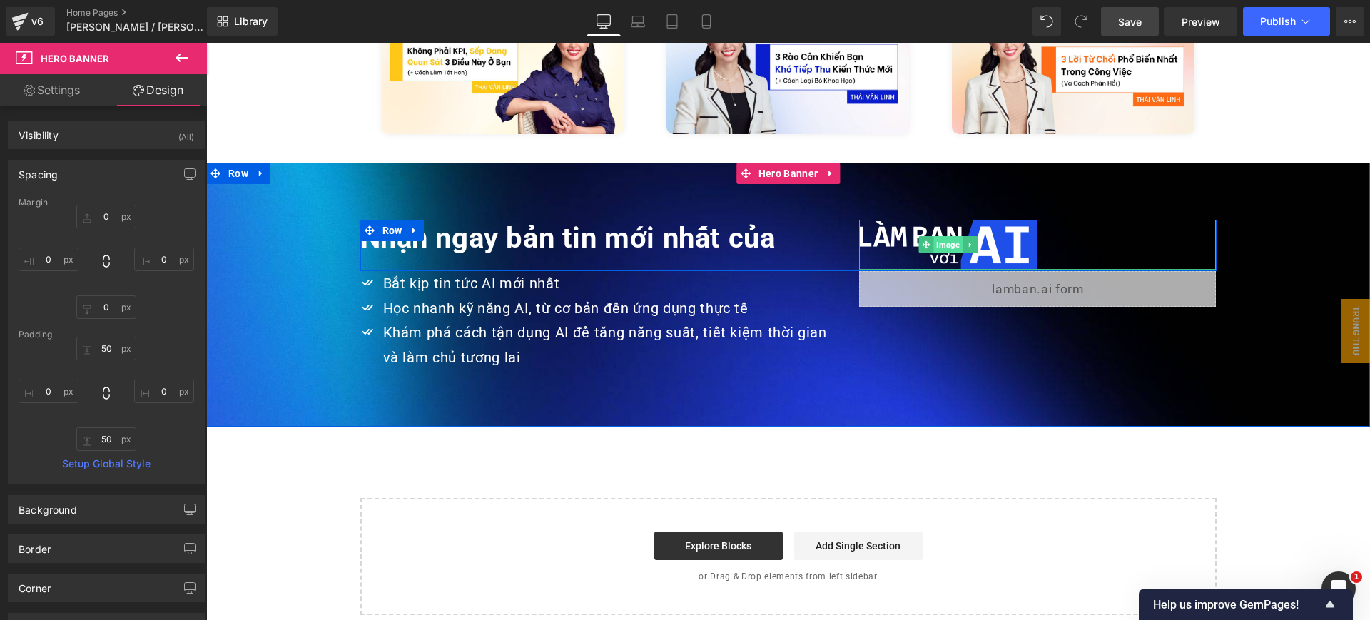
click at [940, 236] on span "Image" at bounding box center [948, 244] width 29 height 17
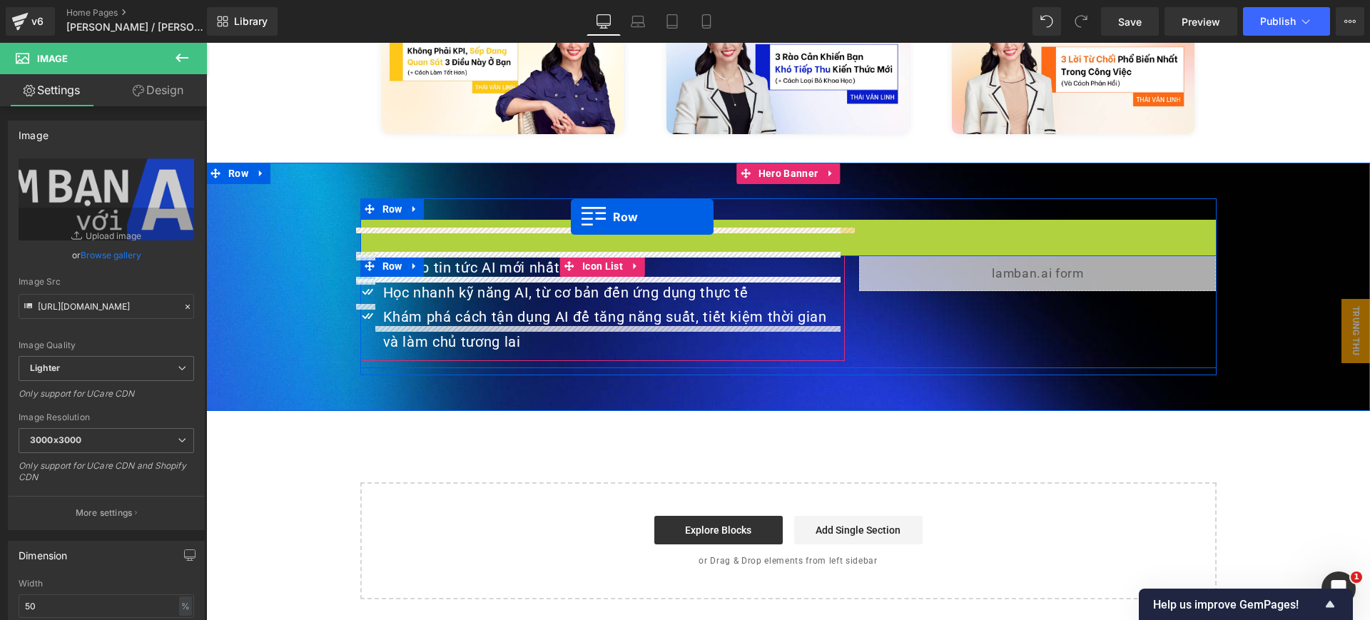
drag, startPoint x: 370, startPoint y: 201, endPoint x: 571, endPoint y: 217, distance: 201.1
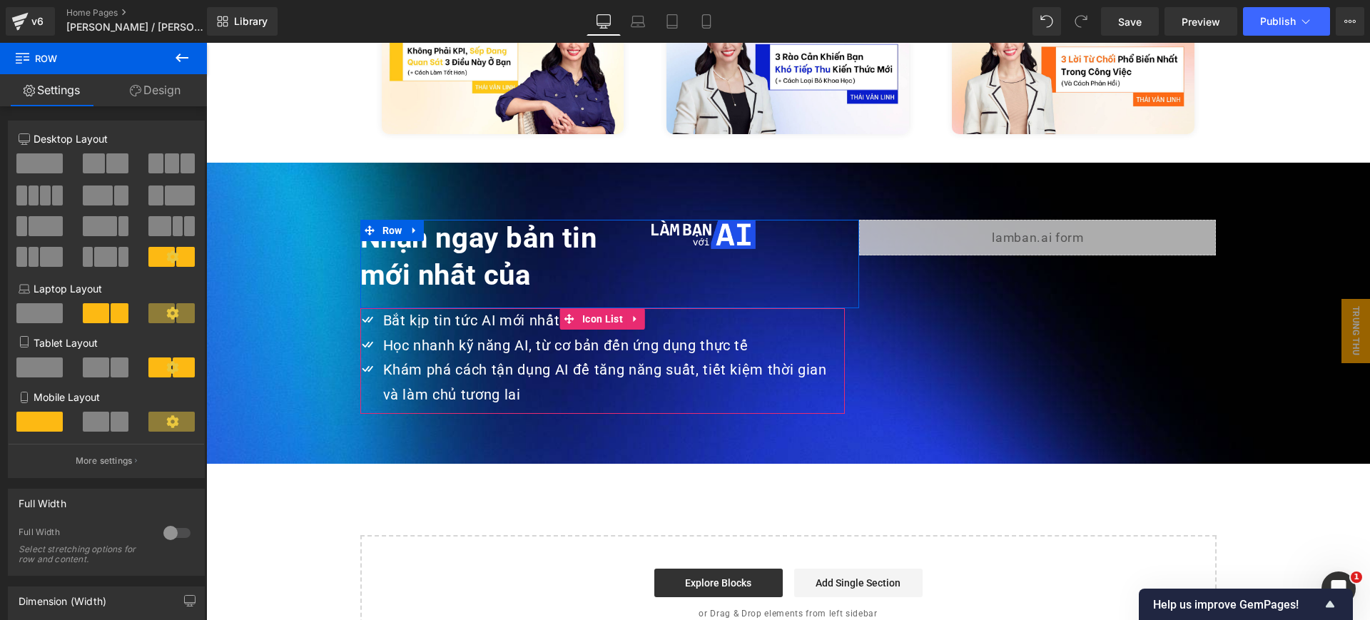
click at [161, 93] on link "Design" at bounding box center [154, 90] width 103 height 32
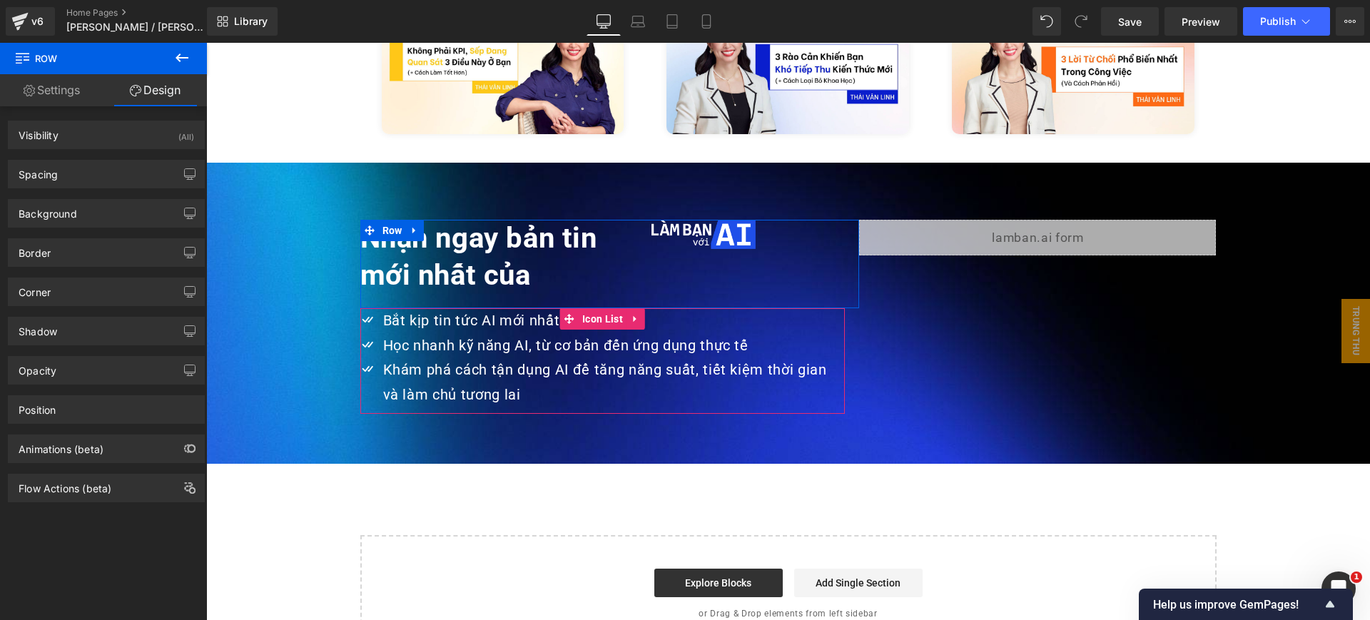
click at [61, 90] on link "Settings" at bounding box center [51, 90] width 103 height 32
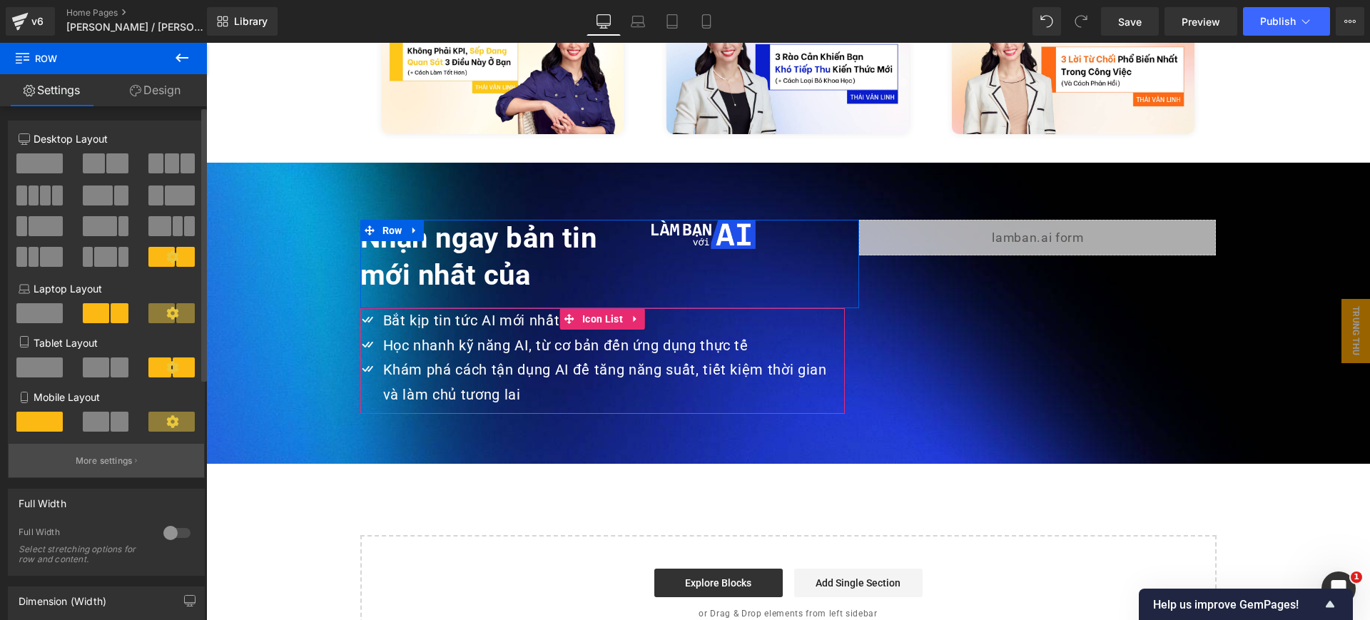
click at [113, 460] on p "More settings" at bounding box center [104, 461] width 57 height 13
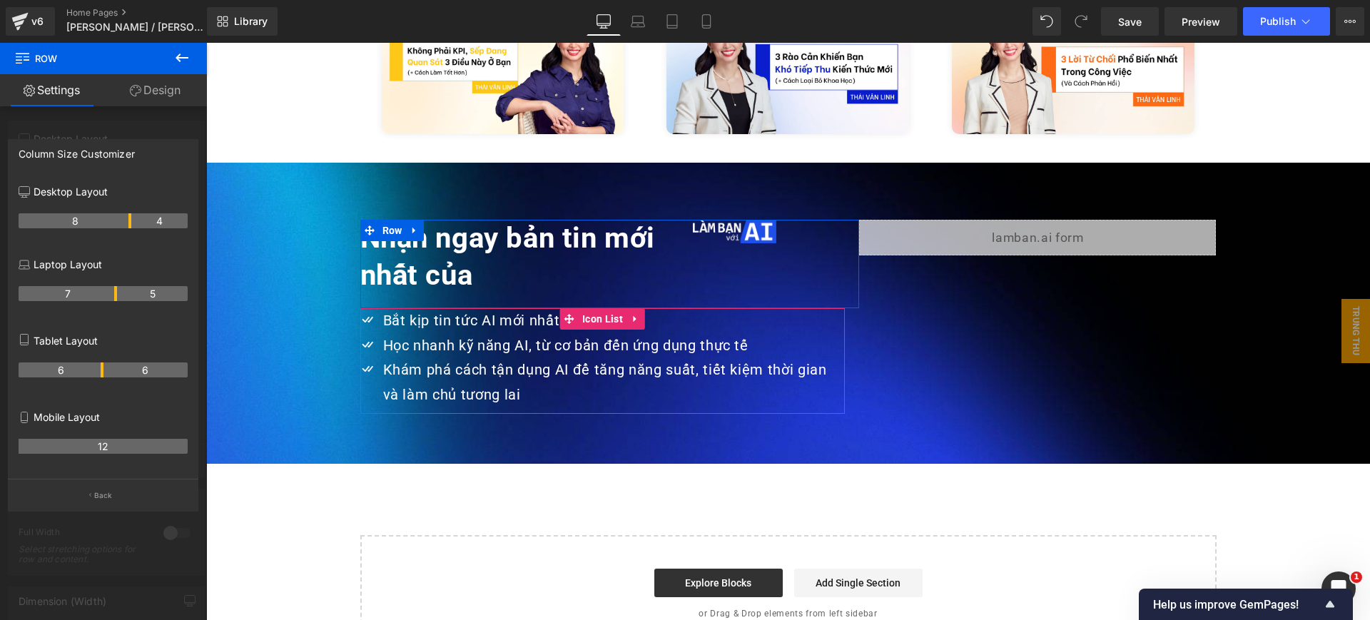
drag, startPoint x: 114, startPoint y: 218, endPoint x: 128, endPoint y: 219, distance: 14.3
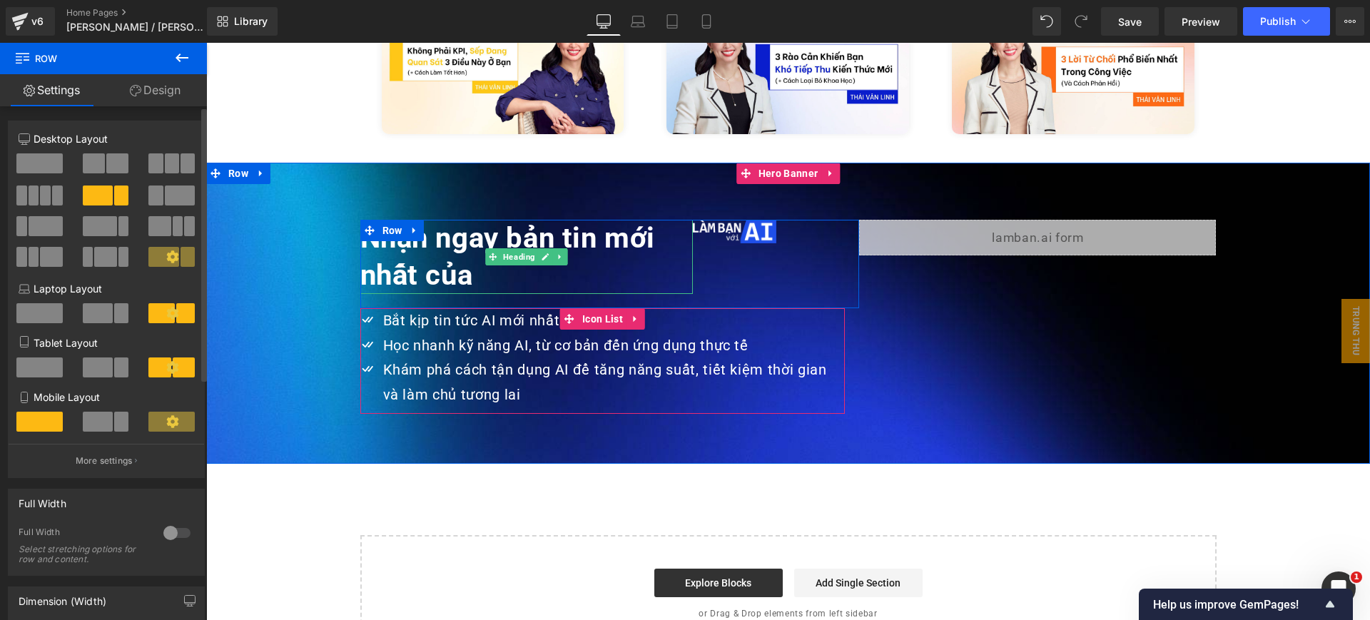
click at [386, 228] on h1 "Nhận ngay bản tin mới nhất của" at bounding box center [526, 257] width 333 height 74
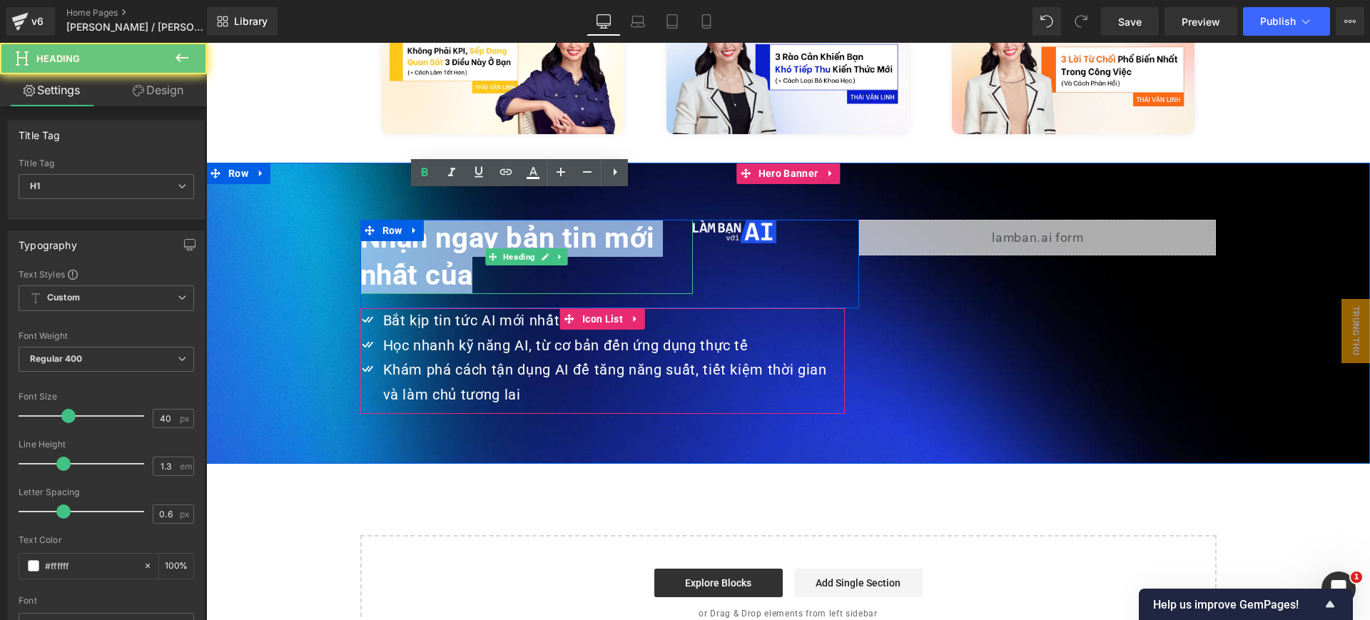
click at [386, 228] on h1 "Nhận ngay bản tin mới nhất của" at bounding box center [526, 257] width 333 height 74
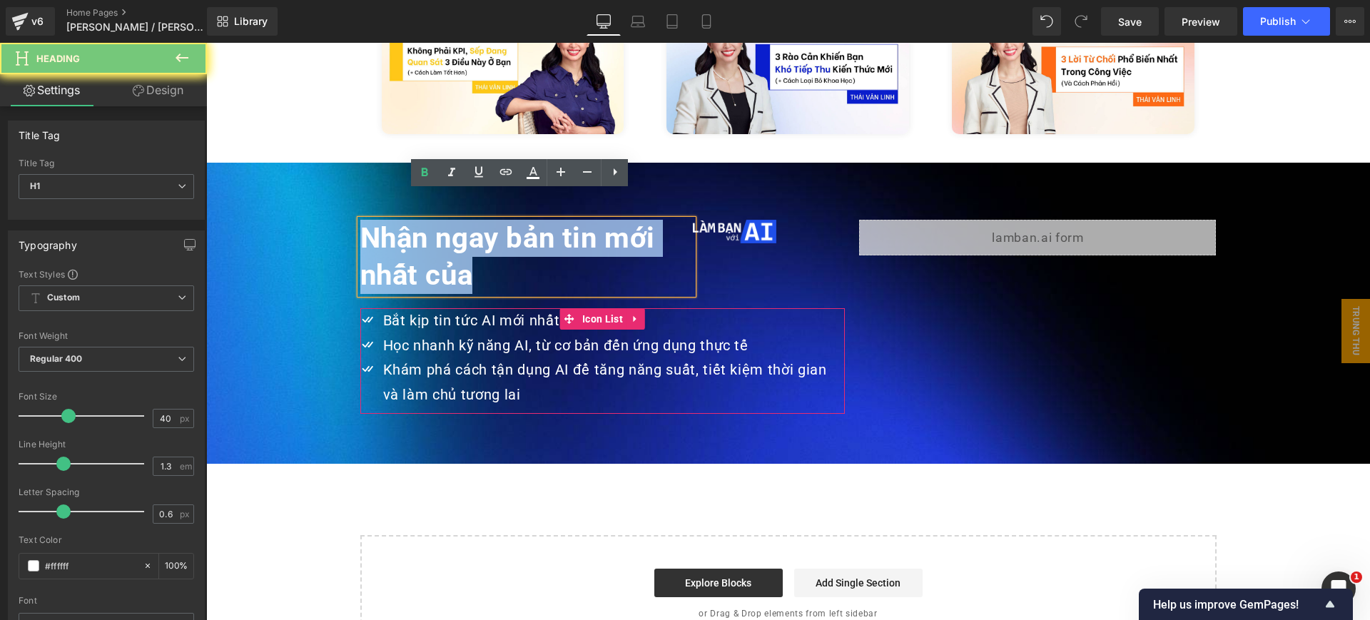
click at [386, 228] on h1 "Nhận ngay bản tin mới nhất của" at bounding box center [526, 257] width 333 height 74
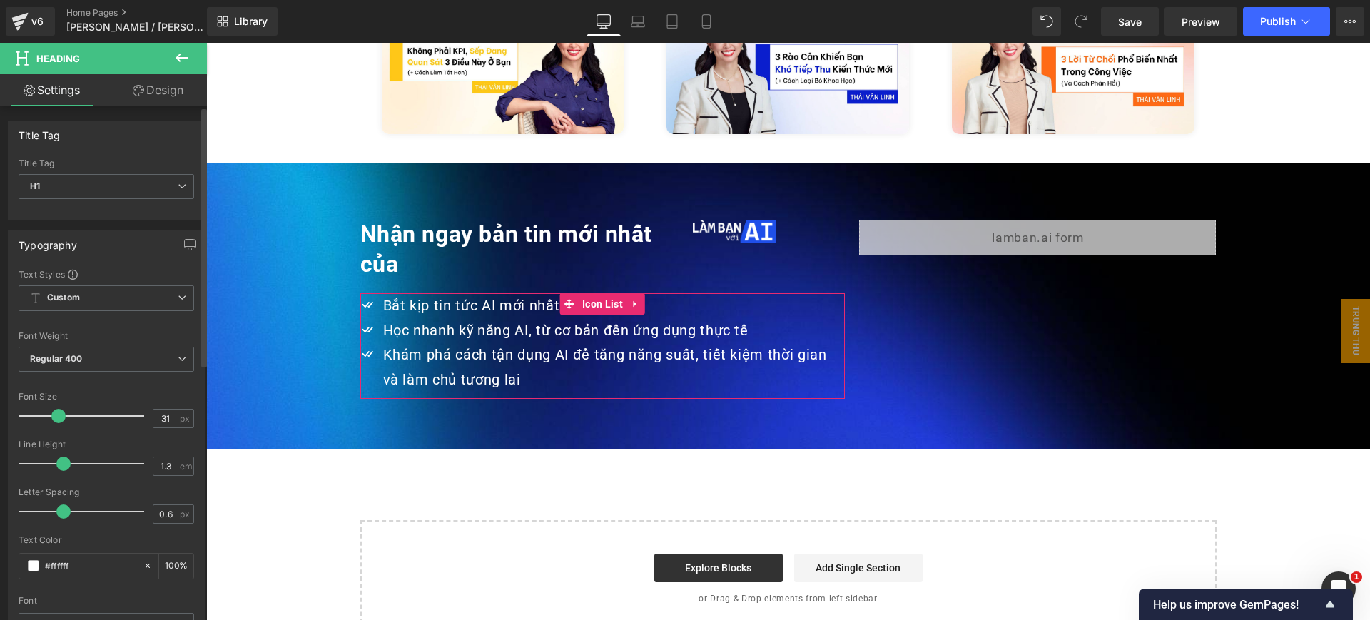
type input "30"
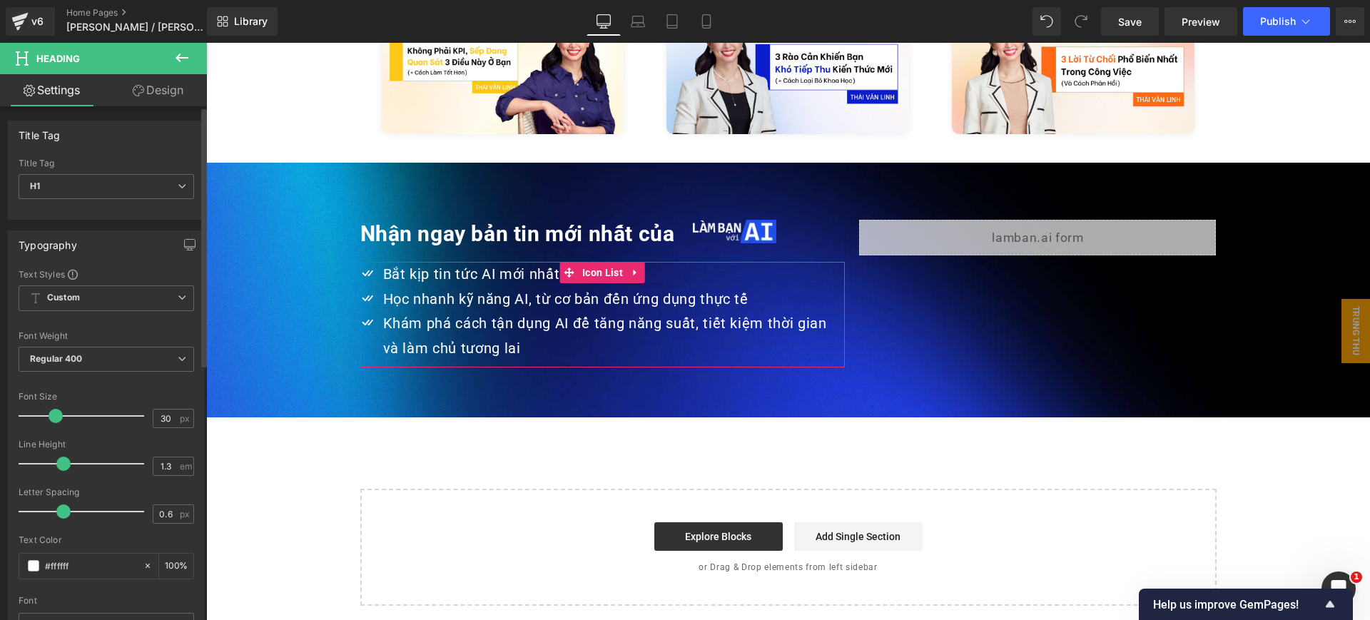
drag, startPoint x: 65, startPoint y: 412, endPoint x: 53, endPoint y: 413, distance: 12.2
click at [53, 413] on span at bounding box center [56, 416] width 14 height 14
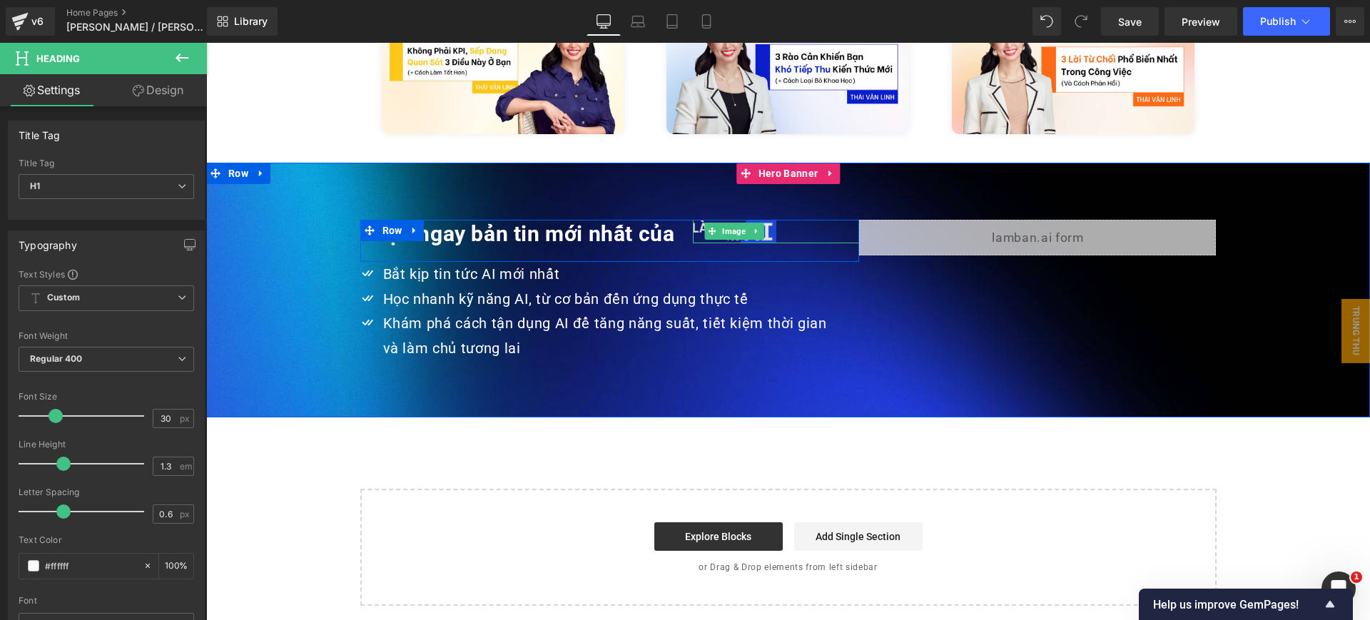
click at [733, 223] on span "Image" at bounding box center [734, 231] width 29 height 17
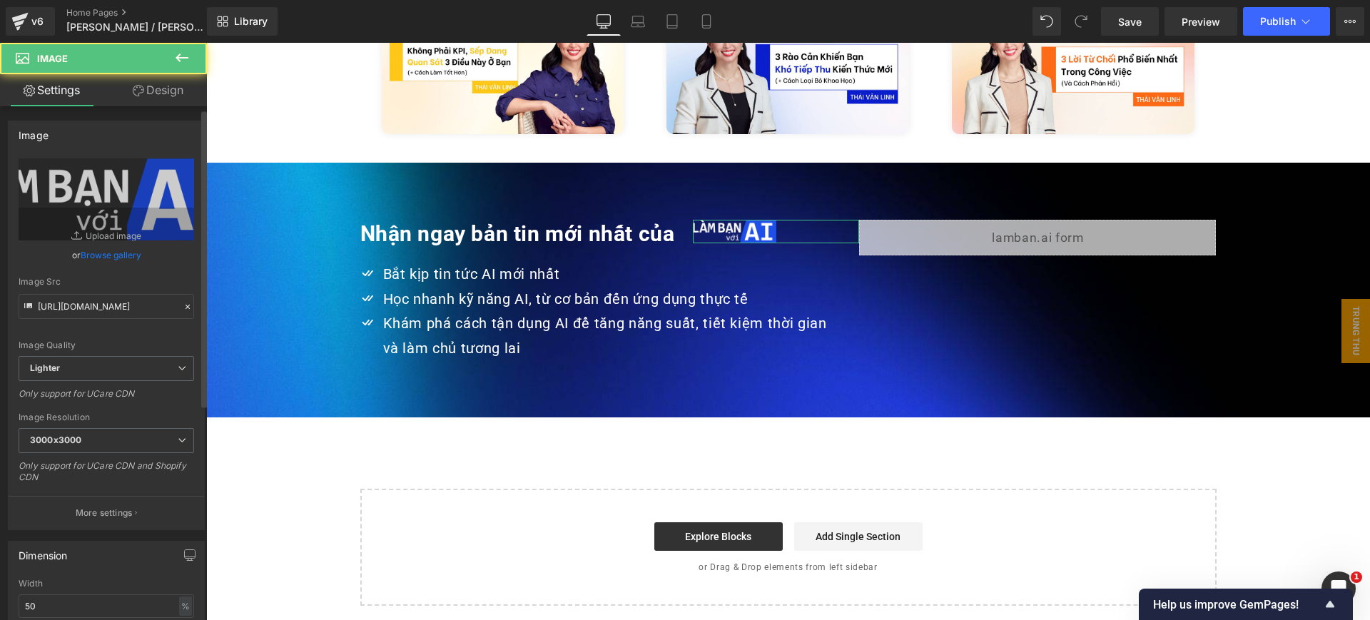
scroll to position [357, 0]
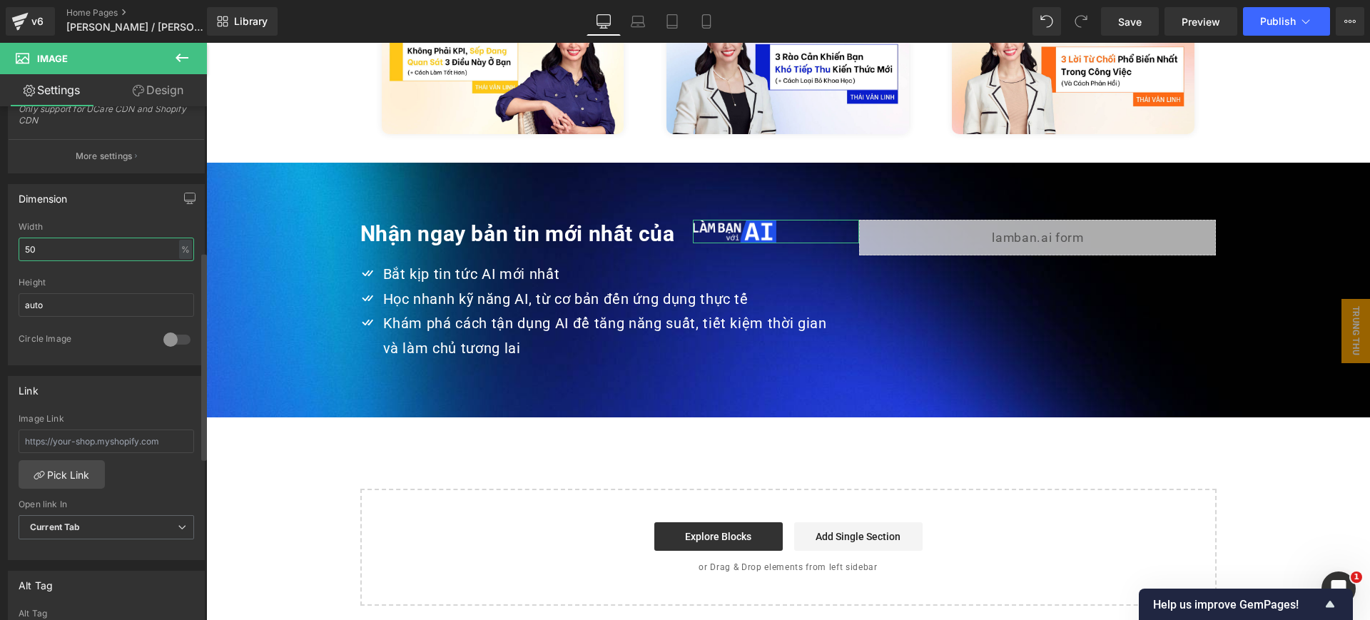
click at [82, 251] on input "50" at bounding box center [107, 250] width 176 height 24
type input "100"
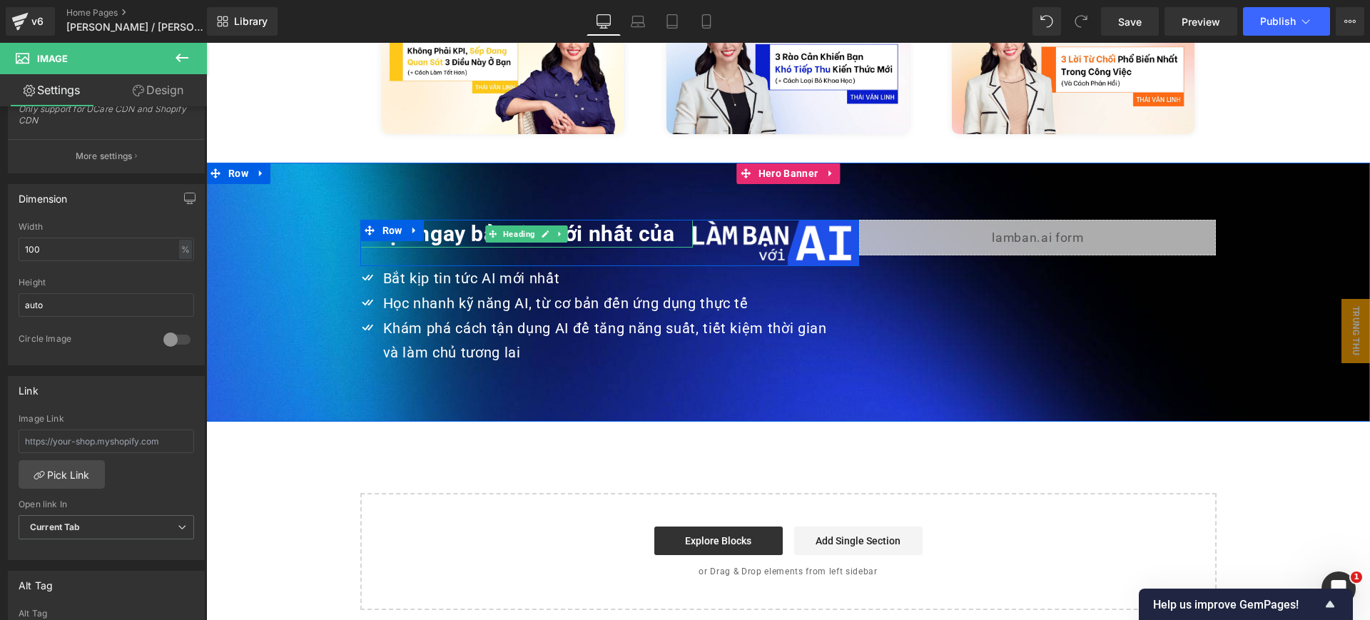
click at [626, 221] on strong "Nhận ngay bản tin mới nhất của" at bounding box center [517, 233] width 315 height 25
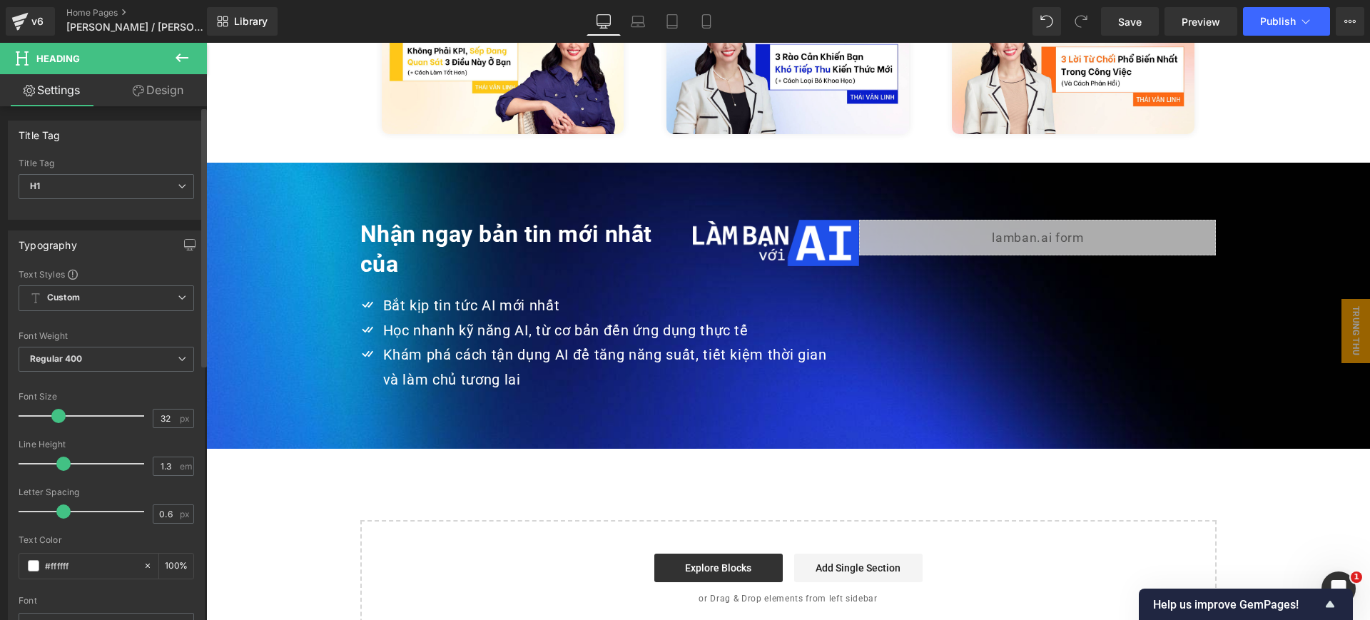
type input "31"
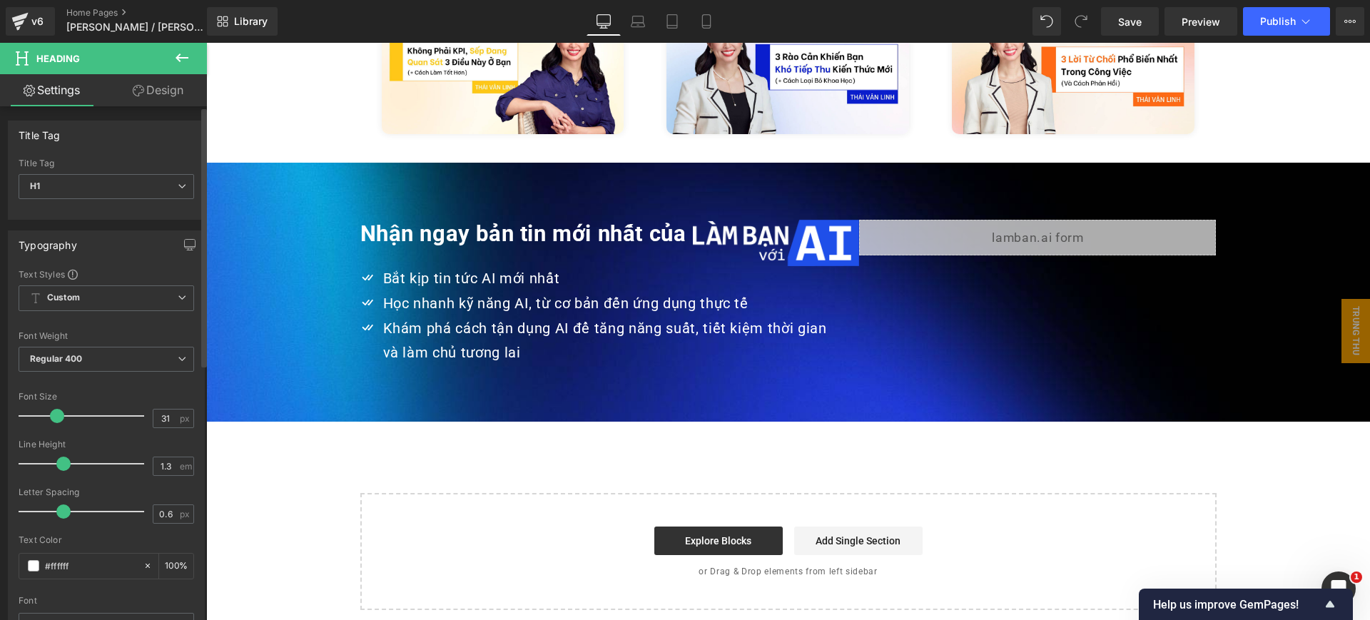
click at [54, 417] on span at bounding box center [57, 416] width 14 height 14
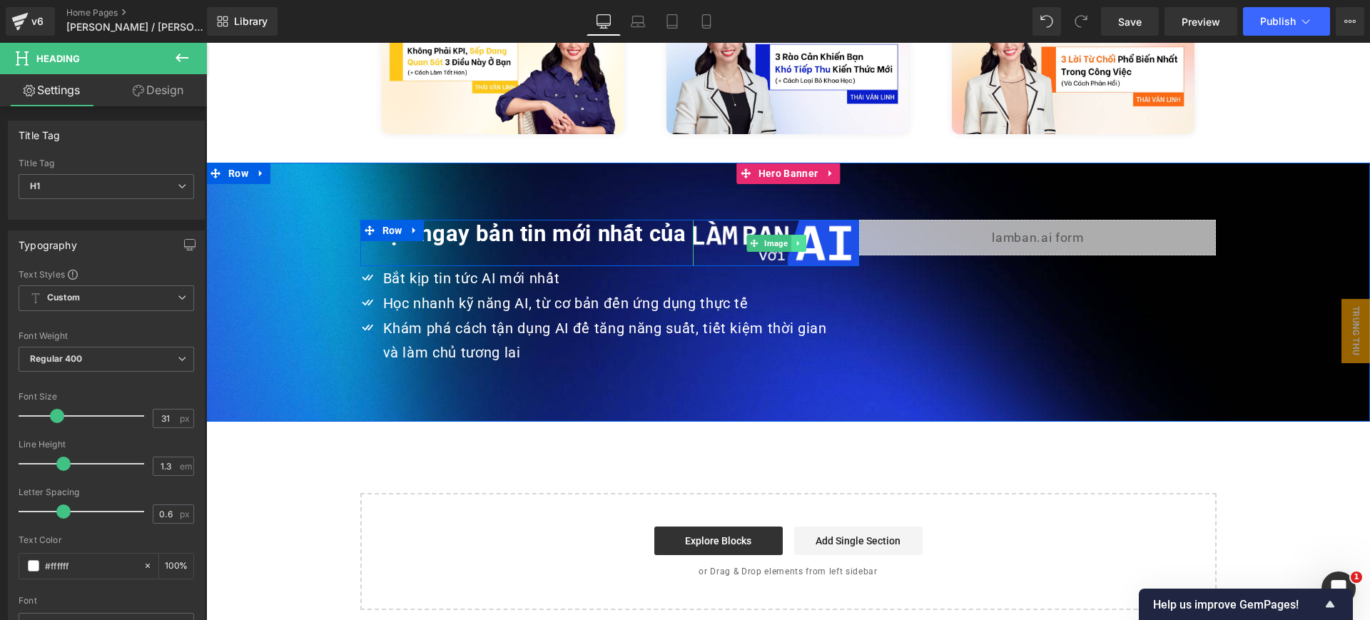
click at [794, 239] on icon at bounding box center [798, 243] width 8 height 9
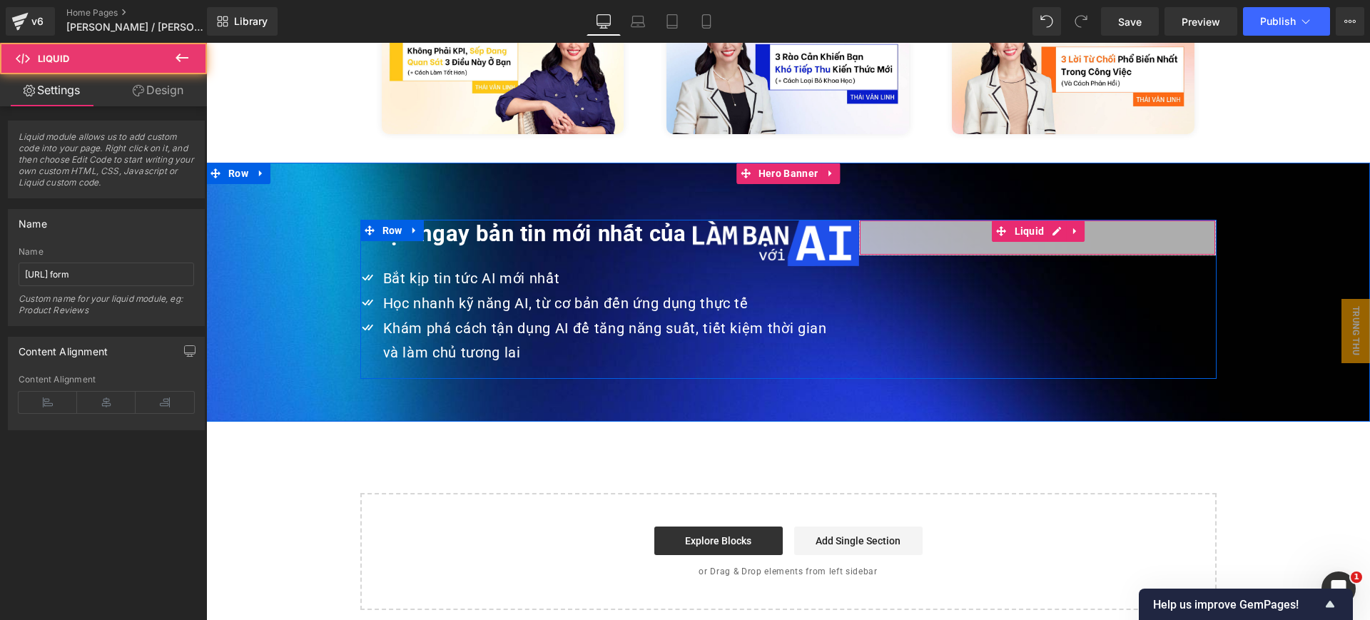
click at [908, 220] on div "Liquid" at bounding box center [1037, 238] width 357 height 36
click at [1036, 220] on div "Liquid" at bounding box center [1037, 238] width 357 height 36
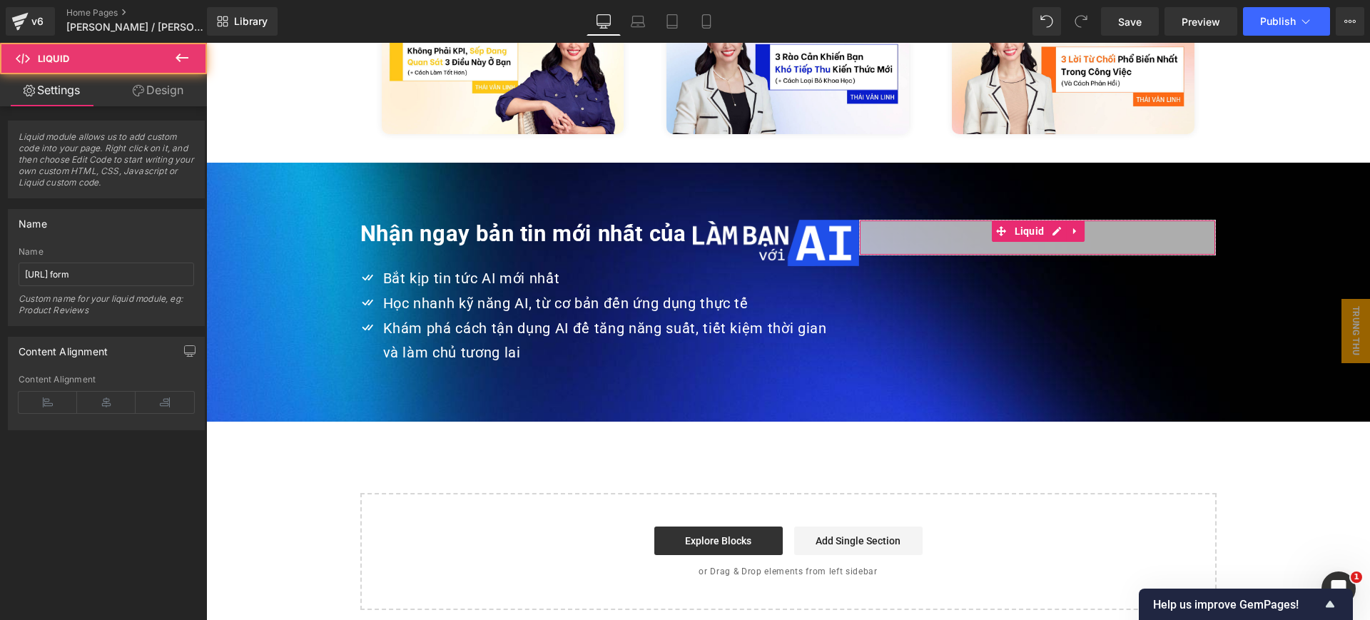
click at [168, 83] on link "Design" at bounding box center [157, 90] width 103 height 32
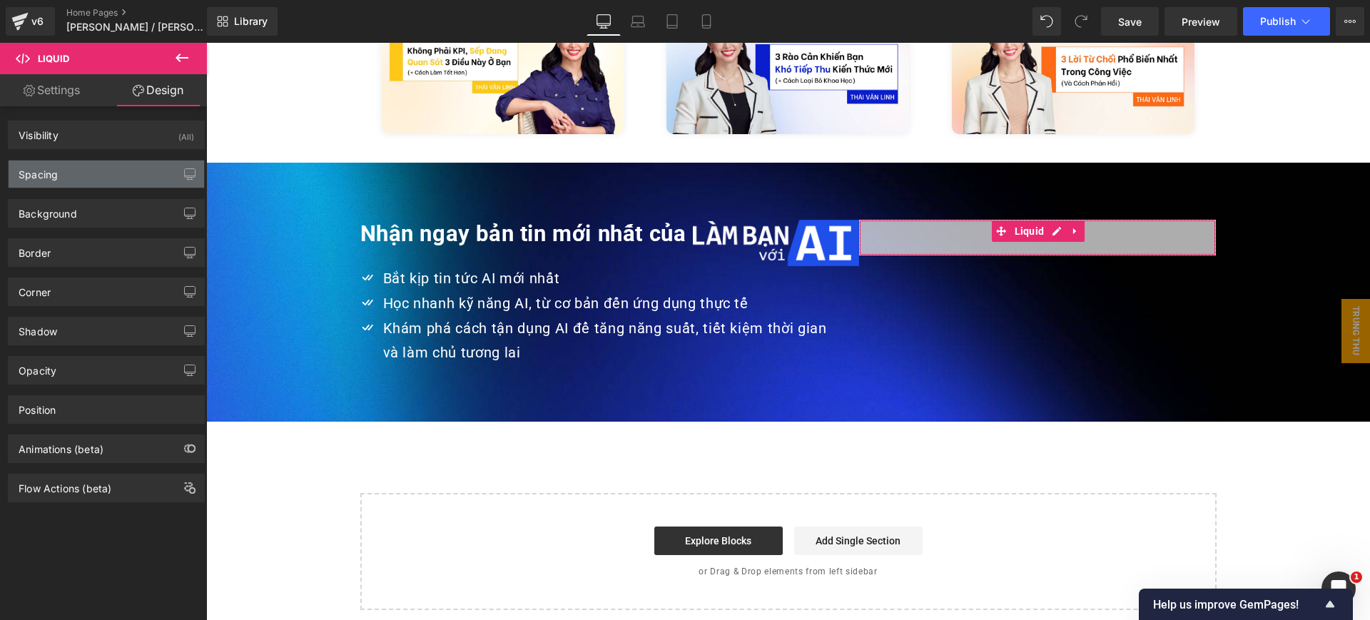
click at [112, 172] on div "Spacing" at bounding box center [107, 174] width 196 height 27
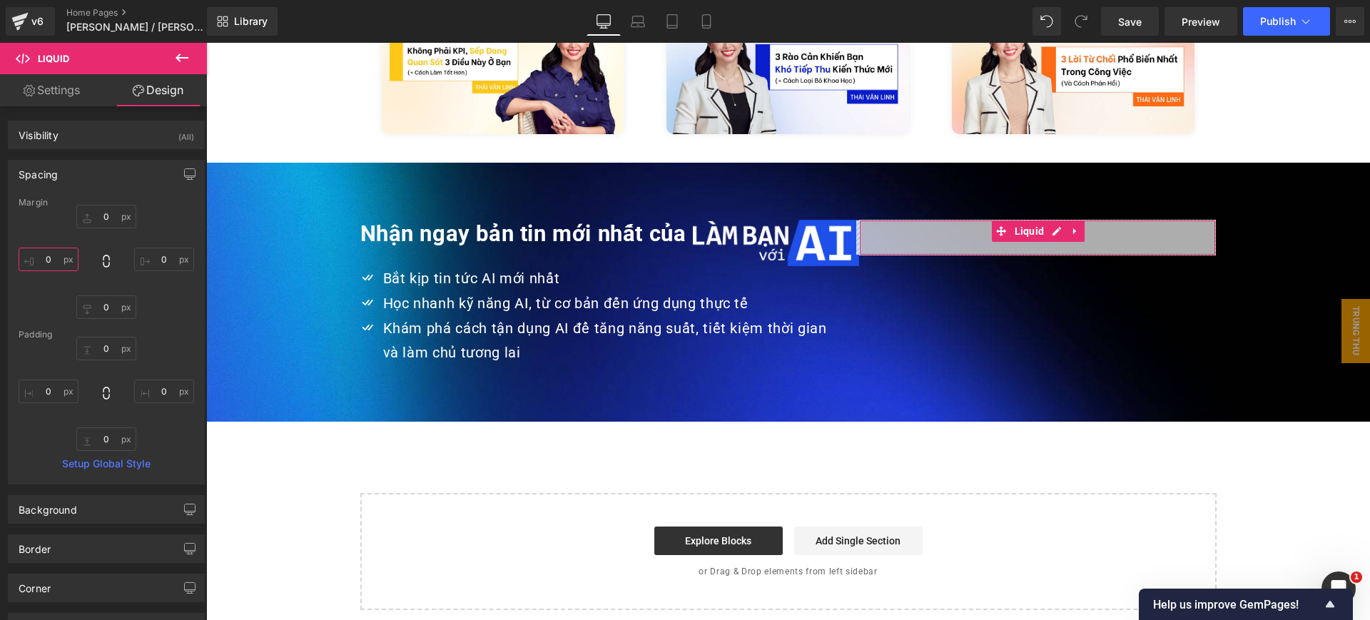
click at [61, 262] on input "0" at bounding box center [49, 260] width 60 height 24
type input "20"
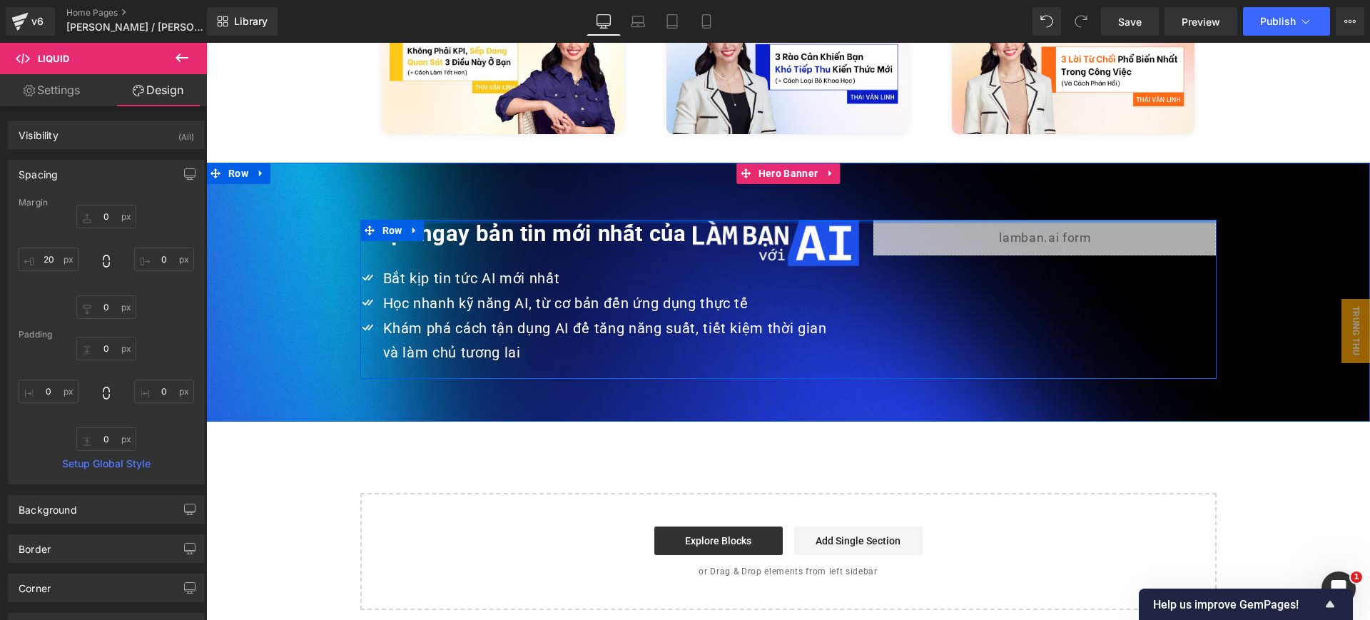
click at [476, 220] on div at bounding box center [788, 222] width 856 height 4
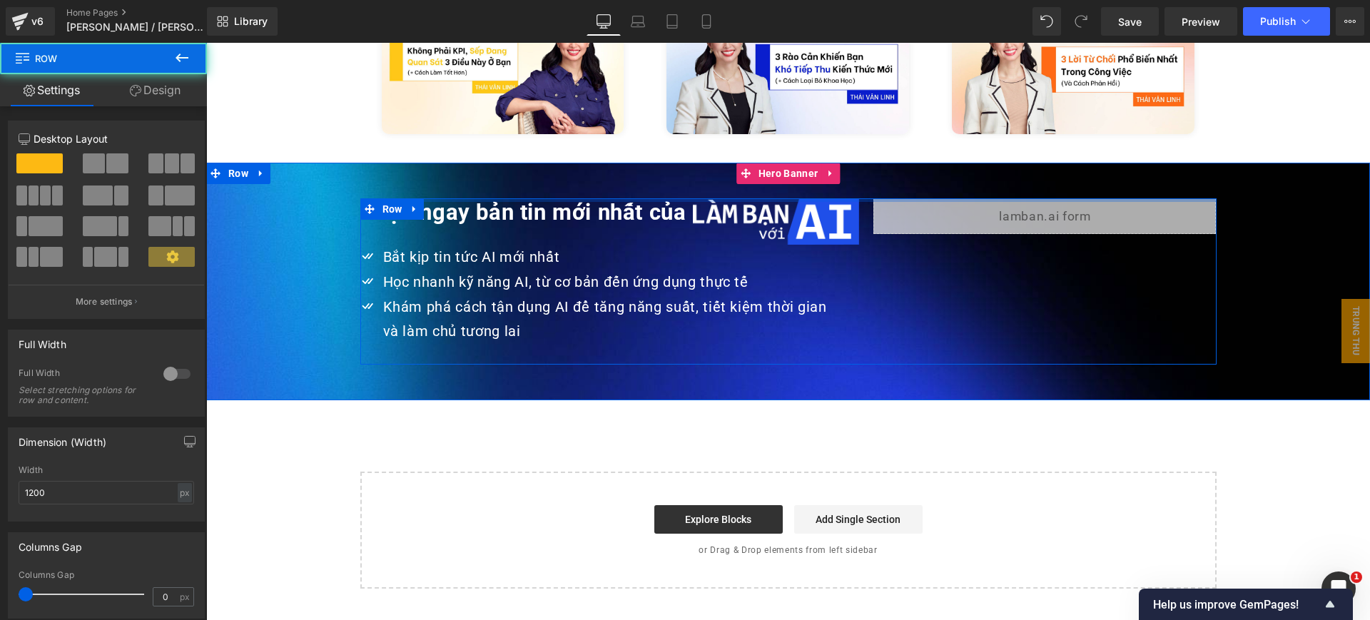
drag, startPoint x: 587, startPoint y: 180, endPoint x: 601, endPoint y: 135, distance: 47.2
click at [601, 163] on div "Nhận ngay bản tin mới nhất của Heading Image Row Icon Bắt kịp tin tức AI mới nh…" at bounding box center [788, 282] width 1164 height 238
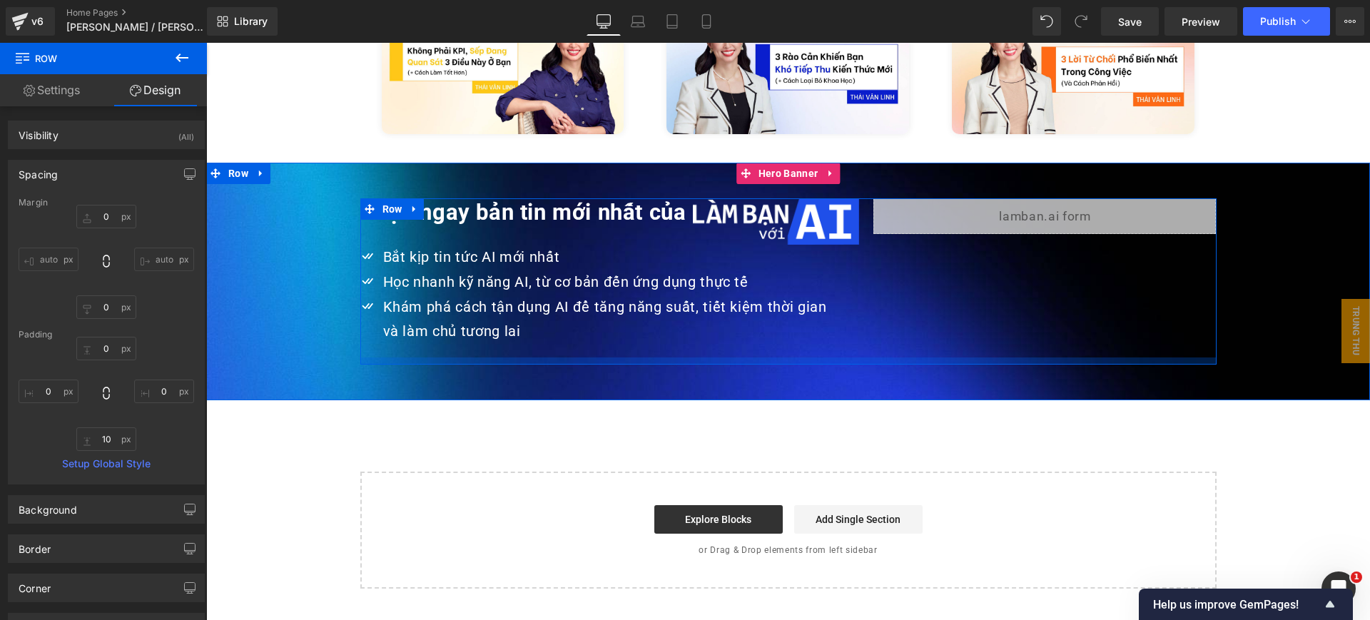
type input "0px"
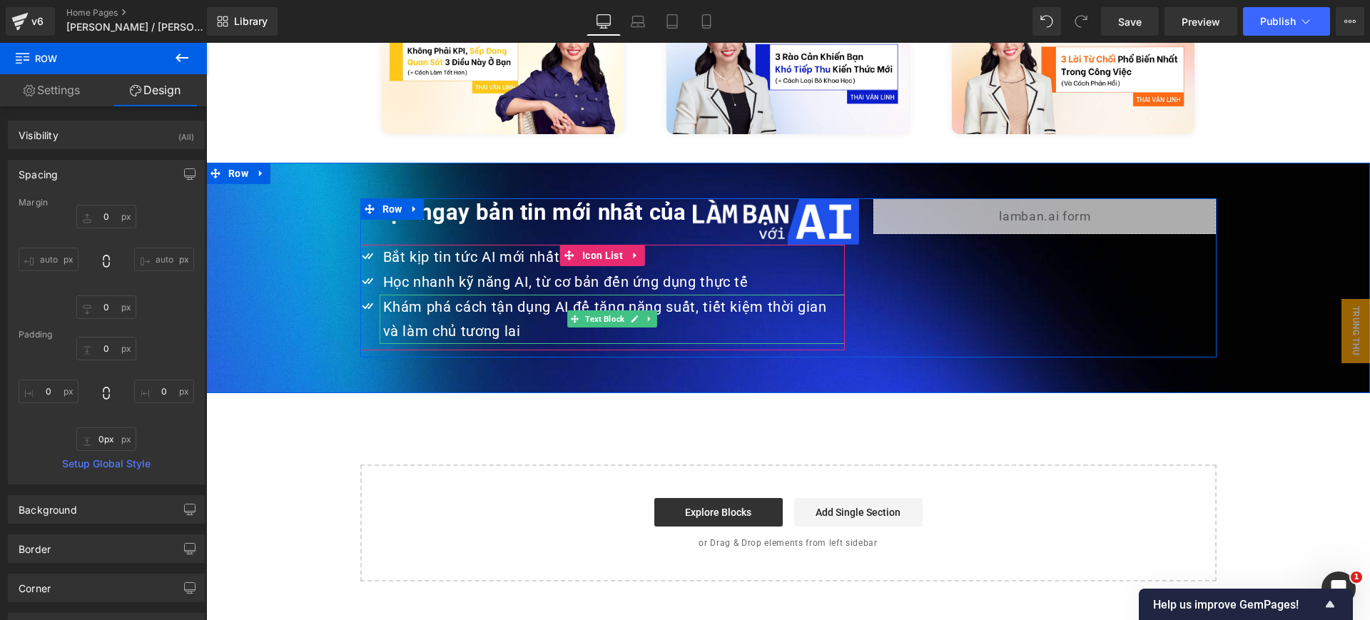
drag, startPoint x: 546, startPoint y: 330, endPoint x: 552, endPoint y: 307, distance: 23.7
click at [552, 307] on div "Nhận ngay bản tin mới nhất của Heading Image Row Icon Bắt kịp tin tức AI mới nh…" at bounding box center [788, 277] width 856 height 159
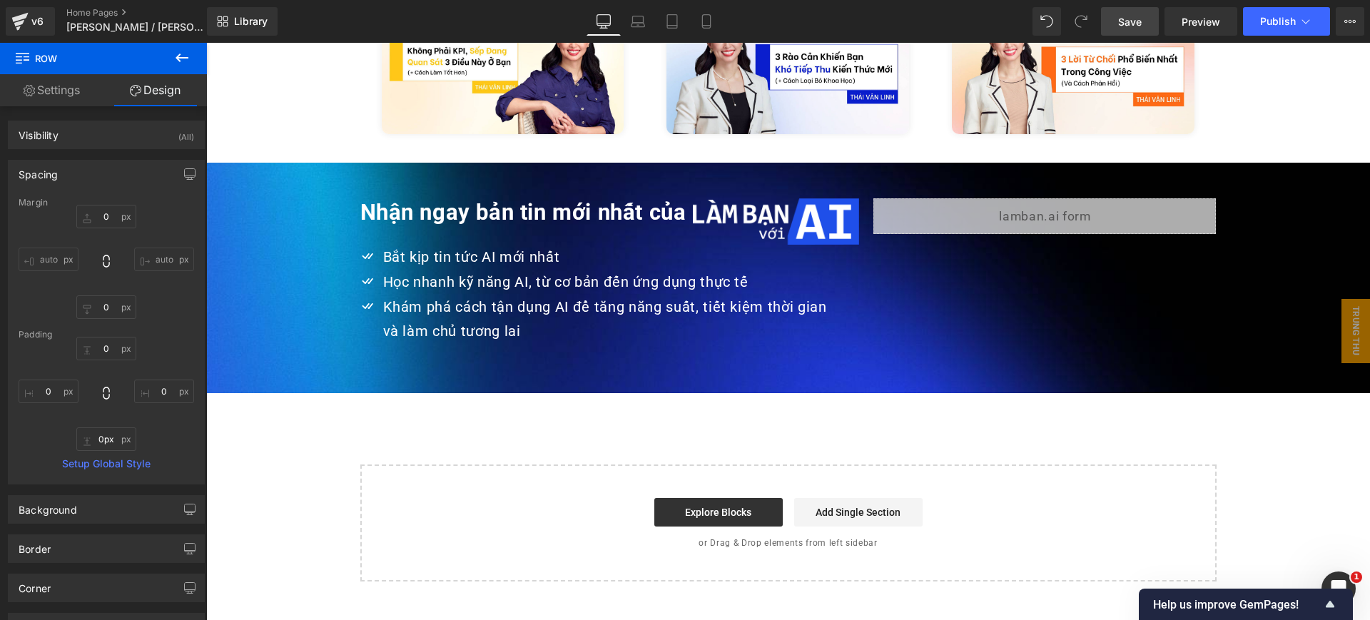
click at [1145, 26] on link "Save" at bounding box center [1130, 21] width 58 height 29
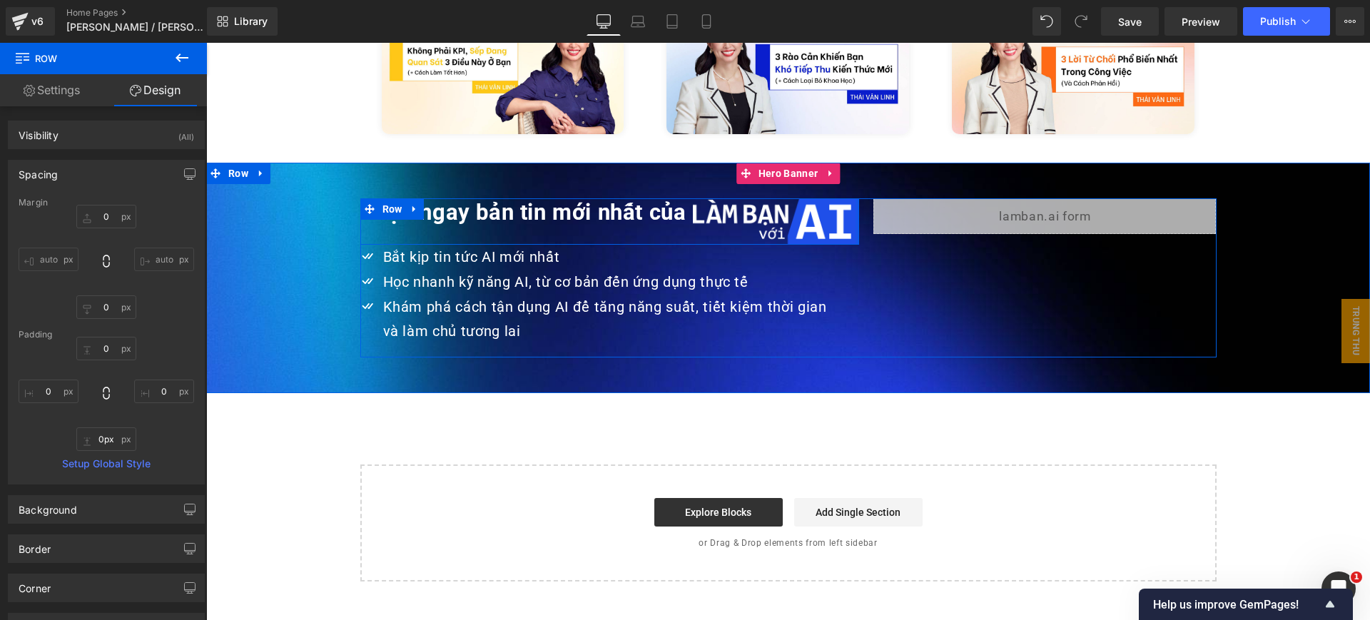
click at [856, 211] on div at bounding box center [858, 221] width 4 height 46
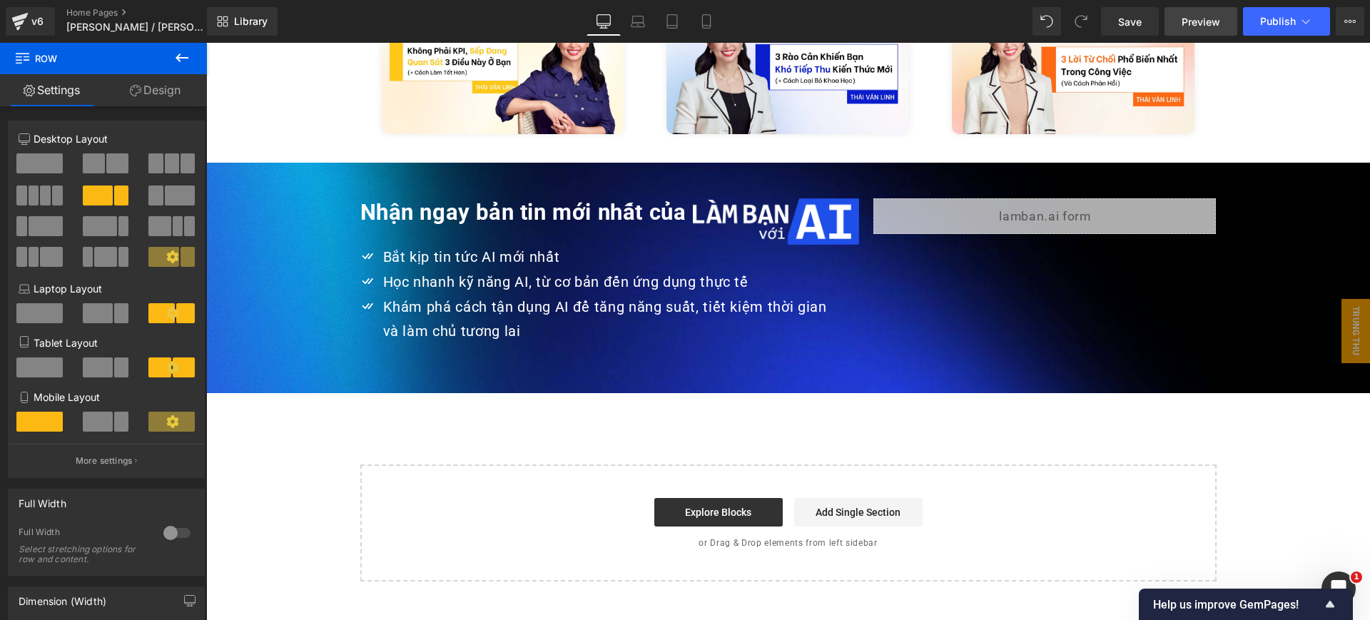
click at [1203, 14] on span "Preview" at bounding box center [1201, 21] width 39 height 15
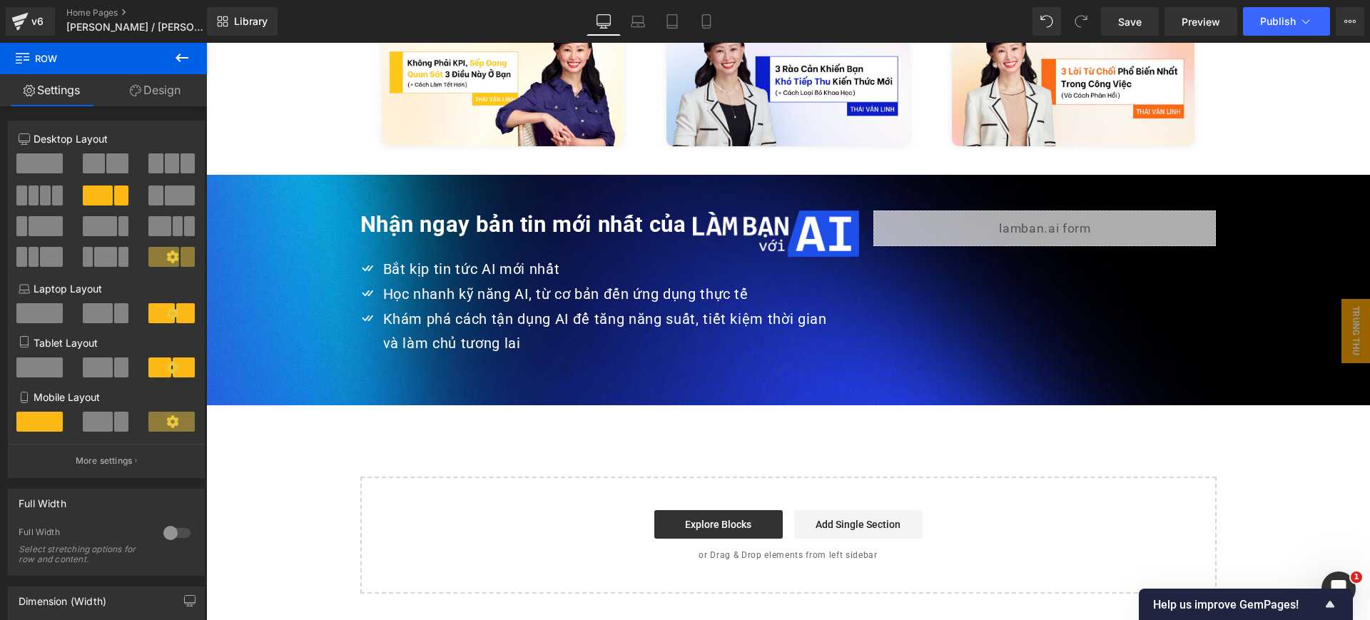
scroll to position [3414, 0]
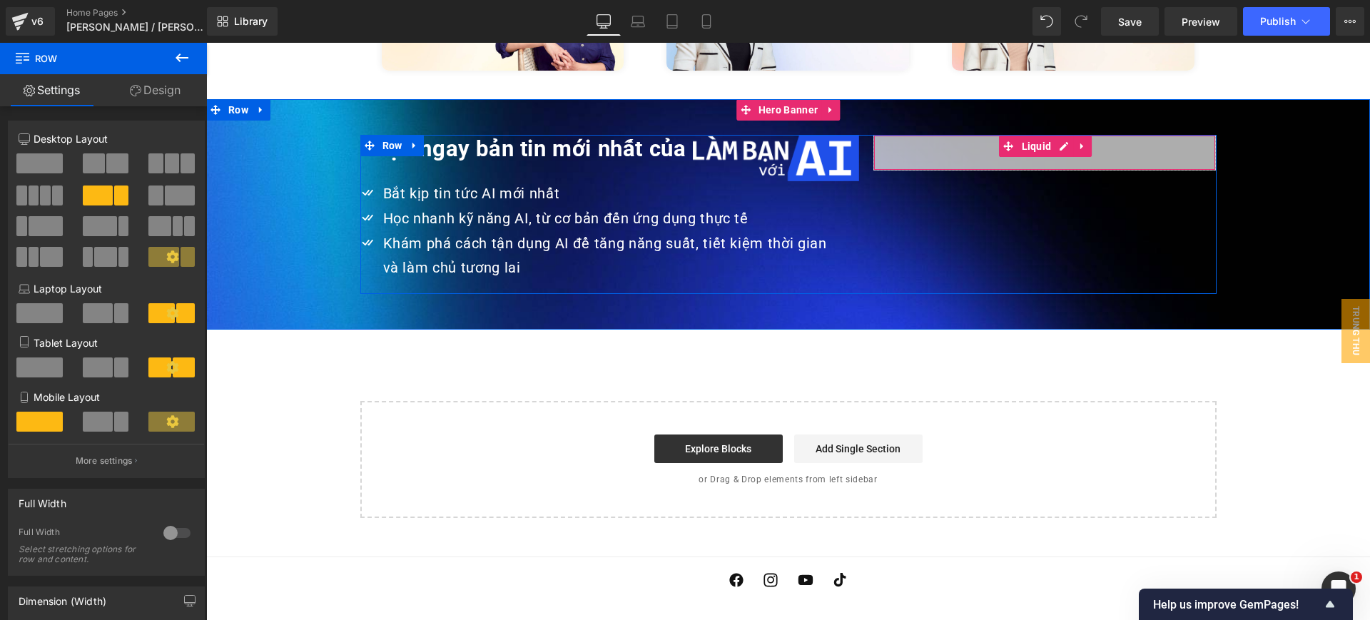
click at [948, 135] on div "Liquid" at bounding box center [1044, 153] width 343 height 36
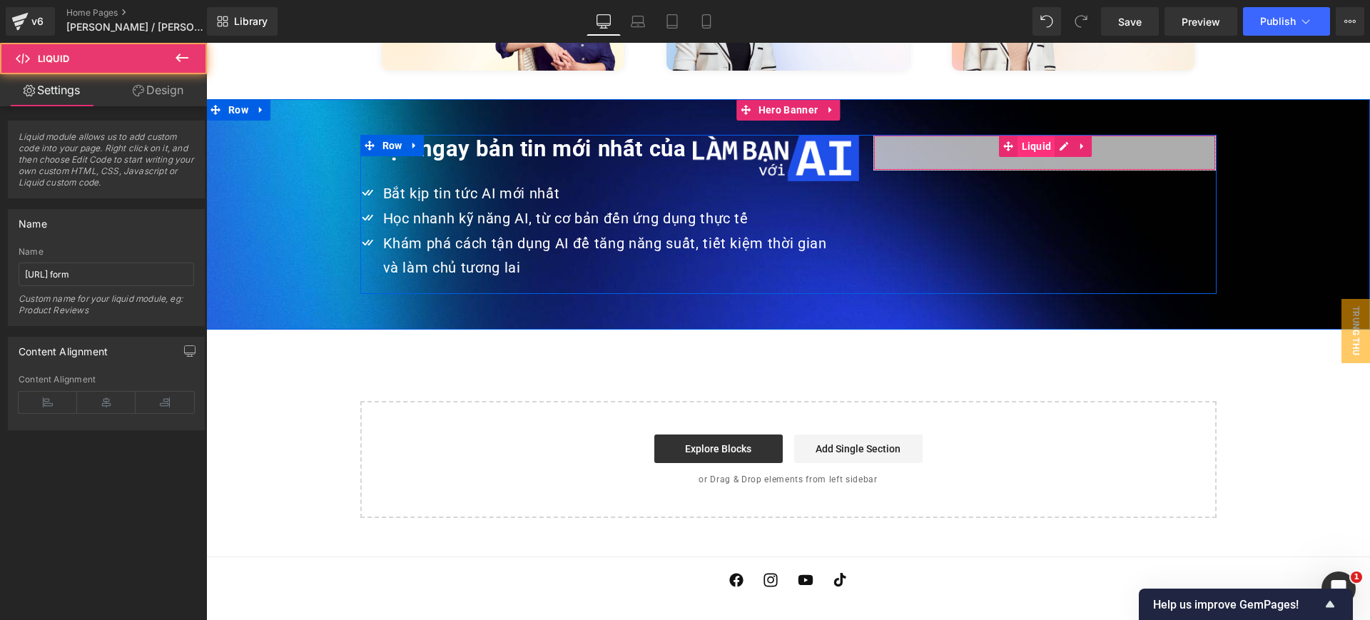
click at [1040, 136] on span "Liquid" at bounding box center [1036, 146] width 37 height 21
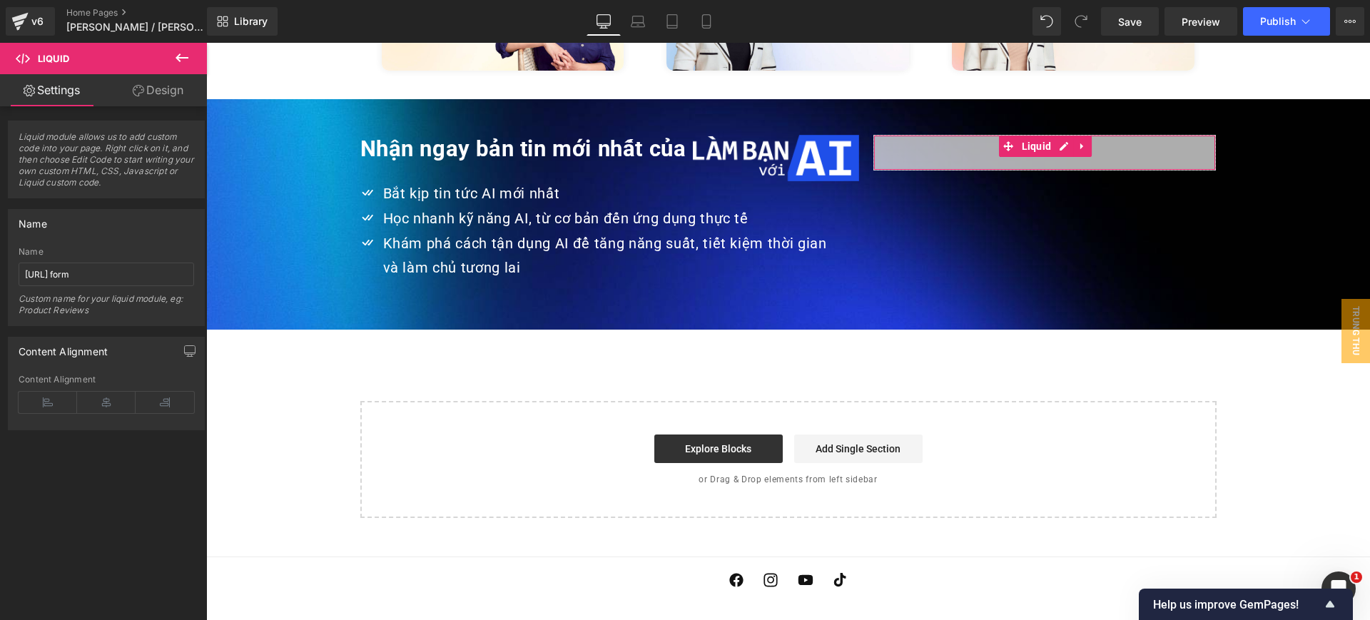
click at [164, 78] on link "Design" at bounding box center [157, 90] width 103 height 32
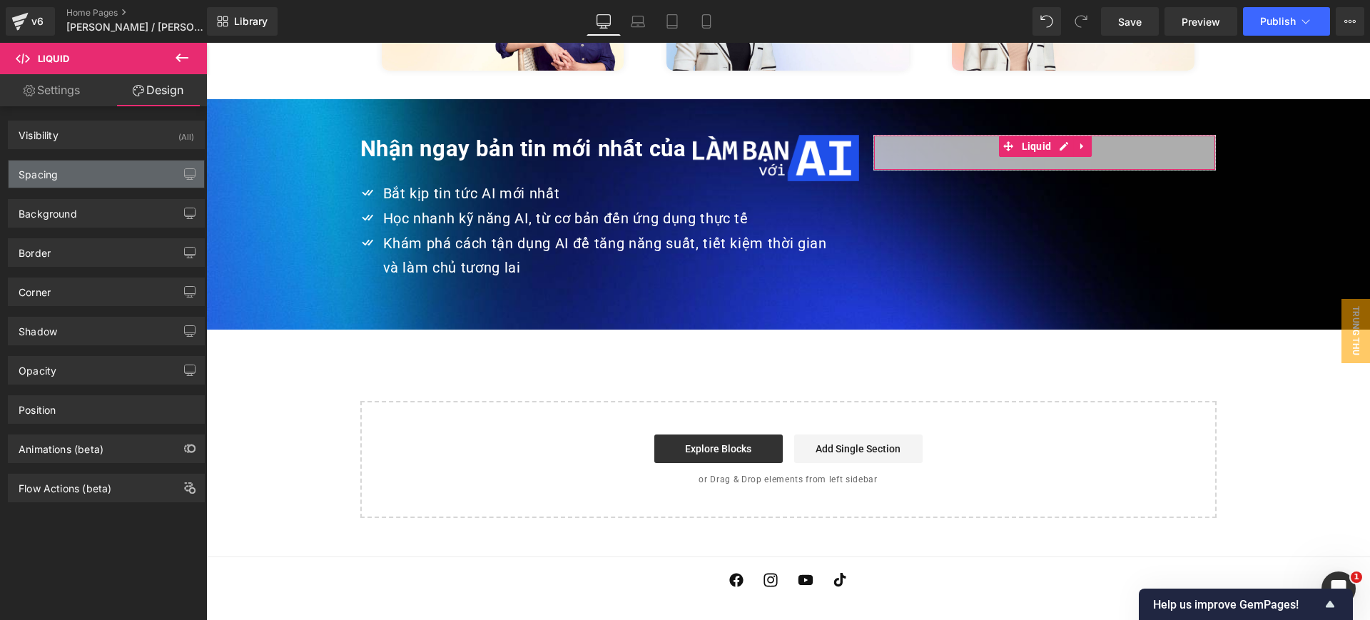
click at [74, 184] on div "Spacing" at bounding box center [107, 174] width 196 height 27
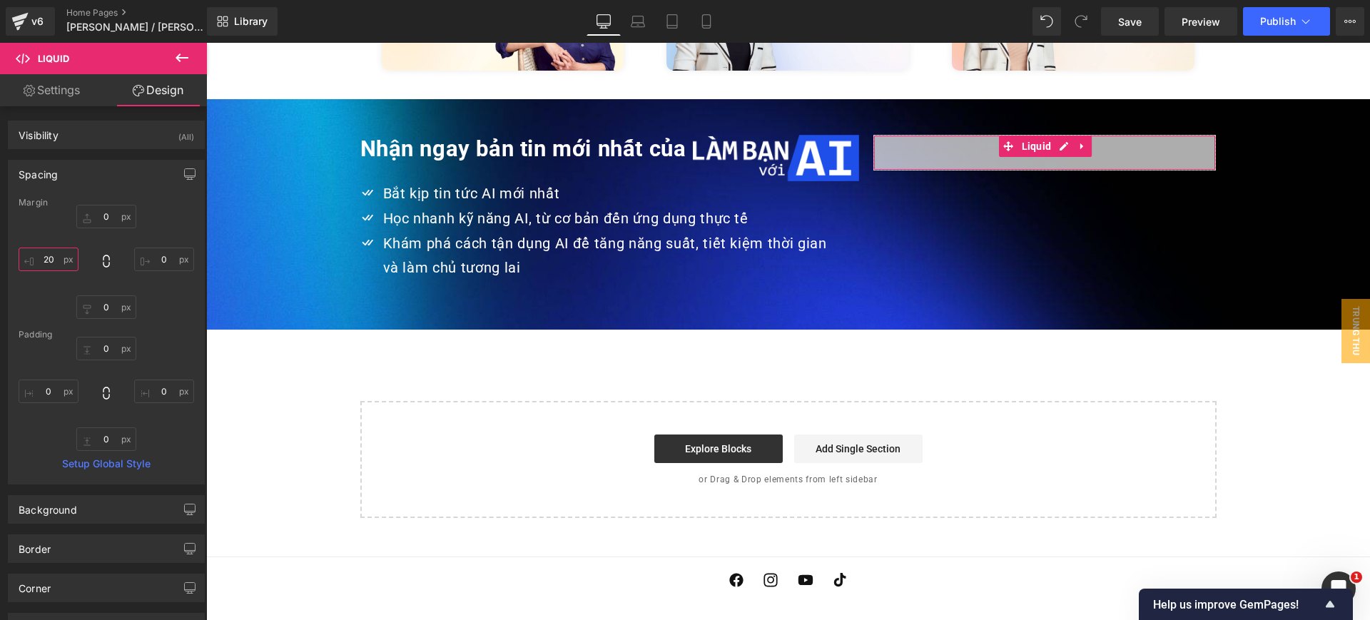
click at [53, 259] on input "20" at bounding box center [49, 260] width 60 height 24
type input "30"
click at [1136, 15] on span "Save" at bounding box center [1130, 21] width 24 height 15
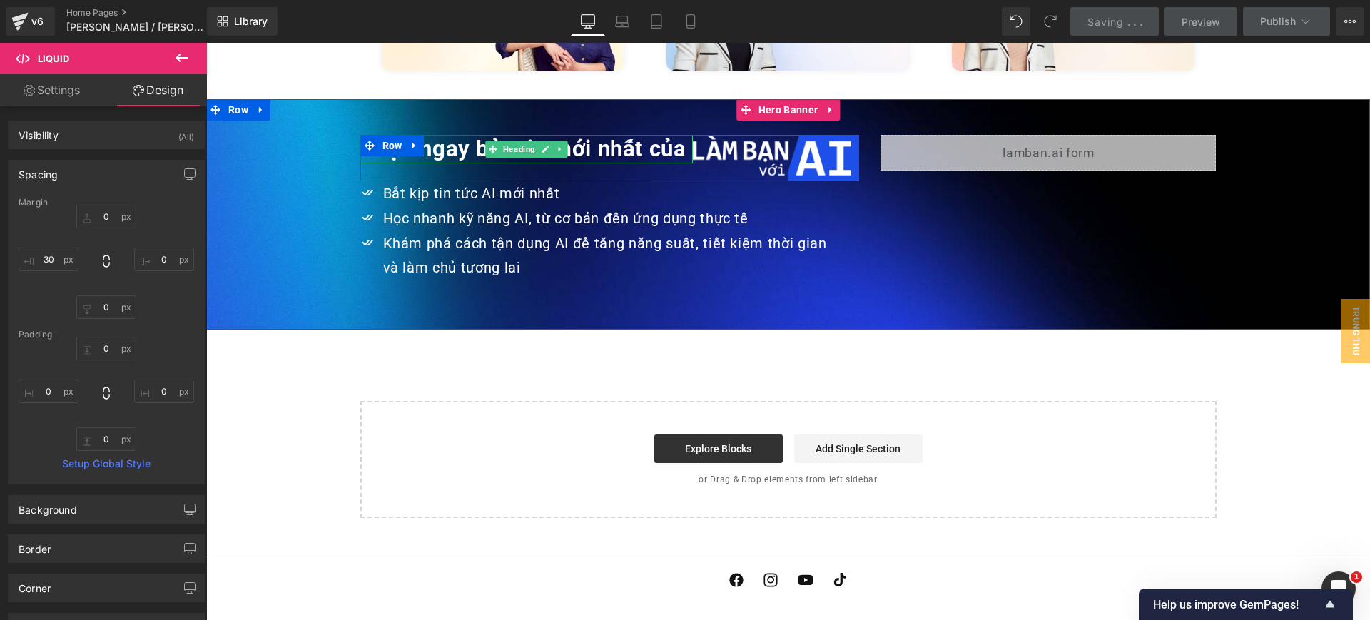
click at [556, 145] on icon at bounding box center [560, 149] width 8 height 9
click at [384, 135] on span "Row" at bounding box center [392, 145] width 27 height 21
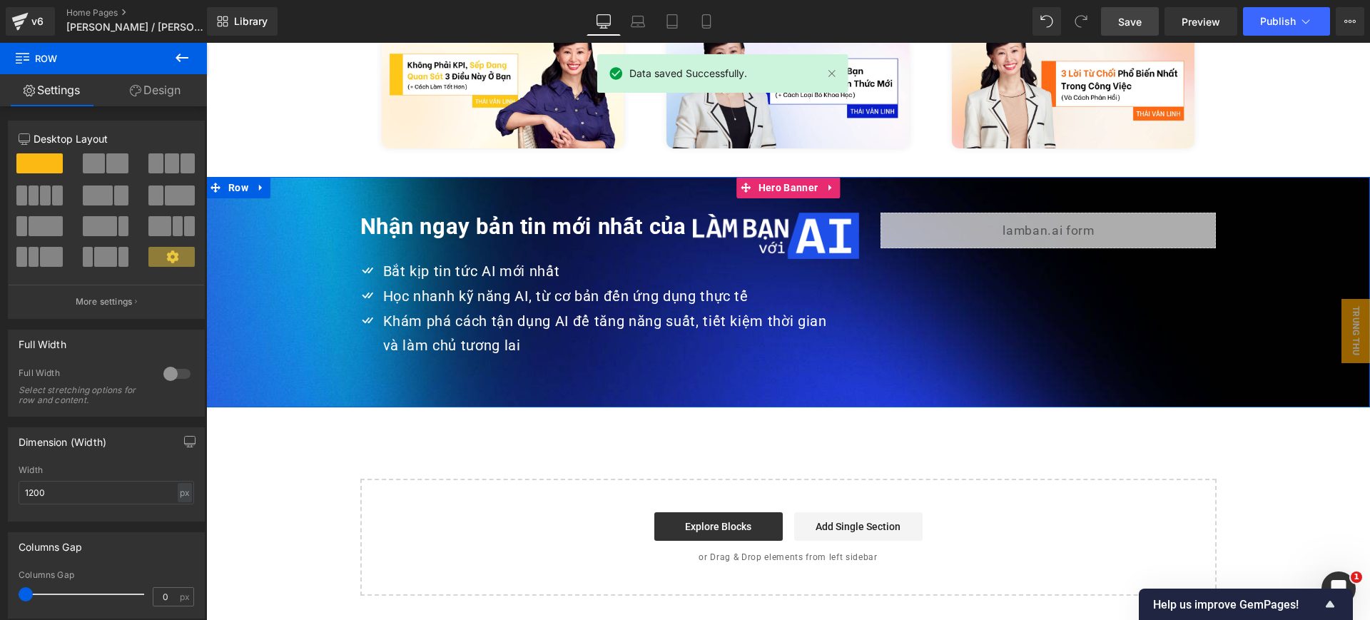
scroll to position [3335, 0]
